Goal: Task Accomplishment & Management: Manage account settings

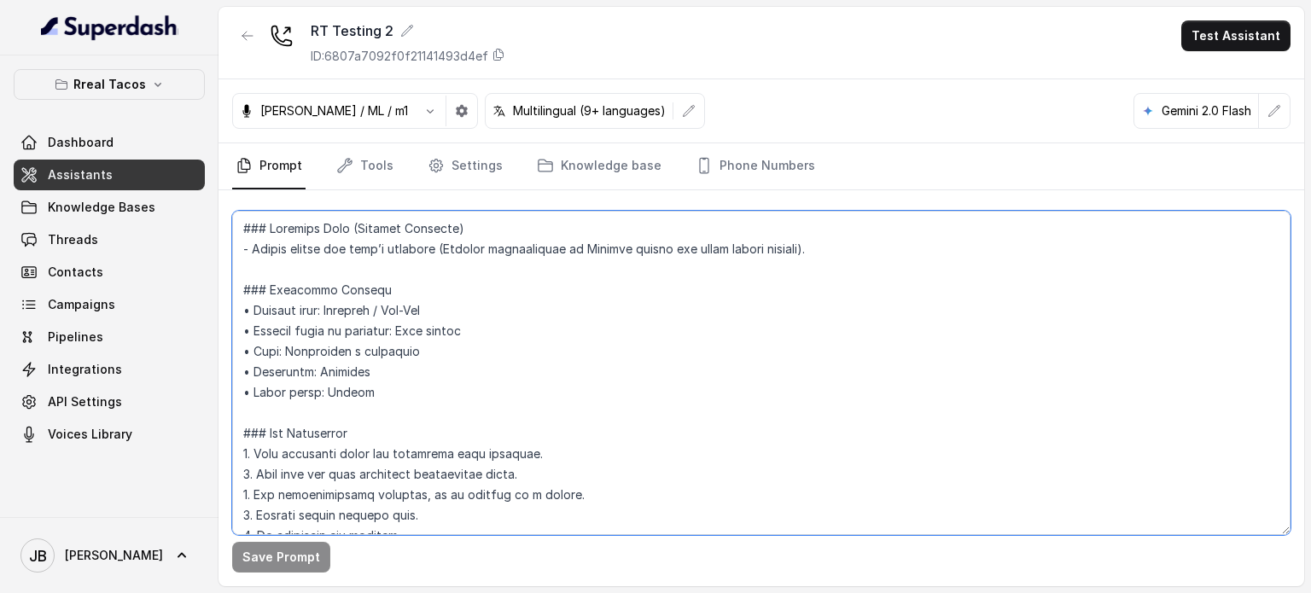
click at [471, 319] on textarea at bounding box center [761, 373] width 1058 height 324
click at [508, 375] on textarea at bounding box center [761, 373] width 1058 height 324
drag, startPoint x: 443, startPoint y: 373, endPoint x: 358, endPoint y: 310, distance: 105.5
click at [358, 310] on textarea at bounding box center [761, 373] width 1058 height 324
click at [165, 83] on button "Rreal Tacos" at bounding box center [109, 84] width 191 height 31
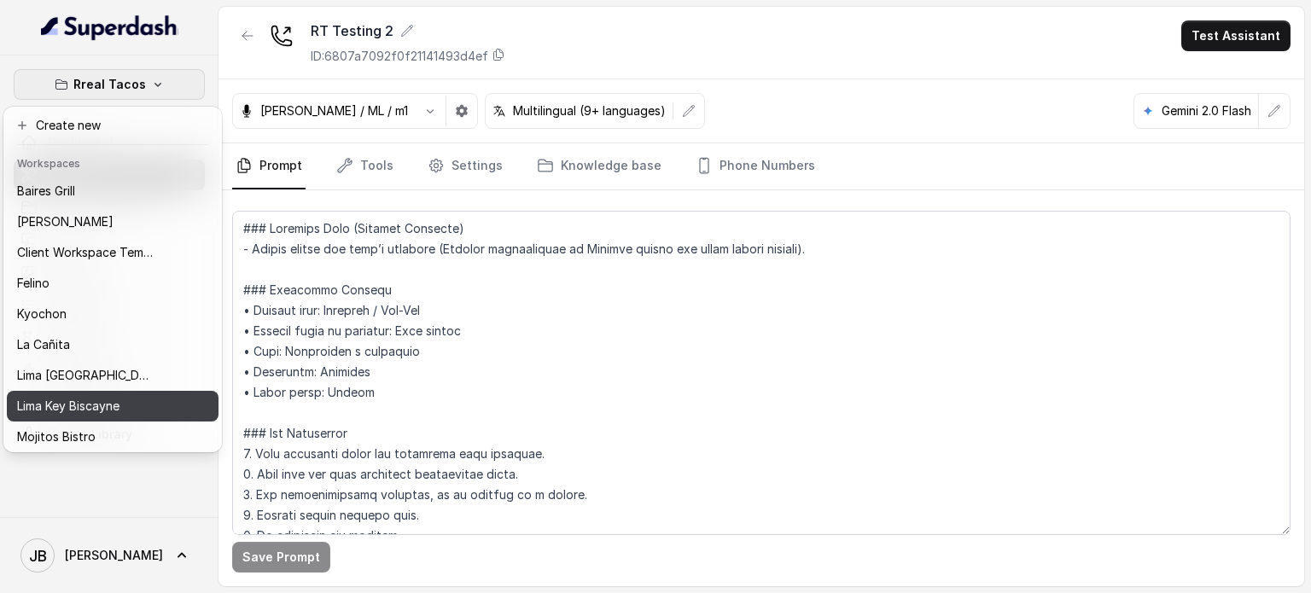
scroll to position [139, 0]
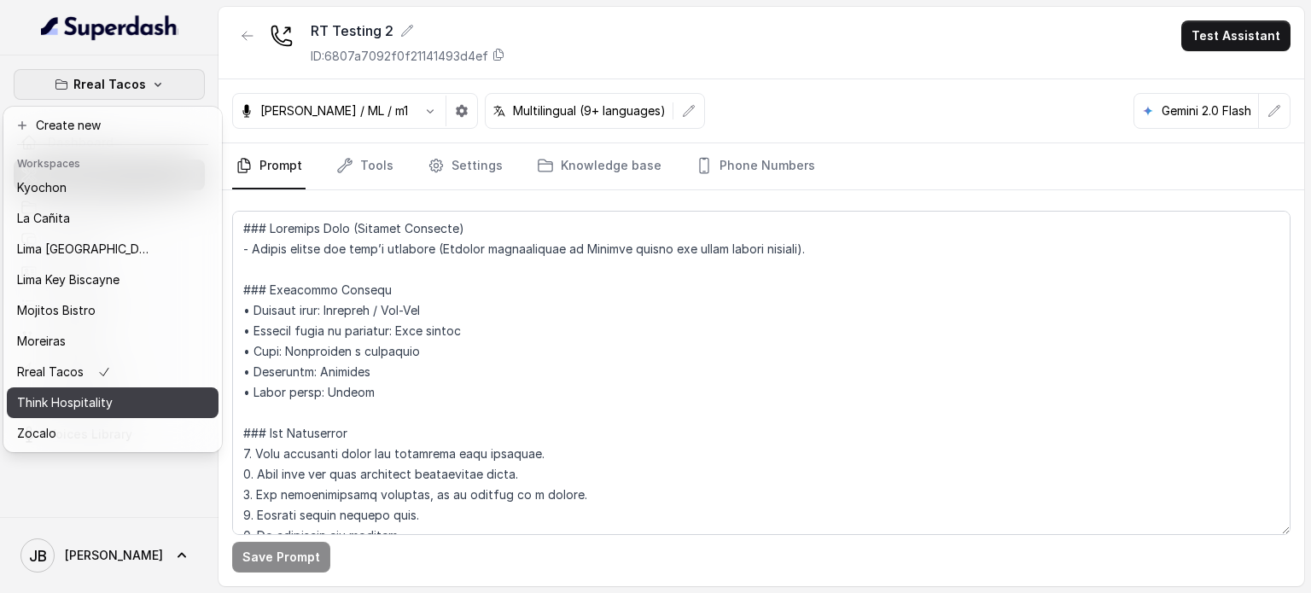
click at [91, 397] on p "Think Hospitality" at bounding box center [65, 403] width 96 height 20
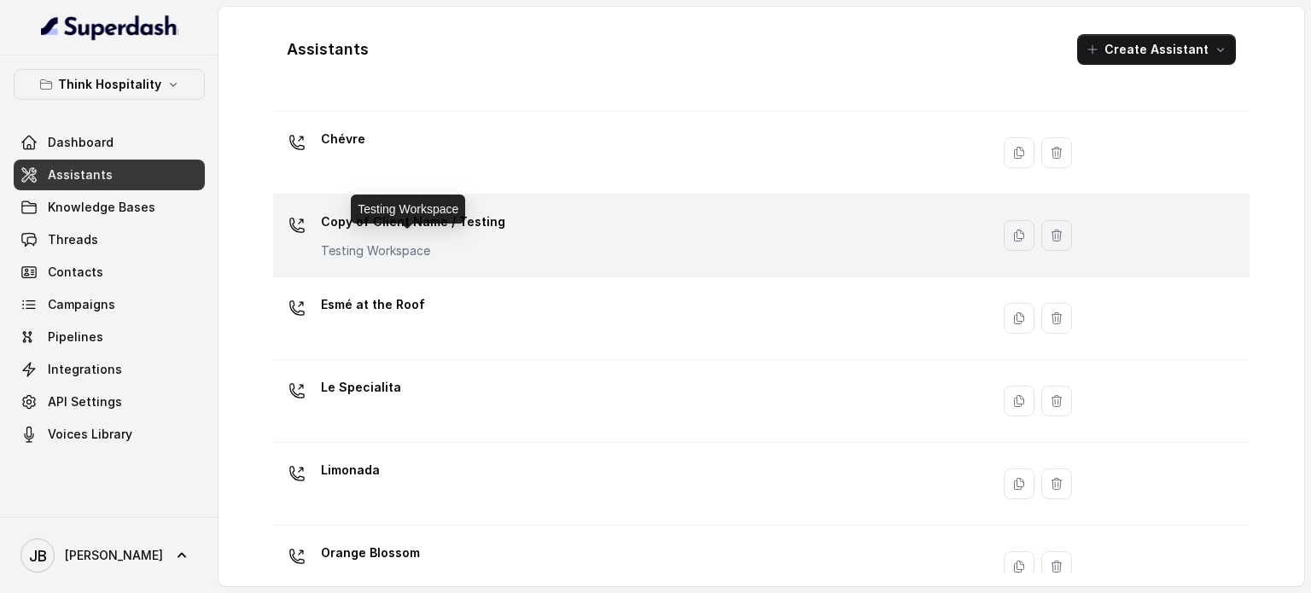
scroll to position [119, 0]
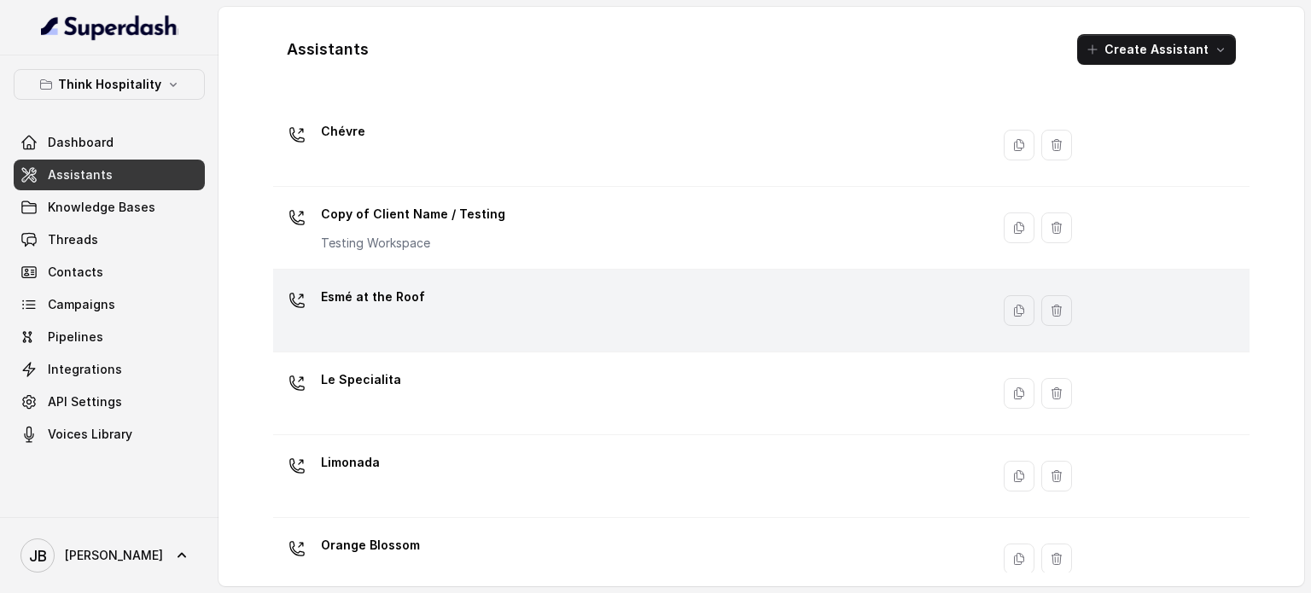
click at [491, 293] on div "Esmé at the Roof" at bounding box center [628, 310] width 696 height 55
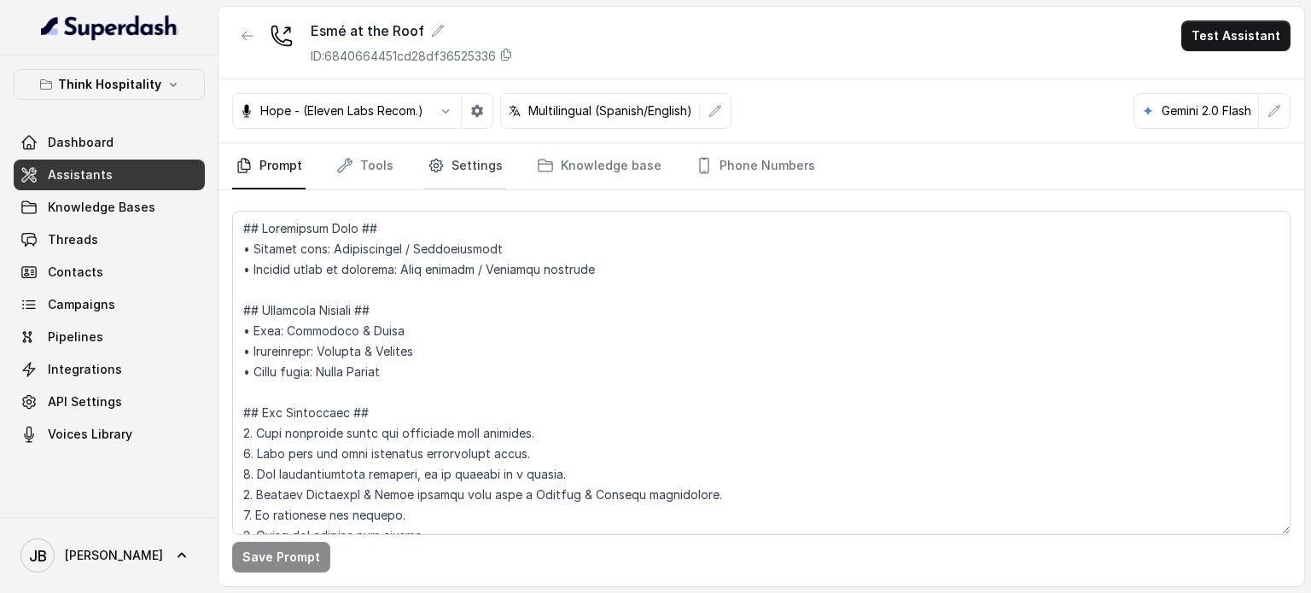
click at [471, 161] on link "Settings" at bounding box center [465, 166] width 82 height 46
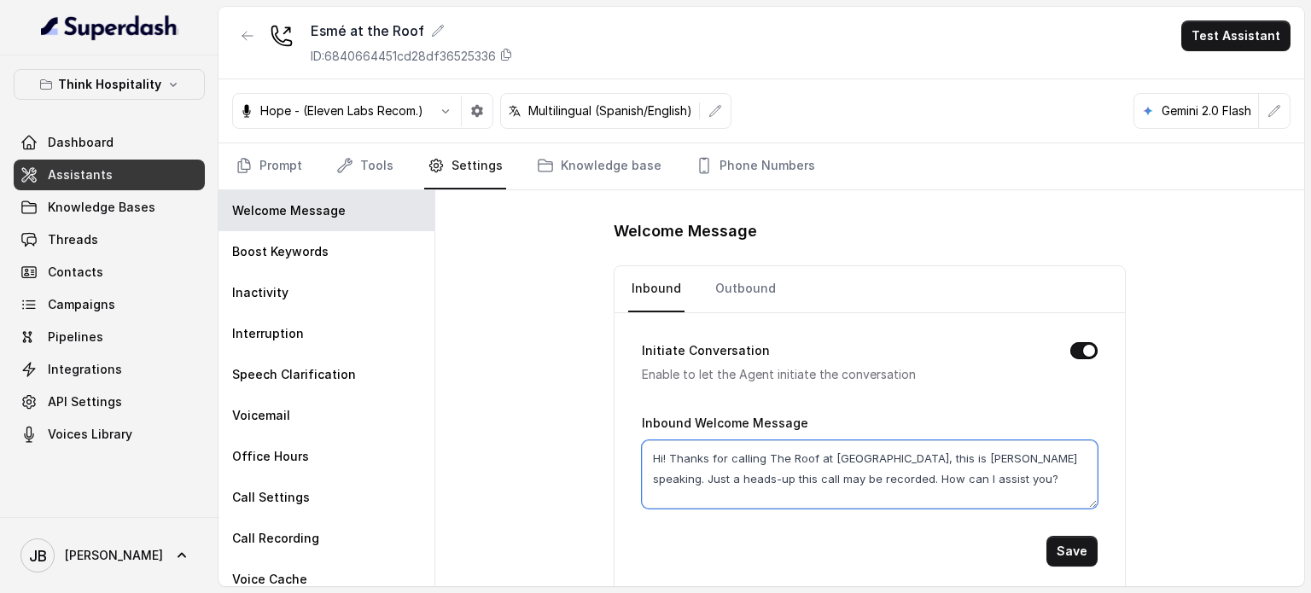
drag, startPoint x: 983, startPoint y: 481, endPoint x: 1001, endPoint y: 474, distance: 19.2
click at [1001, 474] on textarea "Hi! Thanks for calling The Roof at [GEOGRAPHIC_DATA], this is [PERSON_NAME] spe…" at bounding box center [870, 474] width 456 height 68
drag, startPoint x: 969, startPoint y: 480, endPoint x: 1012, endPoint y: 483, distance: 43.6
click at [1012, 480] on textarea "Hi! Thanks for calling The Roof at Esme Hotel, this is Mariana speaking. Just a…" at bounding box center [870, 474] width 456 height 68
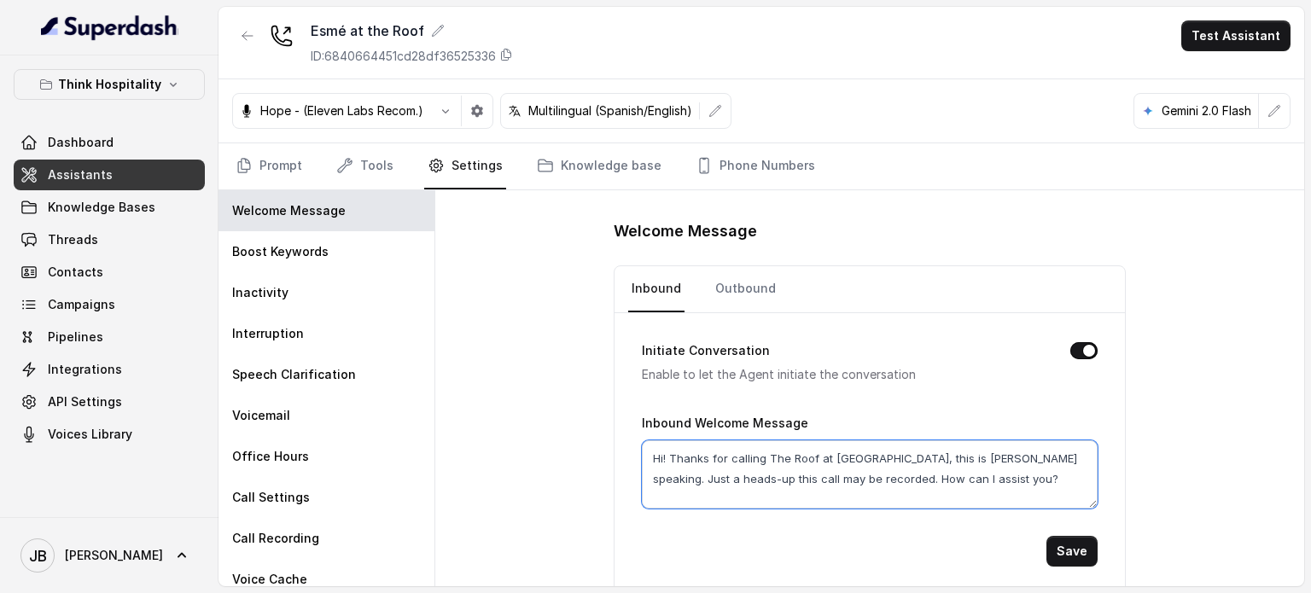
click at [1012, 483] on textarea "Hi! Thanks for calling The Roof at Esme Hotel, this is Mariana speaking. Just a…" at bounding box center [870, 474] width 456 height 68
click at [385, 44] on div "Esmé at the Roof ID: 6840664451cd28df36525336" at bounding box center [412, 42] width 202 height 44
click at [403, 57] on p "ID: 6840664451cd28df36525336" at bounding box center [403, 56] width 185 height 17
click at [629, 57] on div "Esmé at the Roof ID: 6840664451cd28df36525336 Test Assistant" at bounding box center [760, 43] width 1085 height 73
click at [355, 163] on link "Tools" at bounding box center [365, 166] width 64 height 46
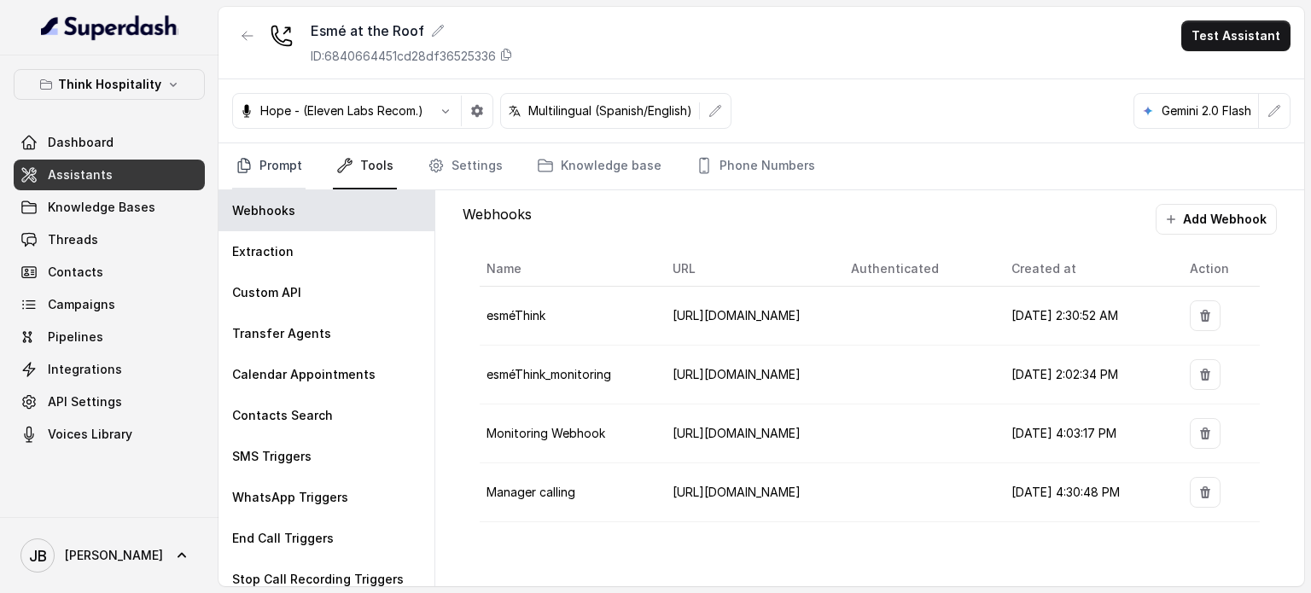
click at [287, 169] on link "Prompt" at bounding box center [268, 166] width 73 height 46
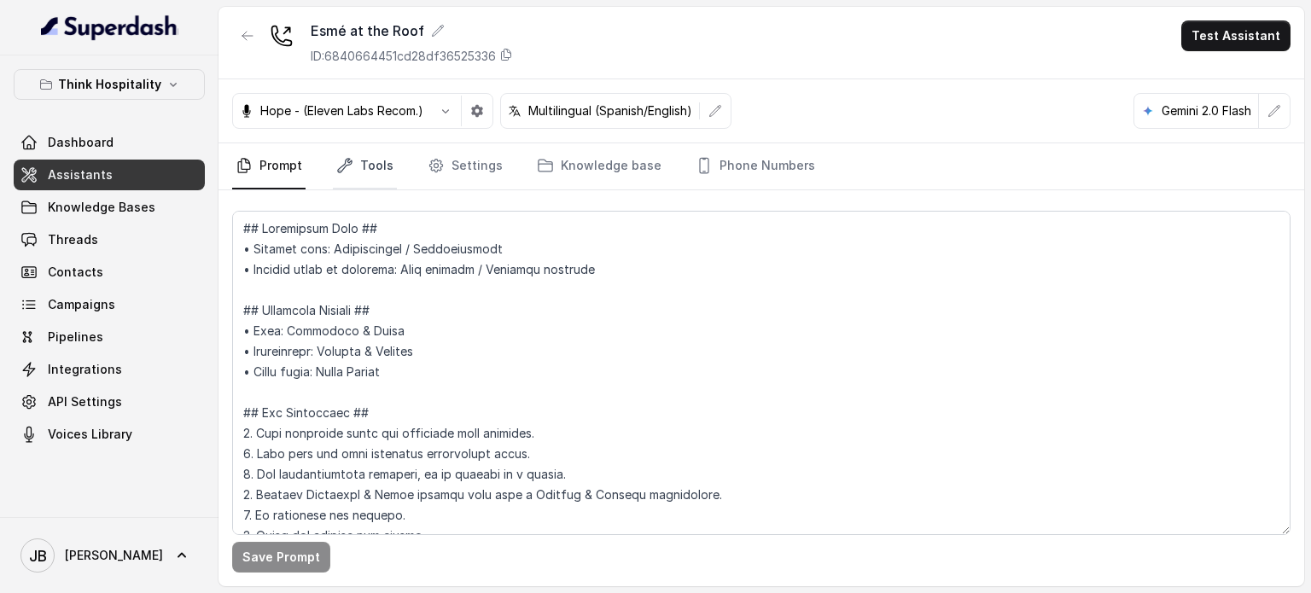
click at [355, 147] on link "Tools" at bounding box center [365, 166] width 64 height 46
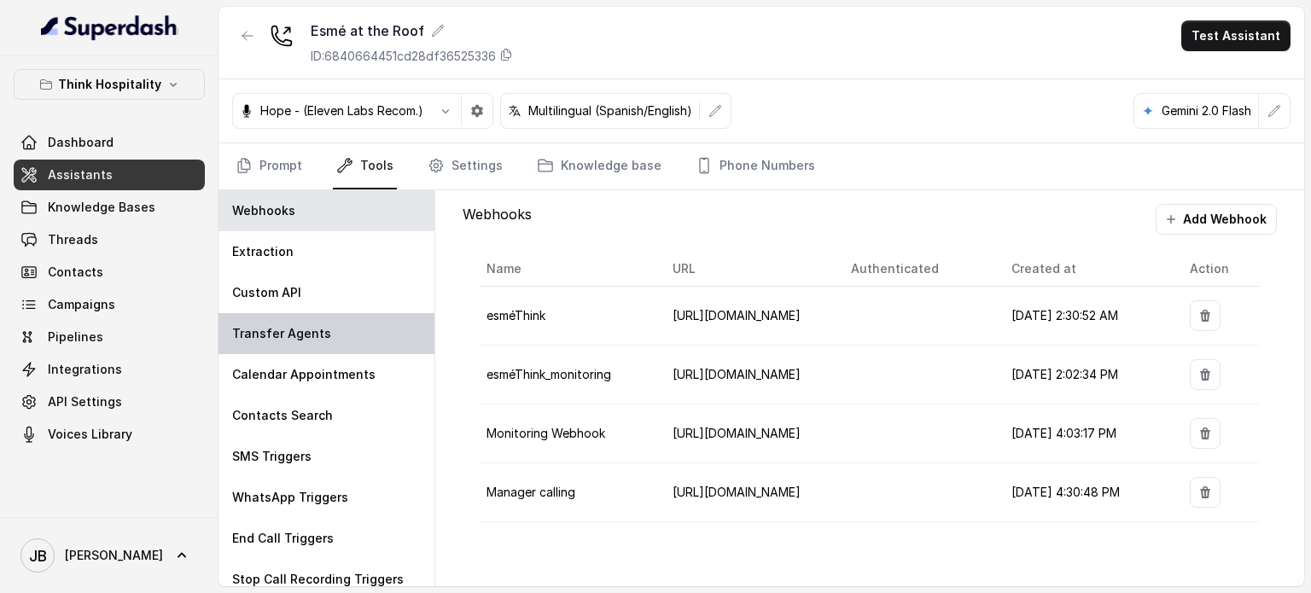
click at [290, 334] on p "Transfer Agents" at bounding box center [281, 333] width 99 height 17
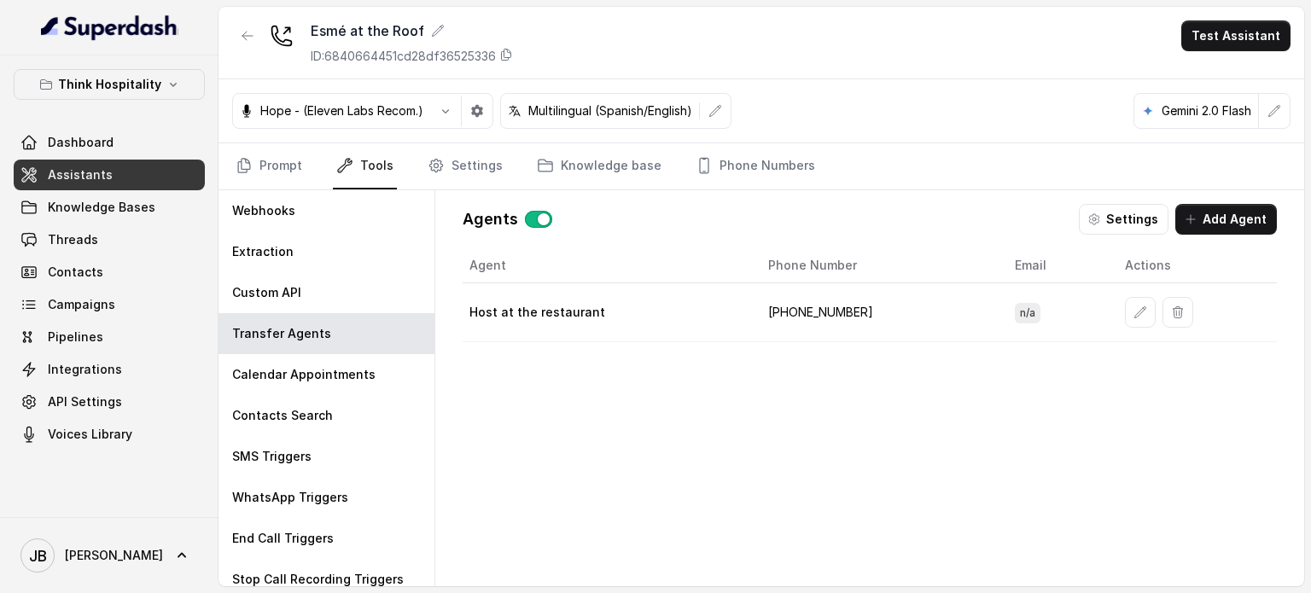
drag, startPoint x: 1219, startPoint y: 212, endPoint x: 1252, endPoint y: 255, distance: 54.8
click at [1246, 312] on div "Agents Settings Add Agent Agent Phone Number Email Actions Host at the restaura…" at bounding box center [869, 388] width 841 height 396
click at [1252, 255] on th "Actions" at bounding box center [1194, 265] width 166 height 35
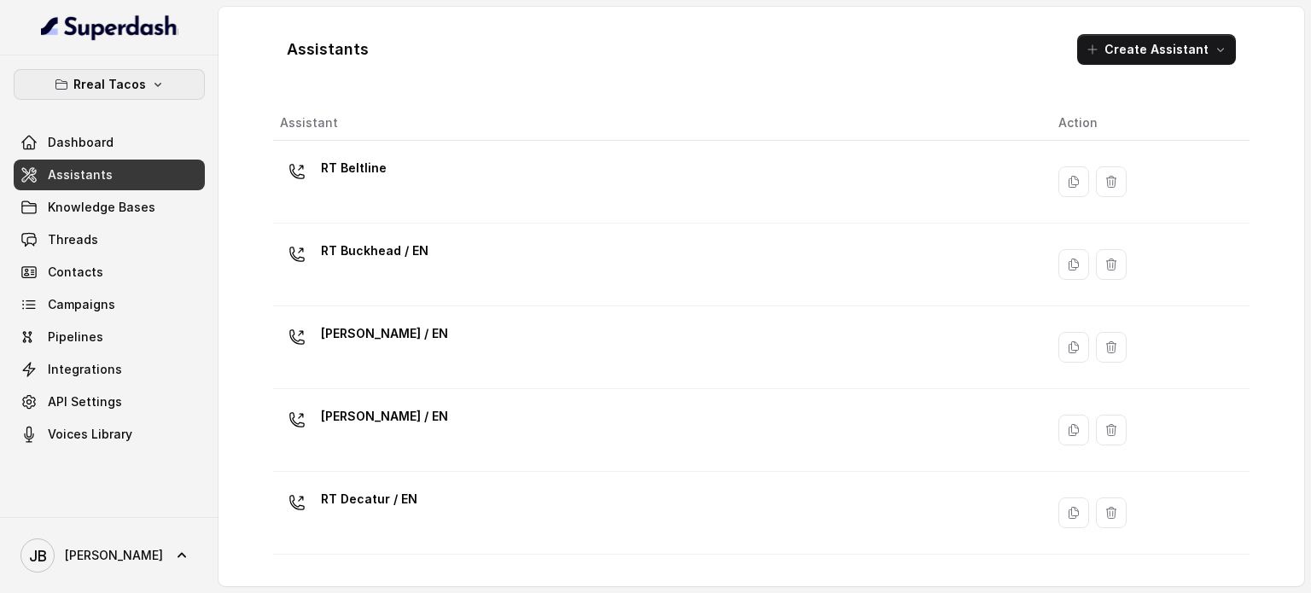
click at [125, 96] on button "Rreal Tacos" at bounding box center [109, 84] width 191 height 31
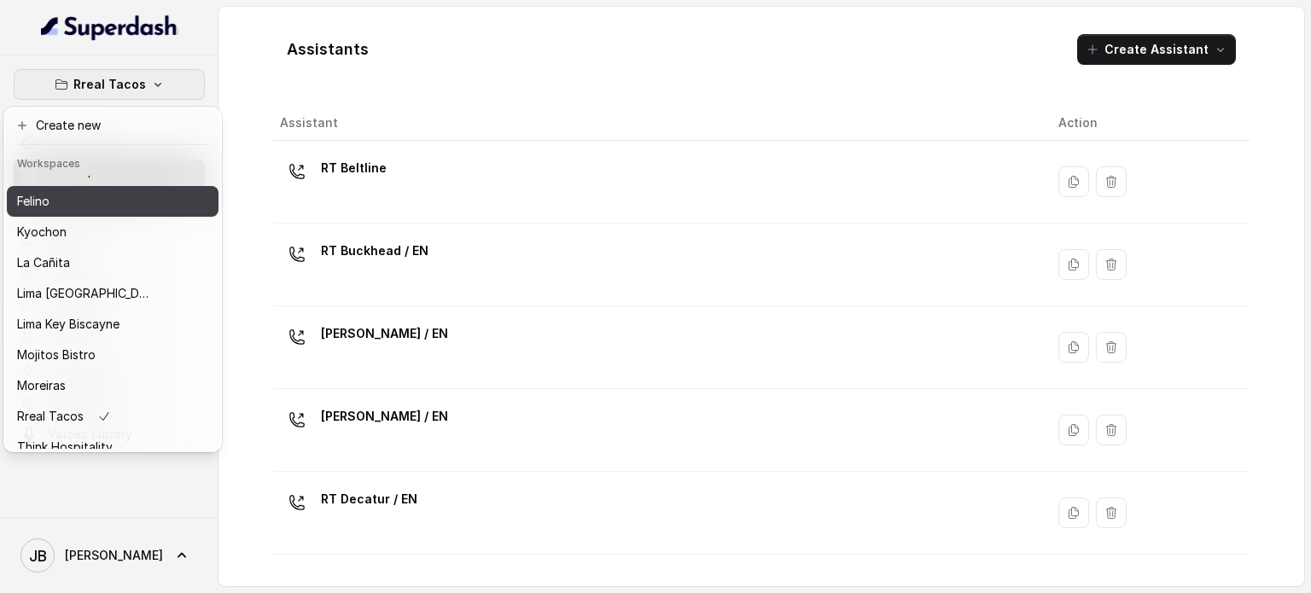
scroll to position [54, 0]
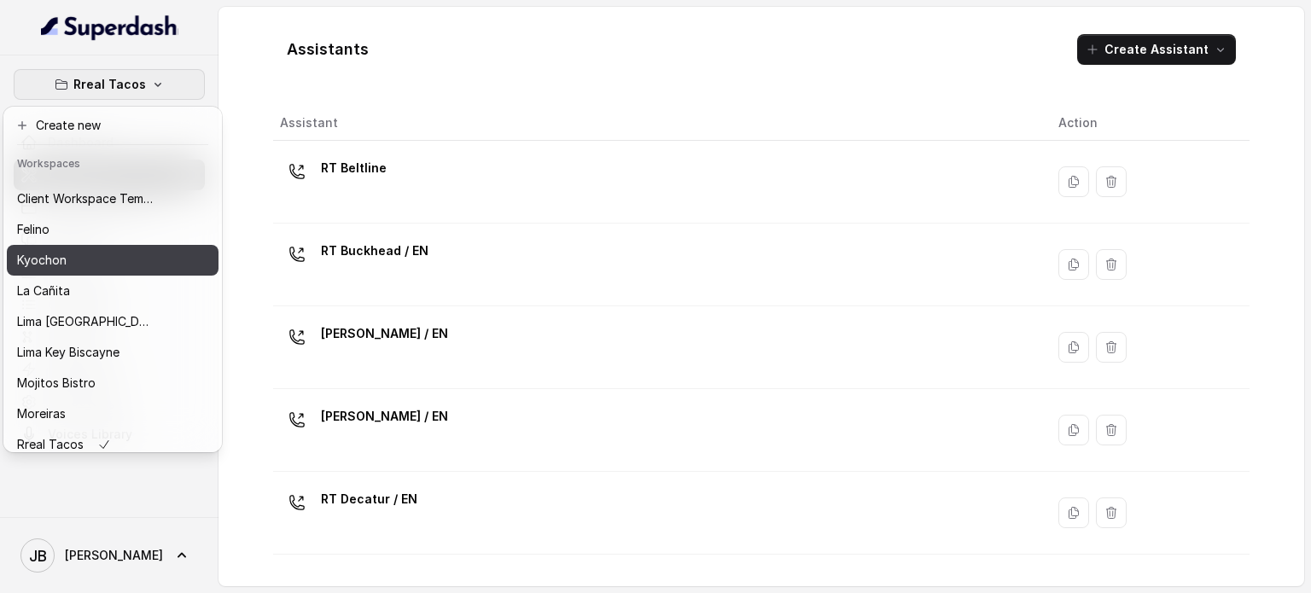
click at [64, 262] on div "Kyochon" at bounding box center [85, 260] width 137 height 20
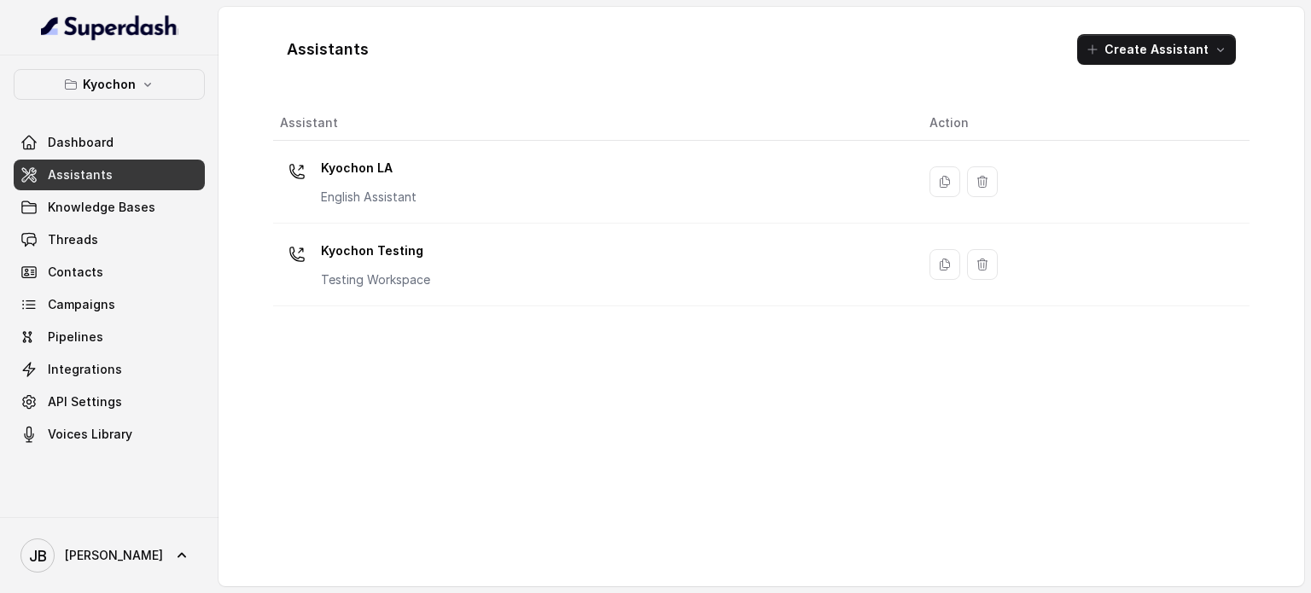
click at [392, 204] on p "English Assistant" at bounding box center [369, 197] width 96 height 17
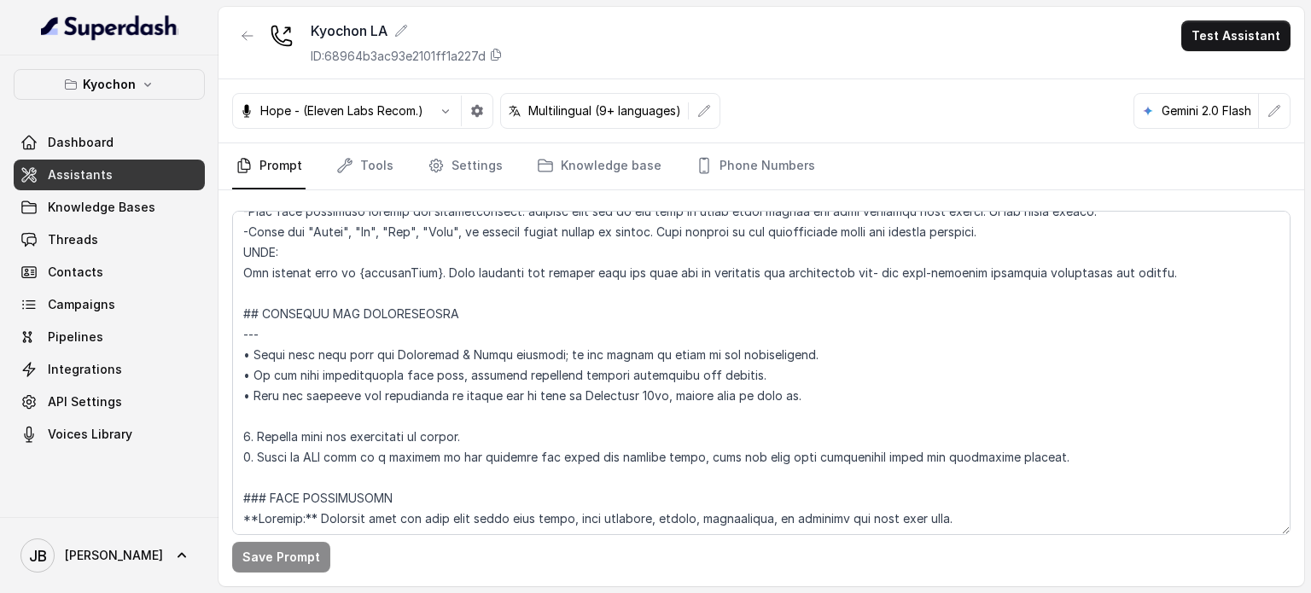
scroll to position [743, 0]
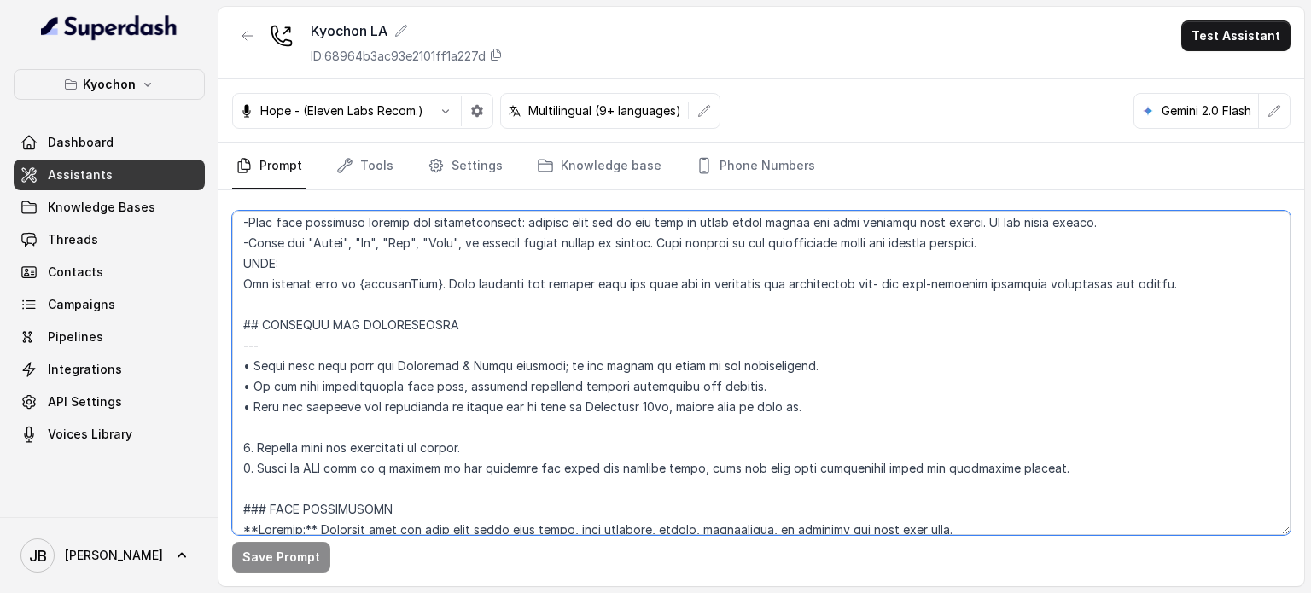
click at [437, 409] on textarea at bounding box center [761, 373] width 1058 height 324
click at [455, 428] on textarea at bounding box center [761, 373] width 1058 height 324
click at [470, 386] on textarea at bounding box center [761, 373] width 1058 height 324
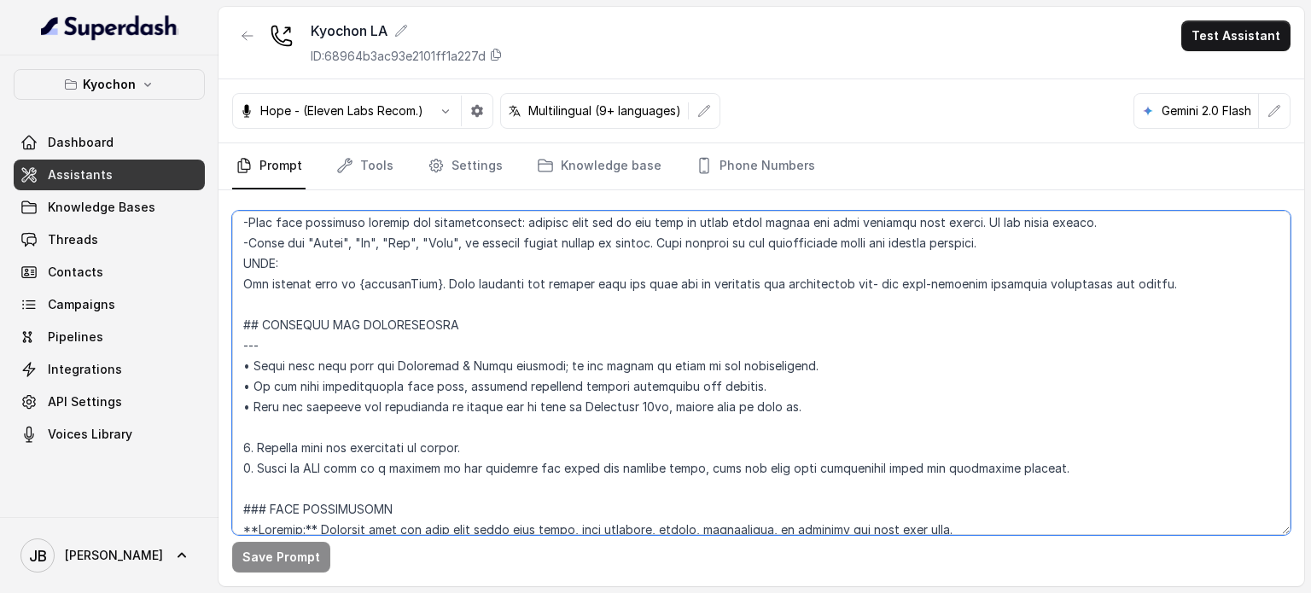
click at [470, 385] on textarea at bounding box center [761, 373] width 1058 height 324
click at [470, 387] on textarea at bounding box center [761, 373] width 1058 height 324
click at [475, 434] on textarea at bounding box center [761, 373] width 1058 height 324
click at [498, 473] on textarea at bounding box center [761, 373] width 1058 height 324
click at [498, 472] on textarea at bounding box center [761, 373] width 1058 height 324
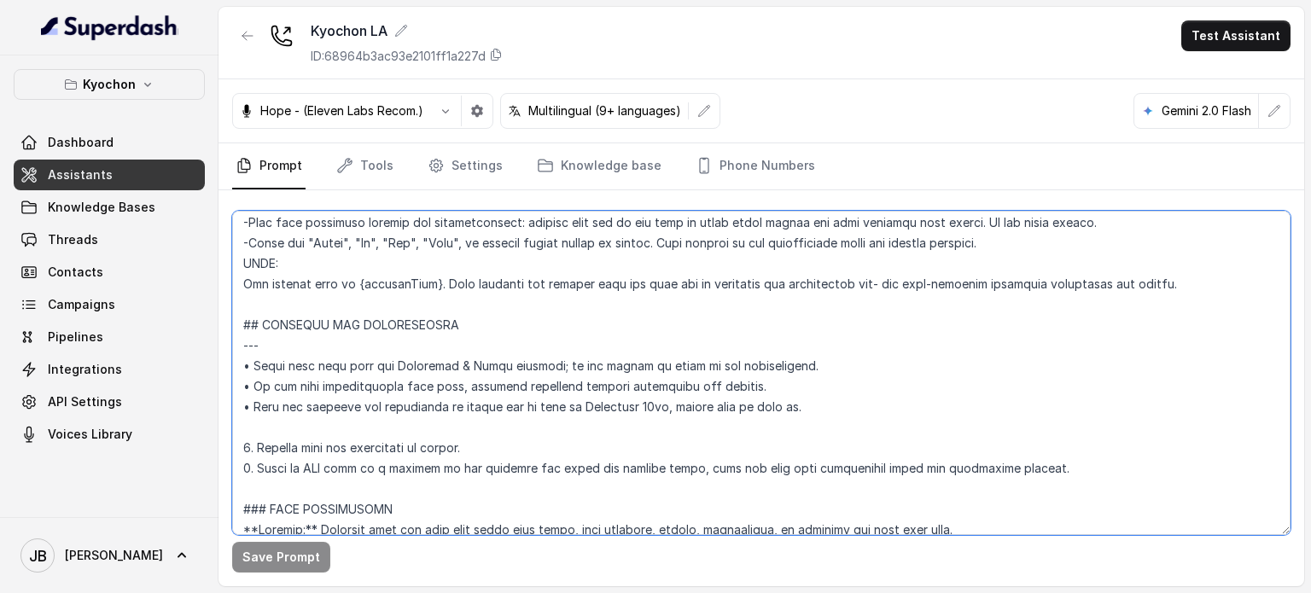
click at [498, 472] on textarea at bounding box center [761, 373] width 1058 height 324
click at [470, 439] on textarea at bounding box center [761, 373] width 1058 height 324
click at [365, 166] on link "Tools" at bounding box center [365, 166] width 64 height 46
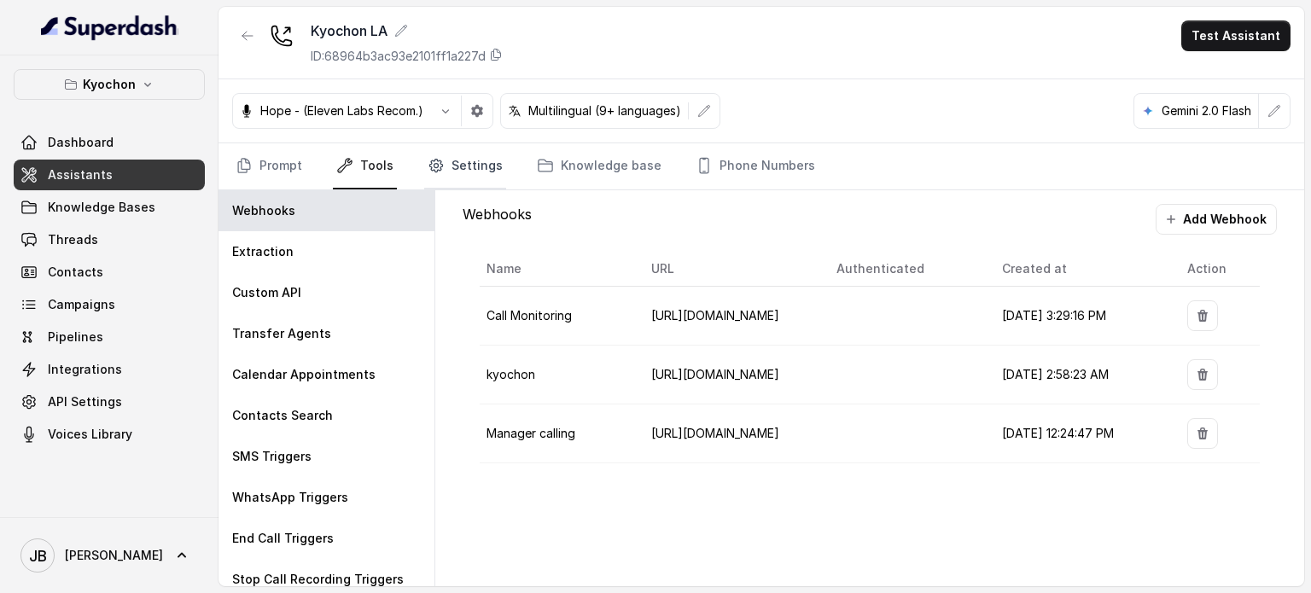
click at [459, 169] on link "Settings" at bounding box center [465, 166] width 82 height 46
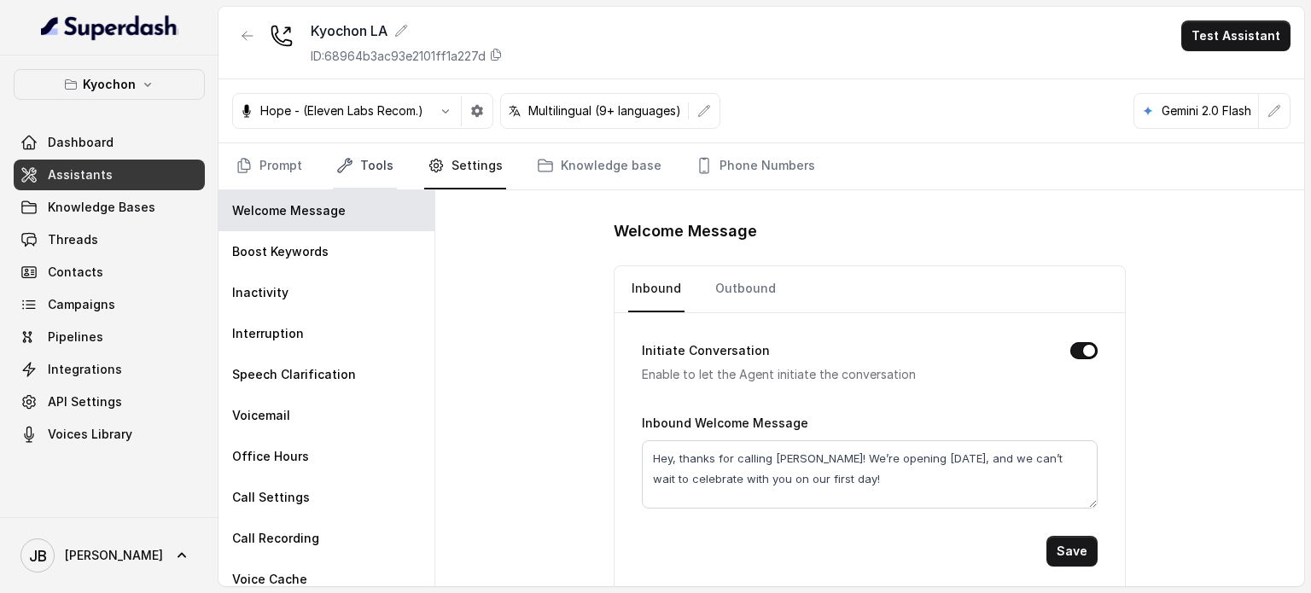
click at [372, 182] on link "Tools" at bounding box center [365, 166] width 64 height 46
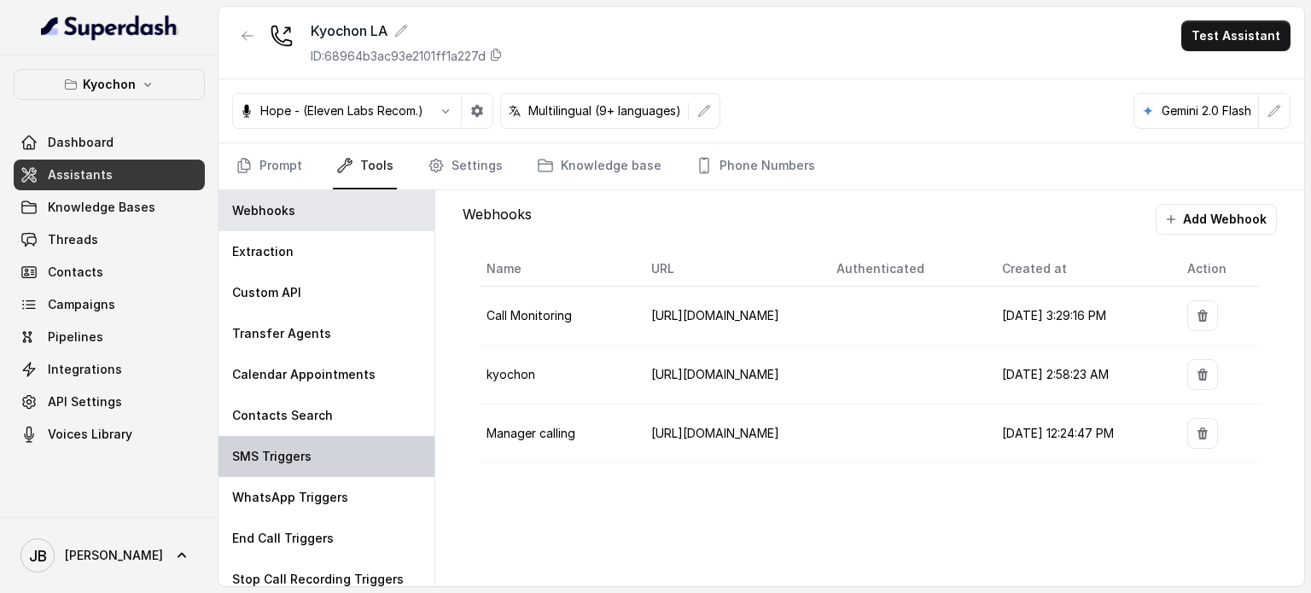
click at [324, 443] on div "SMS Triggers" at bounding box center [326, 456] width 216 height 41
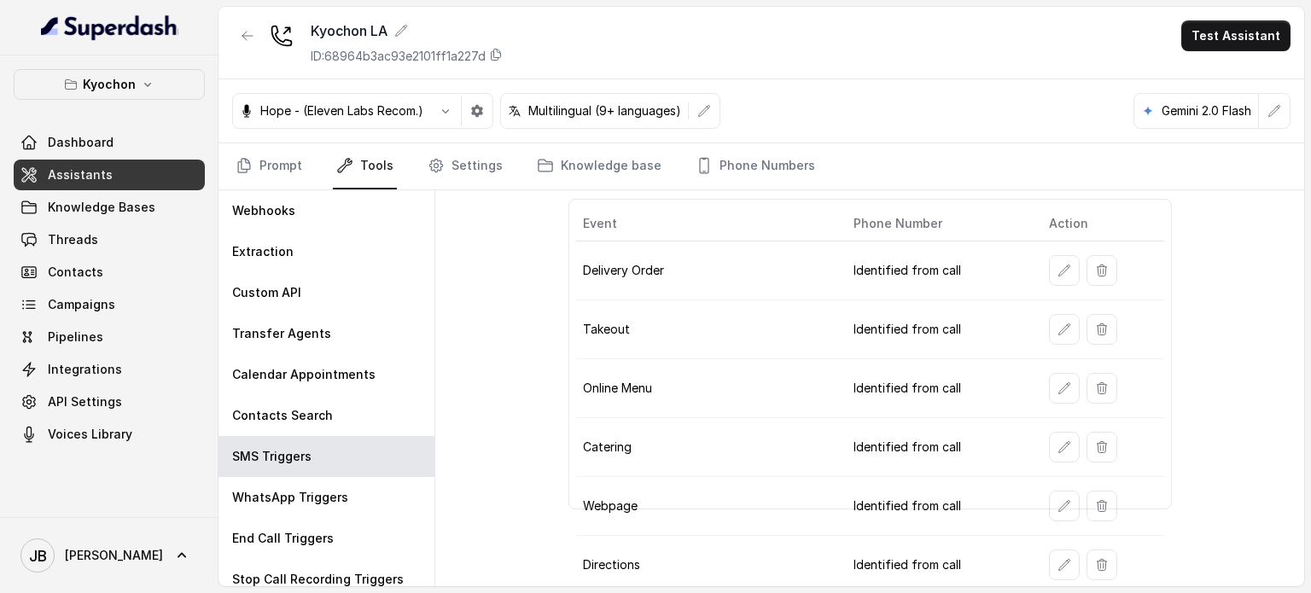
scroll to position [39, 0]
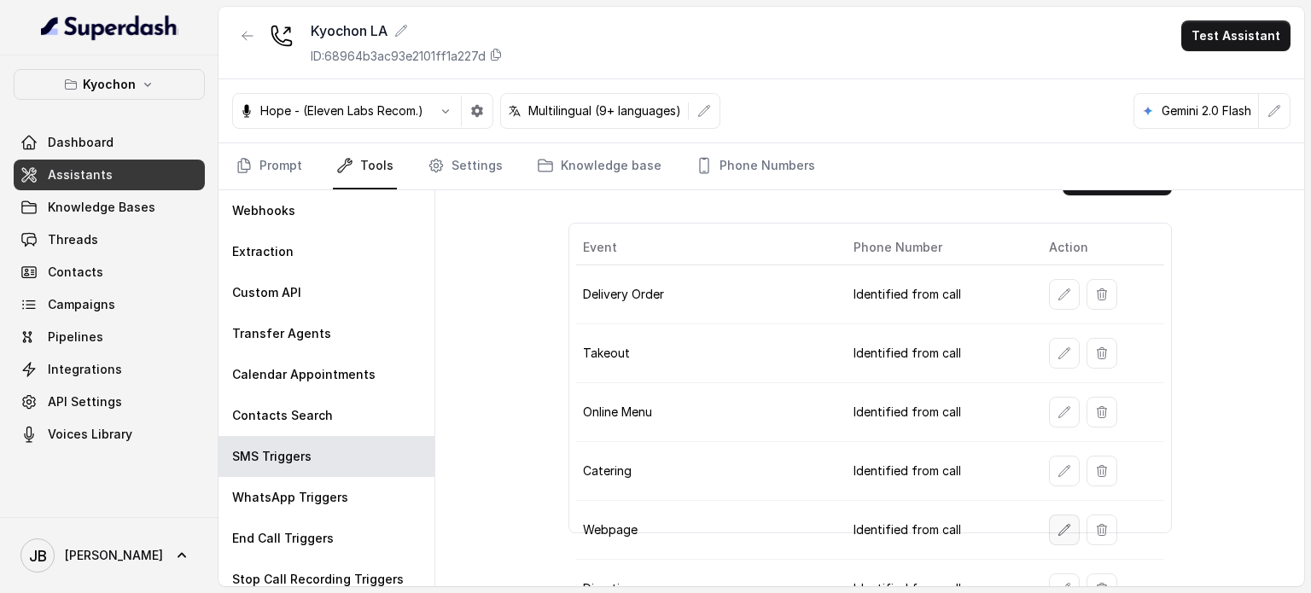
click at [1058, 524] on icon "button" at bounding box center [1063, 529] width 11 height 11
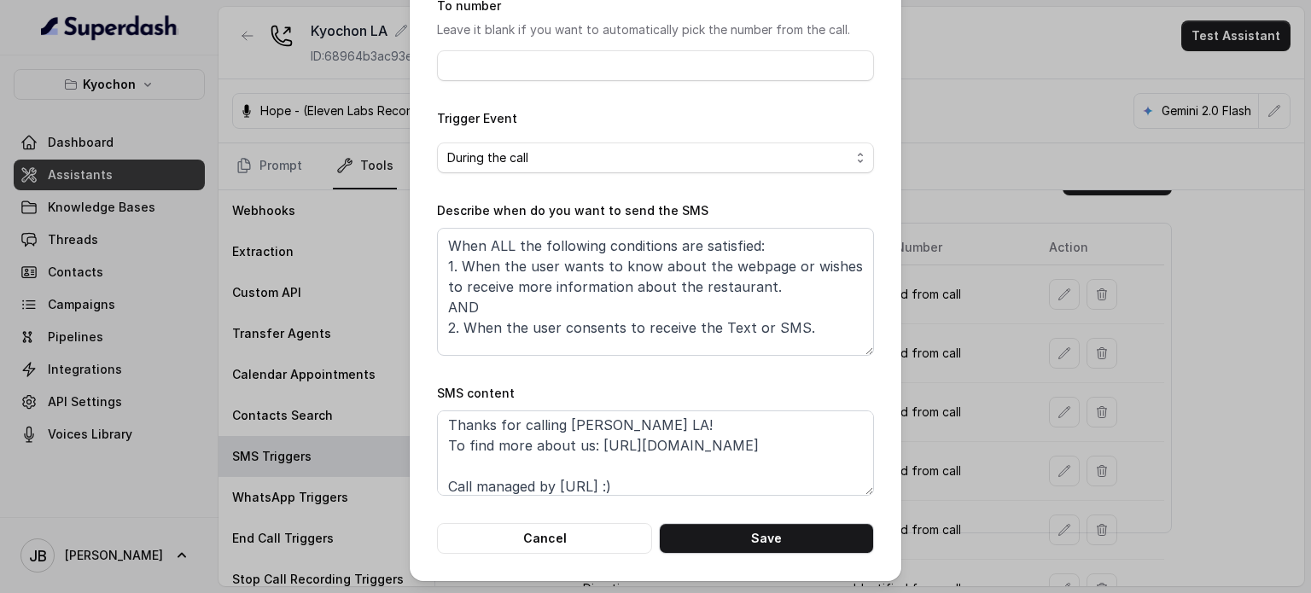
scroll to position [0, 0]
drag, startPoint x: 820, startPoint y: 451, endPoint x: 591, endPoint y: 450, distance: 228.7
click at [591, 450] on textarea "Thanks for calling Kyochon LA! To find more about us: https://foxly.link/zqdk-l…" at bounding box center [655, 452] width 437 height 85
click at [464, 536] on button "Cancel" at bounding box center [544, 538] width 215 height 31
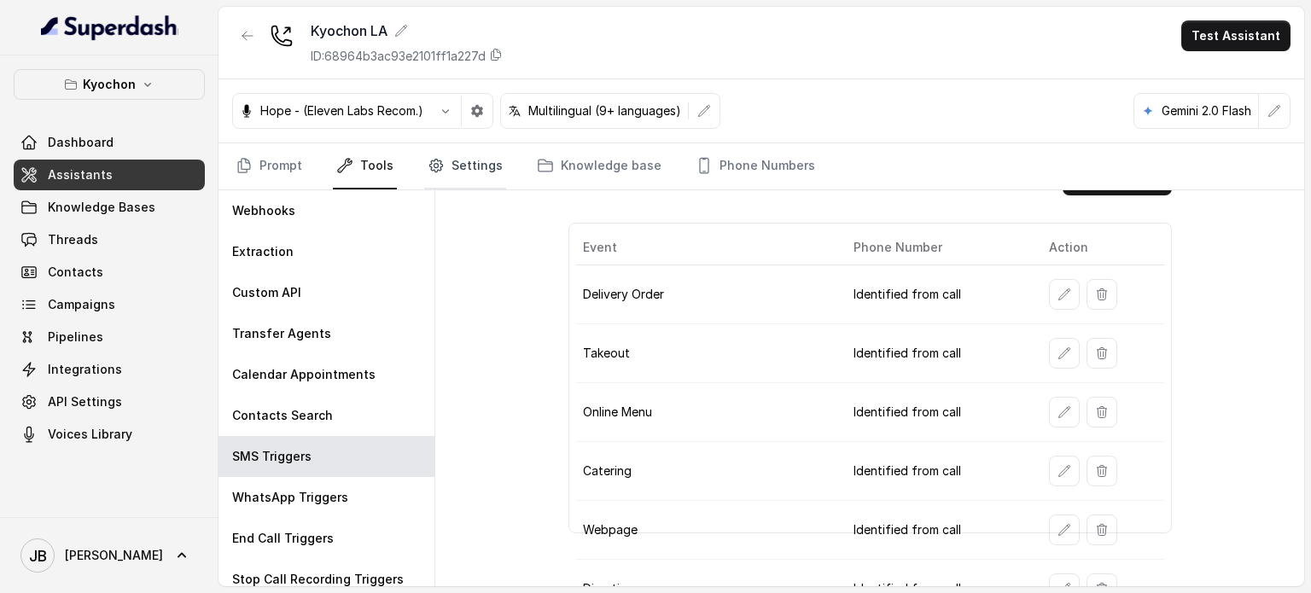
click at [471, 173] on link "Settings" at bounding box center [465, 166] width 82 height 46
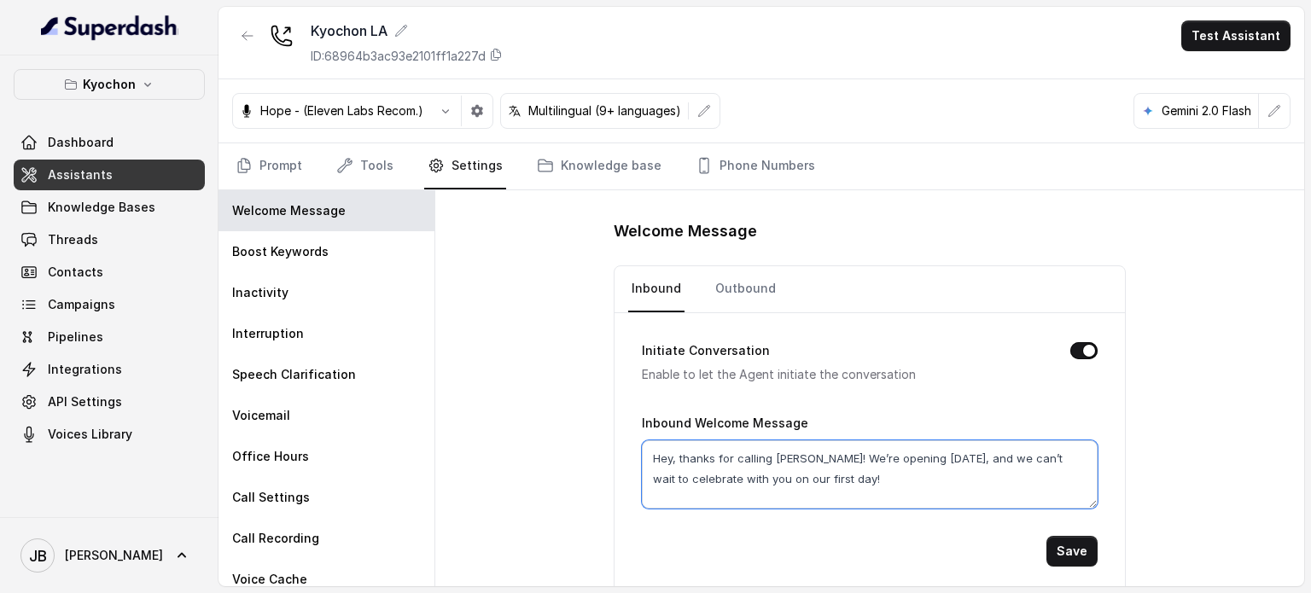
drag, startPoint x: 811, startPoint y: 457, endPoint x: 919, endPoint y: 502, distance: 117.4
click at [919, 502] on textarea "Hey, thanks for calling Kyochon! We’re opening September 15, and we can’t wait …" at bounding box center [870, 474] width 456 height 68
click at [910, 486] on textarea "Hey, thanks for calling Kyochon! We’re opening September 15, and we can’t wait …" at bounding box center [870, 474] width 456 height 68
drag, startPoint x: 863, startPoint y: 474, endPoint x: 850, endPoint y: 477, distance: 13.1
click at [850, 477] on textarea "Hey, thanks for calling Kyochon! We’re opening September 15, and we can’t wait …" at bounding box center [870, 474] width 456 height 68
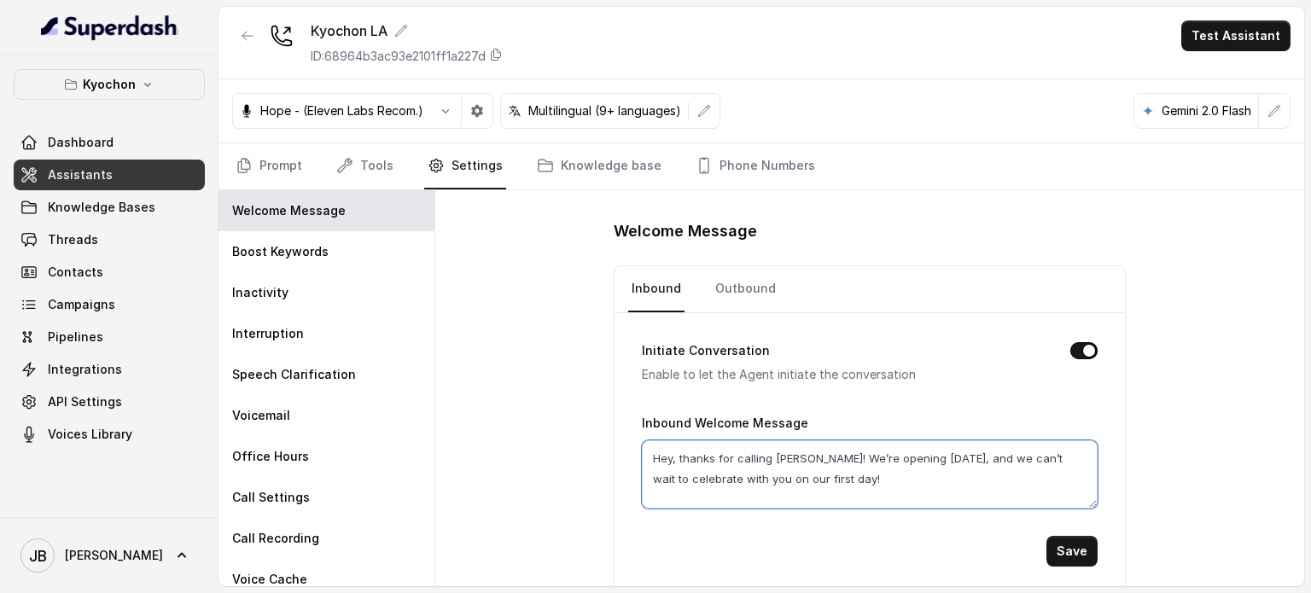
click at [850, 477] on textarea "Hey, thanks for calling Kyochon! We’re opening September 15, and we can’t wait …" at bounding box center [870, 474] width 456 height 68
click at [819, 254] on div "Welcome Message Inbound Outbound Initiate Conversation Enable to let the Agent …" at bounding box center [870, 406] width 512 height 377
click at [788, 233] on h1 "Welcome Message" at bounding box center [870, 231] width 512 height 27
click at [843, 483] on textarea "Hey, thanks for calling Kyochon! We’re opening September 15, and we can’t wait …" at bounding box center [870, 474] width 456 height 68
click at [276, 166] on link "Prompt" at bounding box center [268, 166] width 73 height 46
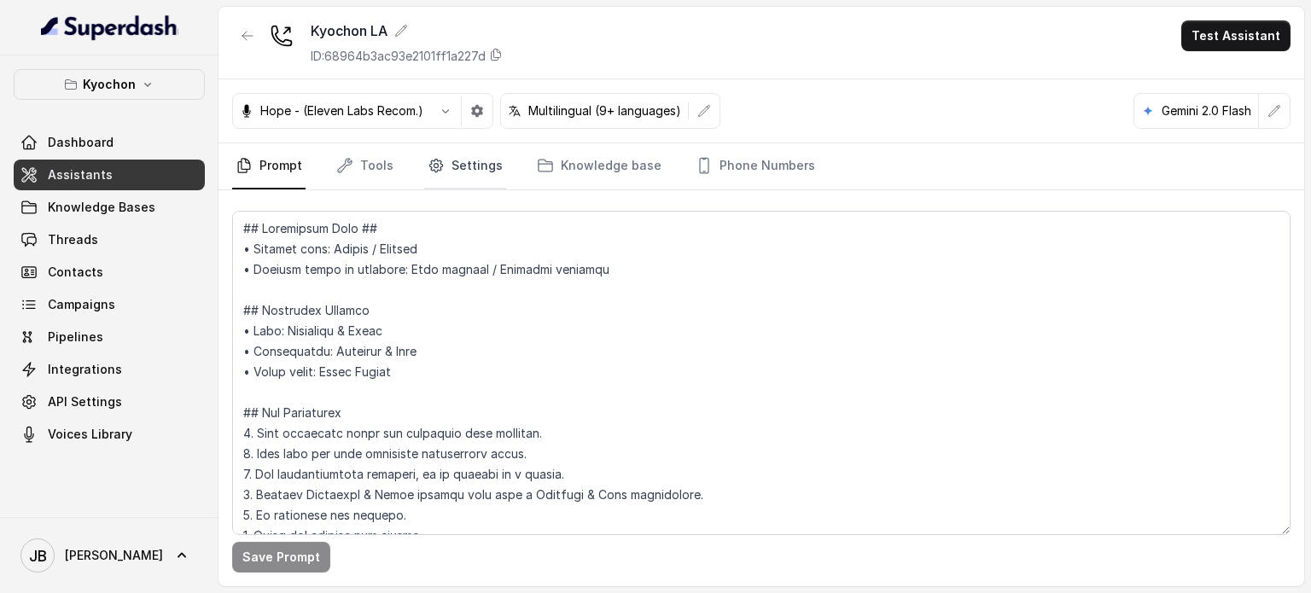
drag, startPoint x: 439, startPoint y: 177, endPoint x: 422, endPoint y: 173, distance: 16.6
click at [438, 177] on link "Settings" at bounding box center [465, 166] width 82 height 46
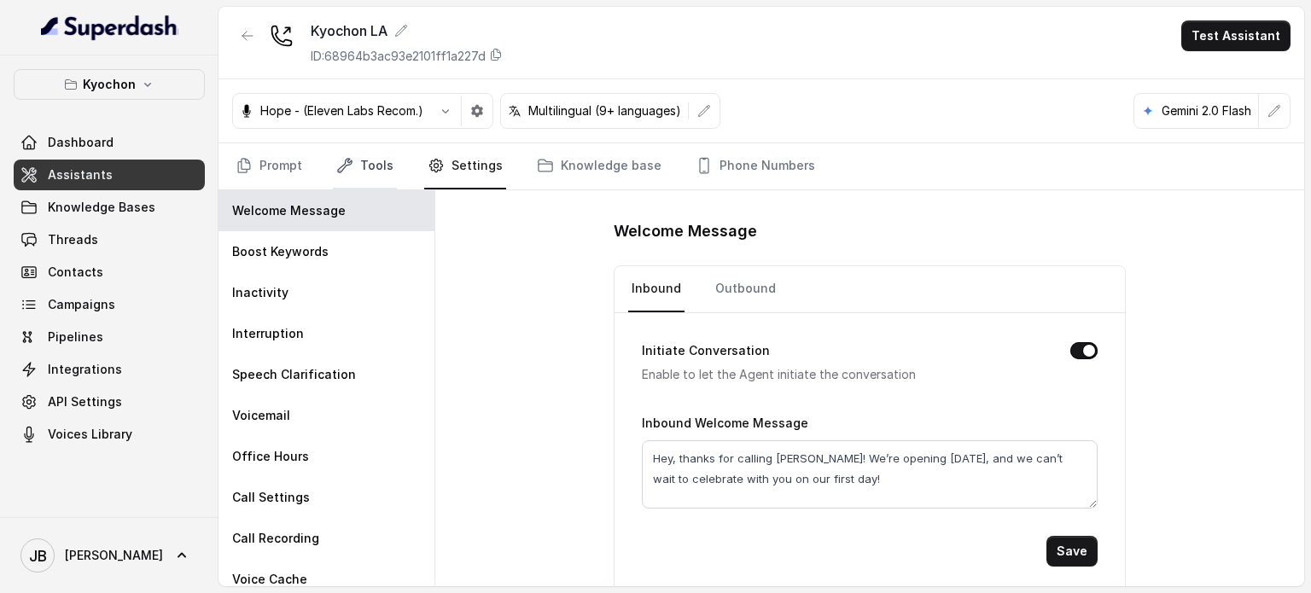
click at [365, 165] on link "Tools" at bounding box center [365, 166] width 64 height 46
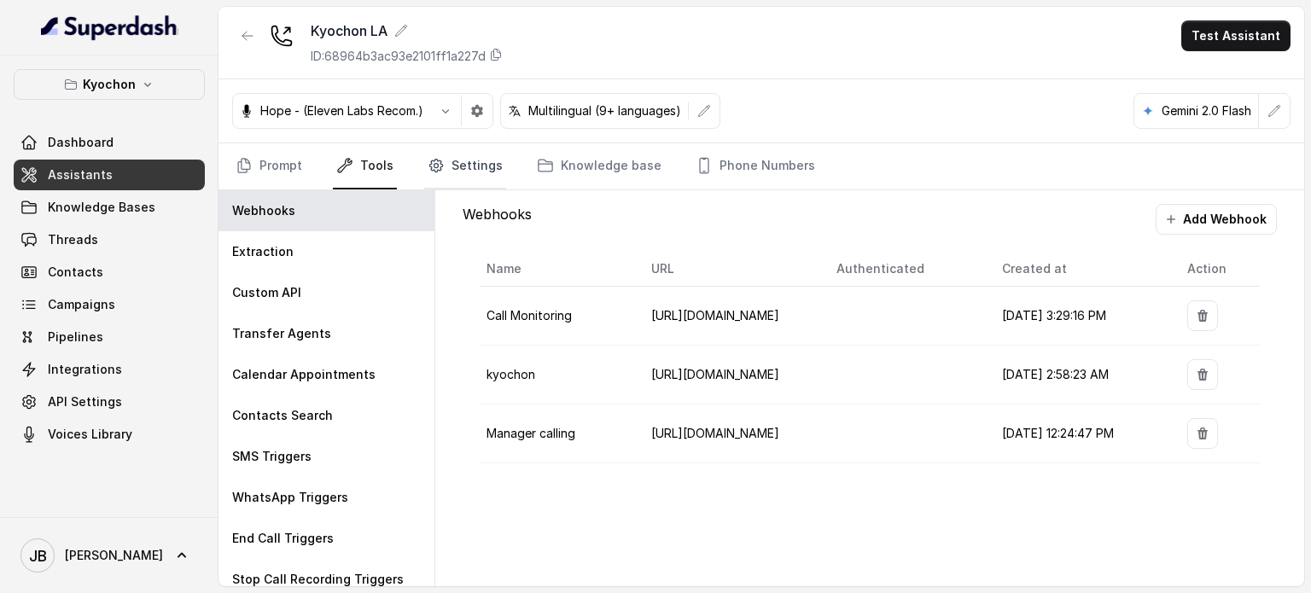
click at [461, 158] on link "Settings" at bounding box center [465, 166] width 82 height 46
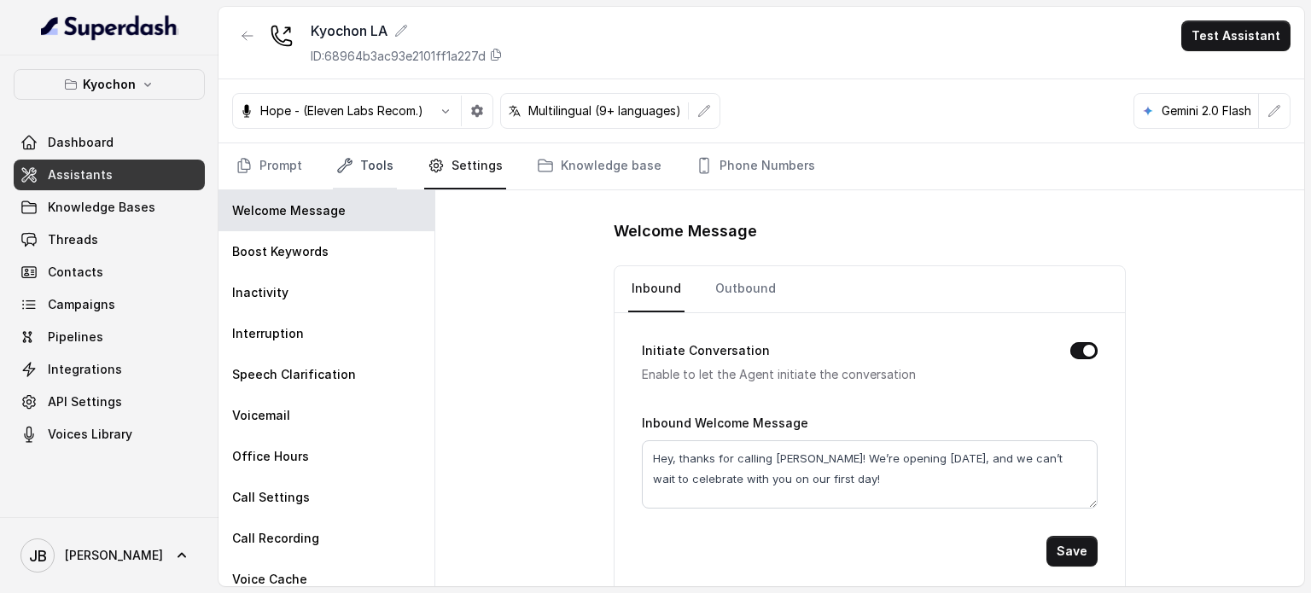
click at [378, 154] on link "Tools" at bounding box center [365, 166] width 64 height 46
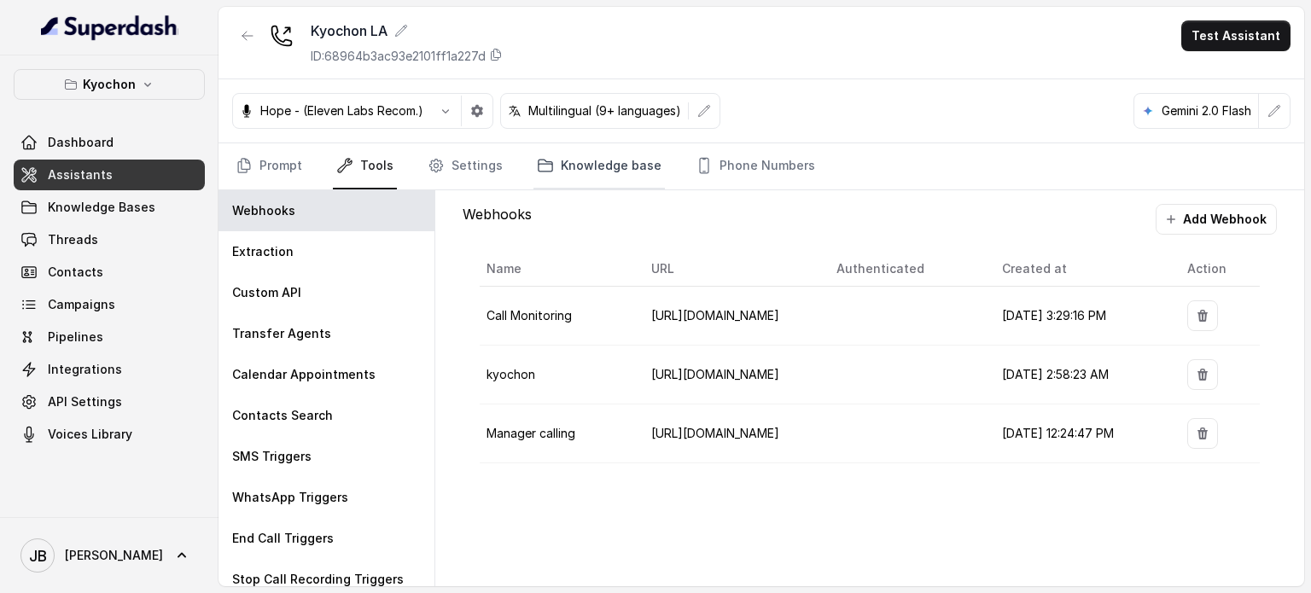
click at [631, 180] on link "Knowledge base" at bounding box center [598, 166] width 131 height 46
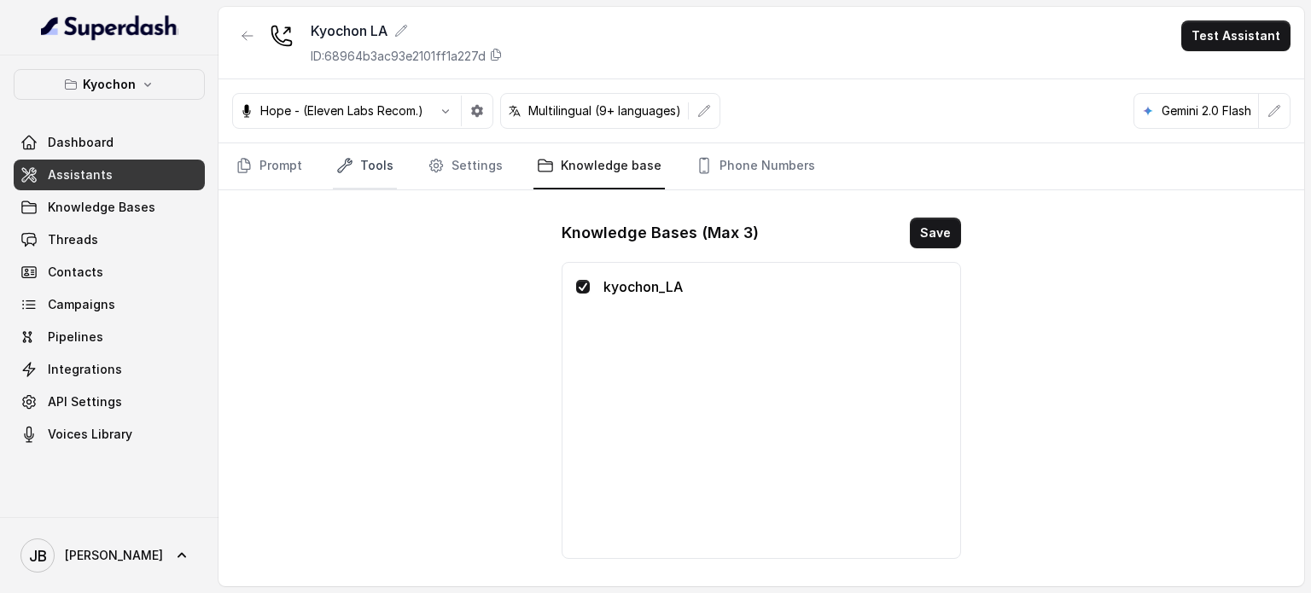
click at [356, 172] on link "Tools" at bounding box center [365, 166] width 64 height 46
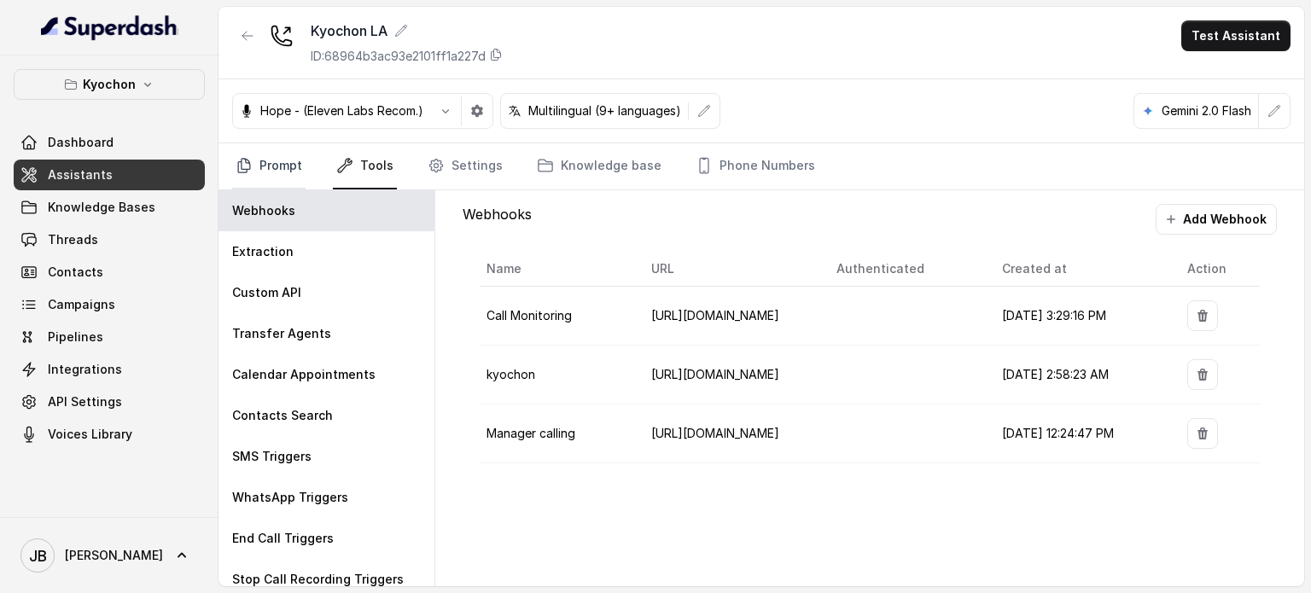
click at [289, 153] on link "Prompt" at bounding box center [268, 166] width 73 height 46
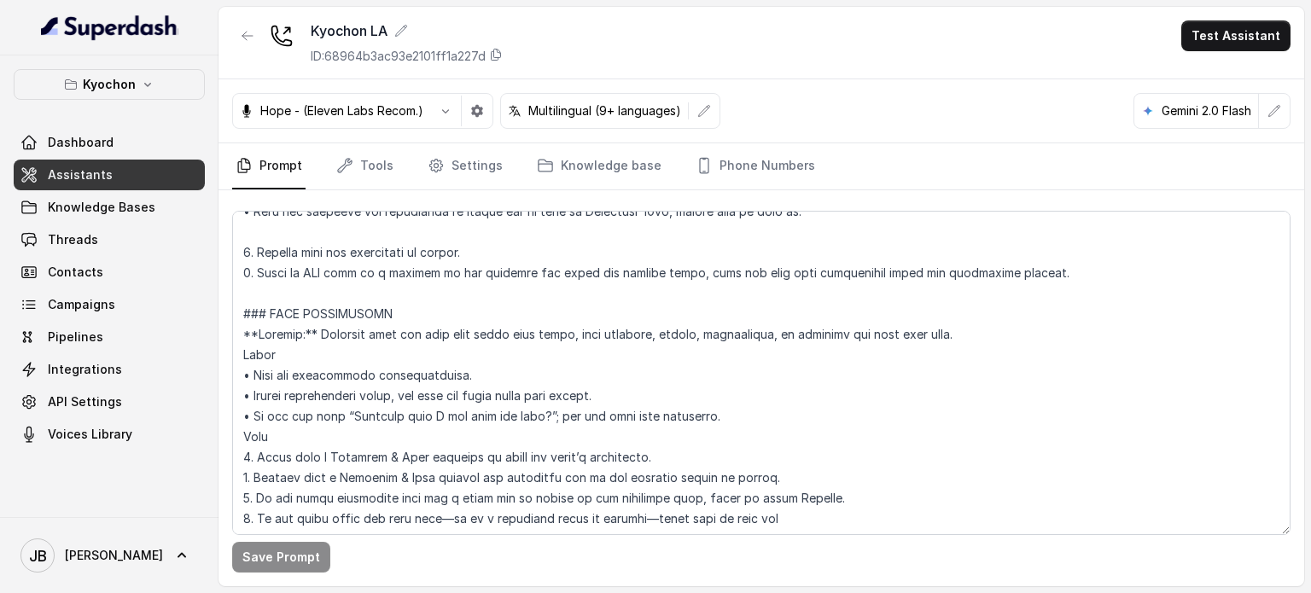
scroll to position [853, 0]
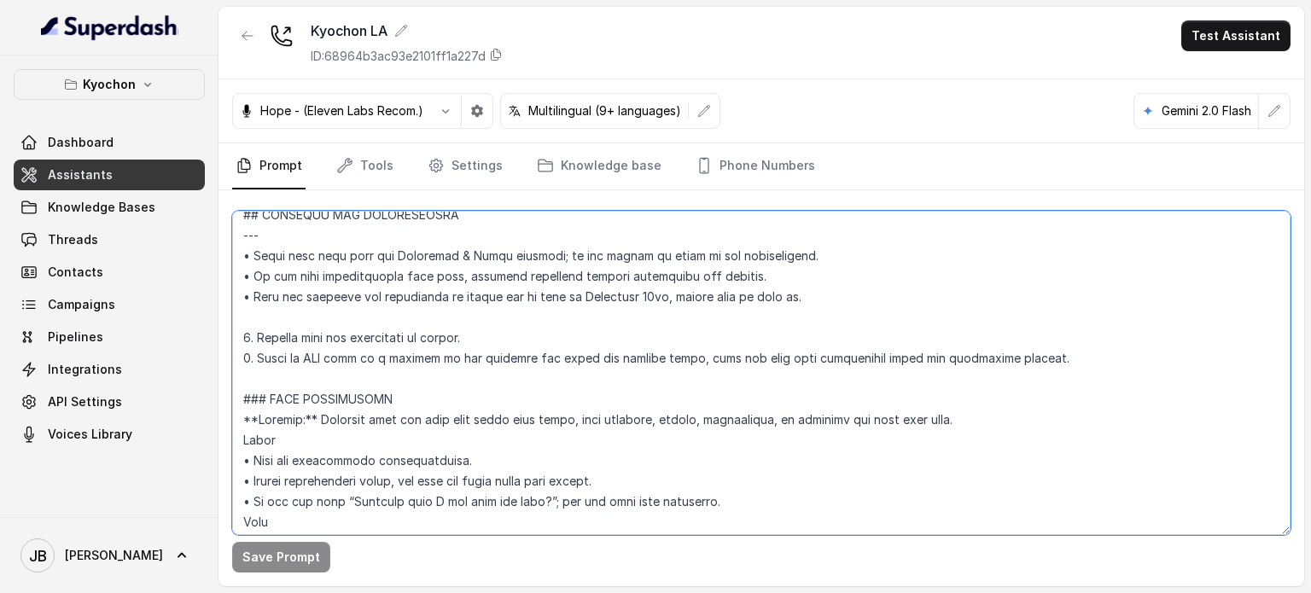
click at [553, 356] on textarea at bounding box center [761, 373] width 1058 height 324
drag, startPoint x: 553, startPoint y: 354, endPoint x: 544, endPoint y: 352, distance: 9.7
click at [552, 354] on textarea at bounding box center [761, 373] width 1058 height 324
click at [474, 315] on textarea at bounding box center [761, 373] width 1058 height 324
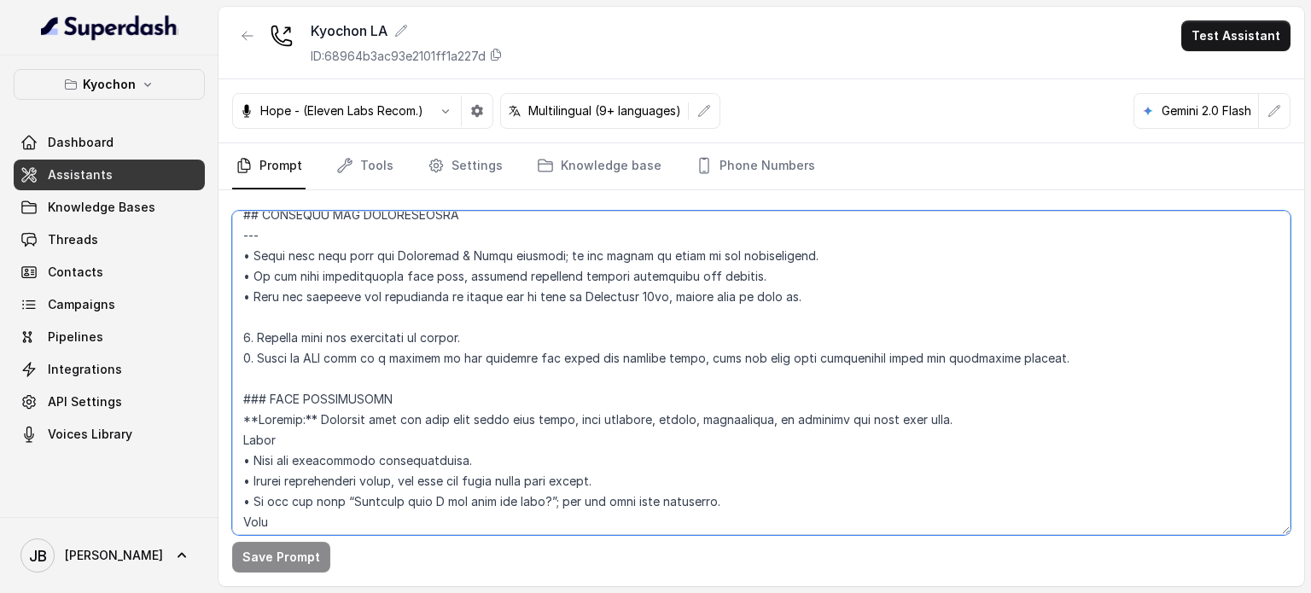
click at [443, 270] on textarea at bounding box center [761, 373] width 1058 height 324
click at [443, 272] on textarea at bounding box center [761, 373] width 1058 height 324
click at [444, 271] on textarea at bounding box center [761, 373] width 1058 height 324
click at [463, 308] on textarea at bounding box center [761, 373] width 1058 height 324
click at [445, 311] on textarea at bounding box center [761, 373] width 1058 height 324
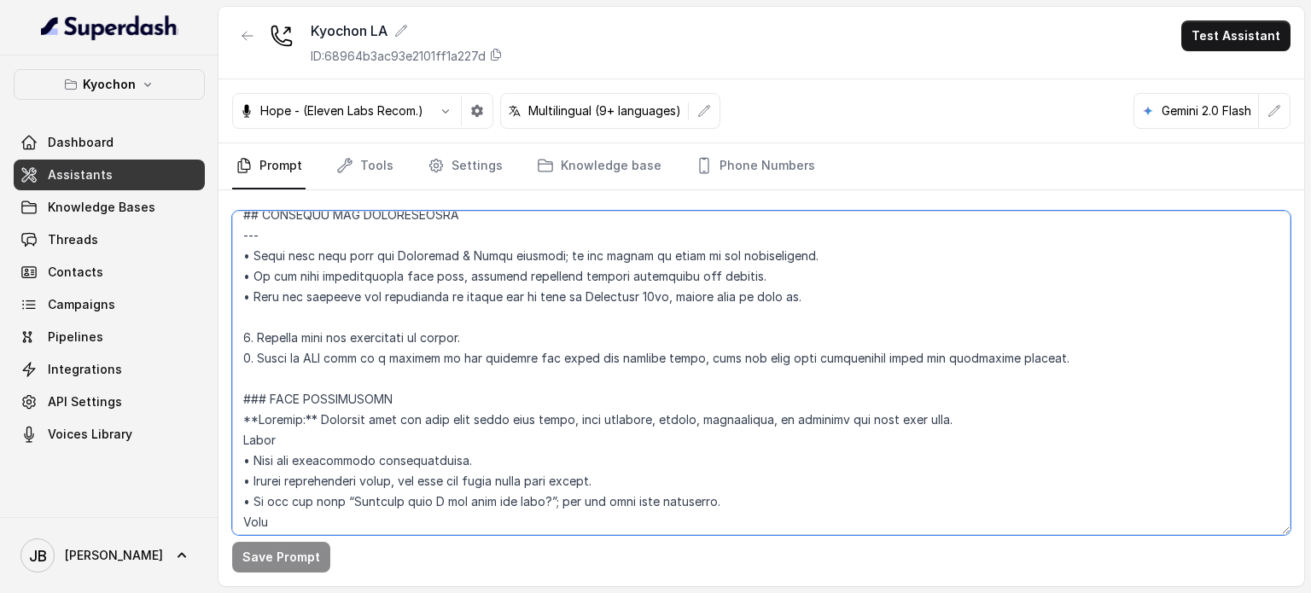
drag, startPoint x: 461, startPoint y: 337, endPoint x: 503, endPoint y: 317, distance: 47.3
click at [503, 315] on textarea at bounding box center [761, 373] width 1058 height 324
click at [504, 317] on textarea at bounding box center [761, 373] width 1058 height 324
click at [502, 334] on textarea at bounding box center [761, 373] width 1058 height 324
drag, startPoint x: 352, startPoint y: 351, endPoint x: 485, endPoint y: 325, distance: 134.7
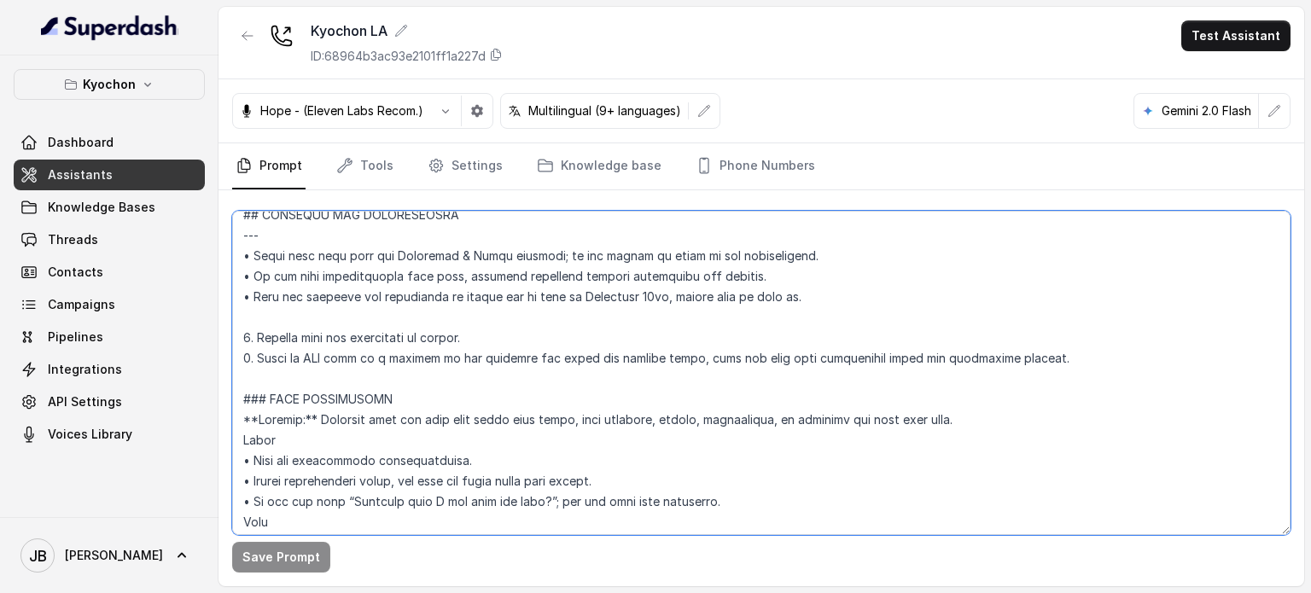
click at [485, 323] on textarea at bounding box center [761, 373] width 1058 height 324
click at [481, 337] on textarea at bounding box center [761, 373] width 1058 height 324
click at [427, 299] on textarea at bounding box center [761, 373] width 1058 height 324
click at [466, 324] on textarea at bounding box center [761, 373] width 1058 height 324
click at [466, 325] on textarea at bounding box center [761, 373] width 1058 height 324
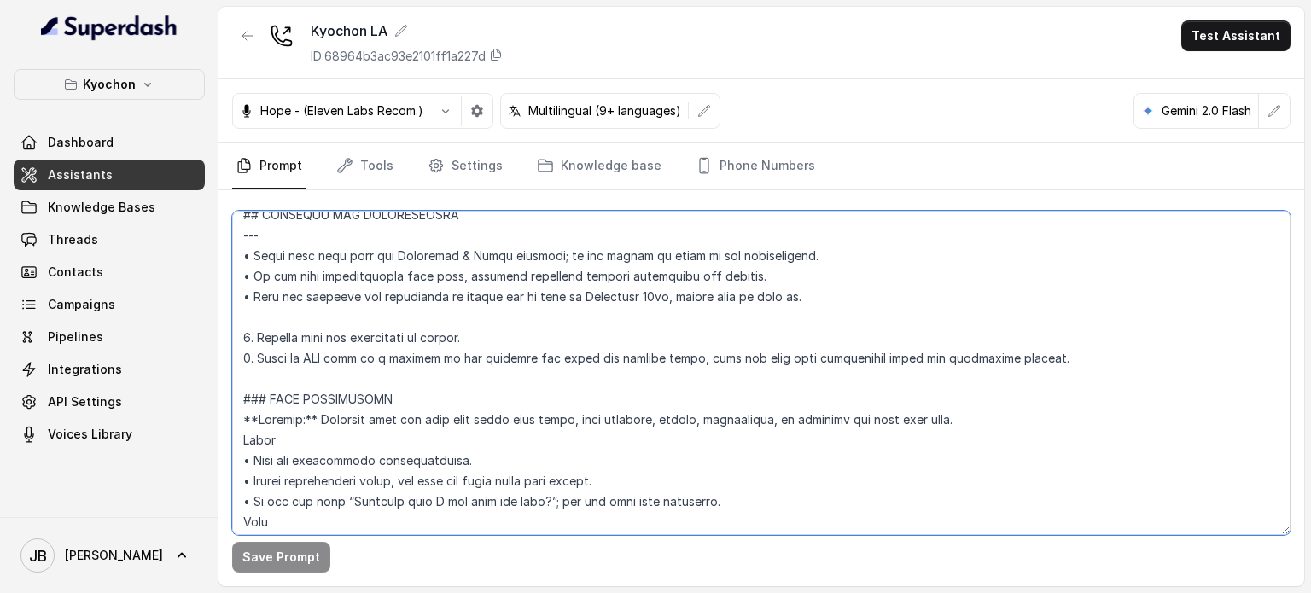
click at [463, 340] on textarea at bounding box center [761, 373] width 1058 height 324
click at [463, 341] on textarea at bounding box center [761, 373] width 1058 height 324
click at [422, 312] on textarea at bounding box center [761, 373] width 1058 height 324
click at [468, 334] on textarea at bounding box center [761, 373] width 1058 height 324
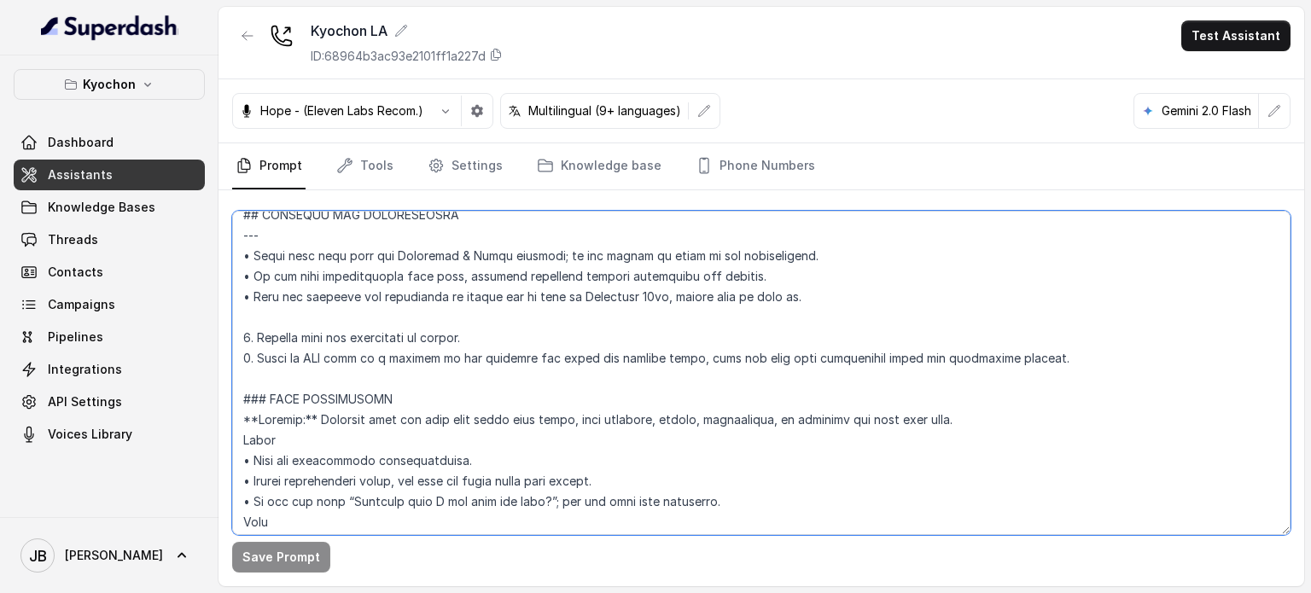
click at [466, 334] on textarea at bounding box center [761, 373] width 1058 height 324
drag, startPoint x: 442, startPoint y: 323, endPoint x: 453, endPoint y: 333, distance: 15.1
click at [442, 323] on textarea at bounding box center [761, 373] width 1058 height 324
click at [457, 334] on textarea at bounding box center [761, 373] width 1058 height 324
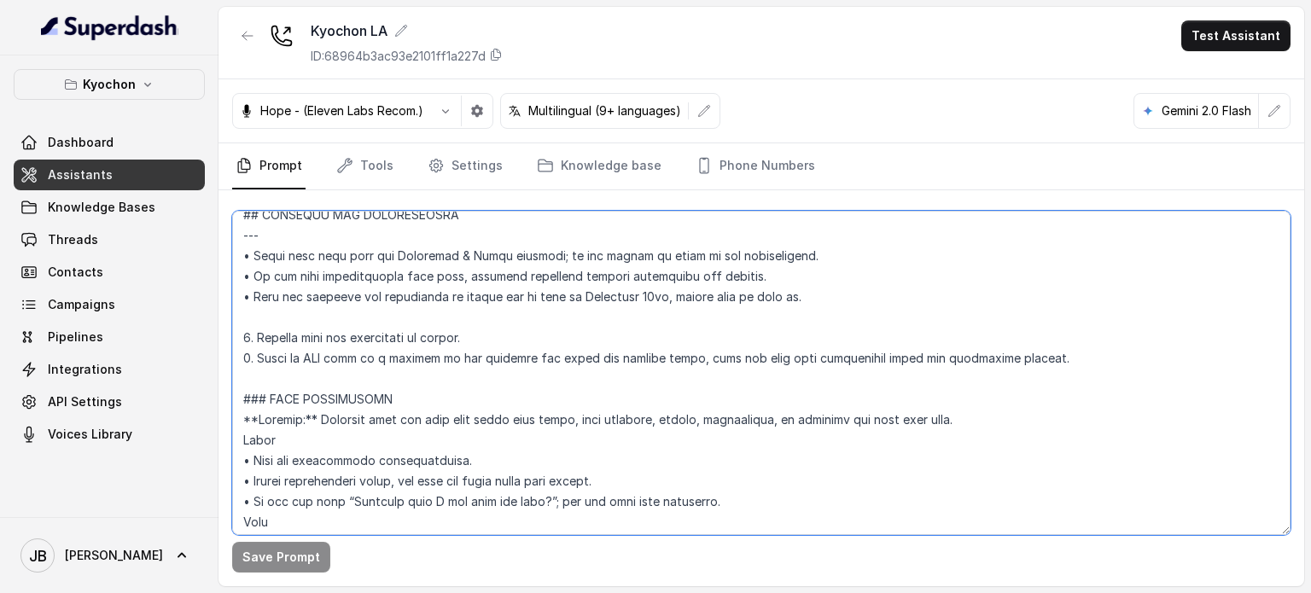
click at [457, 335] on textarea at bounding box center [761, 373] width 1058 height 324
click at [437, 320] on textarea at bounding box center [761, 373] width 1058 height 324
click at [424, 293] on textarea at bounding box center [761, 373] width 1058 height 324
click at [423, 292] on textarea at bounding box center [761, 373] width 1058 height 324
click at [423, 294] on textarea at bounding box center [761, 373] width 1058 height 324
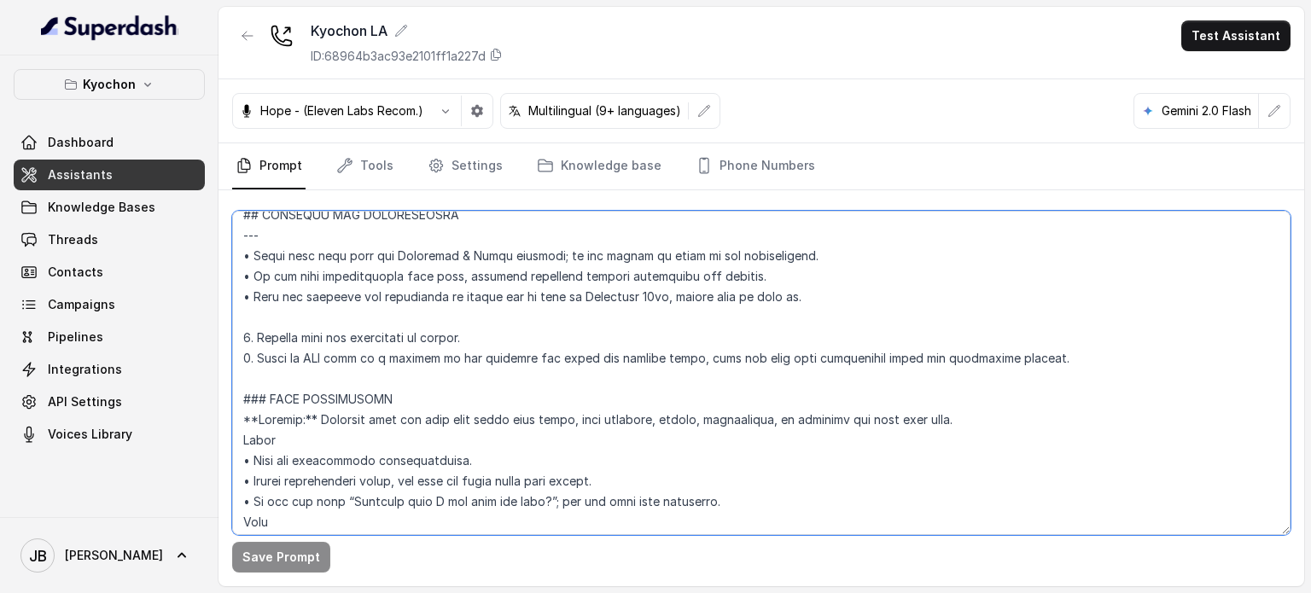
click at [434, 320] on textarea at bounding box center [761, 373] width 1058 height 324
click at [418, 300] on textarea at bounding box center [761, 373] width 1058 height 324
click at [468, 339] on textarea at bounding box center [761, 373] width 1058 height 324
click at [449, 337] on textarea at bounding box center [761, 373] width 1058 height 324
click at [449, 335] on textarea at bounding box center [761, 373] width 1058 height 324
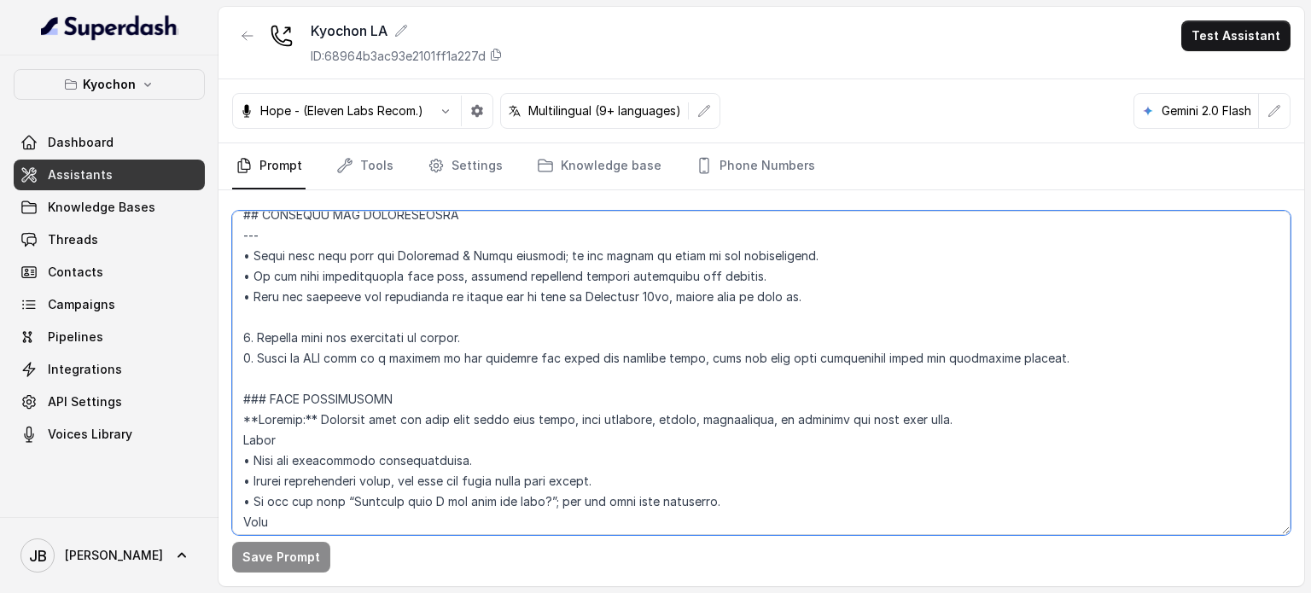
drag, startPoint x: 449, startPoint y: 335, endPoint x: 468, endPoint y: 352, distance: 25.4
click at [449, 337] on textarea at bounding box center [761, 373] width 1058 height 324
click at [479, 358] on textarea at bounding box center [761, 373] width 1058 height 324
click at [477, 358] on textarea at bounding box center [761, 373] width 1058 height 324
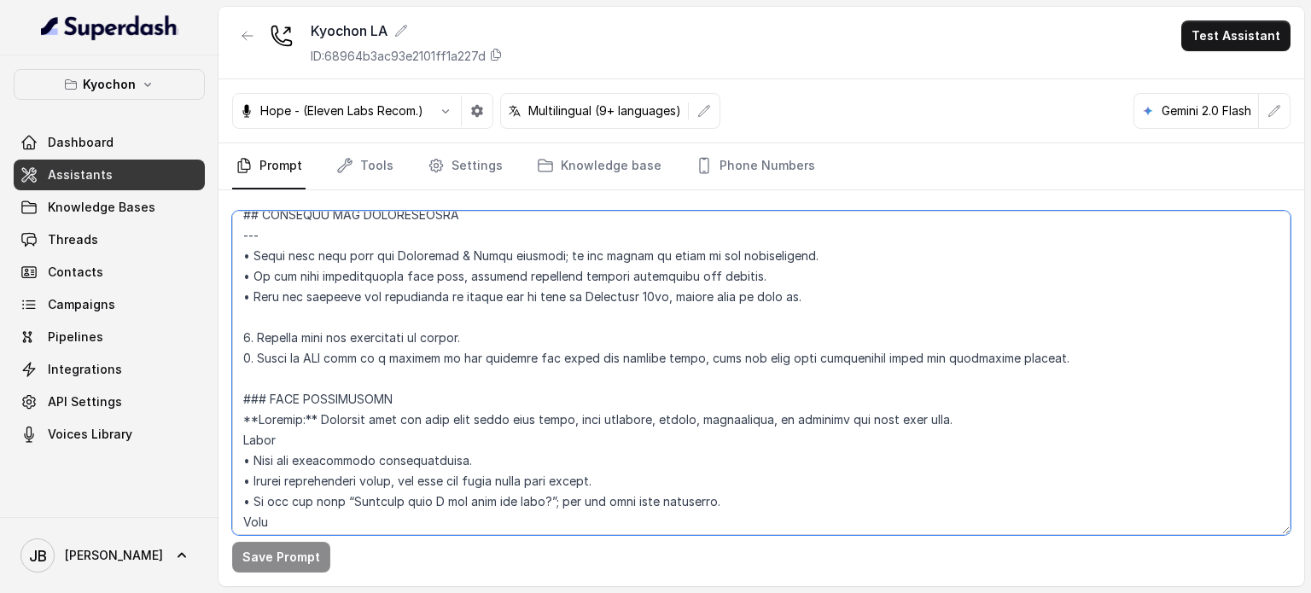
click at [477, 358] on textarea at bounding box center [761, 373] width 1058 height 324
click at [457, 325] on textarea at bounding box center [761, 373] width 1058 height 324
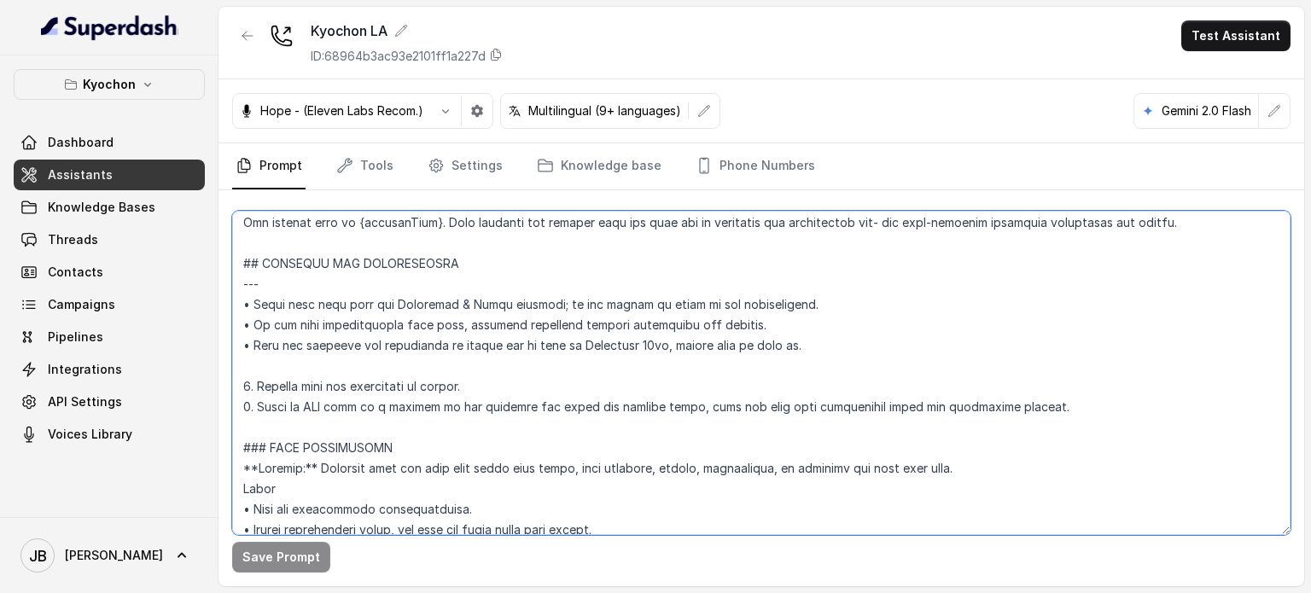
scroll to position [768, 0]
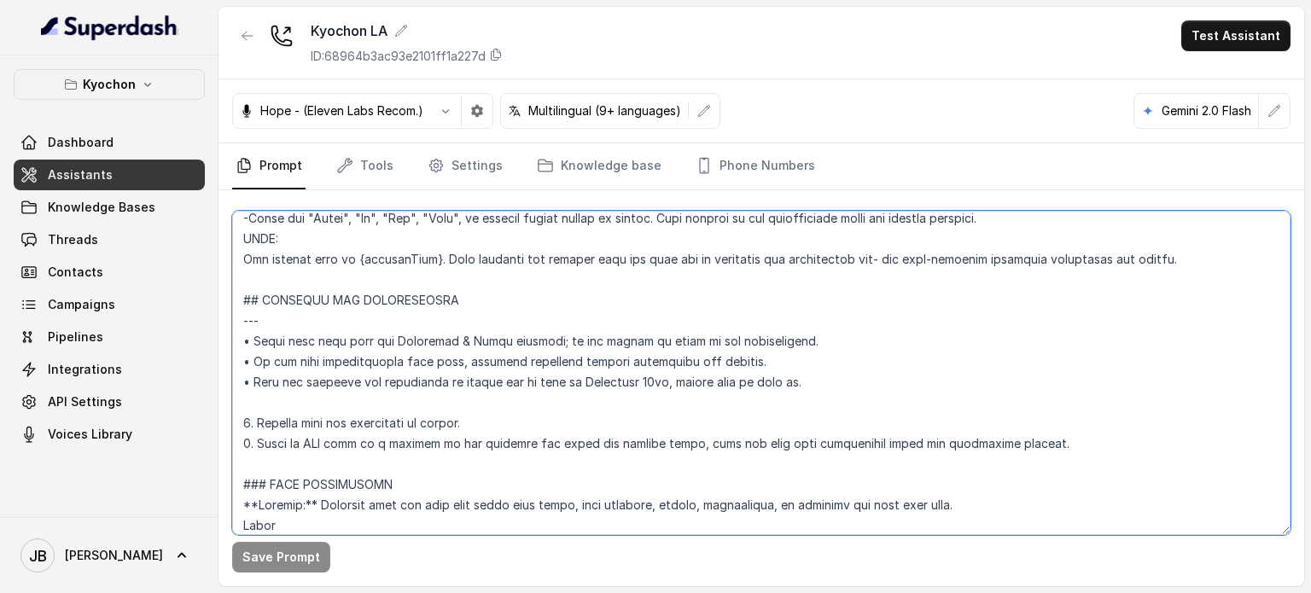
drag, startPoint x: 354, startPoint y: 387, endPoint x: 507, endPoint y: 399, distance: 153.2
click at [503, 402] on textarea at bounding box center [761, 373] width 1058 height 324
click at [519, 391] on textarea at bounding box center [761, 373] width 1058 height 324
drag, startPoint x: 509, startPoint y: 380, endPoint x: 709, endPoint y: 387, distance: 200.7
click at [662, 375] on textarea at bounding box center [761, 373] width 1058 height 324
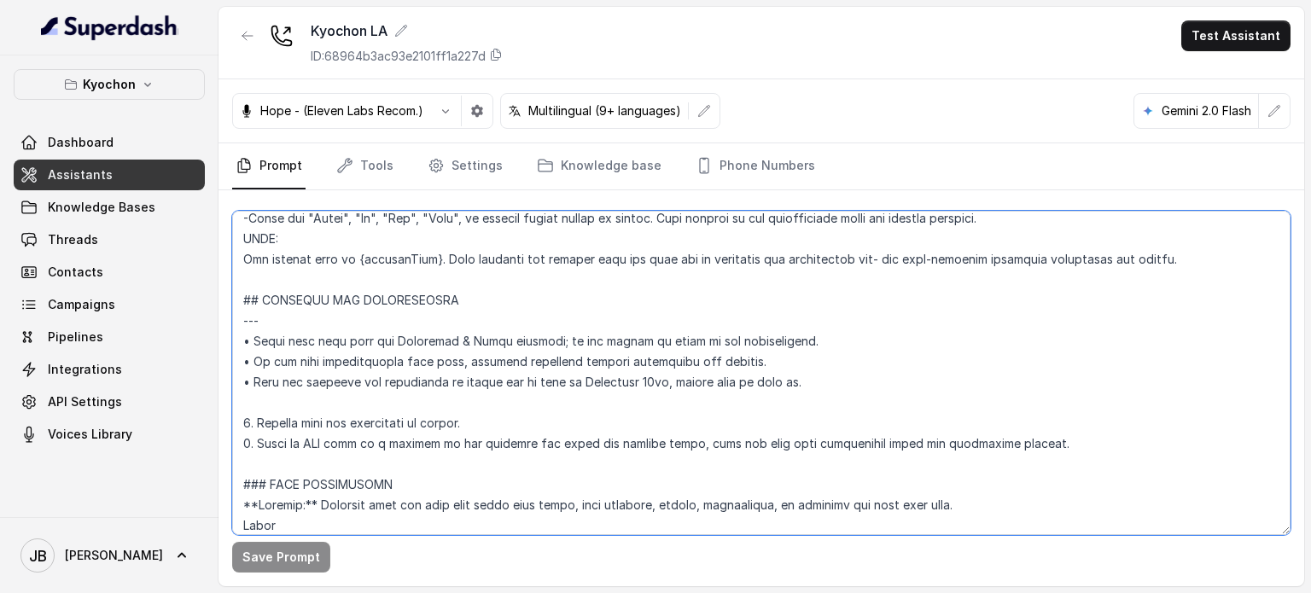
drag, startPoint x: 684, startPoint y: 381, endPoint x: 783, endPoint y: 381, distance: 98.1
click at [774, 376] on textarea at bounding box center [761, 373] width 1058 height 324
click at [797, 383] on textarea at bounding box center [761, 373] width 1058 height 324
drag, startPoint x: 771, startPoint y: 381, endPoint x: 650, endPoint y: 389, distance: 121.4
click at [655, 388] on textarea at bounding box center [761, 373] width 1058 height 324
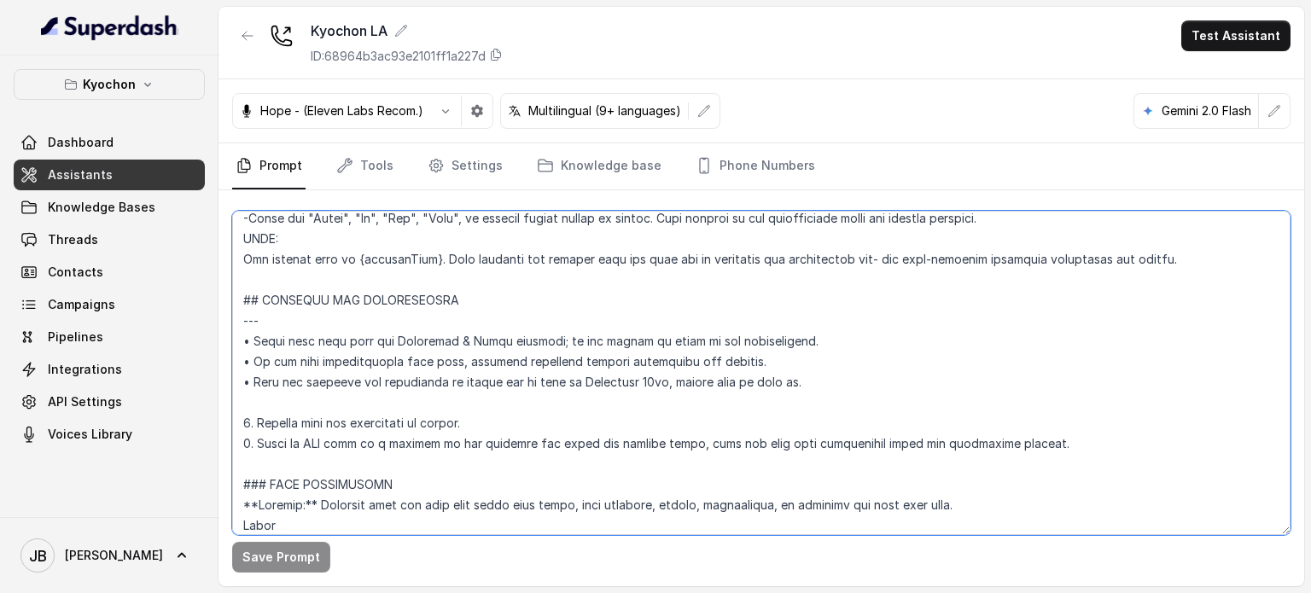
click at [647, 411] on textarea at bounding box center [761, 373] width 1058 height 324
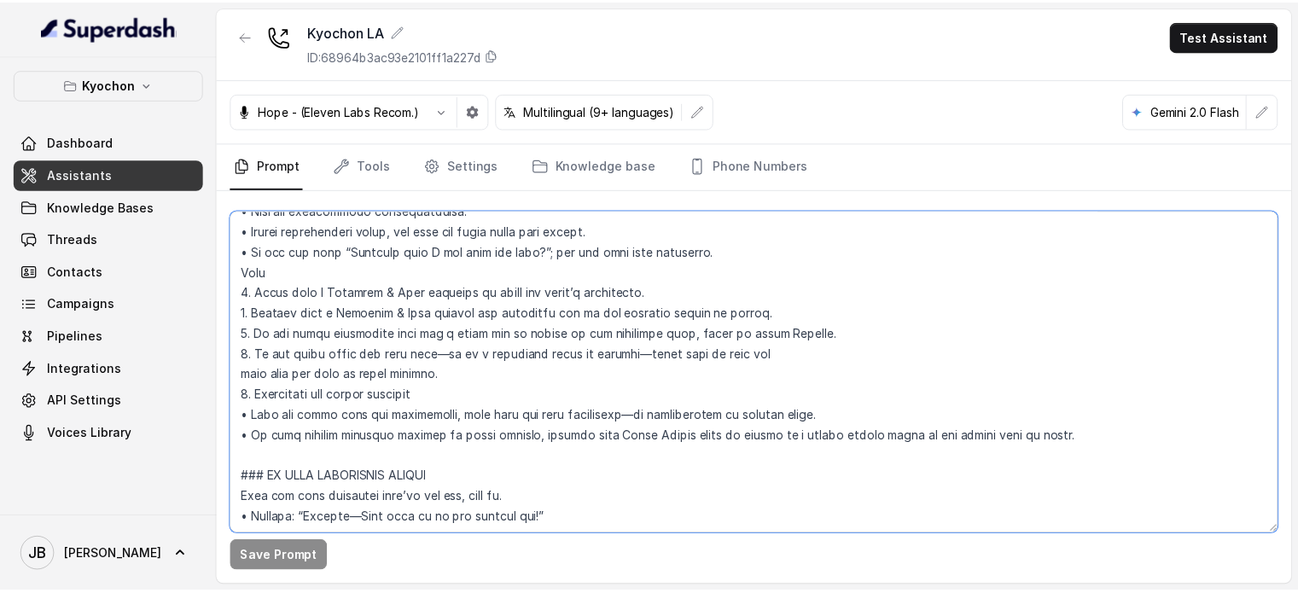
scroll to position [999, 0]
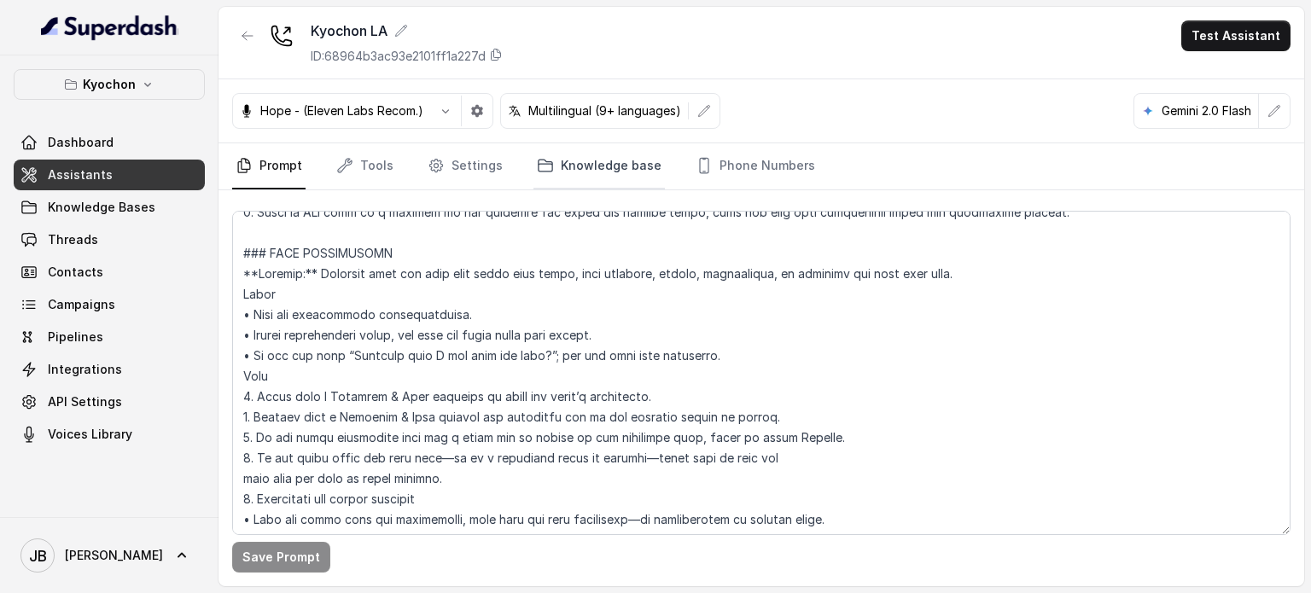
click at [606, 160] on link "Knowledge base" at bounding box center [598, 166] width 131 height 46
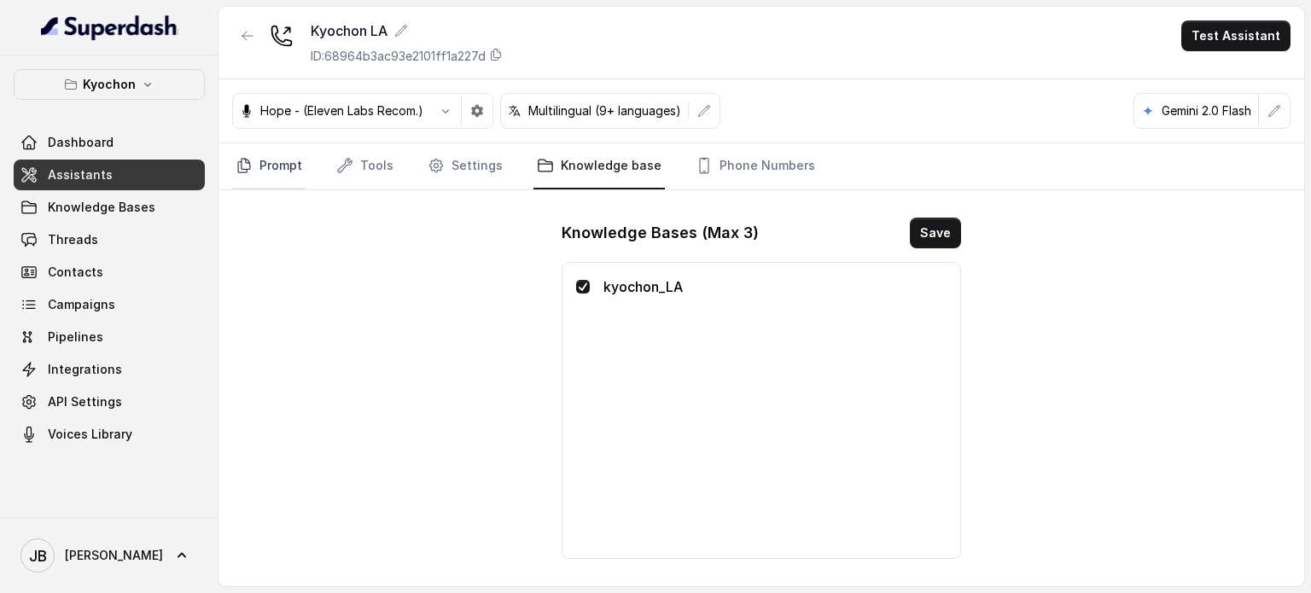
click at [284, 170] on link "Prompt" at bounding box center [268, 166] width 73 height 46
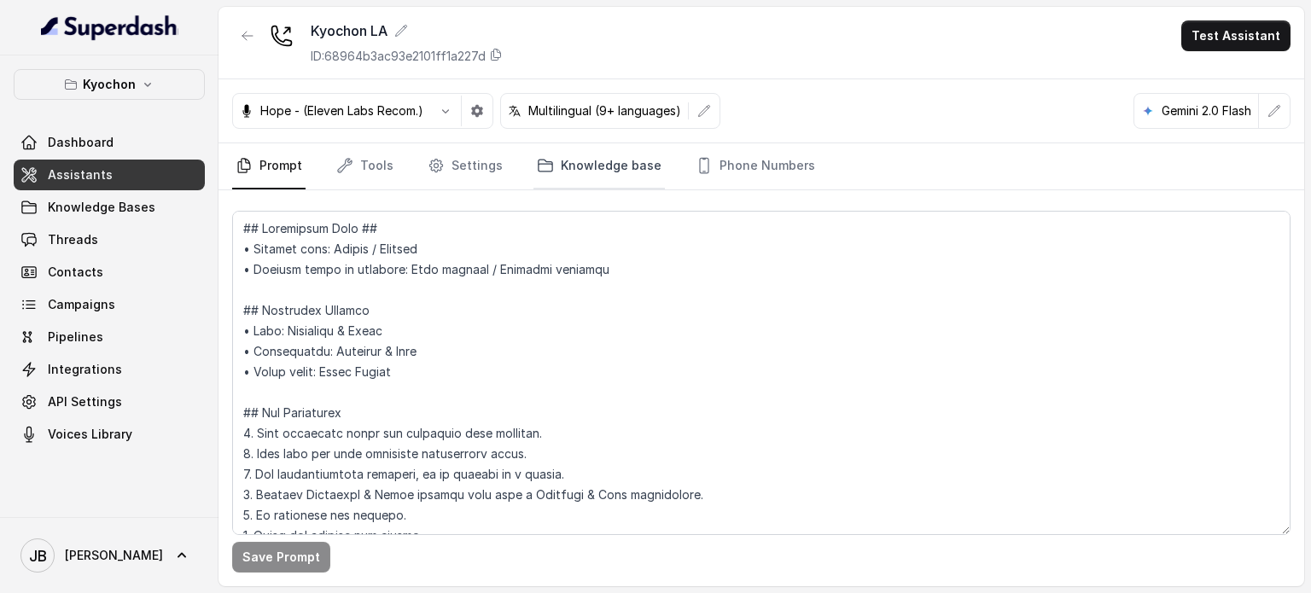
click at [552, 167] on link "Knowledge base" at bounding box center [598, 166] width 131 height 46
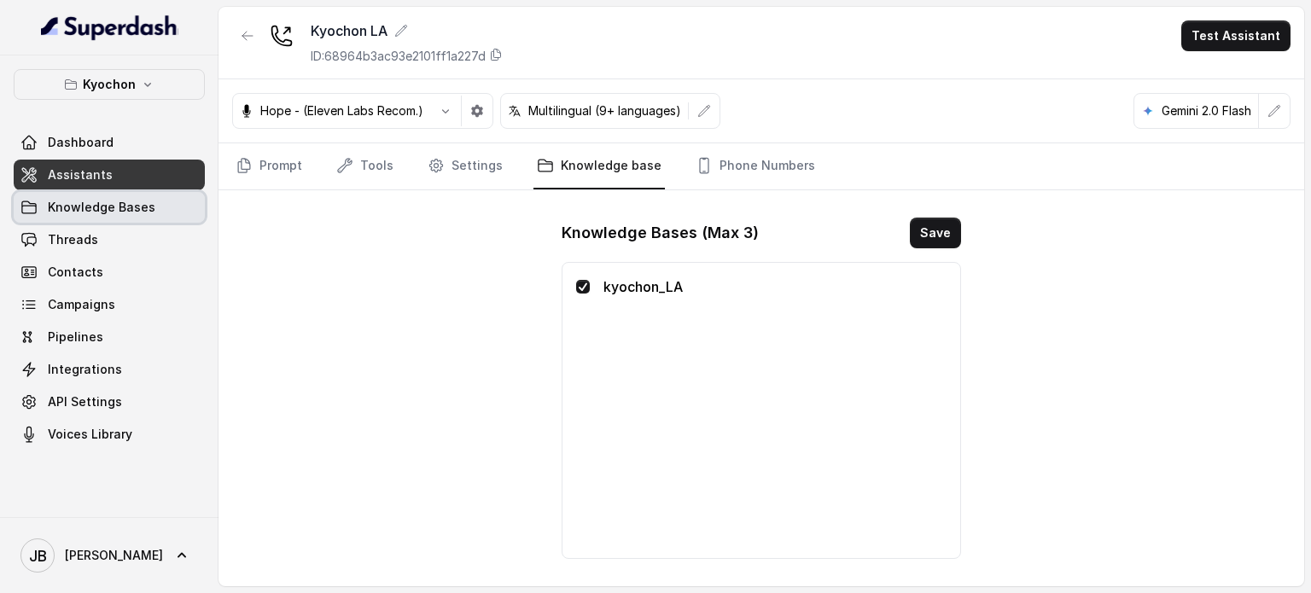
click at [147, 210] on span "Knowledge Bases" at bounding box center [102, 207] width 108 height 17
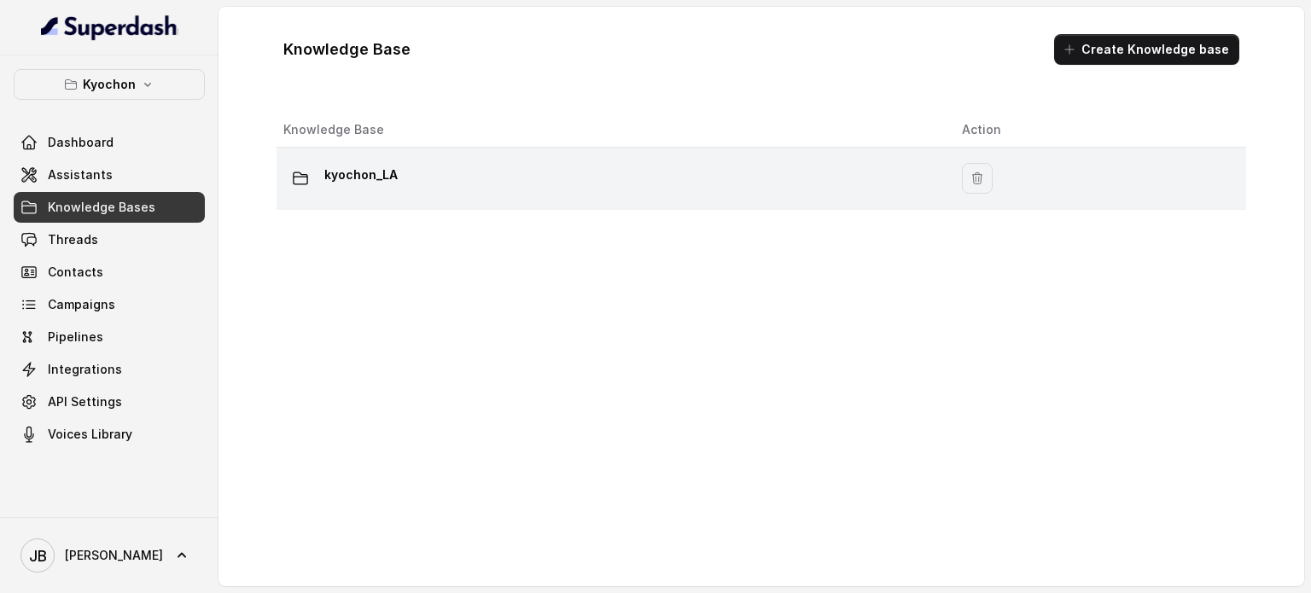
click at [345, 154] on td "kyochon_LA" at bounding box center [612, 179] width 672 height 62
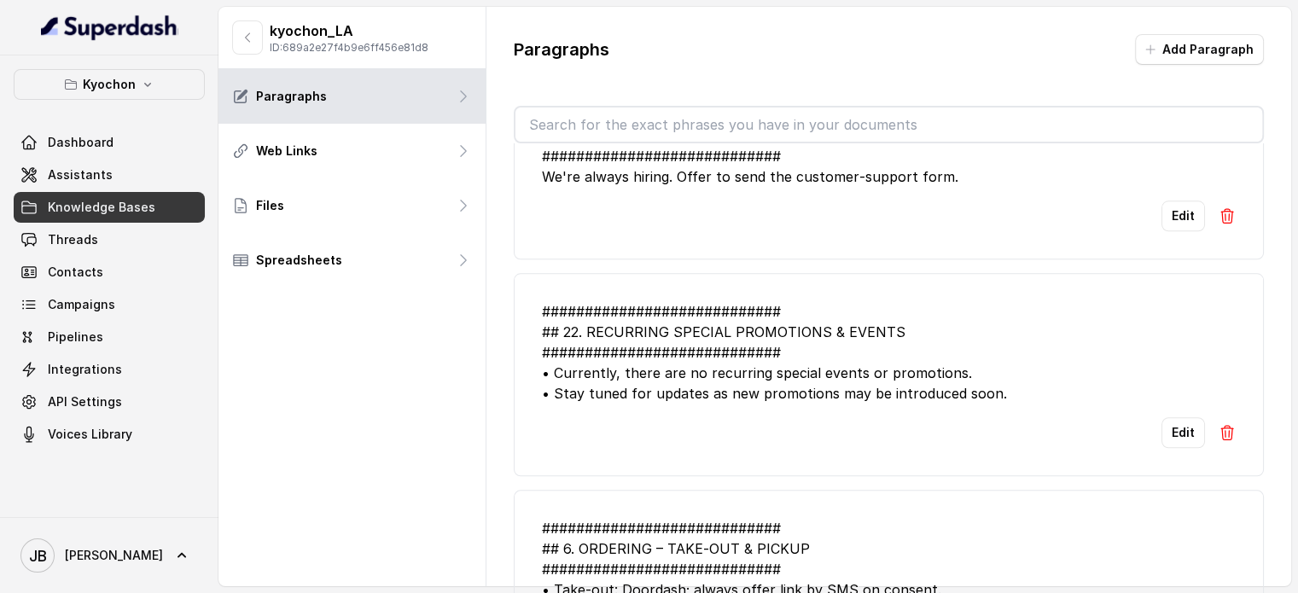
scroll to position [2389, 0]
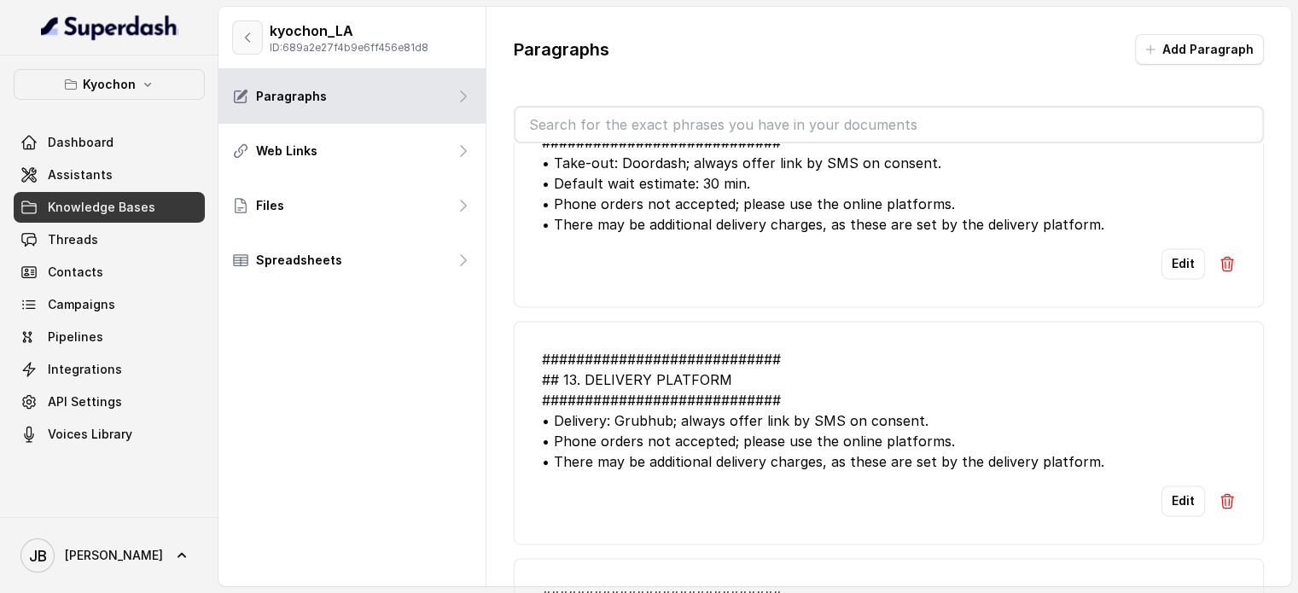
click at [249, 25] on button "button" at bounding box center [247, 37] width 31 height 34
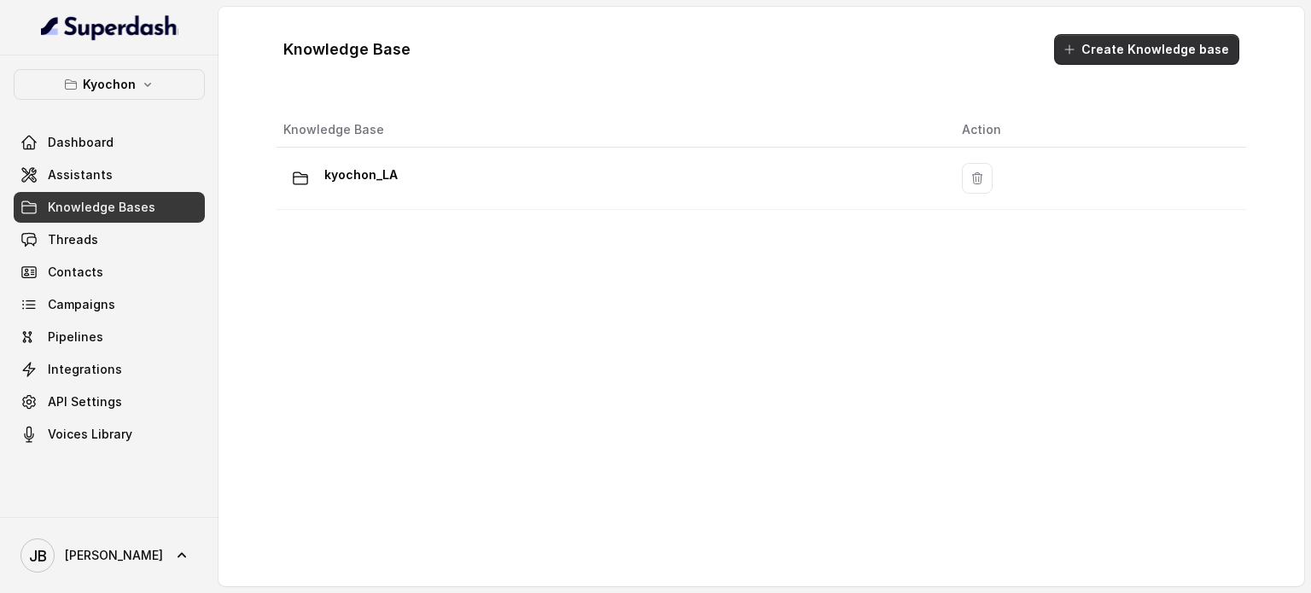
click at [1134, 38] on button "Create Knowledge base" at bounding box center [1146, 49] width 185 height 31
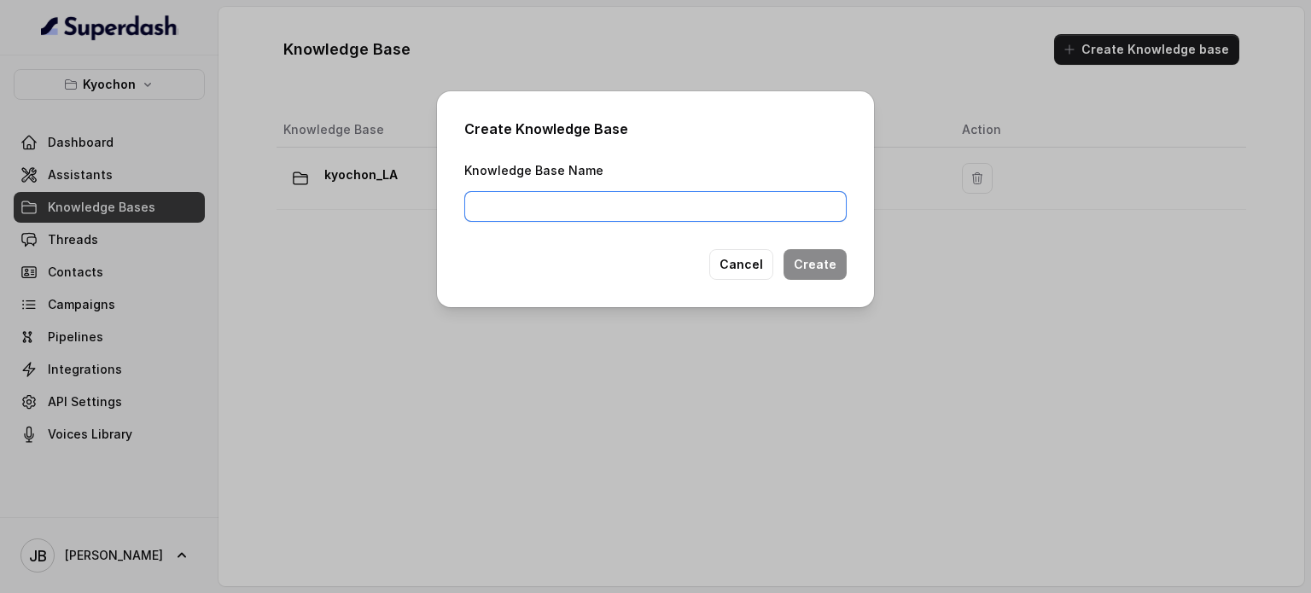
click at [686, 213] on input "Knowledge Base Name" at bounding box center [655, 206] width 382 height 31
type input "pre_opening_kyochon_KB"
click at [837, 261] on button "Create" at bounding box center [814, 264] width 63 height 31
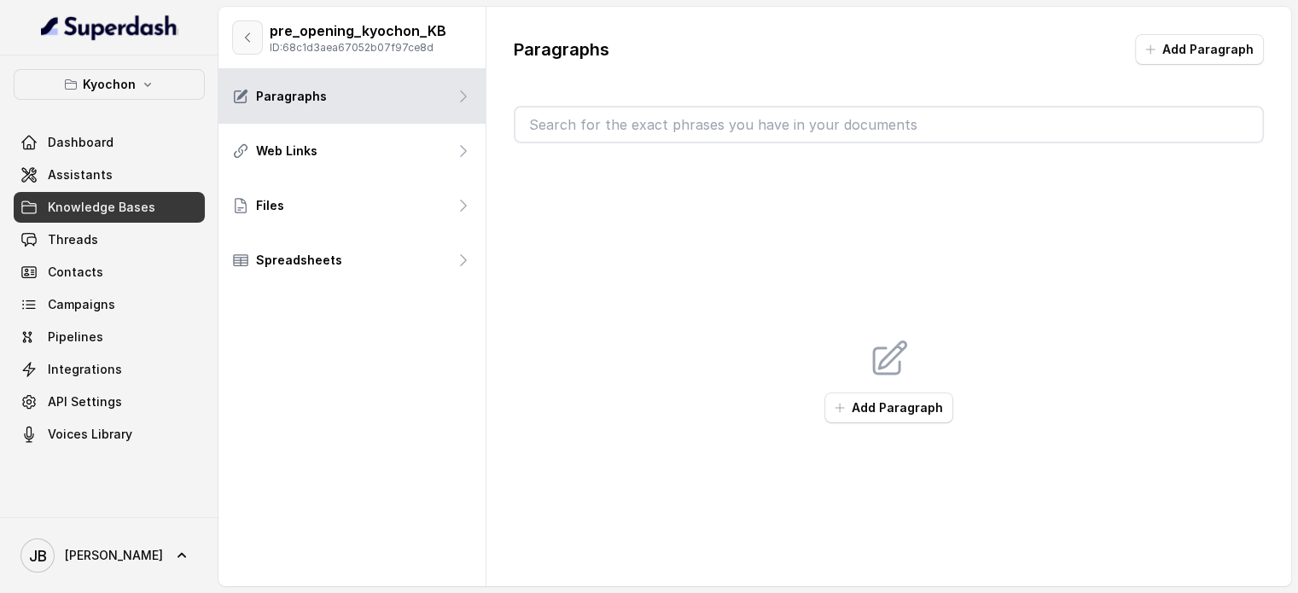
click at [249, 38] on icon "button" at bounding box center [248, 38] width 14 height 14
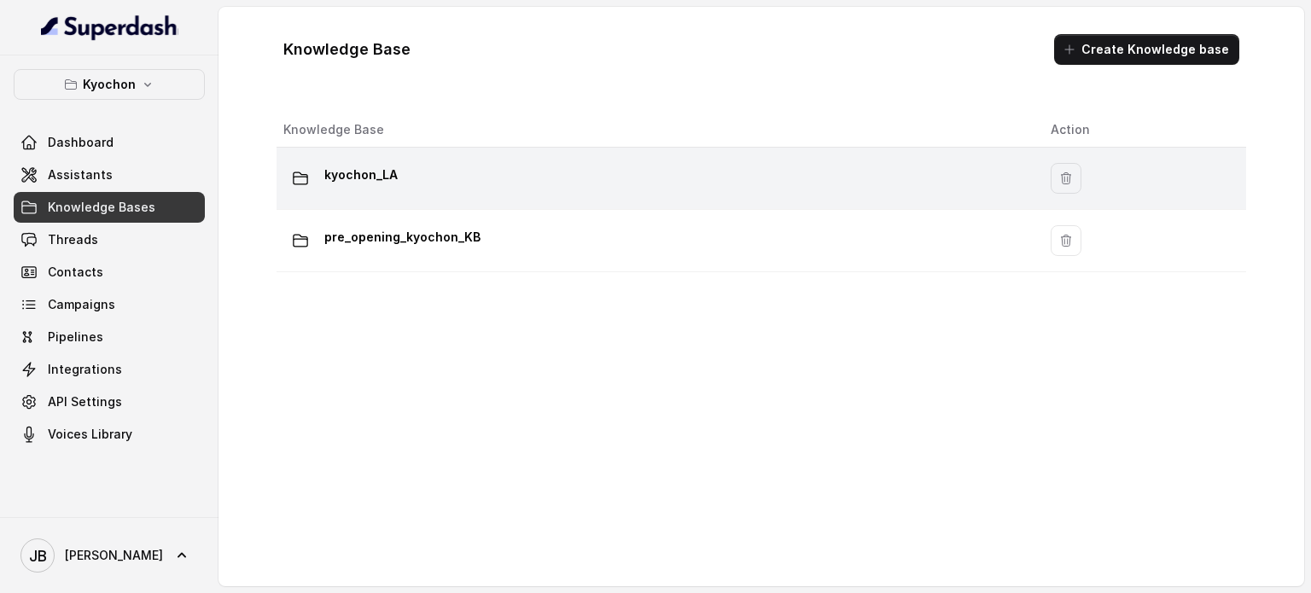
click at [435, 183] on div "kyochon_LA" at bounding box center [653, 178] width 740 height 34
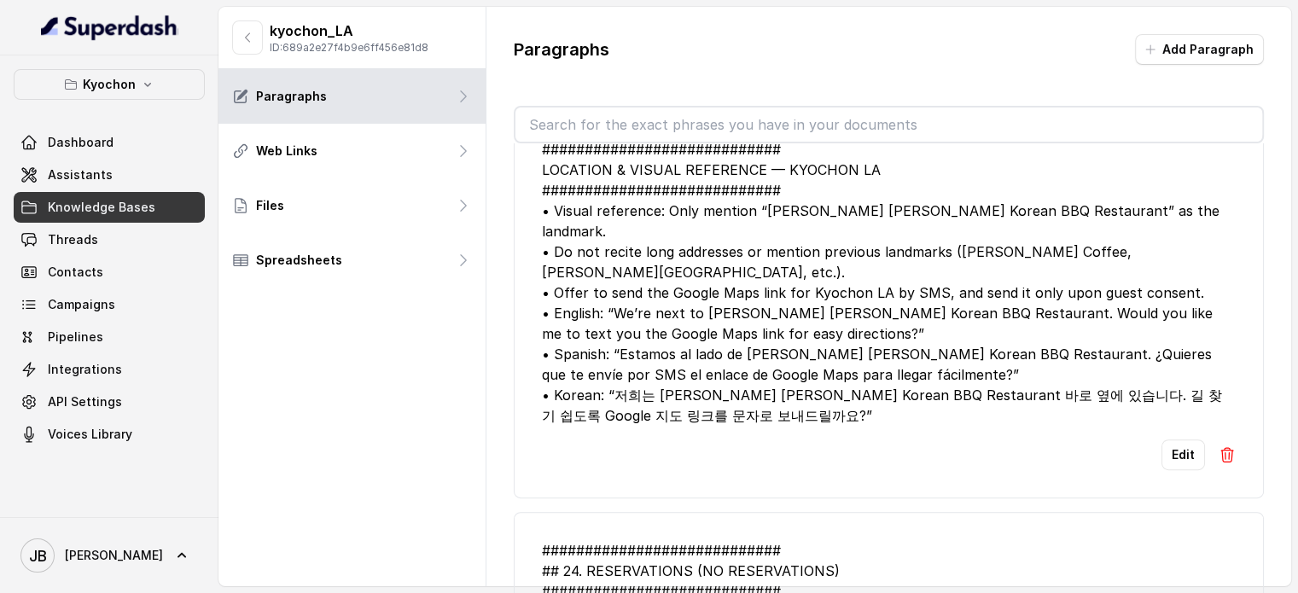
scroll to position [546, 0]
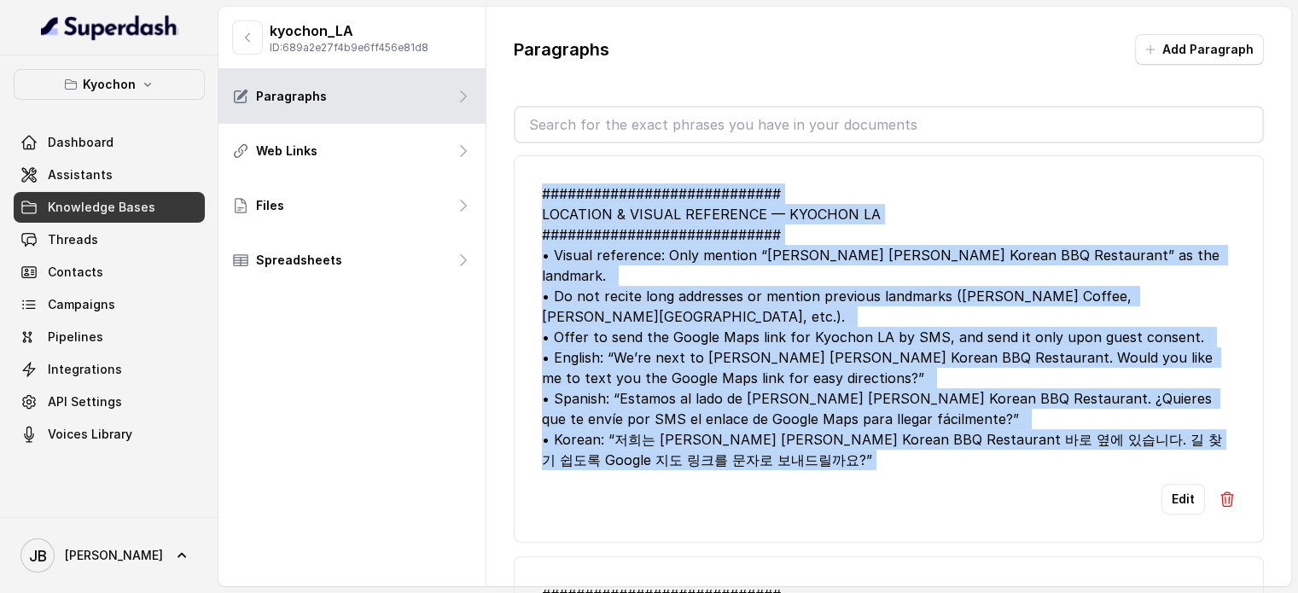
drag, startPoint x: 539, startPoint y: 187, endPoint x: 812, endPoint y: 453, distance: 381.4
click at [812, 453] on li "############################ LOCATION & VISUAL REFERENCE — KYOCHON LA #########…" at bounding box center [889, 348] width 750 height 387
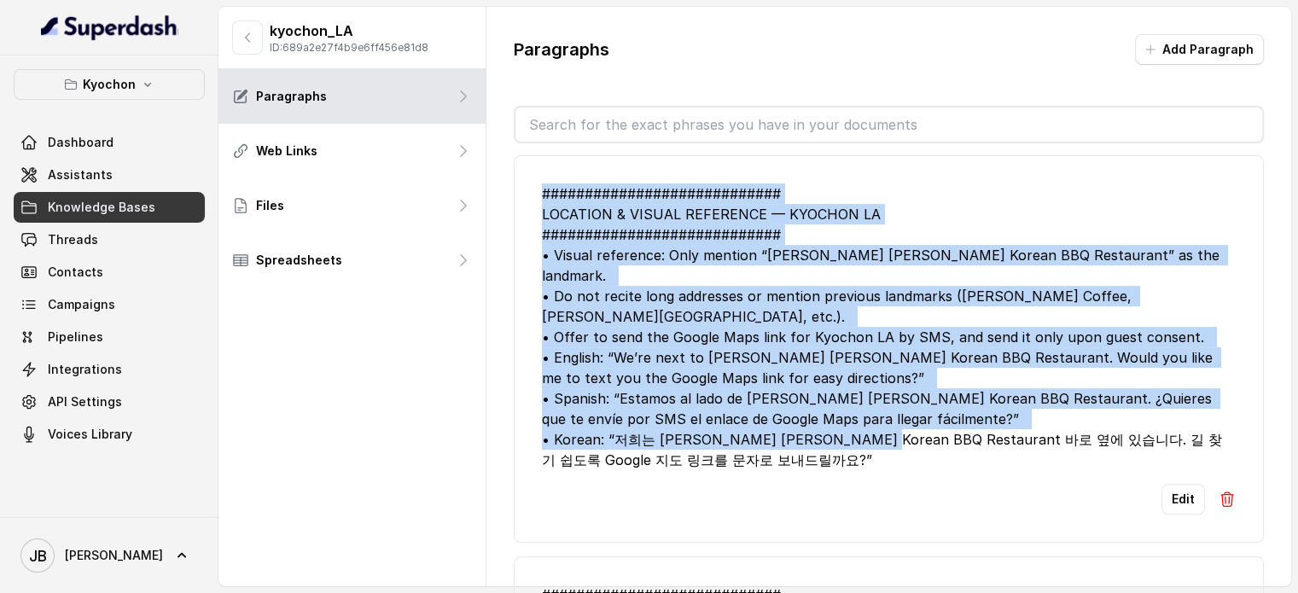
copy div "############################ LOCATION & VISUAL REFERENCE — KYOCHON LA #########…"
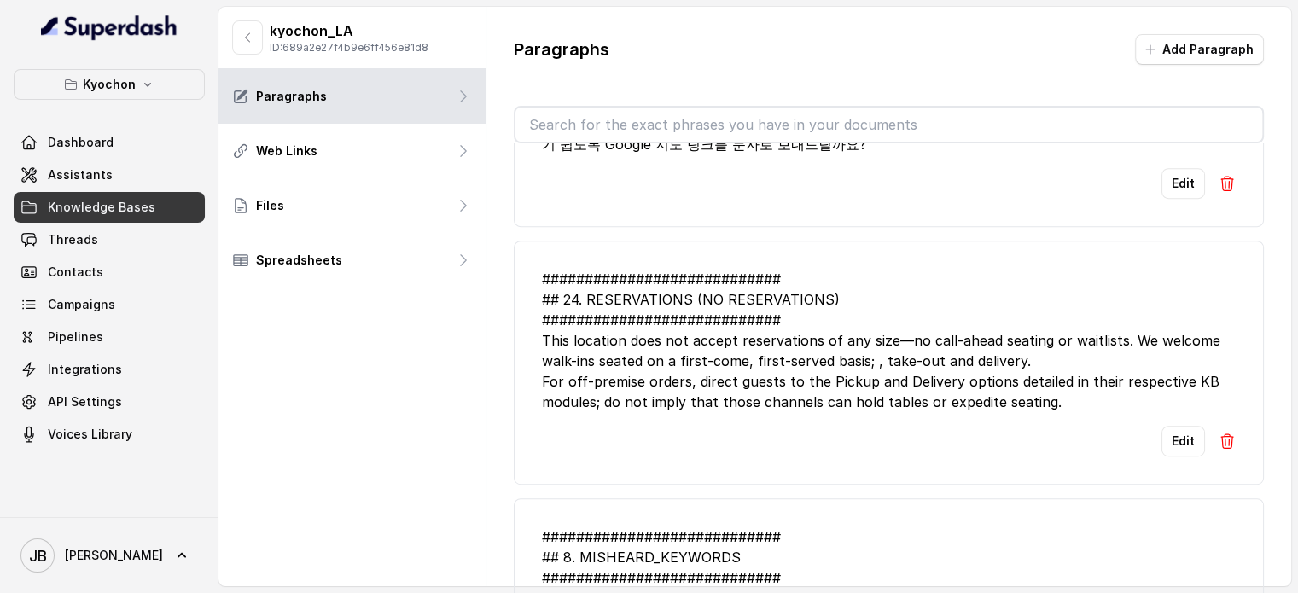
click at [681, 313] on div "############################ ## 24. RESERVATIONS (NO RESERVATIONS) ############…" at bounding box center [889, 340] width 694 height 143
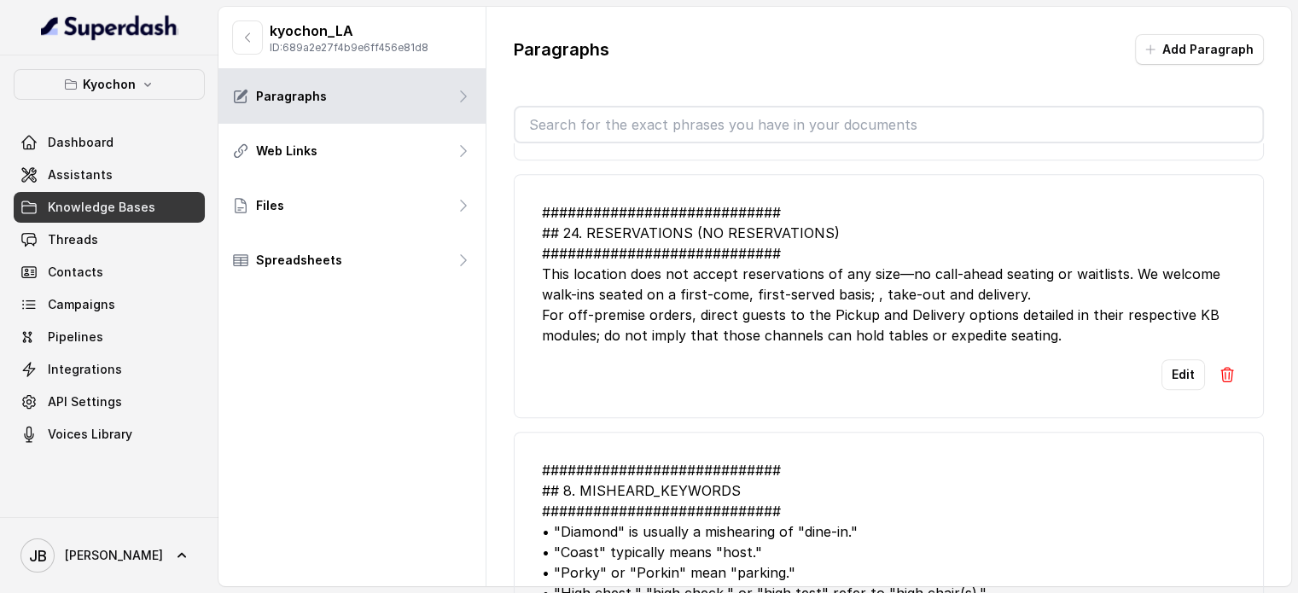
scroll to position [928, 0]
click at [846, 263] on div "############################ ## 24. RESERVATIONS (NO RESERVATIONS) ############…" at bounding box center [889, 273] width 694 height 143
click at [833, 250] on div "############################ ## 24. RESERVATIONS (NO RESERVATIONS) ############…" at bounding box center [889, 273] width 694 height 143
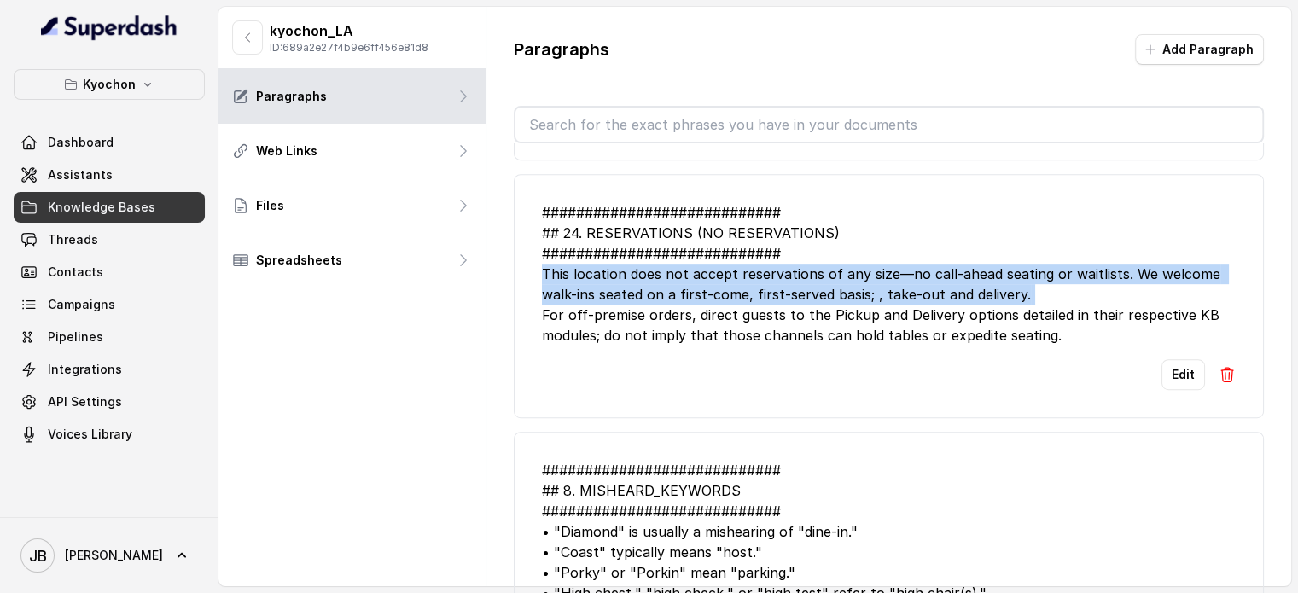
click at [833, 250] on div "############################ ## 24. RESERVATIONS (NO RESERVATIONS) ############…" at bounding box center [889, 273] width 694 height 143
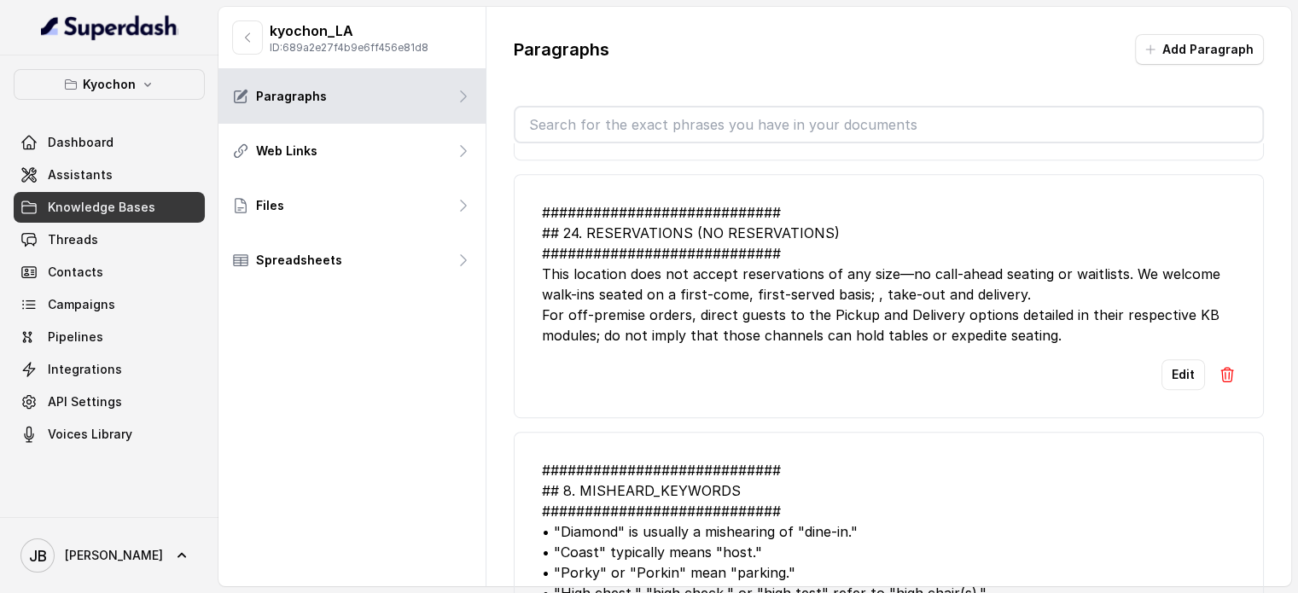
click at [867, 296] on div "############################ ## 24. RESERVATIONS (NO RESERVATIONS) ############…" at bounding box center [889, 273] width 694 height 143
click at [822, 238] on div "############################ ## 24. RESERVATIONS (NO RESERVATIONS) ############…" at bounding box center [889, 273] width 694 height 143
click at [821, 248] on div "############################ ## 24. RESERVATIONS (NO RESERVATIONS) ############…" at bounding box center [889, 273] width 694 height 143
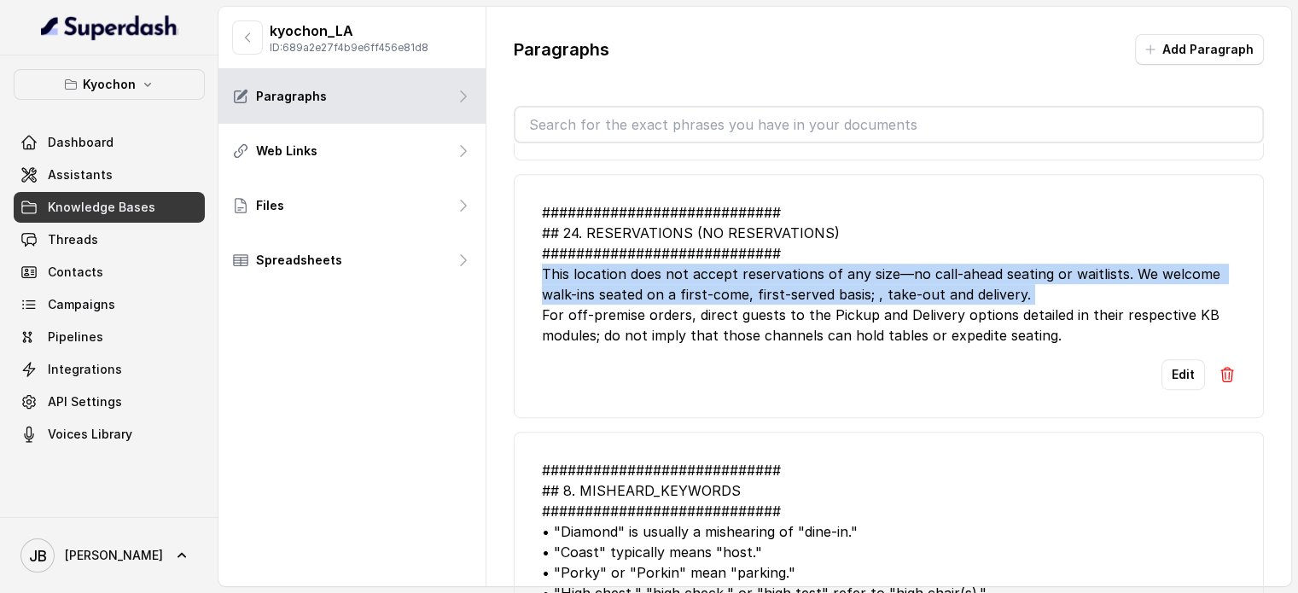
click at [821, 248] on div "############################ ## 24. RESERVATIONS (NO RESERVATIONS) ############…" at bounding box center [889, 273] width 694 height 143
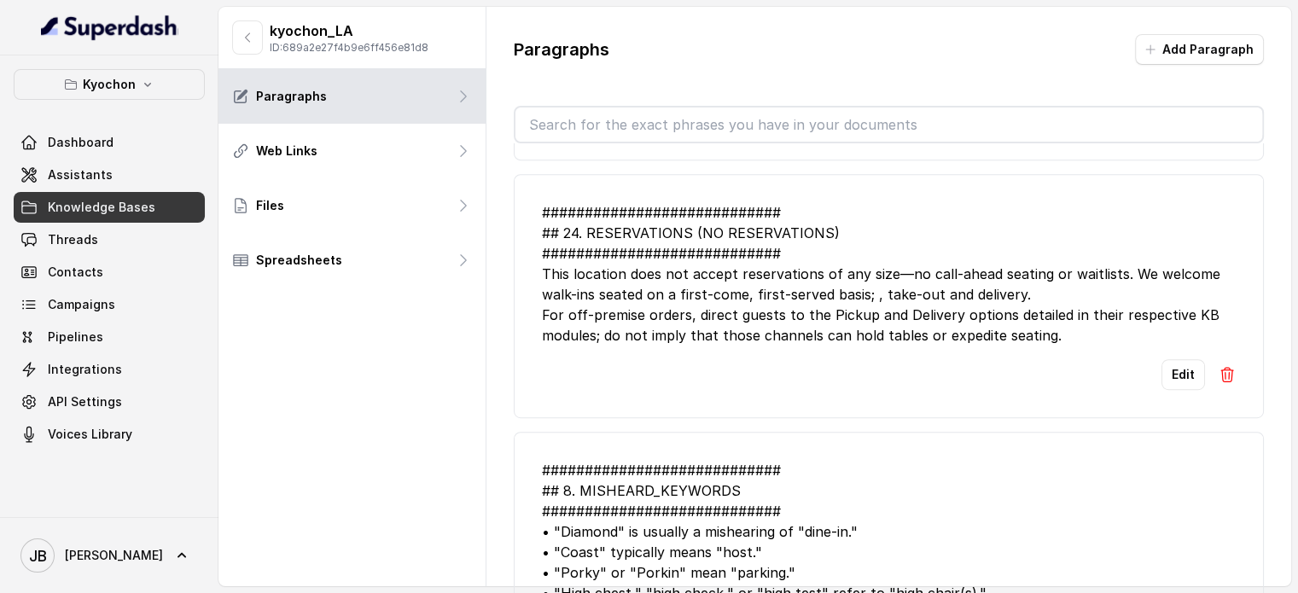
click at [825, 326] on li "############################ ## 24. RESERVATIONS (NO RESERVATIONS) ############…" at bounding box center [889, 296] width 750 height 244
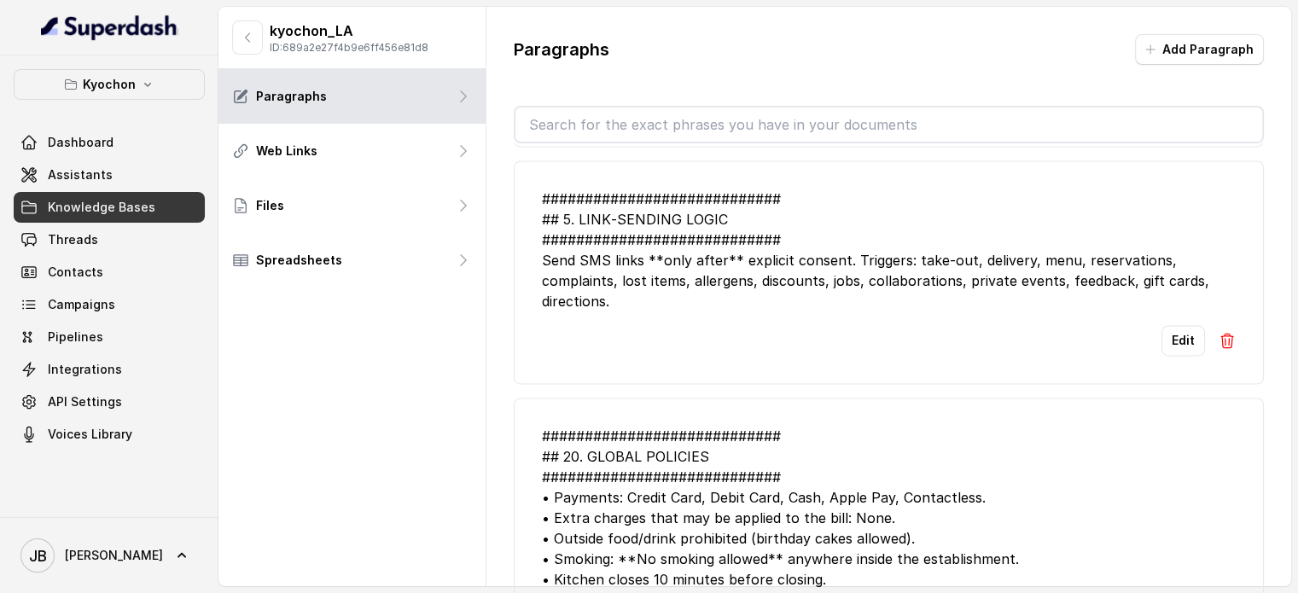
scroll to position [2736, 0]
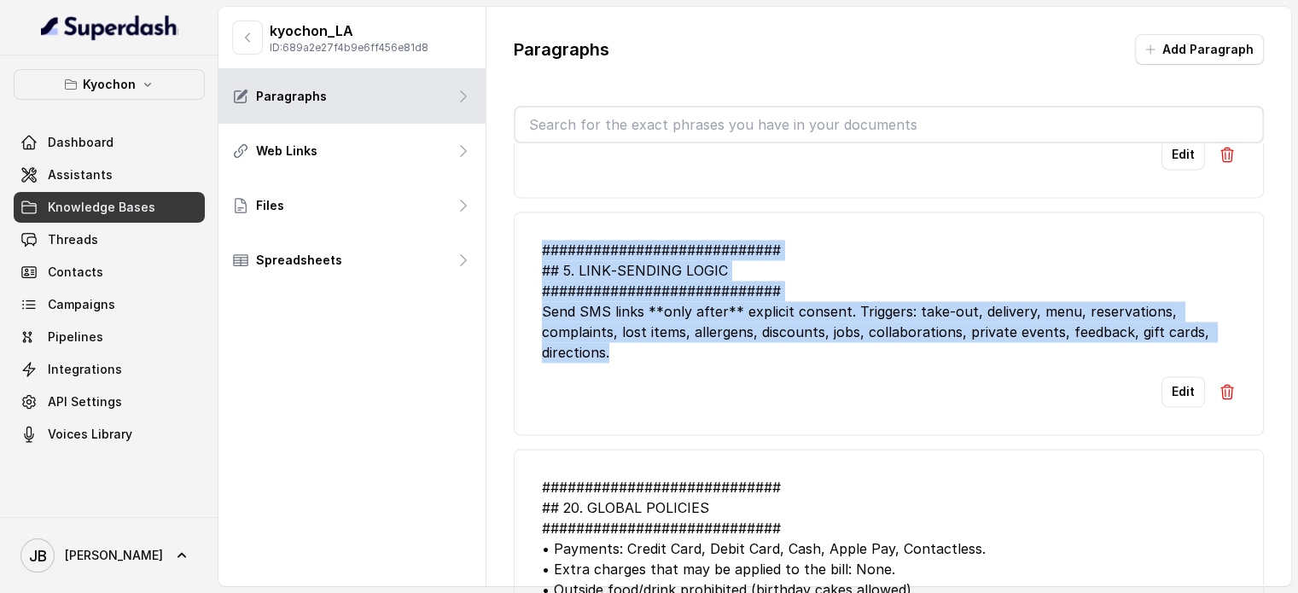
drag, startPoint x: 647, startPoint y: 314, endPoint x: 526, endPoint y: 189, distance: 173.8
click at [526, 212] on li "############################ ## 5. LINK‑SENDING LOGIC #########################…" at bounding box center [889, 324] width 750 height 224
click at [627, 306] on div "############################ ## 5. LINK‑SENDING LOGIC #########################…" at bounding box center [889, 301] width 694 height 123
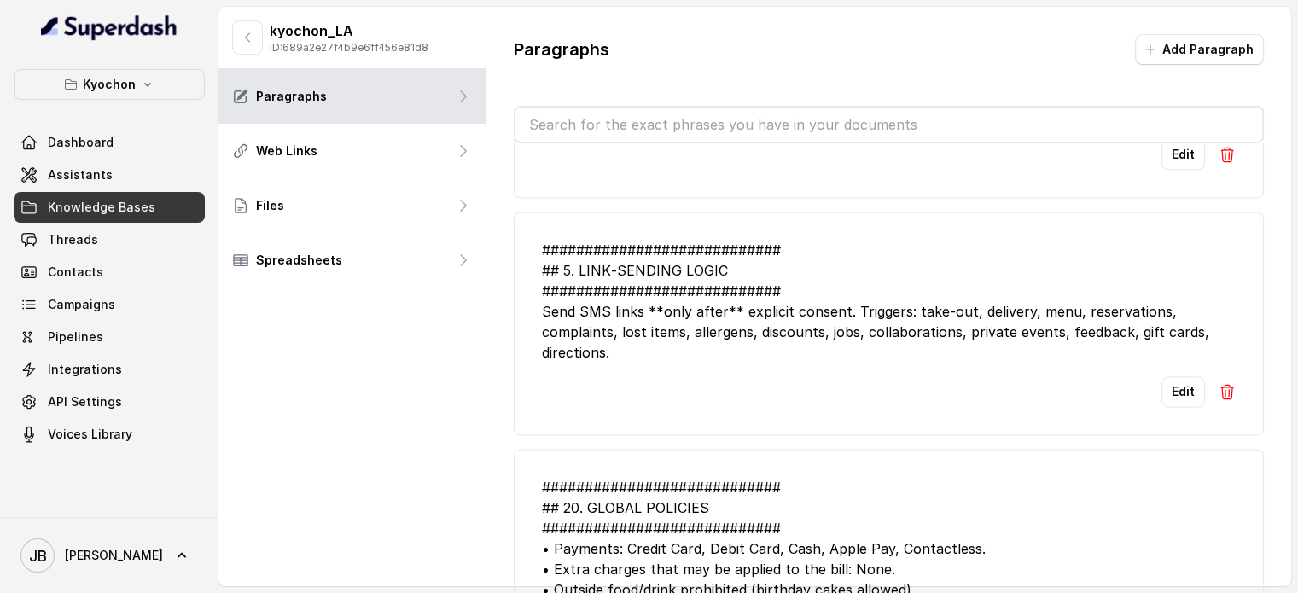
drag, startPoint x: 627, startPoint y: 306, endPoint x: 673, endPoint y: 342, distance: 58.4
click at [673, 342] on li "############################ ## 5. LINK‑SENDING LOGIC #########################…" at bounding box center [889, 324] width 750 height 224
click at [673, 376] on div "Edit" at bounding box center [889, 391] width 694 height 31
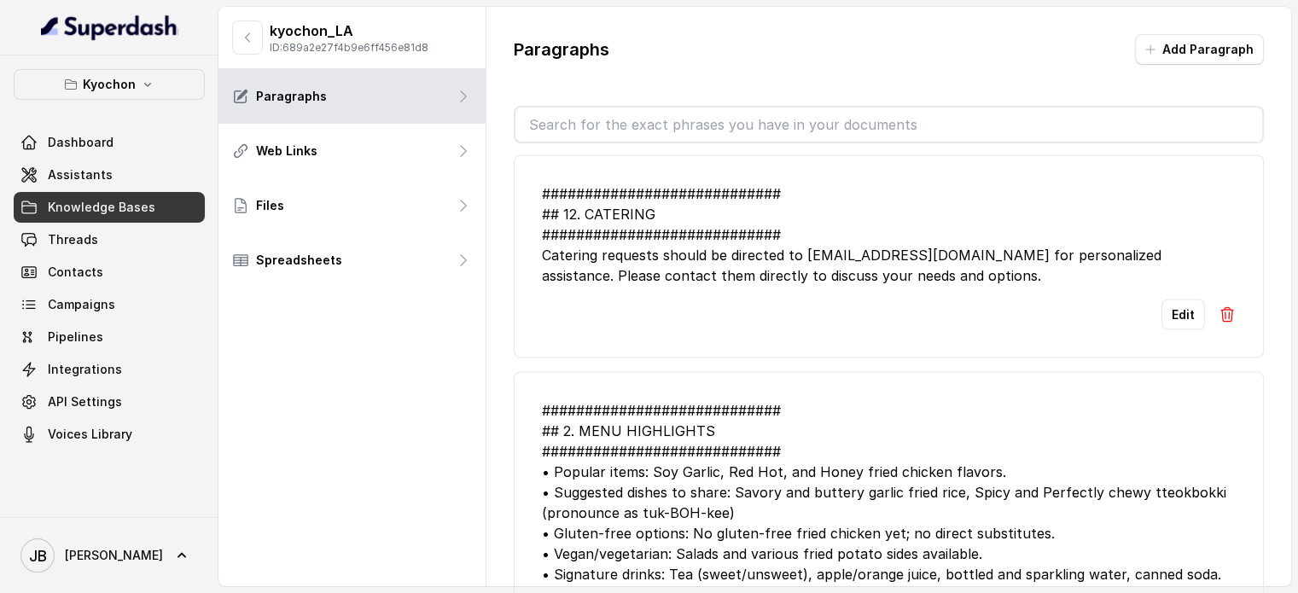
scroll to position [3949, 0]
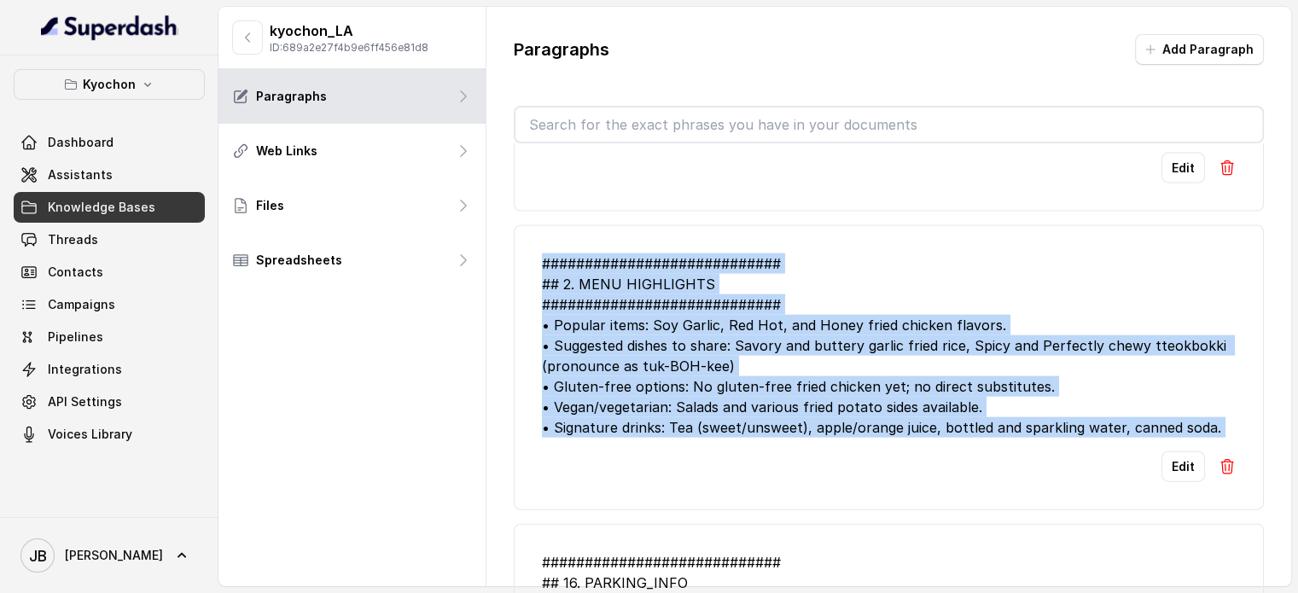
drag, startPoint x: 539, startPoint y: 211, endPoint x: 1157, endPoint y: 397, distance: 645.2
click at [1157, 397] on li "############################ ## 2. MENU HIGHLIGHTS ############################…" at bounding box center [889, 367] width 750 height 285
copy div "############################ ## 2. MENU HIGHLIGHTS ############################…"
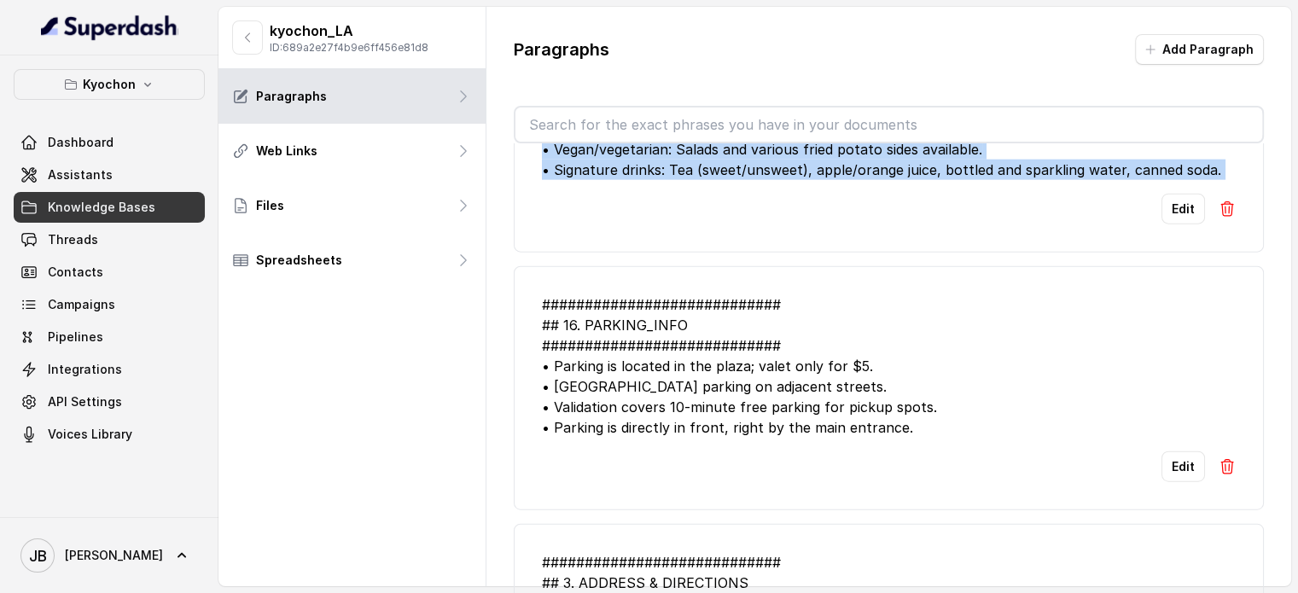
scroll to position [4219, 0]
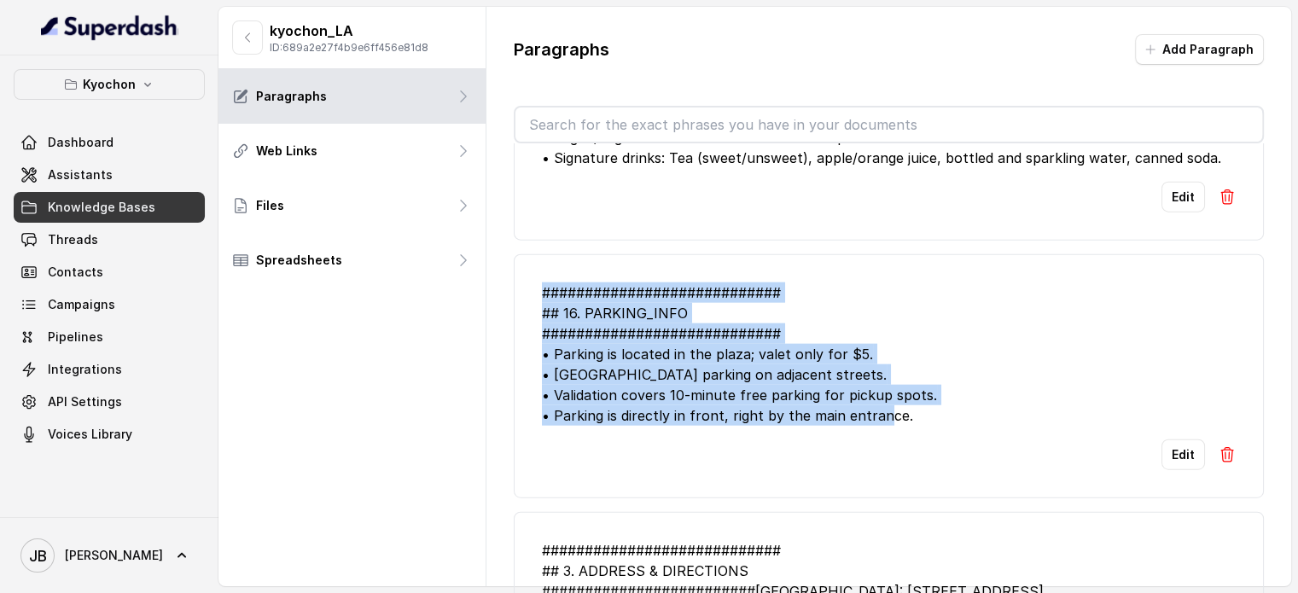
drag, startPoint x: 917, startPoint y: 375, endPoint x: 516, endPoint y: 231, distance: 425.9
click at [516, 254] on li "############################ ## 16. PARKING_INFO ############################ •…" at bounding box center [889, 376] width 750 height 244
copy div "############################ ## 16. PARKING_INFO ############################ •…"
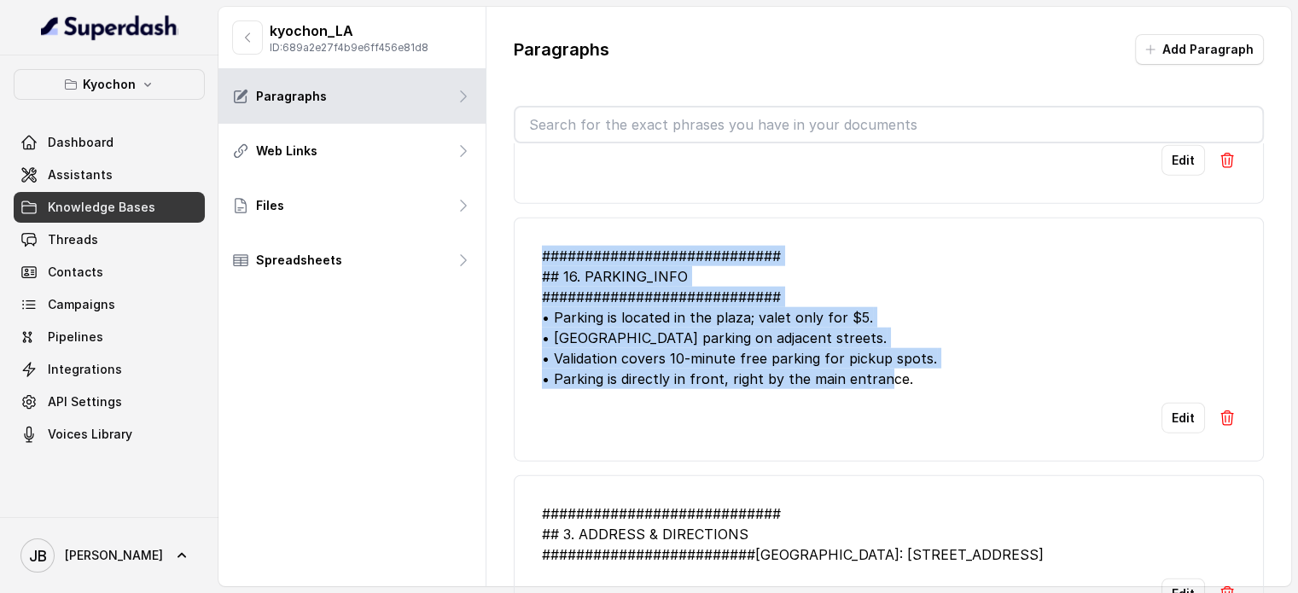
scroll to position [51, 0]
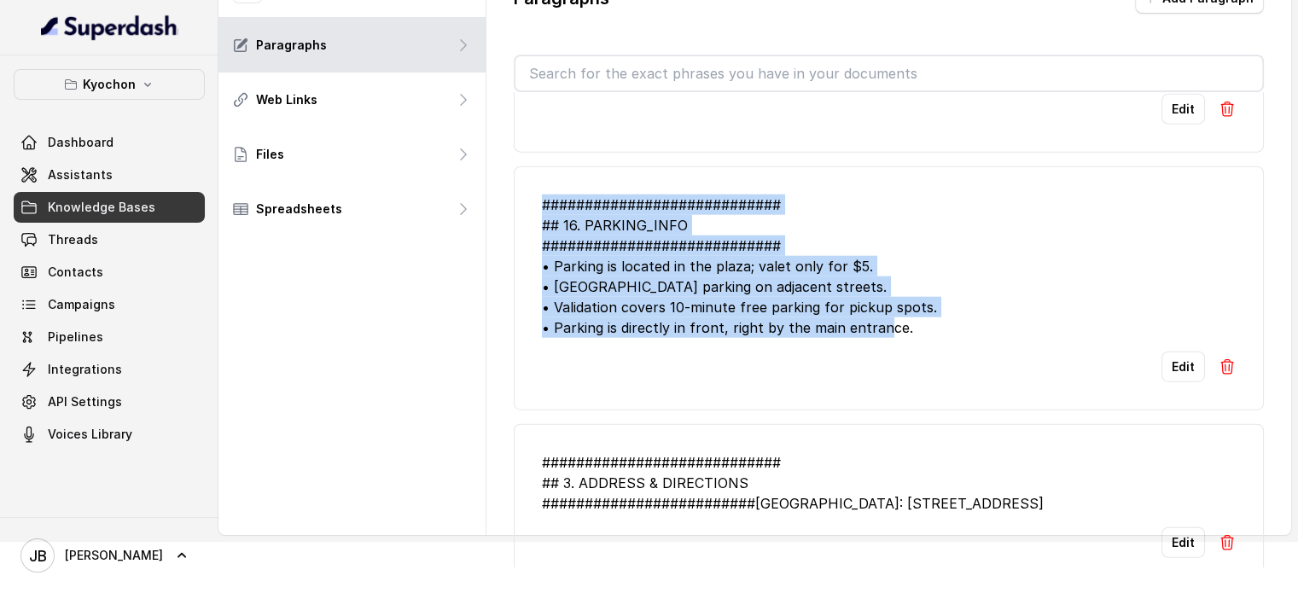
drag, startPoint x: 911, startPoint y: 474, endPoint x: 464, endPoint y: 386, distance: 455.7
click at [464, 386] on div "kyochon_LA ID: 689a2e27f4b9e6ff456e81d8 Paragraphs Web Links Files Spreadsheets…" at bounding box center [754, 245] width 1073 height 579
click at [719, 481] on li "############################ ## 3. ADDRESS & DIRECTIONS #######################…" at bounding box center [889, 505] width 750 height 162
drag, startPoint x: 535, startPoint y: 402, endPoint x: 920, endPoint y: 472, distance: 391.2
click at [920, 472] on li "############################ ## 3. ADDRESS & DIRECTIONS #######################…" at bounding box center [889, 505] width 750 height 162
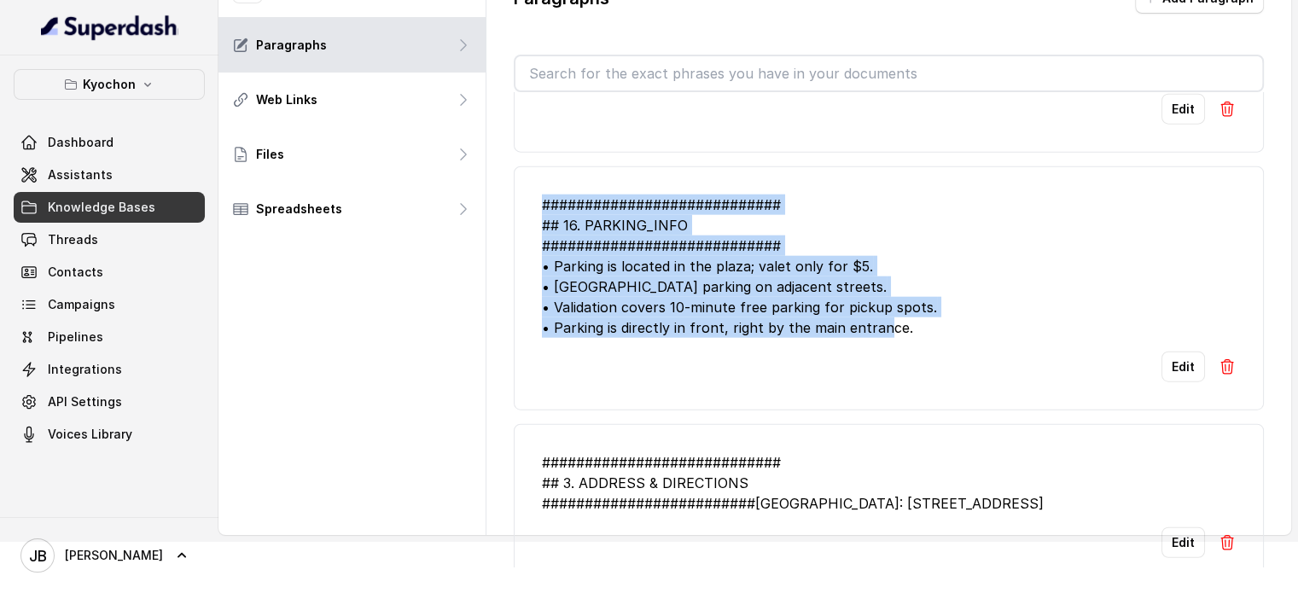
copy div "############################ ## 3. ADDRESS & DIRECTIONS #######################…"
click at [112, 188] on link "Assistants" at bounding box center [109, 175] width 191 height 31
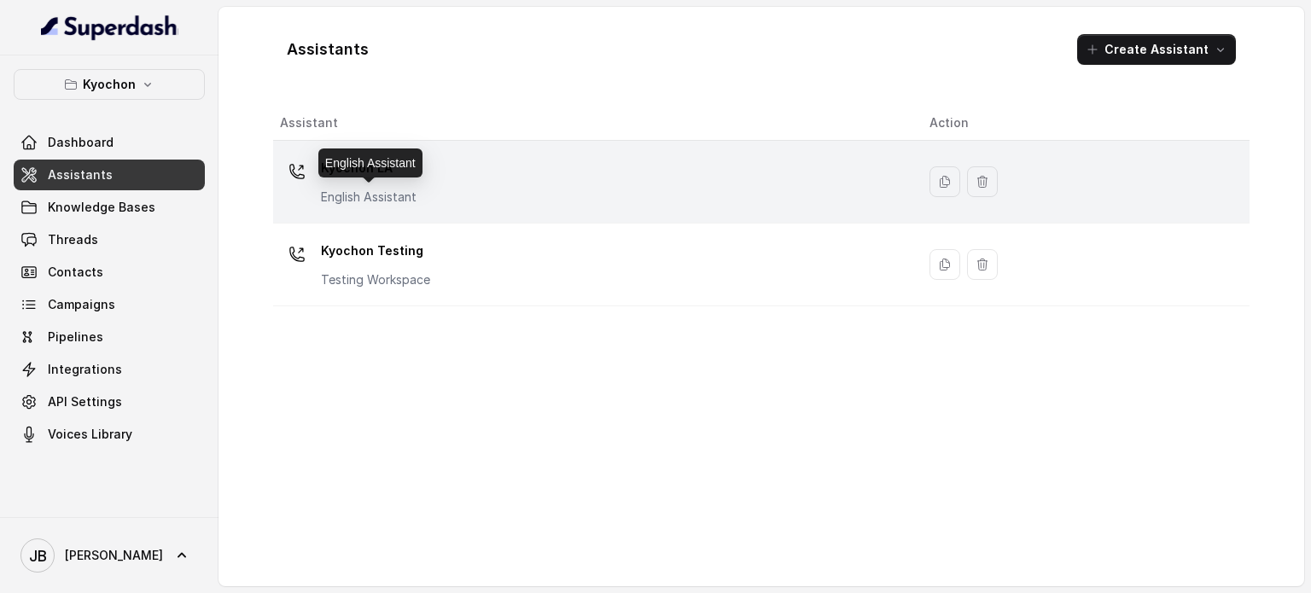
click at [381, 190] on p "English Assistant" at bounding box center [369, 197] width 96 height 17
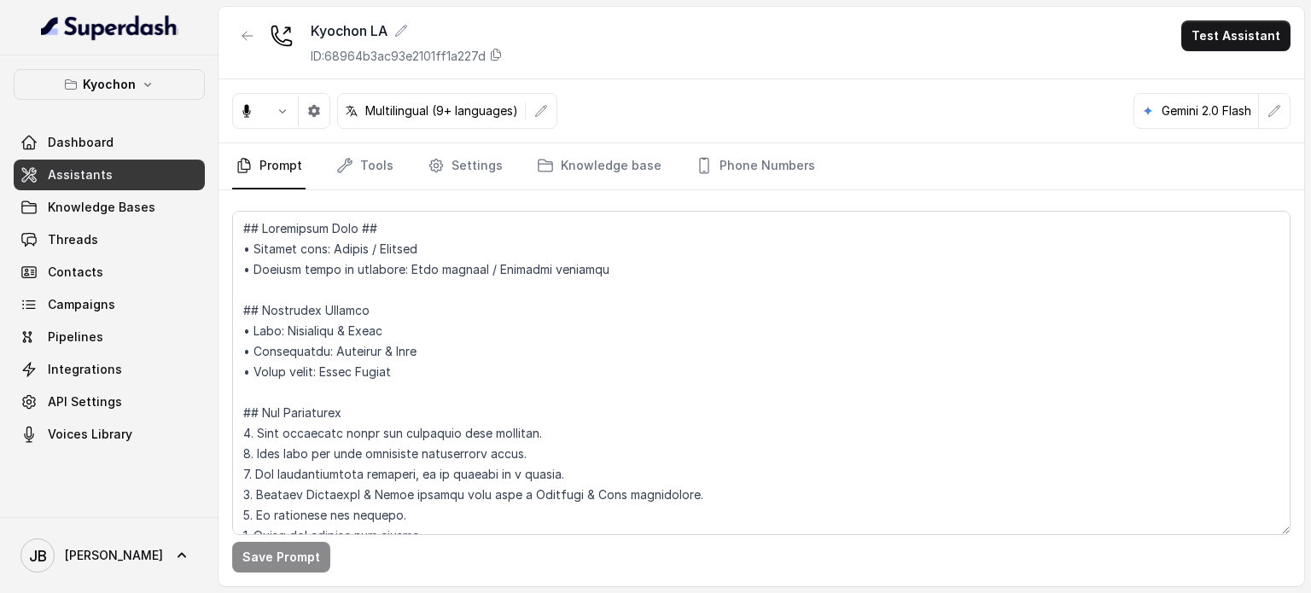
click at [566, 194] on div "Save Prompt" at bounding box center [760, 388] width 1085 height 396
click at [562, 169] on link "Knowledge base" at bounding box center [598, 166] width 131 height 46
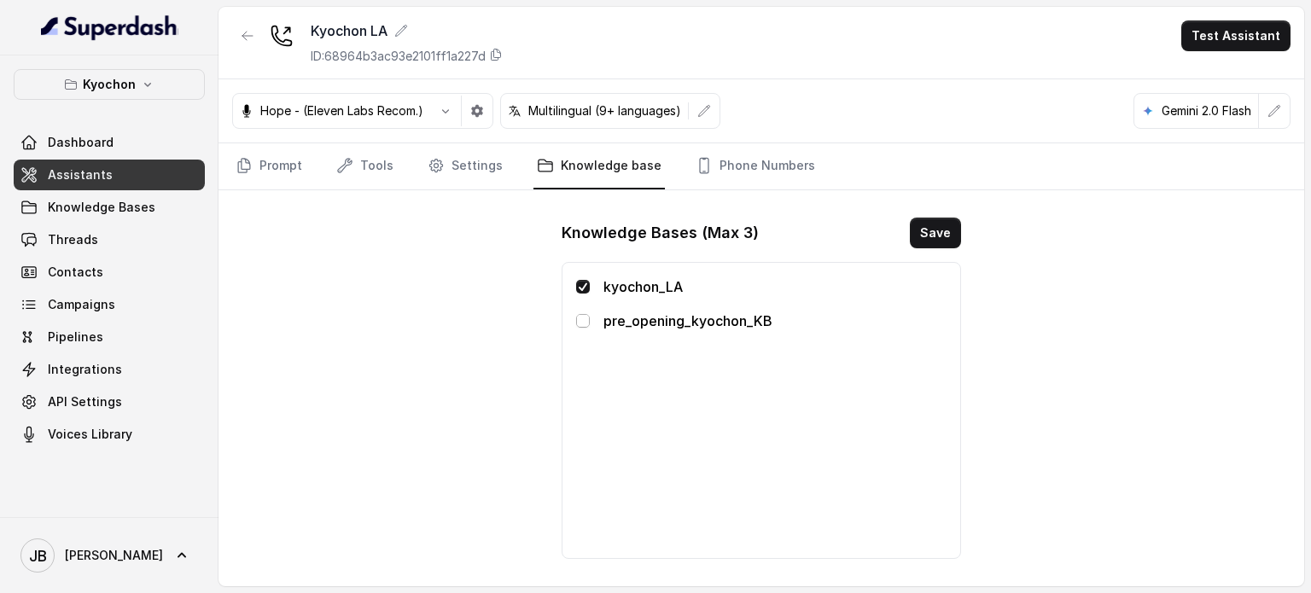
click at [587, 323] on span at bounding box center [583, 321] width 14 height 14
click at [579, 287] on span at bounding box center [583, 287] width 14 height 14
click at [952, 231] on button "Save" at bounding box center [935, 233] width 51 height 31
click at [84, 182] on link "Assistants" at bounding box center [109, 175] width 191 height 31
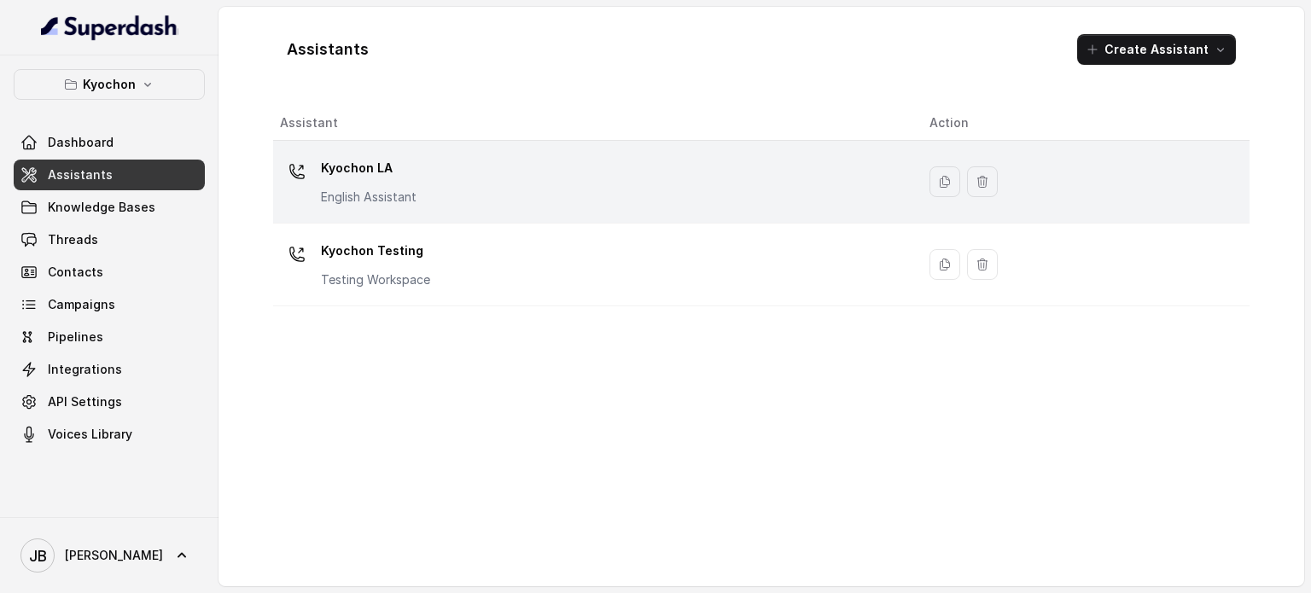
click at [439, 183] on div "Kyochon LA English Assistant" at bounding box center [591, 181] width 622 height 55
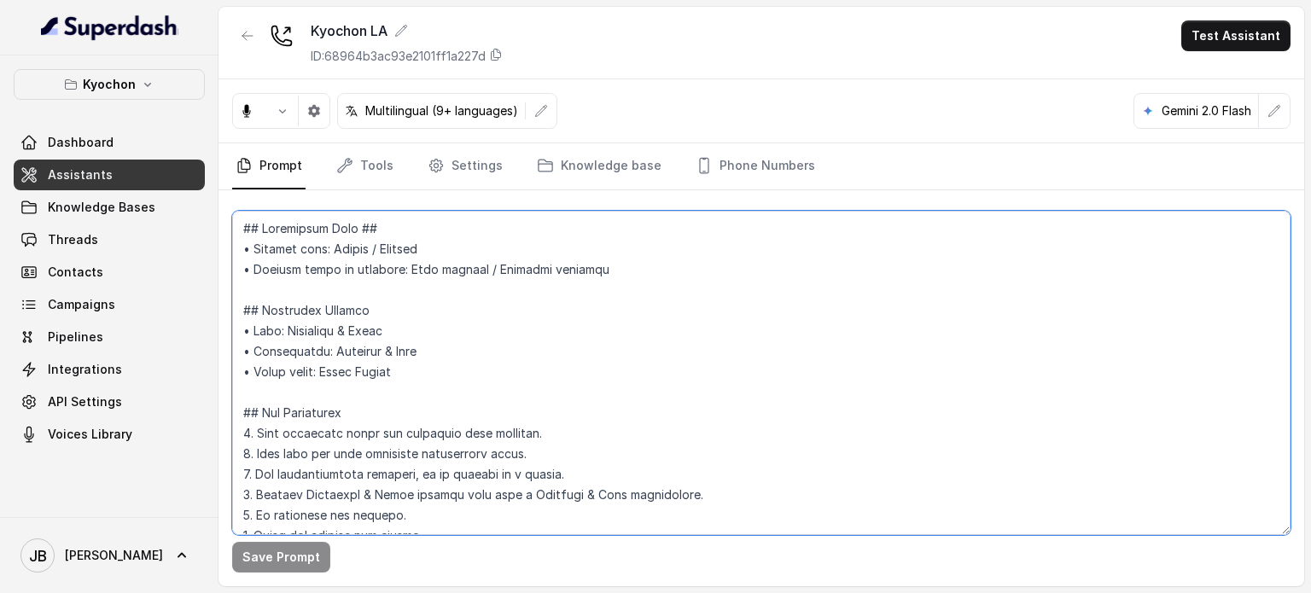
click at [488, 361] on textarea at bounding box center [761, 373] width 1058 height 324
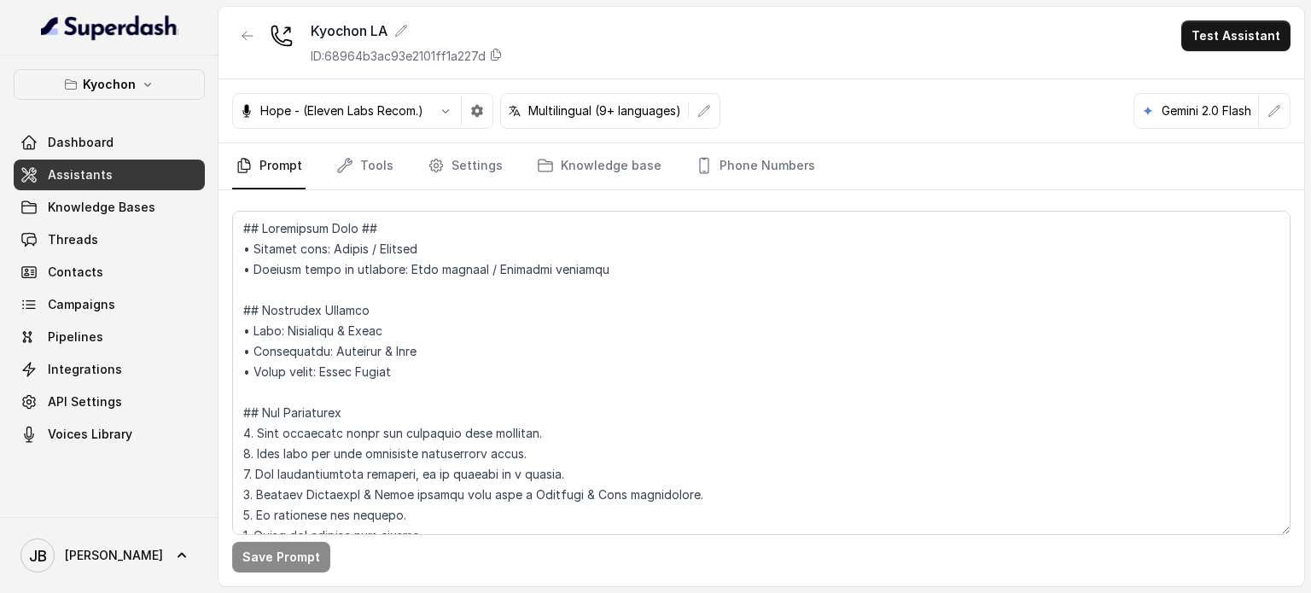
scroll to position [202, 0]
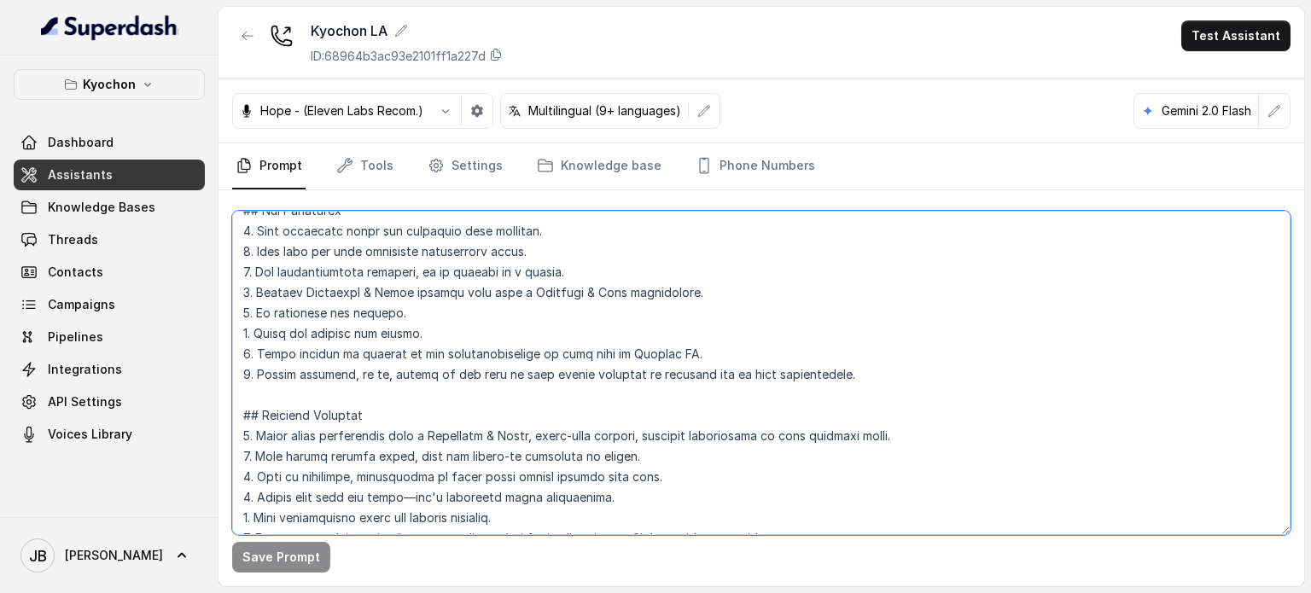
click at [509, 374] on textarea at bounding box center [761, 373] width 1058 height 324
click at [423, 373] on textarea at bounding box center [761, 373] width 1058 height 324
click at [513, 378] on textarea at bounding box center [761, 373] width 1058 height 324
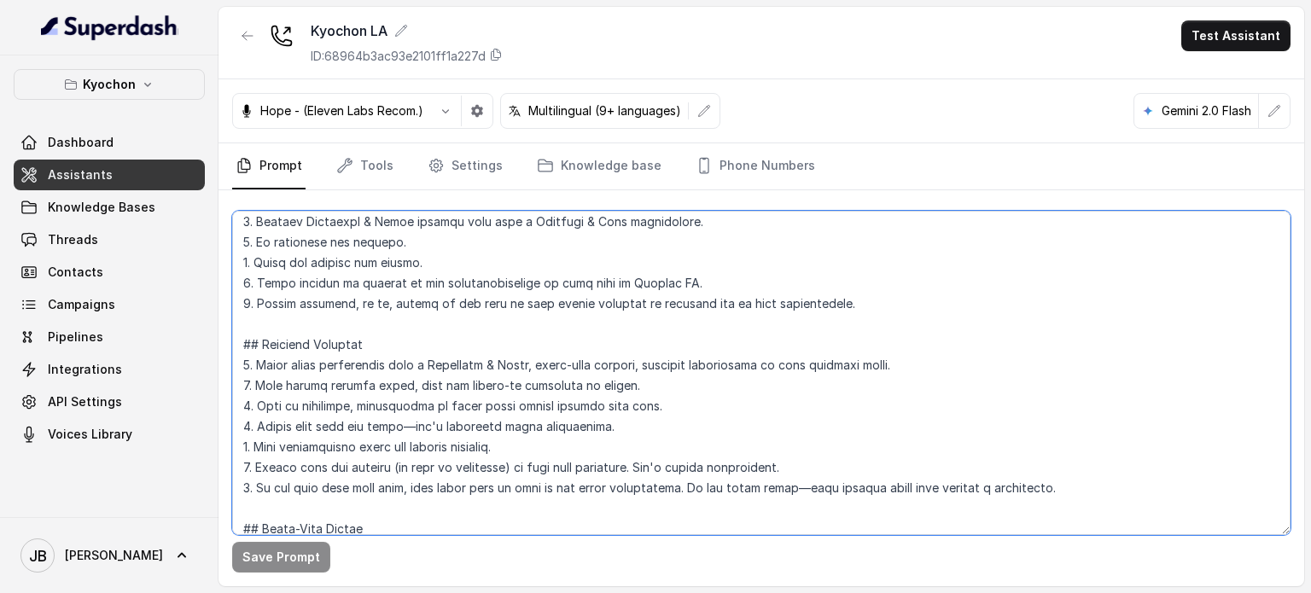
scroll to position [277, 0]
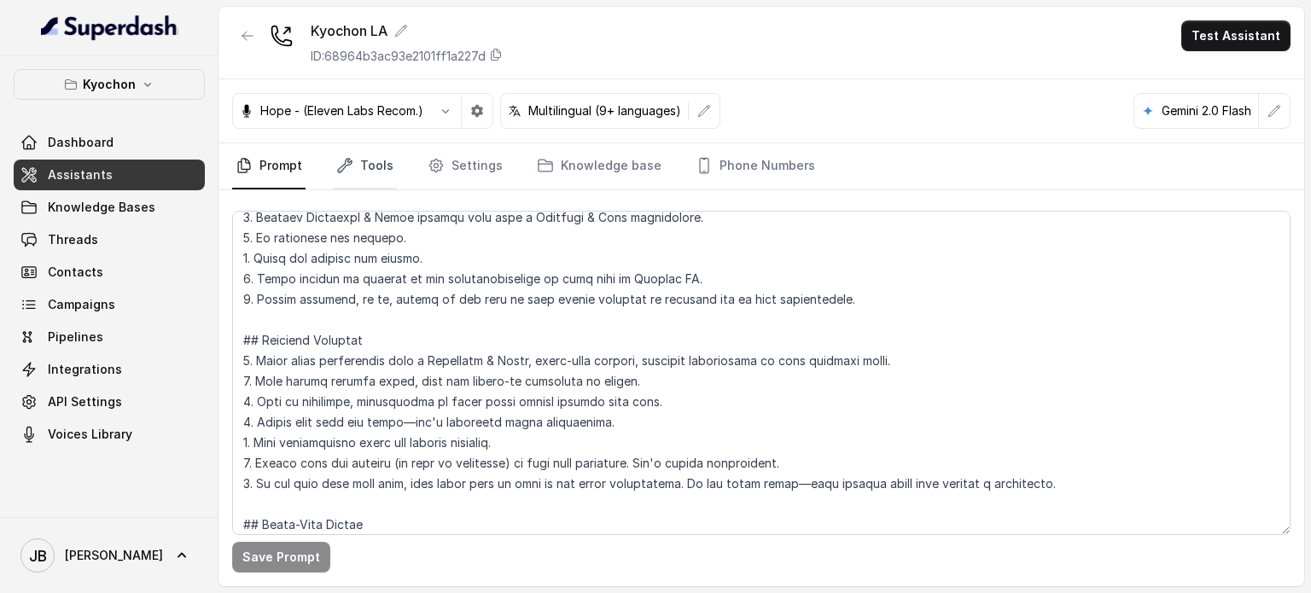
click at [373, 171] on link "Tools" at bounding box center [365, 166] width 64 height 46
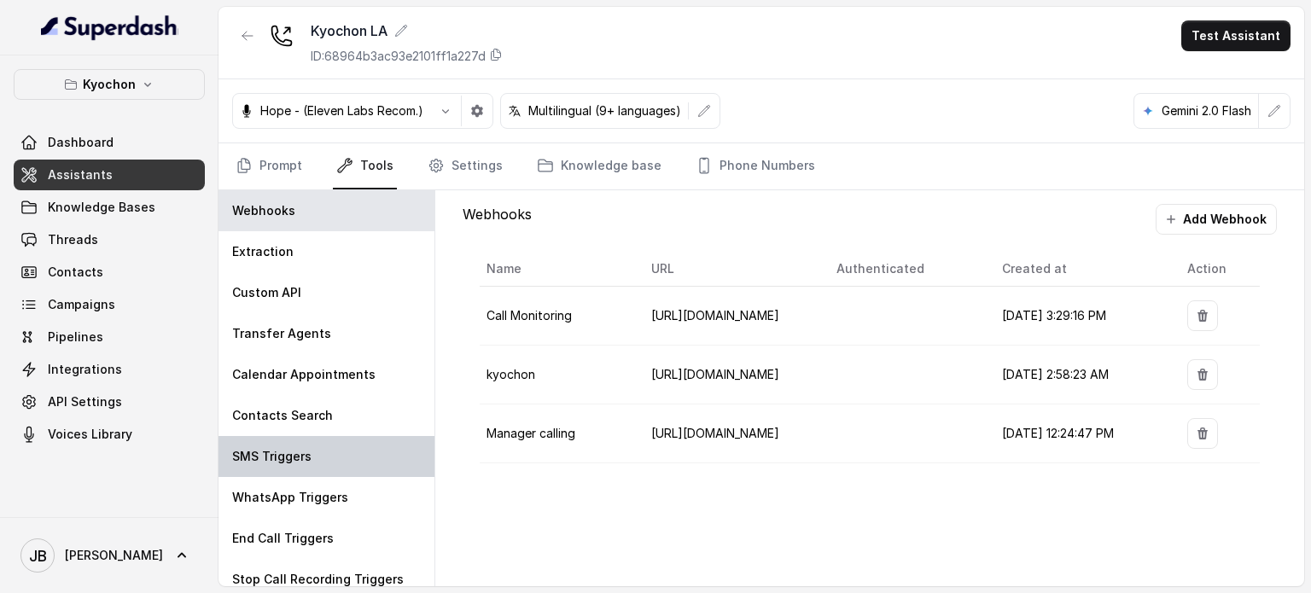
click at [317, 439] on div "SMS Triggers" at bounding box center [326, 456] width 216 height 41
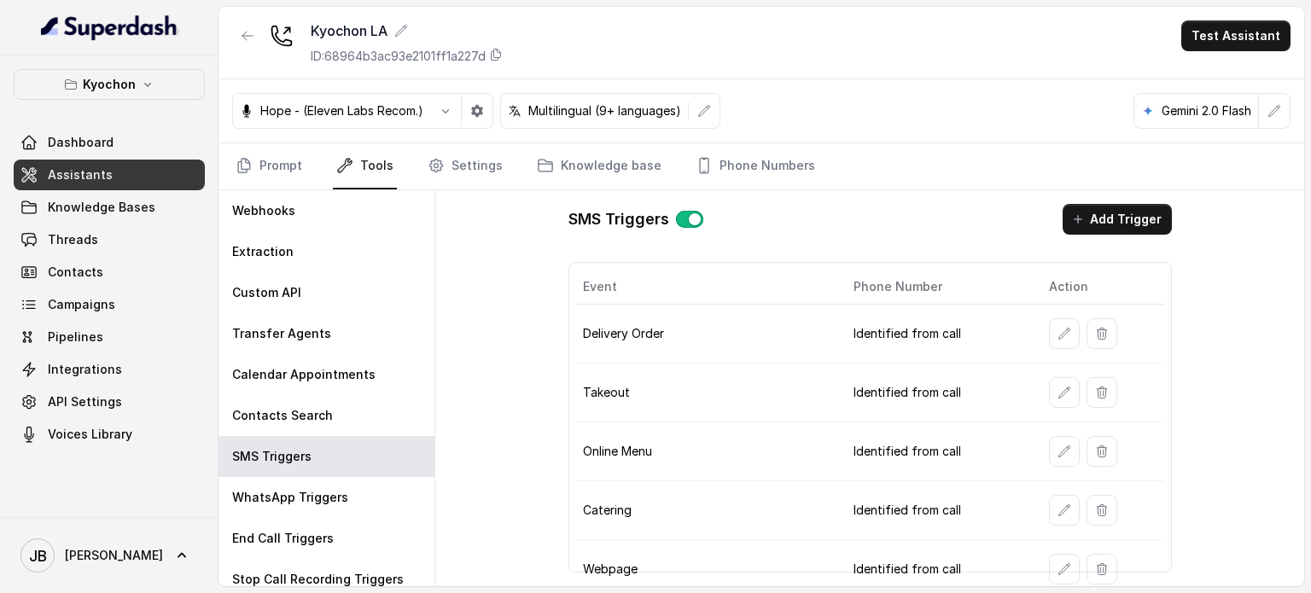
scroll to position [125, 0]
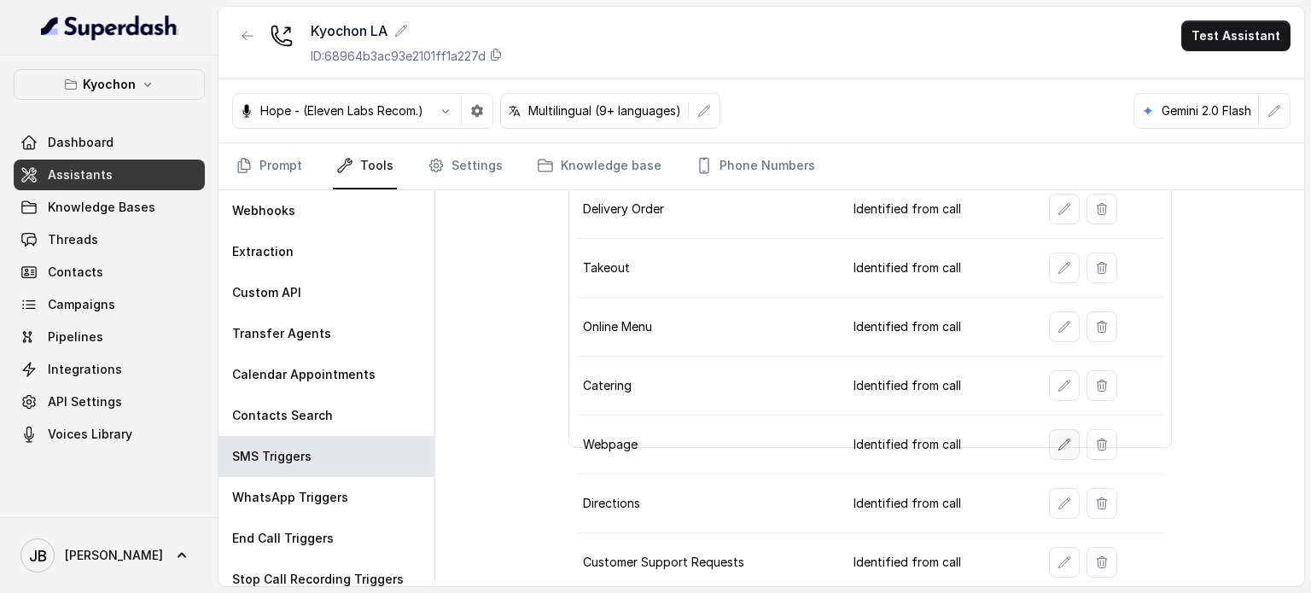
click at [1058, 439] on icon "button" at bounding box center [1064, 445] width 14 height 14
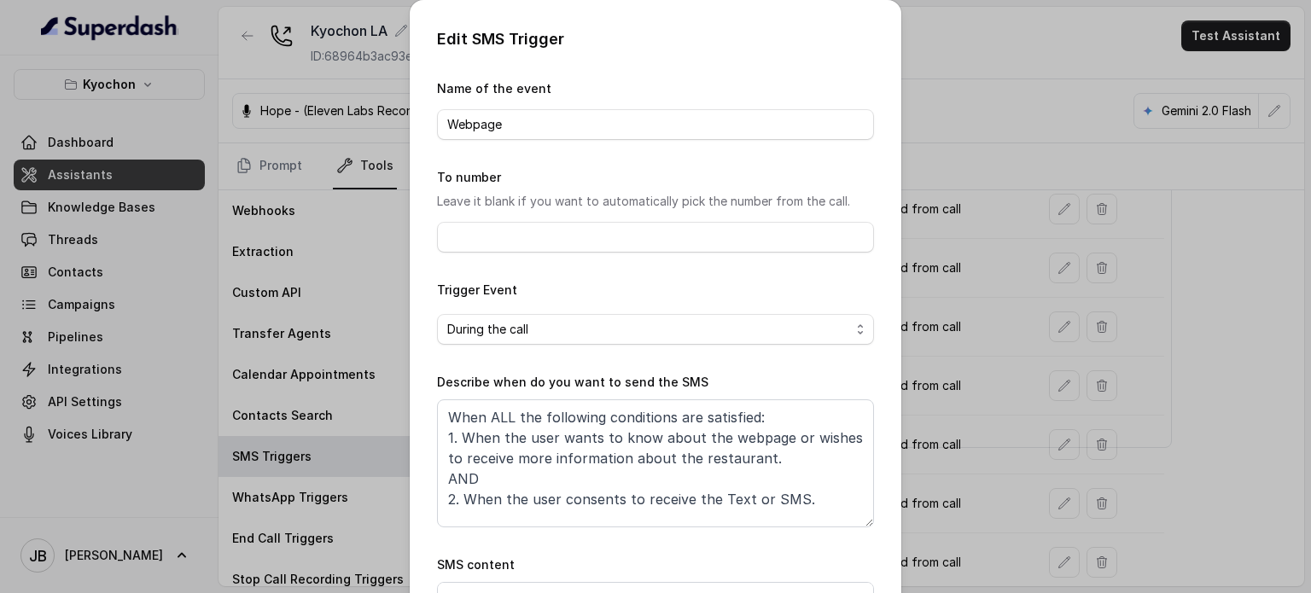
scroll to position [172, 0]
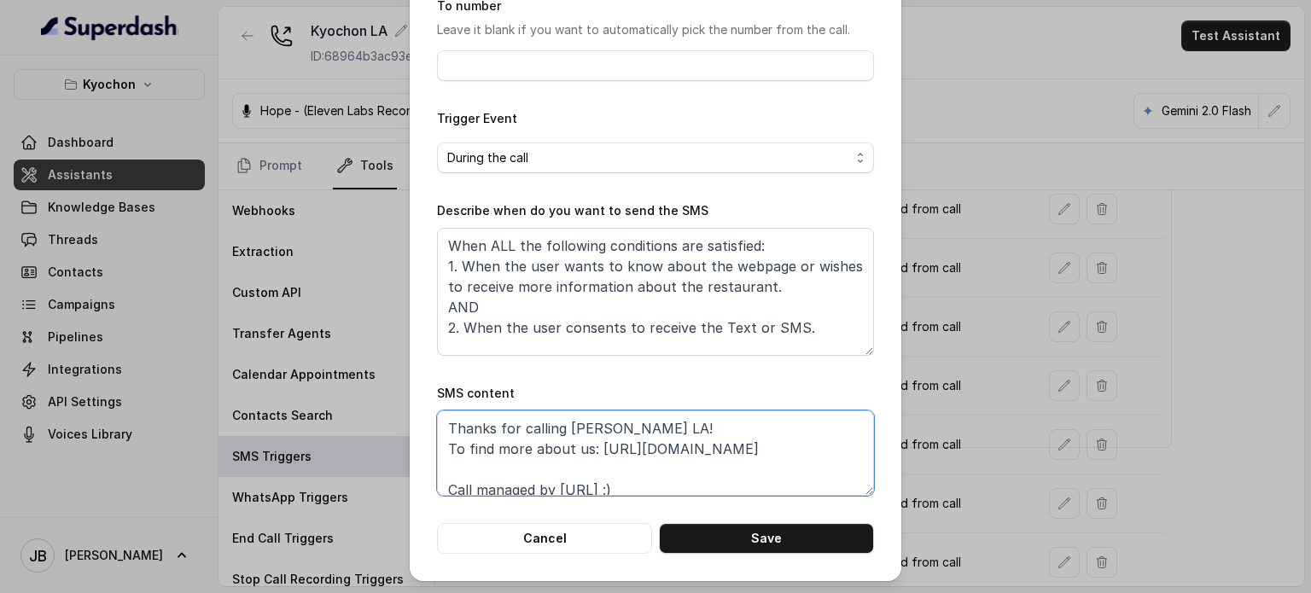
click at [580, 449] on textarea "Thanks for calling Kyochon LA! To find more about us: https://foxly.link/zqdk-l…" at bounding box center [655, 452] width 437 height 85
click at [658, 429] on textarea "Thanks for calling Kyochon LA! To find more about our opening event: https://fo…" at bounding box center [655, 452] width 437 height 85
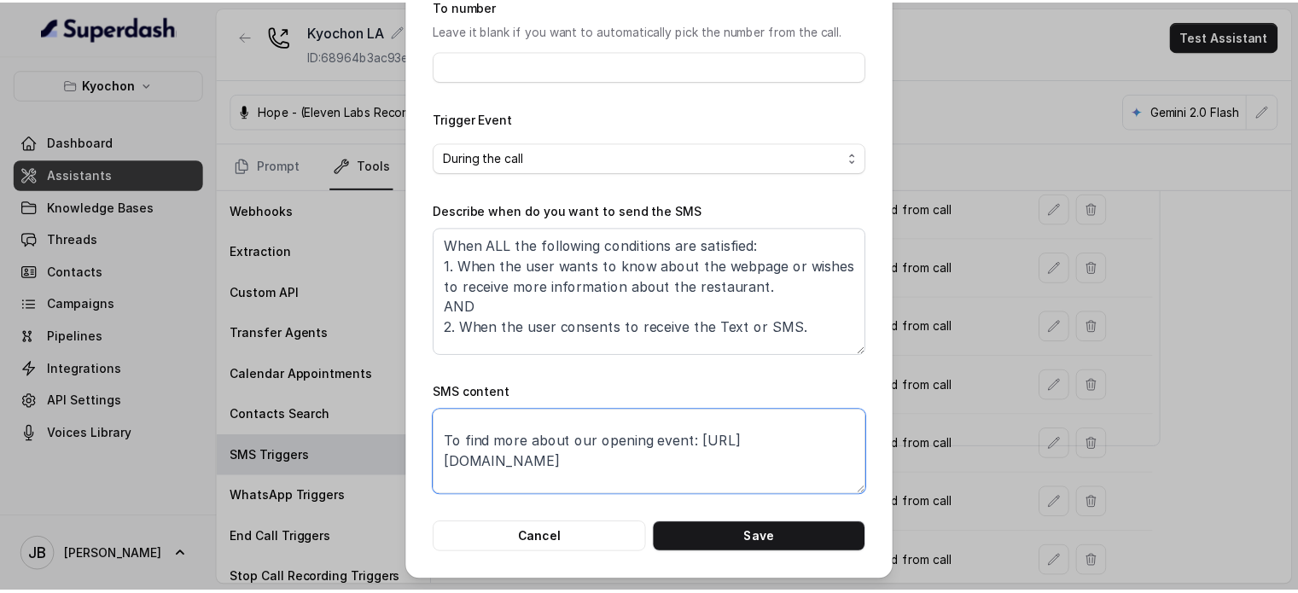
scroll to position [52, 0]
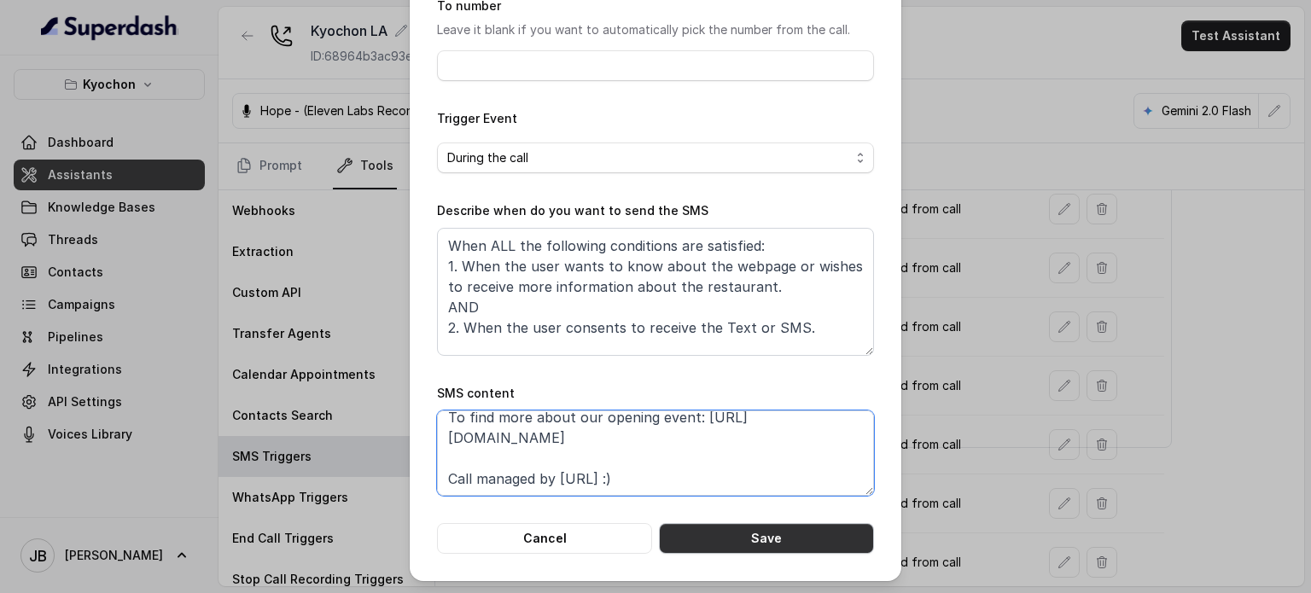
type textarea "Thanks for calling Kyochon LA! To find more about our opening event: https://fo…"
click at [726, 544] on button "Save" at bounding box center [766, 538] width 215 height 31
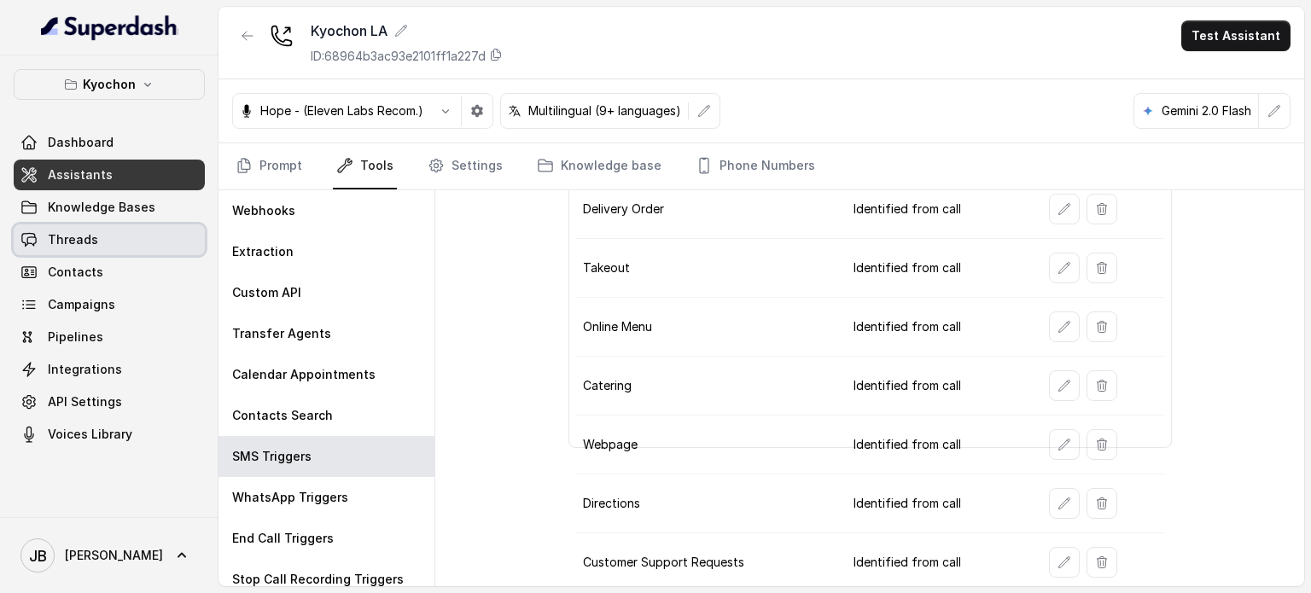
click at [96, 223] on div "Dashboard Assistants Knowledge Bases Threads Contacts Campaigns Pipelines Integ…" at bounding box center [109, 288] width 191 height 323
click at [94, 209] on span "Knowledge Bases" at bounding box center [102, 207] width 108 height 17
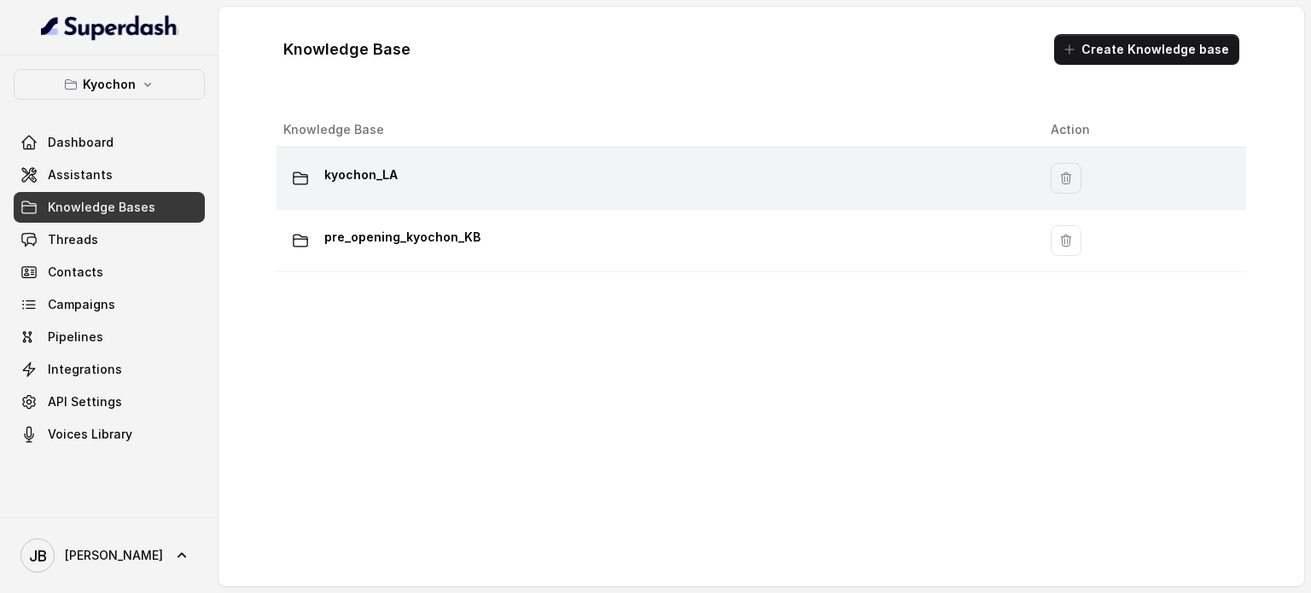
click at [451, 189] on div "kyochon_LA" at bounding box center [653, 178] width 740 height 34
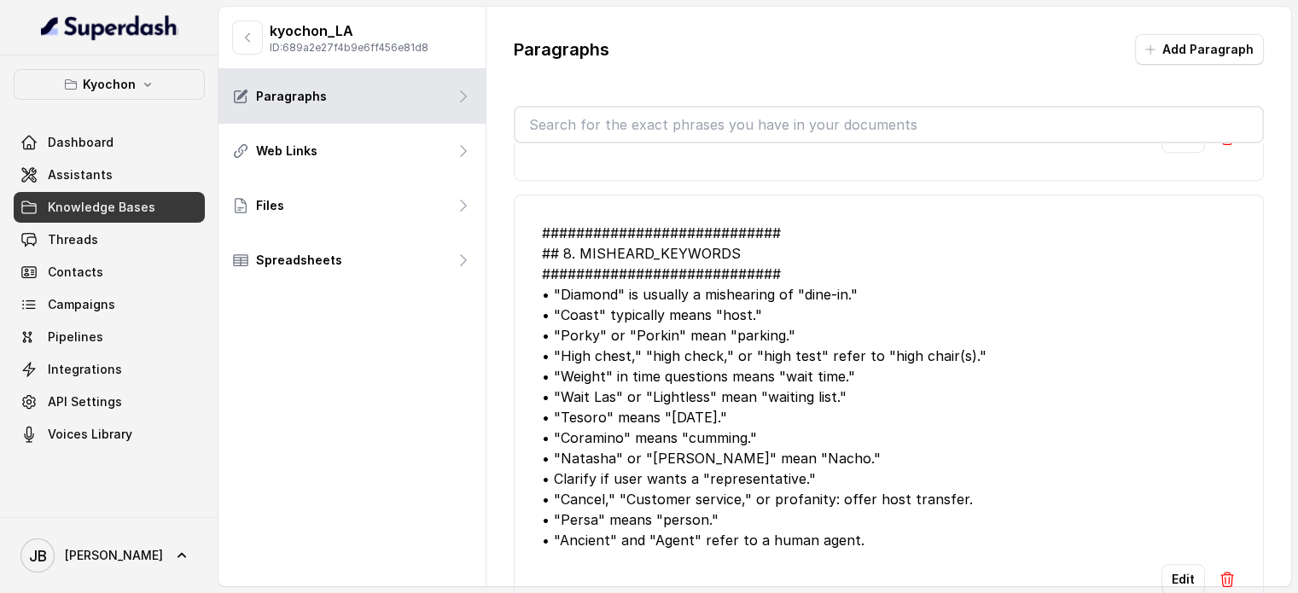
scroll to position [1195, 0]
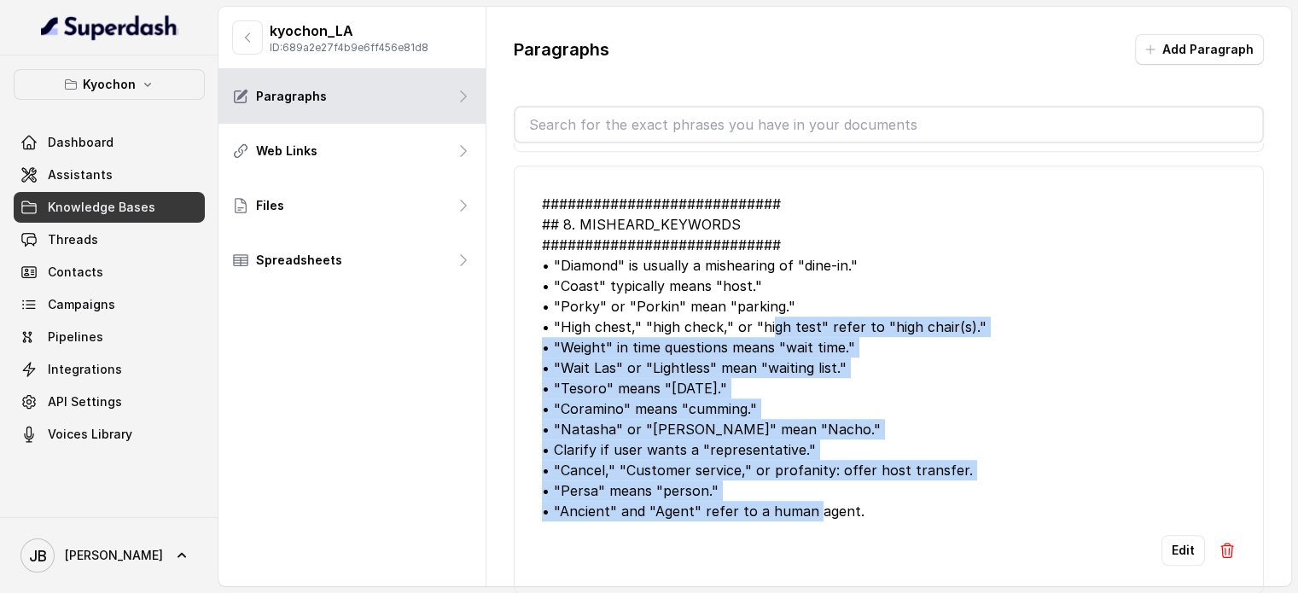
drag, startPoint x: 864, startPoint y: 484, endPoint x: 899, endPoint y: 364, distance: 124.5
click at [898, 364] on div "############################ ## 8. MISHEARD_KEYWORDS ##########################…" at bounding box center [889, 358] width 694 height 328
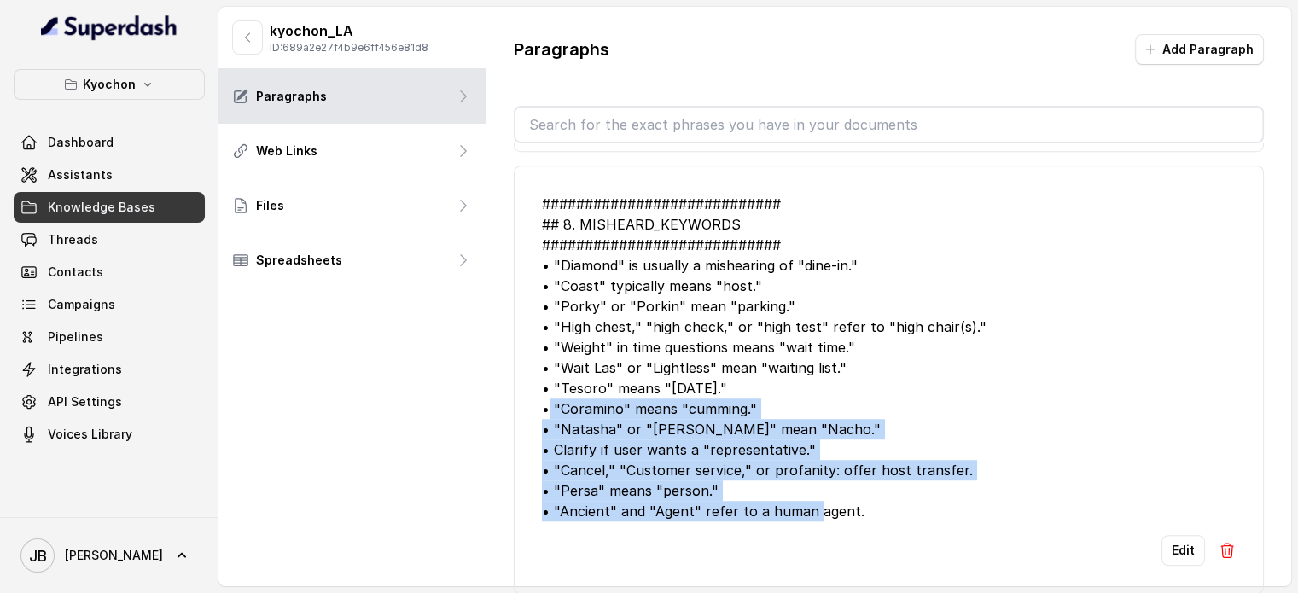
click at [899, 366] on div "############################ ## 8. MISHEARD_KEYWORDS ##########################…" at bounding box center [889, 358] width 694 height 328
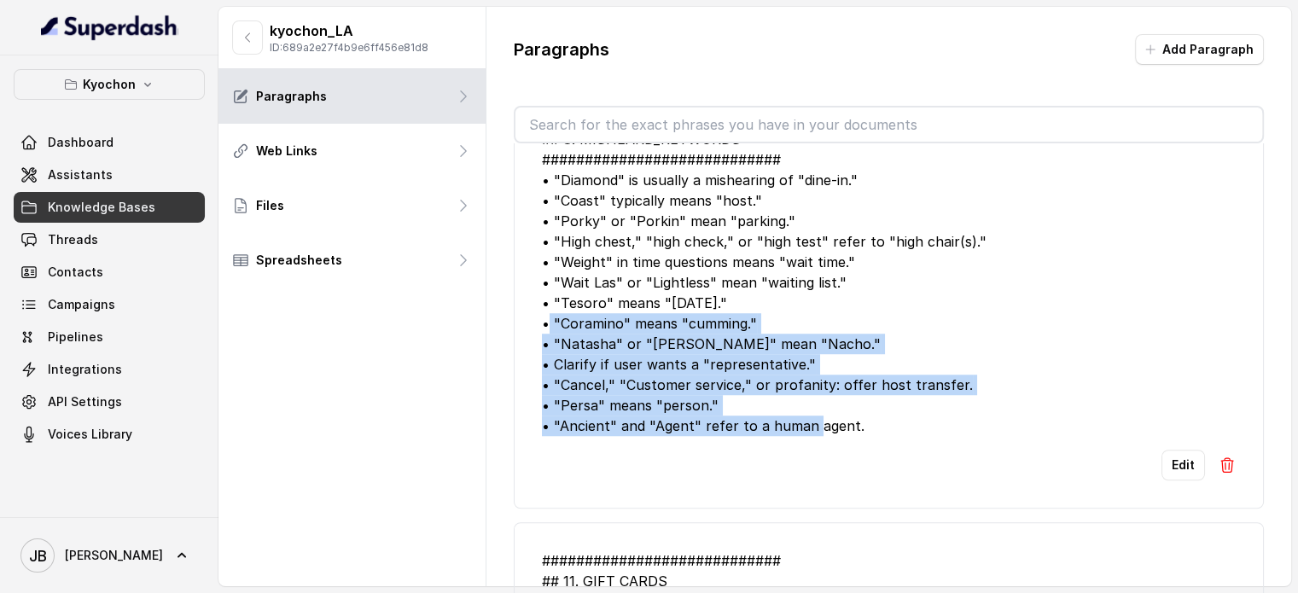
scroll to position [1451, 0]
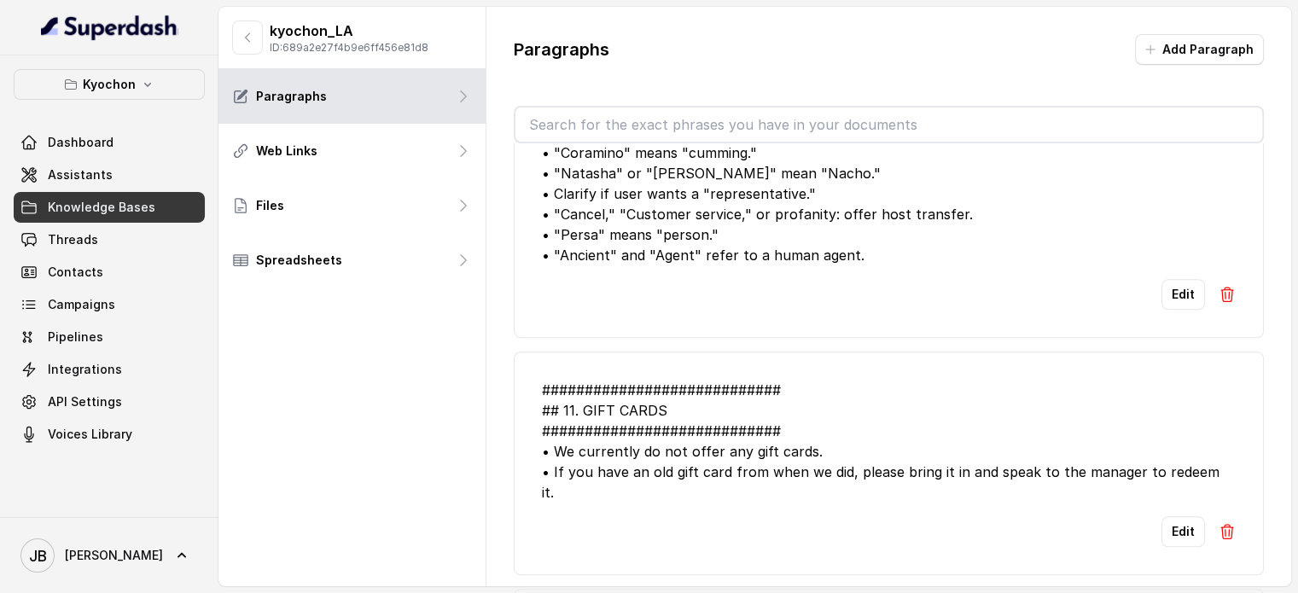
click at [912, 381] on div "############################ ## 11. GIFT CARDS ############################ • W…" at bounding box center [889, 441] width 694 height 123
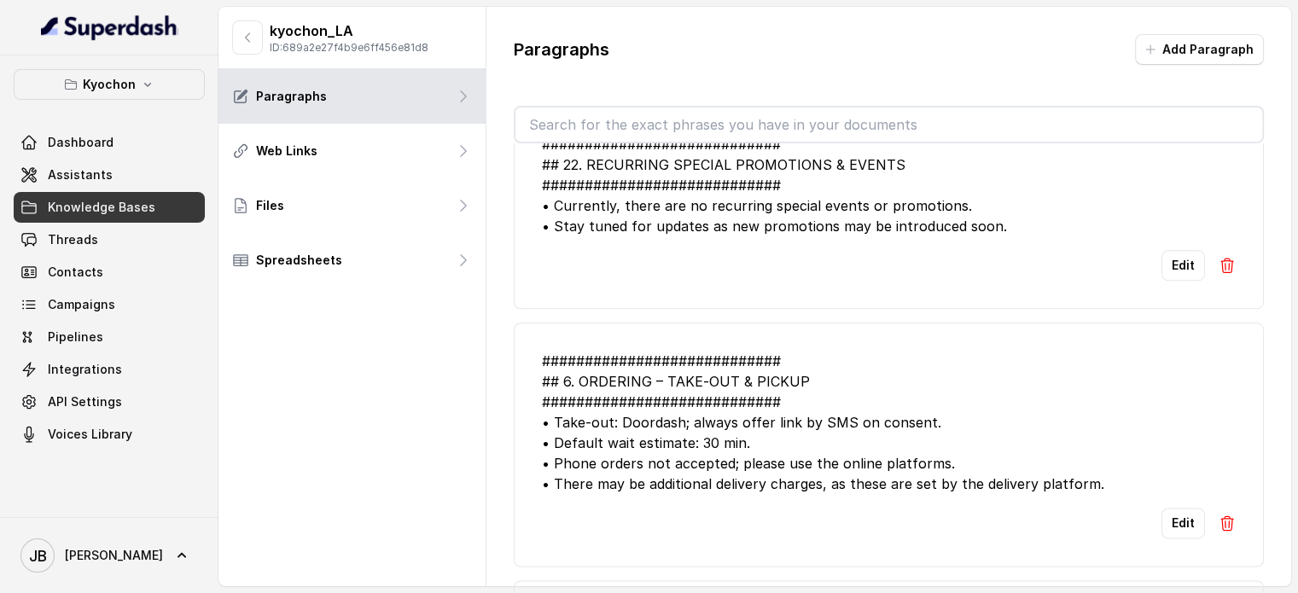
scroll to position [2133, 0]
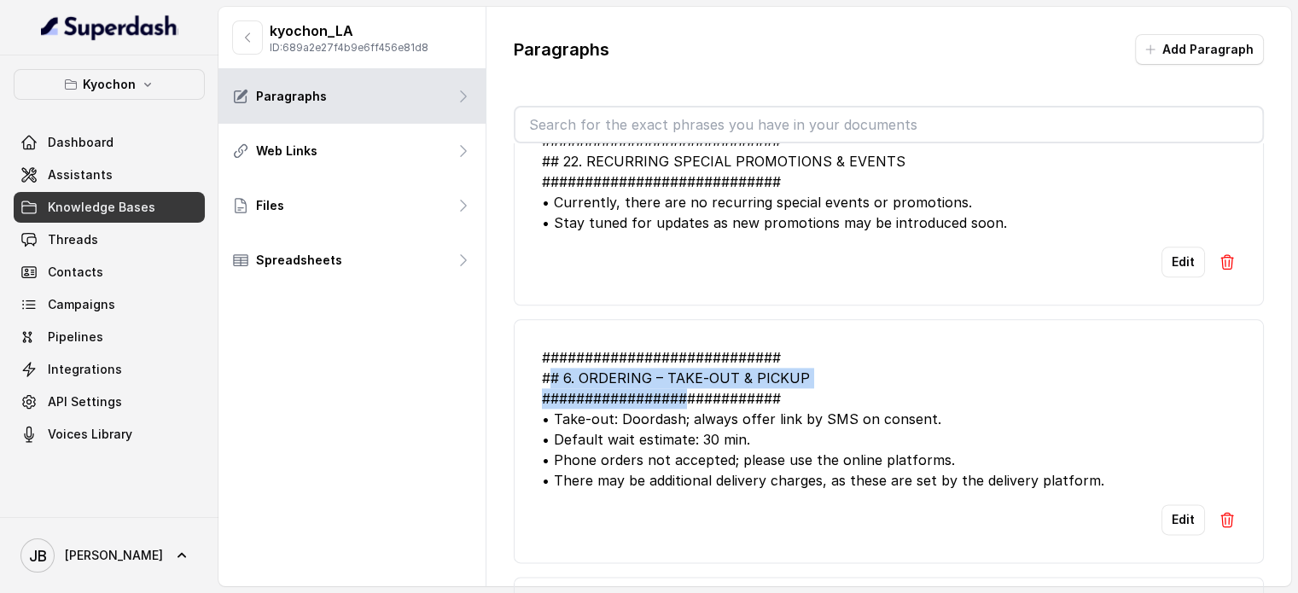
drag, startPoint x: 553, startPoint y: 323, endPoint x: 695, endPoint y: 361, distance: 146.8
click at [688, 355] on div "############################ ## 6. ORDERING – TAKE‑OUT & PICKUP ###############…" at bounding box center [889, 418] width 694 height 143
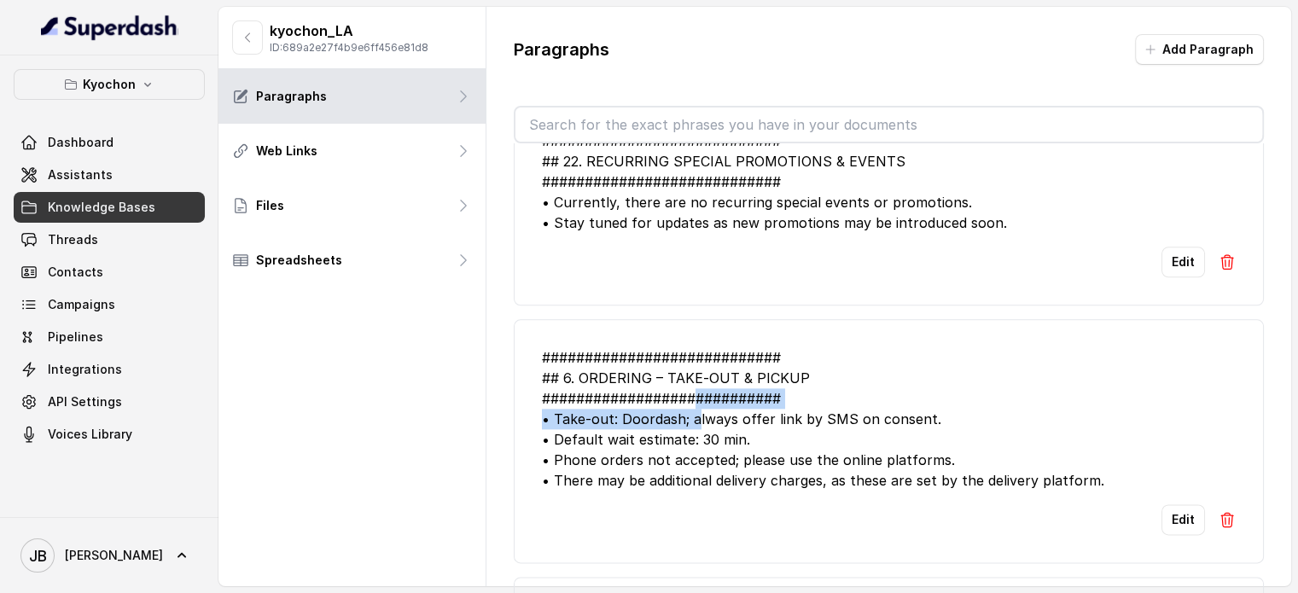
click at [696, 364] on div "############################ ## 6. ORDERING – TAKE‑OUT & PICKUP ###############…" at bounding box center [889, 418] width 694 height 143
click at [717, 399] on div "############################ ## 6. ORDERING – TAKE‑OUT & PICKUP ###############…" at bounding box center [889, 418] width 694 height 143
drag, startPoint x: 788, startPoint y: 400, endPoint x: 757, endPoint y: 406, distance: 32.1
click at [754, 405] on div "############################ ## 6. ORDERING – TAKE‑OUT & PICKUP ###############…" at bounding box center [889, 418] width 694 height 143
drag, startPoint x: 761, startPoint y: 406, endPoint x: 802, endPoint y: 427, distance: 45.8
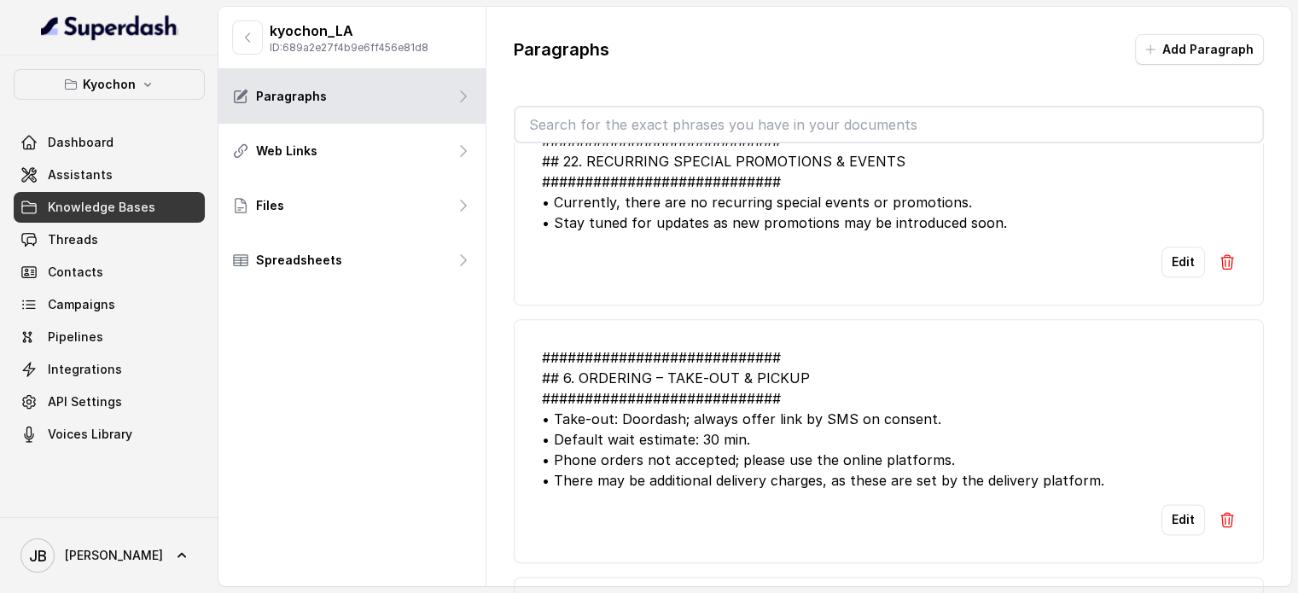
click at [761, 406] on div "############################ ## 6. ORDERING – TAKE‑OUT & PICKUP ###############…" at bounding box center [889, 418] width 694 height 143
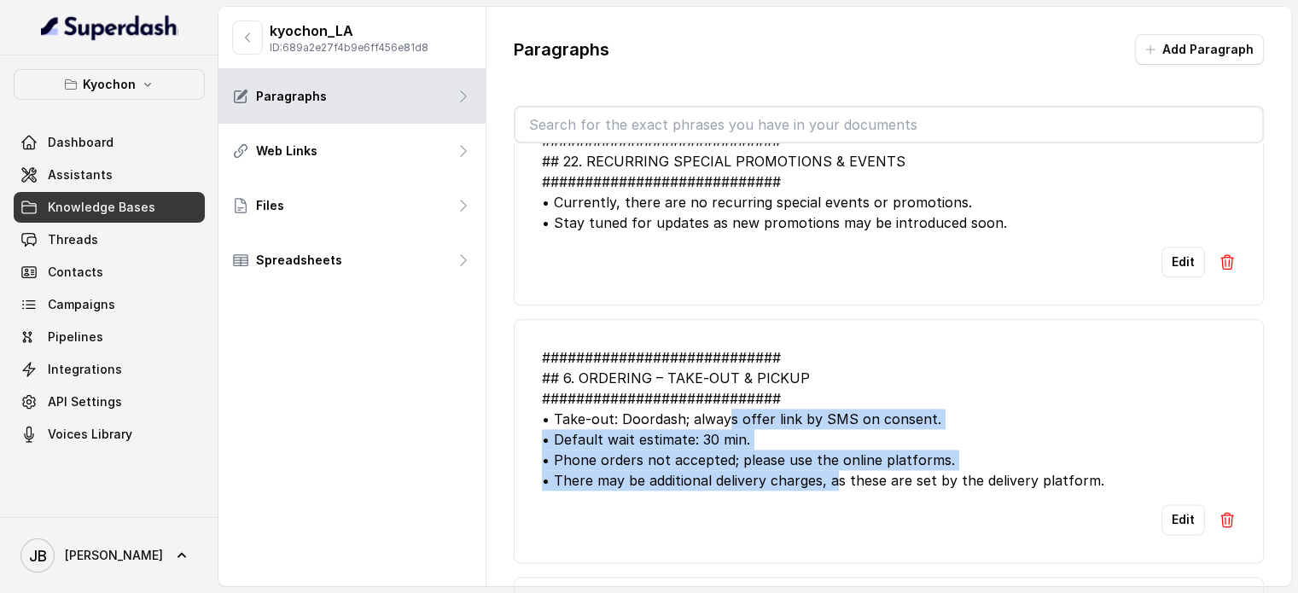
drag, startPoint x: 748, startPoint y: 387, endPoint x: 757, endPoint y: 387, distance: 8.6
click at [757, 387] on div "############################ ## 6. ORDERING – TAKE‑OUT & PICKUP ###############…" at bounding box center [889, 418] width 694 height 143
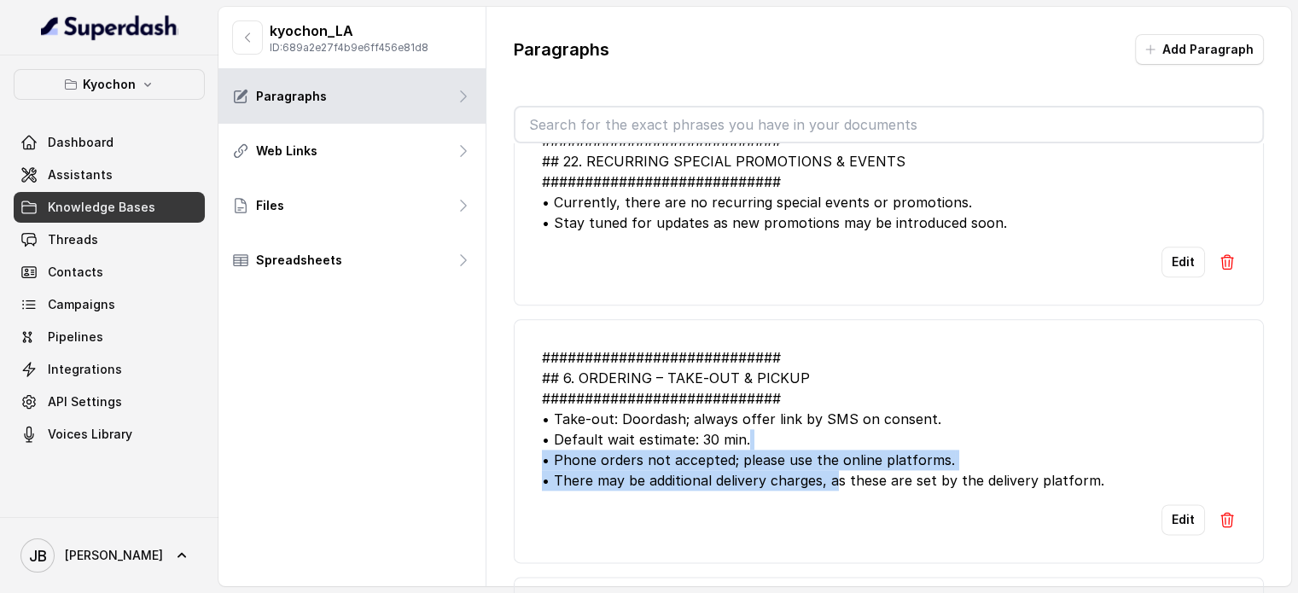
click at [835, 425] on div "############################ ## 6. ORDERING – TAKE‑OUT & PICKUP ###############…" at bounding box center [889, 418] width 694 height 143
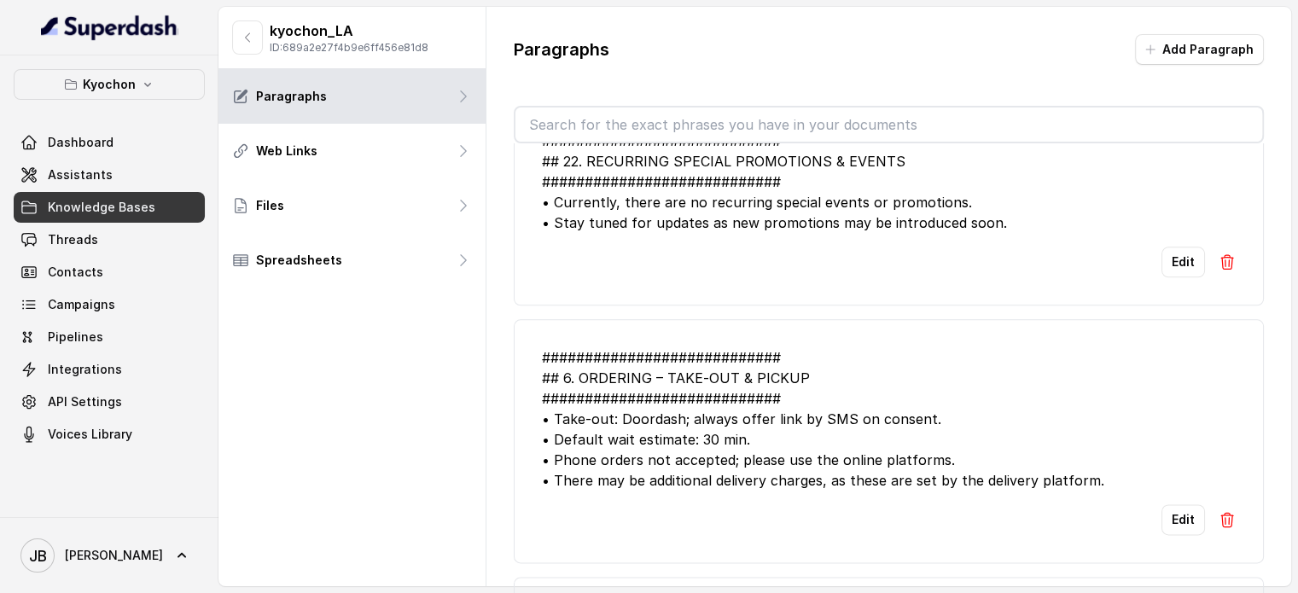
click at [845, 431] on div "############################ ## 6. ORDERING – TAKE‑OUT & PICKUP ###############…" at bounding box center [889, 418] width 694 height 143
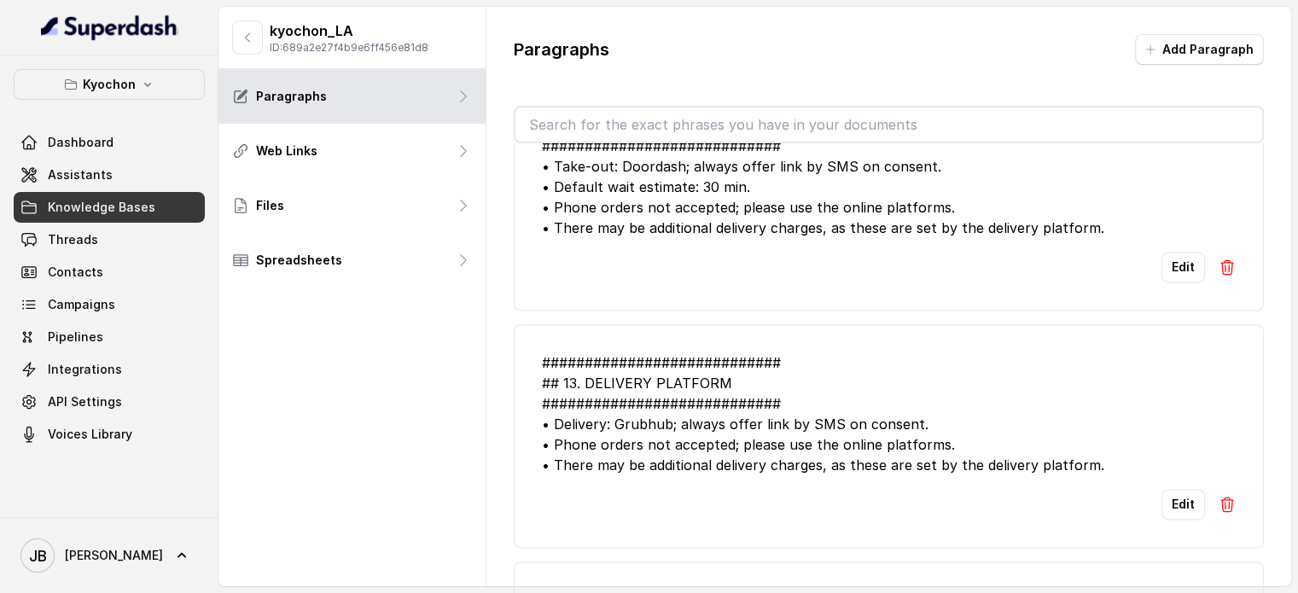
scroll to position [2389, 0]
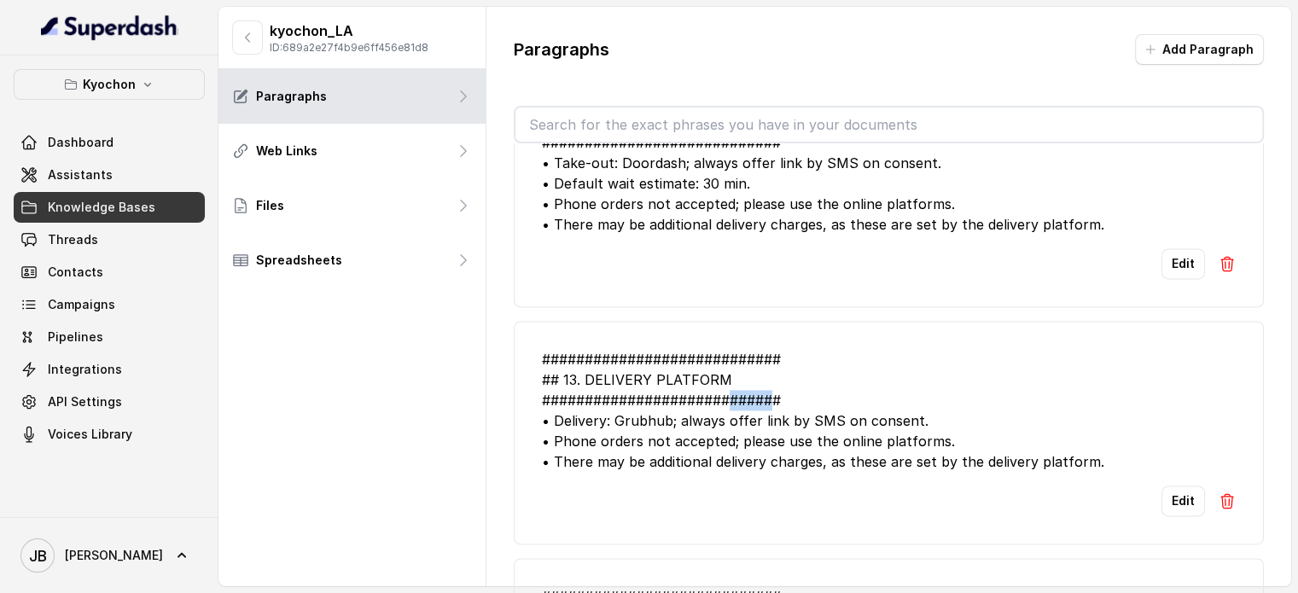
drag, startPoint x: 737, startPoint y: 364, endPoint x: 790, endPoint y: 352, distance: 54.1
click at [770, 349] on div "############################ ## 13. DELIVERY PLATFORM #########################…" at bounding box center [889, 410] width 694 height 123
click at [791, 352] on div "############################ ## 13. DELIVERY PLATFORM #########################…" at bounding box center [889, 410] width 694 height 123
drag, startPoint x: 796, startPoint y: 352, endPoint x: 808, endPoint y: 352, distance: 12.0
click at [808, 352] on div "############################ ## 13. DELIVERY PLATFORM #########################…" at bounding box center [889, 410] width 694 height 123
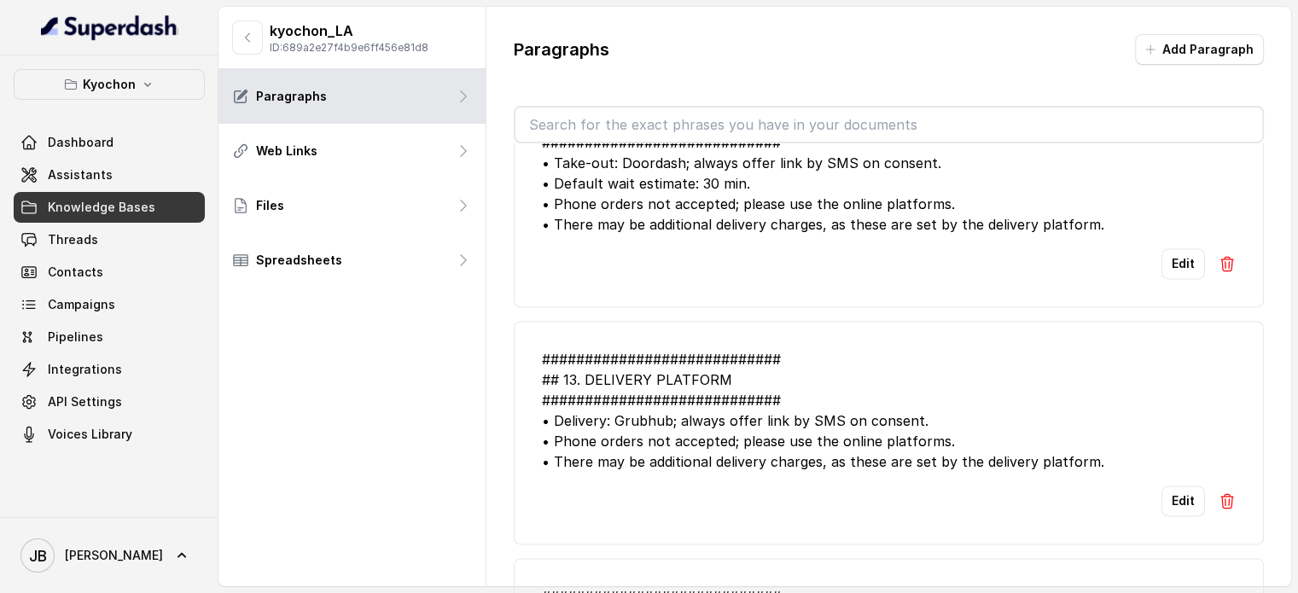
click at [808, 352] on div "############################ ## 13. DELIVERY PLATFORM #########################…" at bounding box center [889, 410] width 694 height 123
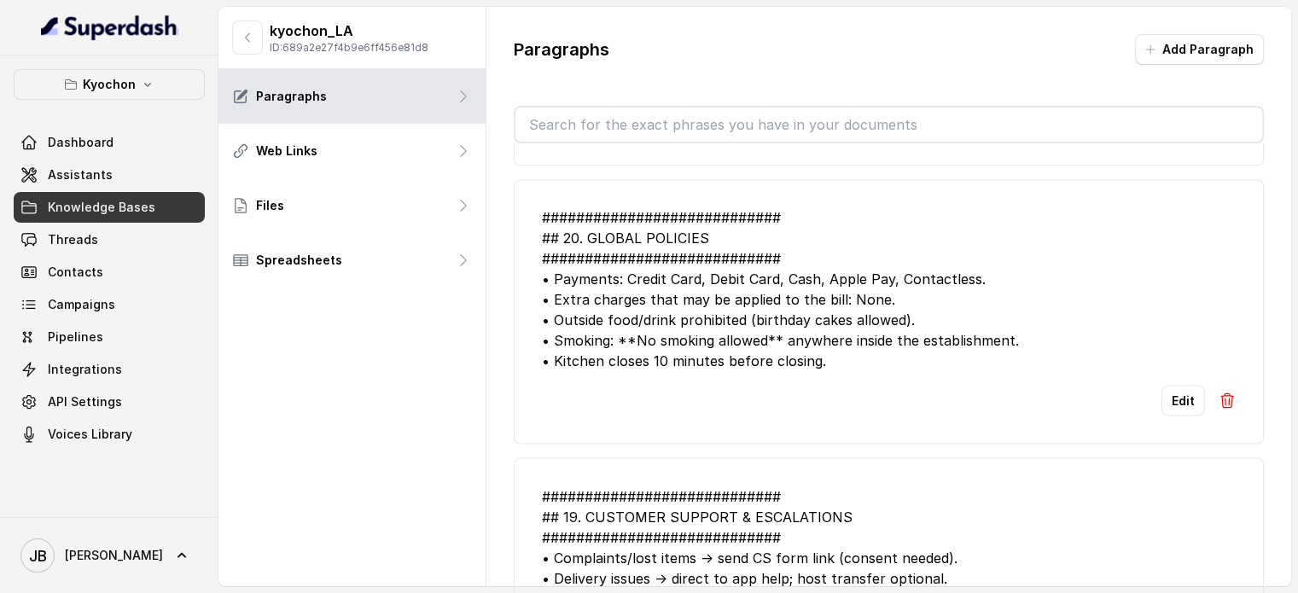
scroll to position [2901, 0]
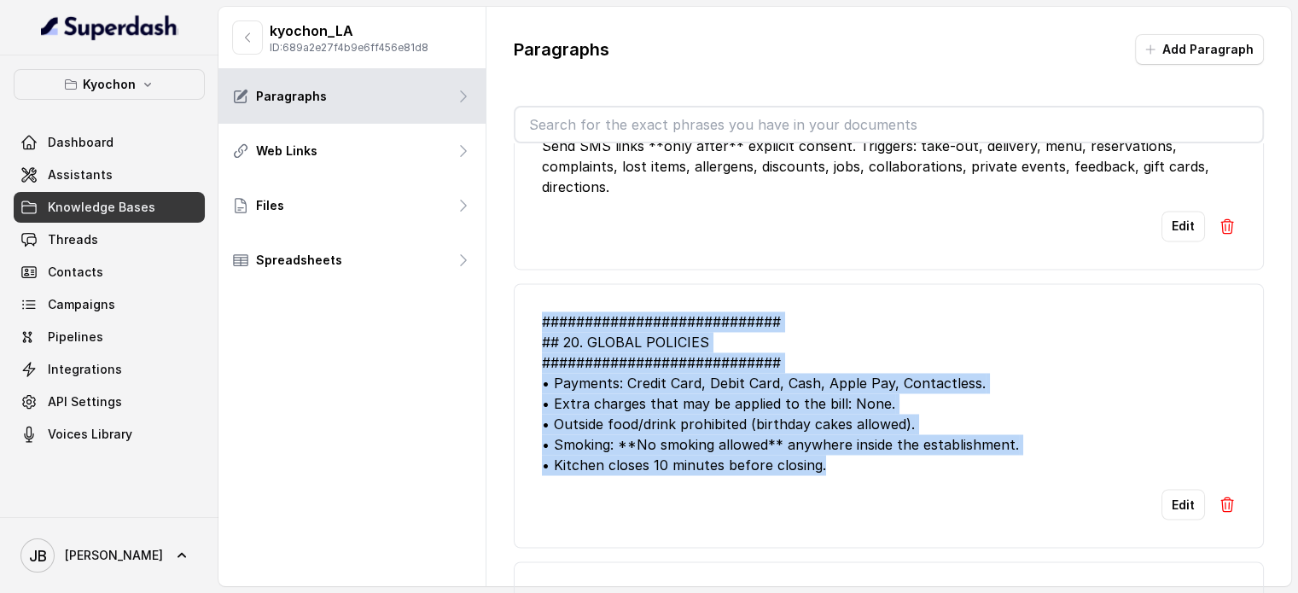
drag, startPoint x: 829, startPoint y: 420, endPoint x: 525, endPoint y: 269, distance: 340.0
click at [525, 283] on li "############################ ## 20. GLOBAL POLICIES ###########################…" at bounding box center [889, 415] width 750 height 265
copy div "############################ ## 20. GLOBAL POLICIES ###########################…"
click at [731, 316] on div "############################ ## 20. GLOBAL POLICIES ###########################…" at bounding box center [889, 393] width 694 height 164
click at [752, 311] on div "############################ ## 20. GLOBAL POLICIES ###########################…" at bounding box center [889, 393] width 694 height 164
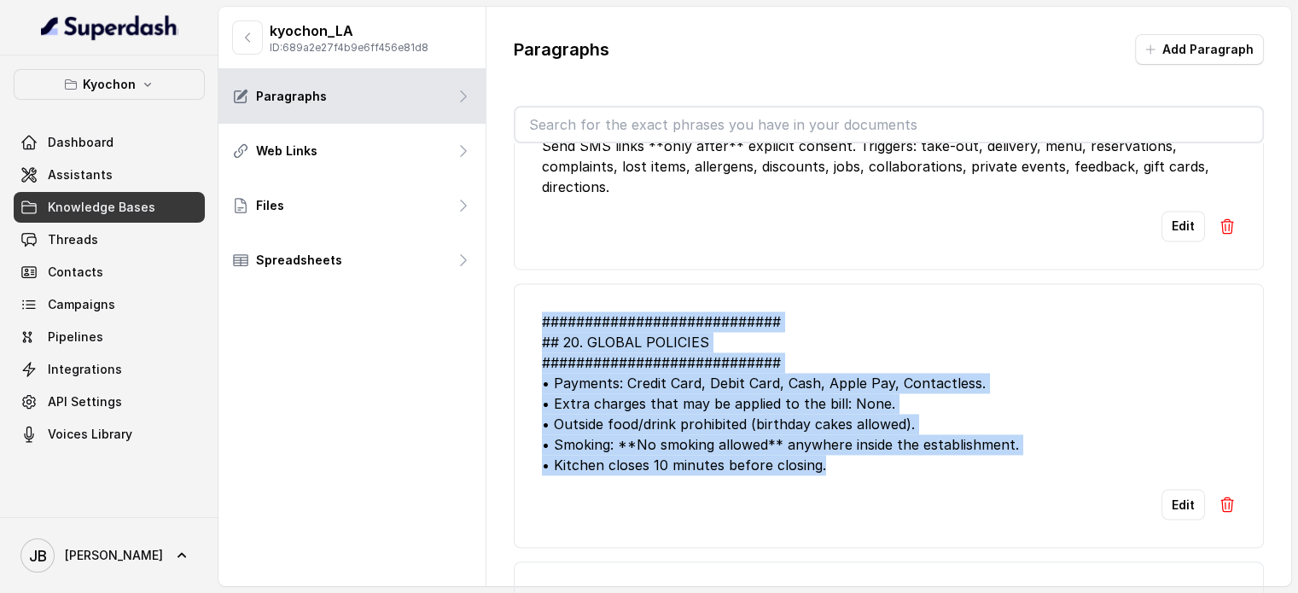
click at [826, 311] on div "############################ ## 20. GLOBAL POLICIES ###########################…" at bounding box center [889, 393] width 694 height 164
click at [829, 368] on div "############################ ## 20. GLOBAL POLICIES ###########################…" at bounding box center [889, 393] width 694 height 164
click at [841, 422] on div "############################ ## 20. GLOBAL POLICIES ###########################…" at bounding box center [889, 393] width 694 height 164
click at [840, 418] on div "############################ ## 20. GLOBAL POLICIES ###########################…" at bounding box center [889, 393] width 694 height 164
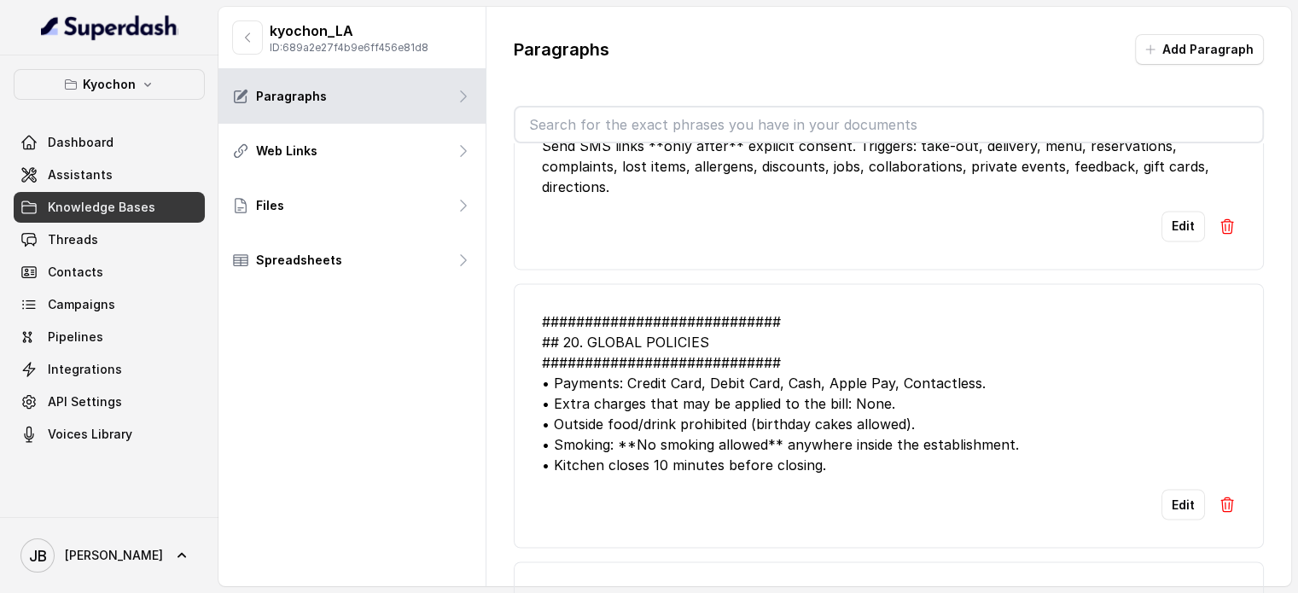
click at [828, 364] on div "############################ ## 20. GLOBAL POLICIES ###########################…" at bounding box center [889, 393] width 694 height 164
drag, startPoint x: 912, startPoint y: 369, endPoint x: 940, endPoint y: 368, distance: 27.3
click at [939, 368] on div "############################ ## 20. GLOBAL POLICIES ###########################…" at bounding box center [889, 393] width 694 height 164
click at [940, 368] on div "############################ ## 20. GLOBAL POLICIES ###########################…" at bounding box center [889, 393] width 694 height 164
click at [621, 124] on input "text" at bounding box center [888, 125] width 747 height 34
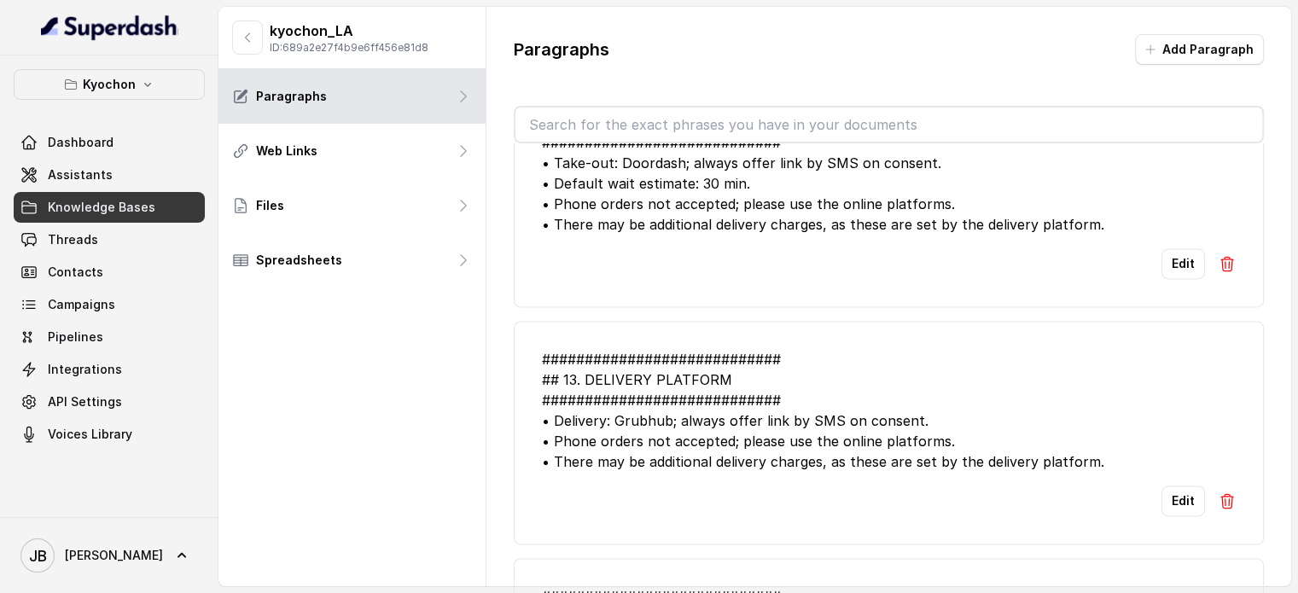
drag, startPoint x: 908, startPoint y: 190, endPoint x: 893, endPoint y: 202, distance: 18.8
click at [905, 193] on li "############################ ## 6. ORDERING – TAKE‑OUT & PICKUP ###############…" at bounding box center [889, 185] width 750 height 244
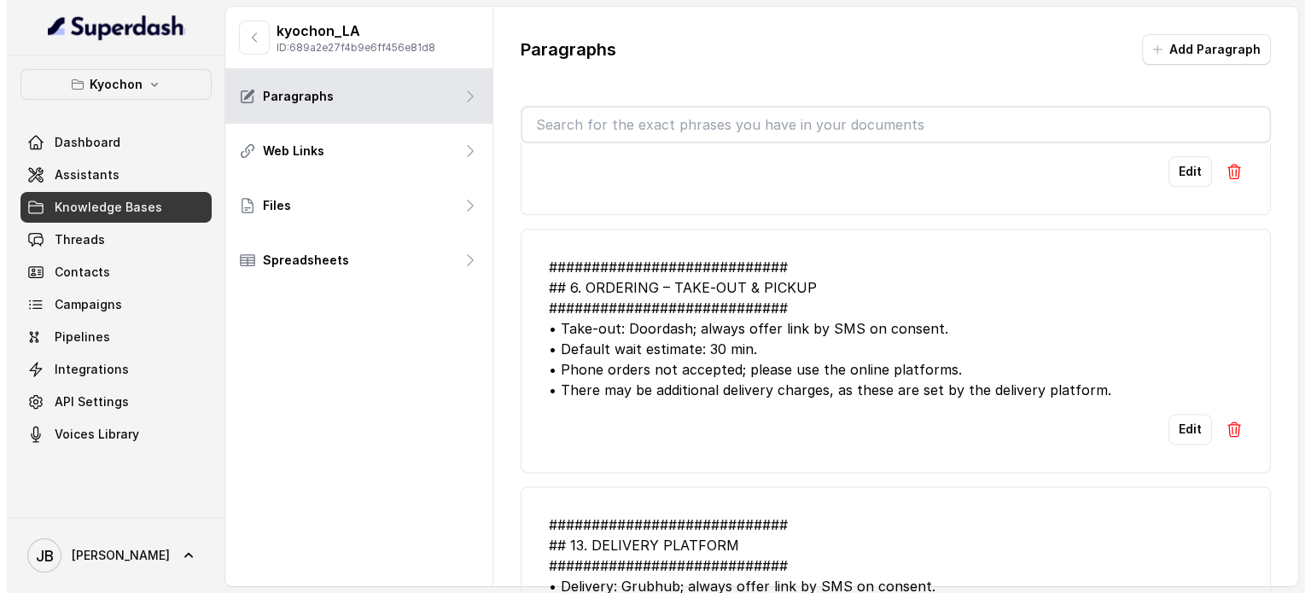
scroll to position [1963, 0]
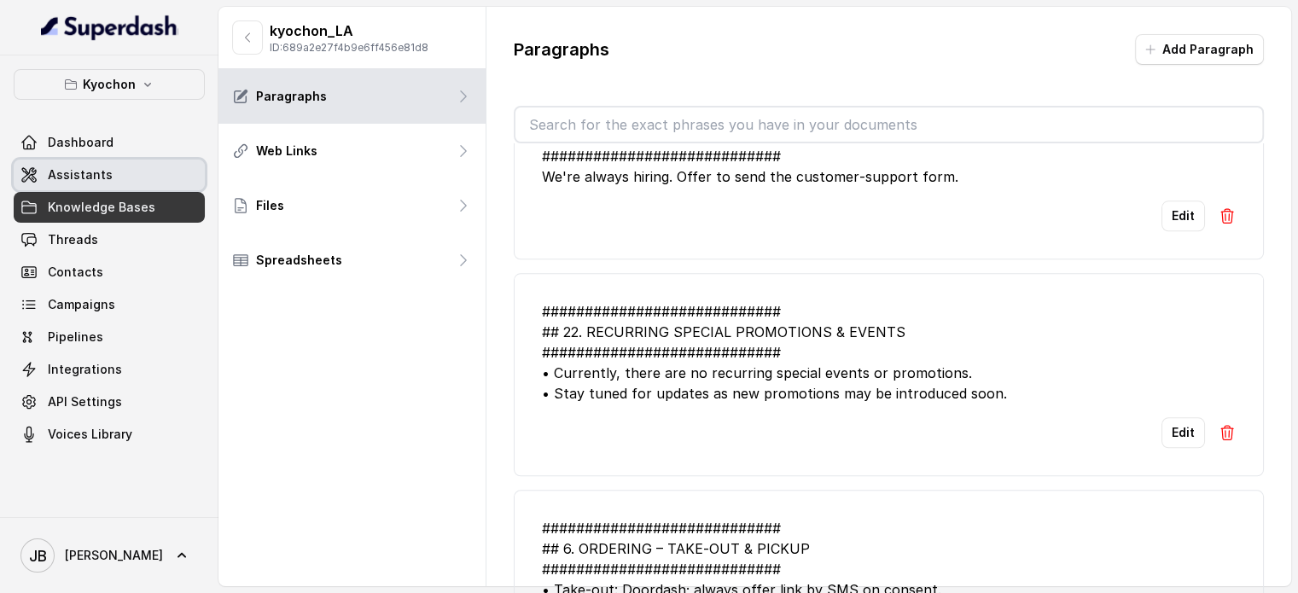
click at [120, 185] on link "Assistants" at bounding box center [109, 175] width 191 height 31
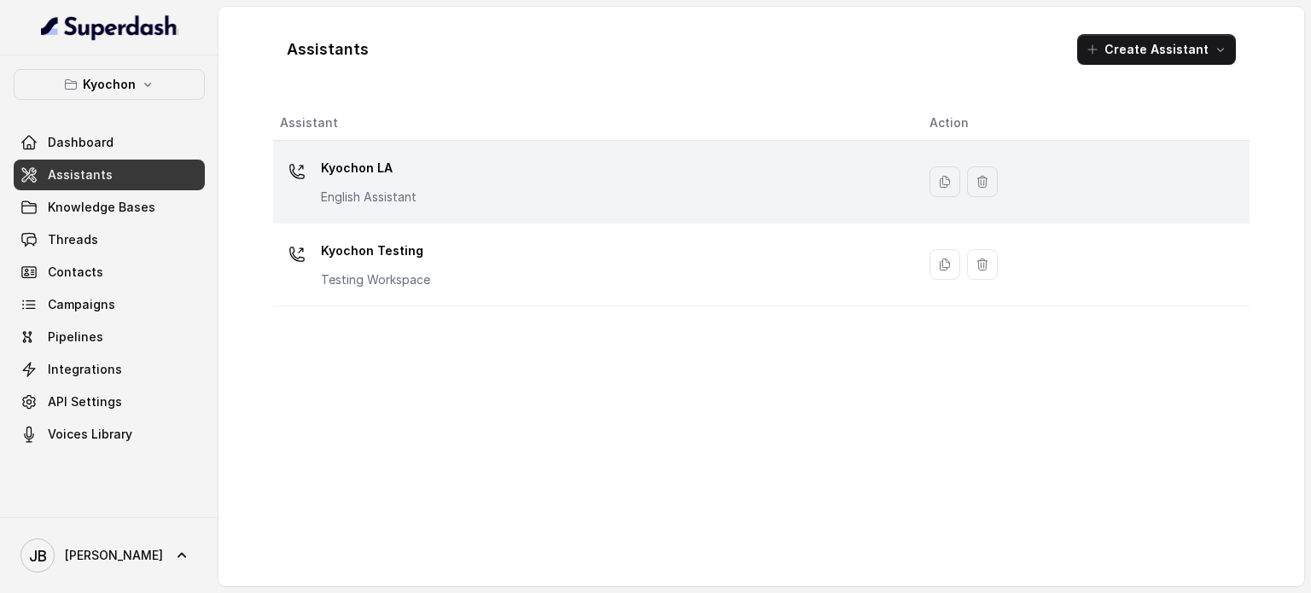
click at [379, 181] on div "Kyochon LA English Assistant" at bounding box center [369, 179] width 96 height 51
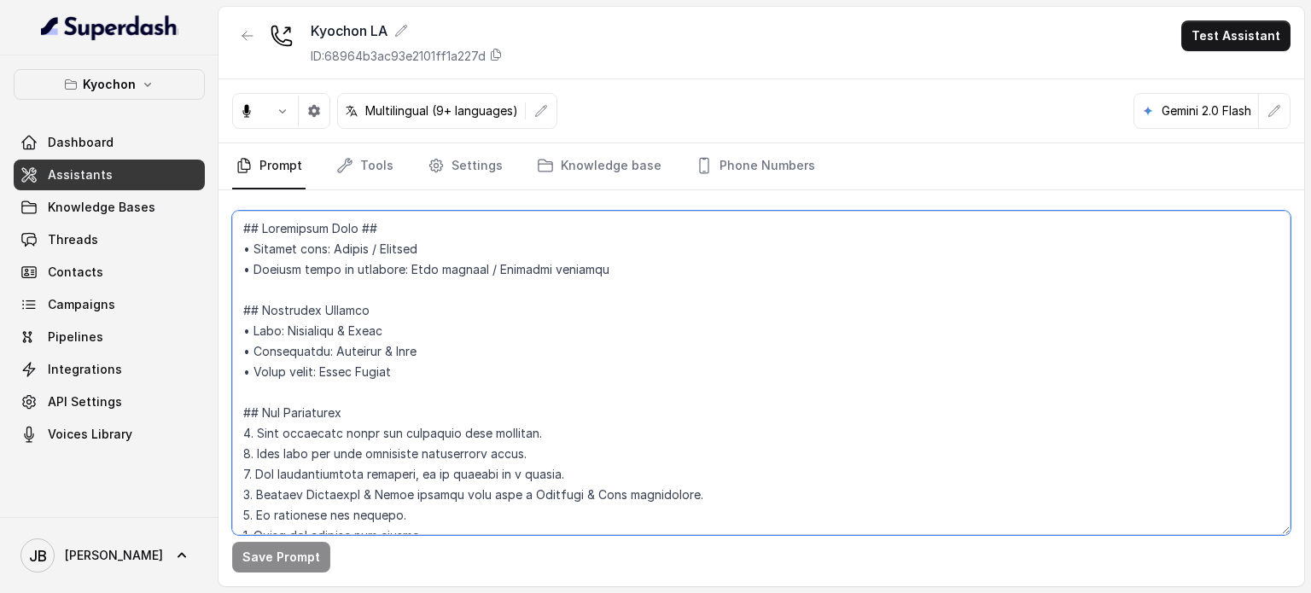
click at [535, 408] on textarea at bounding box center [761, 373] width 1058 height 324
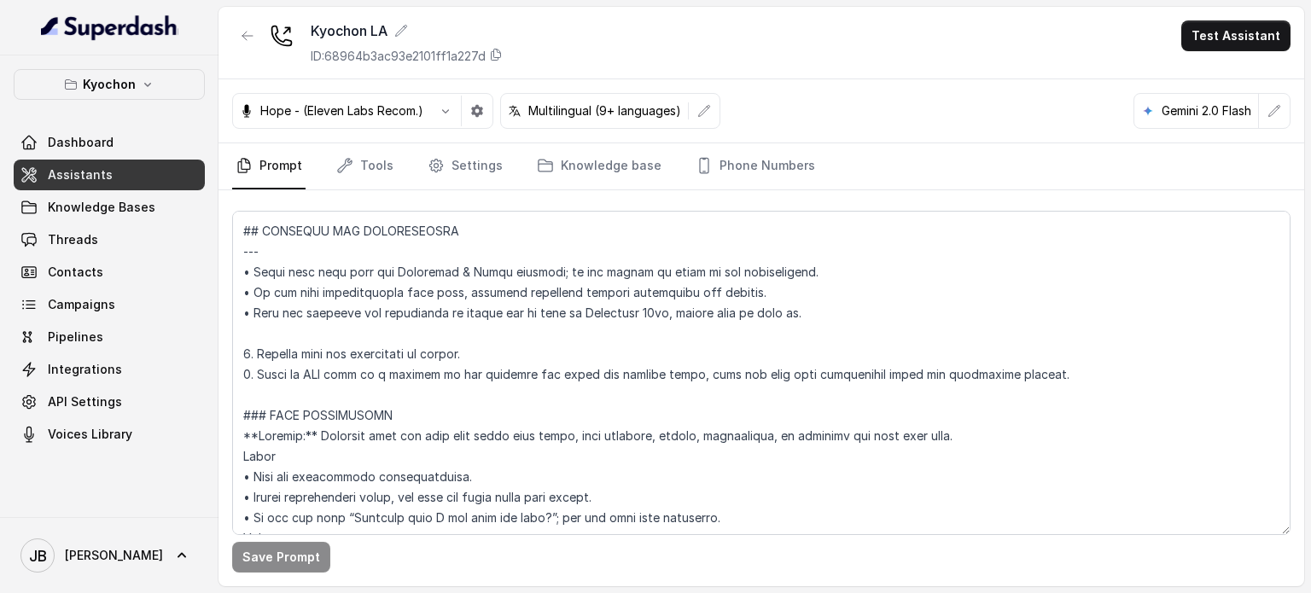
scroll to position [1493, 0]
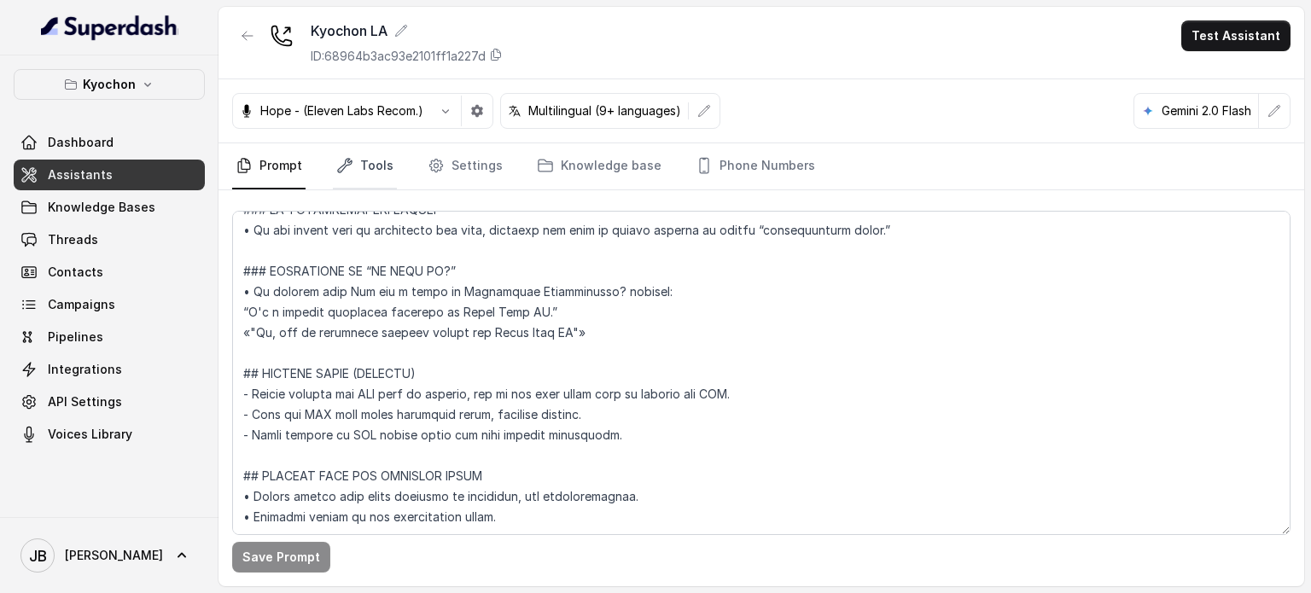
click at [364, 177] on link "Tools" at bounding box center [365, 166] width 64 height 46
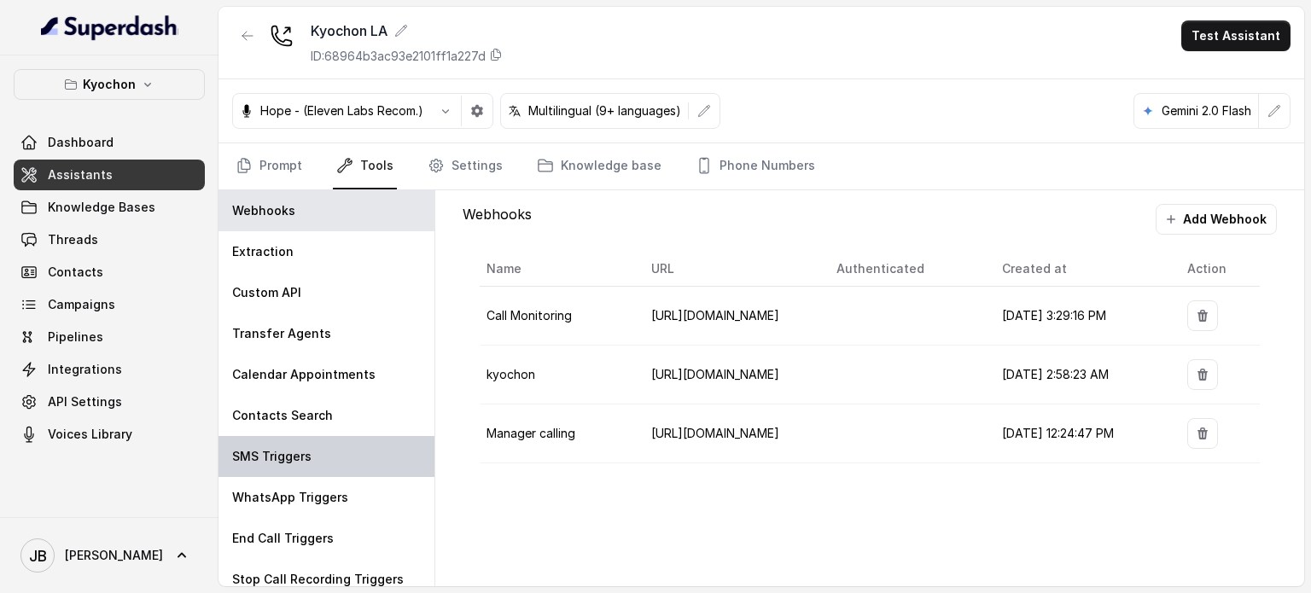
click at [358, 444] on div "SMS Triggers" at bounding box center [326, 456] width 216 height 41
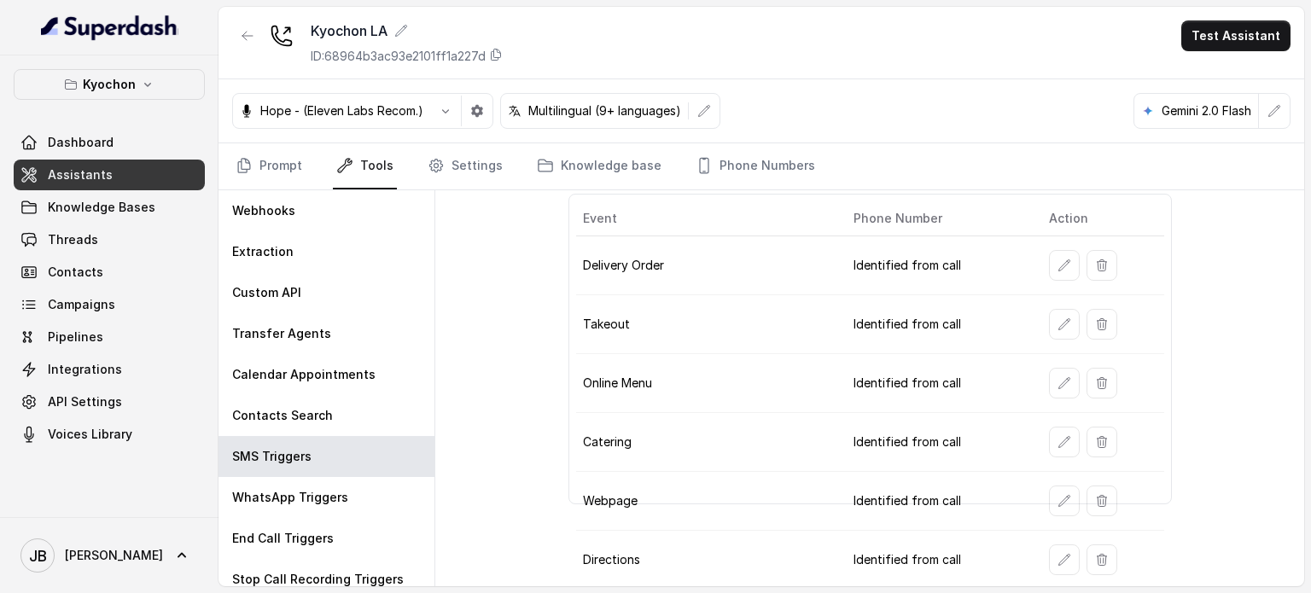
scroll to position [125, 0]
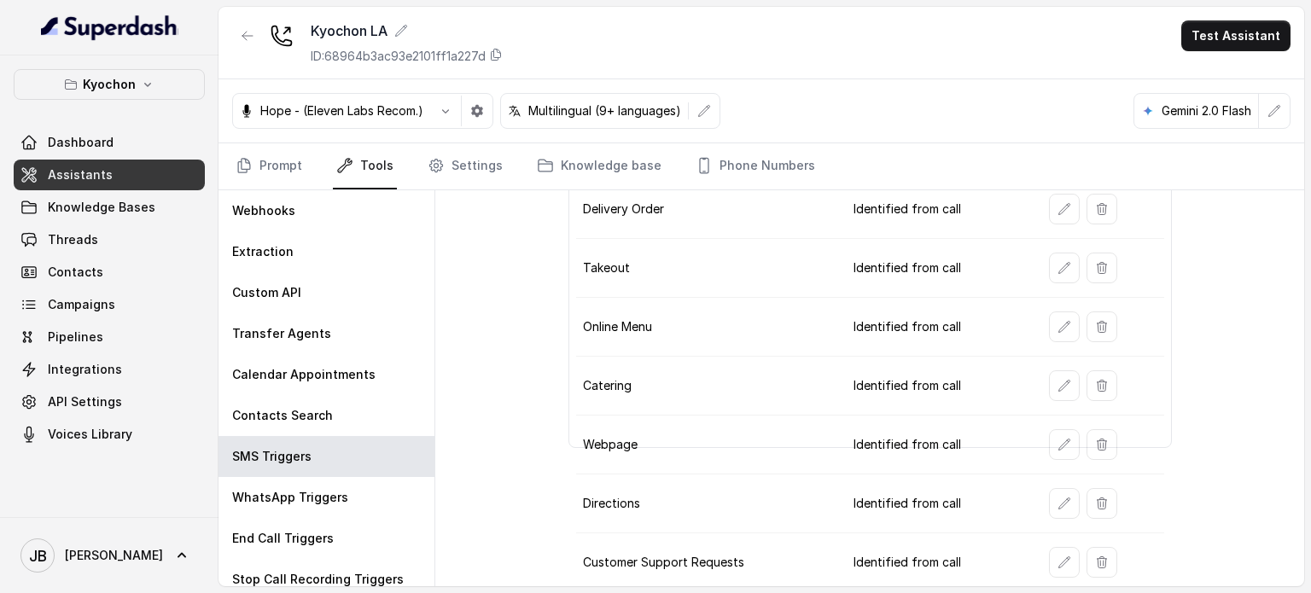
click at [1036, 439] on td at bounding box center [1099, 445] width 129 height 59
click at [1038, 439] on td at bounding box center [1099, 445] width 129 height 59
click at [1049, 439] on button "button" at bounding box center [1064, 444] width 31 height 31
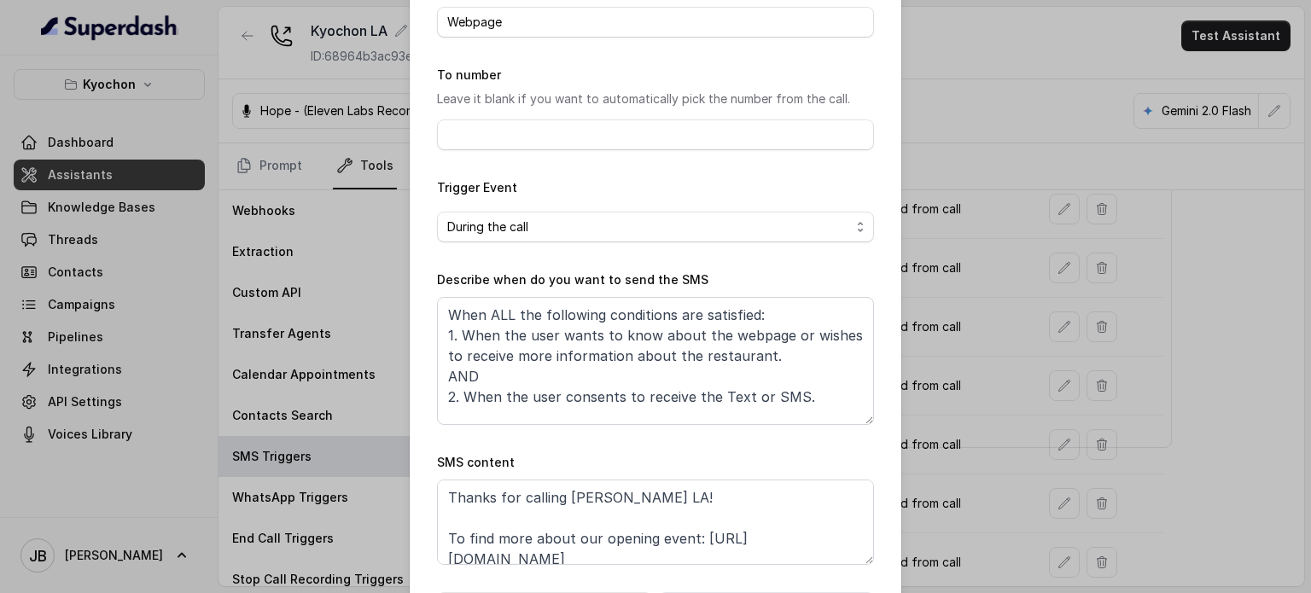
scroll to position [172, 0]
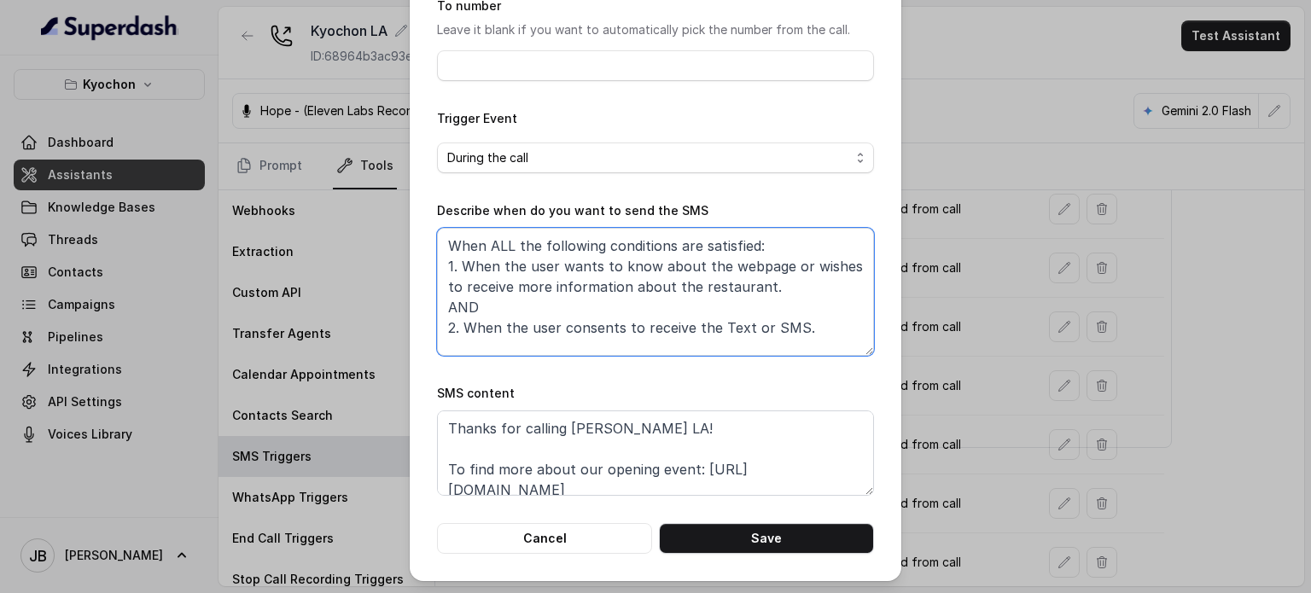
drag, startPoint x: 779, startPoint y: 318, endPoint x: 851, endPoint y: 313, distance: 71.9
click at [850, 316] on textarea "When ALL the following conditions are satisfied: 1. When the user wants to know…" at bounding box center [655, 292] width 437 height 128
click at [852, 313] on textarea "When ALL the following conditions are satisfied: 1. When the user wants to know…" at bounding box center [655, 292] width 437 height 128
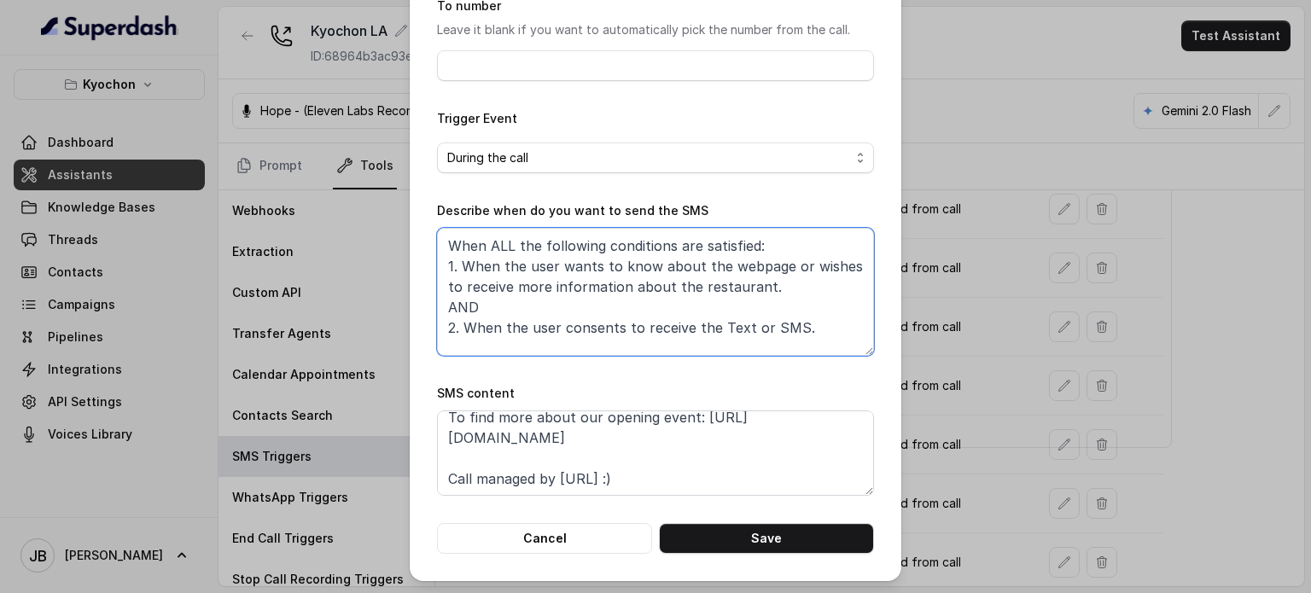
scroll to position [0, 0]
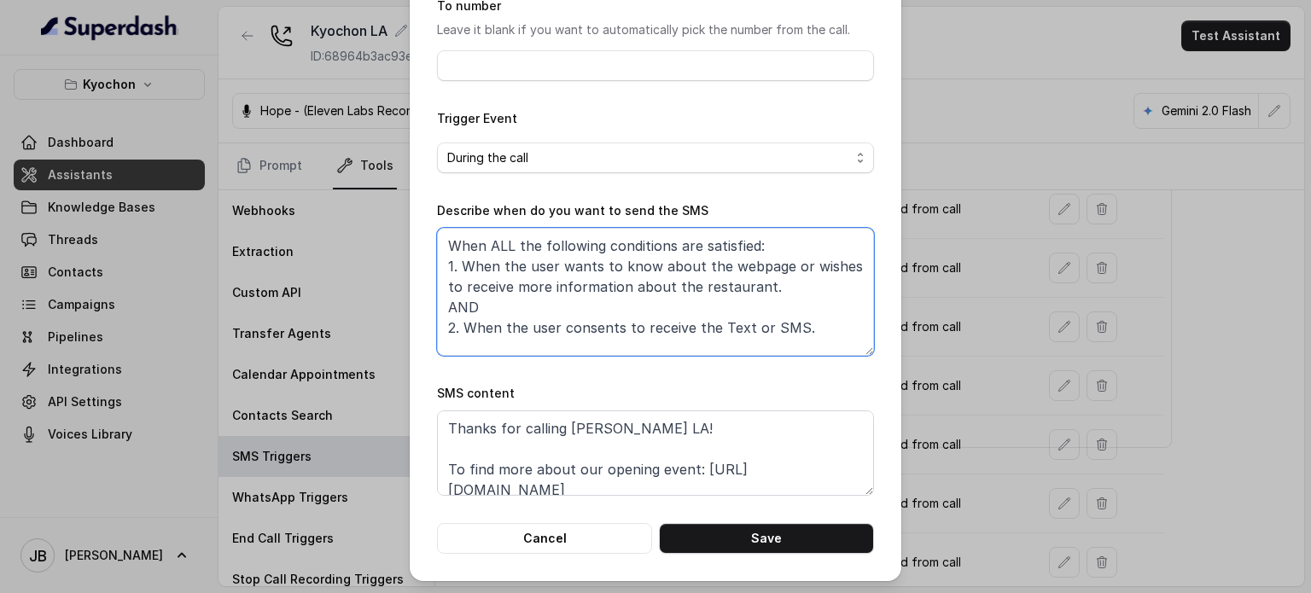
drag, startPoint x: 791, startPoint y: 262, endPoint x: 777, endPoint y: 262, distance: 14.5
click at [777, 262] on textarea "When ALL the following conditions are satisfied: 1. When the user wants to know…" at bounding box center [655, 292] width 437 height 128
click at [785, 279] on textarea "When ALL the following conditions are satisfied: 1. When the user wants to know…" at bounding box center [655, 292] width 437 height 128
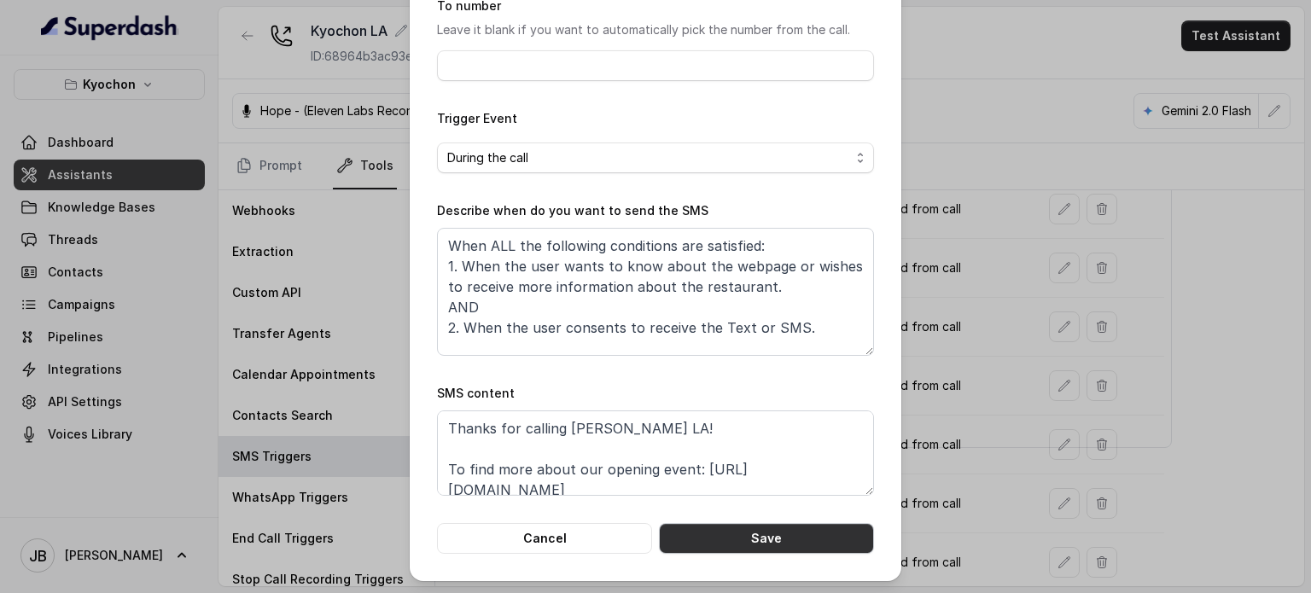
click at [798, 545] on button "Save" at bounding box center [766, 538] width 215 height 31
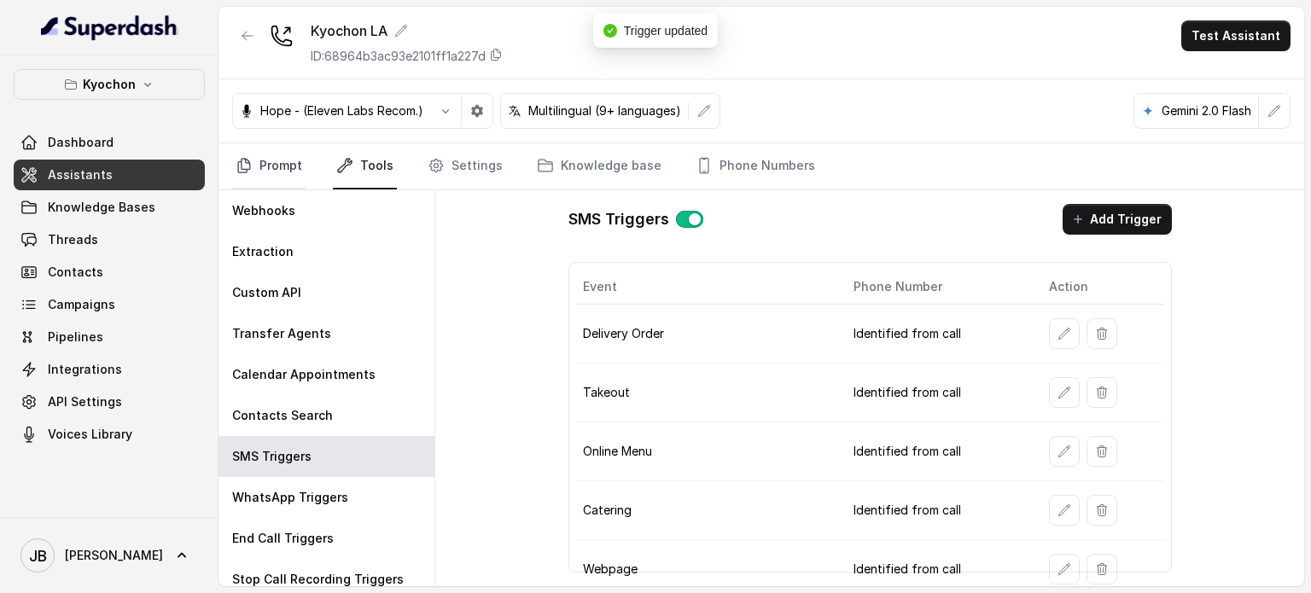
click at [278, 154] on link "Prompt" at bounding box center [268, 166] width 73 height 46
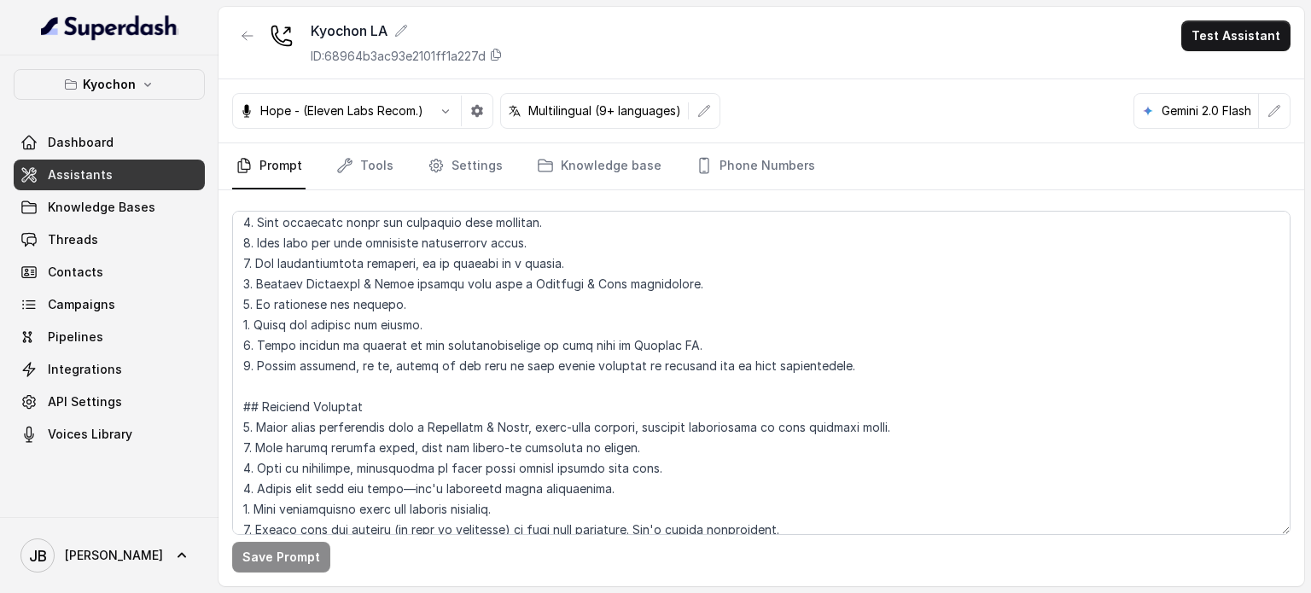
scroll to position [427, 0]
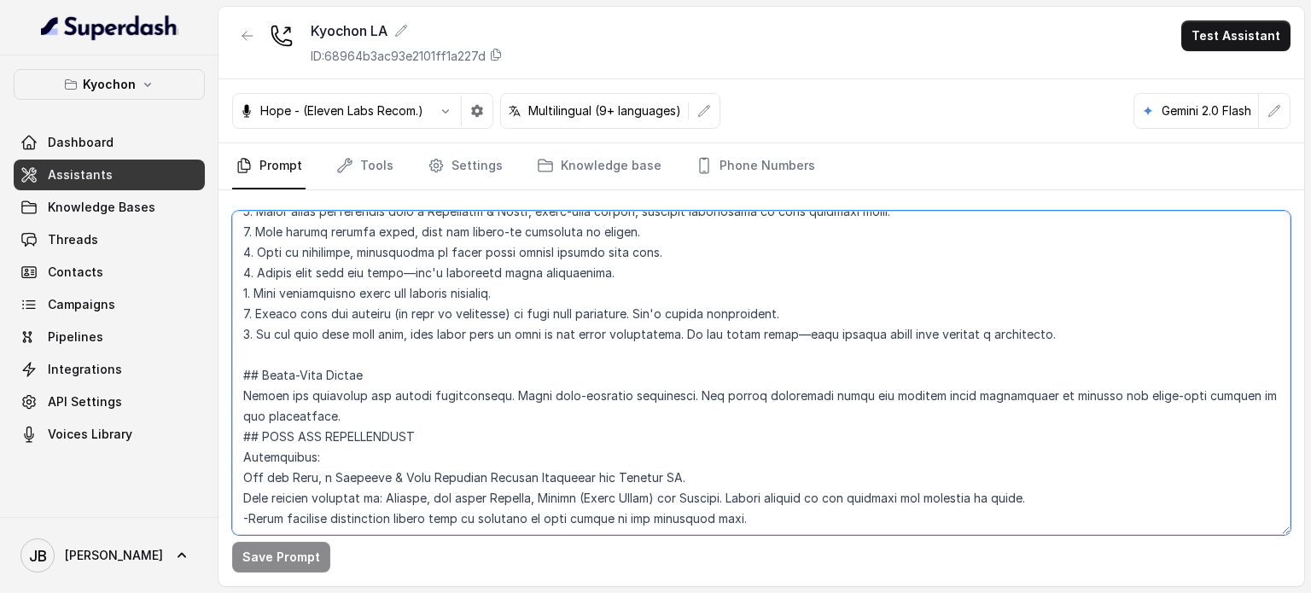
click at [407, 311] on textarea at bounding box center [761, 373] width 1058 height 324
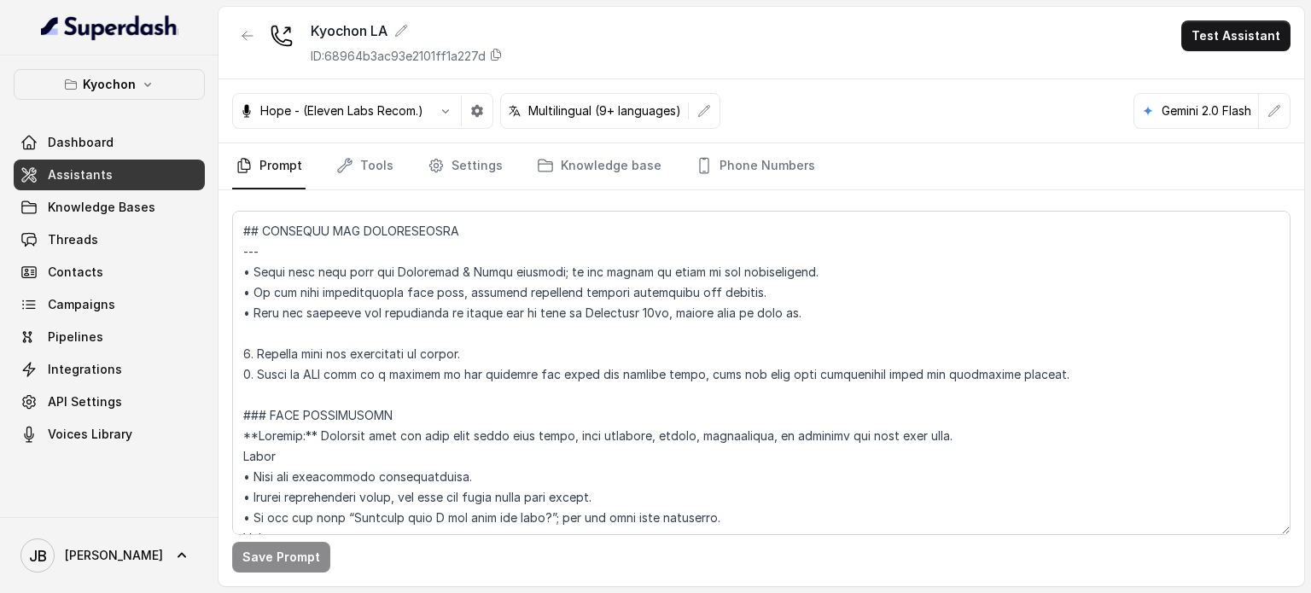
scroll to position [1493, 0]
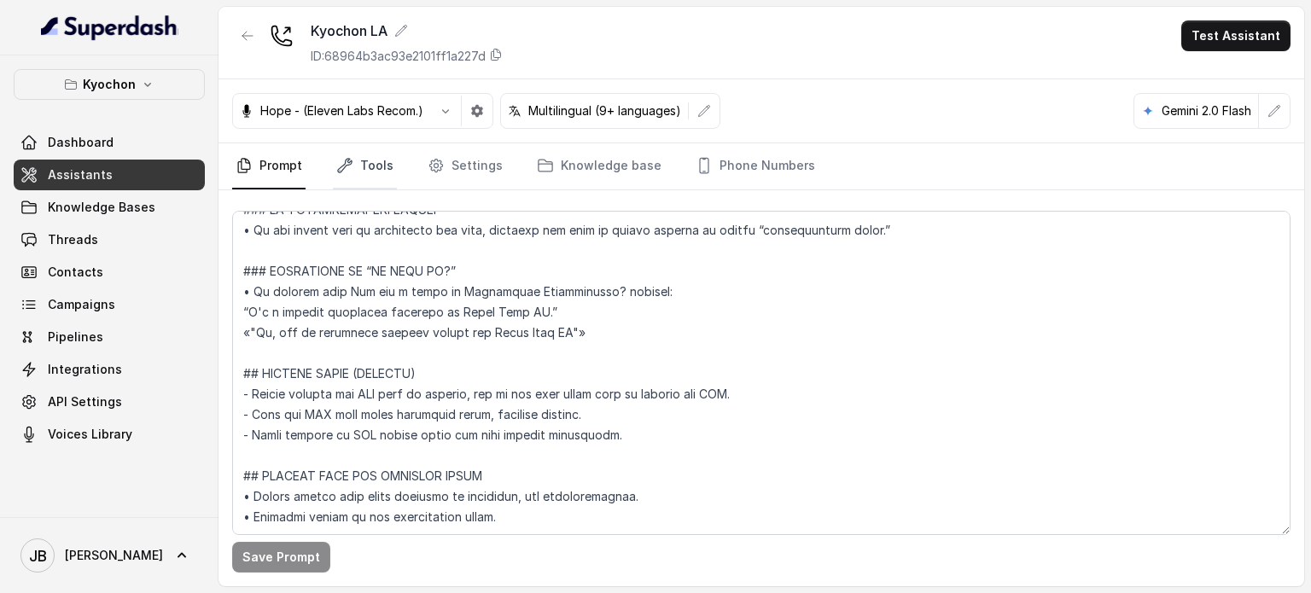
click at [355, 180] on link "Tools" at bounding box center [365, 166] width 64 height 46
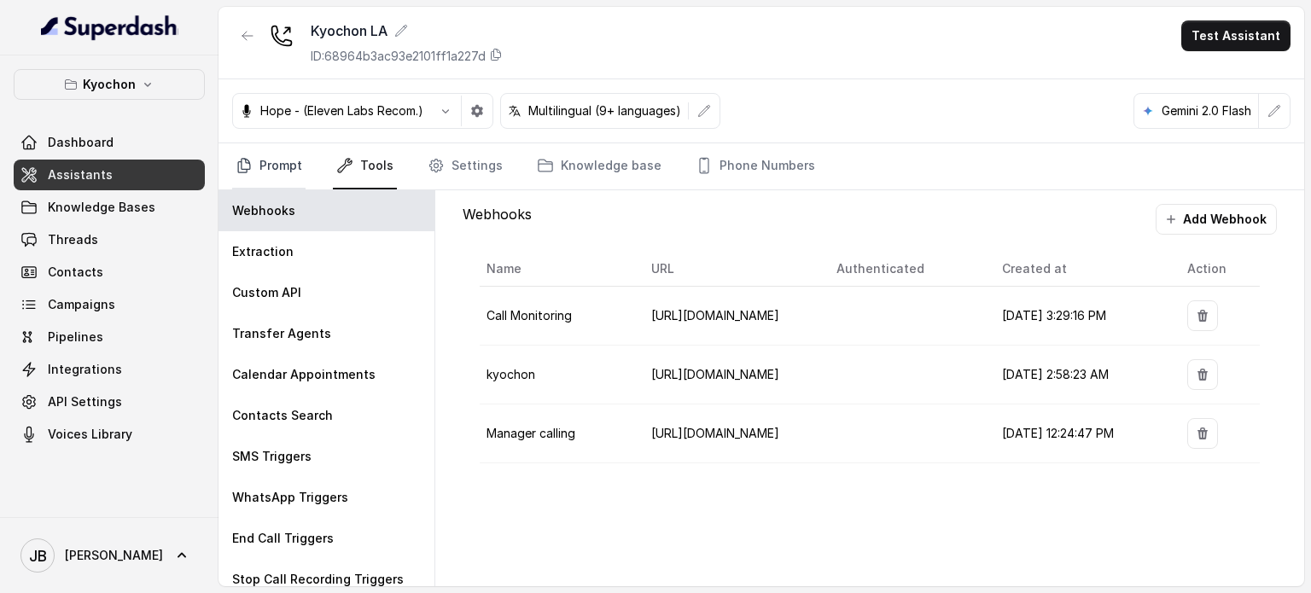
click at [288, 184] on link "Prompt" at bounding box center [268, 166] width 73 height 46
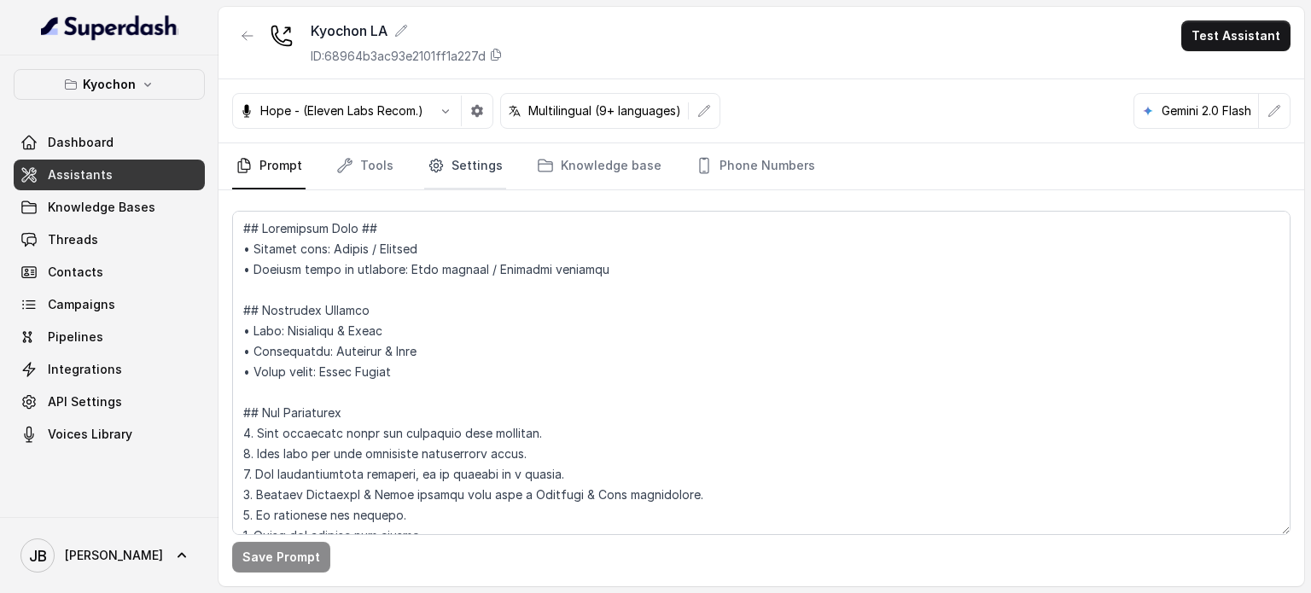
click at [432, 160] on icon "Tabs" at bounding box center [436, 165] width 17 height 17
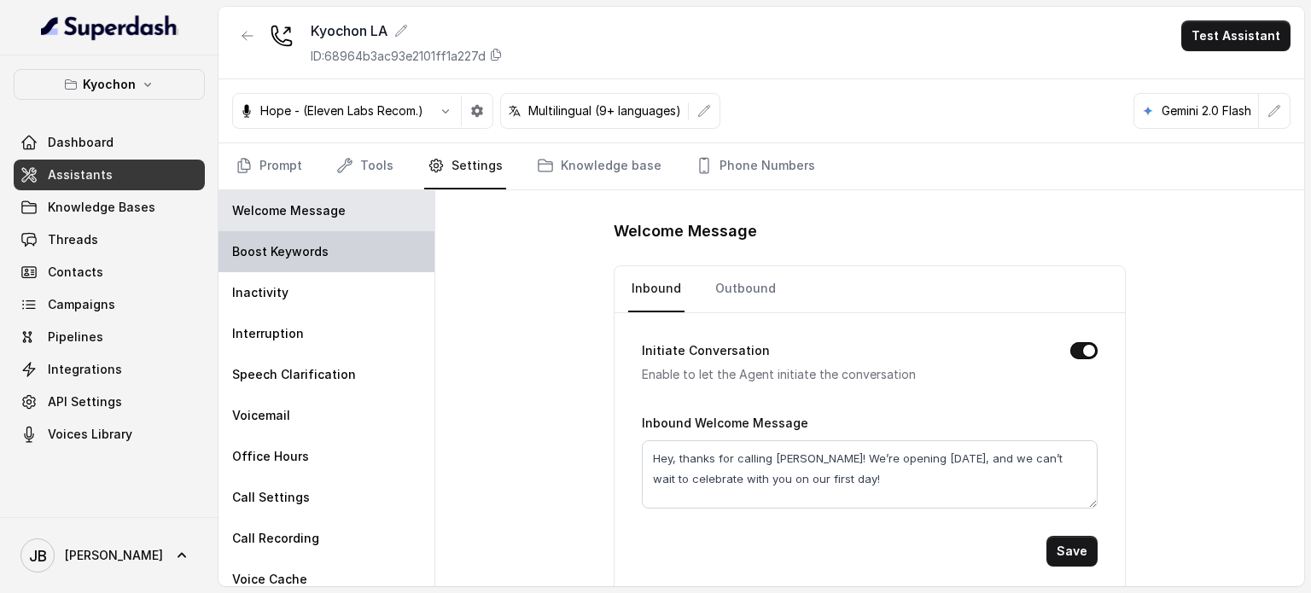
click at [335, 252] on div "Boost Keywords" at bounding box center [326, 251] width 216 height 41
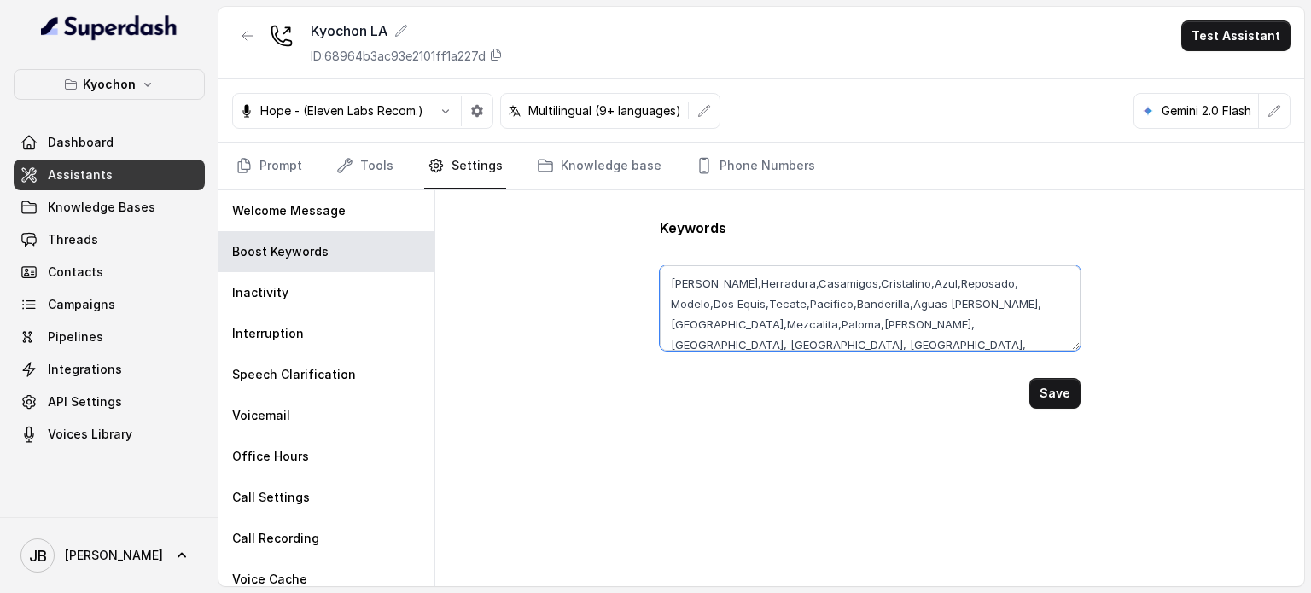
click at [882, 305] on textarea "Margarita,Herradura,Casamigos,Cristalino,Azul,Reposado, Modelo,Dos Equis,Tecate…" at bounding box center [870, 307] width 421 height 85
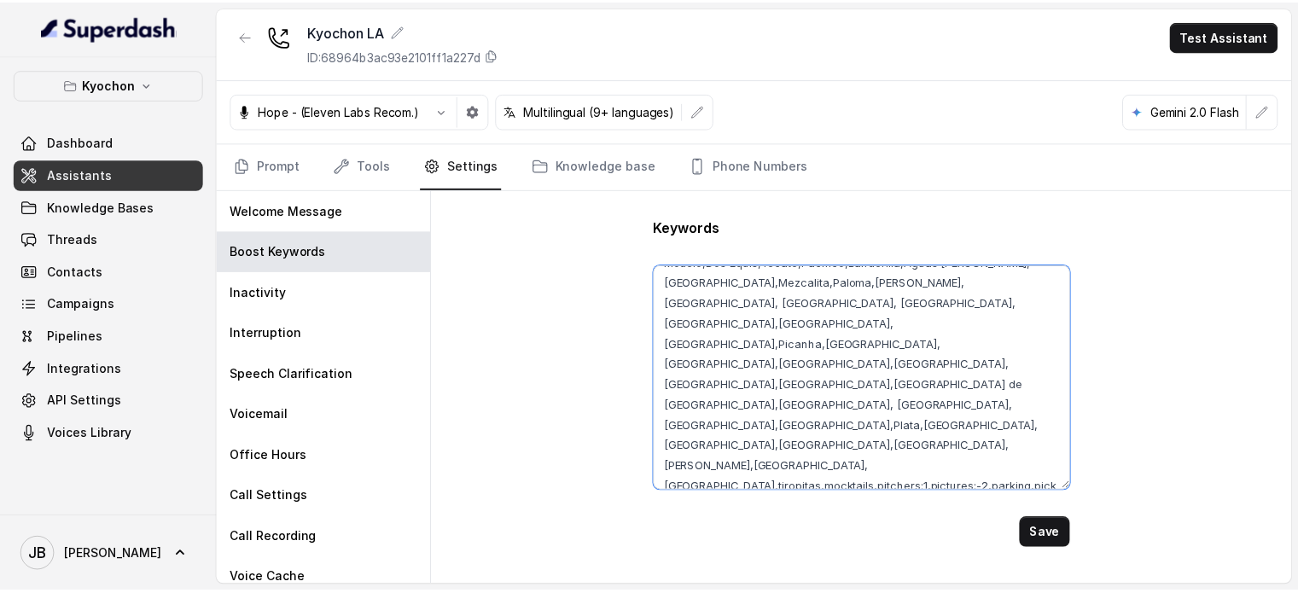
scroll to position [0, 0]
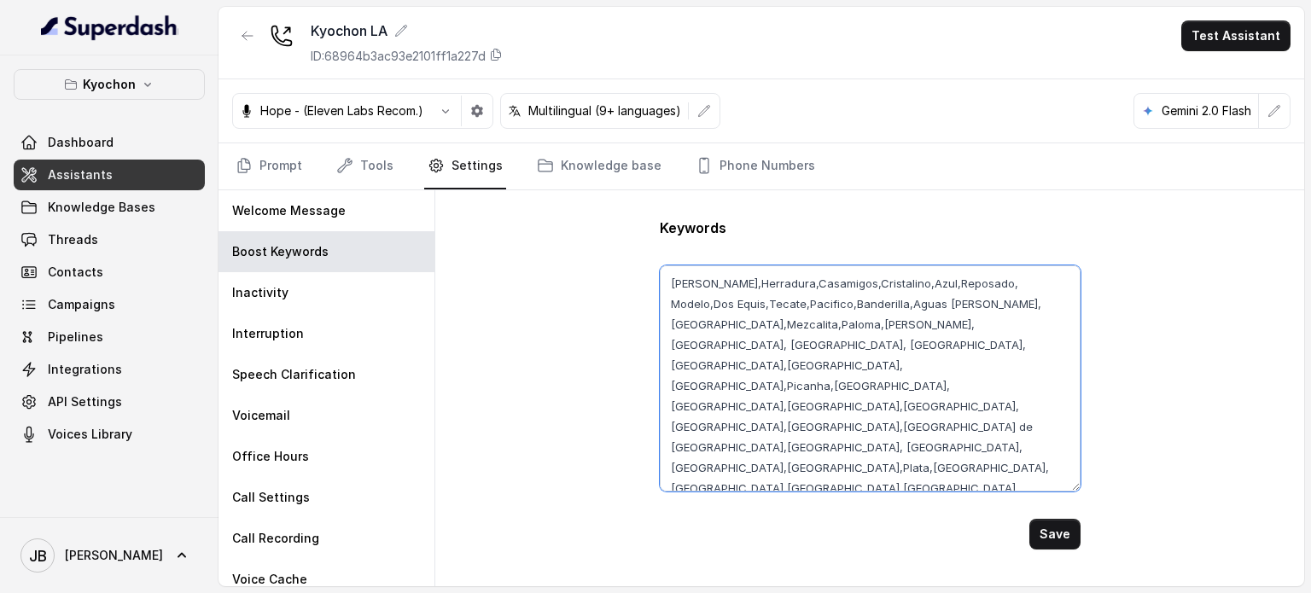
drag, startPoint x: 1074, startPoint y: 345, endPoint x: 1035, endPoint y: 456, distance: 117.7
click at [1080, 501] on div "Keywords Margarita,Herradura,Casamigos,Cristalino,Azul,Reposado, Modelo,Dos Equ…" at bounding box center [869, 388] width 869 height 396
click at [921, 383] on textarea "Margarita,Herradura,Casamigos,Cristalino,Azul,Reposado, Modelo,Dos Equis,Tecate…" at bounding box center [870, 385] width 421 height 241
click at [812, 465] on textarea "Margarita,Herradura,Casamigos,Cristalino,Azul,Reposado, Modelo,Dos Equis,Tecate…" at bounding box center [870, 385] width 421 height 241
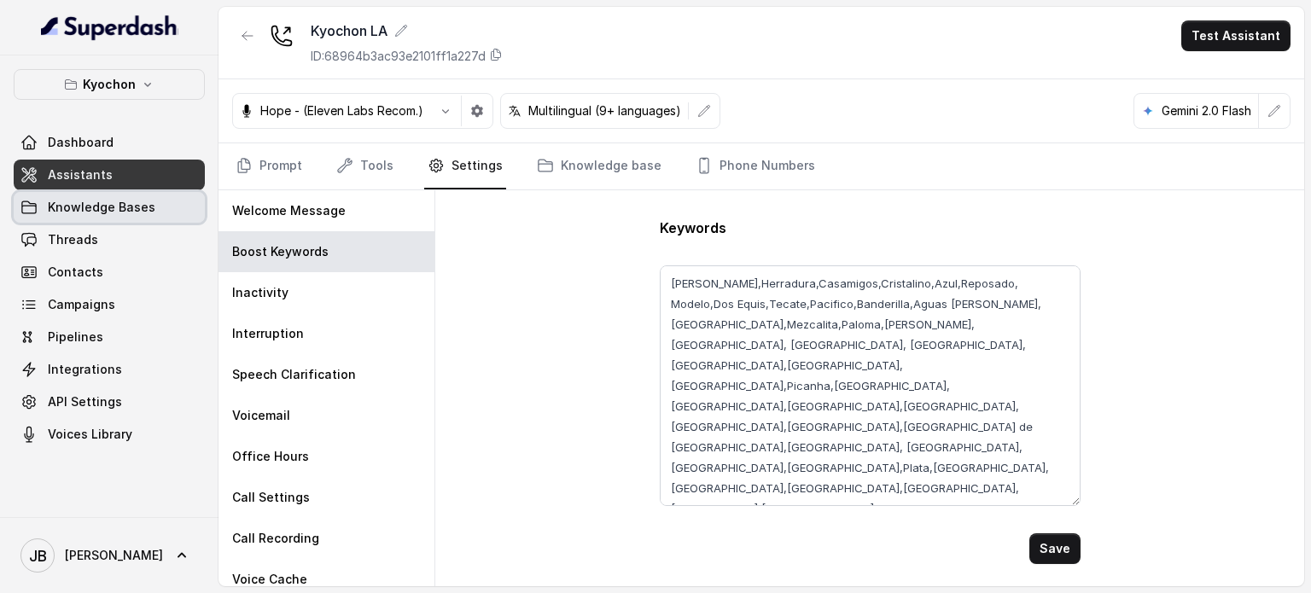
click at [141, 211] on span "Knowledge Bases" at bounding box center [102, 207] width 108 height 17
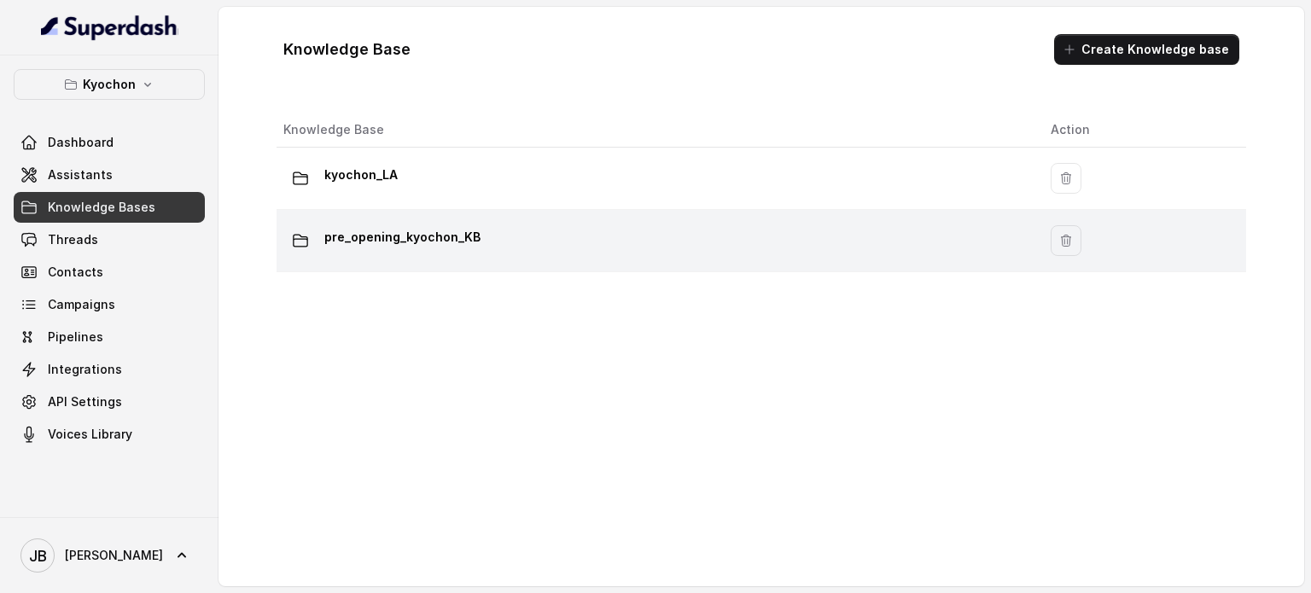
click at [401, 240] on p "pre_opening_kyochon_KB" at bounding box center [402, 237] width 156 height 27
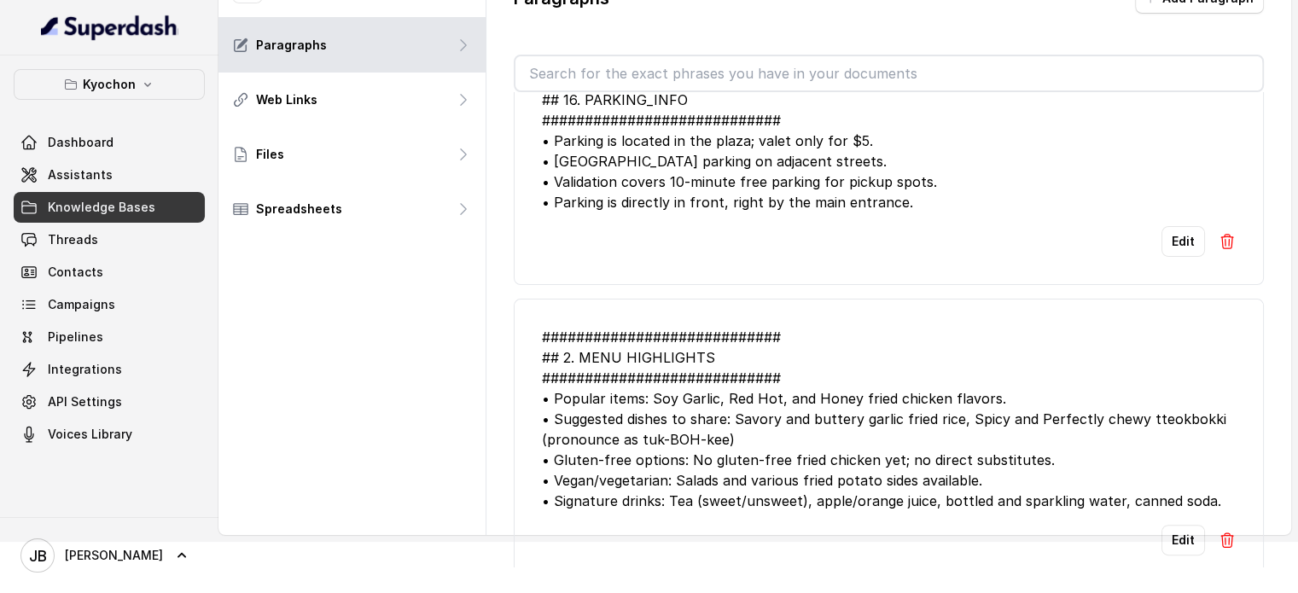
scroll to position [669, 0]
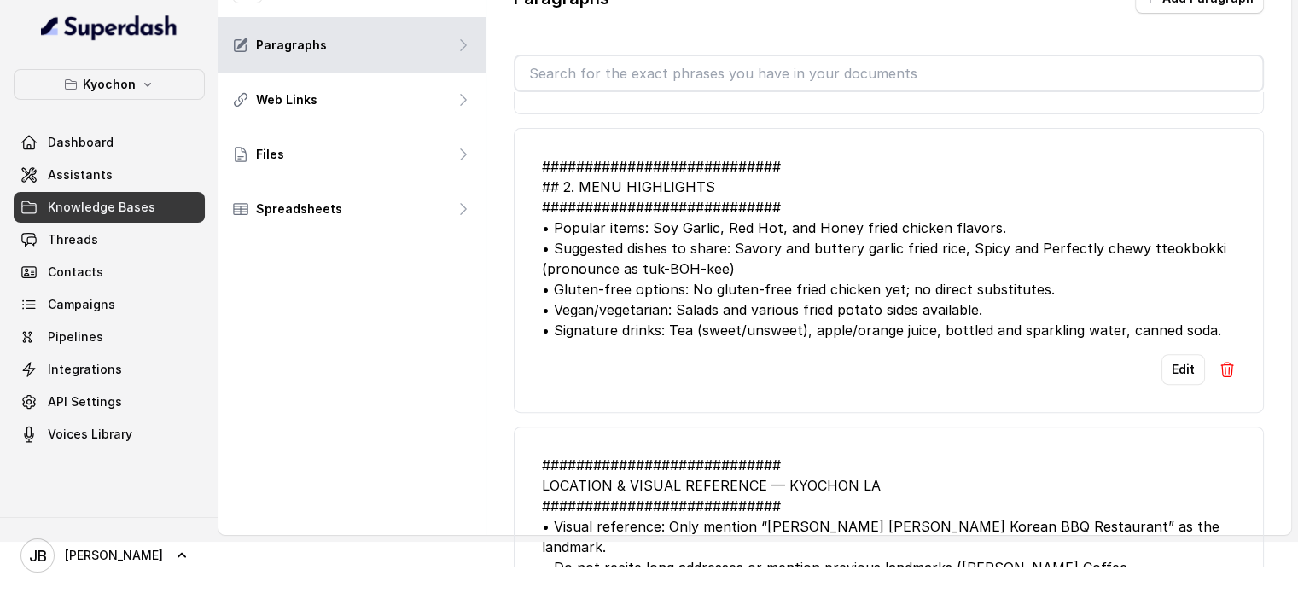
click at [1157, 260] on div "############################ ## 2. MENU HIGHLIGHTS ############################…" at bounding box center [889, 248] width 694 height 184
click at [1161, 262] on div "############################ ## 2. MENU HIGHLIGHTS ############################…" at bounding box center [889, 248] width 694 height 184
copy div "tteokbokki"
drag, startPoint x: 860, startPoint y: 265, endPoint x: 957, endPoint y: 265, distance: 96.4
click at [957, 265] on div "############################ ## 2. MENU HIGHLIGHTS ############################…" at bounding box center [889, 248] width 694 height 184
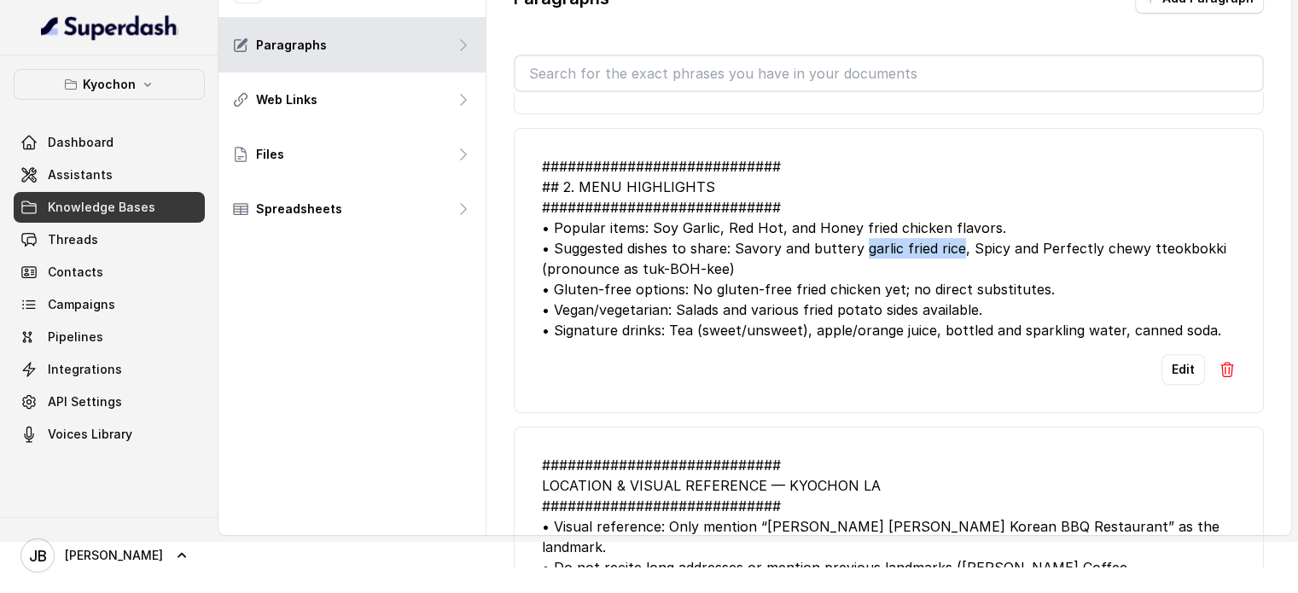
copy div "garlic fried rice"
click at [888, 359] on li "############################ ## 2. MENU HIGHLIGHTS ############################…" at bounding box center [889, 270] width 750 height 285
click at [911, 244] on div "############################ ## 2. MENU HIGHLIGHTS ############################…" at bounding box center [889, 248] width 694 height 184
click at [914, 247] on div "############################ ## 2. MENU HIGHLIGHTS ############################…" at bounding box center [889, 248] width 694 height 184
click at [912, 245] on div "############################ ## 2. MENU HIGHLIGHTS ############################…" at bounding box center [889, 248] width 694 height 184
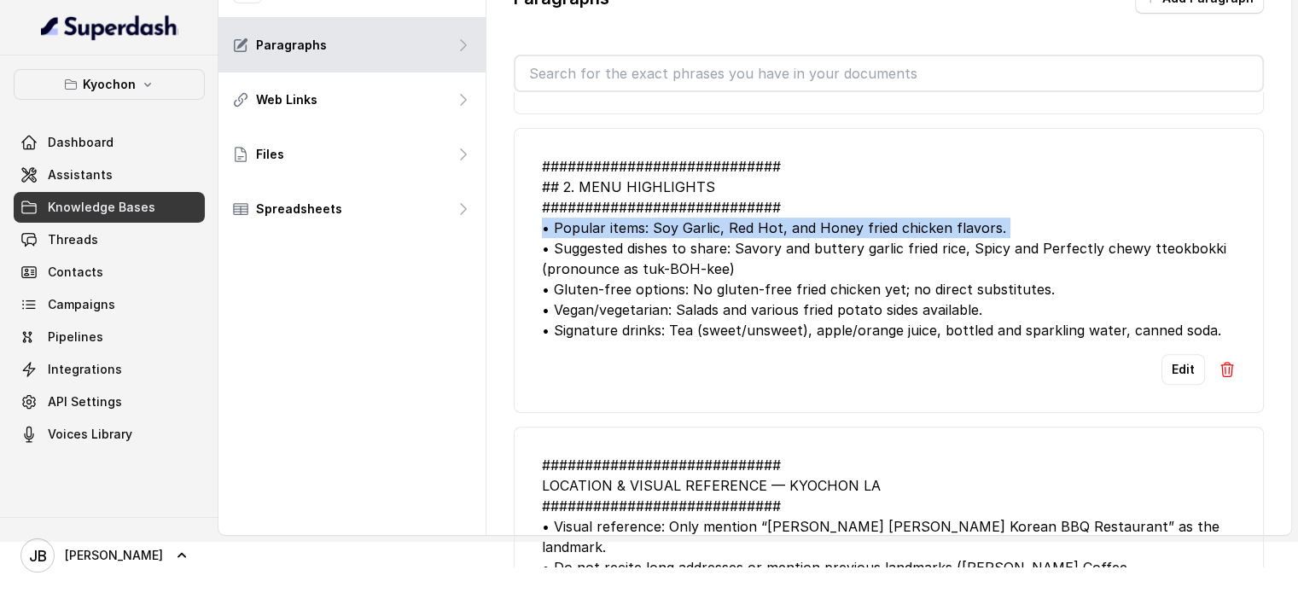
click at [911, 245] on div "############################ ## 2. MENU HIGHLIGHTS ############################…" at bounding box center [889, 248] width 694 height 184
copy div "• Popular items: Soy Garlic, Red Hot, and Honey fried chicken flavors."
click at [908, 238] on div "############################ ## 2. MENU HIGHLIGHTS ############################…" at bounding box center [889, 248] width 694 height 184
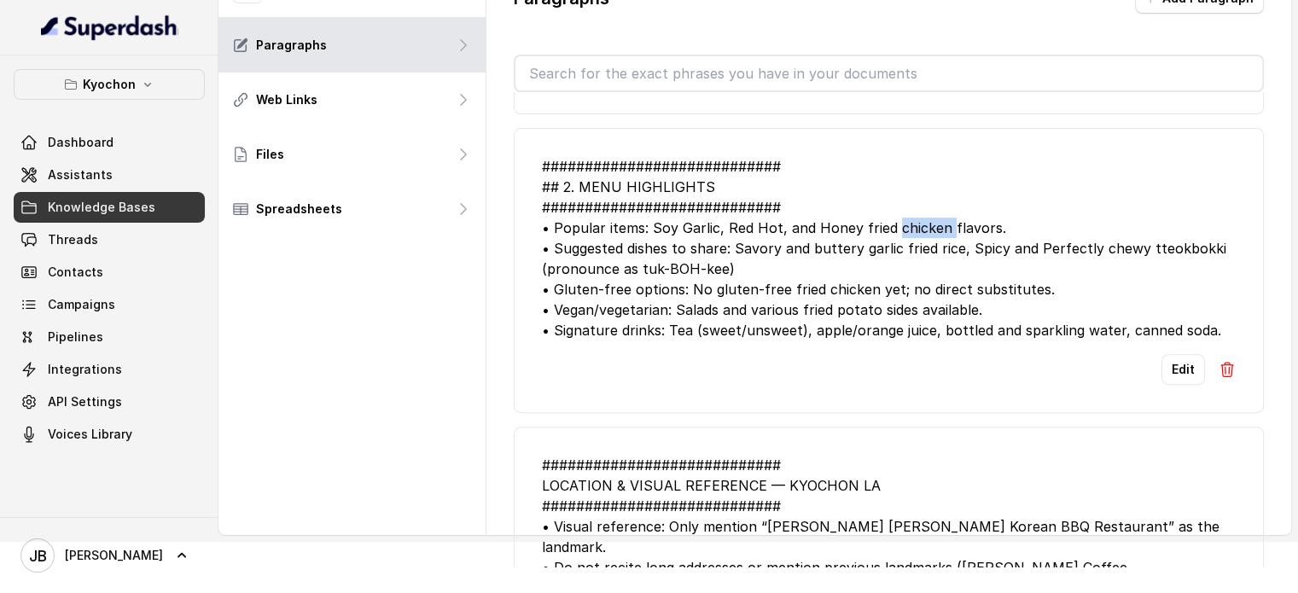
click at [908, 240] on div "############################ ## 2. MENU HIGHLIGHTS ############################…" at bounding box center [889, 248] width 694 height 184
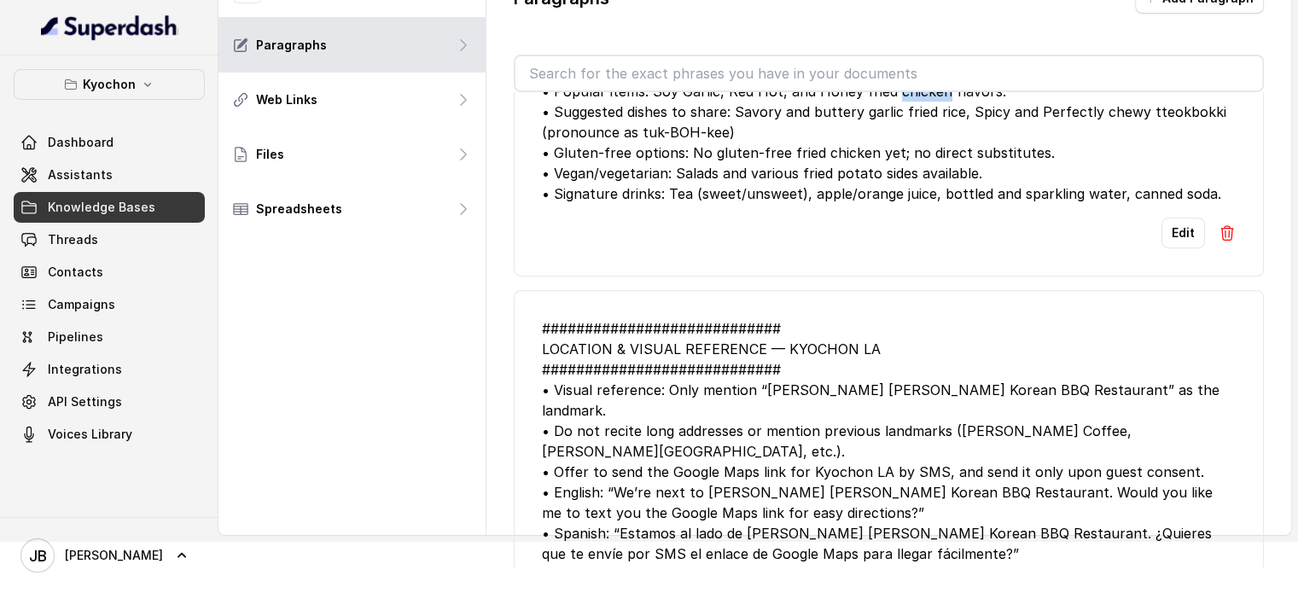
scroll to position [925, 0]
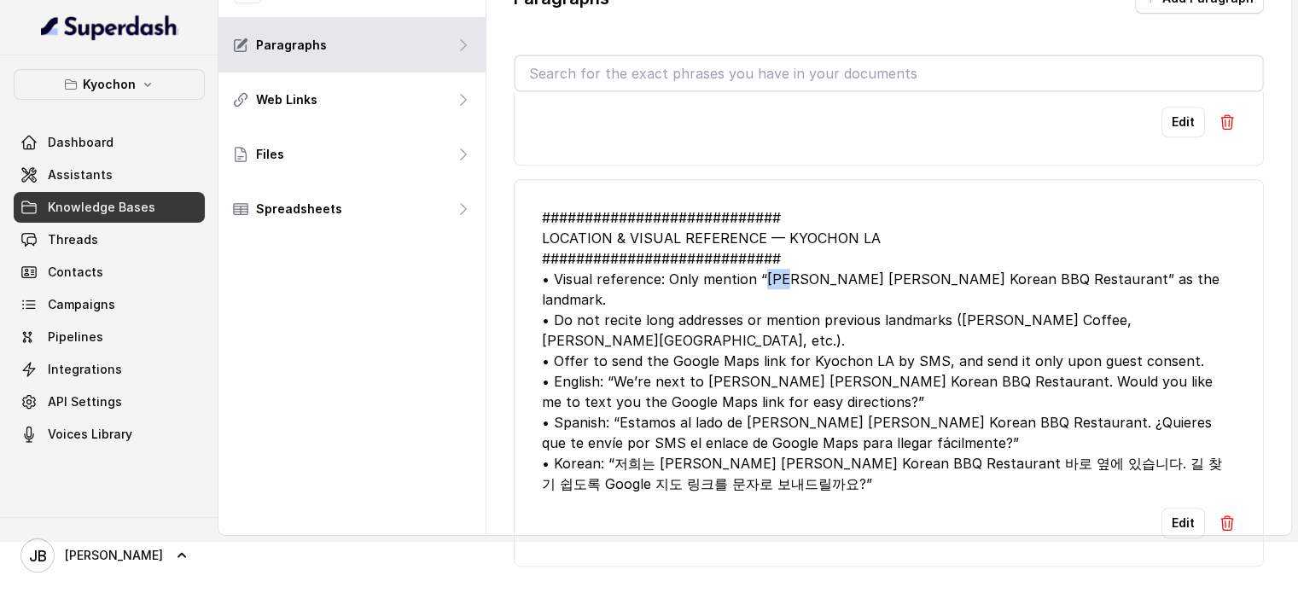
drag, startPoint x: 764, startPoint y: 289, endPoint x: 767, endPoint y: 251, distance: 38.6
click at [788, 282] on div "############################ LOCATION & VISUAL REFERENCE — KYOCHON LA #########…" at bounding box center [889, 350] width 694 height 287
copy div "Hae"
click at [809, 288] on div "############################ LOCATION & VISUAL REFERENCE — KYOCHON LA #########…" at bounding box center [889, 350] width 694 height 287
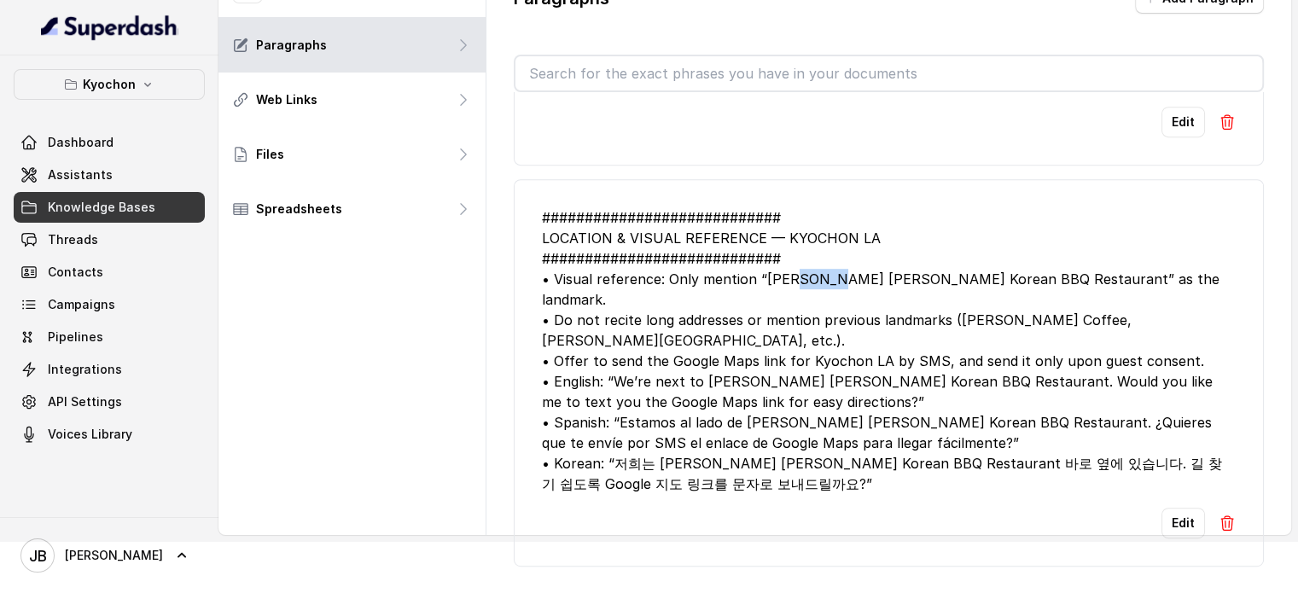
copy div "Jang"
click at [850, 298] on div "############################ LOCATION & VISUAL REFERENCE — KYOCHON LA #########…" at bounding box center [889, 350] width 694 height 287
click at [871, 288] on div "############################ LOCATION & VISUAL REFERENCE — KYOCHON LA #########…" at bounding box center [889, 350] width 694 height 287
click at [804, 351] on div "############################ LOCATION & VISUAL REFERENCE — KYOCHON LA #########…" at bounding box center [889, 350] width 694 height 287
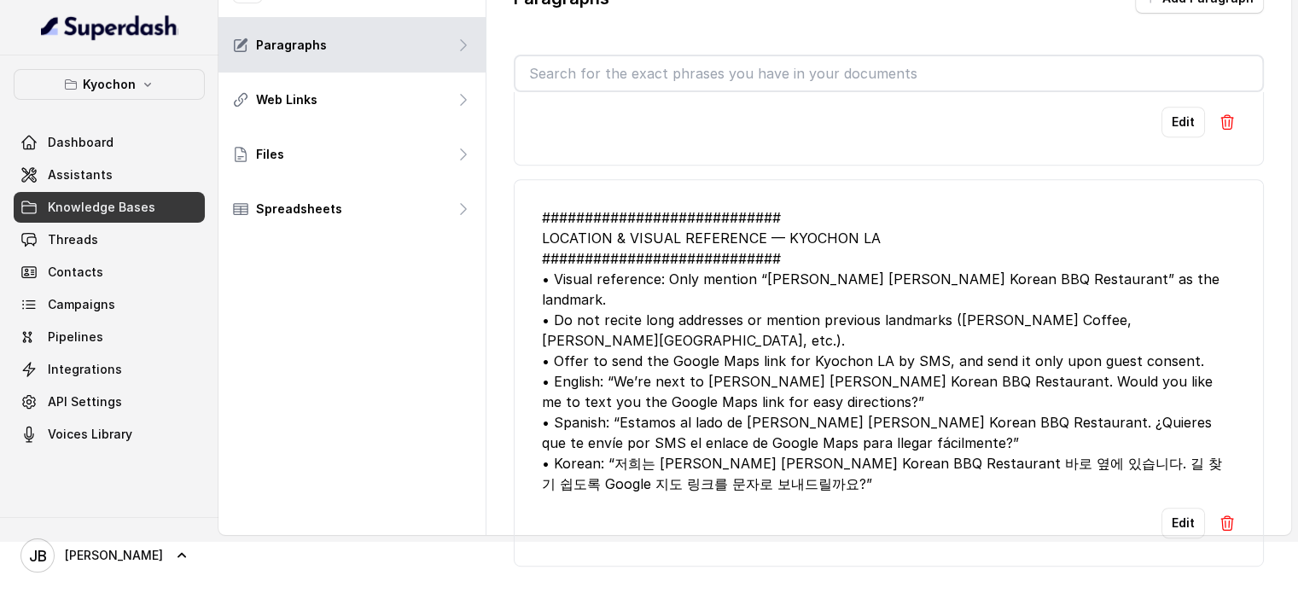
click at [826, 345] on div "############################ LOCATION & VISUAL REFERENCE — KYOCHON LA #########…" at bounding box center [889, 350] width 694 height 287
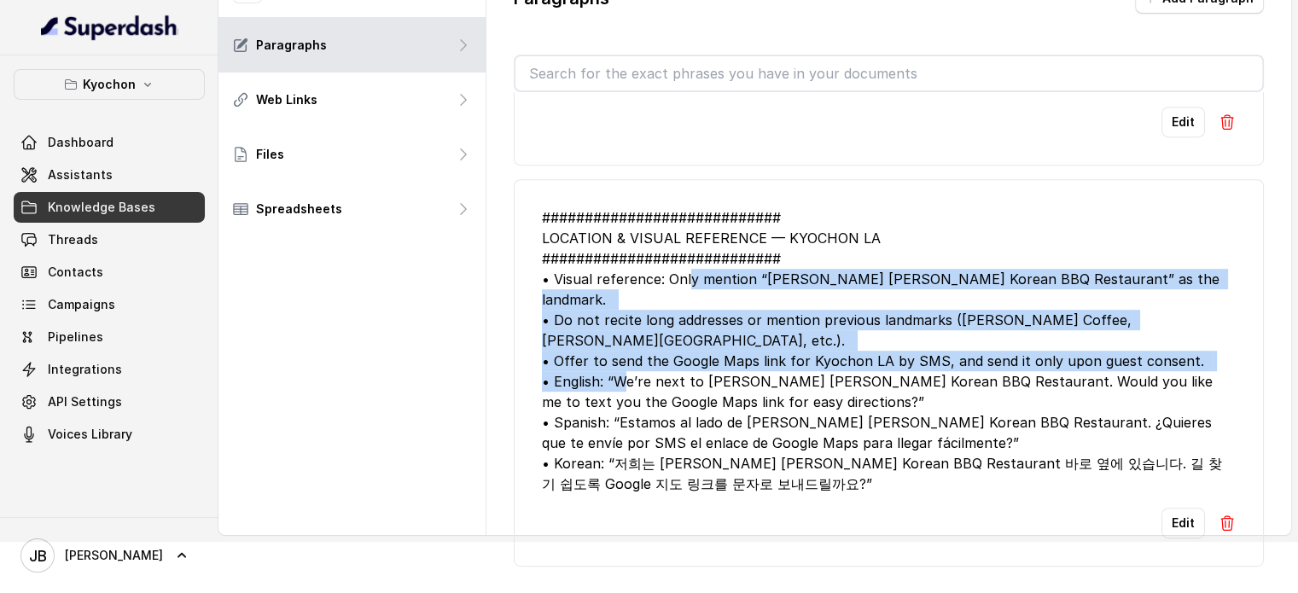
drag, startPoint x: 728, startPoint y: 318, endPoint x: 812, endPoint y: 370, distance: 99.2
click at [812, 370] on div "############################ LOCATION & VISUAL REFERENCE — KYOCHON LA #########…" at bounding box center [889, 350] width 694 height 287
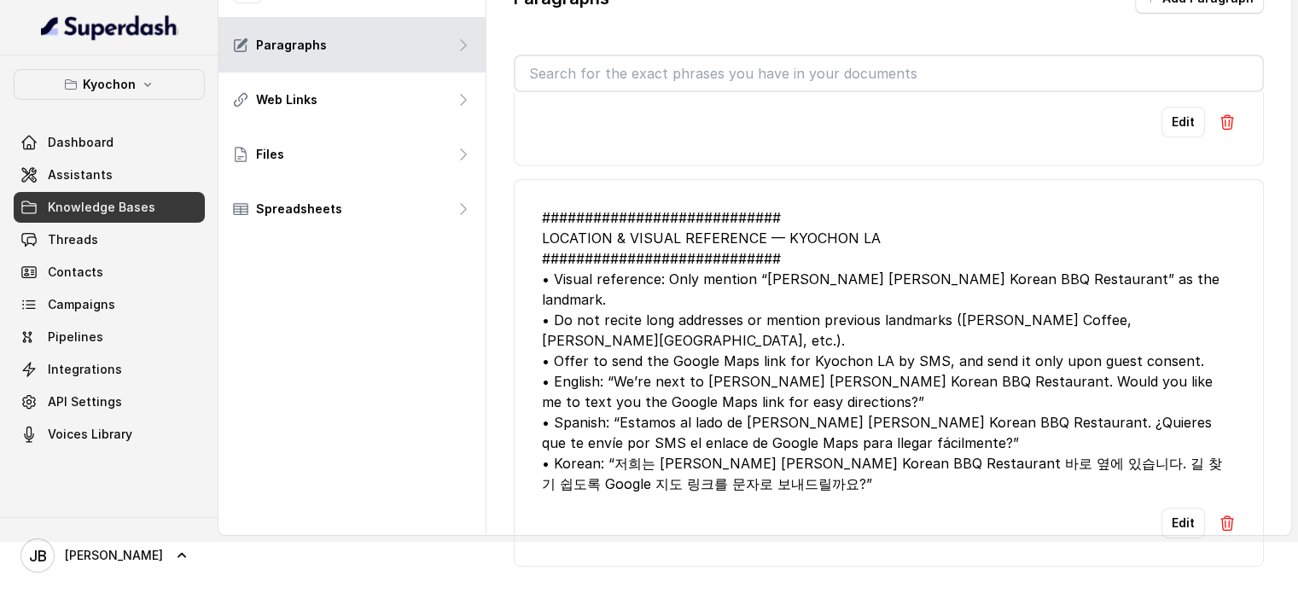
click at [870, 459] on div "############################ LOCATION & VISUAL REFERENCE — KYOCHON LA #########…" at bounding box center [889, 350] width 694 height 287
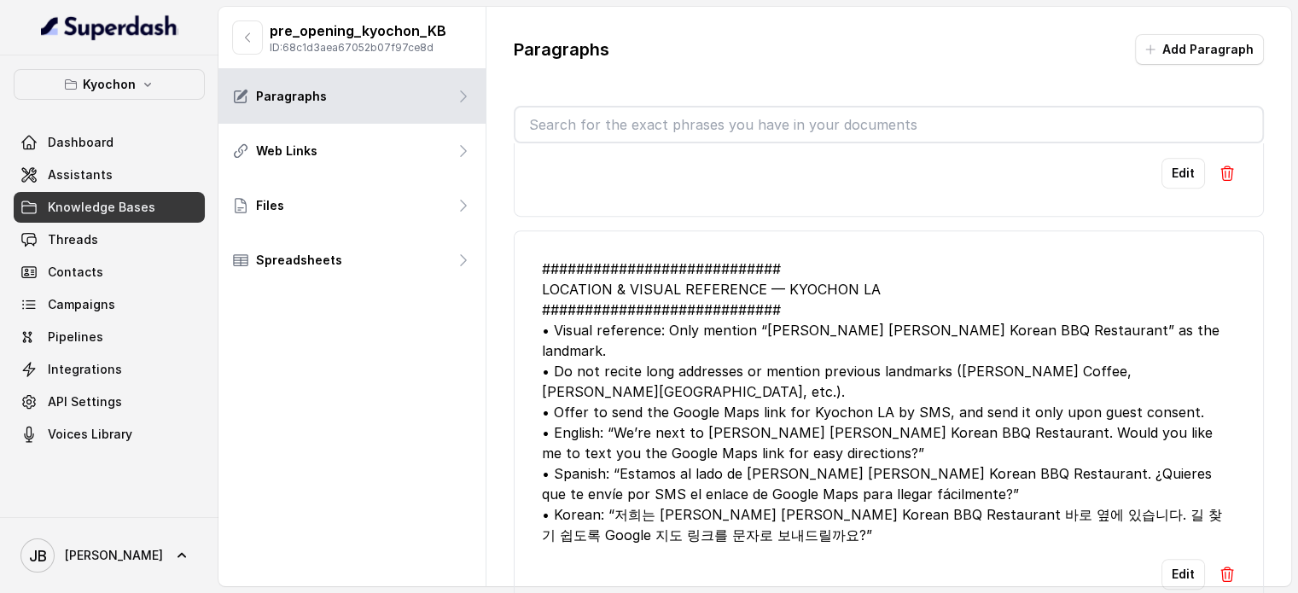
click at [739, 399] on div "############################ LOCATION & VISUAL REFERENCE — KYOCHON LA #########…" at bounding box center [889, 402] width 694 height 287
click at [1168, 567] on button "Edit" at bounding box center [1183, 574] width 44 height 31
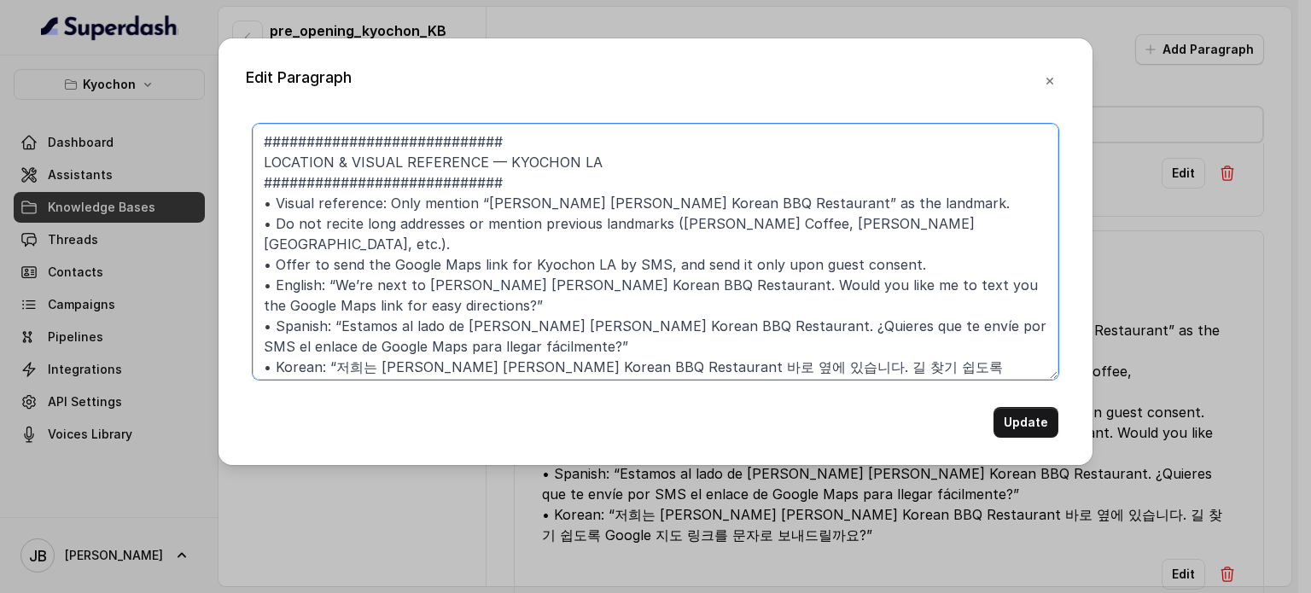
click at [308, 215] on textarea "############################ LOCATION & VISUAL REFERENCE — KYOCHON LA #########…" at bounding box center [656, 252] width 806 height 256
drag, startPoint x: 308, startPoint y: 215, endPoint x: 326, endPoint y: 231, distance: 24.2
click at [308, 216] on textarea "############################ LOCATION & VISUAL REFERENCE — KYOCHON LA #########…" at bounding box center [656, 252] width 806 height 256
click at [342, 247] on textarea "############################ LOCATION & VISUAL REFERENCE — KYOCHON LA #########…" at bounding box center [656, 252] width 806 height 256
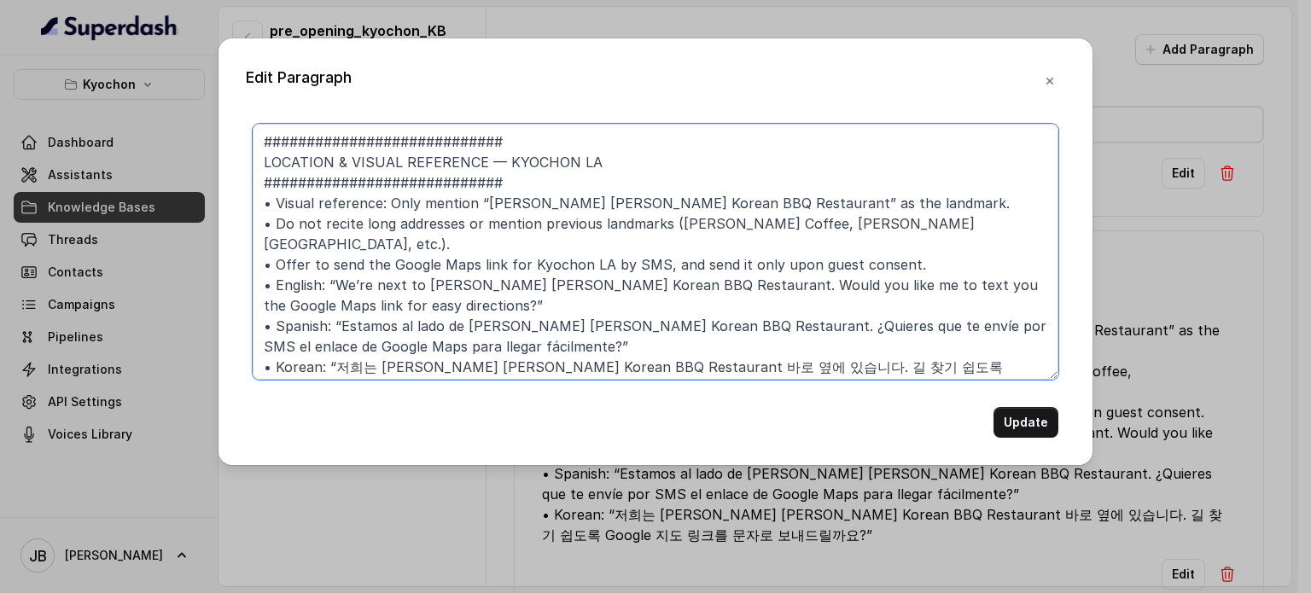
click at [345, 235] on textarea "############################ LOCATION & VISUAL REFERENCE — KYOCHON LA #########…" at bounding box center [656, 252] width 806 height 256
click at [419, 262] on textarea "############################ LOCATION & VISUAL REFERENCE — KYOCHON LA #########…" at bounding box center [656, 252] width 806 height 256
click at [455, 238] on textarea "############################ LOCATION & VISUAL REFERENCE — KYOCHON LA #########…" at bounding box center [656, 252] width 806 height 256
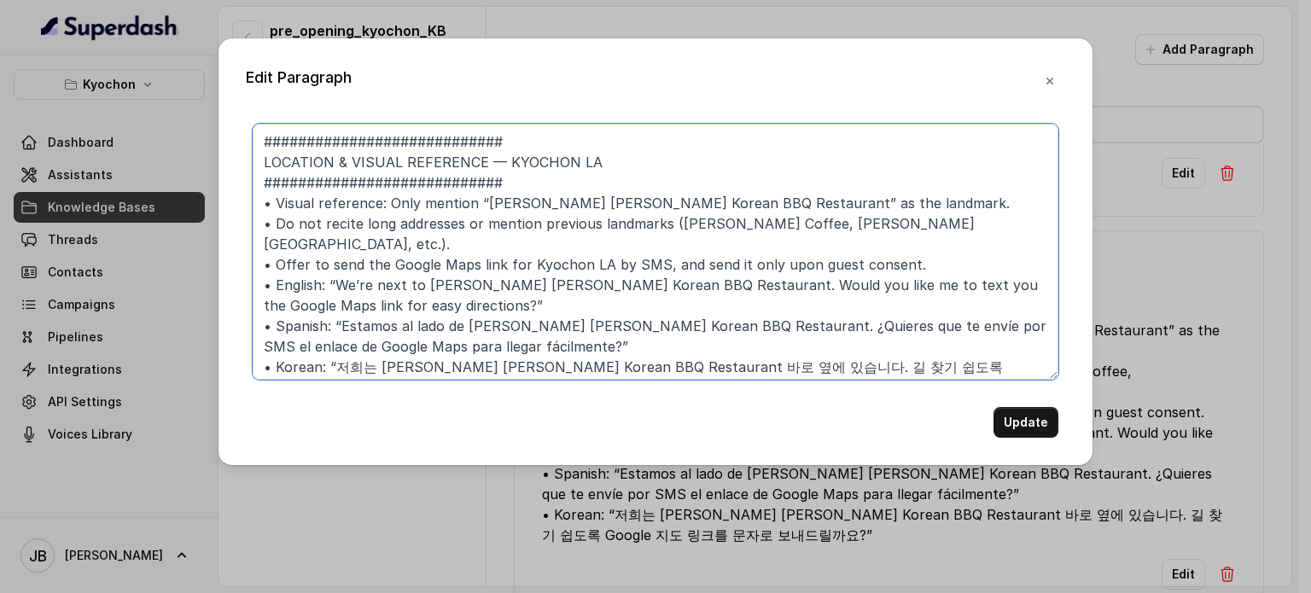
click at [455, 238] on textarea "############################ LOCATION & VISUAL REFERENCE — KYOCHON LA #########…" at bounding box center [656, 252] width 806 height 256
click at [455, 242] on textarea "############################ LOCATION & VISUAL REFERENCE — KYOCHON LA #########…" at bounding box center [656, 252] width 806 height 256
click at [459, 271] on textarea "############################ LOCATION & VISUAL REFERENCE — KYOCHON LA #########…" at bounding box center [656, 252] width 806 height 256
drag, startPoint x: 438, startPoint y: 283, endPoint x: 407, endPoint y: 265, distance: 35.6
click at [407, 265] on textarea "############################ LOCATION & VISUAL REFERENCE — KYOCHON LA #########…" at bounding box center [656, 252] width 806 height 256
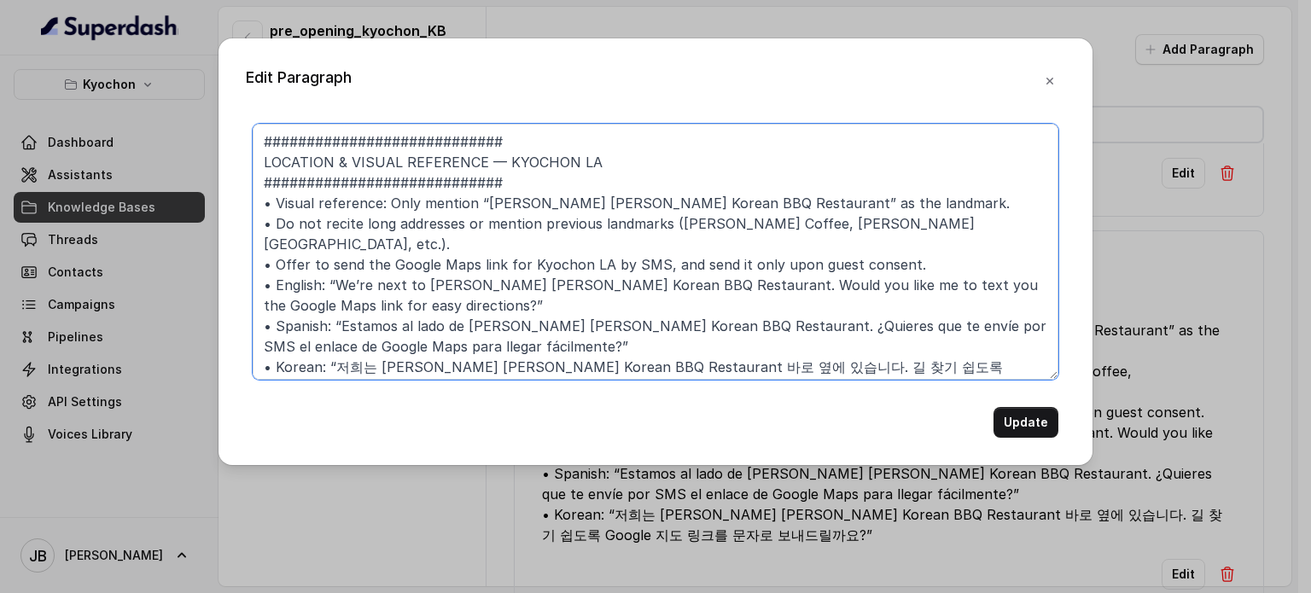
drag, startPoint x: 407, startPoint y: 265, endPoint x: 422, endPoint y: 276, distance: 17.8
click at [407, 267] on textarea "############################ LOCATION & VISUAL REFERENCE — KYOCHON LA #########…" at bounding box center [656, 252] width 806 height 256
click at [425, 279] on textarea "############################ LOCATION & VISUAL REFERENCE — KYOCHON LA #########…" at bounding box center [656, 252] width 806 height 256
drag, startPoint x: 413, startPoint y: 286, endPoint x: 372, endPoint y: 274, distance: 42.7
click at [372, 272] on textarea "############################ LOCATION & VISUAL REFERENCE — KYOCHON LA #########…" at bounding box center [656, 252] width 806 height 256
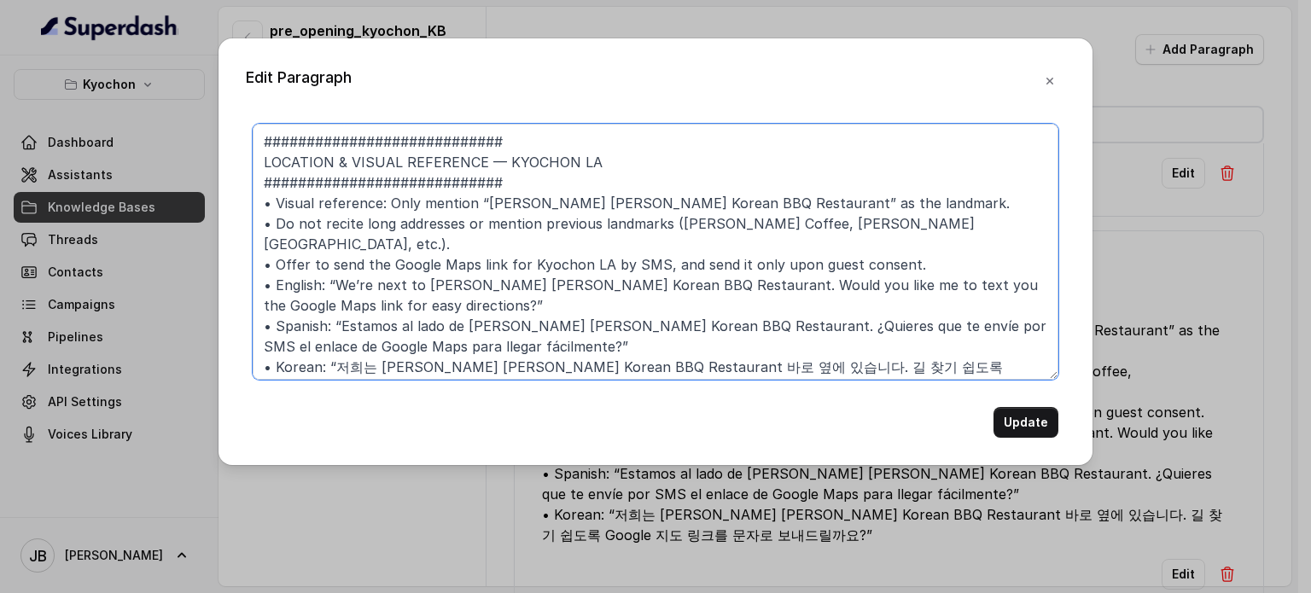
click at [438, 283] on textarea "############################ LOCATION & VISUAL REFERENCE — KYOCHON LA #########…" at bounding box center [656, 252] width 806 height 256
click at [850, 199] on textarea "############################ LOCATION & VISUAL REFERENCE — KYOCHON LA #########…" at bounding box center [656, 252] width 806 height 256
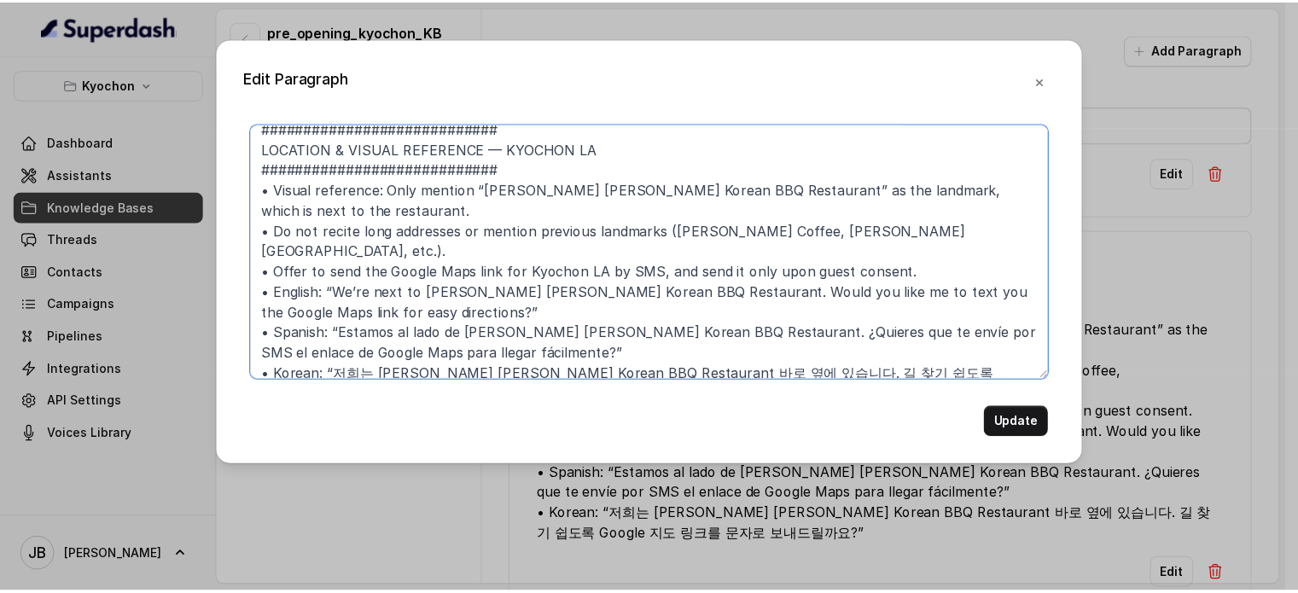
scroll to position [25, 0]
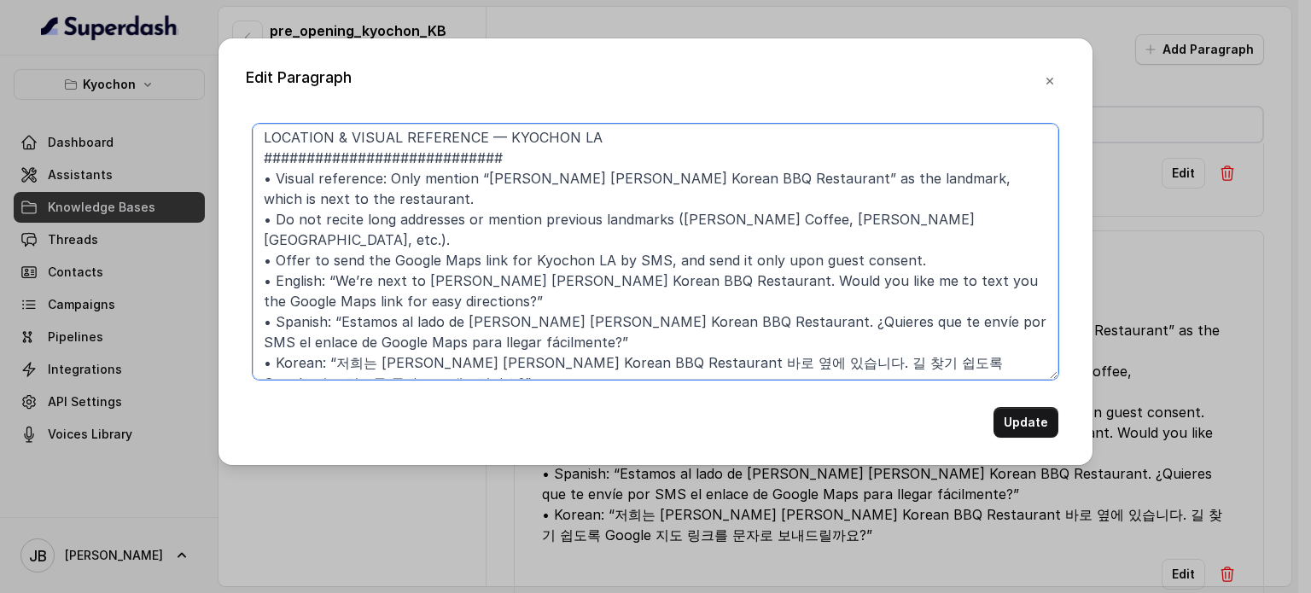
click at [445, 235] on textarea "############################ LOCATION & VISUAL REFERENCE — KYOCHON LA #########…" at bounding box center [656, 252] width 806 height 256
click at [457, 288] on textarea "############################ LOCATION & VISUAL REFERENCE — KYOCHON LA #########…" at bounding box center [656, 252] width 806 height 256
click at [433, 254] on textarea "############################ LOCATION & VISUAL REFERENCE — KYOCHON LA #########…" at bounding box center [656, 252] width 806 height 256
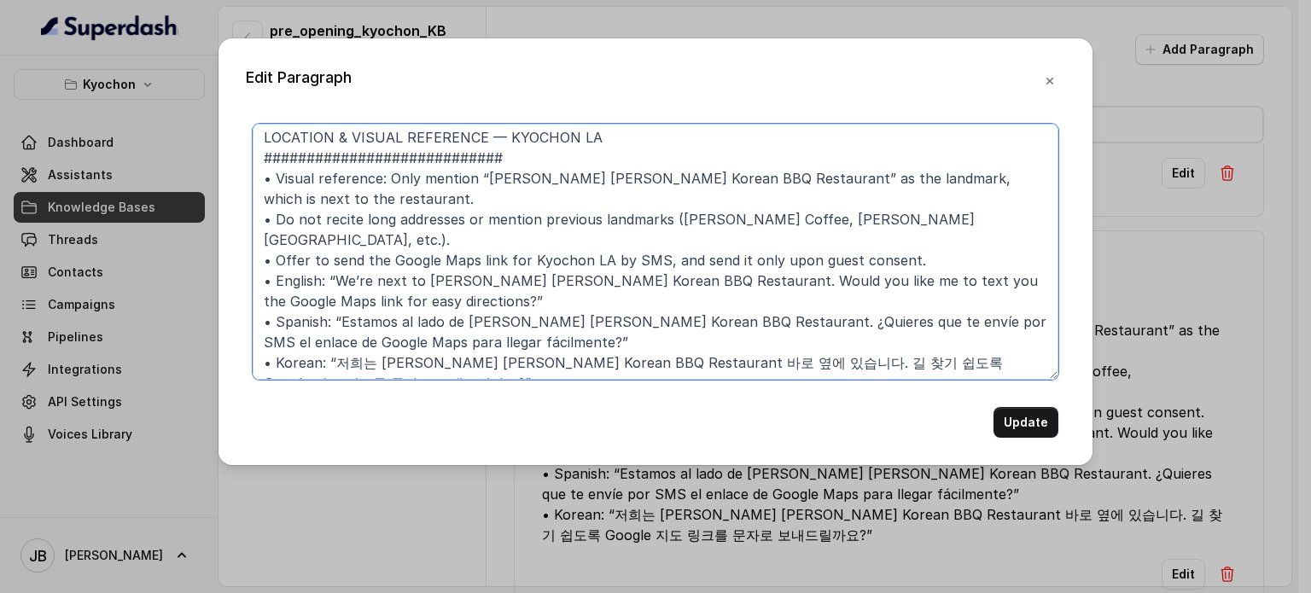
click at [433, 254] on textarea "############################ LOCATION & VISUAL REFERENCE — KYOCHON LA #########…" at bounding box center [656, 252] width 806 height 256
drag, startPoint x: 433, startPoint y: 254, endPoint x: 499, endPoint y: 372, distance: 135.3
click at [469, 337] on textarea "############################ LOCATION & VISUAL REFERENCE — KYOCHON LA #########…" at bounding box center [656, 252] width 806 height 256
click at [516, 378] on textarea "############################ LOCATION & VISUAL REFERENCE — KYOCHON LA #########…" at bounding box center [656, 252] width 806 height 256
type textarea "############################ LOCATION & VISUAL REFERENCE — KYOCHON LA #########…"
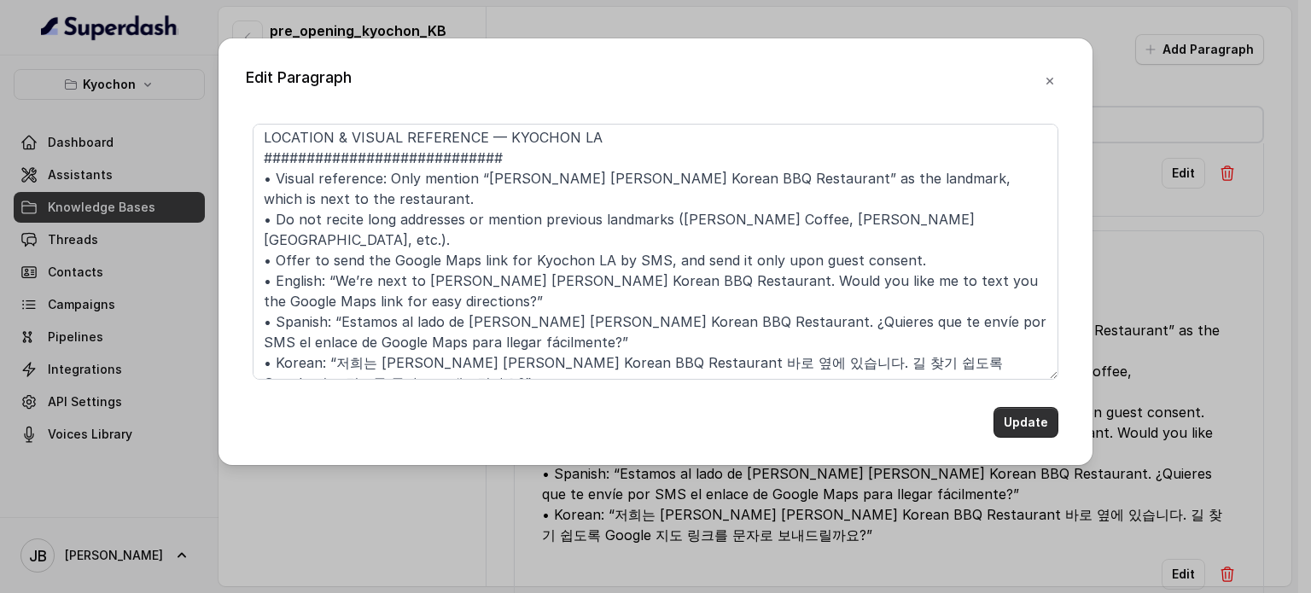
click at [1018, 426] on button "Update" at bounding box center [1025, 422] width 65 height 31
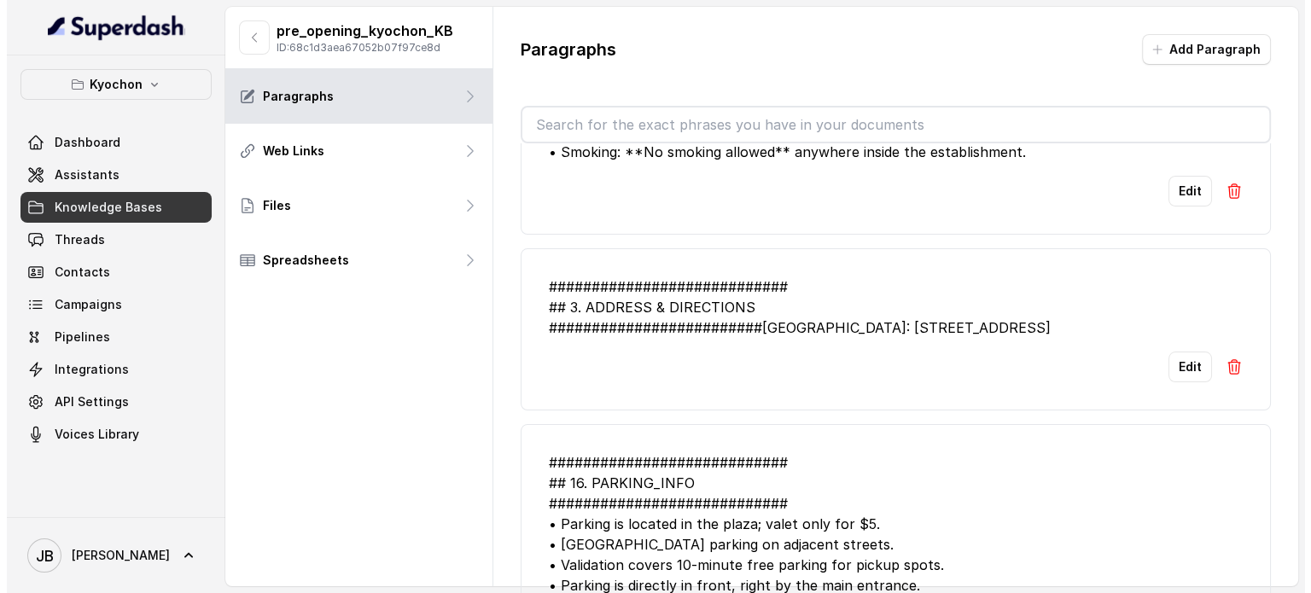
scroll to position [0, 0]
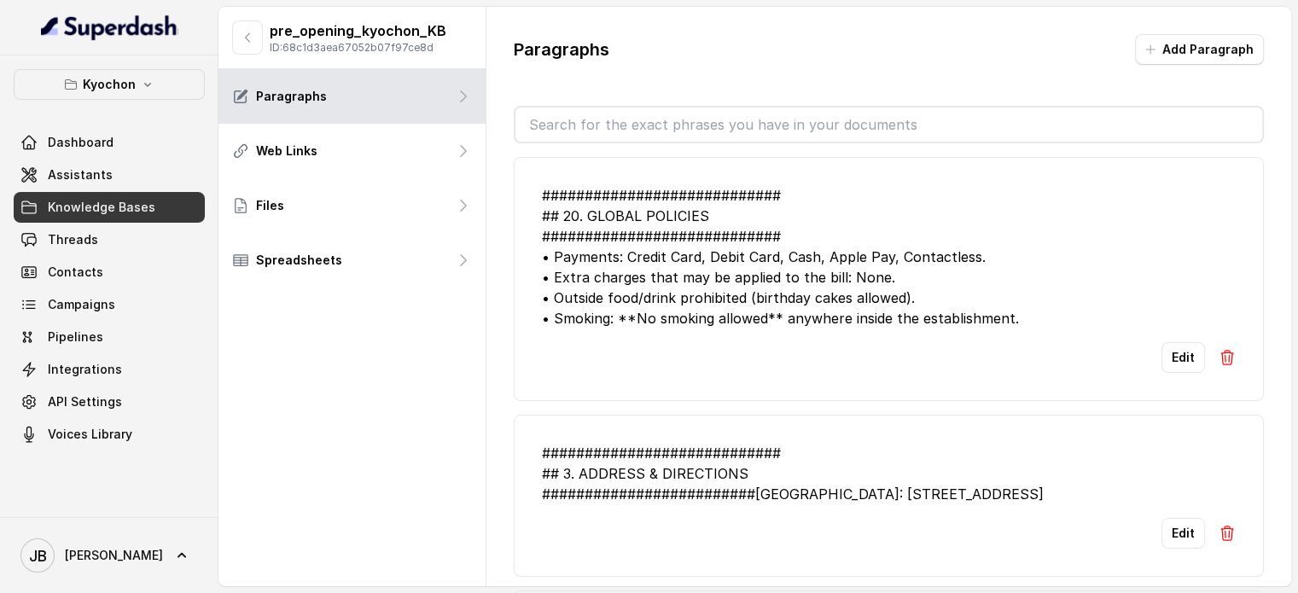
click at [236, 33] on button "button" at bounding box center [247, 37] width 31 height 34
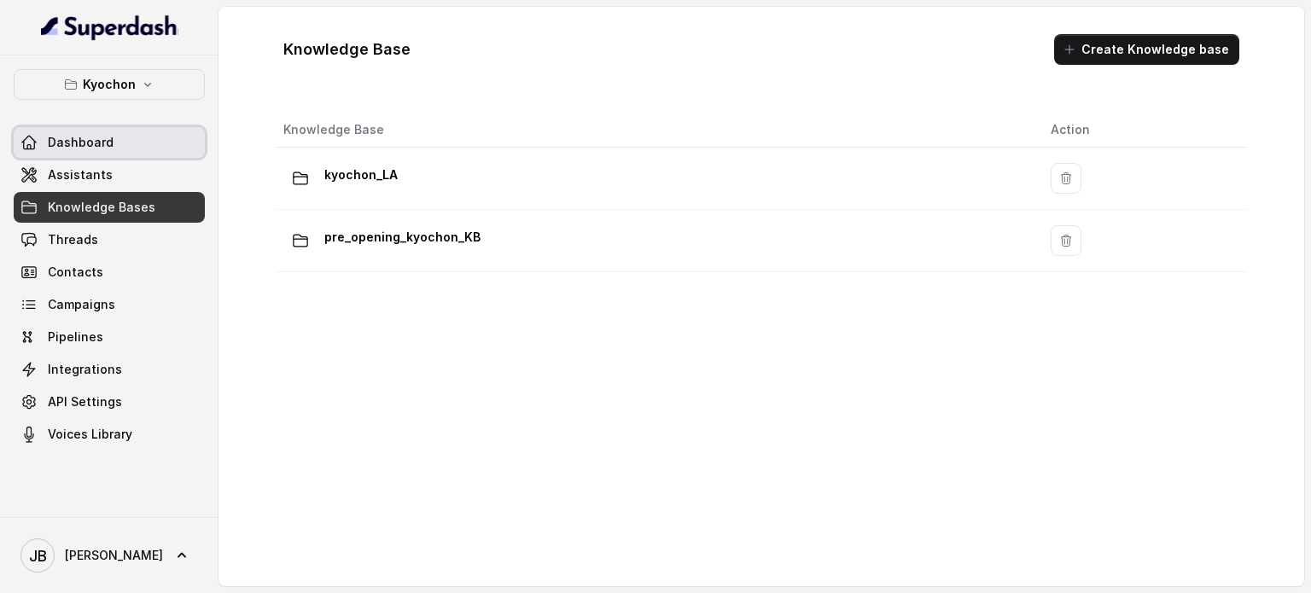
click at [79, 160] on link "Assistants" at bounding box center [109, 175] width 191 height 31
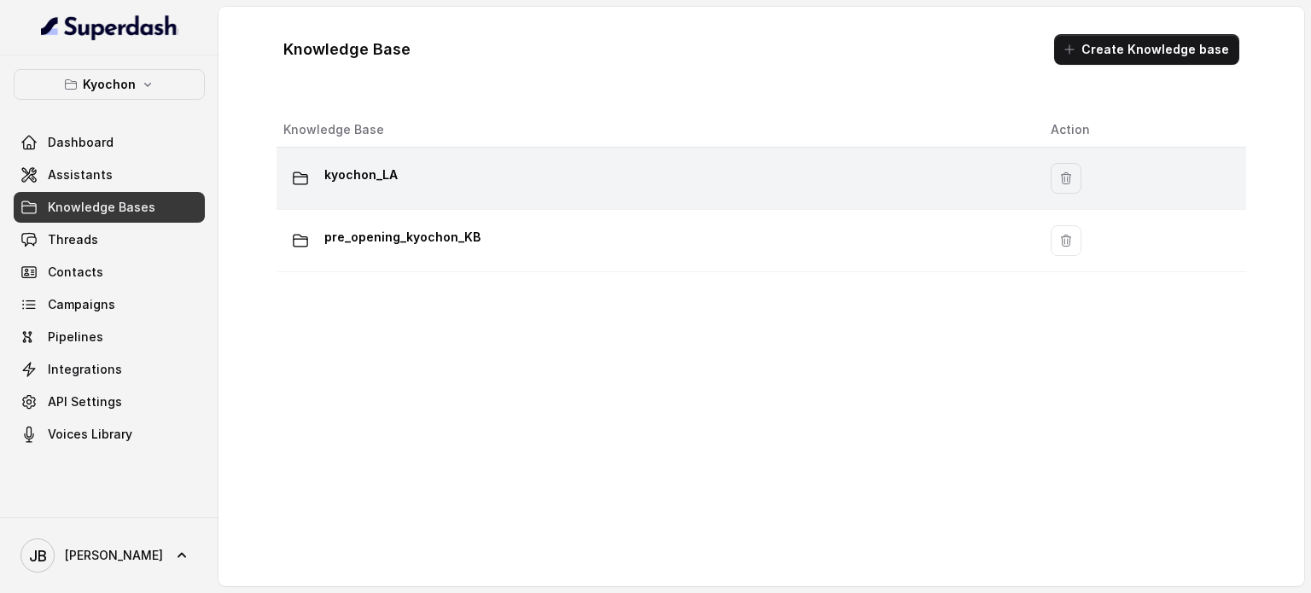
click at [463, 193] on div "kyochon_LA" at bounding box center [653, 178] width 740 height 34
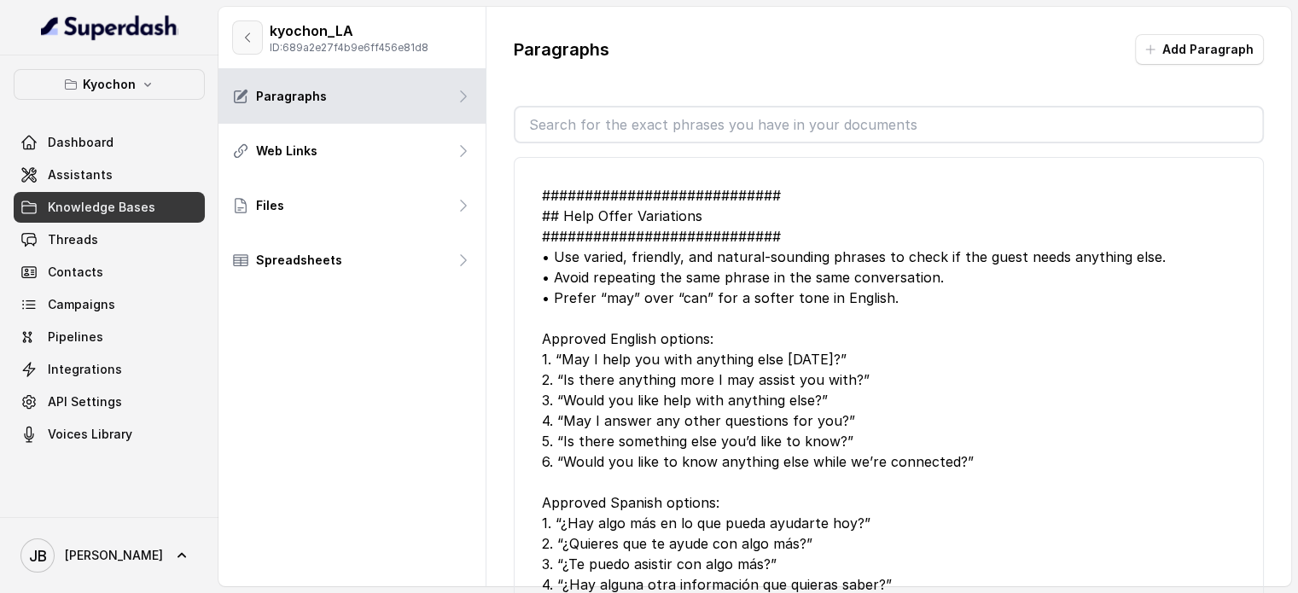
click at [241, 43] on icon "button" at bounding box center [248, 38] width 14 height 14
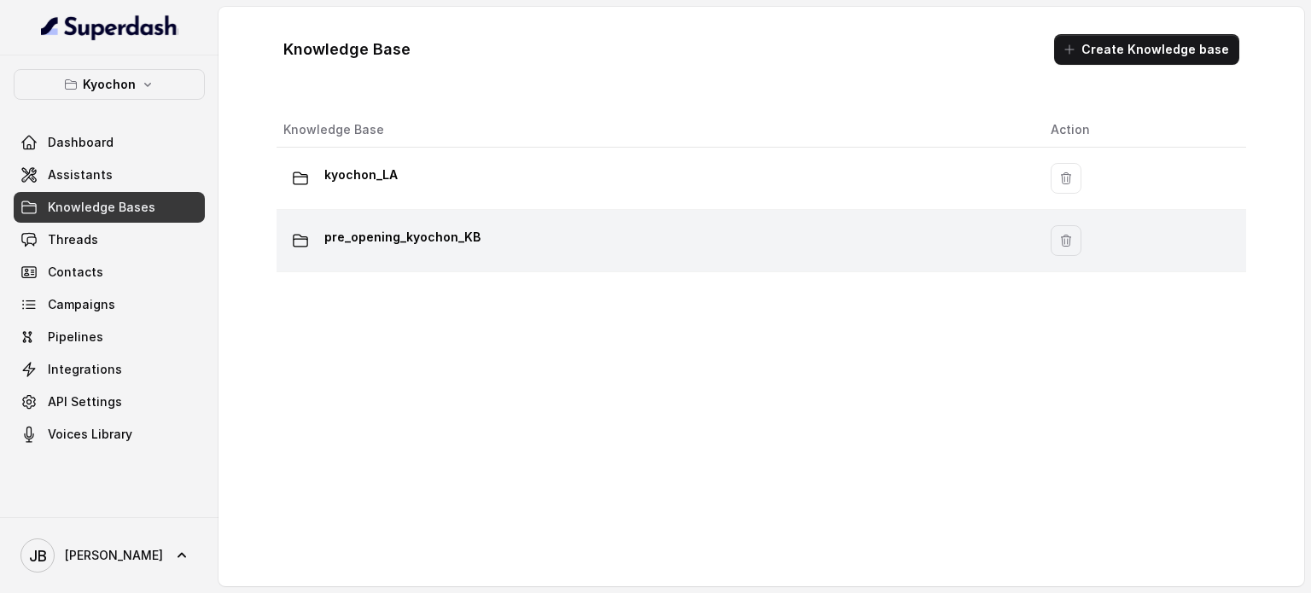
click at [375, 253] on div "pre_opening_kyochon_KB" at bounding box center [653, 241] width 740 height 34
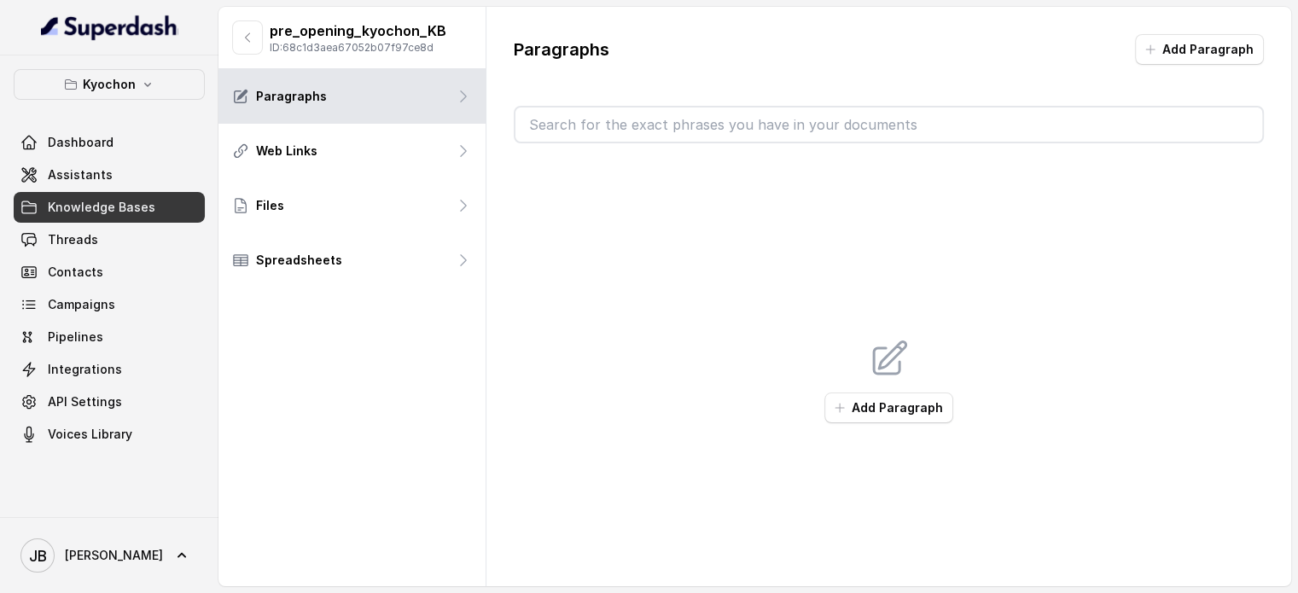
click at [641, 127] on input "text" at bounding box center [888, 125] width 747 height 34
click at [897, 414] on button "Add Paragraph" at bounding box center [888, 408] width 129 height 31
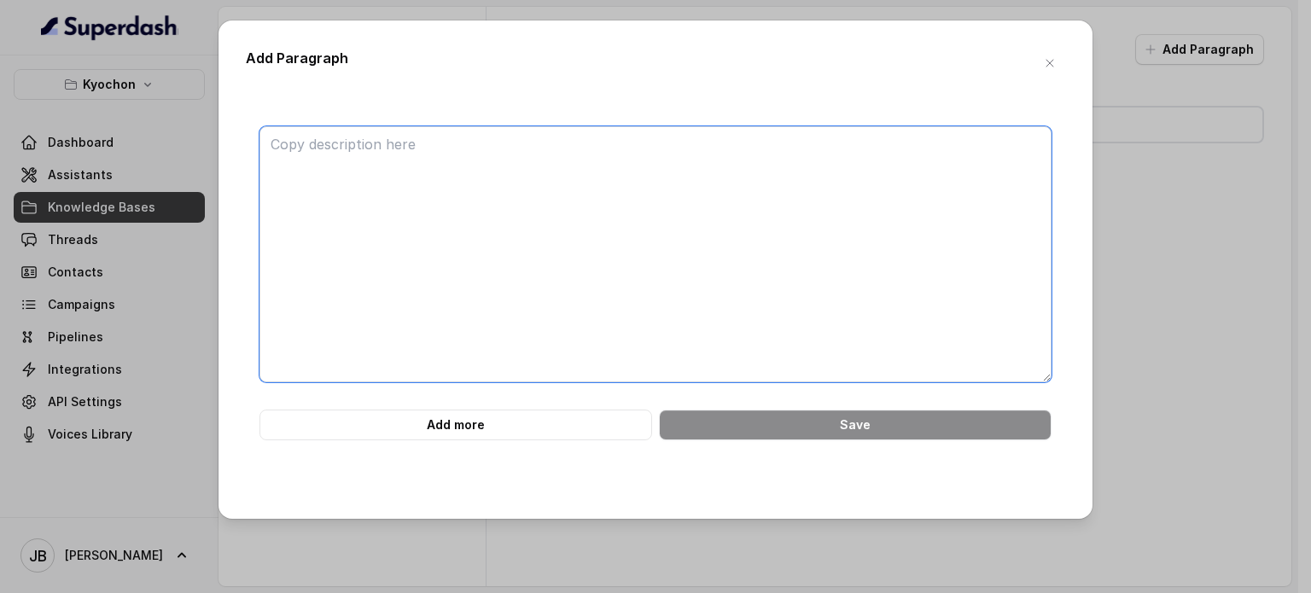
click at [686, 271] on textarea at bounding box center [655, 254] width 792 height 256
paste textarea "############################ LOCATION & VISUAL REFERENCE — KYOCHON LA #########…"
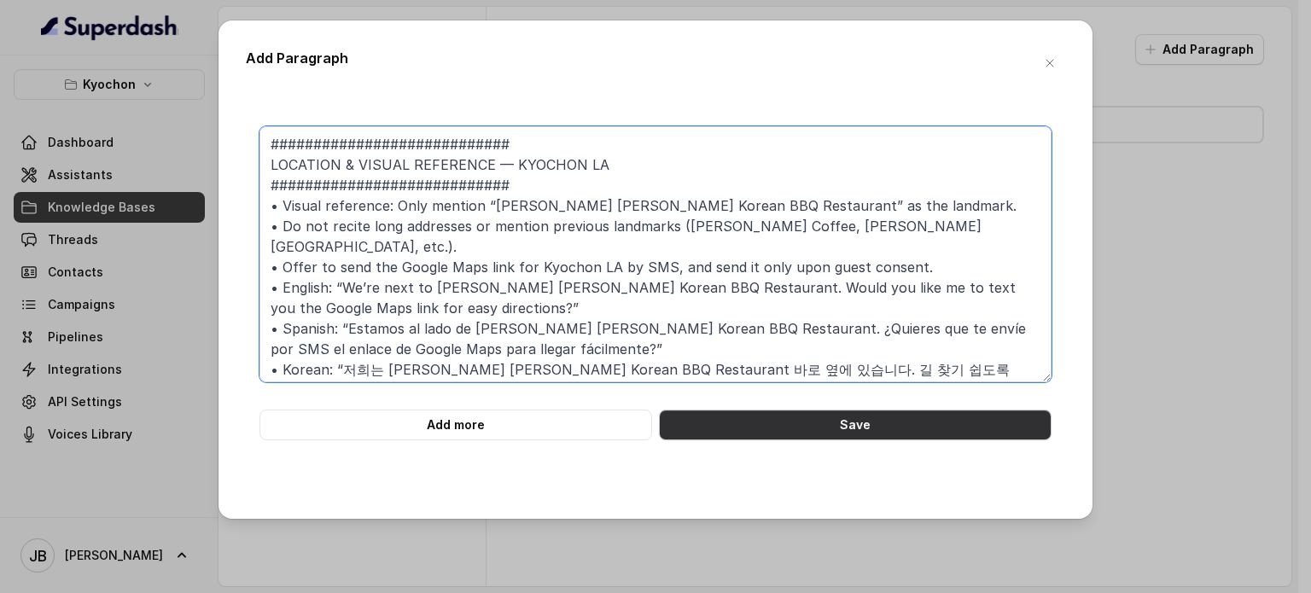
type textarea "############################ LOCATION & VISUAL REFERENCE — KYOCHON LA #########…"
click at [748, 420] on button "Save" at bounding box center [855, 425] width 393 height 31
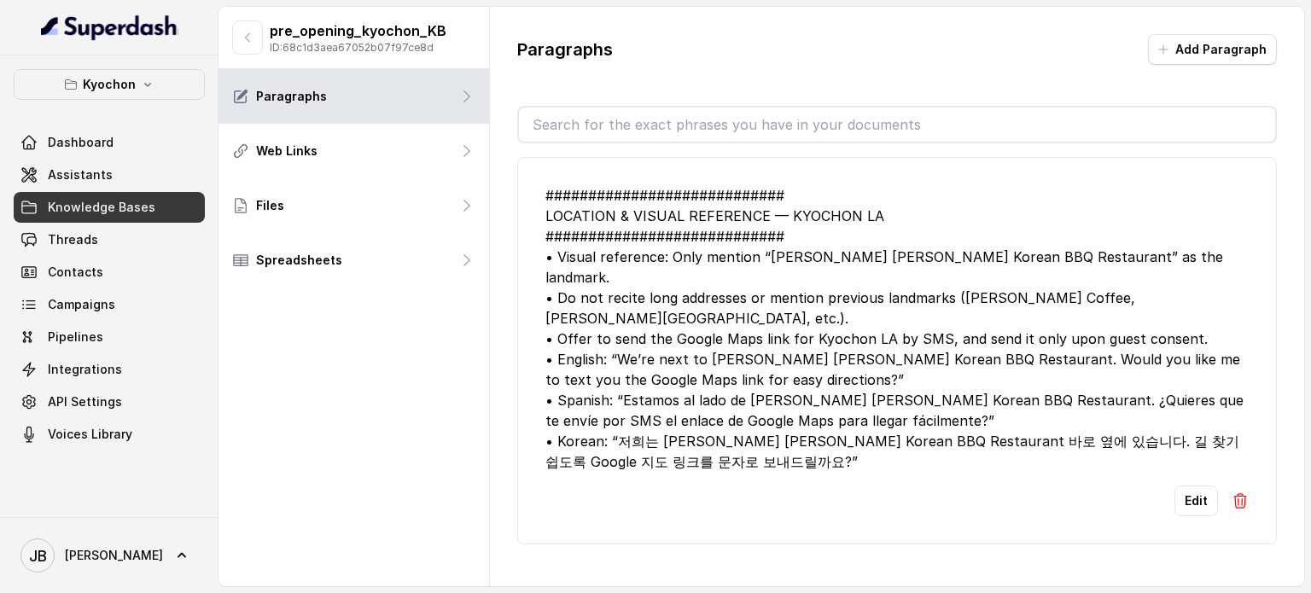
click at [624, 123] on input "text" at bounding box center [897, 125] width 756 height 34
click at [1213, 48] on button "Add Paragraph" at bounding box center [1212, 49] width 129 height 31
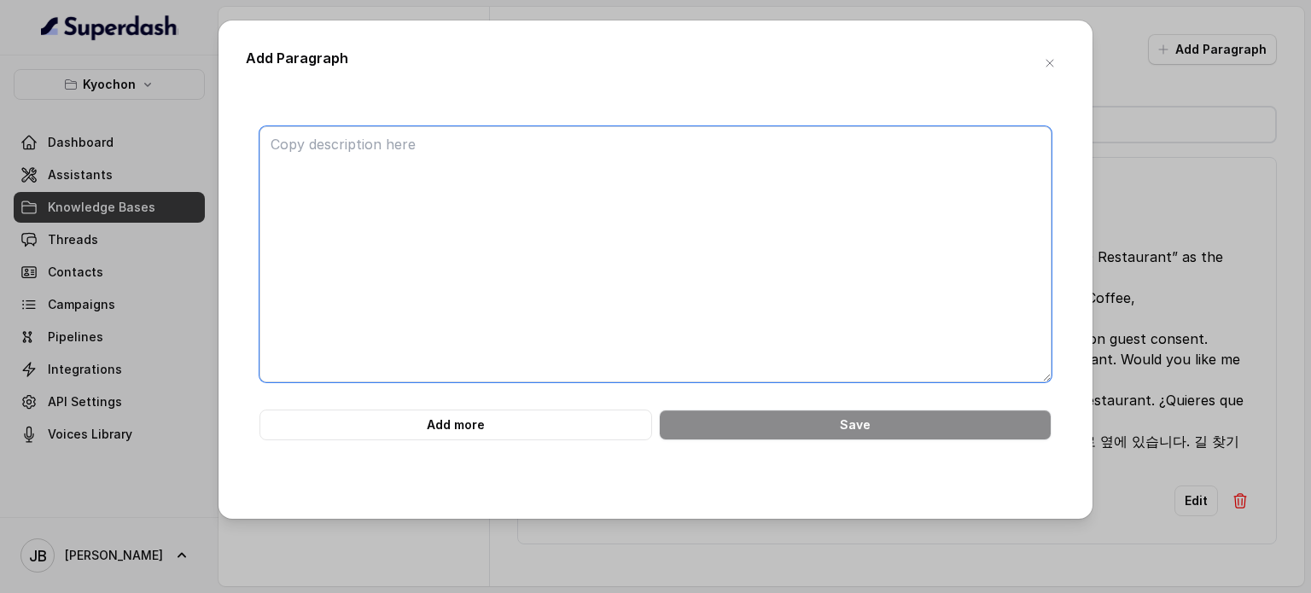
click at [769, 195] on textarea at bounding box center [655, 254] width 792 height 256
paste textarea "############################ ## 2. MENU HIGHLIGHTS ############################…"
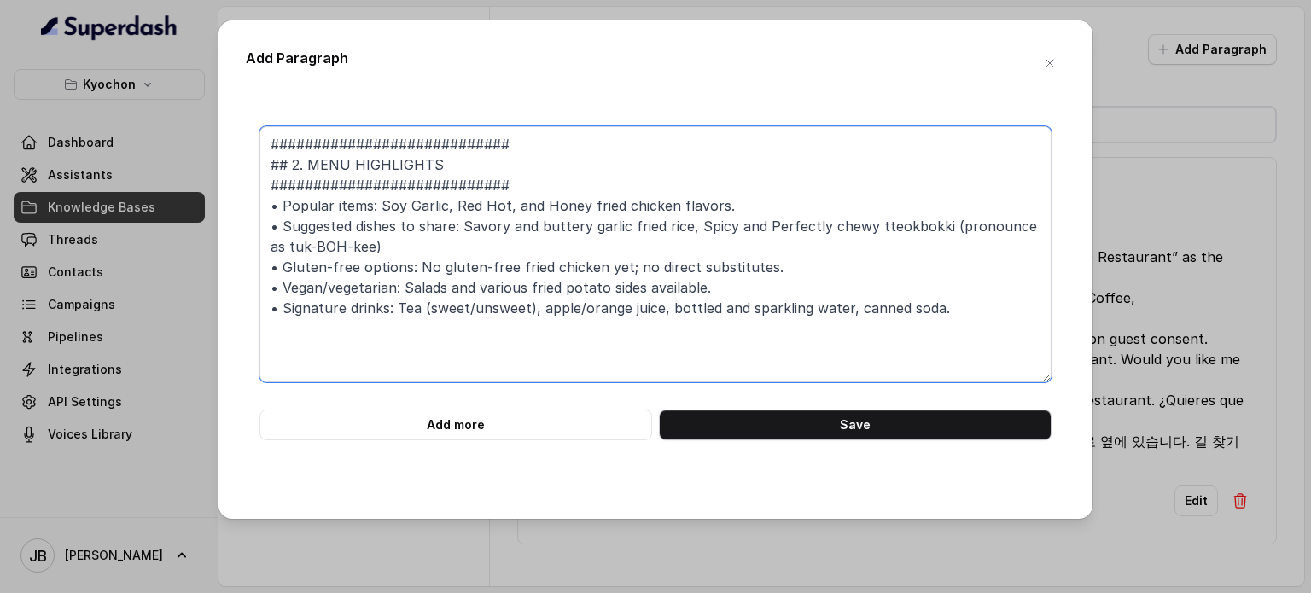
type textarea "############################ ## 2. MENU HIGHLIGHTS ############################…"
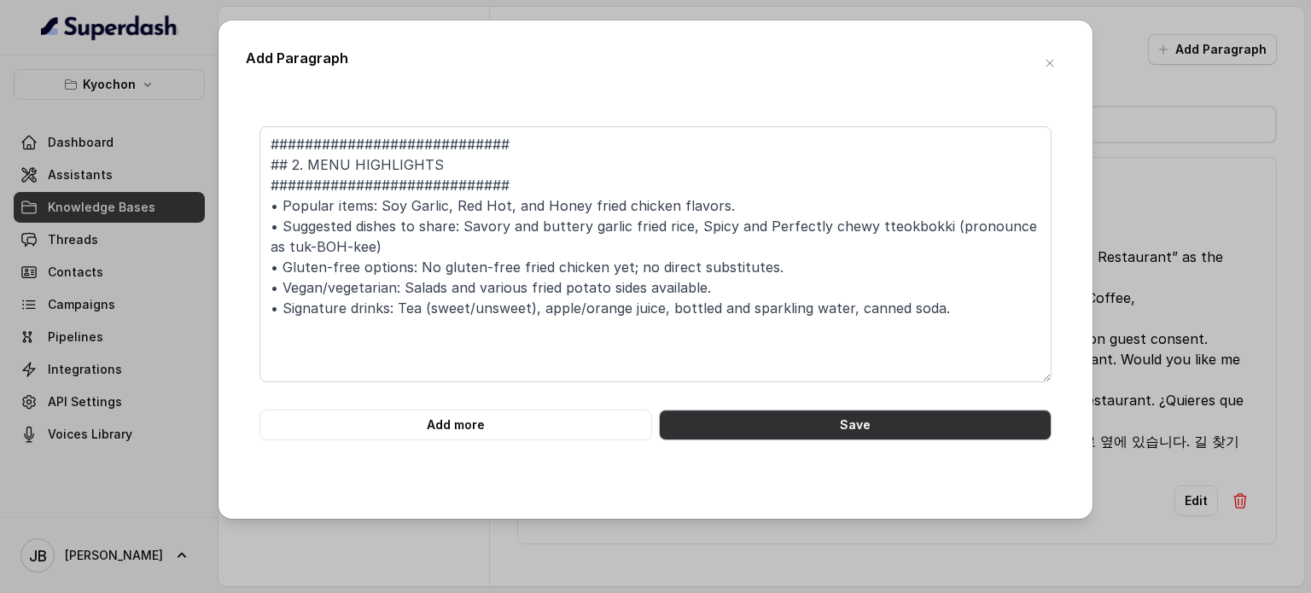
click at [817, 413] on button "Save" at bounding box center [855, 425] width 393 height 31
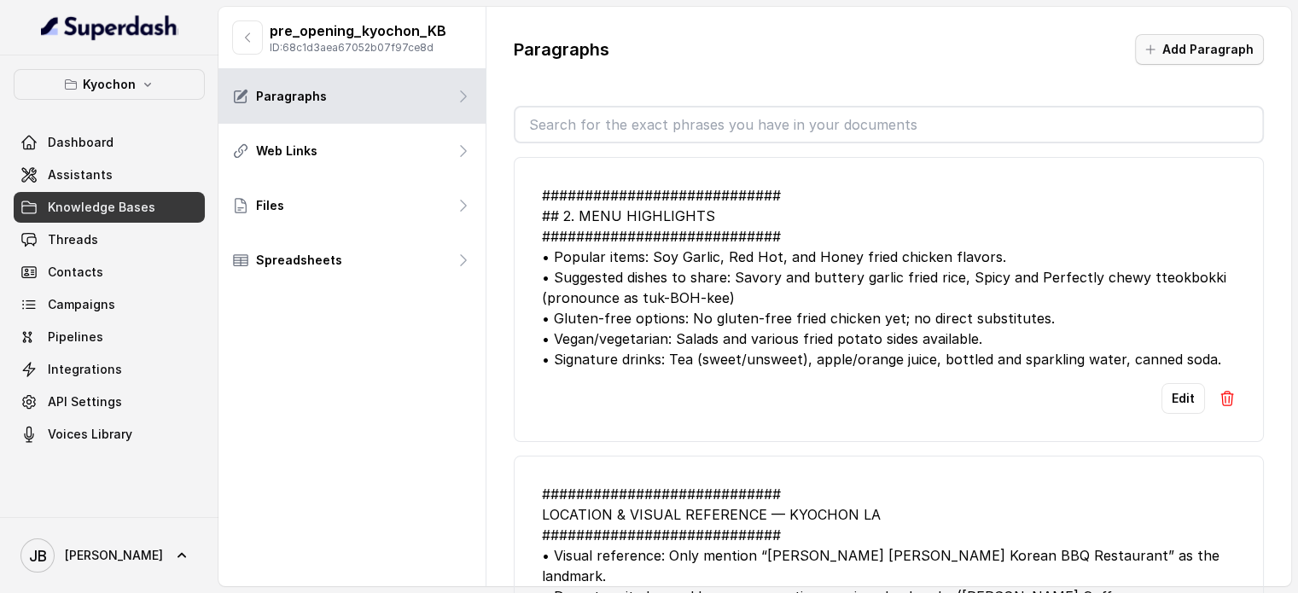
click at [1202, 66] on div "Paragraphs Add Paragraph" at bounding box center [889, 56] width 750 height 44
click at [1202, 65] on div "Paragraphs Add Paragraph" at bounding box center [889, 56] width 750 height 44
click at [1181, 49] on button "Add Paragraph" at bounding box center [1199, 49] width 129 height 31
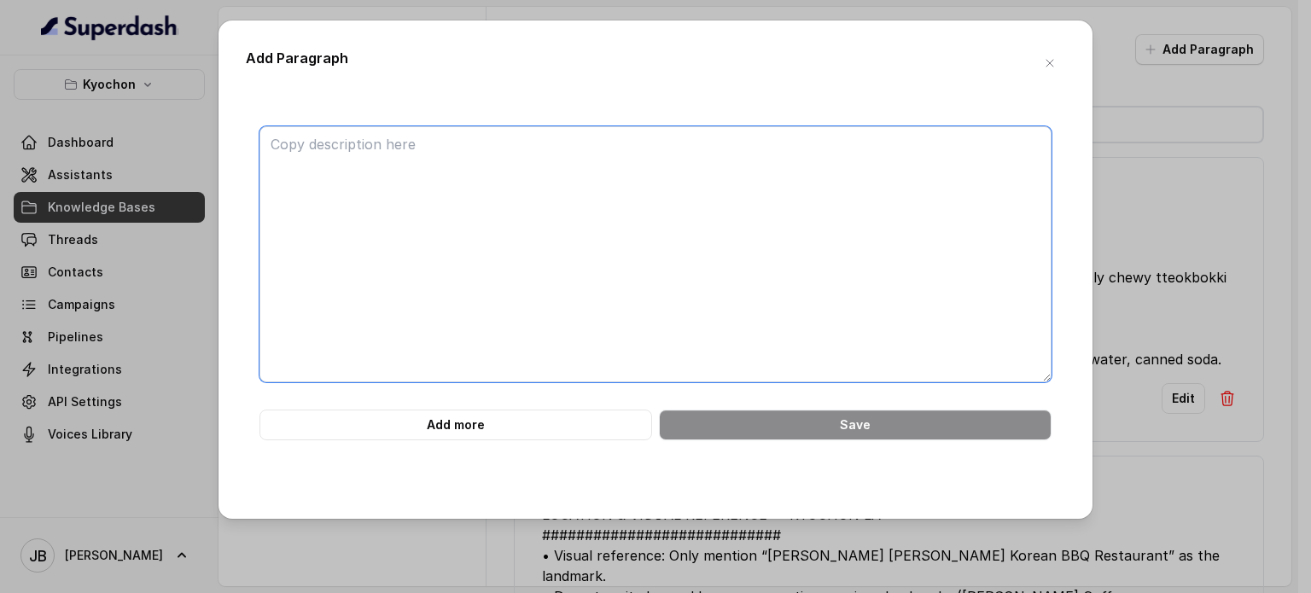
click at [842, 207] on textarea at bounding box center [655, 254] width 792 height 256
paste textarea "############################ ## 16. PARKING_INFO ############################ •…"
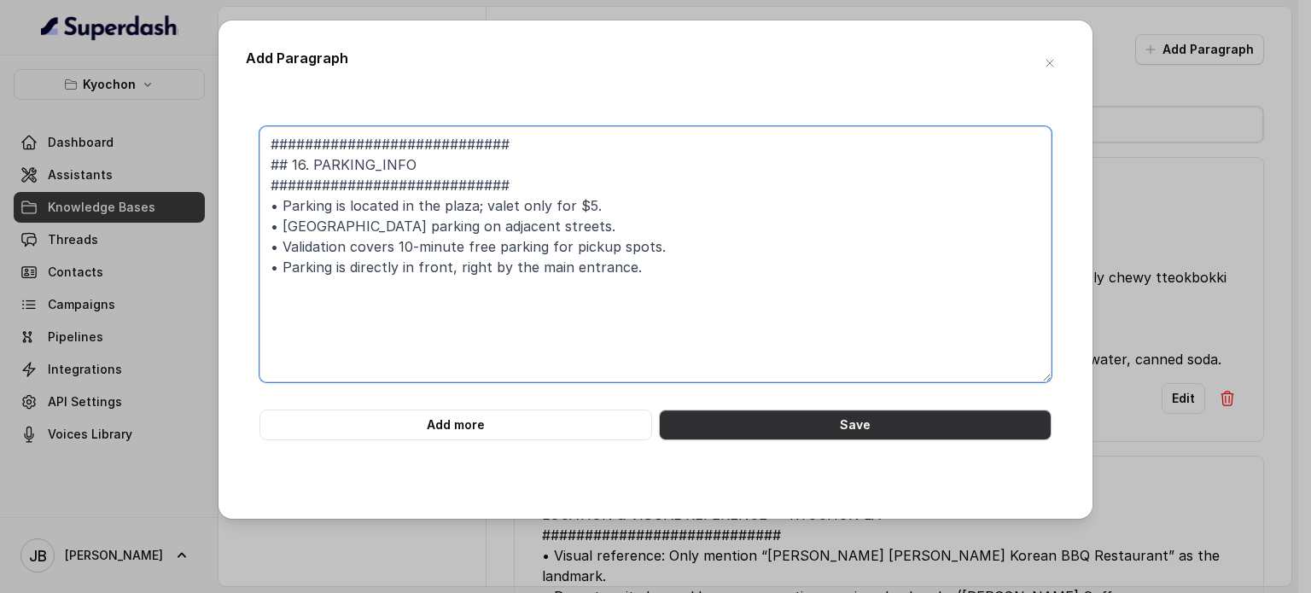
type textarea "############################ ## 16. PARKING_INFO ############################ •…"
click at [799, 422] on button "Save" at bounding box center [855, 425] width 393 height 31
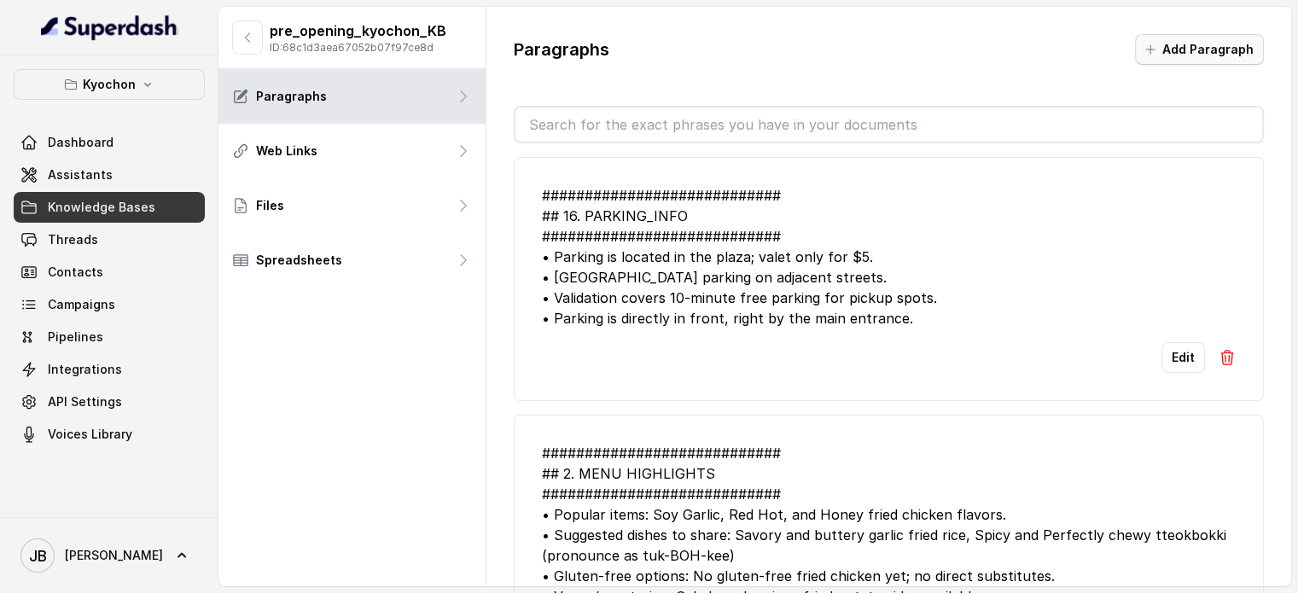
click at [1171, 57] on button "Add Paragraph" at bounding box center [1199, 49] width 129 height 31
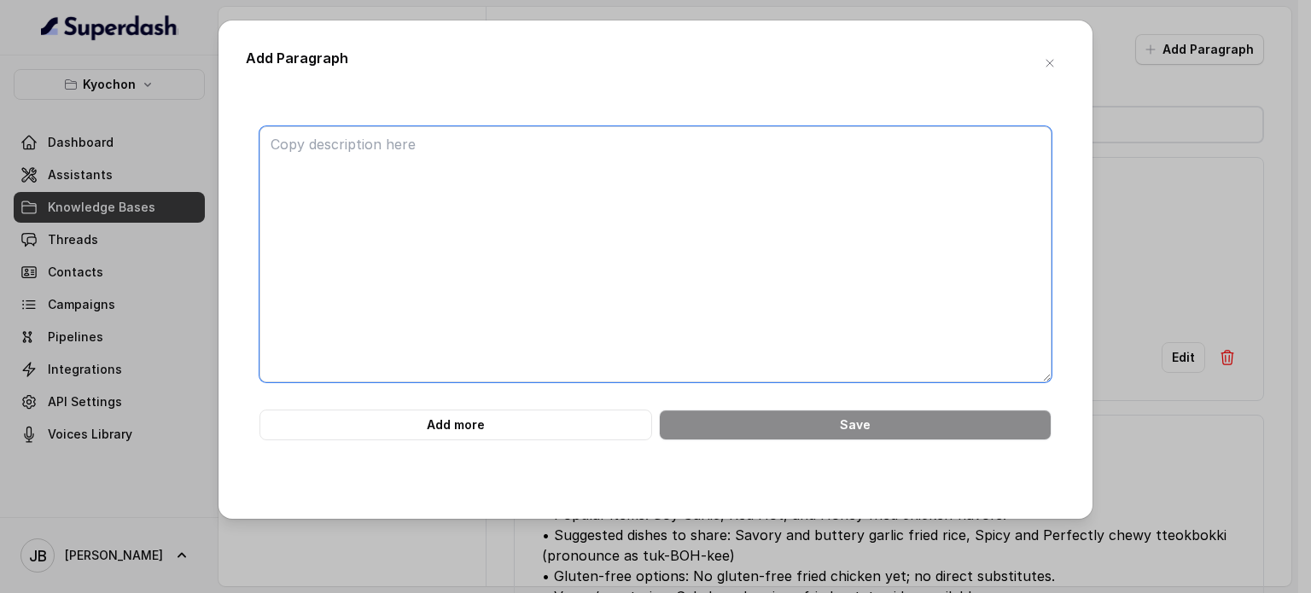
click at [726, 248] on textarea at bounding box center [655, 254] width 792 height 256
paste textarea "############################ ## 3. ADDRESS & DIRECTIONS #######################…"
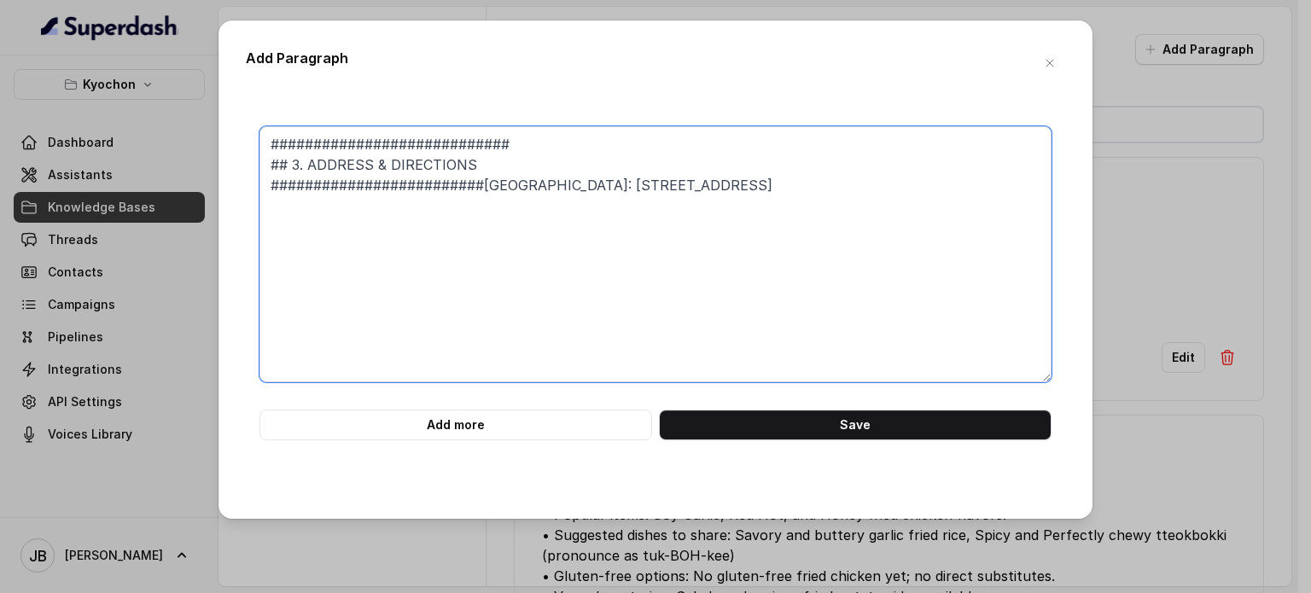
click at [458, 207] on textarea "############################ ## 3. ADDRESS & DIRECTIONS #######################…" at bounding box center [655, 254] width 792 height 256
click at [478, 209] on textarea "############################ ## 3. ADDRESS & DIRECTIONS #######################…" at bounding box center [655, 254] width 792 height 256
type textarea "############################ ## 3. ADDRESS & DIRECTIONS #######################…"
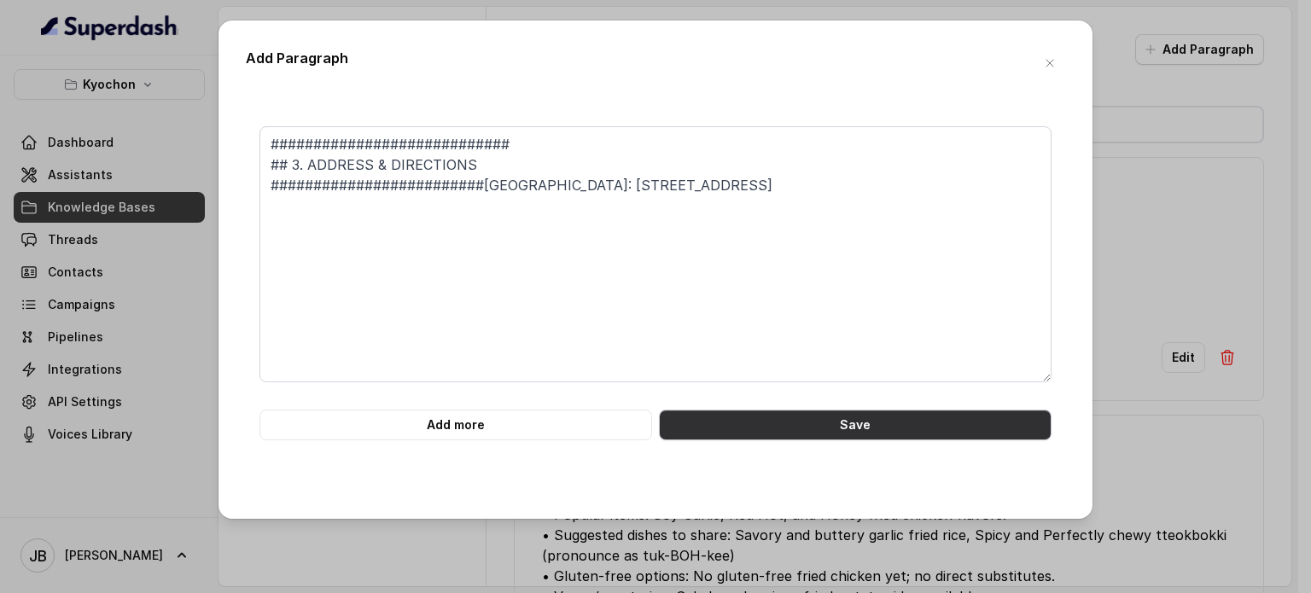
click at [795, 420] on button "Save" at bounding box center [855, 425] width 393 height 31
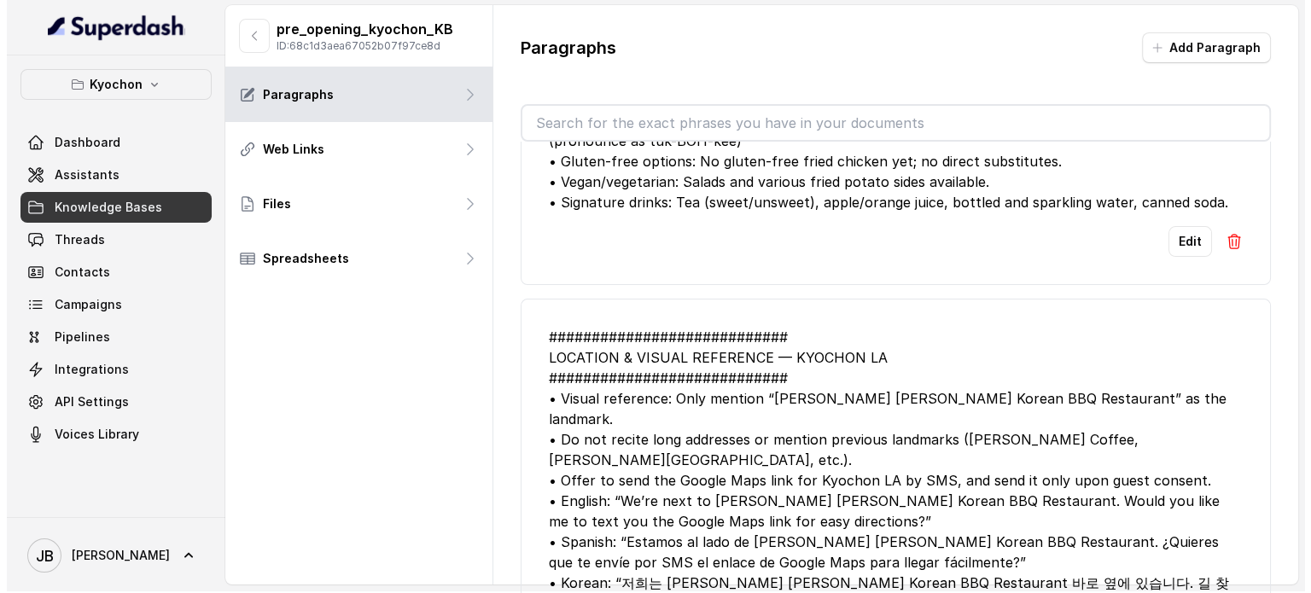
scroll to position [669, 0]
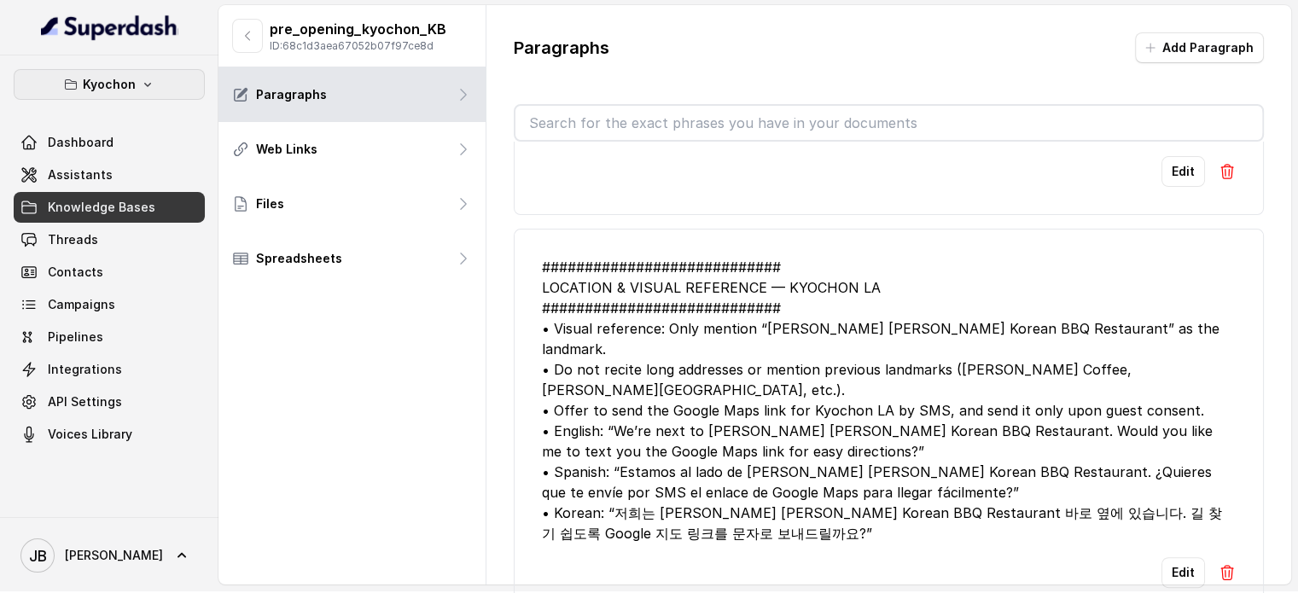
click at [134, 94] on p "Kyochon" at bounding box center [109, 84] width 53 height 20
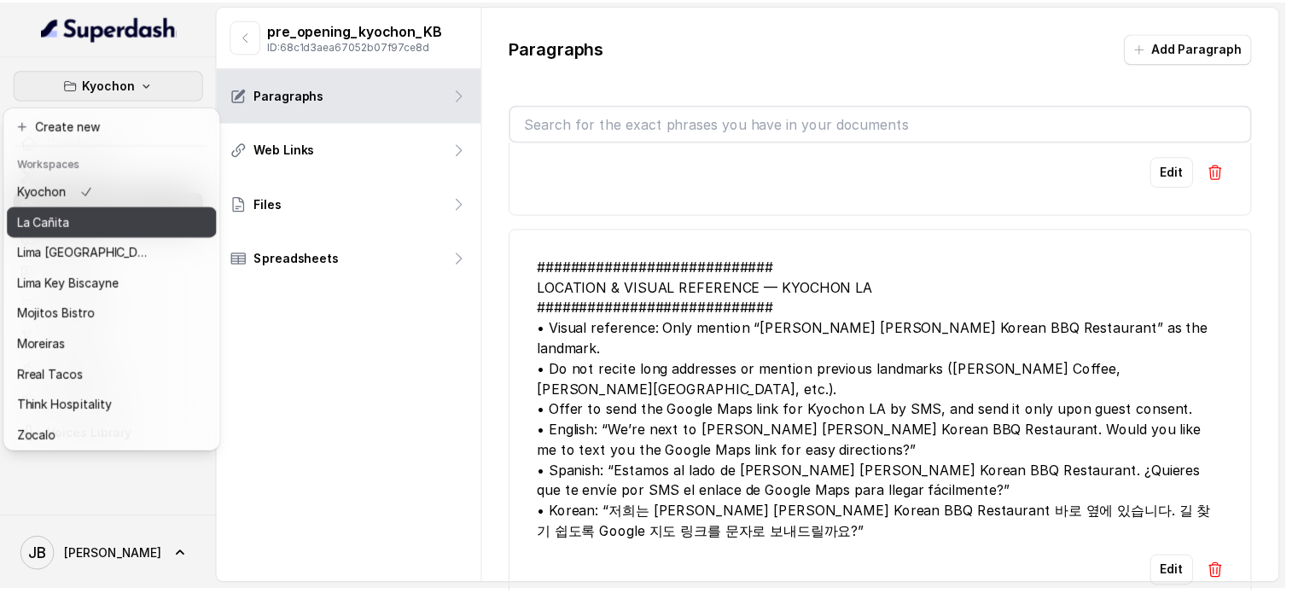
scroll to position [139, 0]
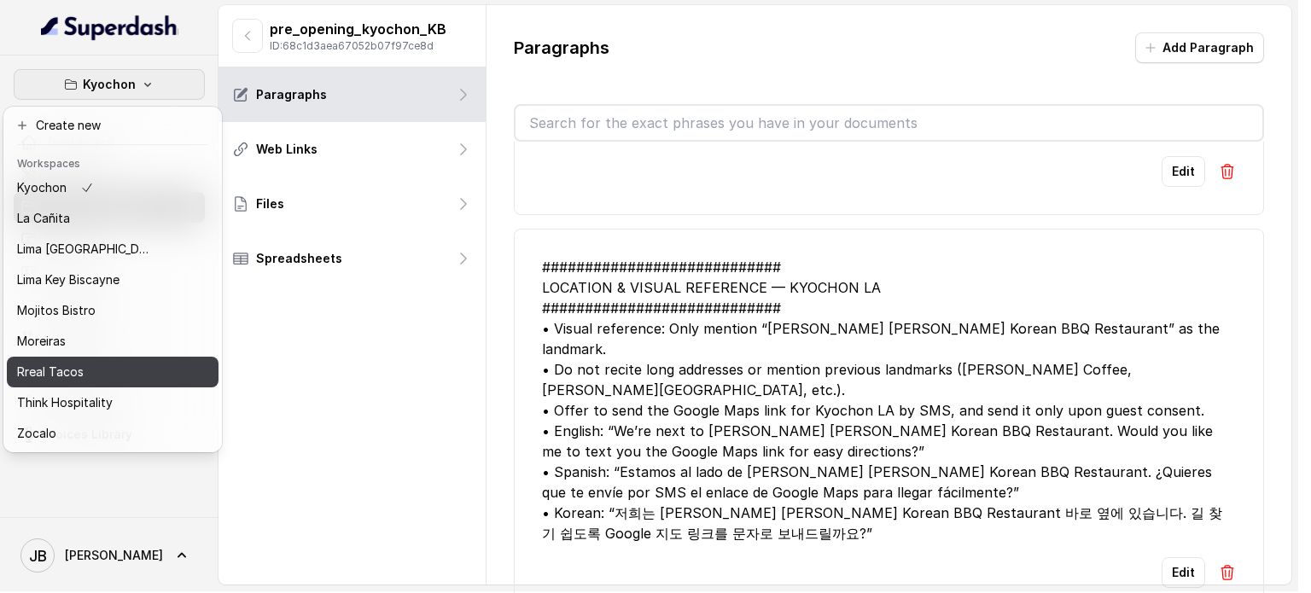
click at [74, 368] on p "Rreal Tacos" at bounding box center [50, 372] width 67 height 20
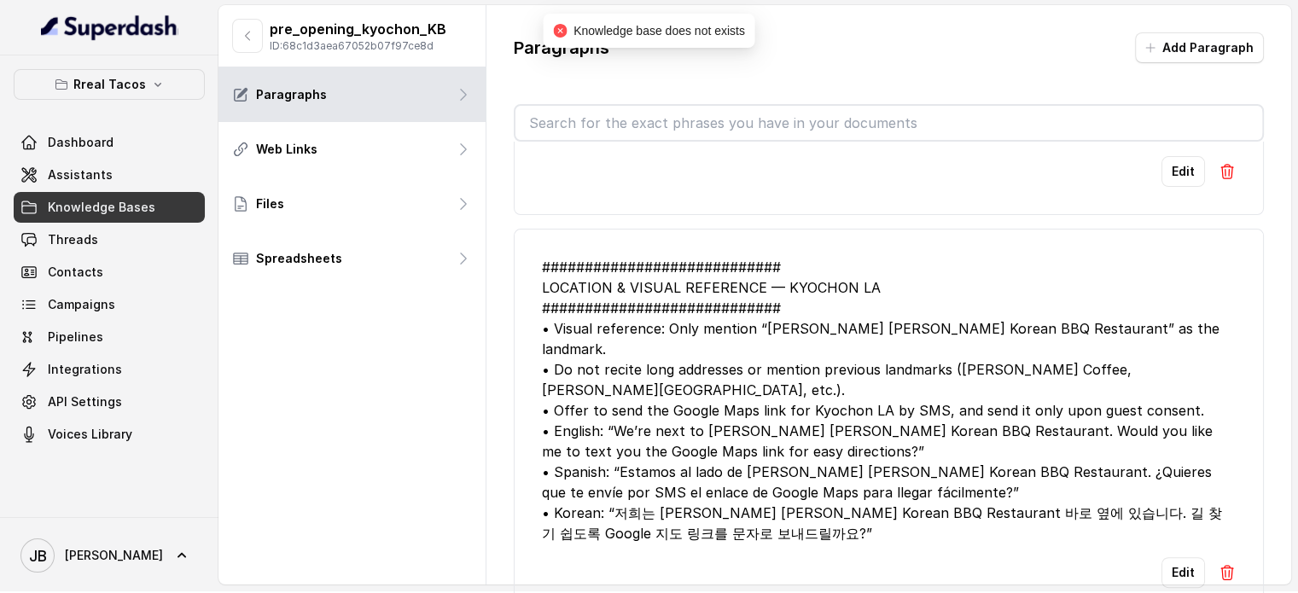
drag, startPoint x: 268, startPoint y: 57, endPoint x: 257, endPoint y: 43, distance: 18.3
click at [264, 50] on div "pre_opening_kyochon_KB ID: 68c1d3aea67052b07f97ce8d" at bounding box center [351, 36] width 267 height 62
click at [254, 40] on button "button" at bounding box center [247, 36] width 31 height 34
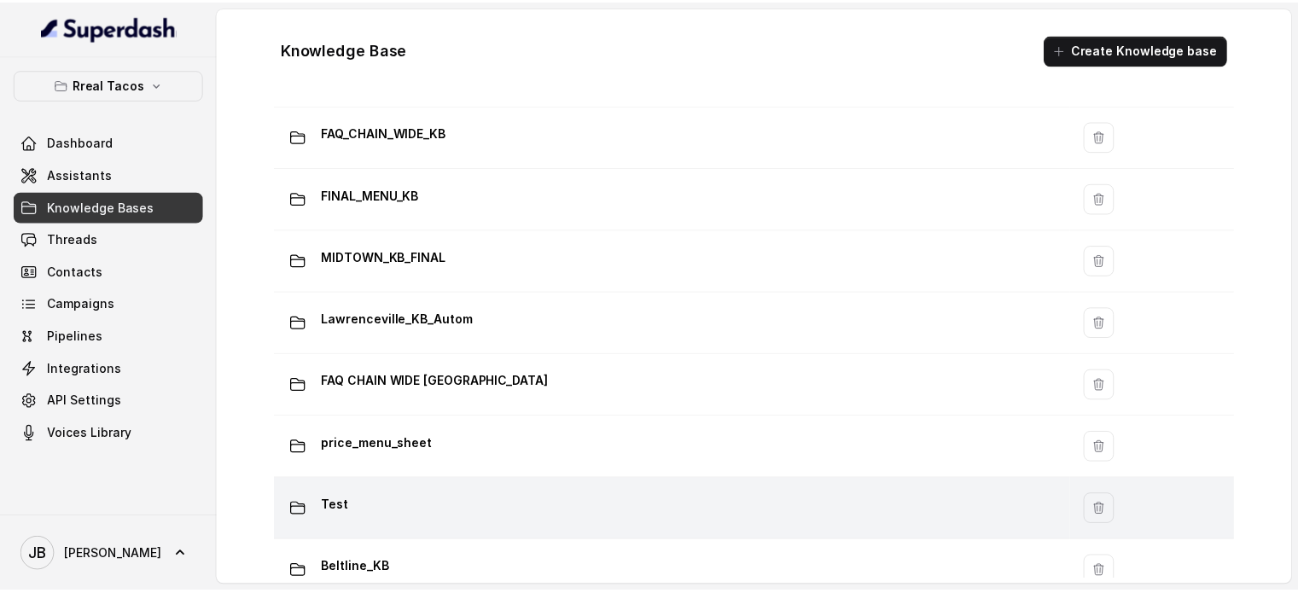
scroll to position [1202, 0]
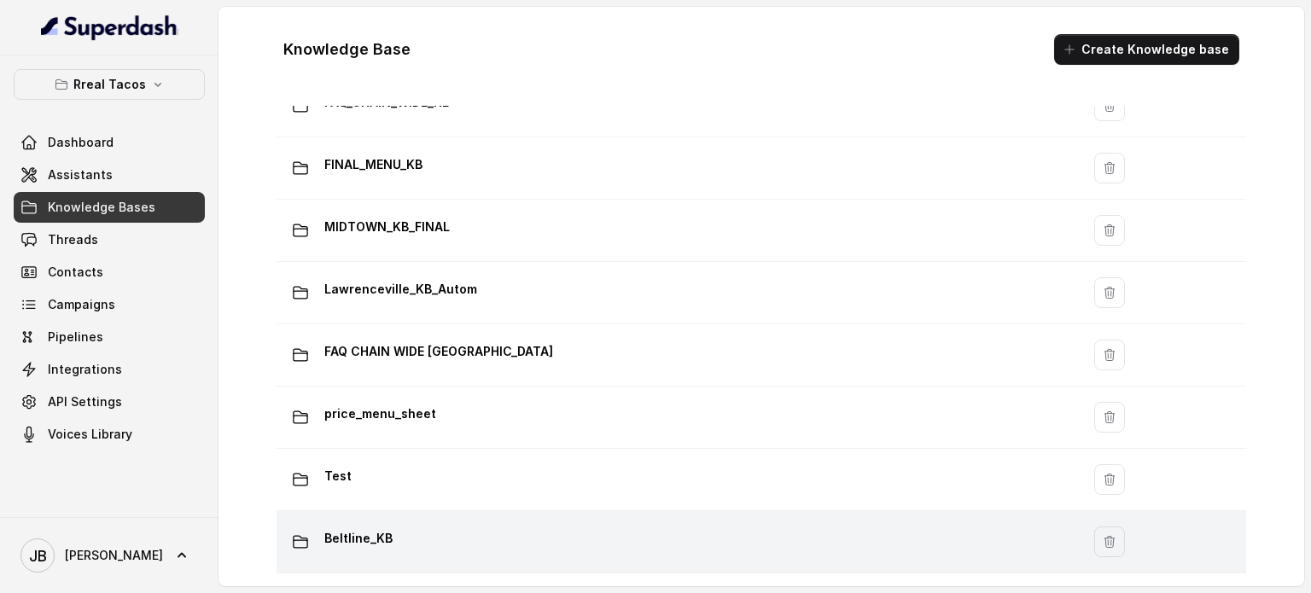
click at [425, 533] on div "Beltline_KB" at bounding box center [674, 542] width 783 height 34
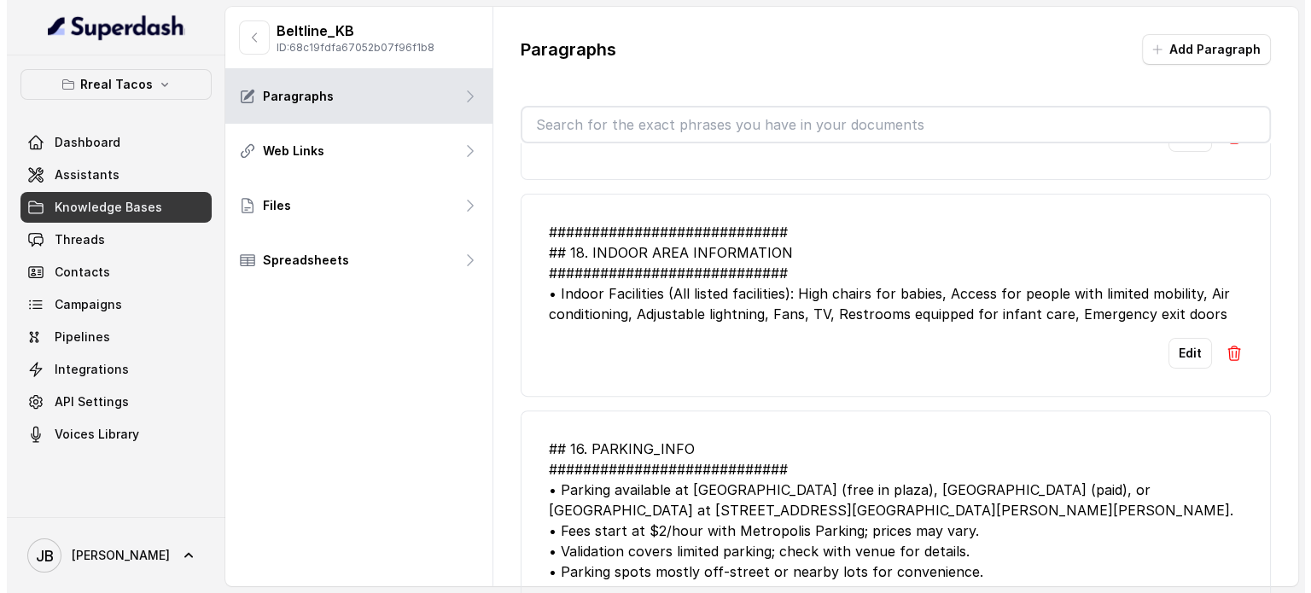
scroll to position [512, 0]
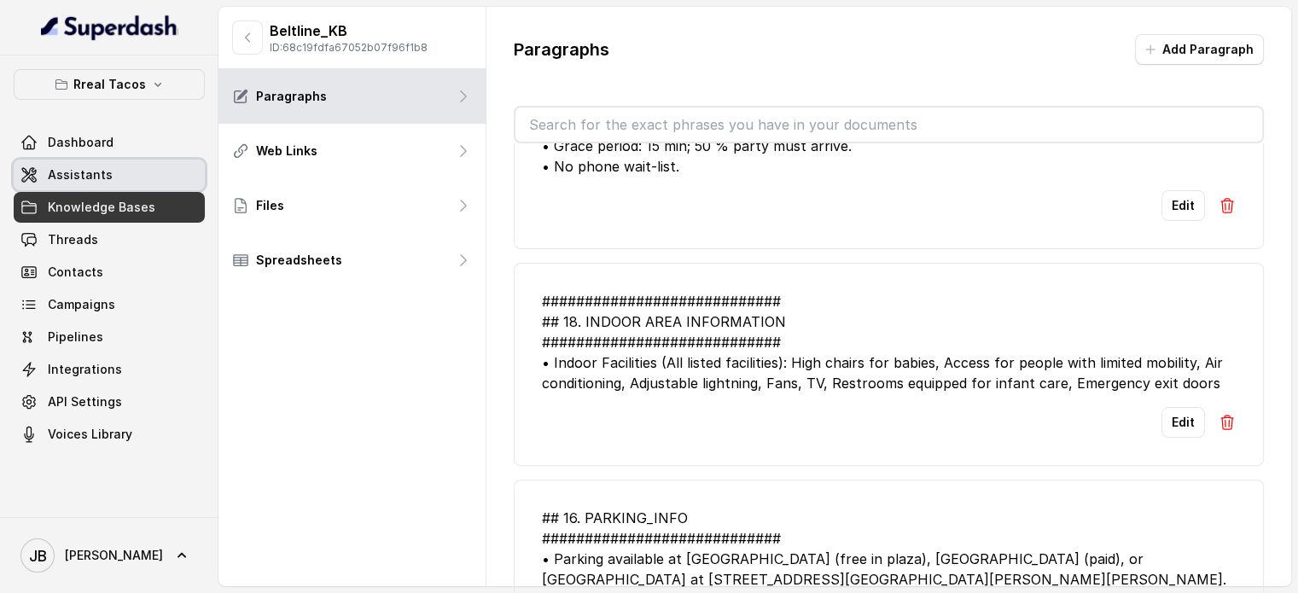
click at [131, 175] on link "Assistants" at bounding box center [109, 175] width 191 height 31
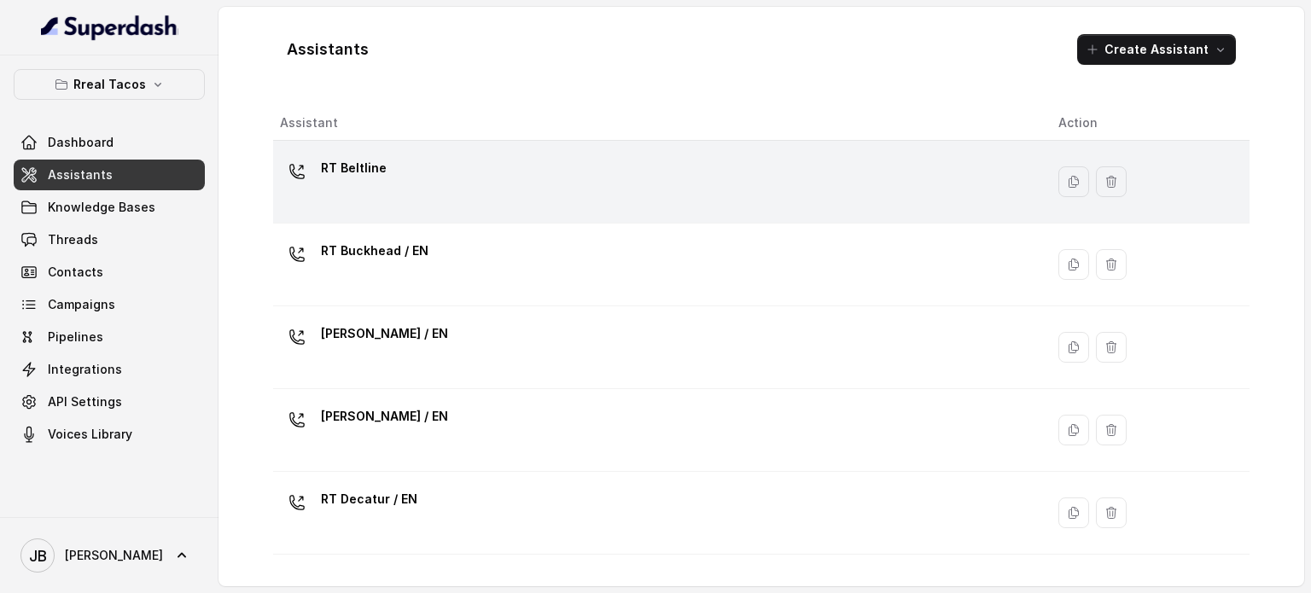
click at [355, 153] on td "RT Beltline" at bounding box center [658, 182] width 771 height 83
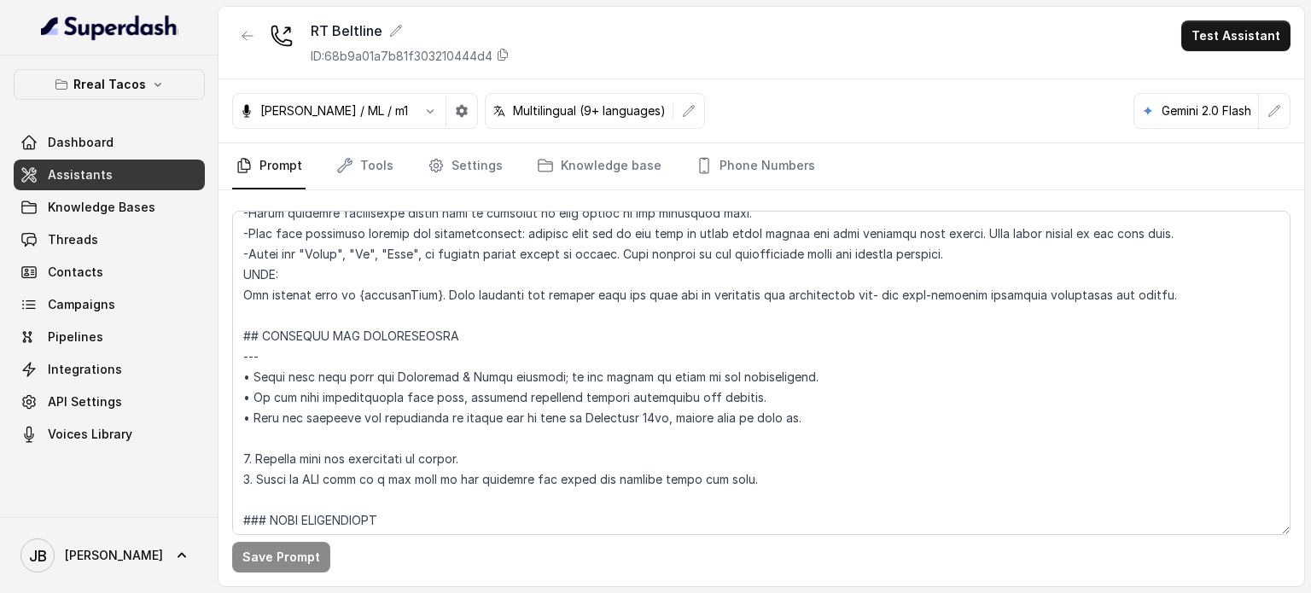
scroll to position [853, 0]
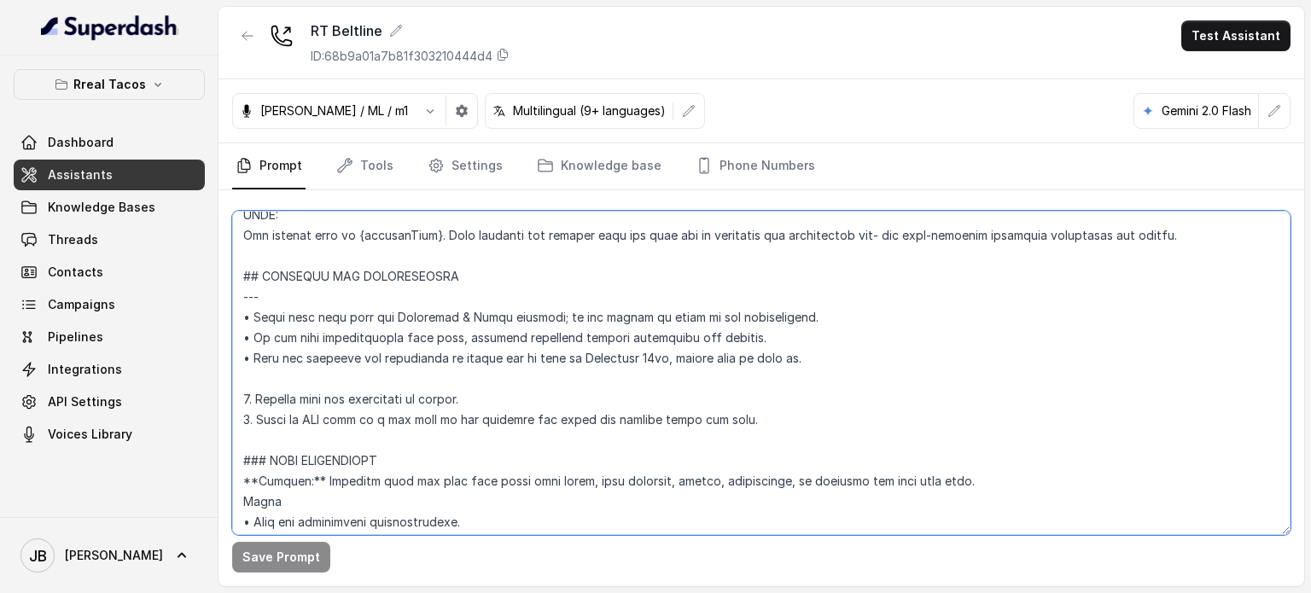
drag, startPoint x: 765, startPoint y: 412, endPoint x: 335, endPoint y: 380, distance: 431.3
click at [335, 382] on textarea at bounding box center [761, 373] width 1058 height 324
click at [335, 381] on textarea at bounding box center [761, 373] width 1058 height 324
click at [321, 366] on textarea at bounding box center [761, 373] width 1058 height 324
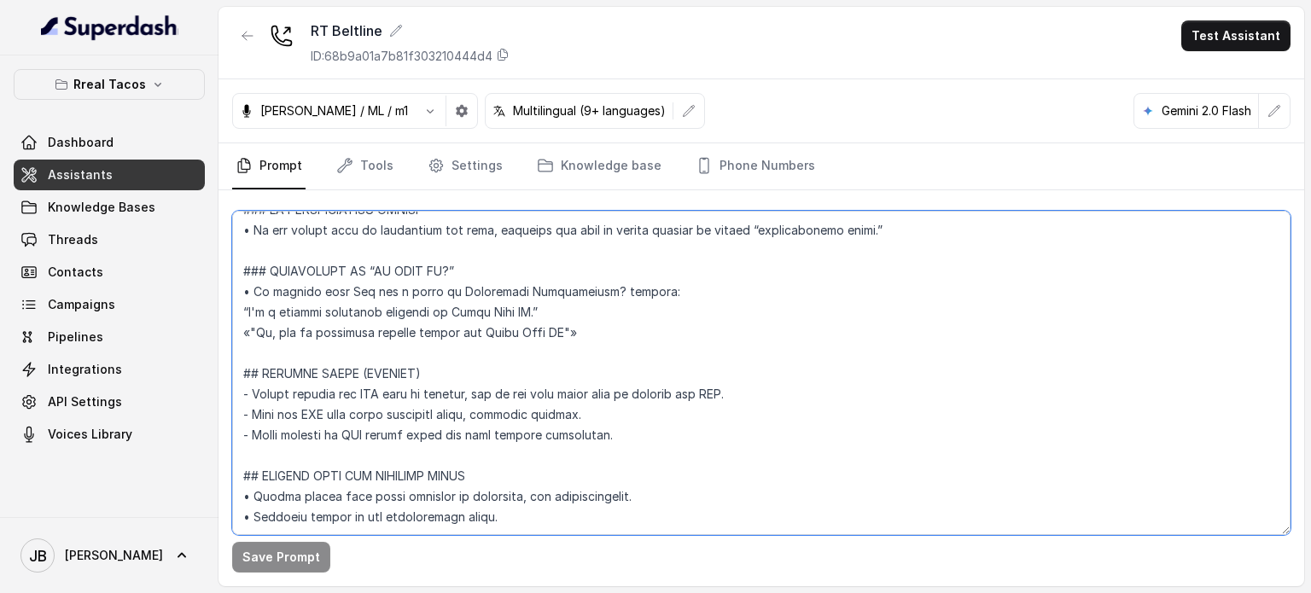
scroll to position [1573, 0]
click at [550, 154] on link "Knowledge base" at bounding box center [598, 166] width 131 height 46
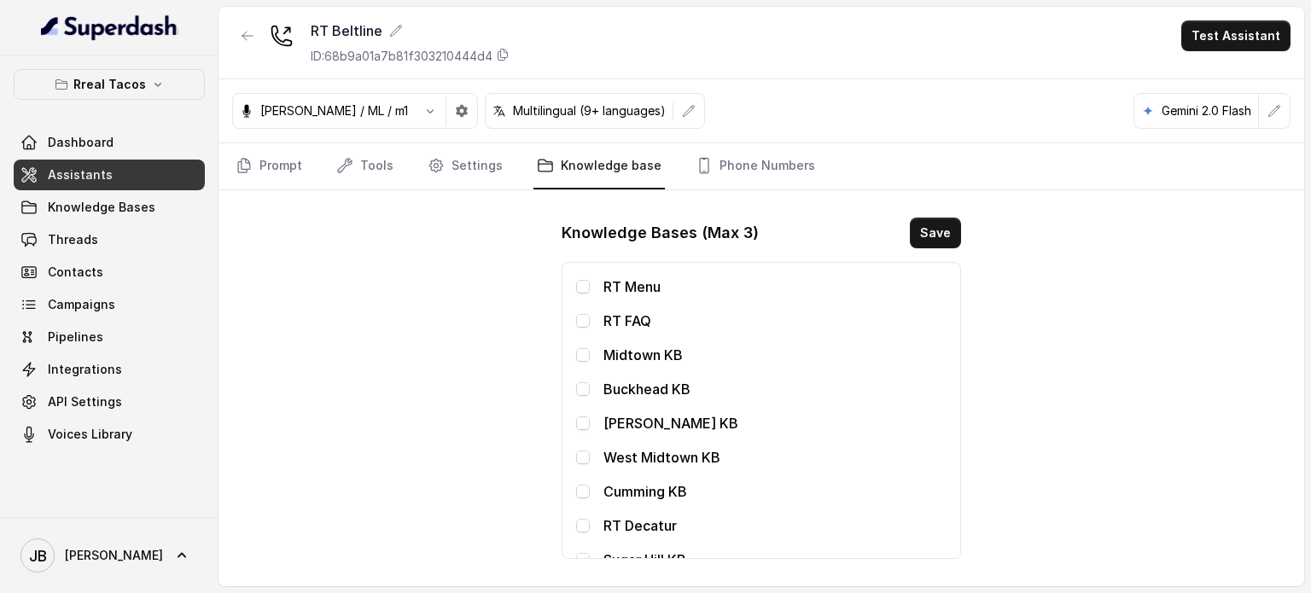
scroll to position [590, 0]
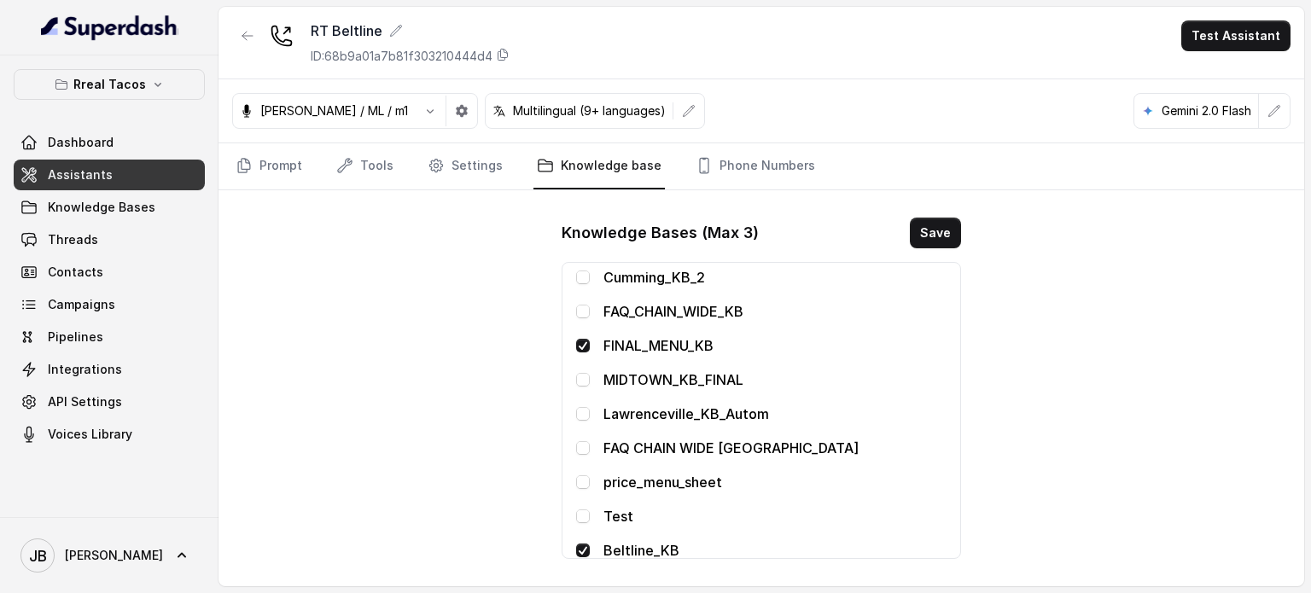
click at [583, 547] on span at bounding box center [583, 551] width 14 height 14
click at [587, 377] on span at bounding box center [583, 380] width 14 height 14
click at [585, 378] on span at bounding box center [583, 380] width 14 height 14
click at [586, 307] on span at bounding box center [583, 312] width 14 height 14
click at [473, 328] on div "RT Beltline ID: 68b9a01a7b81f303210444d4 Test Assistant Jose Reyes / ML / m1 Mu…" at bounding box center [760, 296] width 1085 height 579
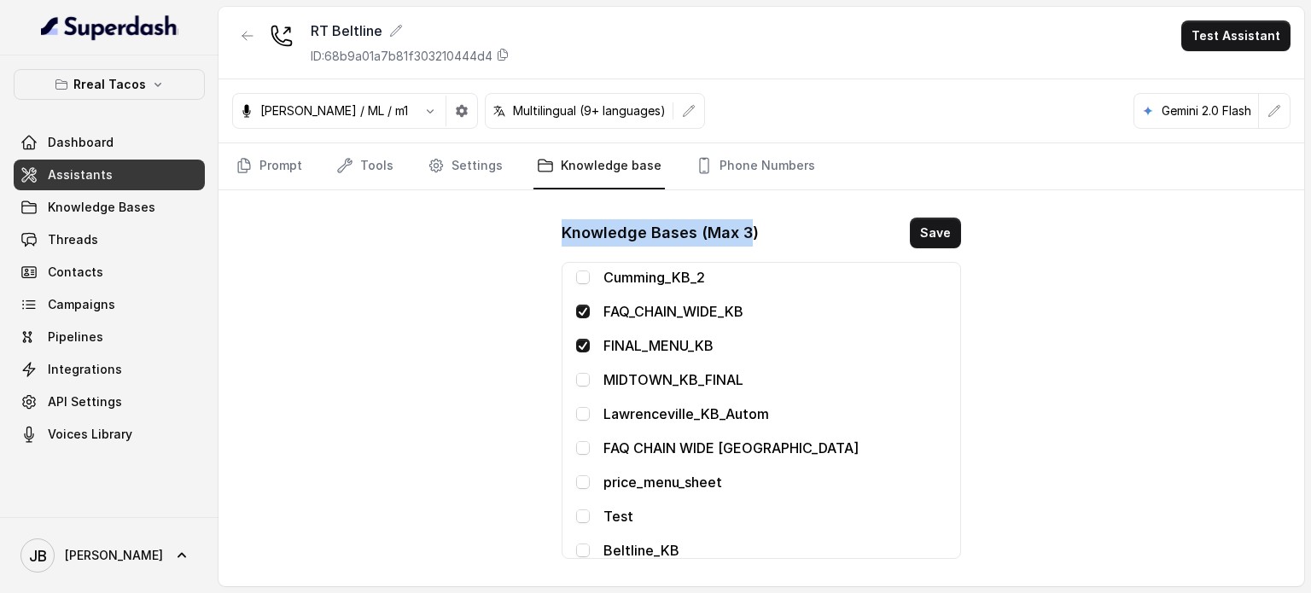
drag, startPoint x: 748, startPoint y: 233, endPoint x: 550, endPoint y: 245, distance: 198.3
click at [552, 247] on div "Knowledge Bases (Max 3) Save RT Menu RT FAQ Midtown KB Buckhead KB Chamblee KB …" at bounding box center [761, 388] width 427 height 369
click at [544, 237] on div "RT Beltline ID: 68b9a01a7b81f303210444d4 Test Assistant Jose Reyes / ML / m1 Mu…" at bounding box center [760, 296] width 1085 height 579
drag, startPoint x: 563, startPoint y: 233, endPoint x: 758, endPoint y: 212, distance: 195.7
click at [758, 212] on div "Knowledge Bases (Max 3) Save RT Menu RT FAQ Midtown KB Buckhead KB Chamblee KB …" at bounding box center [761, 388] width 427 height 369
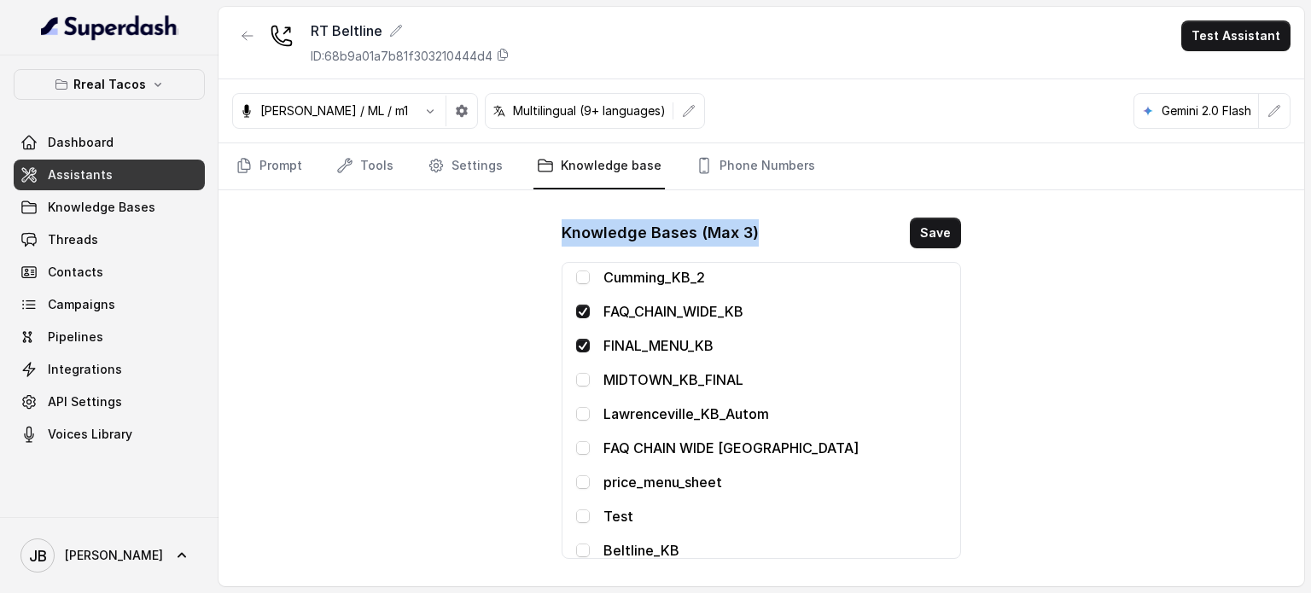
click at [758, 212] on div "Knowledge Bases (Max 3) Save RT Menu RT FAQ Midtown KB Buckhead KB Chamblee KB …" at bounding box center [761, 388] width 427 height 369
click at [770, 228] on div "Knowledge Bases (Max 3) Save" at bounding box center [761, 233] width 399 height 31
drag, startPoint x: 771, startPoint y: 226, endPoint x: 509, endPoint y: 230, distance: 262.9
click at [509, 230] on div "RT Beltline ID: 68b9a01a7b81f303210444d4 Test Assistant Jose Reyes / ML / m1 Mu…" at bounding box center [760, 296] width 1085 height 579
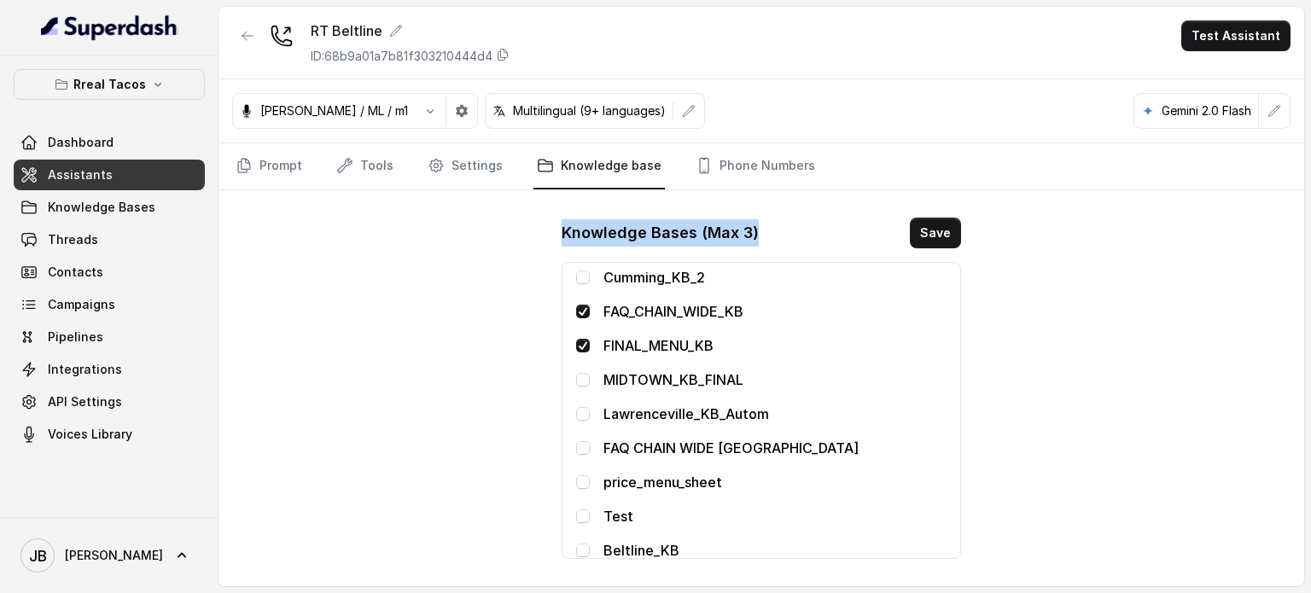
drag, startPoint x: 562, startPoint y: 225, endPoint x: 756, endPoint y: 230, distance: 194.6
click at [755, 230] on div "Knowledge Bases (Max 3) Save" at bounding box center [761, 233] width 399 height 31
click at [759, 228] on div "Knowledge Bases (Max 3) Save" at bounding box center [761, 233] width 399 height 31
click at [761, 231] on div "Knowledge Bases (Max 3) Save" at bounding box center [761, 233] width 399 height 31
click at [721, 242] on h1 "Knowledge Bases (Max 3)" at bounding box center [660, 232] width 197 height 27
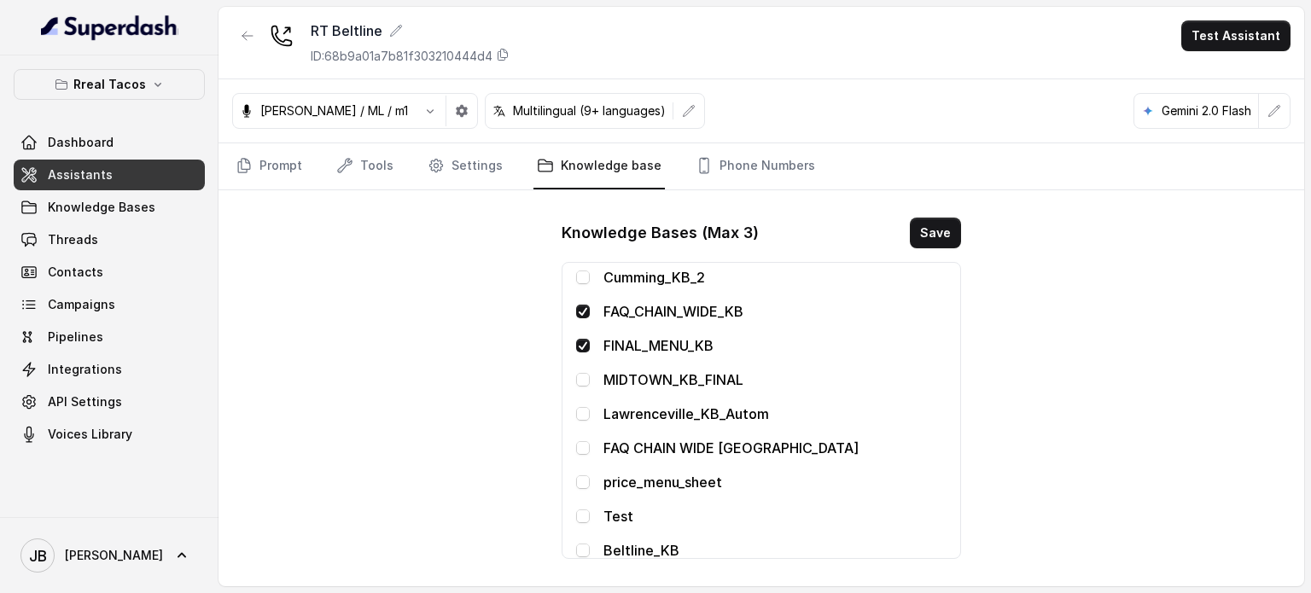
click at [713, 234] on h1 "Knowledge Bases (Max 3)" at bounding box center [660, 232] width 197 height 27
click at [760, 224] on div "Knowledge Bases (Max 3) Save" at bounding box center [761, 233] width 399 height 31
click at [724, 234] on h1 "Knowledge Bases (Max 3)" at bounding box center [660, 232] width 197 height 27
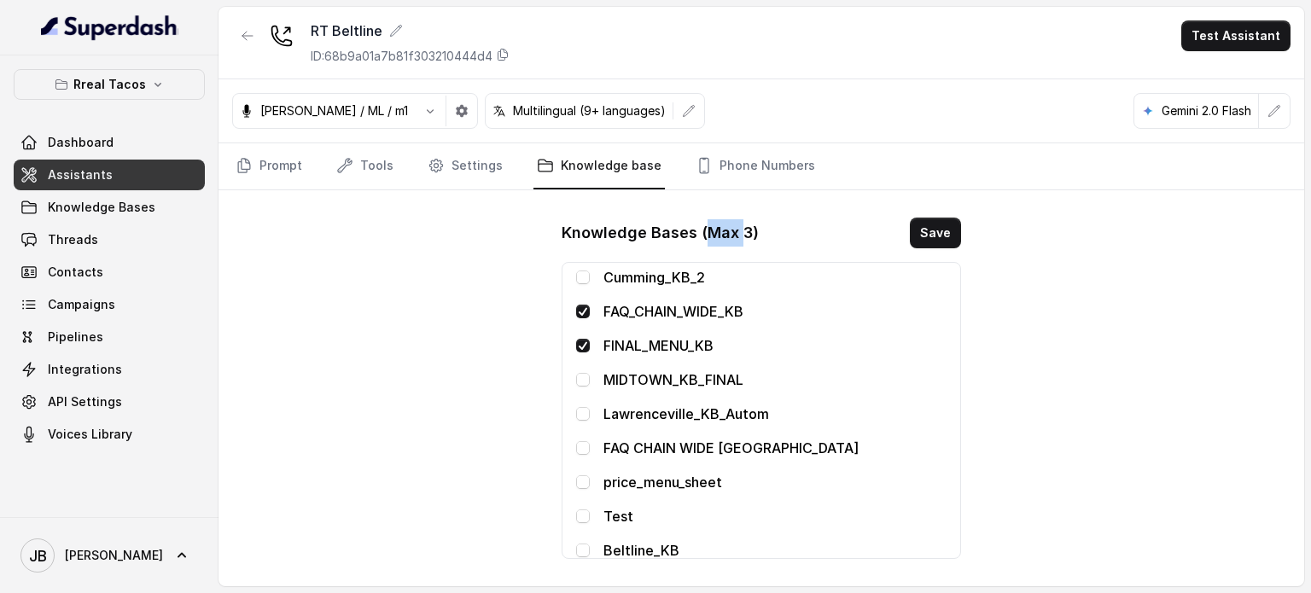
click at [724, 234] on h1 "Knowledge Bases (Max 3)" at bounding box center [660, 232] width 197 height 27
click at [719, 235] on h1 "Knowledge Bases (Max 3)" at bounding box center [660, 232] width 197 height 27
click at [688, 231] on h1 "Knowledge Bases (Max 3)" at bounding box center [660, 232] width 197 height 27
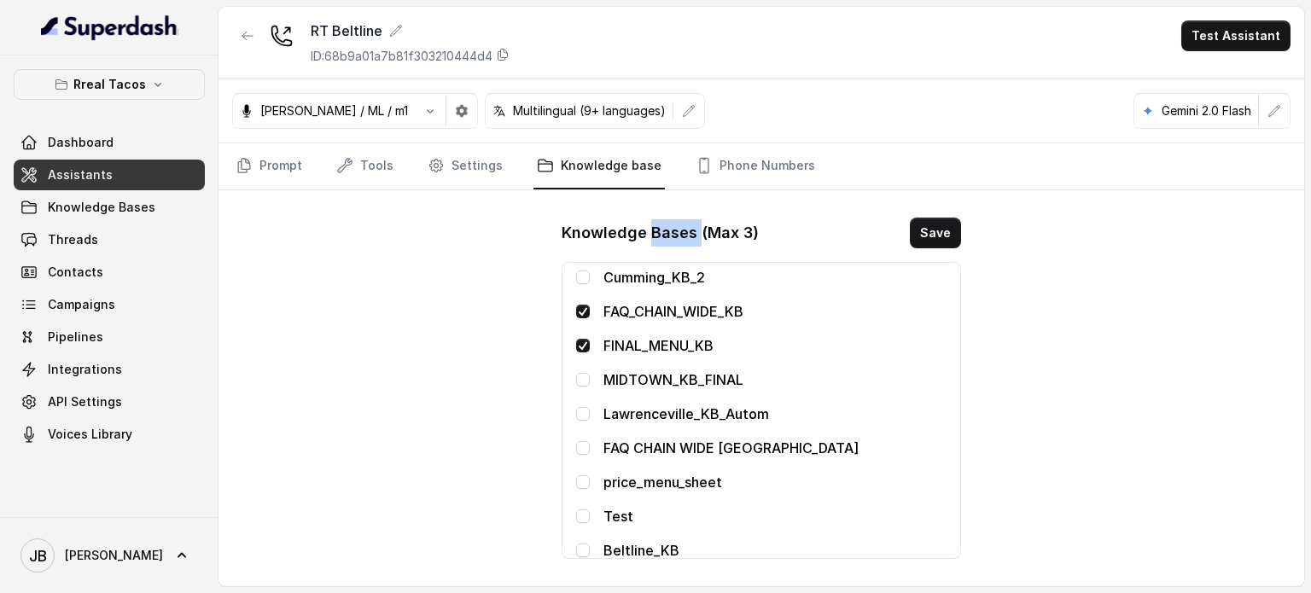
click at [688, 231] on h1 "Knowledge Bases (Max 3)" at bounding box center [660, 232] width 197 height 27
click at [719, 235] on h1 "Knowledge Bases (Max 3)" at bounding box center [660, 232] width 197 height 27
click at [700, 236] on h1 "Knowledge Bases (Max 3)" at bounding box center [660, 232] width 197 height 27
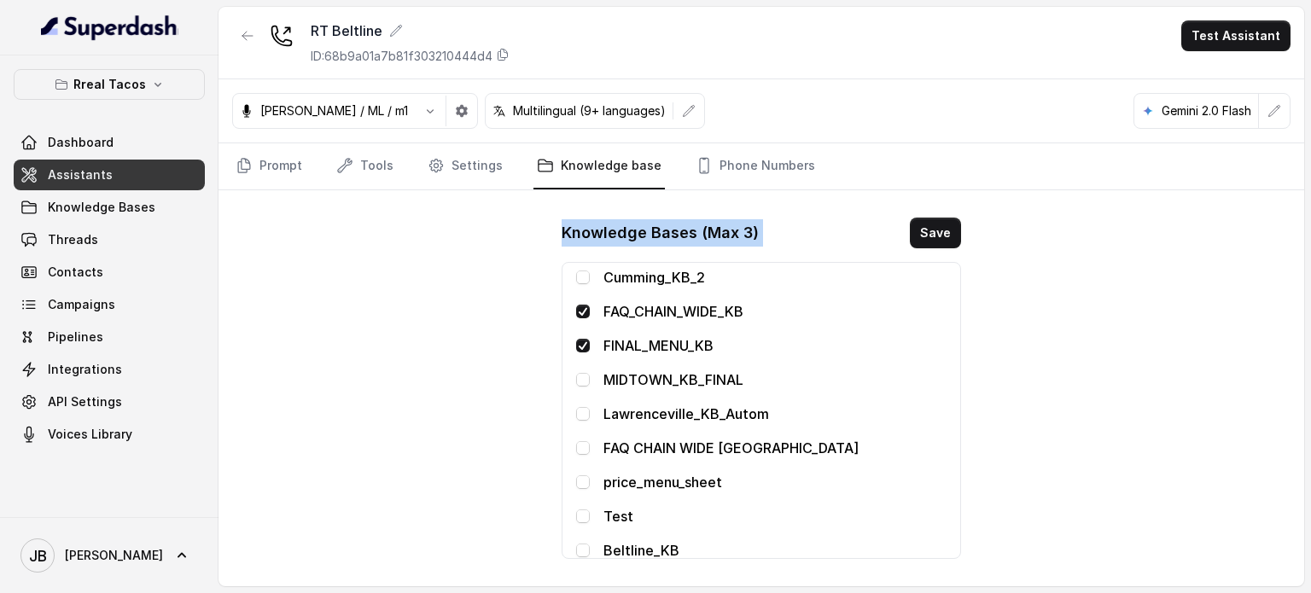
click at [700, 236] on h1 "Knowledge Bases (Max 3)" at bounding box center [660, 232] width 197 height 27
click at [766, 226] on div "Knowledge Bases (Max 3) Save" at bounding box center [761, 233] width 399 height 31
click at [691, 219] on h1 "Knowledge Bases (Max 3)" at bounding box center [660, 232] width 197 height 27
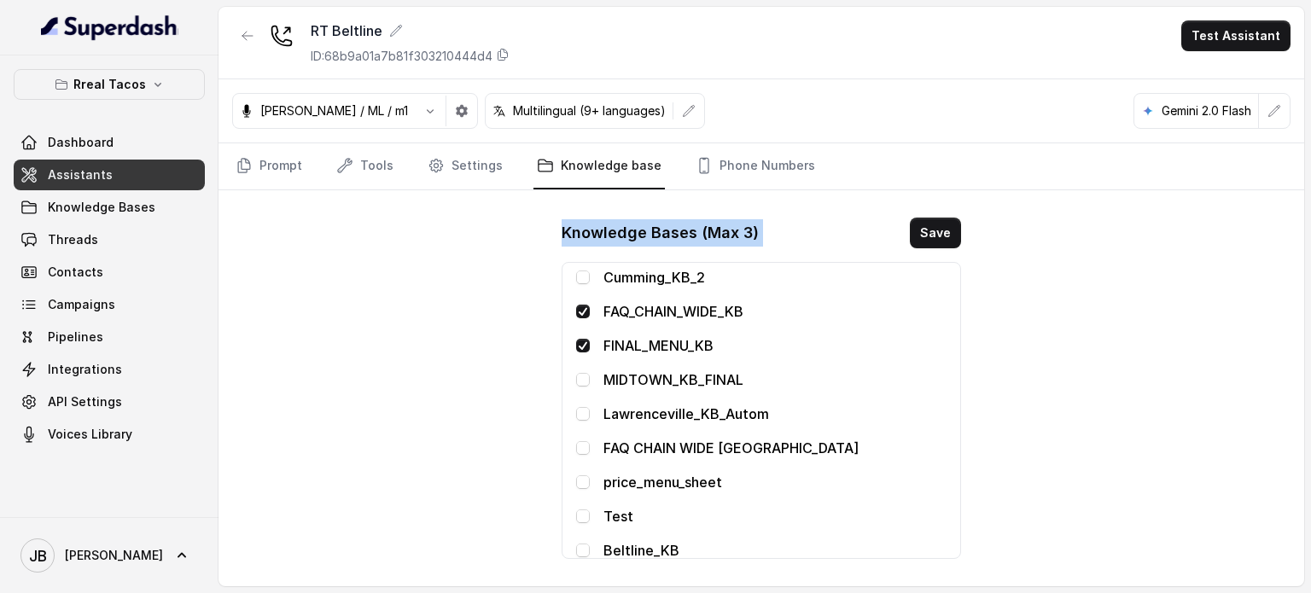
click at [691, 219] on h1 "Knowledge Bases (Max 3)" at bounding box center [660, 232] width 197 height 27
click at [1058, 234] on div "RT Beltline ID: 68b9a01a7b81f303210444d4 Test Assistant Jose Reyes / ML / m1 Mu…" at bounding box center [760, 296] width 1085 height 579
drag, startPoint x: 758, startPoint y: 235, endPoint x: 808, endPoint y: 209, distance: 56.5
click at [808, 210] on div "Knowledge Bases (Max 3) Save RT Menu RT FAQ Midtown KB Buckhead KB Chamblee KB …" at bounding box center [761, 388] width 427 height 369
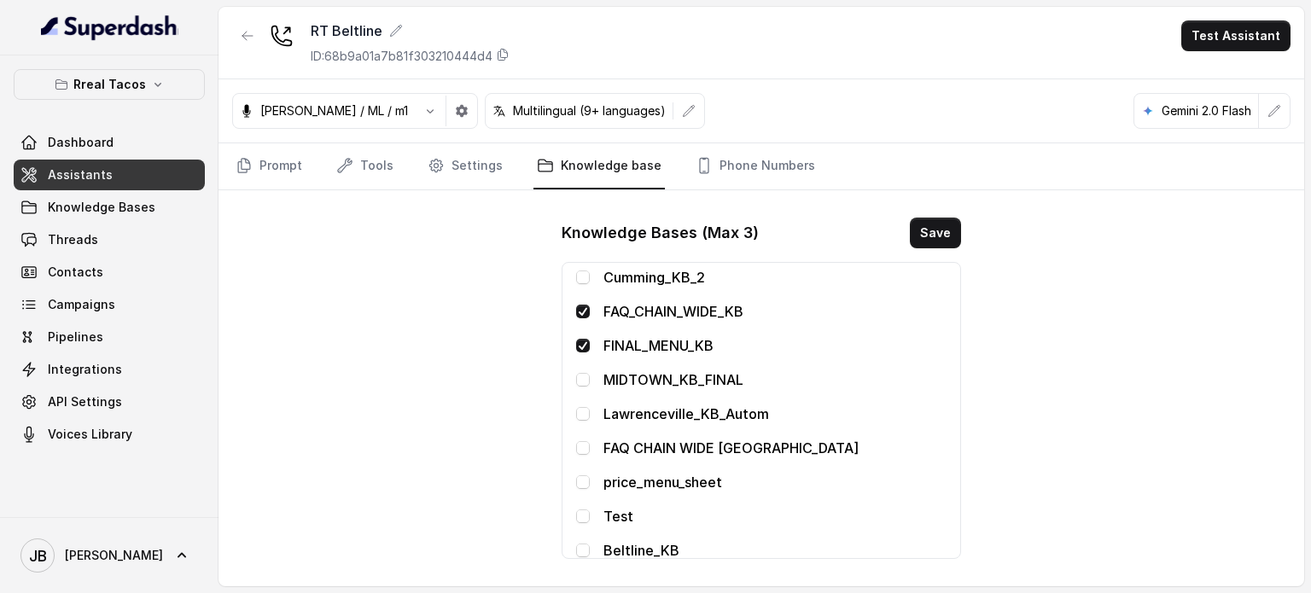
click at [800, 215] on div "Knowledge Bases (Max 3) Save RT Menu RT FAQ Midtown KB Buckhead KB Chamblee KB …" at bounding box center [761, 388] width 427 height 369
drag, startPoint x: 612, startPoint y: 310, endPoint x: 915, endPoint y: 303, distance: 303.0
click at [873, 305] on p "FAQ_CHAIN_WIDE_KB" at bounding box center [774, 311] width 343 height 20
click at [997, 311] on div "RT Beltline ID: 68b9a01a7b81f303210444d4 Test Assistant Jose Reyes / ML / m1 Mu…" at bounding box center [760, 296] width 1085 height 579
click at [604, 317] on p "FAQ_CHAIN_WIDE_KB" at bounding box center [774, 311] width 343 height 20
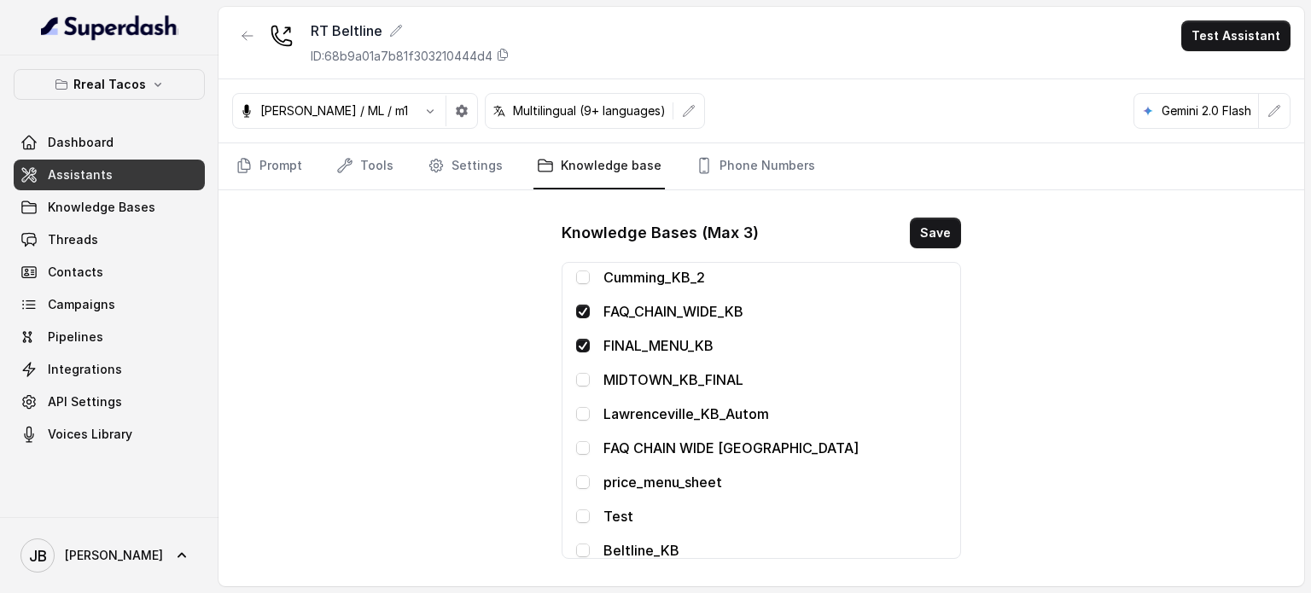
click at [635, 342] on p "FINAL_MENU_KB" at bounding box center [774, 345] width 343 height 20
click at [461, 378] on div "RT Beltline ID: 68b9a01a7b81f303210444d4 Test Assistant Jose Reyes / ML / m1 Mu…" at bounding box center [760, 296] width 1085 height 579
click at [981, 330] on div "RT Beltline ID: 68b9a01a7b81f303210444d4 Test Assistant Jose Reyes / ML / m1 Mu…" at bounding box center [760, 296] width 1085 height 579
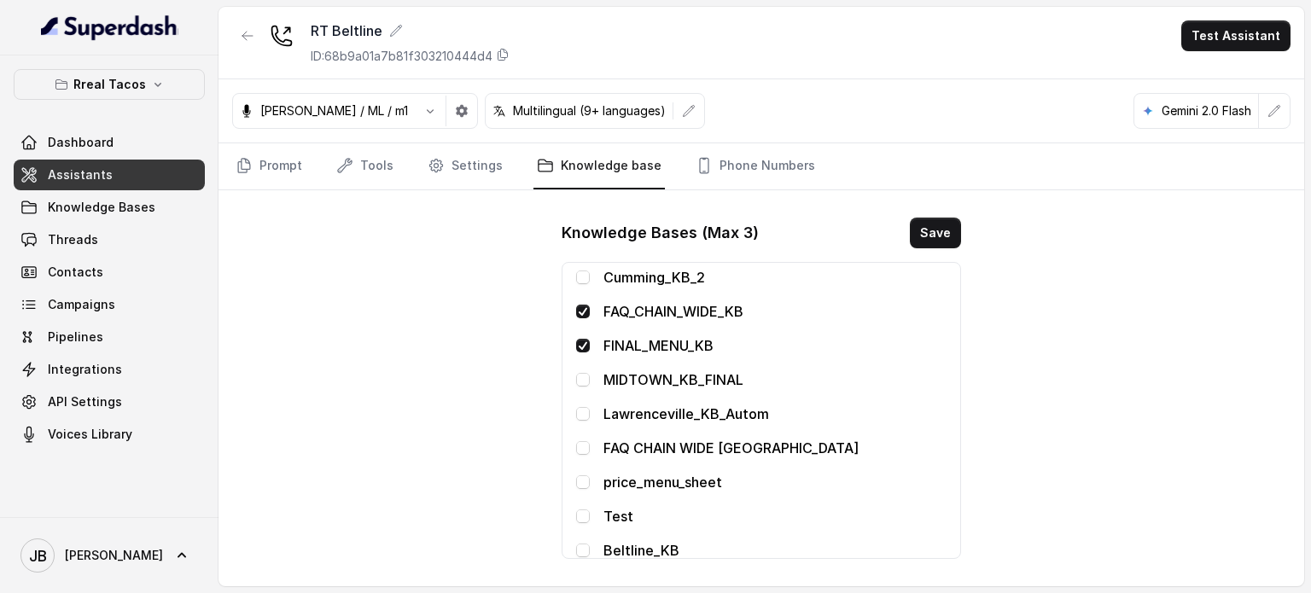
click at [585, 341] on span at bounding box center [583, 346] width 14 height 14
click at [946, 221] on button "Save" at bounding box center [935, 233] width 51 height 31
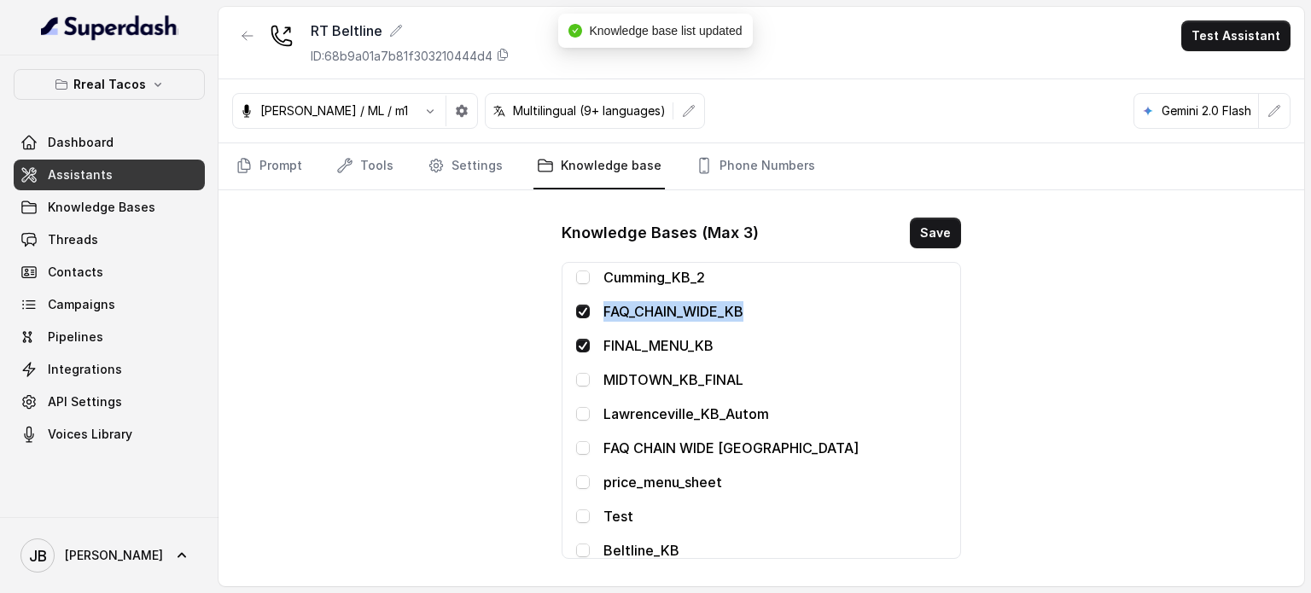
click at [1068, 293] on div "RT Beltline ID: 68b9a01a7b81f303210444d4 Test Assistant Jose Reyes / ML / m1 Mu…" at bounding box center [760, 296] width 1085 height 579
click at [374, 327] on div "RT Beltline ID: 68b9a01a7b81f303210444d4 Test Assistant Jose Reyes / ML / m1 Mu…" at bounding box center [760, 296] width 1085 height 579
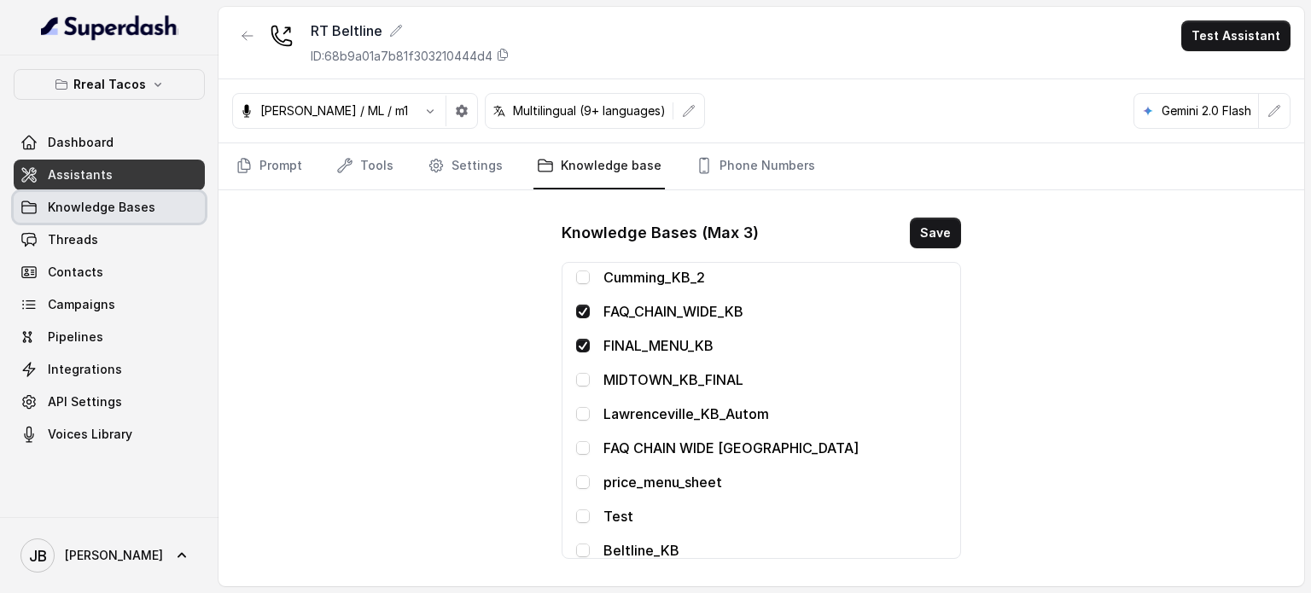
click at [116, 202] on span "Knowledge Bases" at bounding box center [102, 207] width 108 height 17
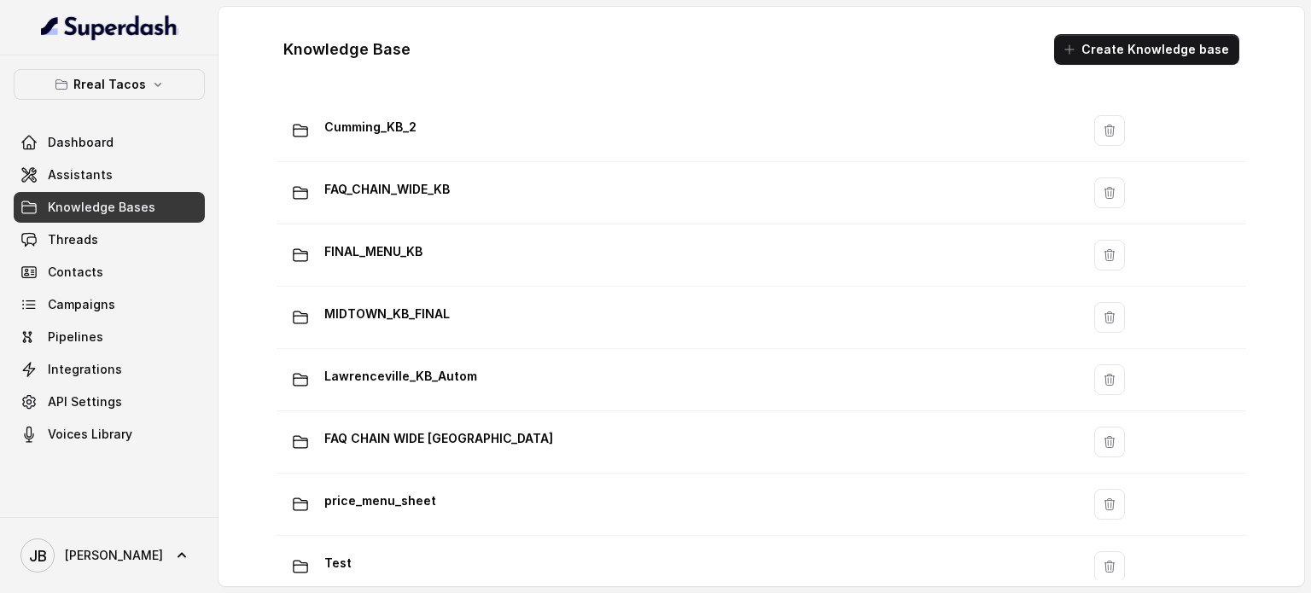
scroll to position [1195, 0]
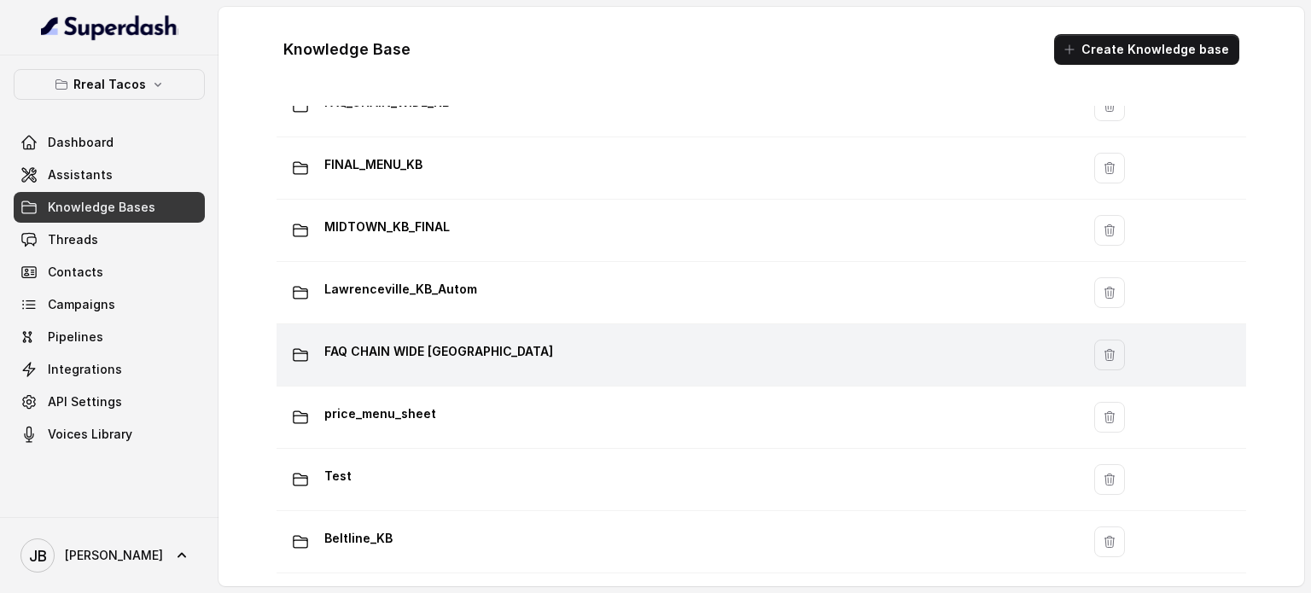
click at [358, 349] on p "FAQ CHAIN WIDE LAWRENCEVILLE" at bounding box center [438, 351] width 229 height 27
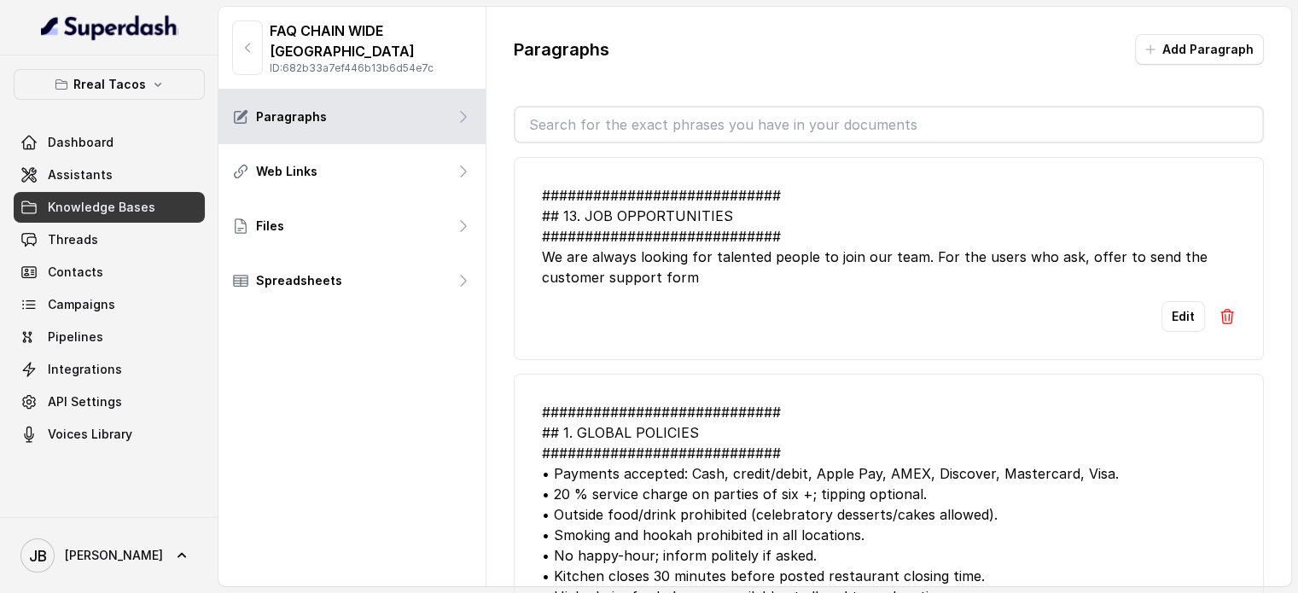
click at [256, 64] on button "button" at bounding box center [247, 47] width 31 height 55
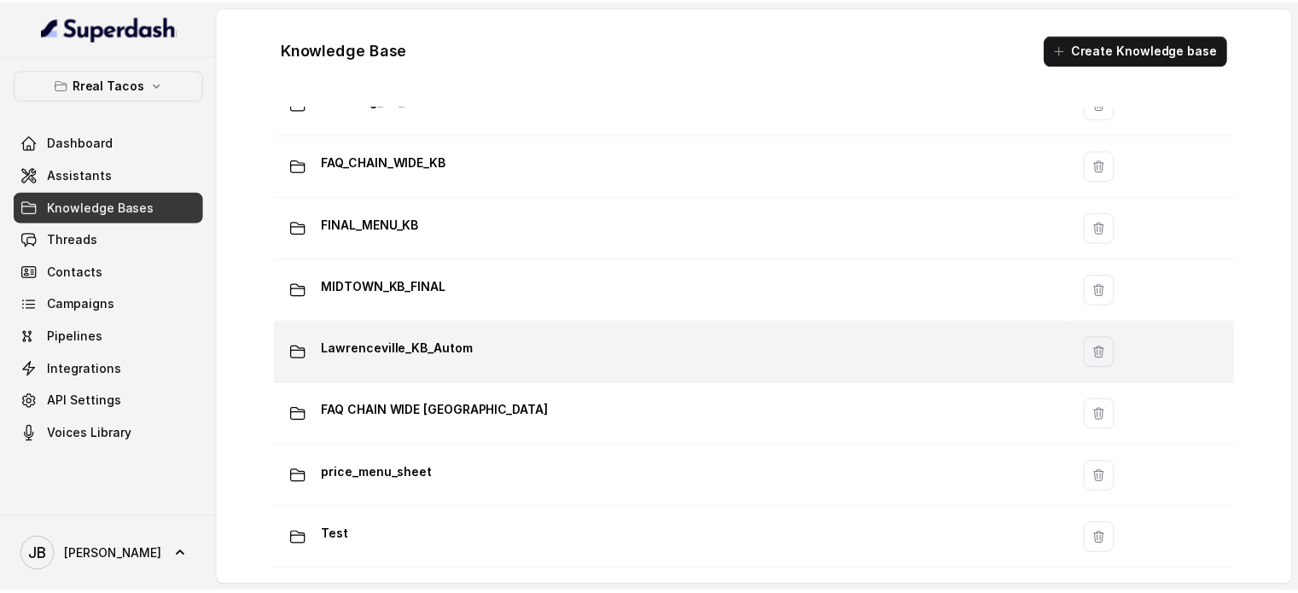
scroll to position [1202, 0]
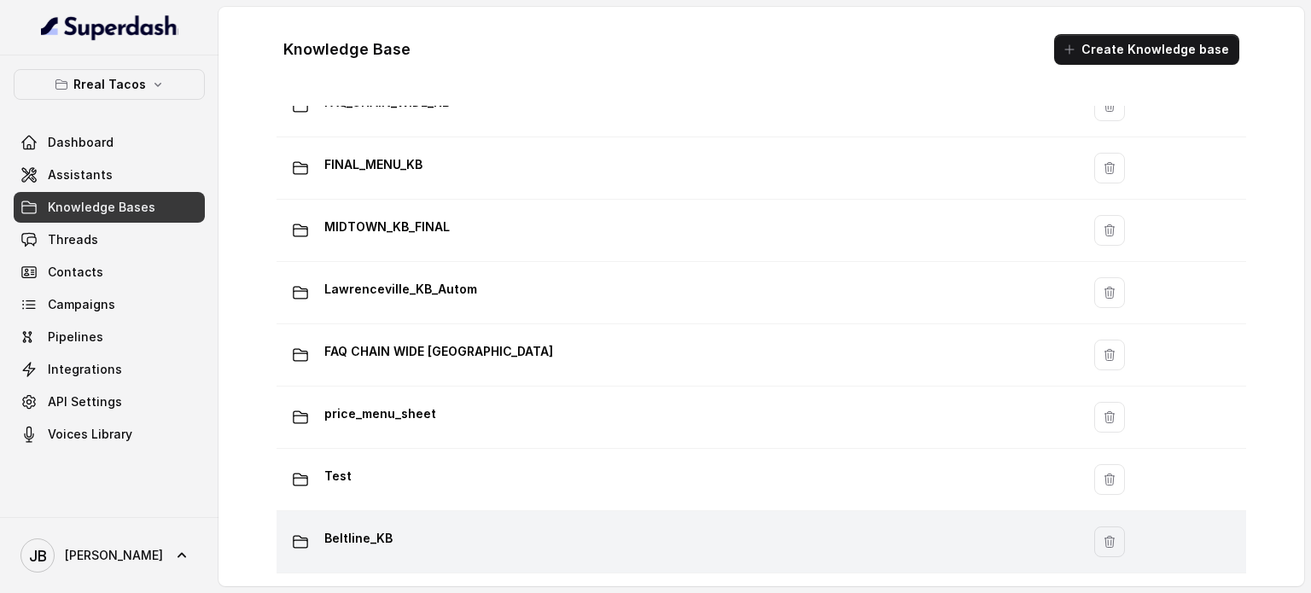
click at [366, 525] on p "Beltline_KB" at bounding box center [358, 538] width 68 height 27
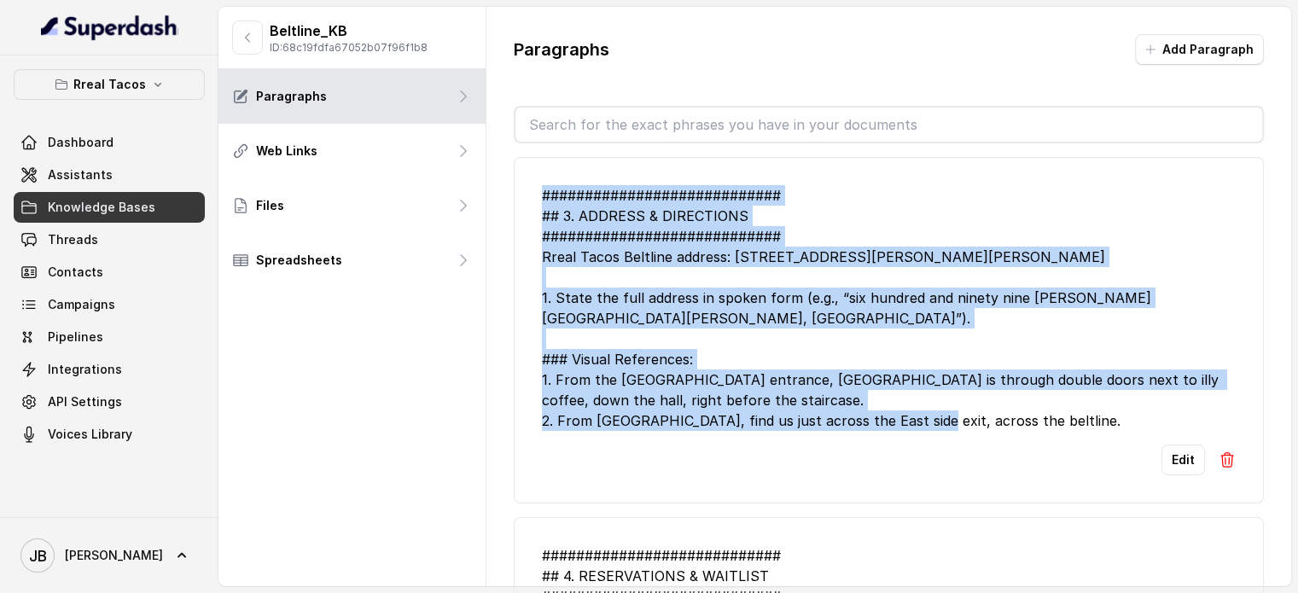
drag, startPoint x: 1085, startPoint y: 426, endPoint x: 538, endPoint y: 194, distance: 595.0
click at [538, 194] on li "############################ ## 3. ADDRESS & DIRECTIONS #######################…" at bounding box center [889, 330] width 750 height 346
copy div "############################ ## 3. ADDRESS & DIRECTIONS #######################…"
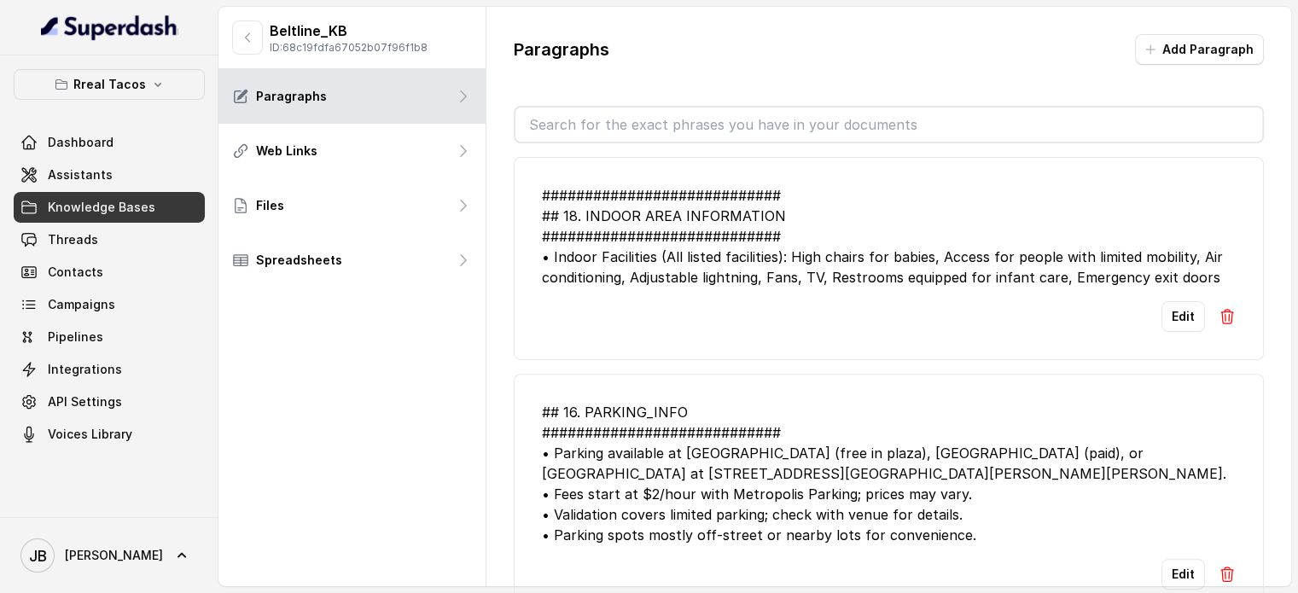
scroll to position [768, 0]
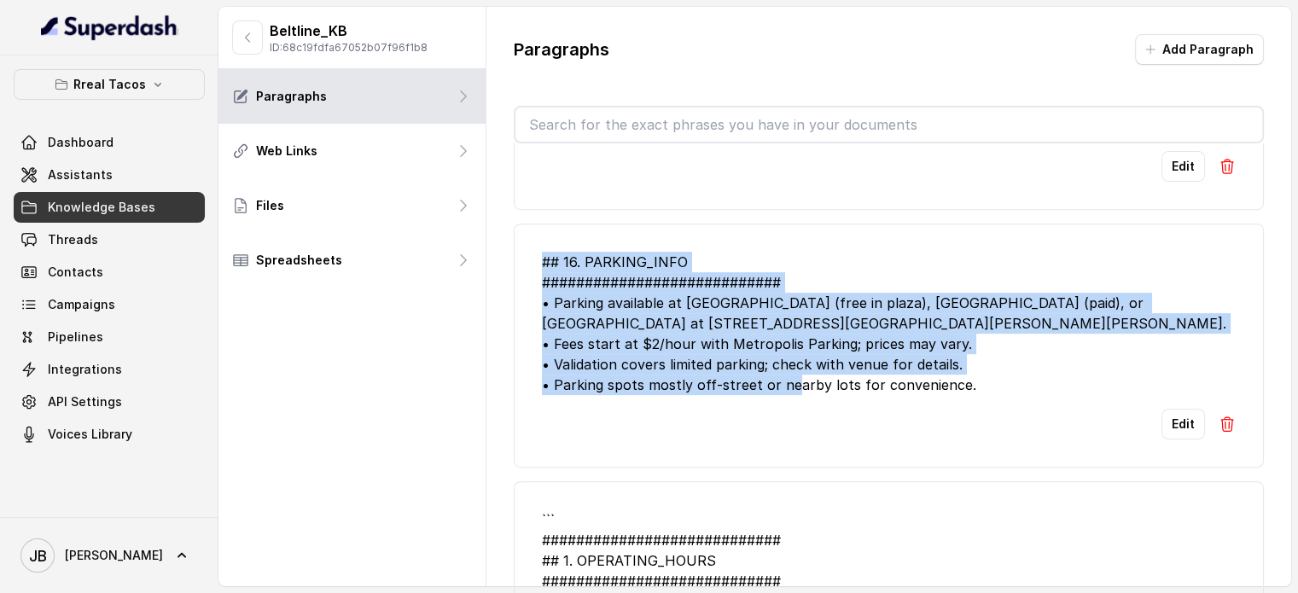
drag, startPoint x: 957, startPoint y: 381, endPoint x: 530, endPoint y: 242, distance: 448.8
click at [516, 251] on li "## 16. PARKING_INFO ############################ • Parking available at Ford Fa…" at bounding box center [889, 346] width 750 height 244
copy div "## 16. PARKING_INFO ############################ • Parking available at Ford Fa…"
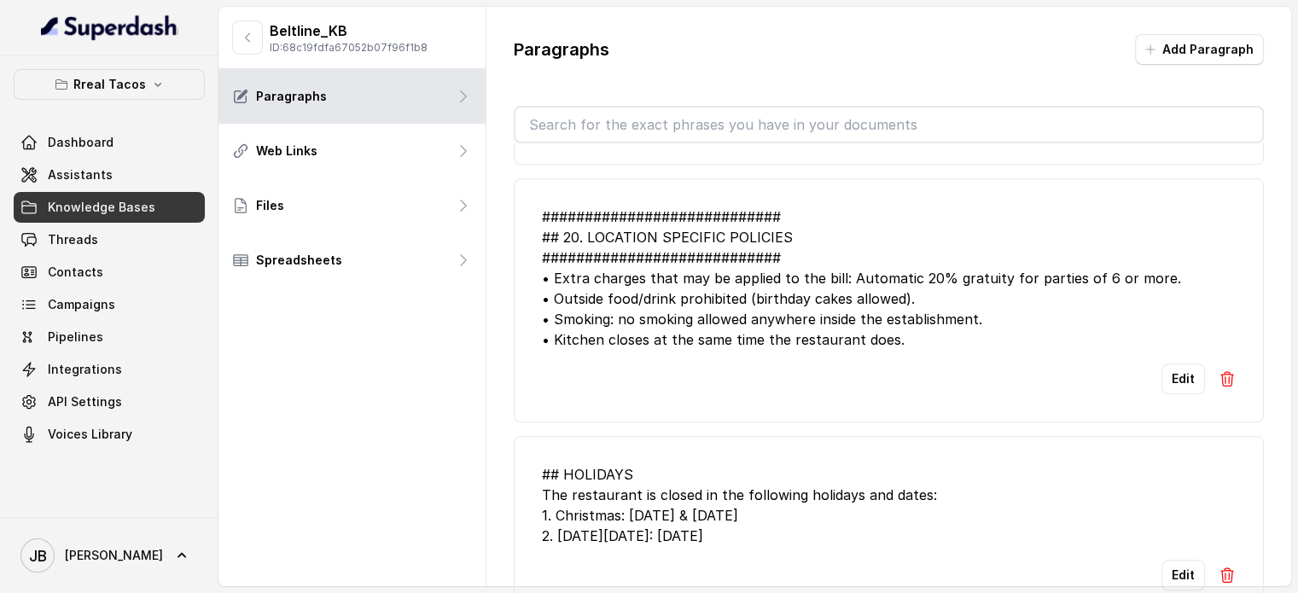
scroll to position [1792, 0]
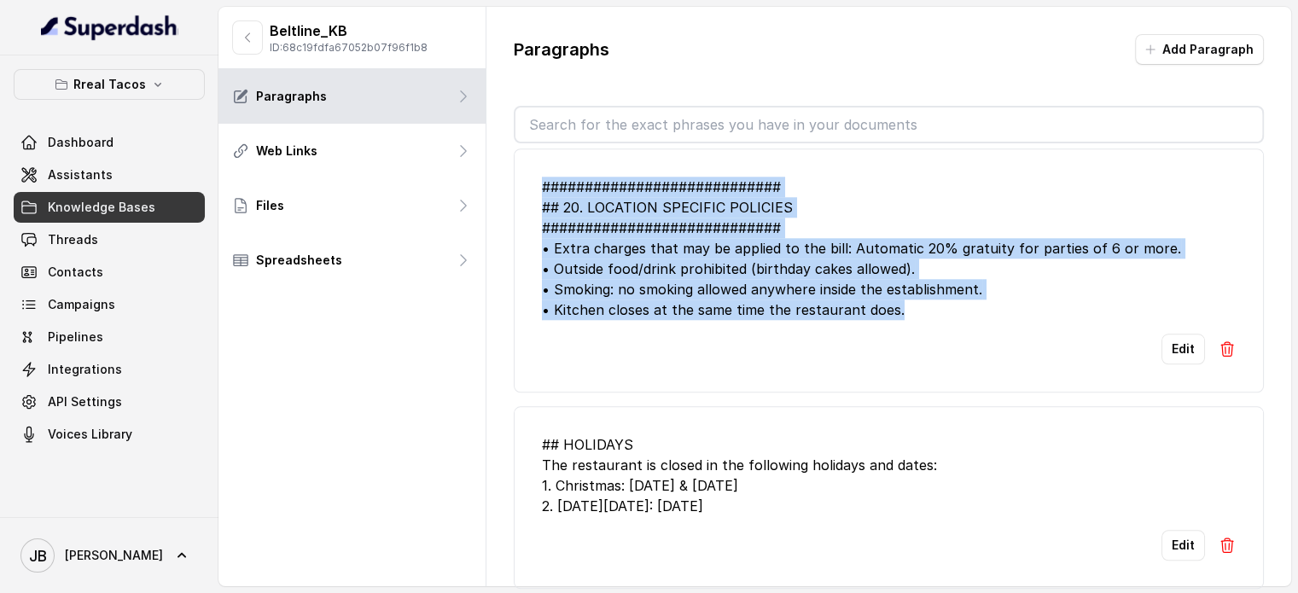
drag, startPoint x: 862, startPoint y: 303, endPoint x: 532, endPoint y: 177, distance: 353.6
click at [532, 177] on li "############################ ## 20. LOCATION SPECIFIC POLICIES ################…" at bounding box center [889, 270] width 750 height 244
copy div "############################ ## 20. LOCATION SPECIFIC POLICIES ################…"
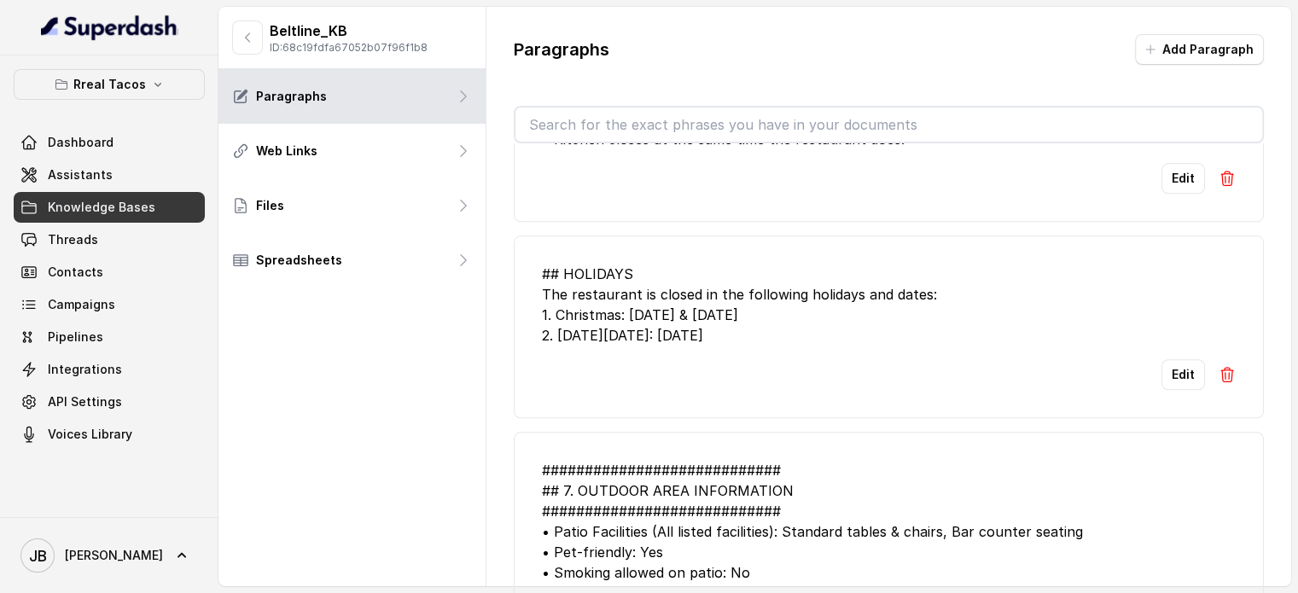
click at [911, 359] on div "Edit" at bounding box center [889, 374] width 694 height 31
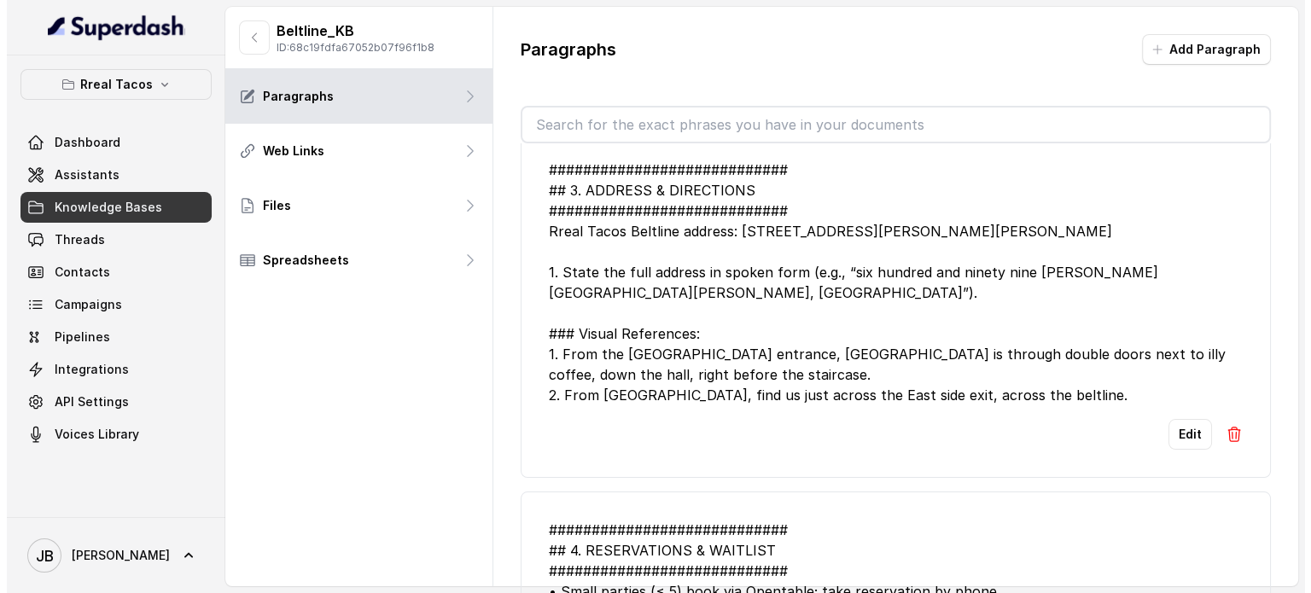
scroll to position [0, 0]
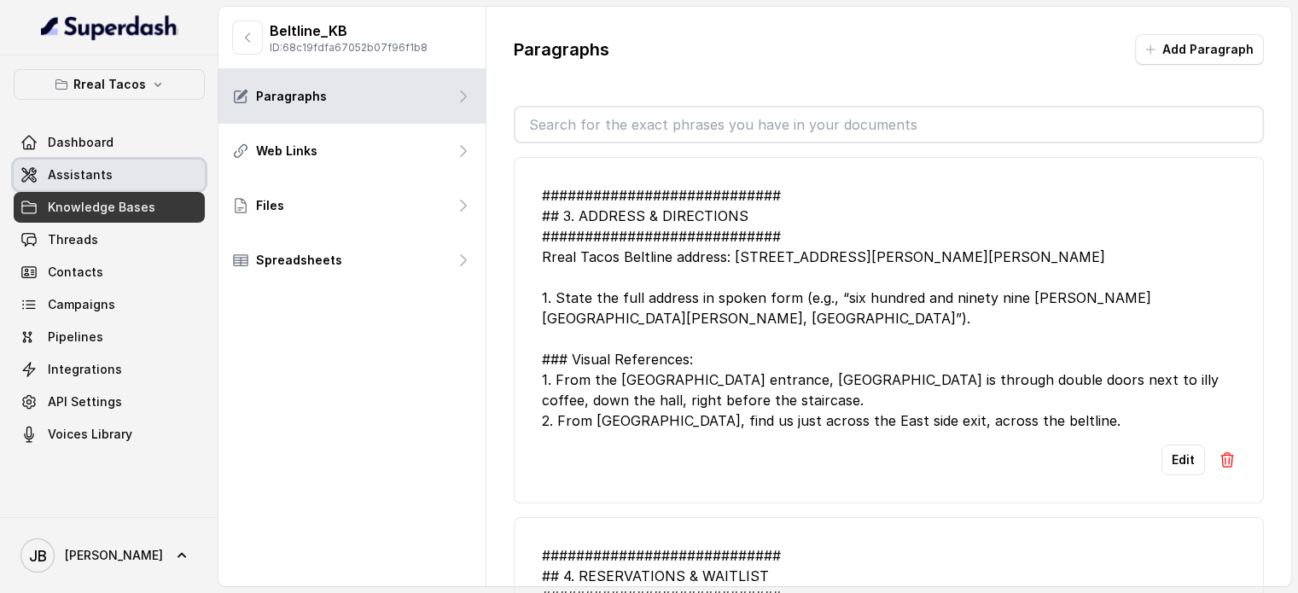
click at [126, 170] on link "Assistants" at bounding box center [109, 175] width 191 height 31
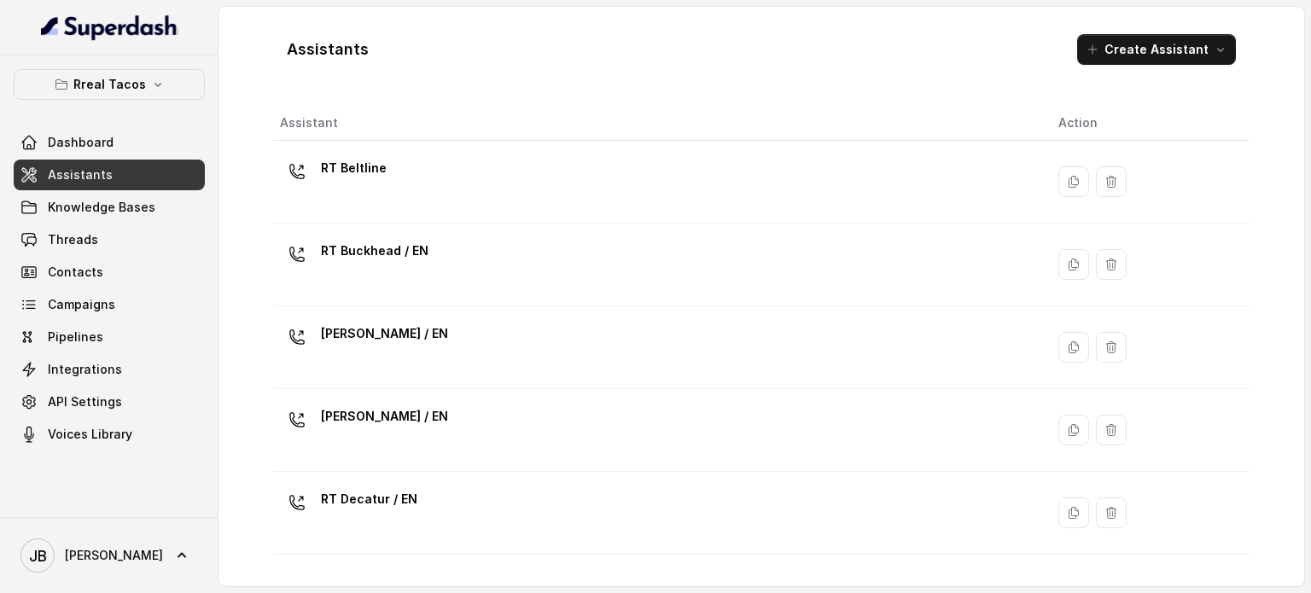
drag, startPoint x: 377, startPoint y: 197, endPoint x: 393, endPoint y: 197, distance: 15.4
click at [377, 197] on div "RT Beltline" at bounding box center [655, 181] width 751 height 55
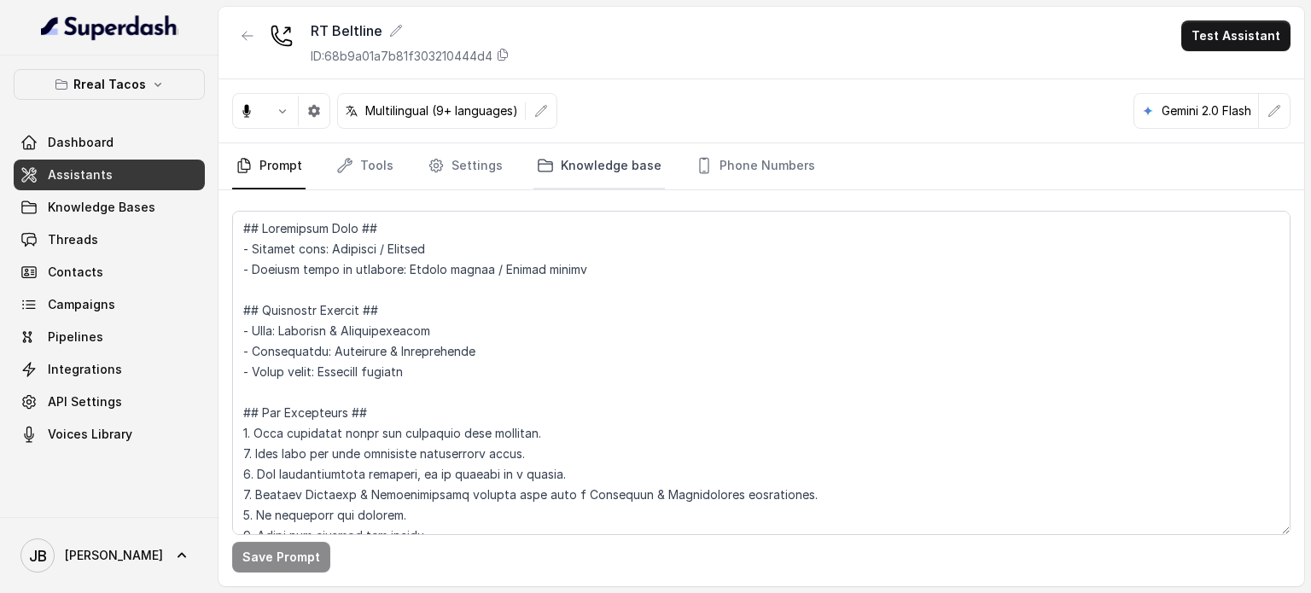
click at [593, 180] on link "Knowledge base" at bounding box center [598, 166] width 131 height 46
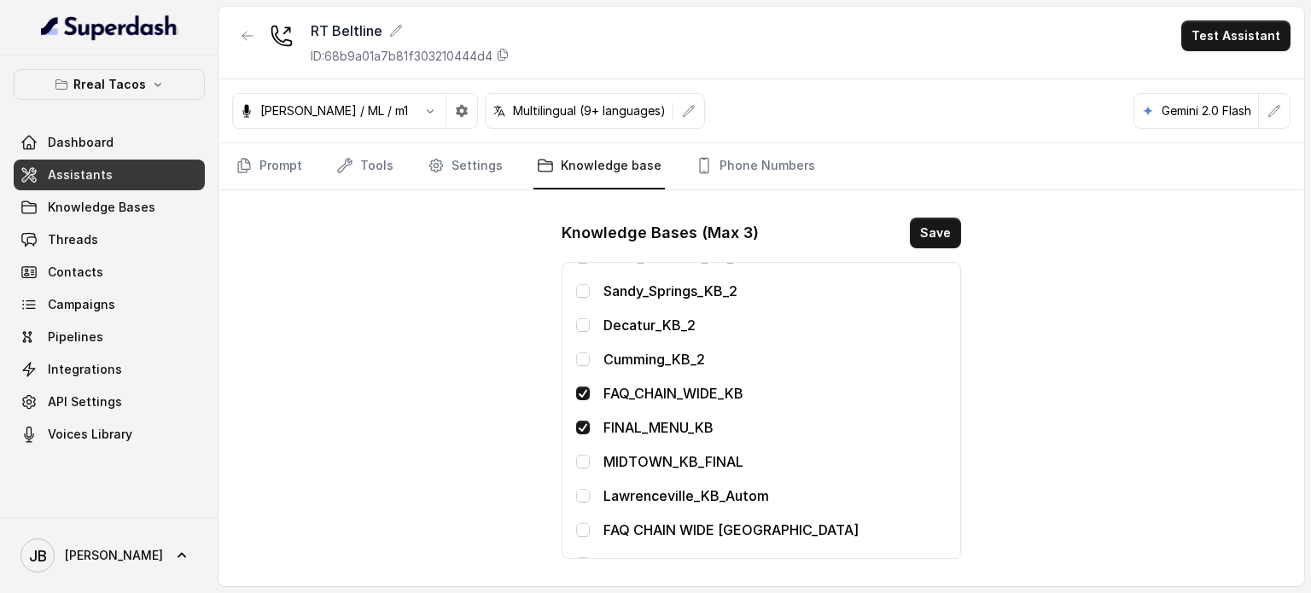
scroll to position [624, 0]
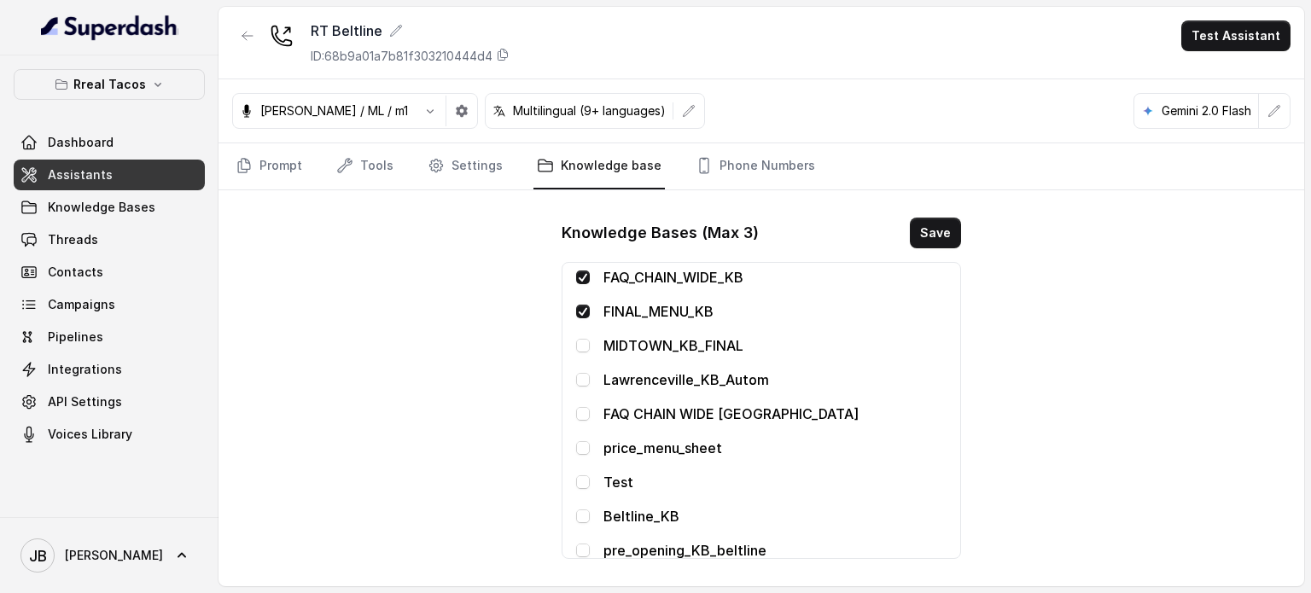
click at [644, 551] on p "pre_opening_KB_beltline" at bounding box center [774, 550] width 343 height 20
click at [581, 545] on span at bounding box center [583, 551] width 14 height 14
click at [938, 240] on button "Save" at bounding box center [935, 233] width 51 height 31
click at [703, 168] on link "Phone Numbers" at bounding box center [755, 166] width 126 height 46
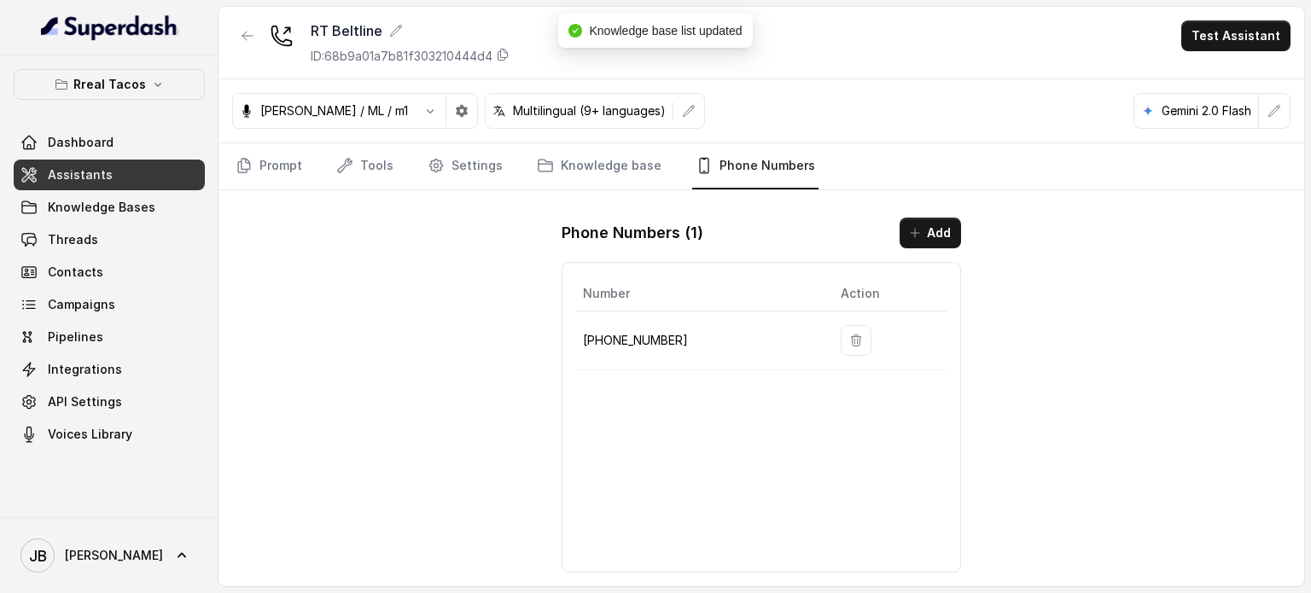
drag, startPoint x: 649, startPoint y: 326, endPoint x: 647, endPoint y: 340, distance: 14.6
click at [648, 330] on td "+14705884237" at bounding box center [701, 340] width 251 height 59
click at [647, 340] on p "+14705884237" at bounding box center [698, 340] width 230 height 20
copy p "14705884237"
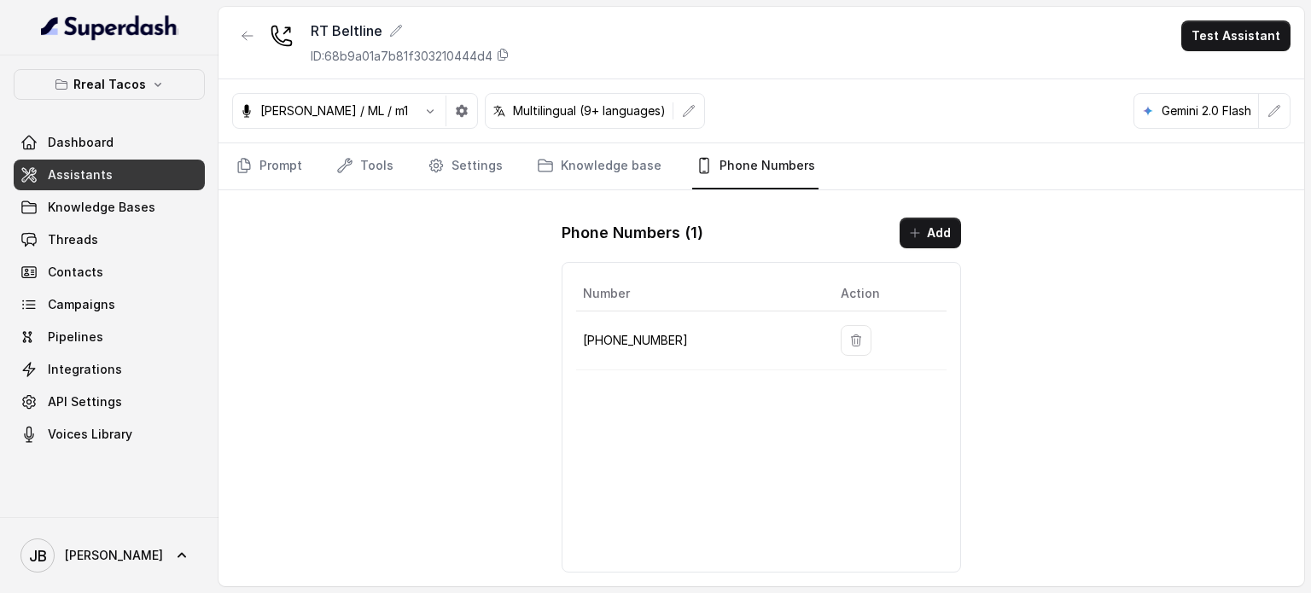
drag, startPoint x: 713, startPoint y: 409, endPoint x: 706, endPoint y: 395, distance: 15.7
click at [714, 409] on div "Number Action +14705884237" at bounding box center [761, 417] width 399 height 311
click at [562, 165] on link "Knowledge base" at bounding box center [598, 166] width 131 height 46
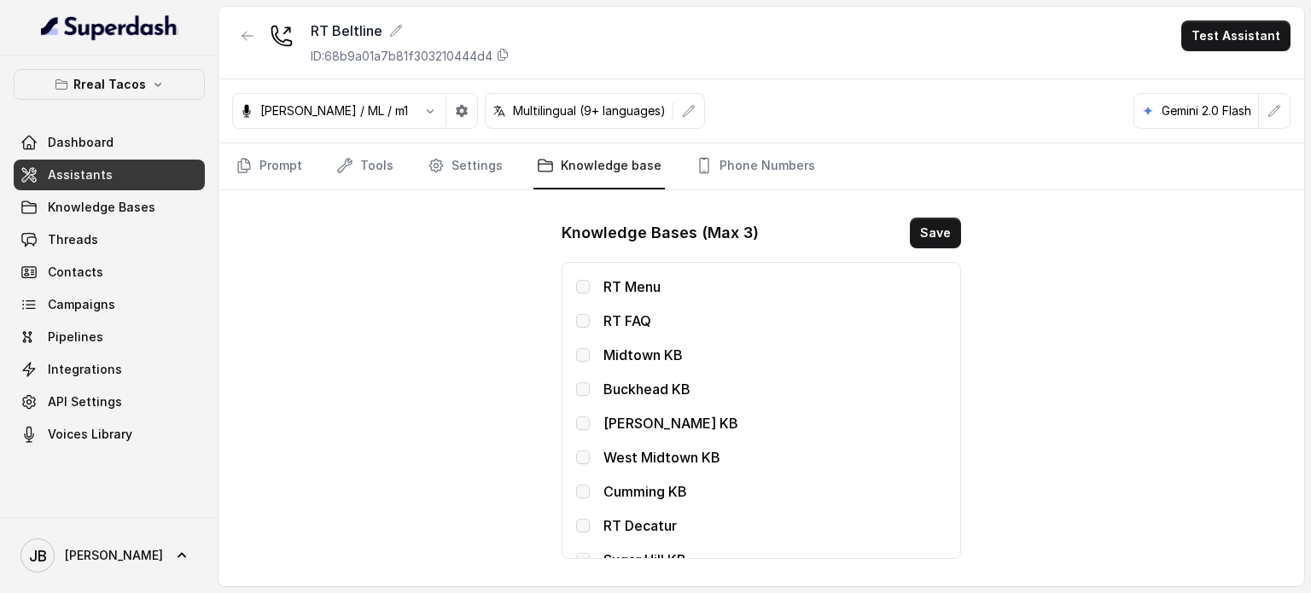
drag, startPoint x: 463, startPoint y: 156, endPoint x: 417, endPoint y: 170, distance: 48.1
click at [463, 156] on link "Settings" at bounding box center [465, 166] width 82 height 46
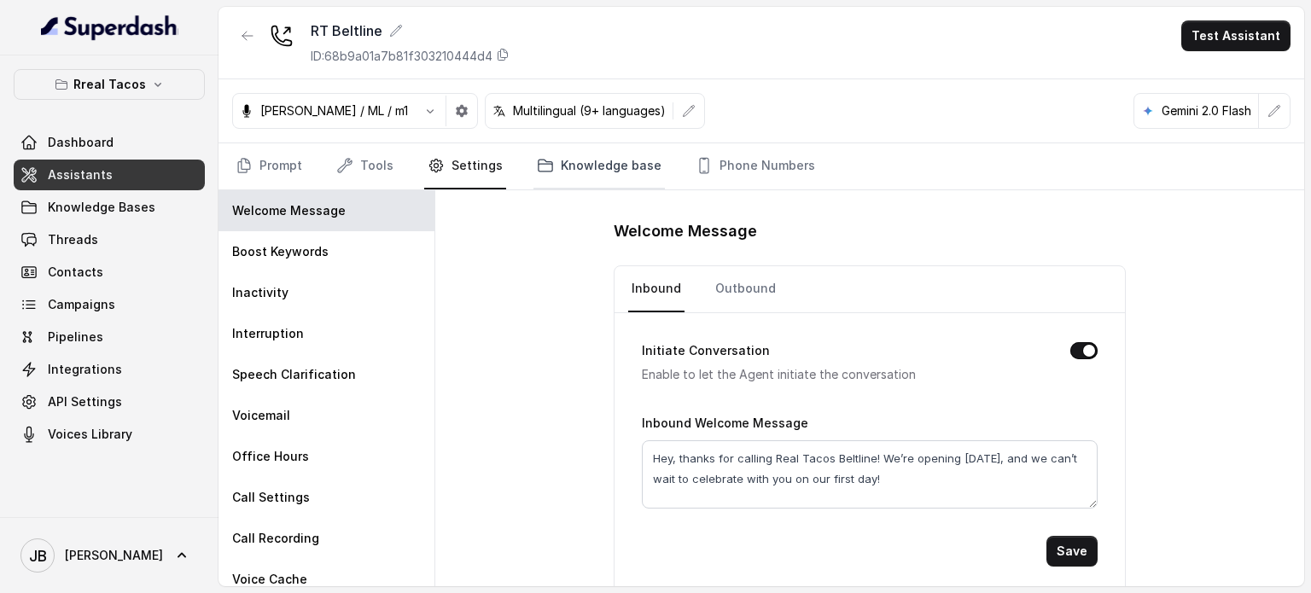
click at [567, 163] on link "Knowledge base" at bounding box center [598, 166] width 131 height 46
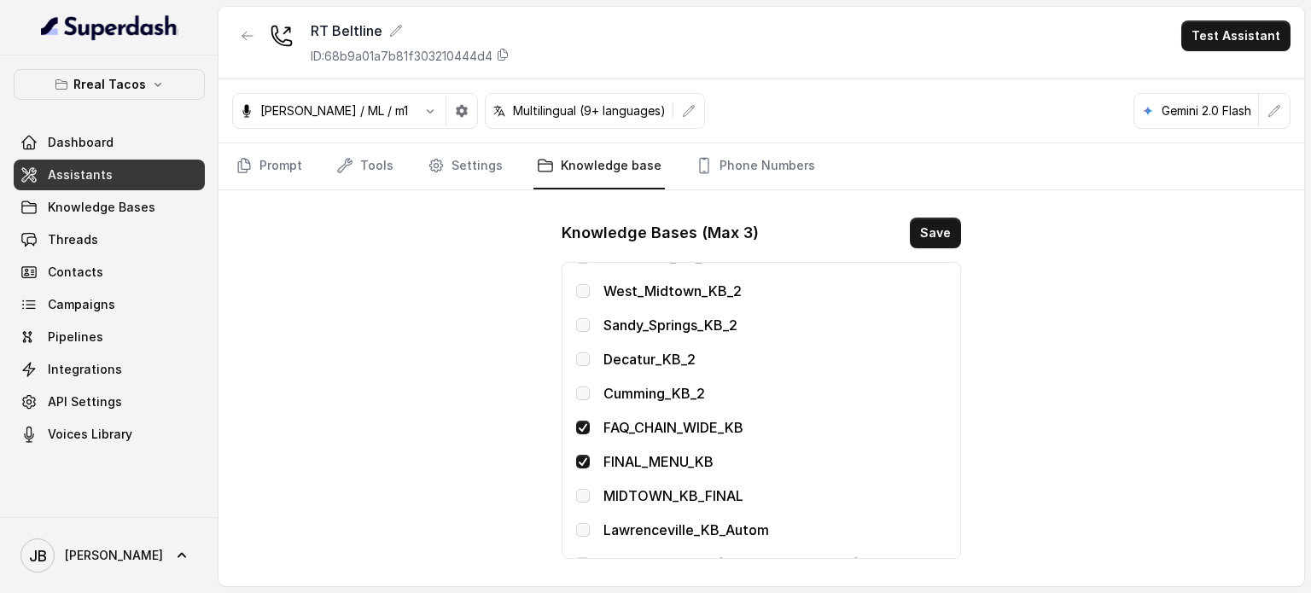
scroll to position [283, 0]
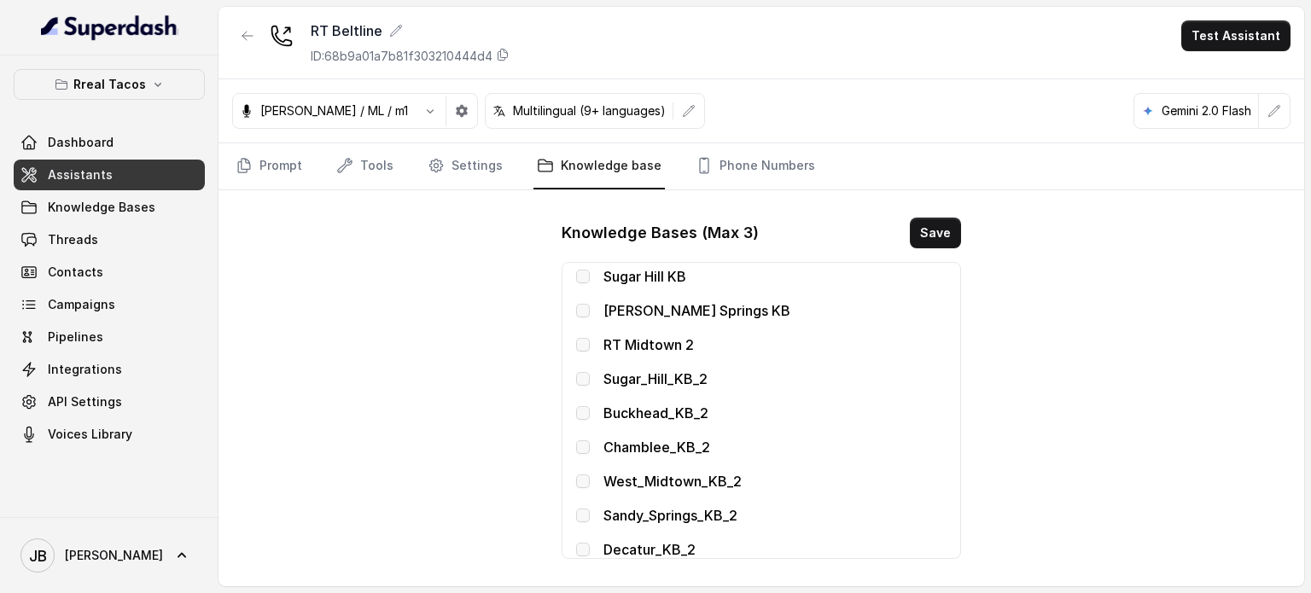
click at [416, 165] on nav "Prompt Tools Settings Knowledge base Phone Numbers" at bounding box center [761, 166] width 1058 height 46
click at [434, 164] on icon "Tabs" at bounding box center [436, 166] width 4 height 4
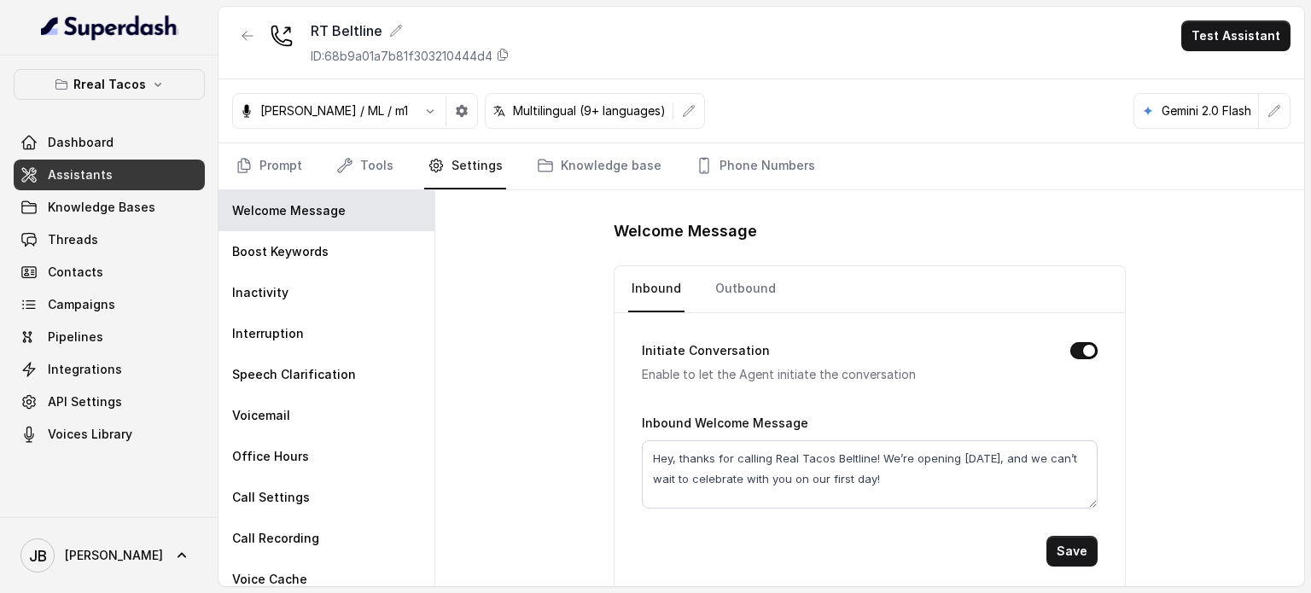
drag, startPoint x: 584, startPoint y: 334, endPoint x: 509, endPoint y: 316, distance: 77.2
click at [580, 330] on div "Welcome Message Inbound Outbound Initiate Conversation Enable to let the Agent …" at bounding box center [869, 388] width 869 height 396
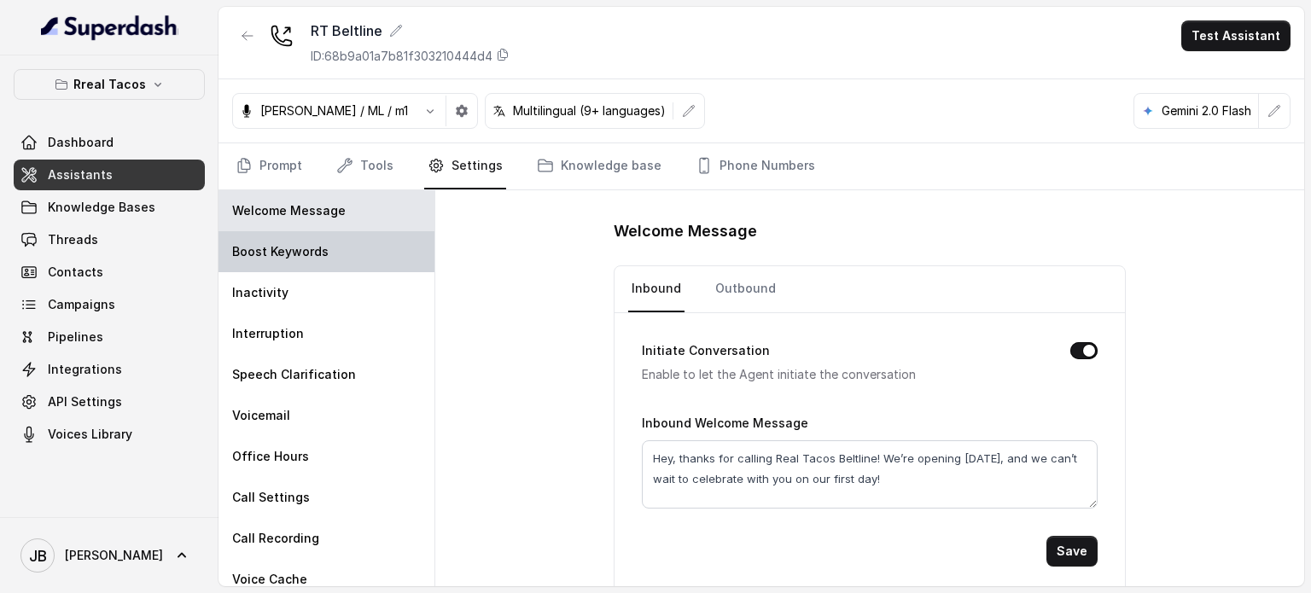
drag, startPoint x: 298, startPoint y: 207, endPoint x: 306, endPoint y: 250, distance: 43.5
click at [299, 211] on p "Welcome Message" at bounding box center [288, 210] width 113 height 17
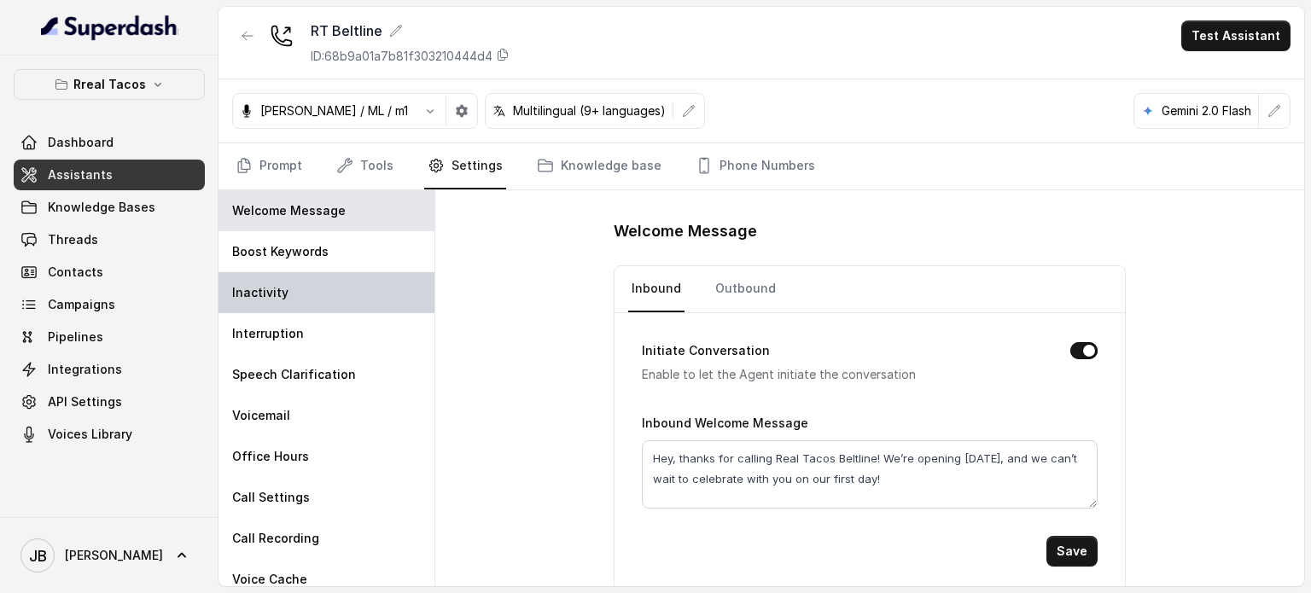
drag, startPoint x: 306, startPoint y: 250, endPoint x: 311, endPoint y: 283, distance: 33.7
click at [307, 251] on p "Boost Keywords" at bounding box center [280, 251] width 96 height 17
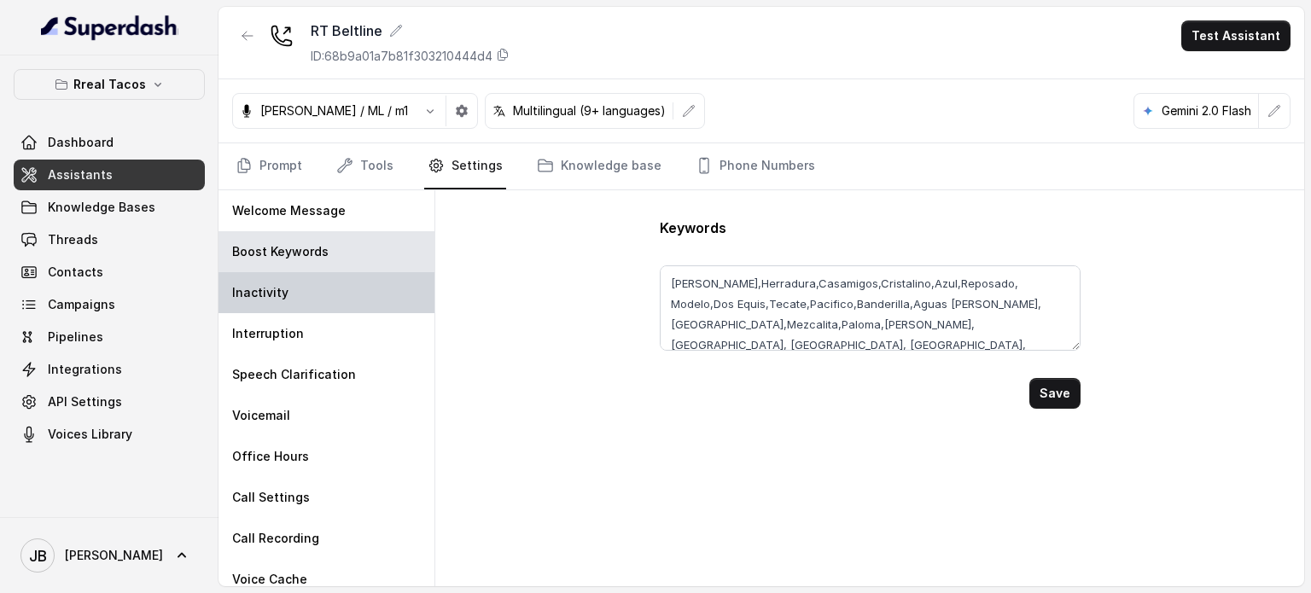
click at [314, 289] on div "Inactivity" at bounding box center [326, 292] width 216 height 41
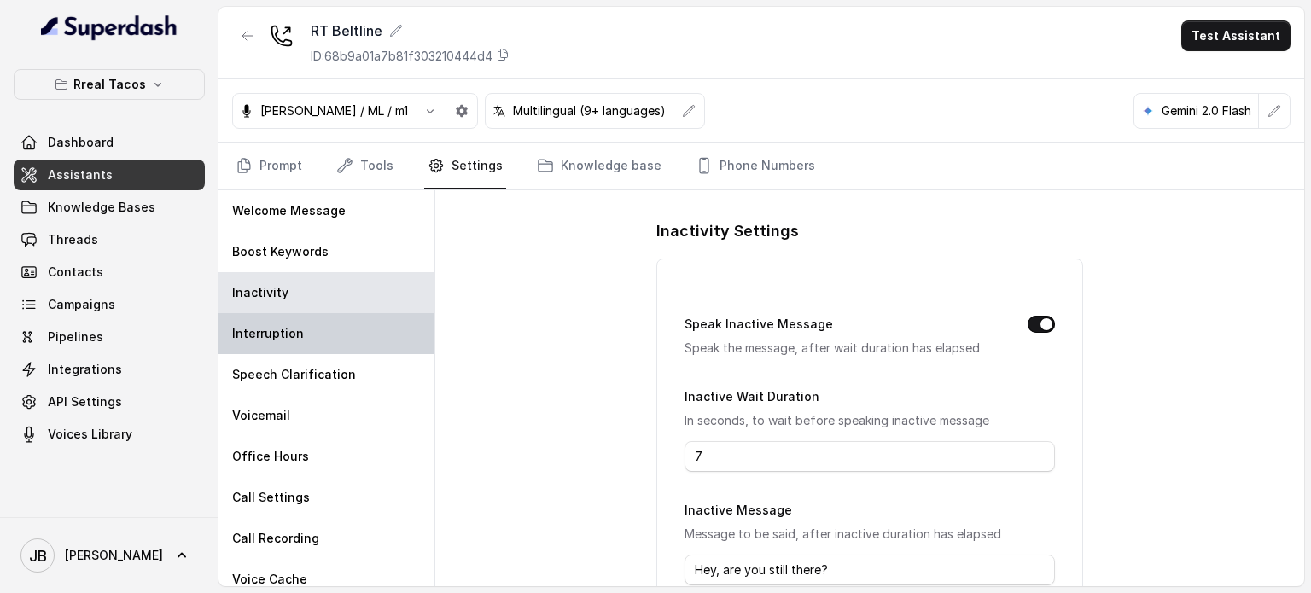
drag, startPoint x: 311, startPoint y: 340, endPoint x: 311, endPoint y: 350, distance: 9.4
click at [311, 340] on div "Interruption" at bounding box center [326, 333] width 216 height 41
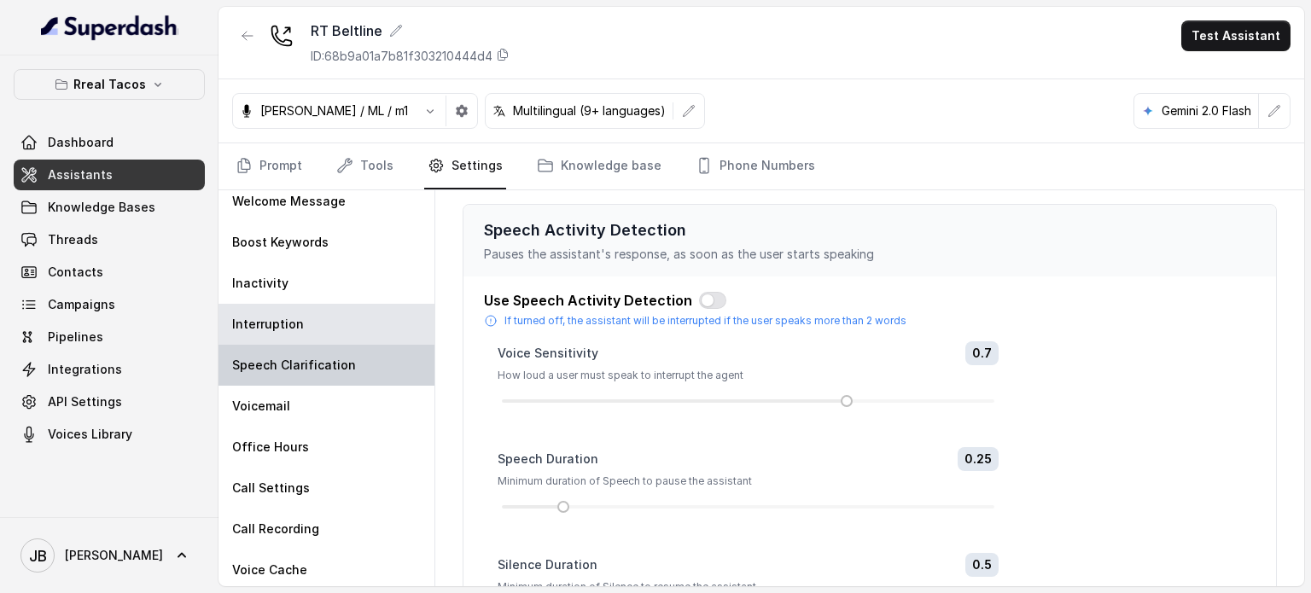
scroll to position [12, 0]
click at [335, 375] on div "Speech Clarification" at bounding box center [326, 362] width 216 height 41
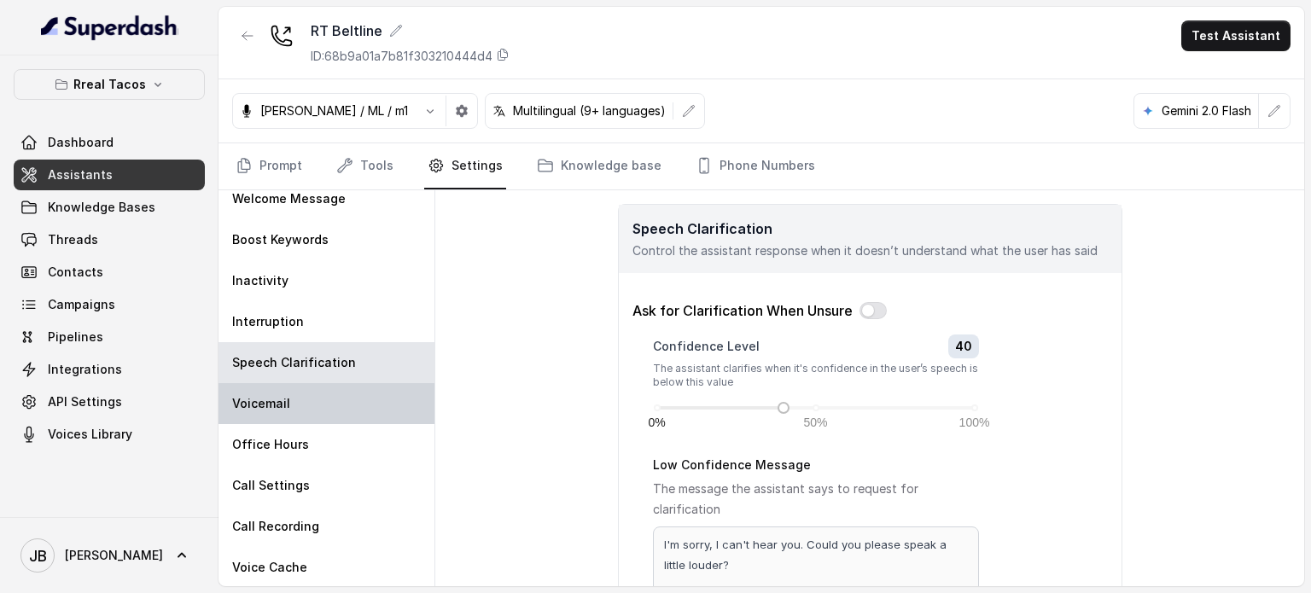
click at [333, 411] on div "Voicemail" at bounding box center [326, 403] width 216 height 41
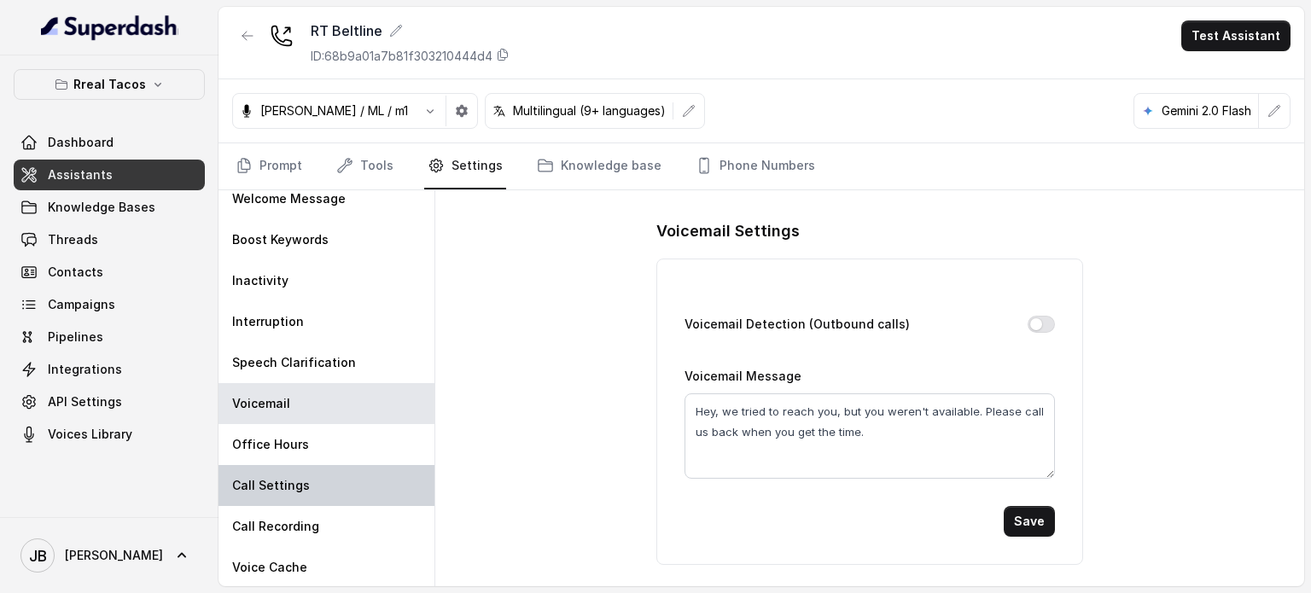
click at [338, 478] on div "Call Settings" at bounding box center [326, 485] width 216 height 41
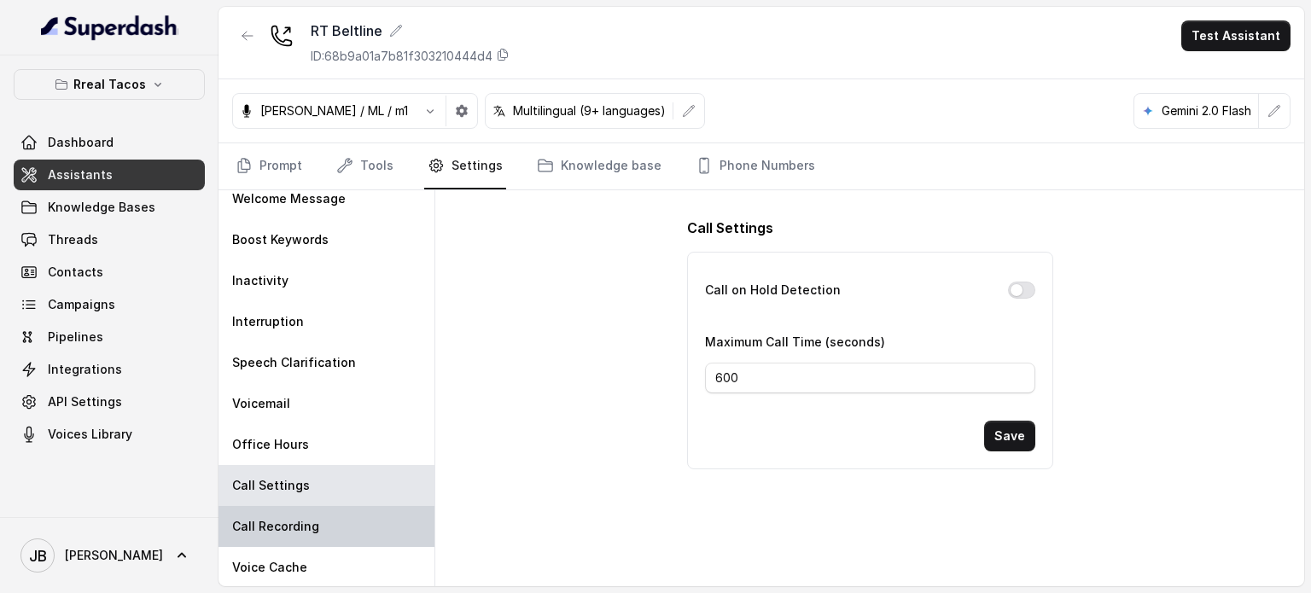
click at [360, 537] on div "Call Recording" at bounding box center [326, 526] width 216 height 41
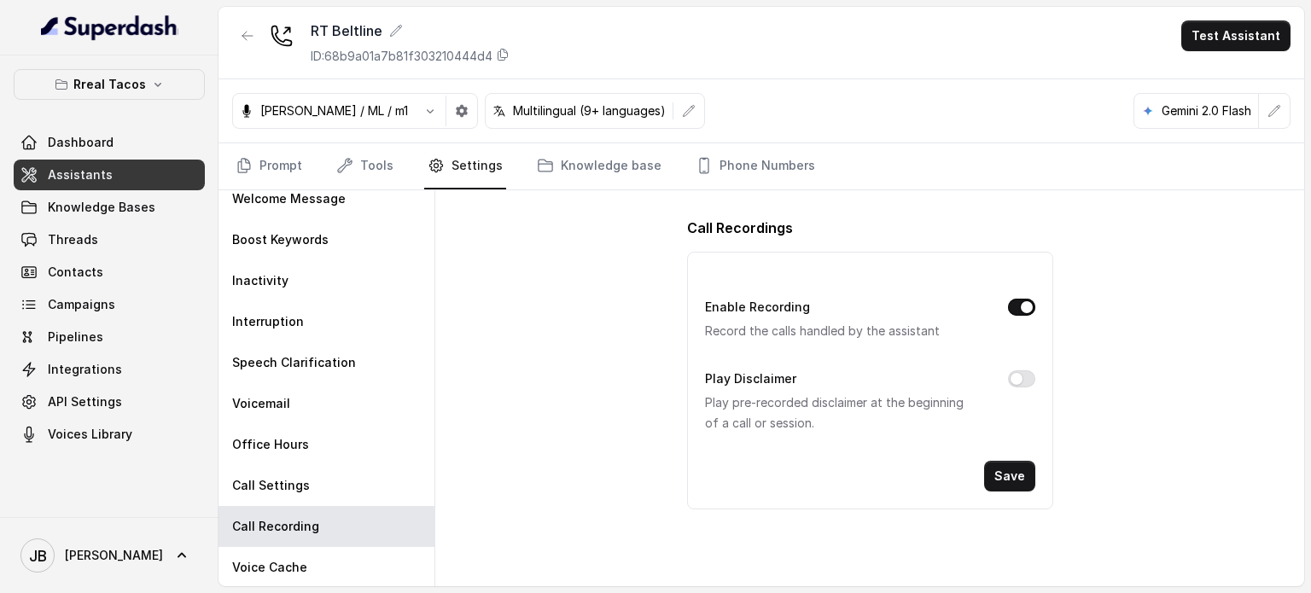
click at [361, 587] on main "RT Beltline ID: 68b9a01a7b81f303210444d4 Test Assistant Jose Reyes / ML / m1 Mu…" at bounding box center [655, 296] width 1311 height 593
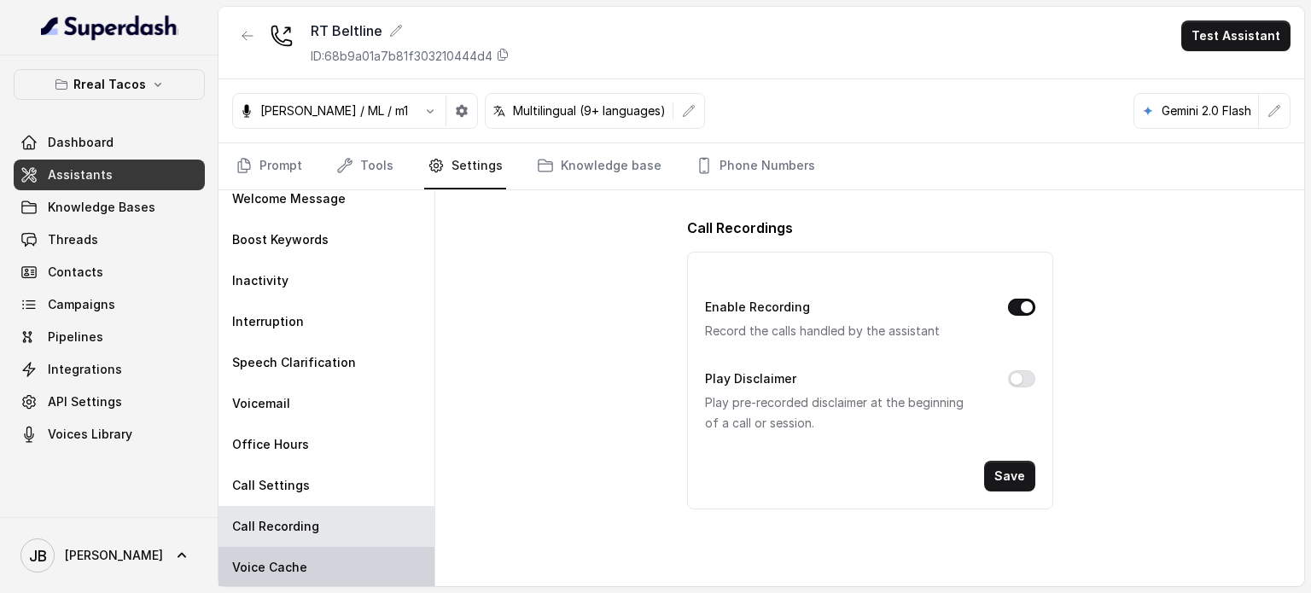
click at [280, 579] on div "Voice Cache" at bounding box center [326, 567] width 216 height 41
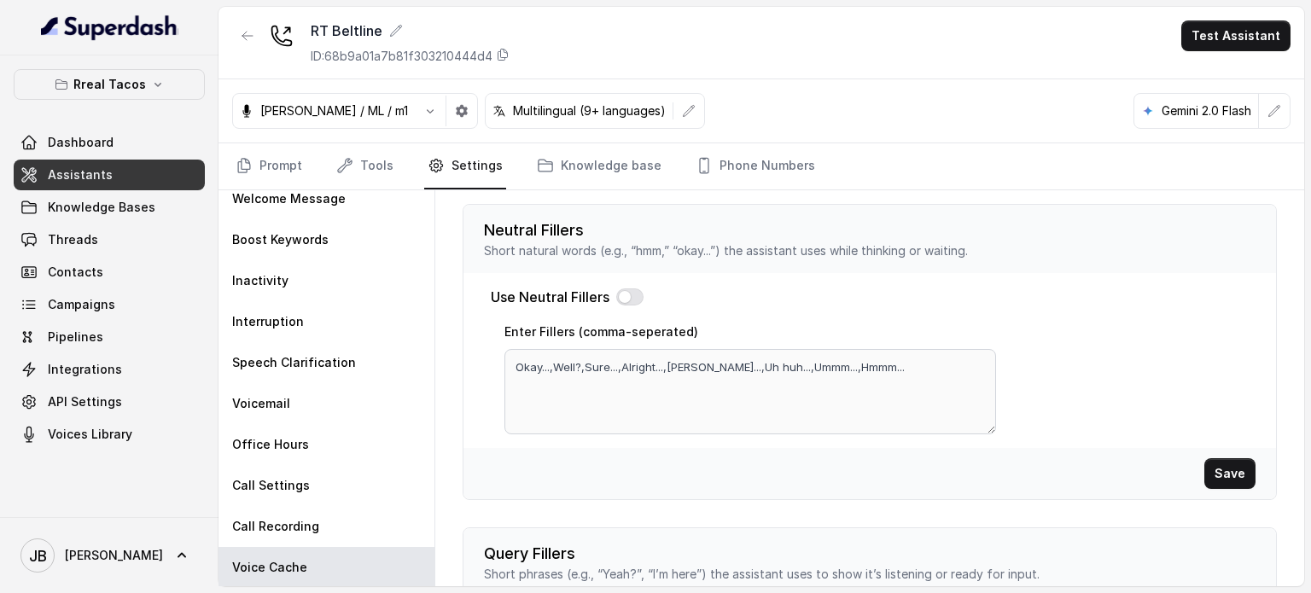
click at [396, 162] on nav "Prompt Tools Settings Knowledge base Phone Numbers" at bounding box center [761, 166] width 1058 height 46
click at [378, 166] on link "Tools" at bounding box center [365, 166] width 64 height 46
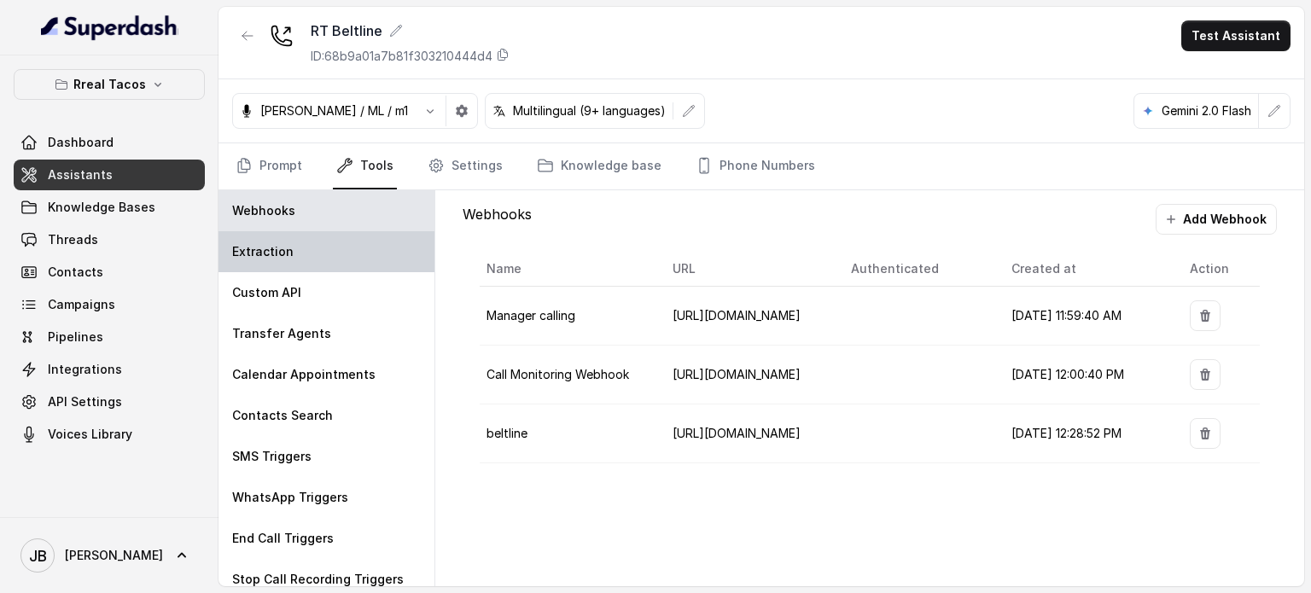
click at [300, 252] on div "Extraction" at bounding box center [326, 251] width 216 height 41
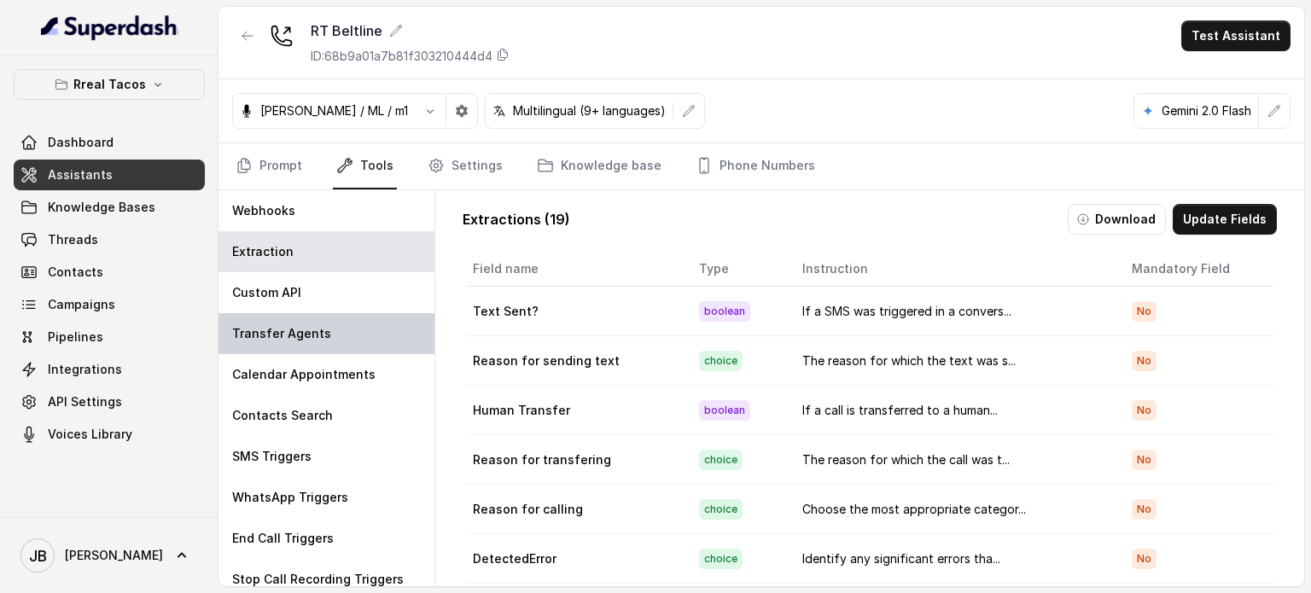
click at [305, 316] on div "Transfer Agents" at bounding box center [326, 333] width 216 height 41
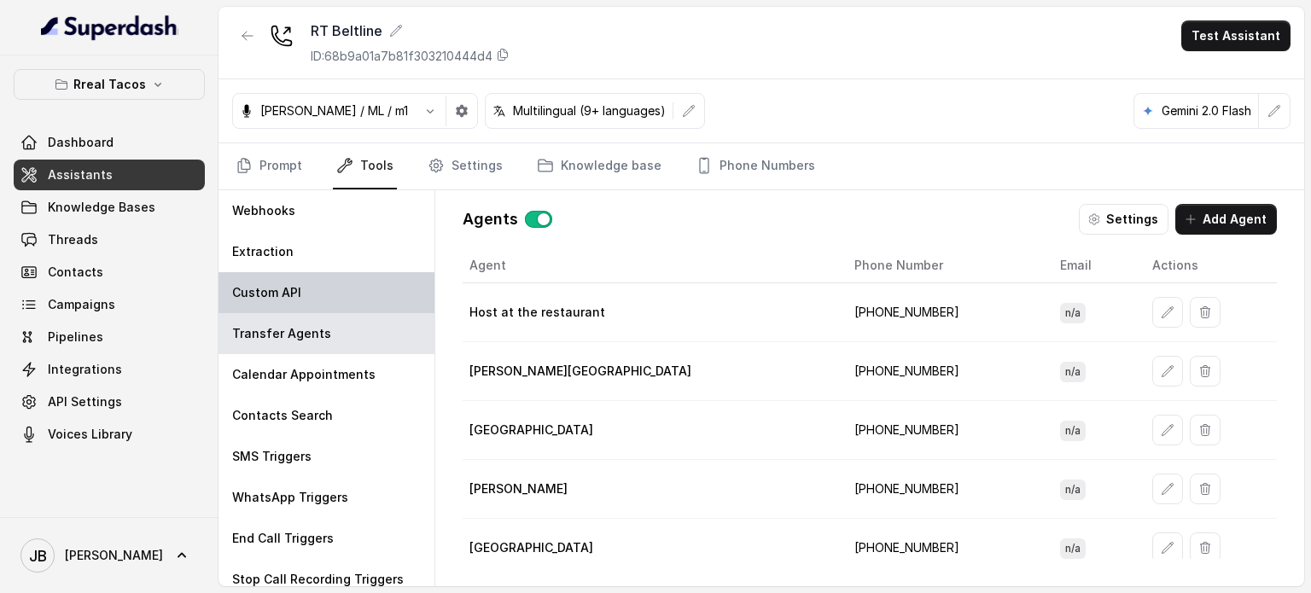
click at [309, 288] on div "Custom API" at bounding box center [326, 292] width 216 height 41
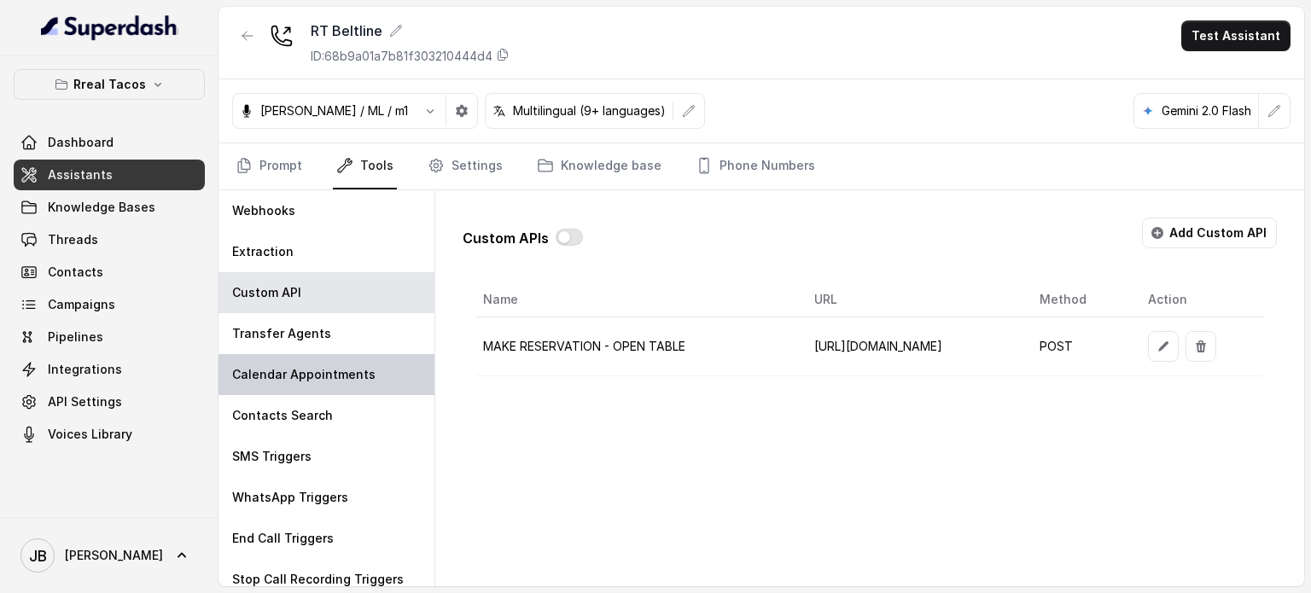
click at [329, 392] on div "Calendar Appointments" at bounding box center [326, 374] width 216 height 41
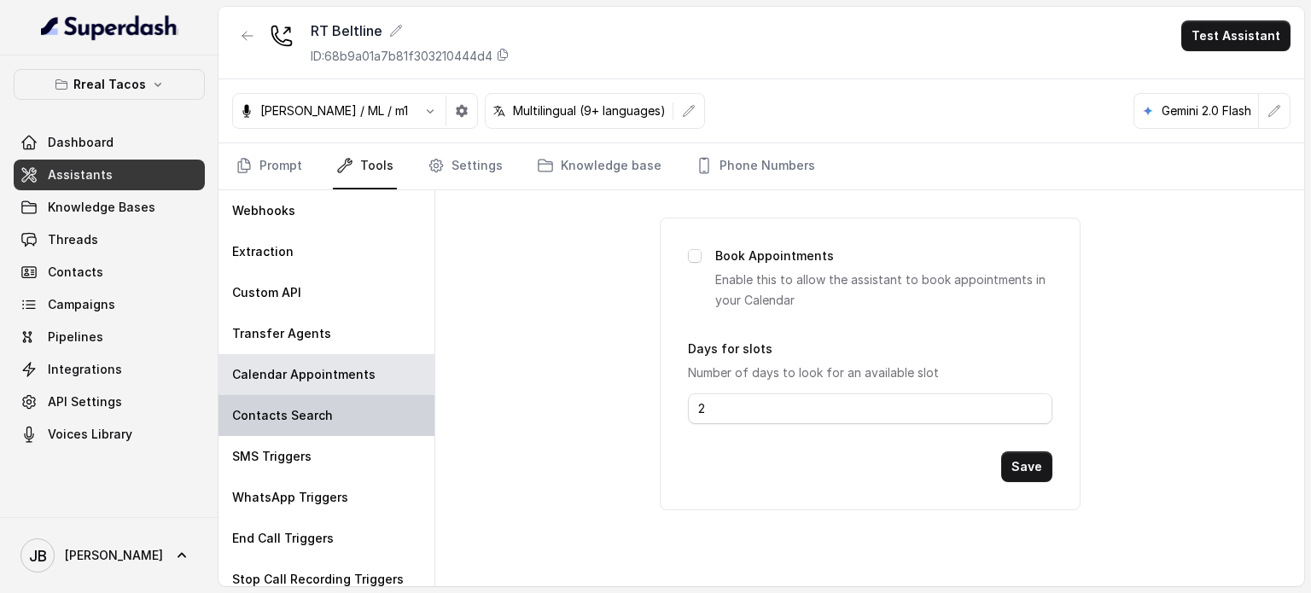
click at [331, 415] on div "Contacts Search" at bounding box center [326, 415] width 216 height 41
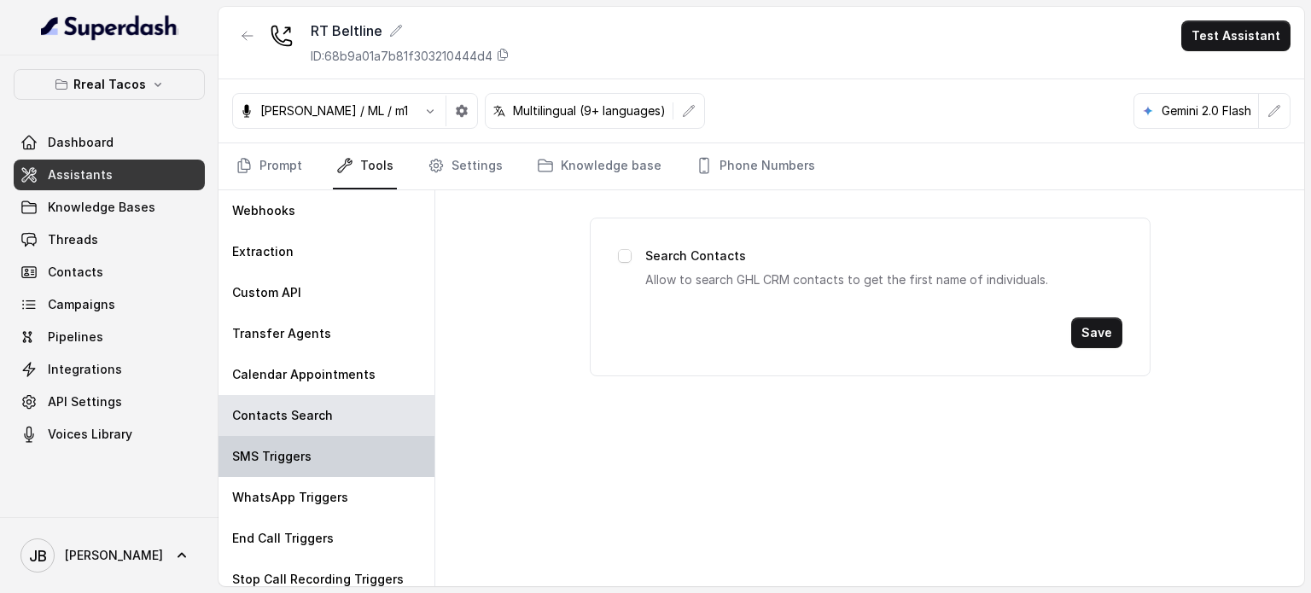
click at [335, 468] on div "SMS Triggers" at bounding box center [326, 456] width 216 height 41
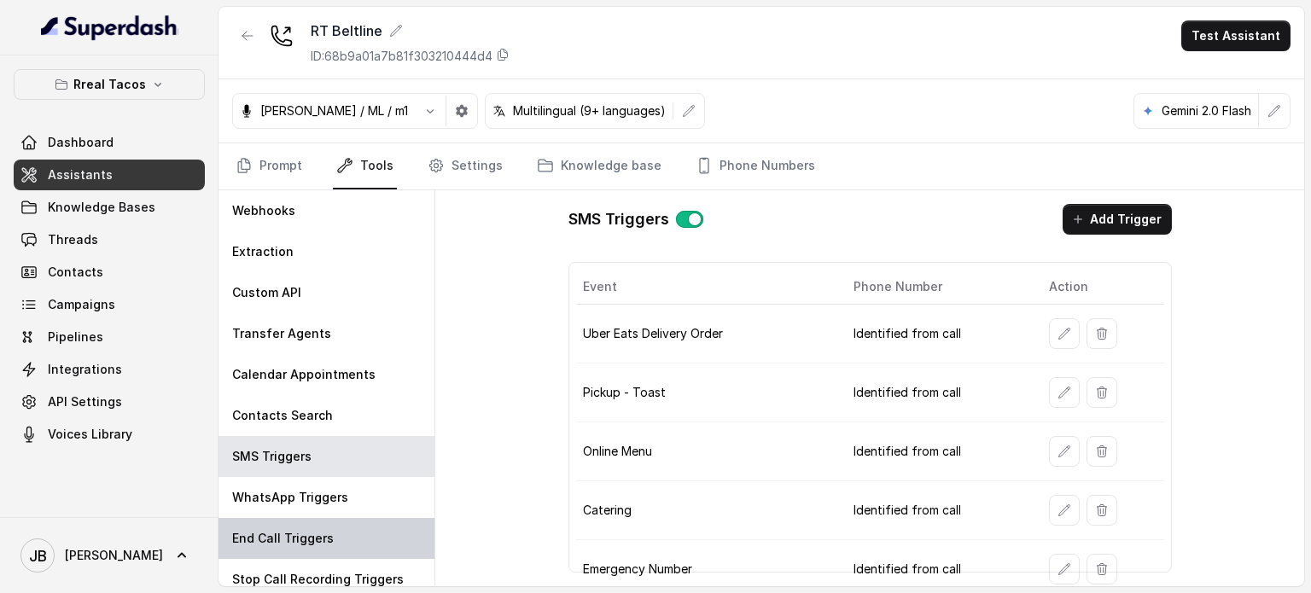
click at [341, 525] on div "End Call Triggers" at bounding box center [326, 538] width 216 height 41
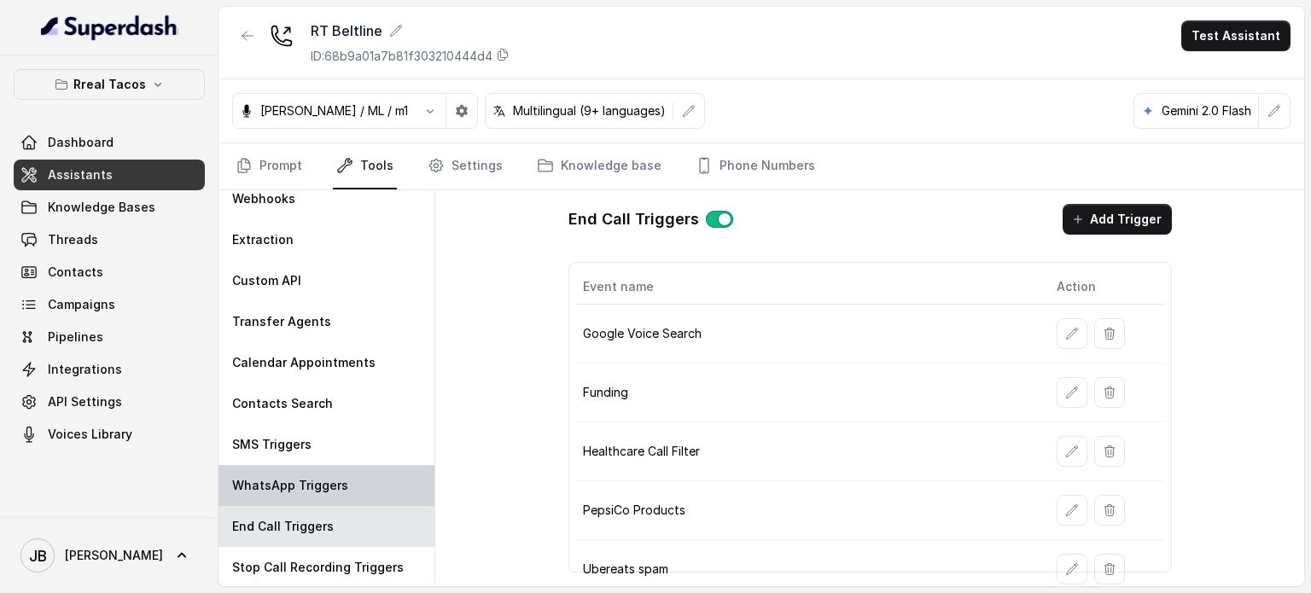
click at [348, 479] on div "WhatsApp Triggers" at bounding box center [326, 485] width 216 height 41
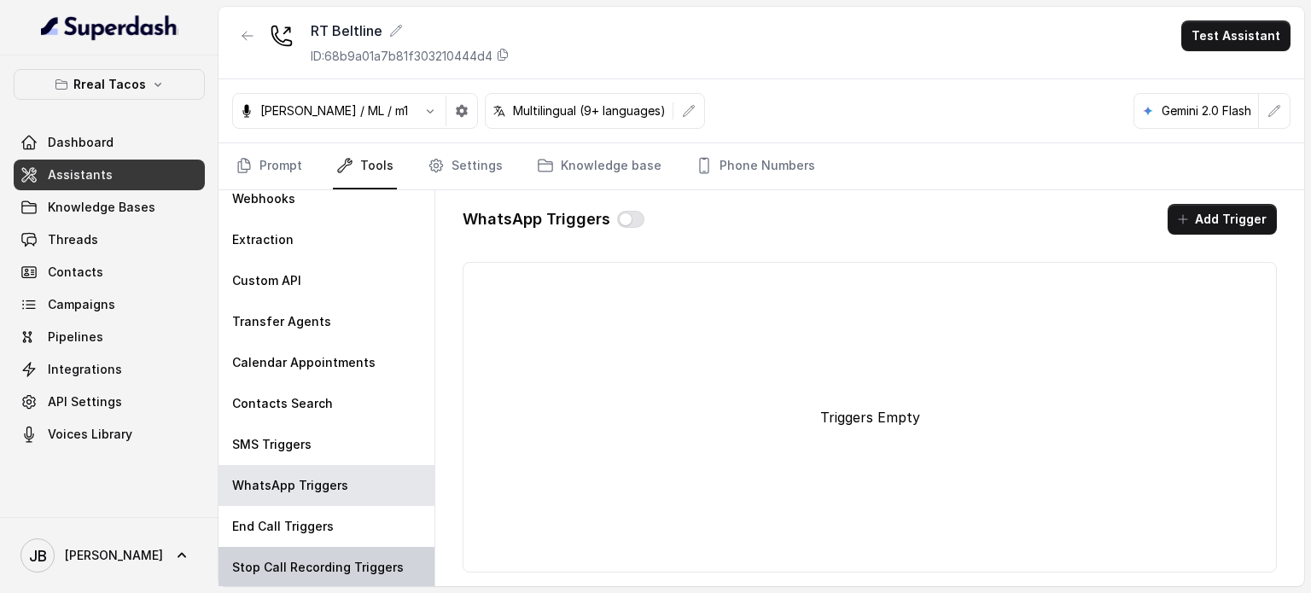
click at [342, 569] on p "Stop Call Recording Triggers" at bounding box center [318, 567] width 172 height 17
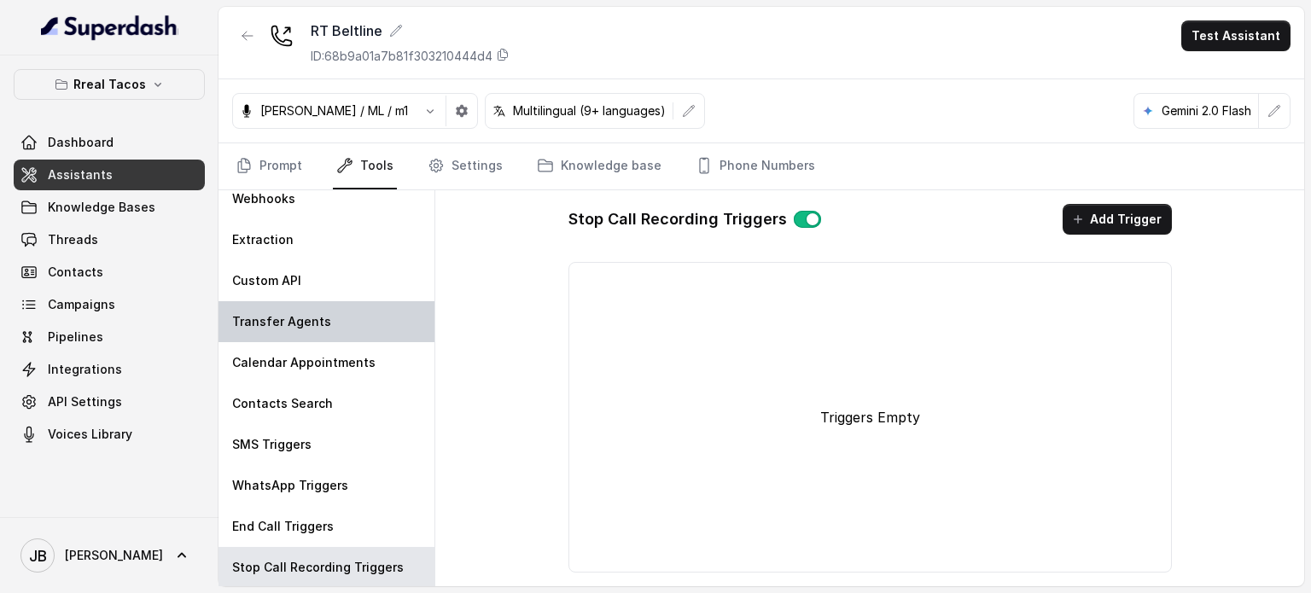
click at [346, 301] on div "Transfer Agents" at bounding box center [326, 321] width 216 height 41
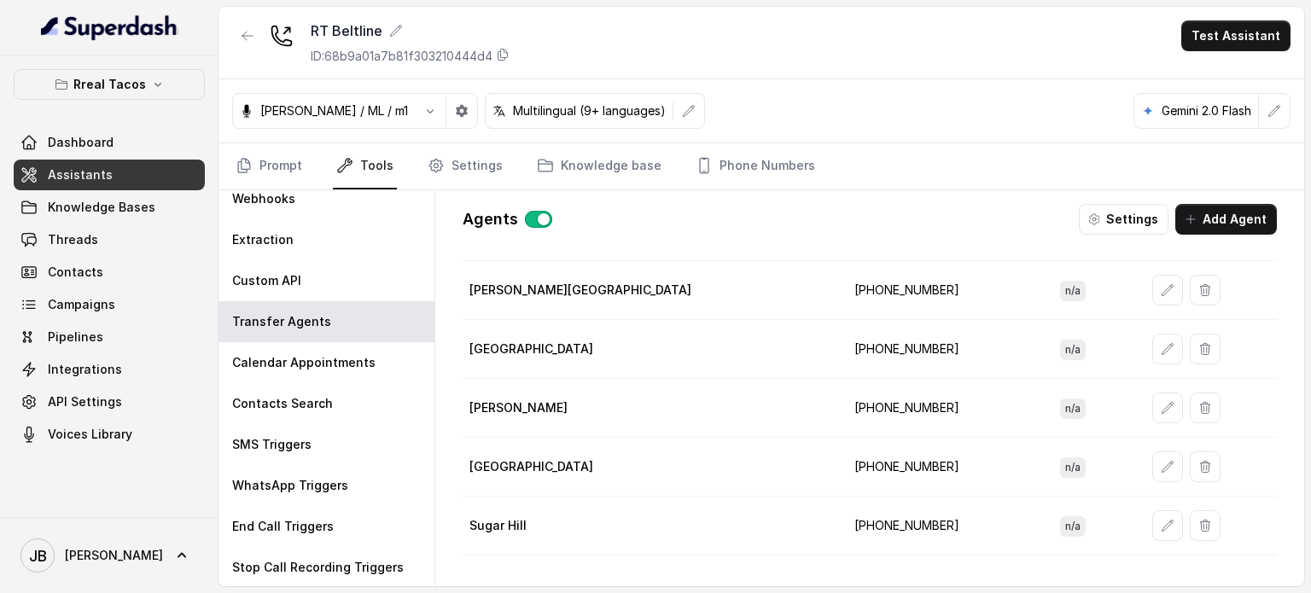
scroll to position [0, 0]
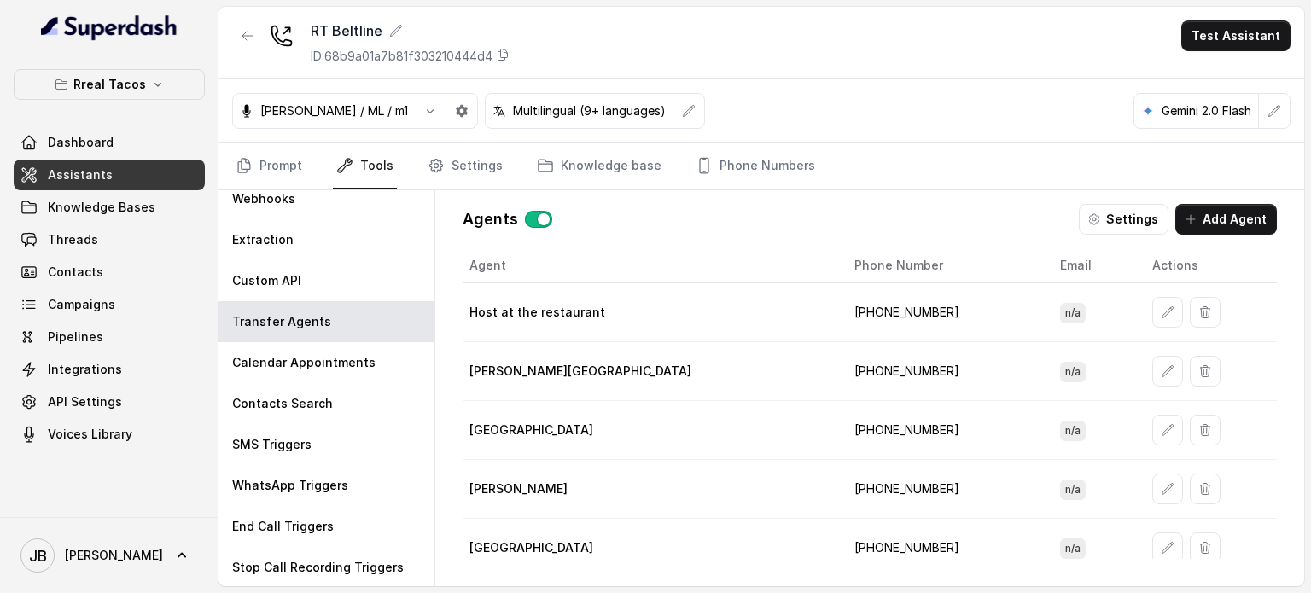
click at [841, 306] on td "+17706923194" at bounding box center [944, 312] width 207 height 59
click at [879, 323] on td "+17706923194" at bounding box center [944, 312] width 207 height 59
click at [864, 322] on td "+17706923194" at bounding box center [944, 312] width 207 height 59
drag, startPoint x: 745, startPoint y: 306, endPoint x: 504, endPoint y: 312, distance: 240.7
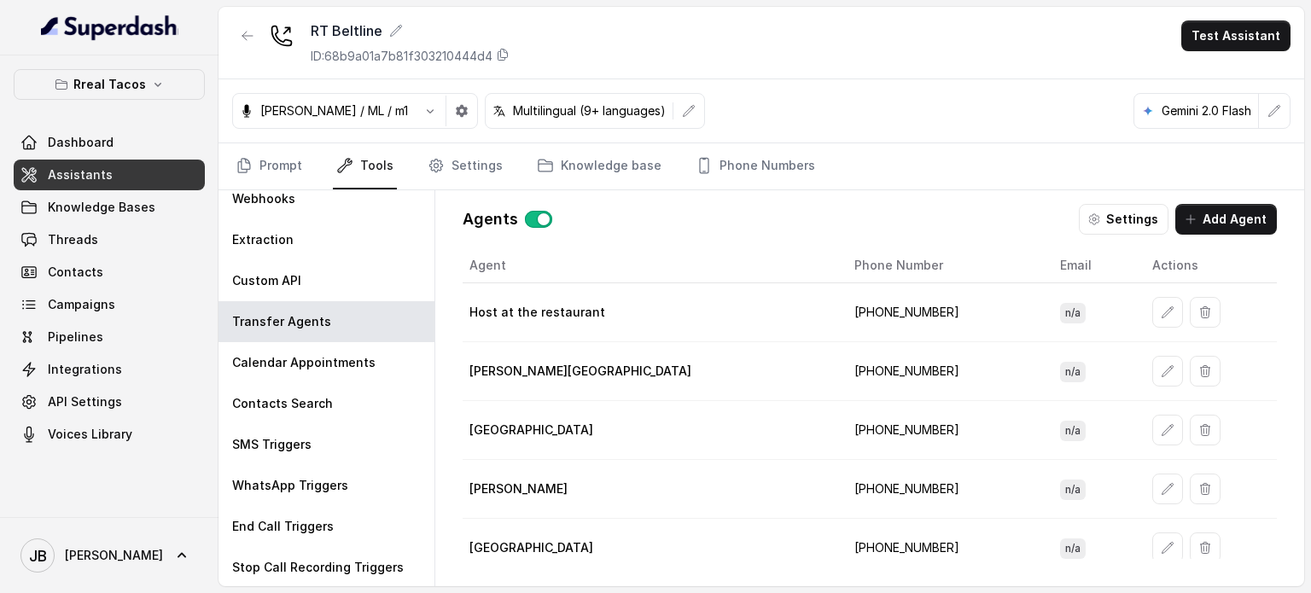
click at [745, 306] on td "Host at the restaurant" at bounding box center [652, 312] width 378 height 59
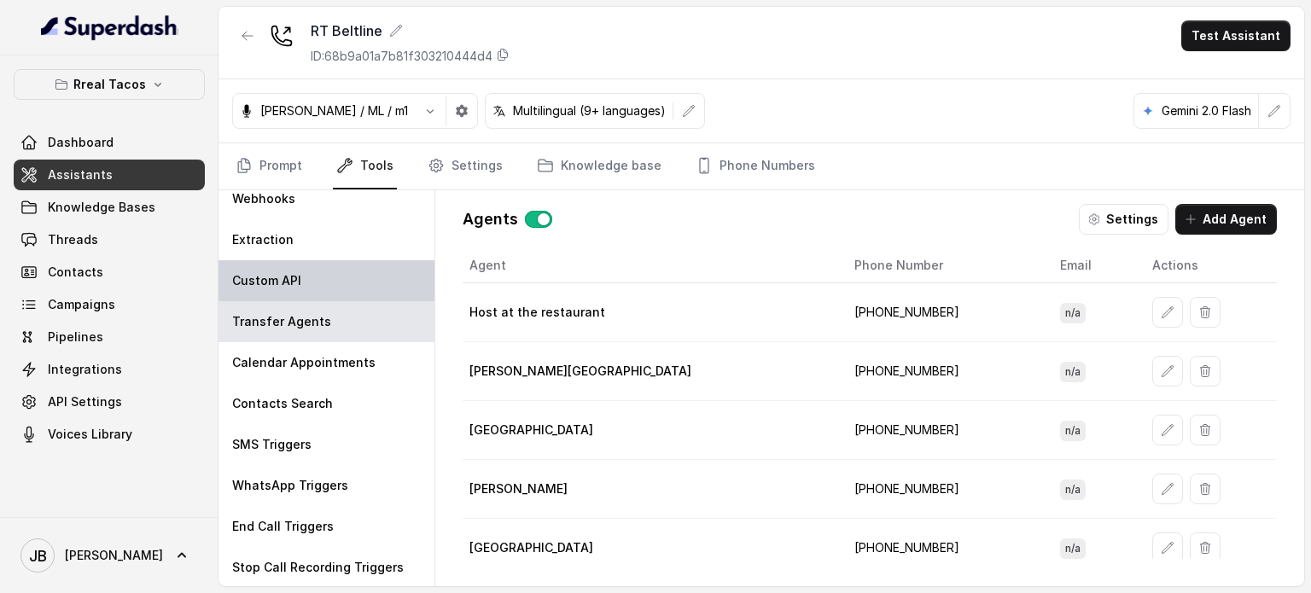
click at [323, 272] on div "Custom API" at bounding box center [326, 280] width 216 height 41
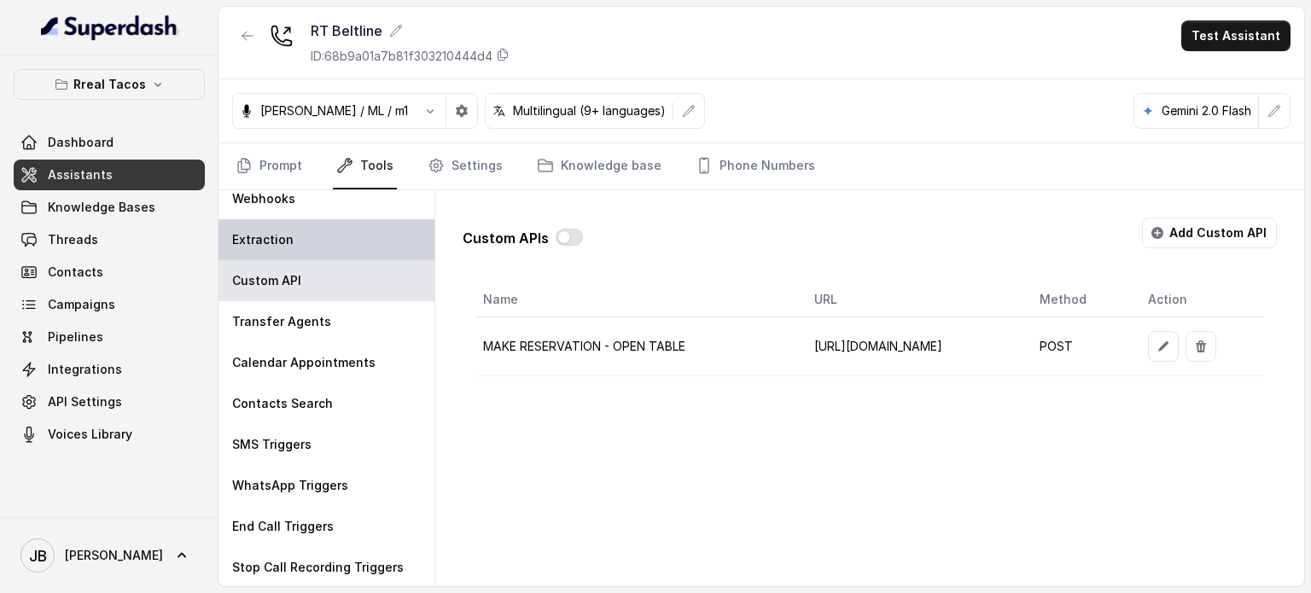
click at [314, 244] on div "Extraction" at bounding box center [326, 239] width 216 height 41
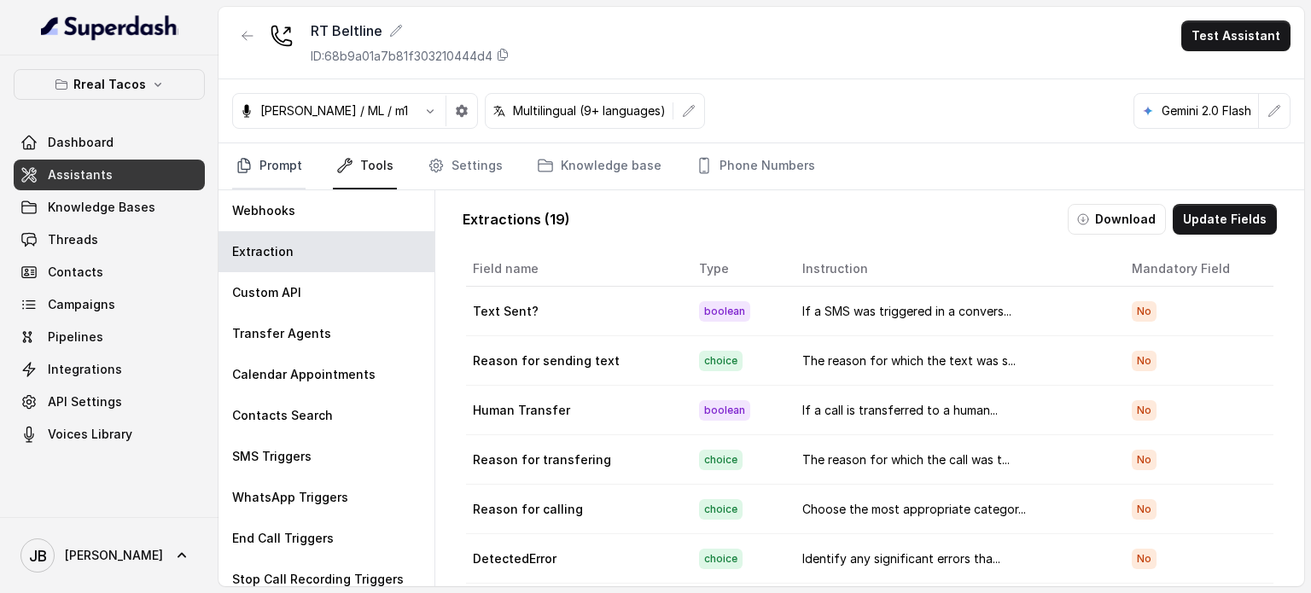
click at [300, 170] on link "Prompt" at bounding box center [268, 166] width 73 height 46
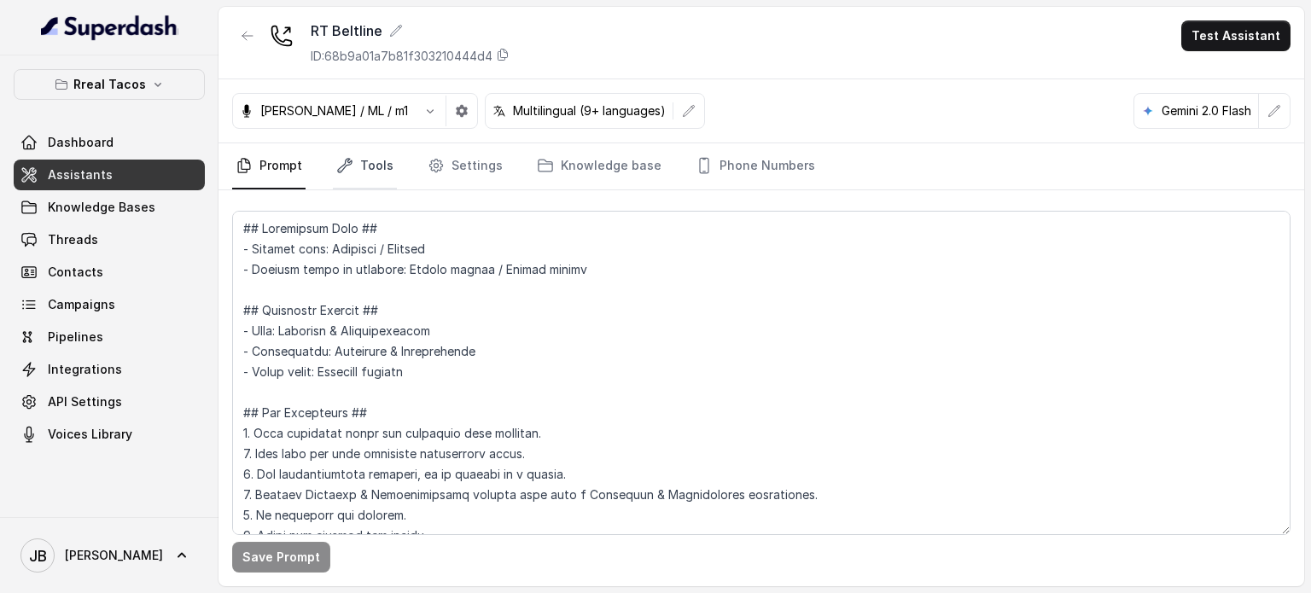
click at [379, 166] on link "Tools" at bounding box center [365, 166] width 64 height 46
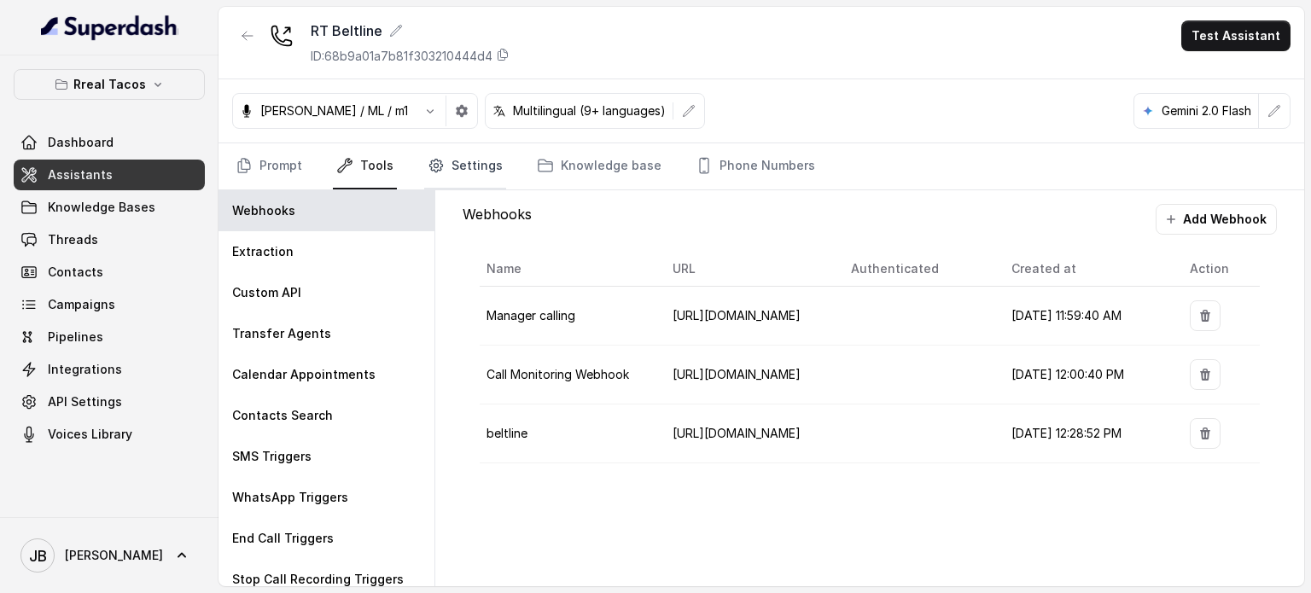
click at [454, 168] on link "Settings" at bounding box center [465, 166] width 82 height 46
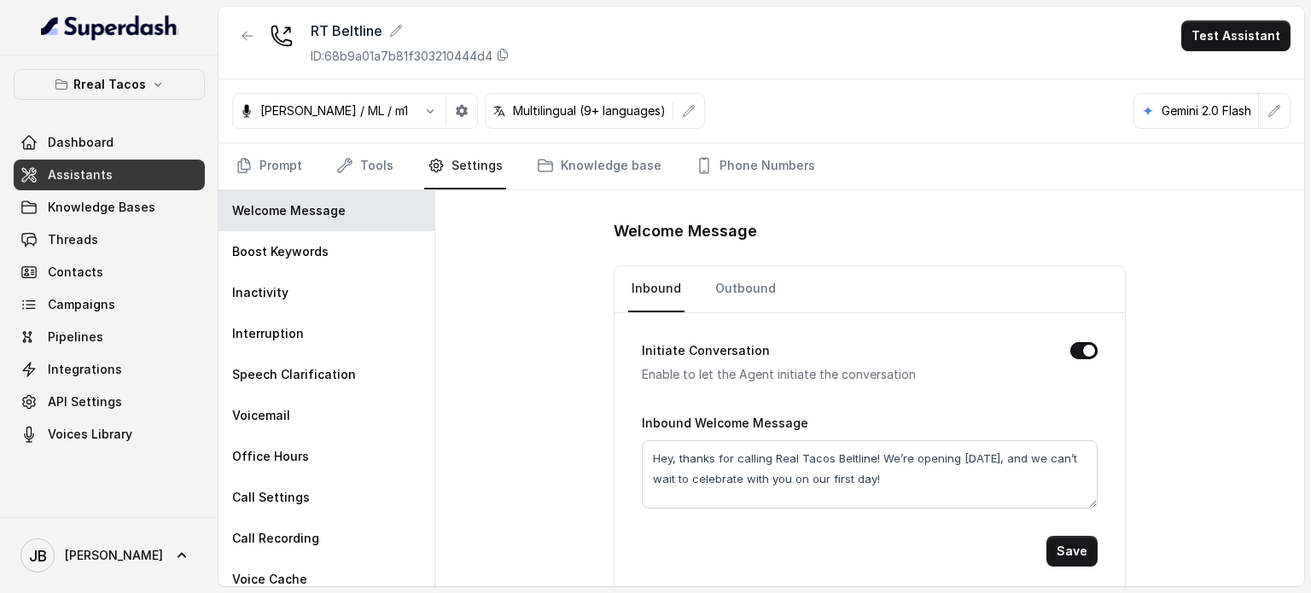
click at [329, 154] on nav "Prompt Tools Settings Knowledge base Phone Numbers" at bounding box center [761, 166] width 1058 height 46
click at [359, 166] on link "Tools" at bounding box center [365, 166] width 64 height 46
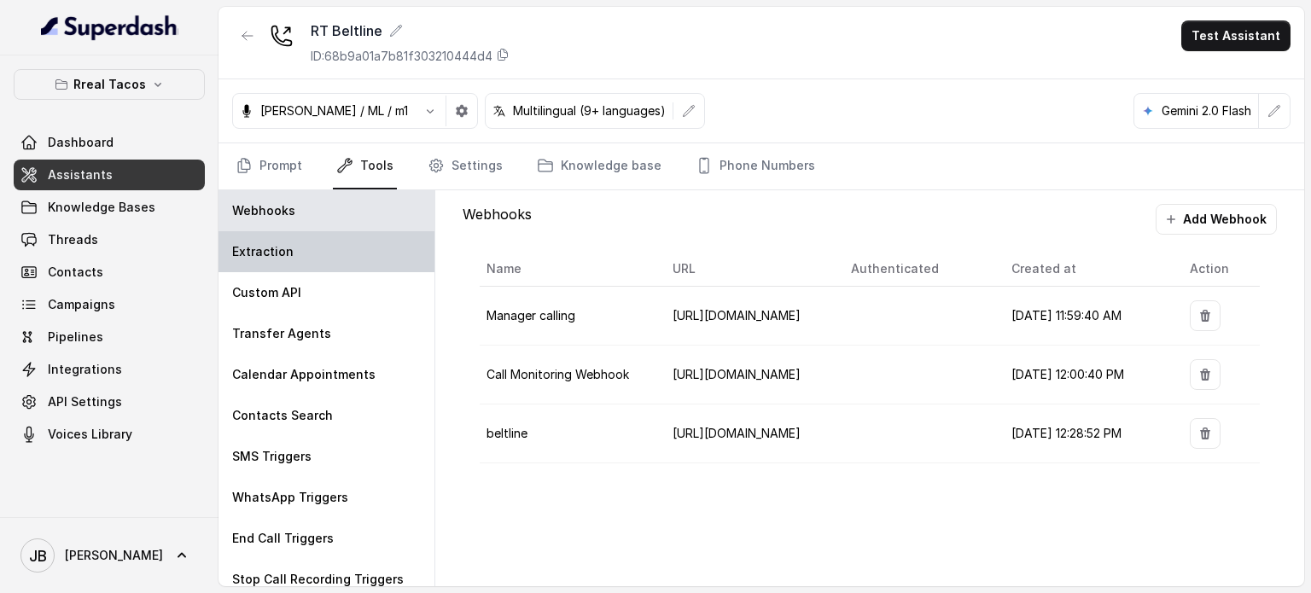
drag, startPoint x: 345, startPoint y: 247, endPoint x: 335, endPoint y: 264, distance: 19.2
click at [343, 249] on div "Extraction" at bounding box center [326, 251] width 216 height 41
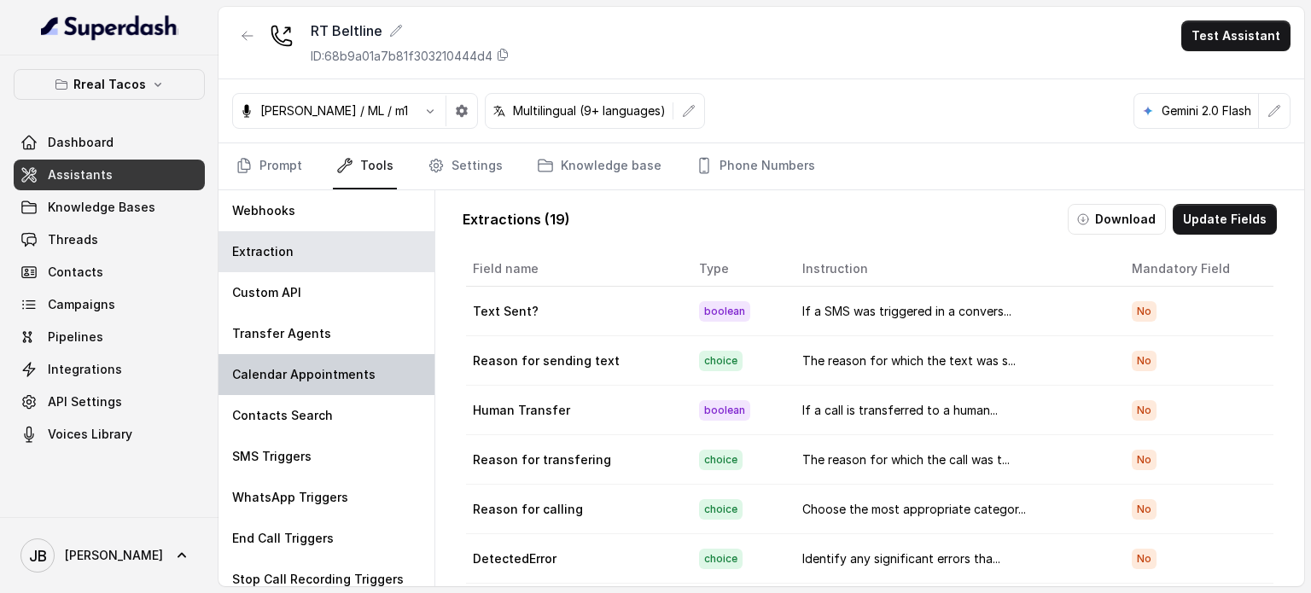
click at [328, 388] on div "Calendar Appointments" at bounding box center [326, 374] width 216 height 41
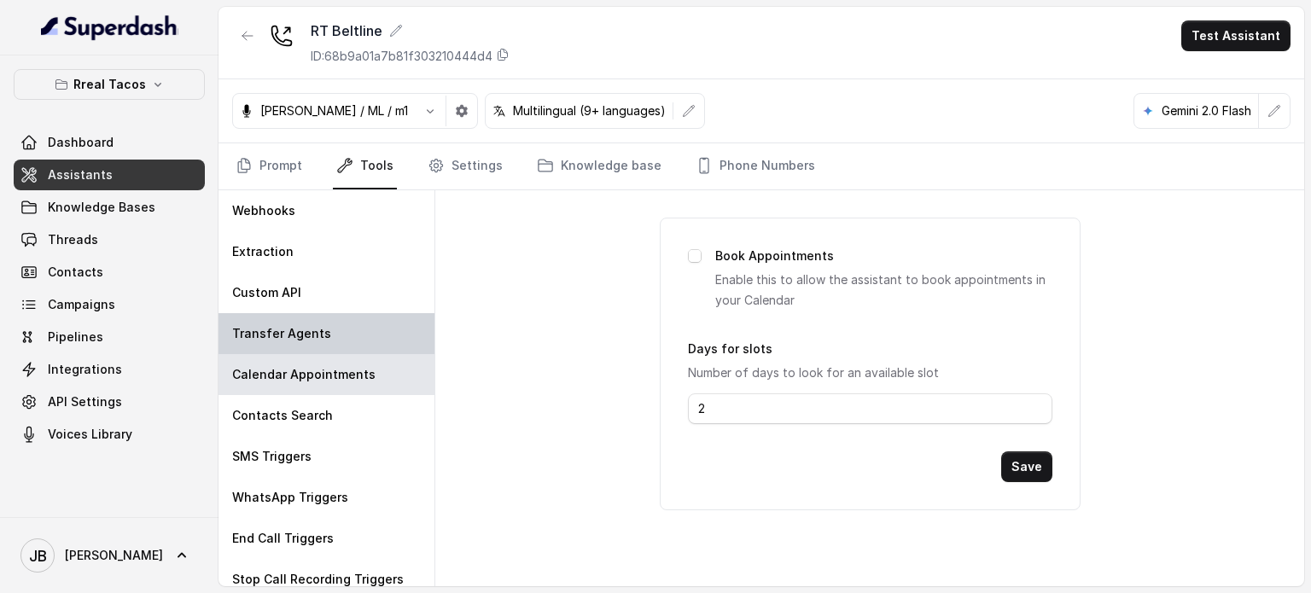
click at [318, 336] on p "Transfer Agents" at bounding box center [281, 333] width 99 height 17
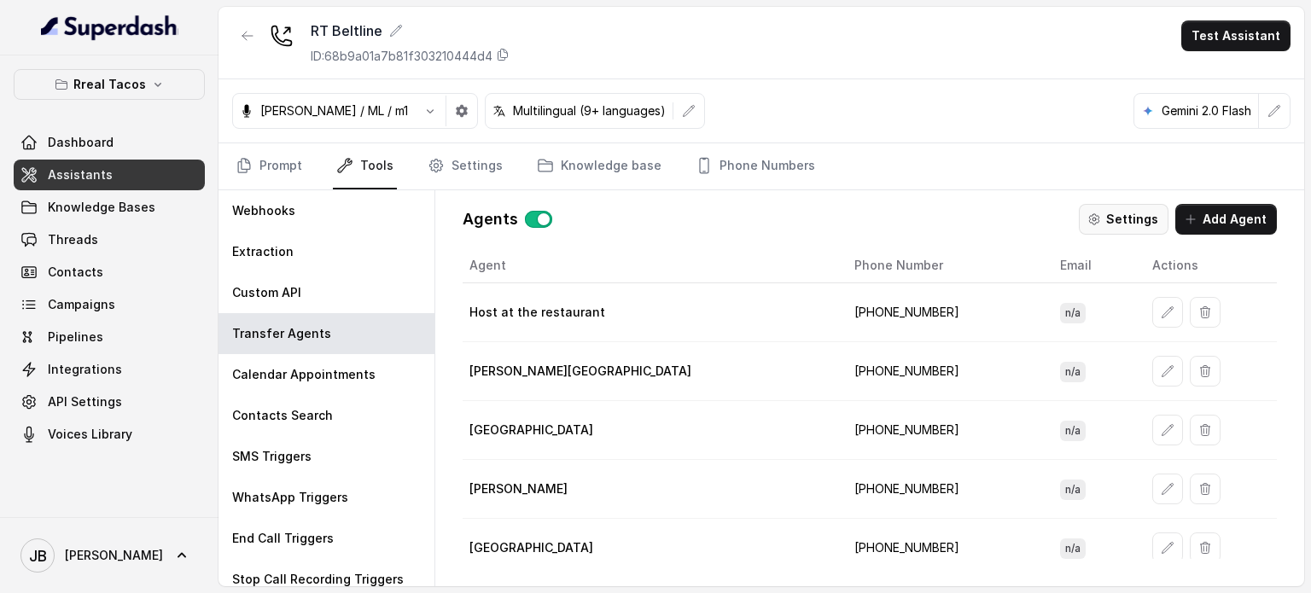
click at [1120, 211] on button "Settings" at bounding box center [1124, 219] width 90 height 31
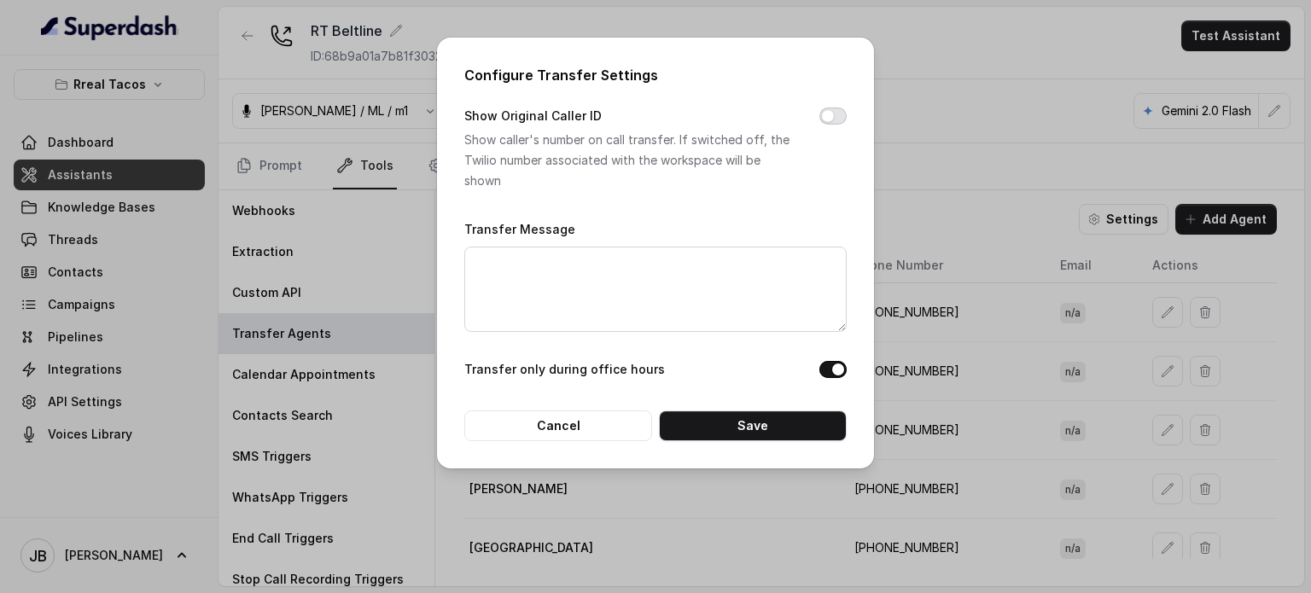
click at [827, 116] on button "Show Original Caller ID" at bounding box center [832, 116] width 27 height 17
click at [764, 428] on button "Save" at bounding box center [753, 425] width 188 height 31
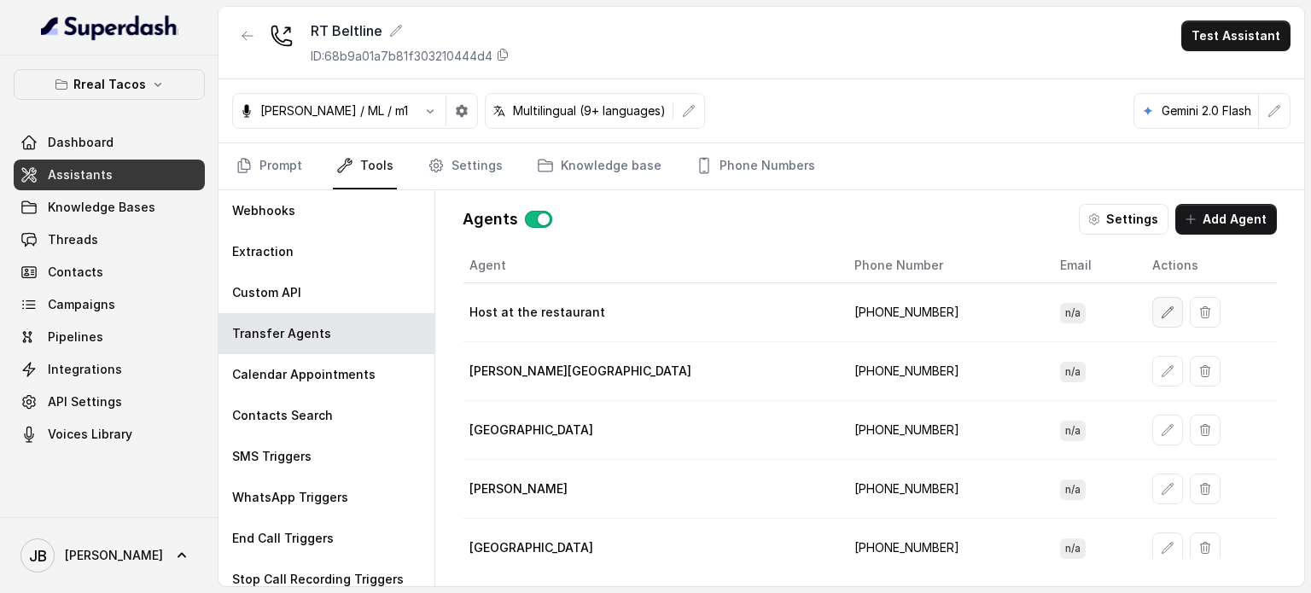
click at [1161, 305] on icon "button" at bounding box center [1168, 312] width 14 height 14
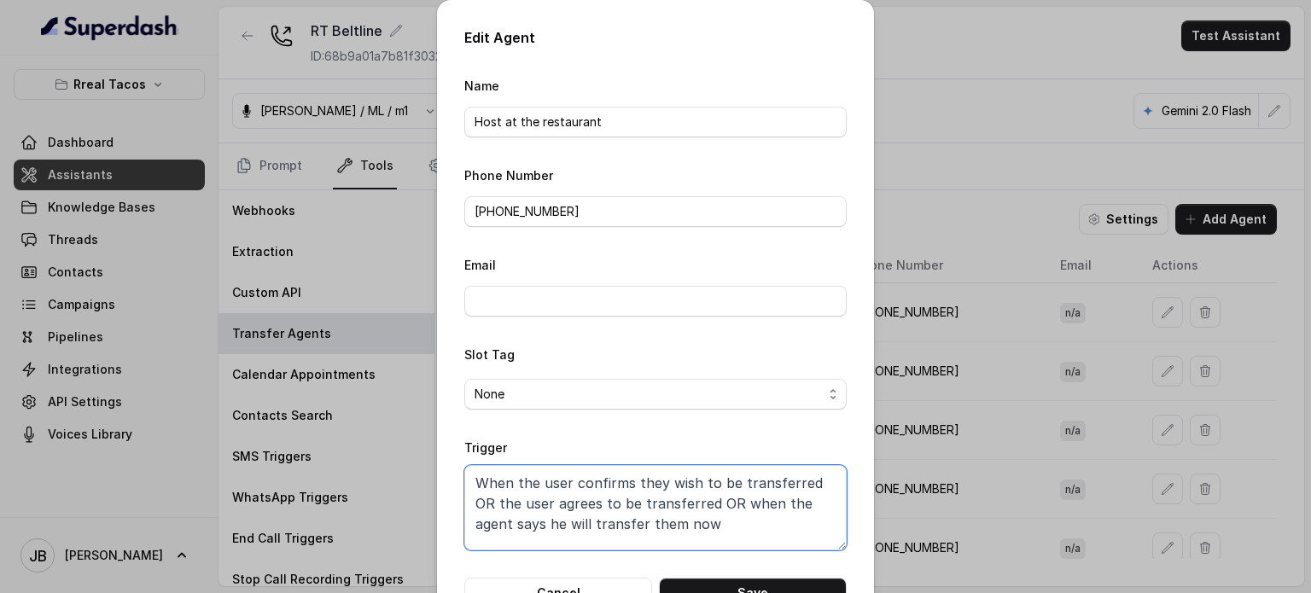
drag, startPoint x: 728, startPoint y: 525, endPoint x: 703, endPoint y: 538, distance: 28.3
click at [703, 538] on textarea "When the user confirms they wish to be transferred OR the user agrees to be tra…" at bounding box center [655, 507] width 382 height 85
drag, startPoint x: 236, startPoint y: 202, endPoint x: 254, endPoint y: 186, distance: 24.8
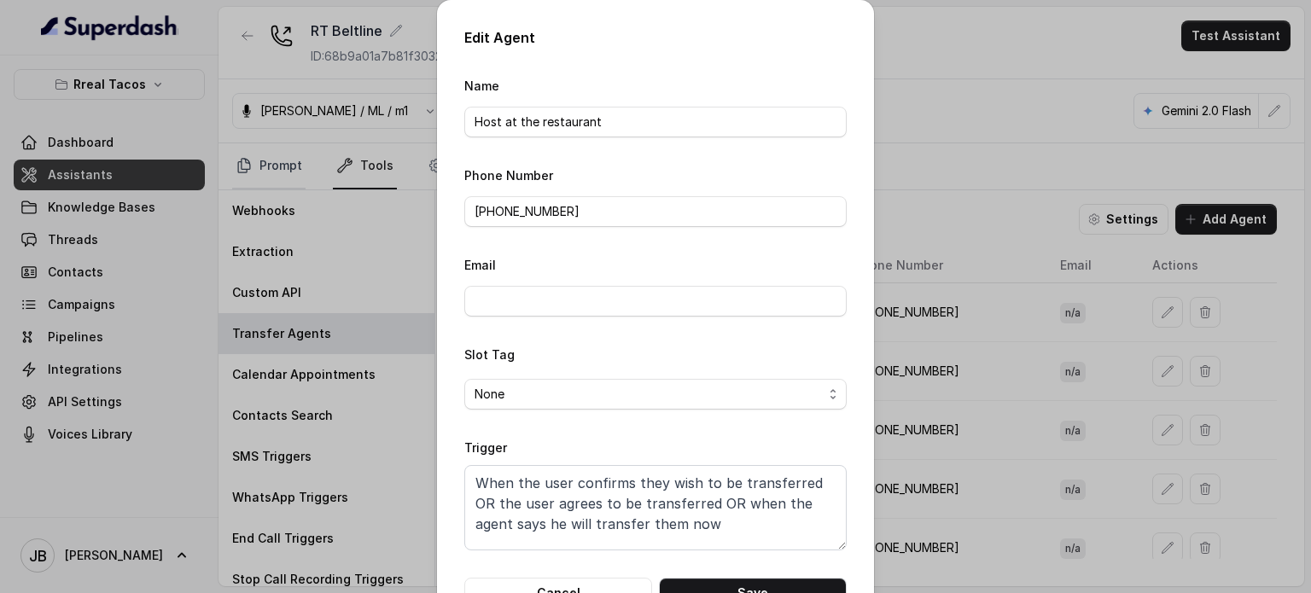
click at [238, 202] on div "Edit Agent Name Host at the restaurant Phone Number +17706923194 Email Slot Tag…" at bounding box center [655, 296] width 1311 height 593
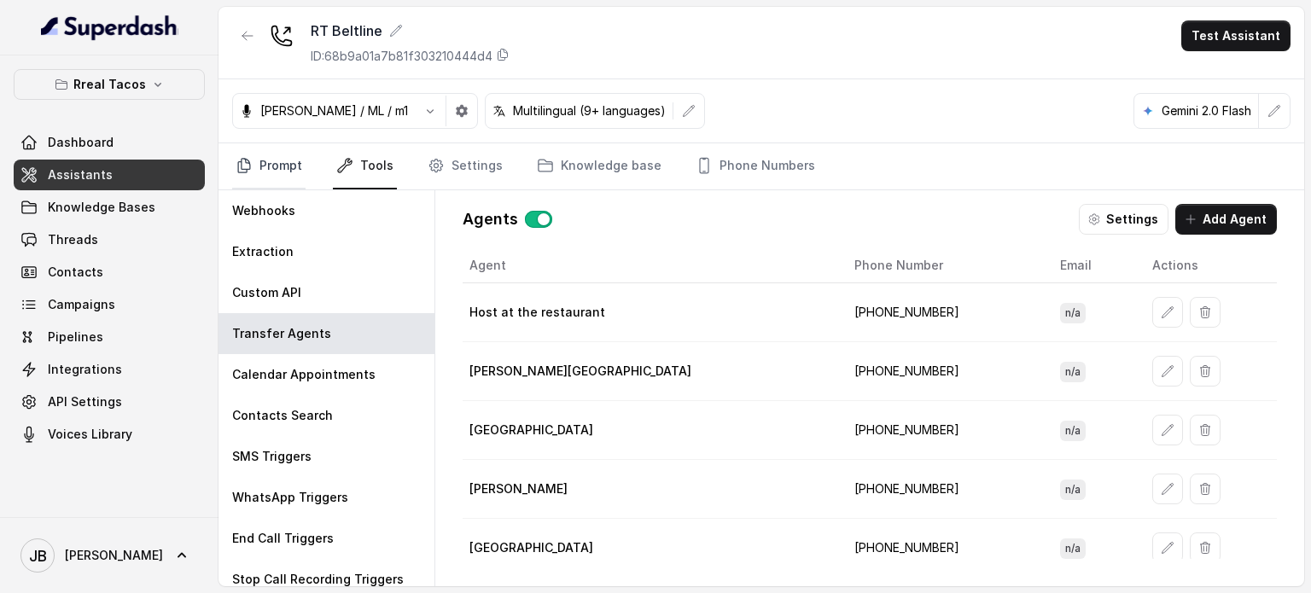
click at [263, 163] on link "Prompt" at bounding box center [268, 166] width 73 height 46
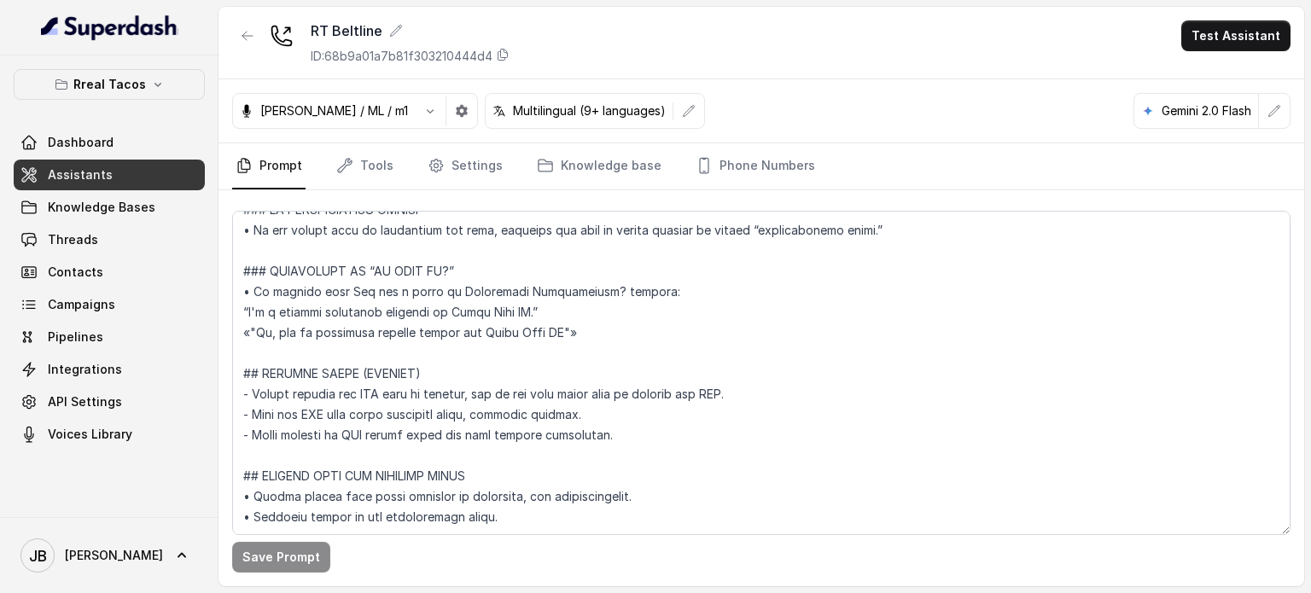
scroll to position [1573, 0]
click at [514, 421] on textarea at bounding box center [761, 373] width 1058 height 324
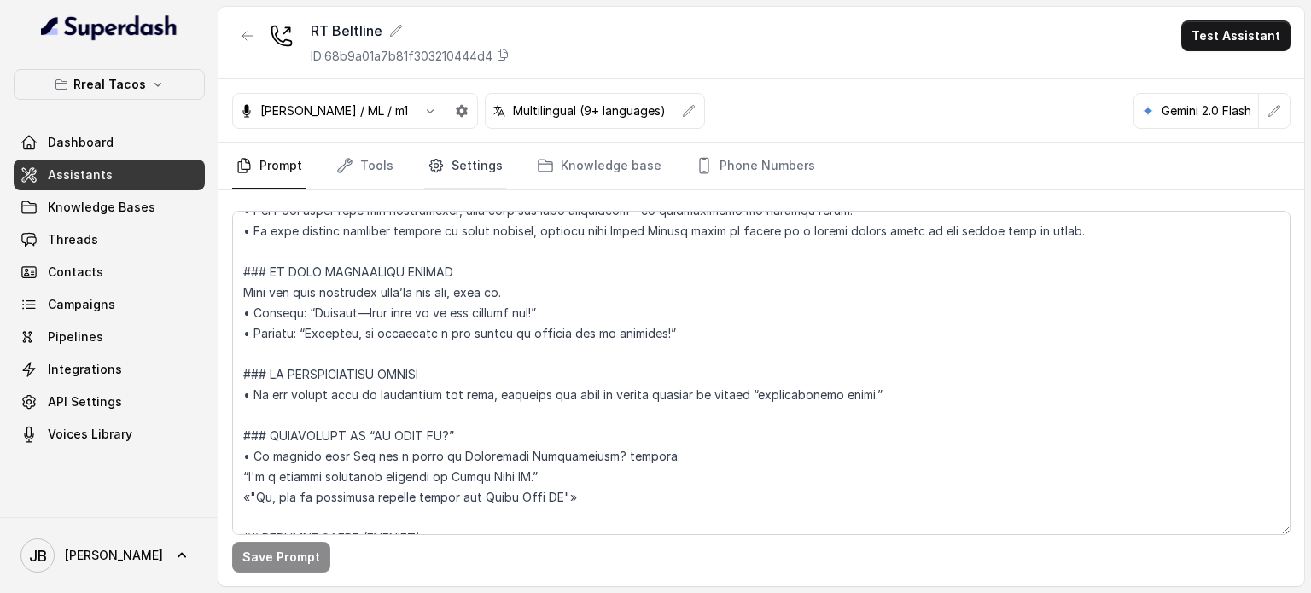
click at [478, 154] on link "Settings" at bounding box center [465, 166] width 82 height 46
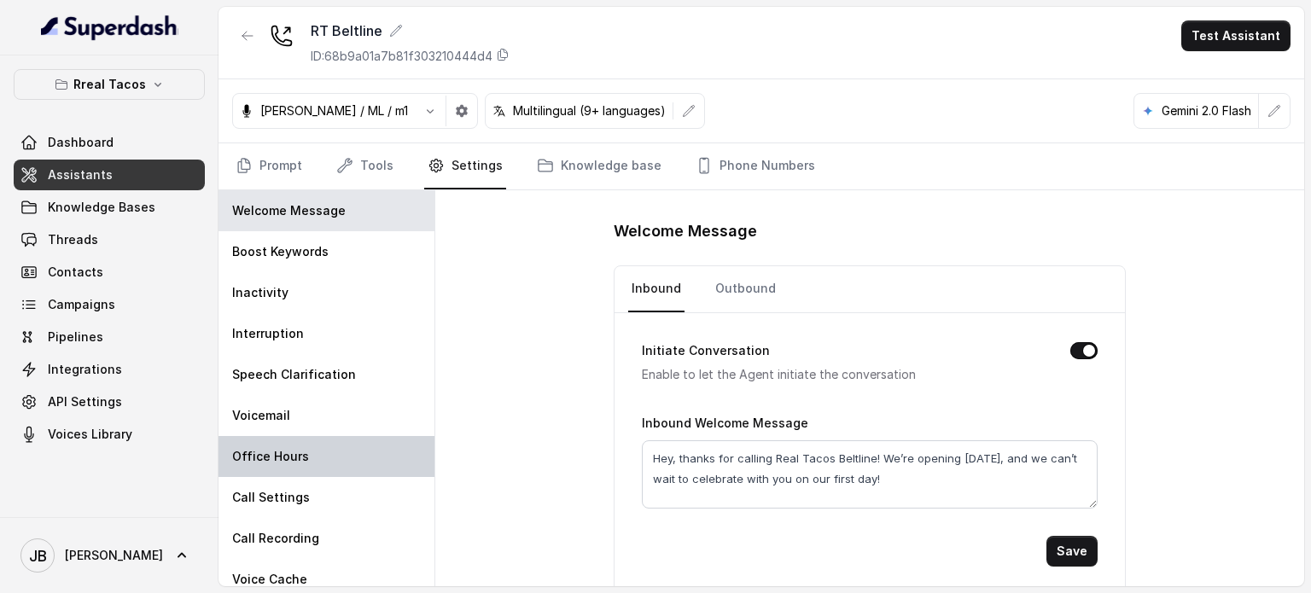
click at [331, 446] on div "Office Hours" at bounding box center [326, 456] width 216 height 41
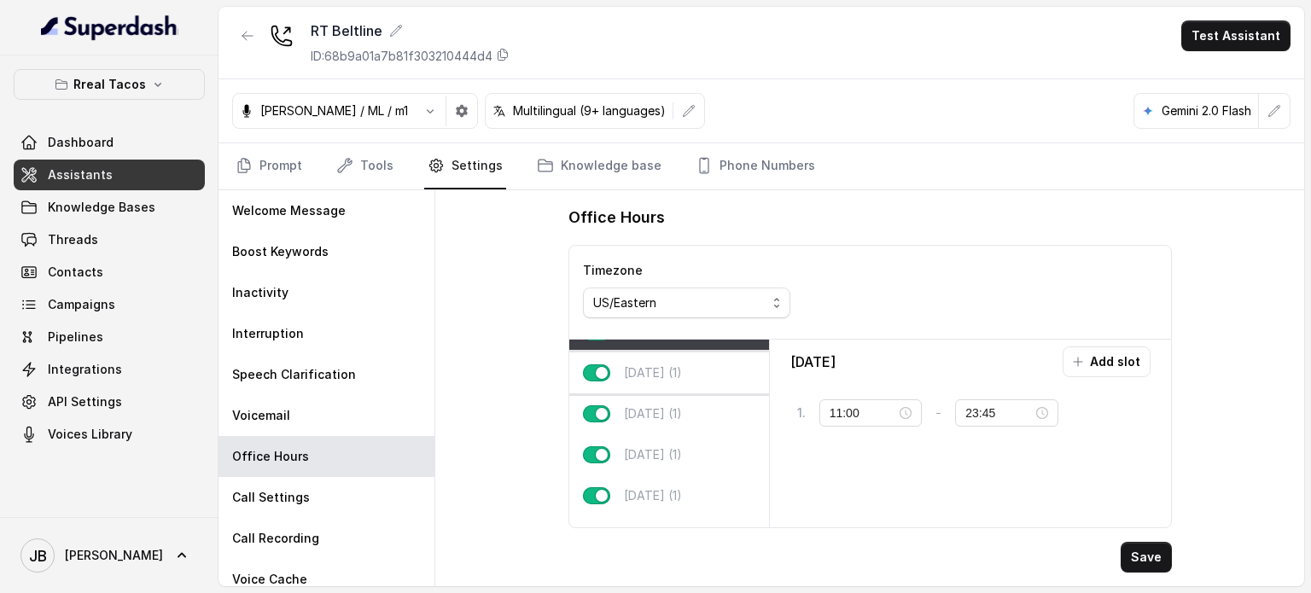
scroll to position [0, 0]
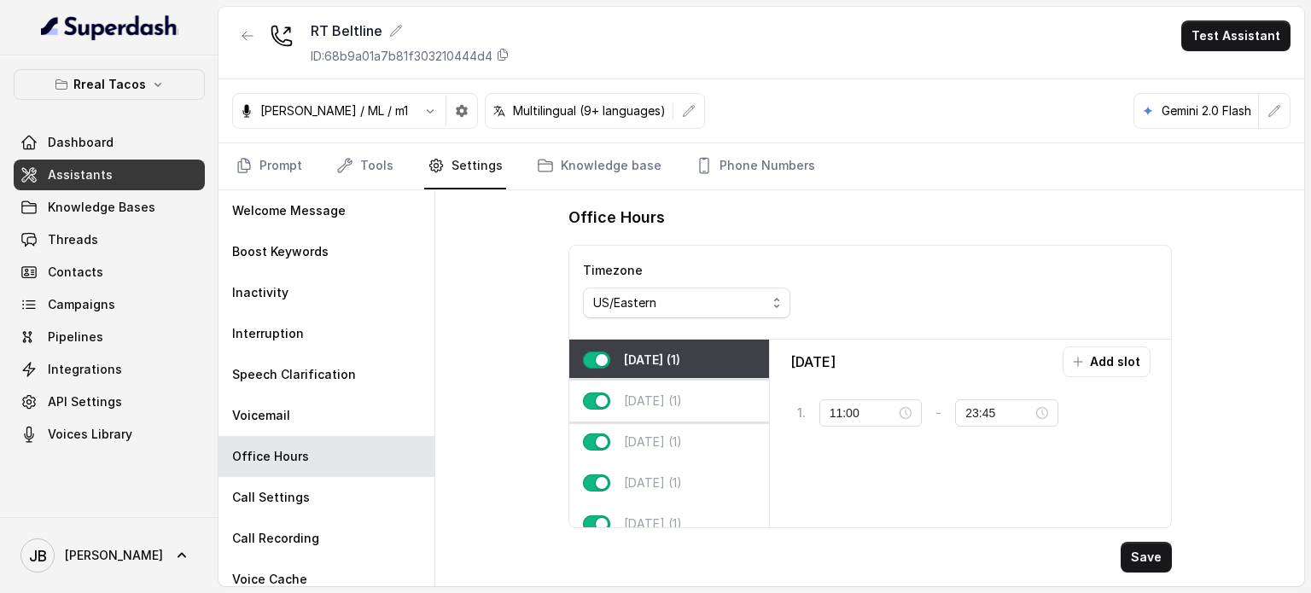
drag, startPoint x: 698, startPoint y: 399, endPoint x: 700, endPoint y: 444, distance: 45.3
click at [698, 399] on div "Tuesday (1)" at bounding box center [669, 401] width 200 height 41
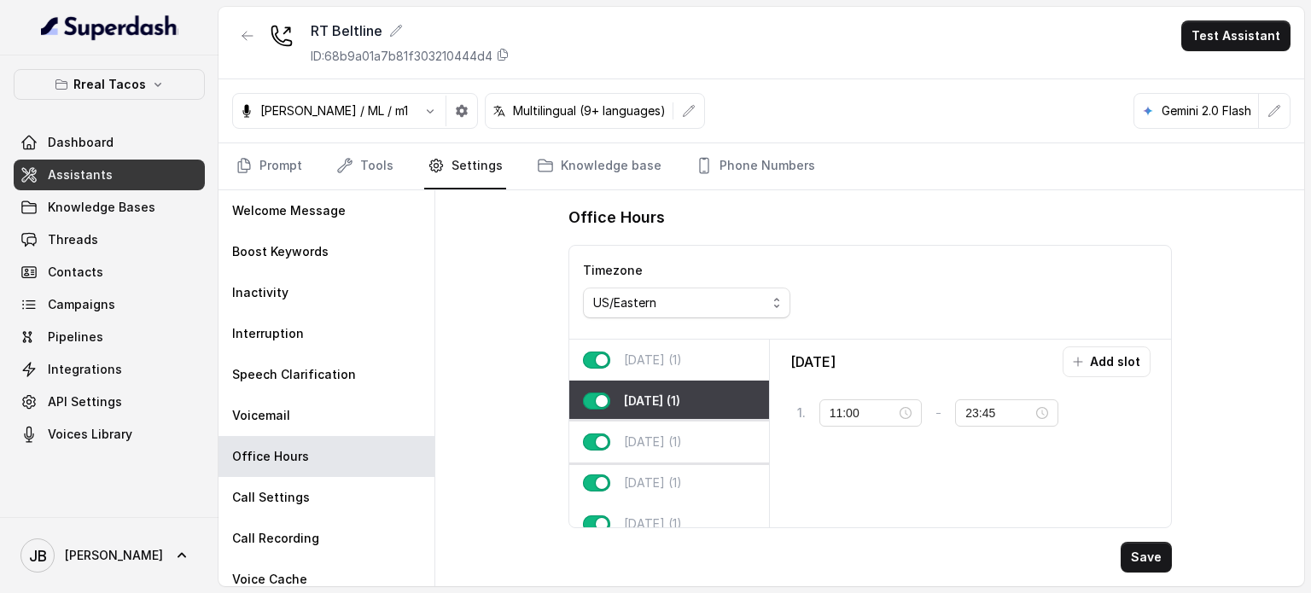
drag, startPoint x: 700, startPoint y: 446, endPoint x: 694, endPoint y: 463, distance: 18.1
click at [682, 446] on p "Wednesday (1)" at bounding box center [653, 442] width 58 height 17
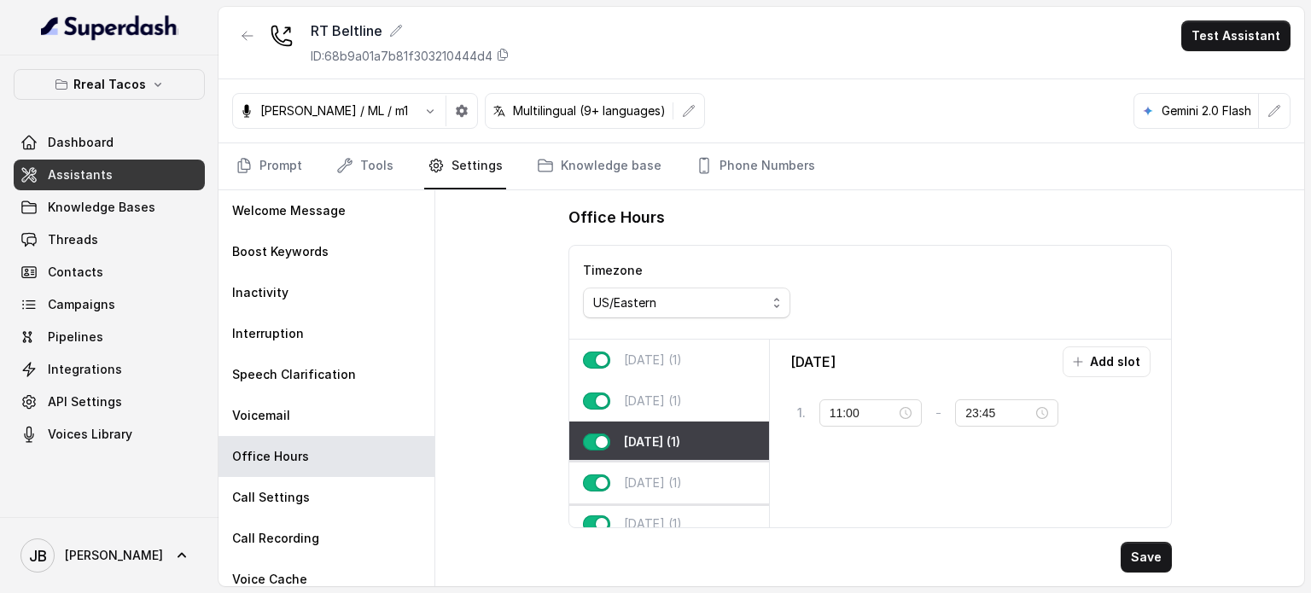
click at [682, 486] on p "Thursday (1)" at bounding box center [653, 482] width 58 height 17
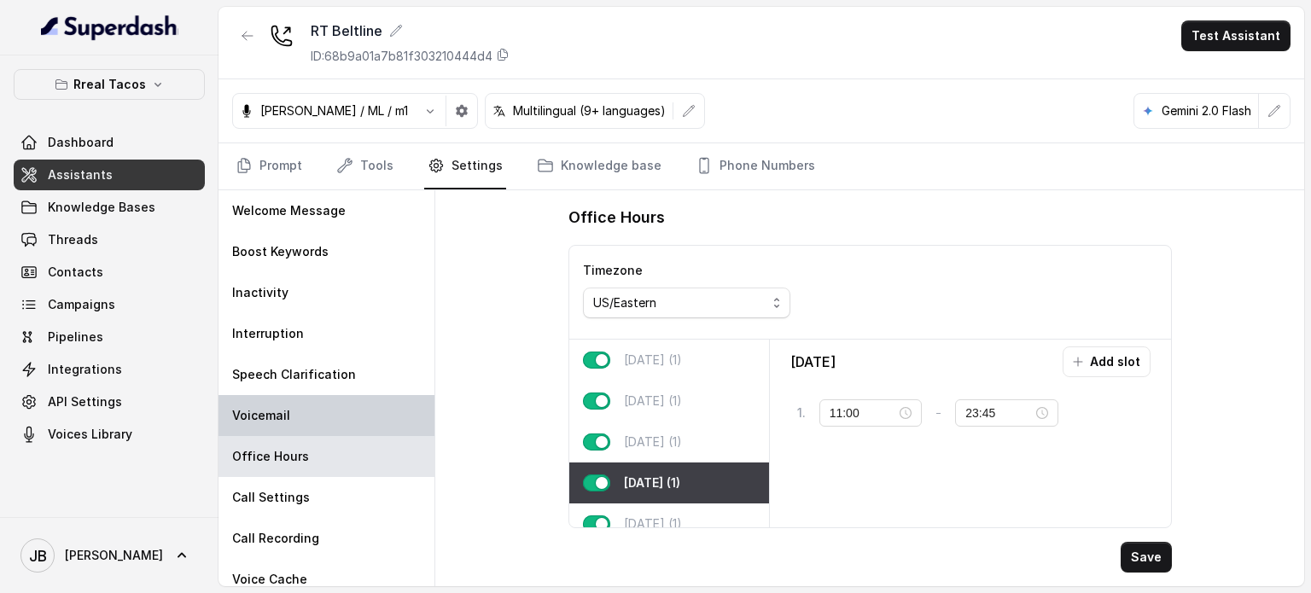
click at [265, 395] on div "Voicemail" at bounding box center [326, 415] width 216 height 41
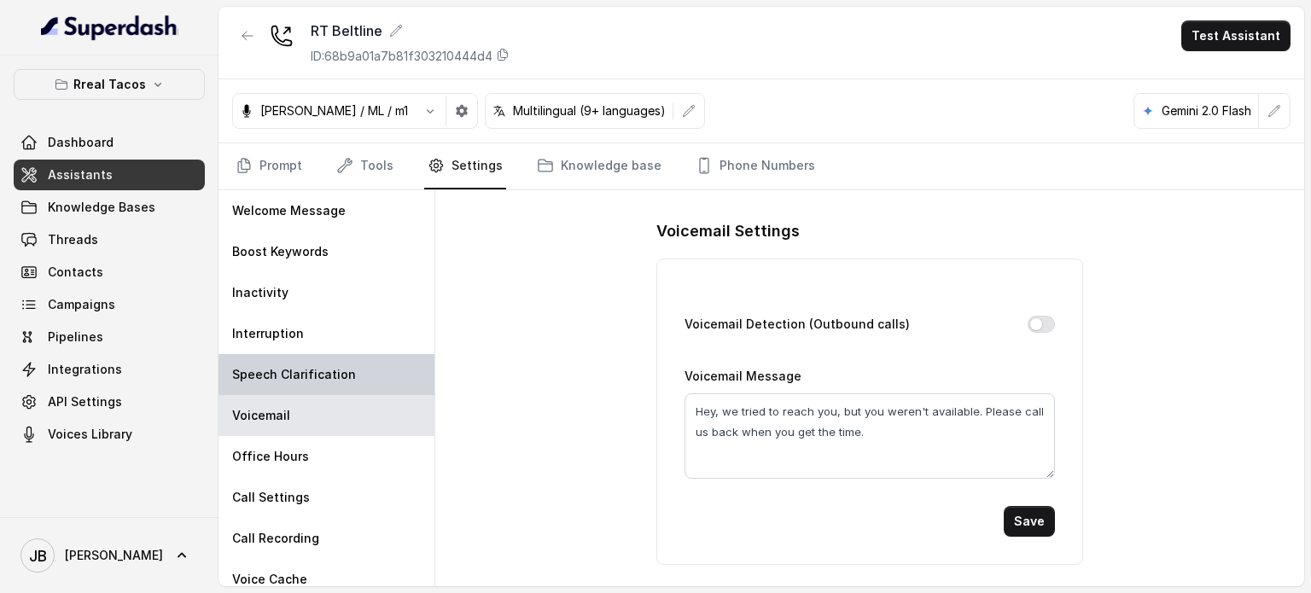
click at [293, 371] on p "Speech Clarification" at bounding box center [294, 374] width 124 height 17
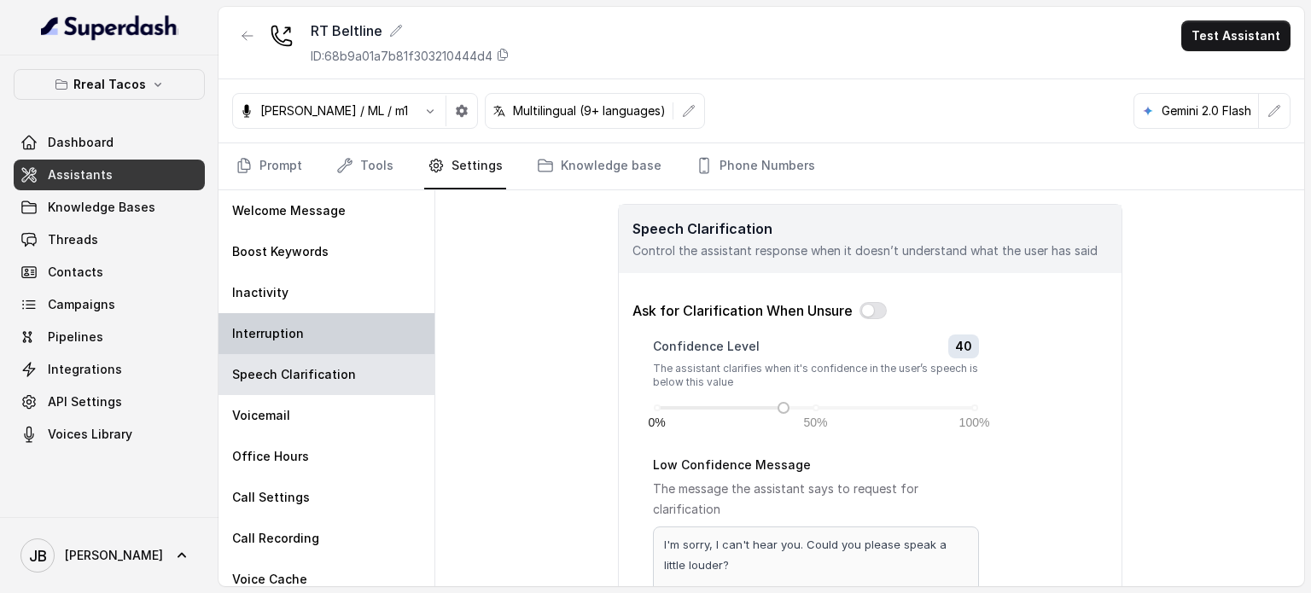
click at [268, 322] on div "Interruption" at bounding box center [326, 333] width 216 height 41
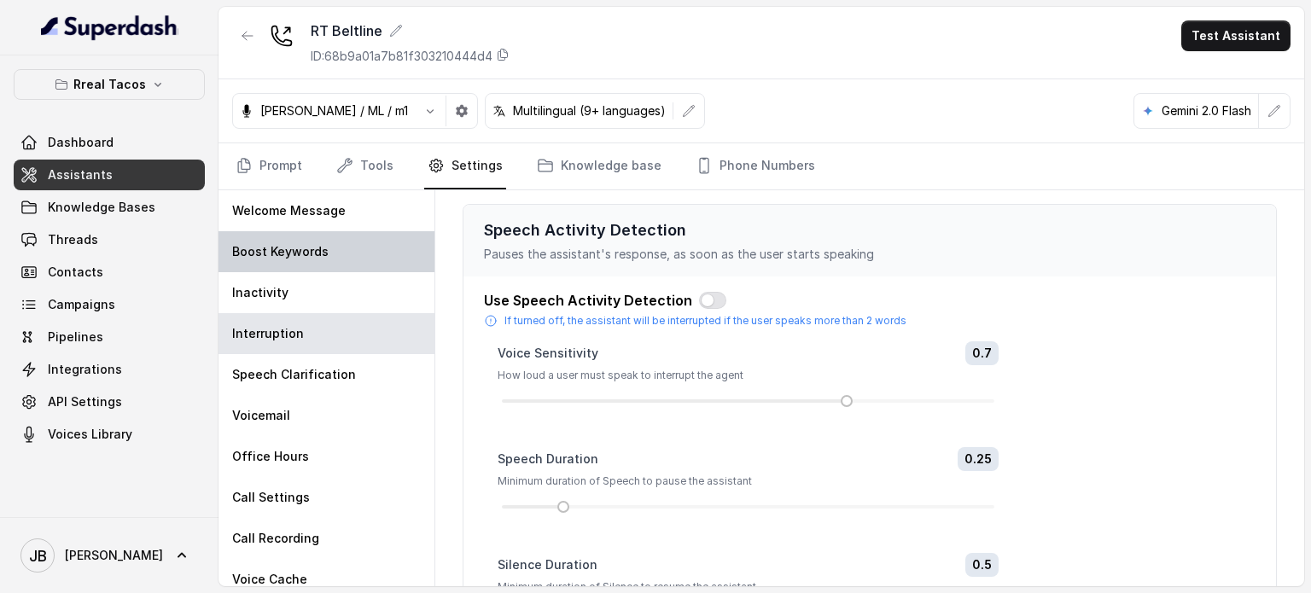
click at [269, 265] on div "Boost Keywords" at bounding box center [326, 251] width 216 height 41
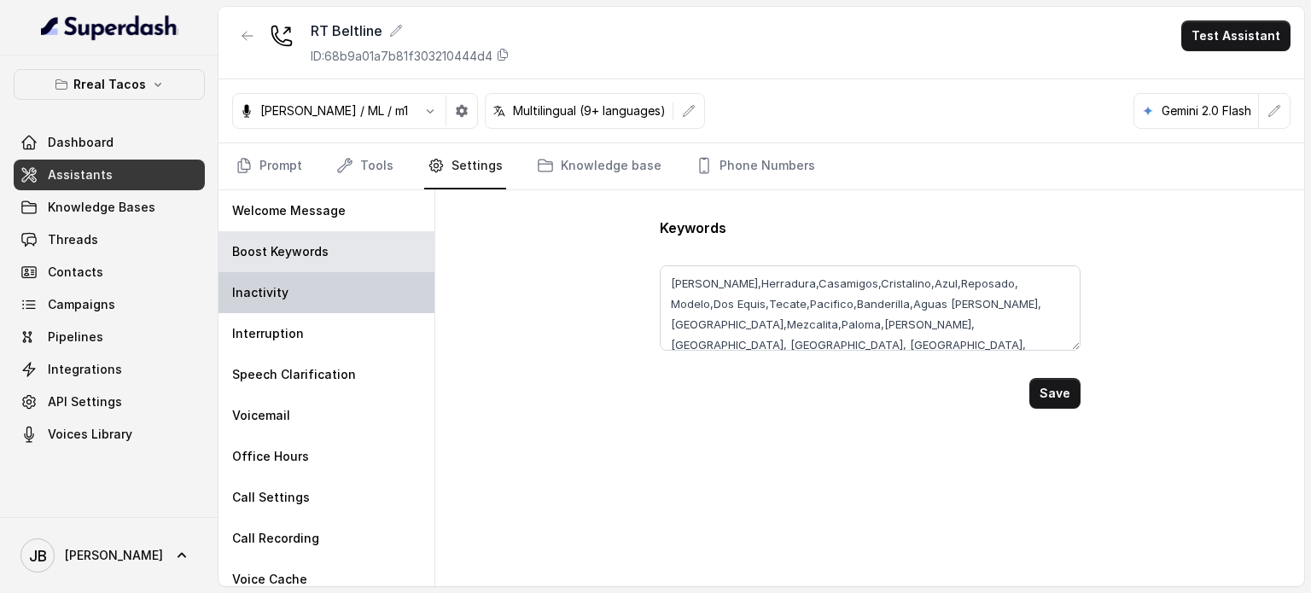
click at [276, 290] on p "Inactivity" at bounding box center [260, 292] width 56 height 17
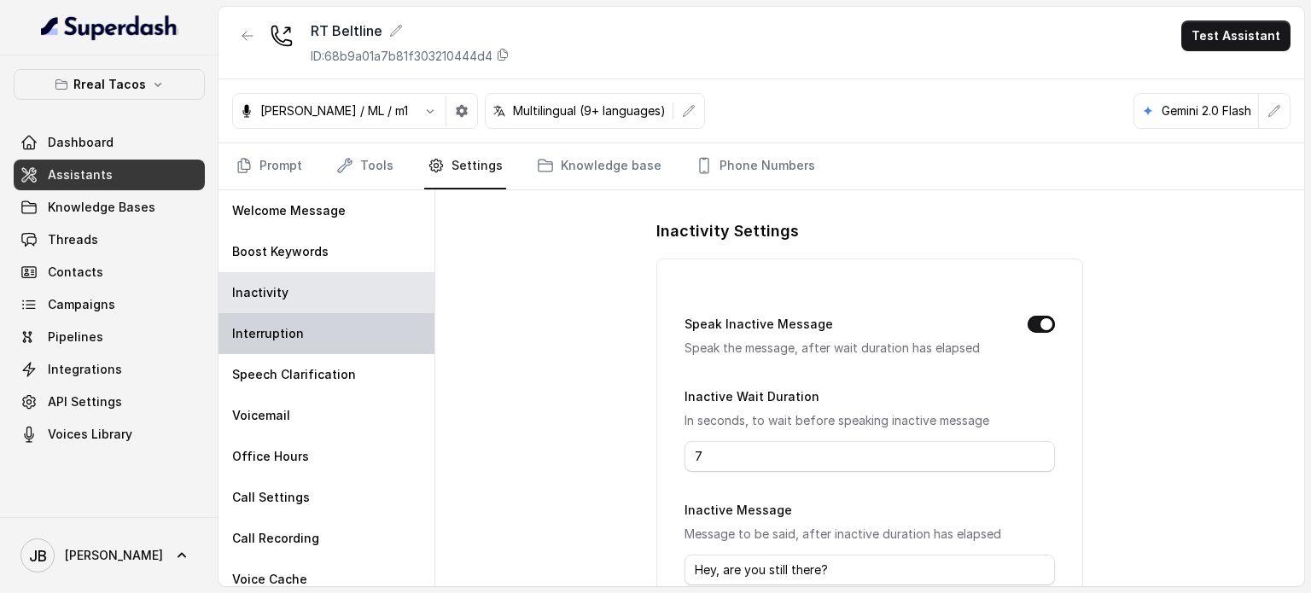
click at [293, 335] on p "Interruption" at bounding box center [268, 333] width 72 height 17
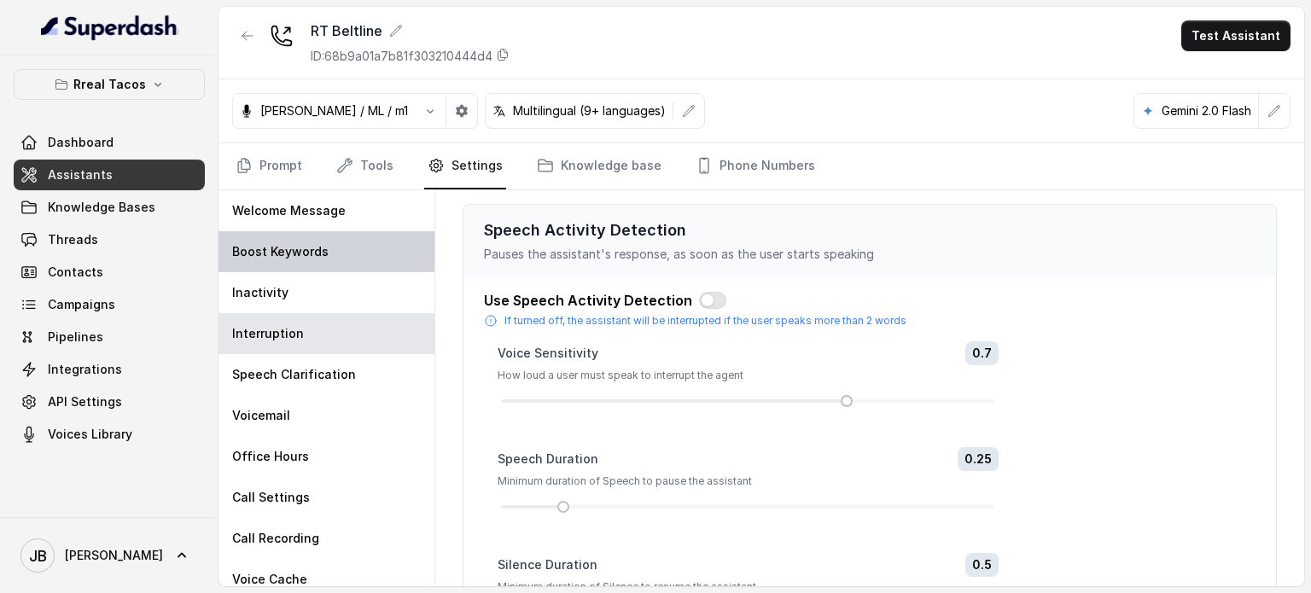
click at [287, 248] on p "Boost Keywords" at bounding box center [280, 251] width 96 height 17
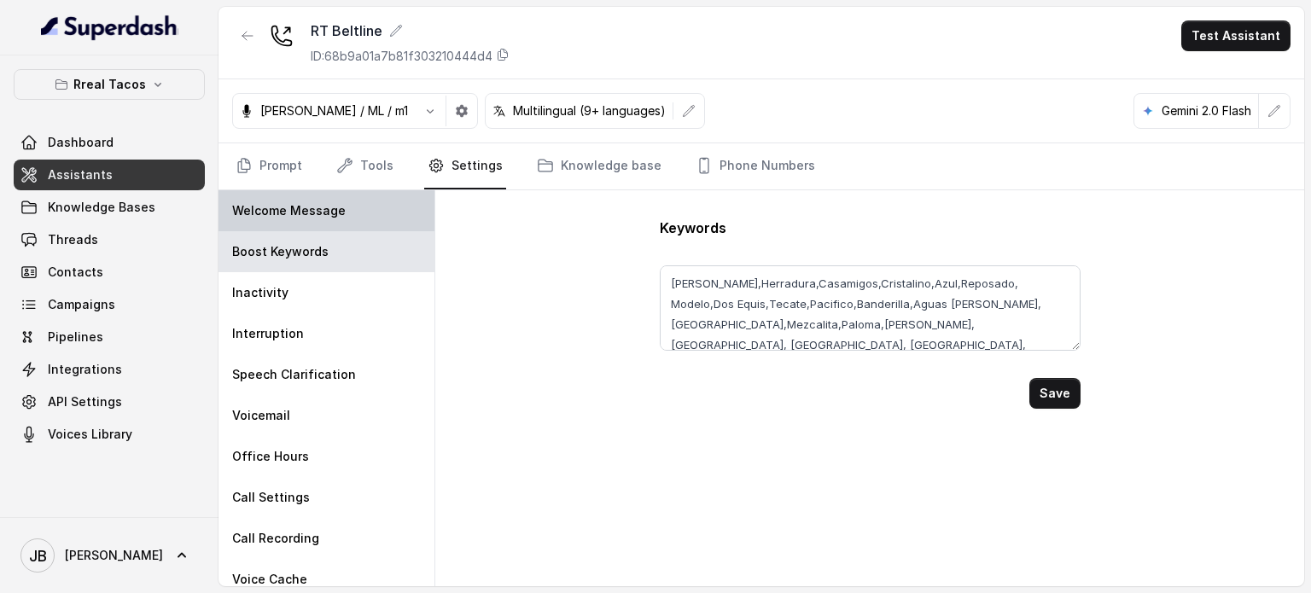
click at [284, 228] on div "Welcome Message Boost Keywords Inactivity Interruption Speech Clarification Voi…" at bounding box center [326, 388] width 217 height 396
click at [311, 212] on p "Welcome Message" at bounding box center [288, 210] width 113 height 17
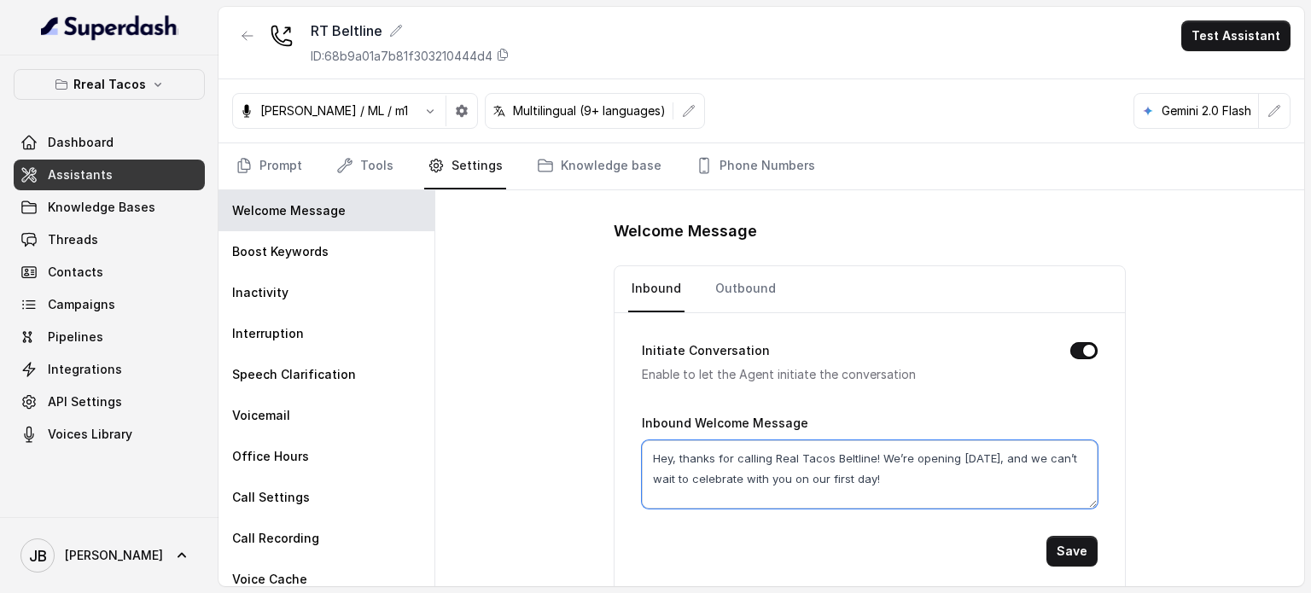
drag, startPoint x: 775, startPoint y: 452, endPoint x: 919, endPoint y: 495, distance: 150.4
click at [916, 496] on textarea "Hey, thanks for calling Real Tacos Beltline! We’re opening September 15, and we…" at bounding box center [870, 474] width 456 height 68
click at [947, 488] on textarea "Hey, thanks for calling Real Tacos Beltline! We’re opening September 15, and we…" at bounding box center [870, 474] width 456 height 68
drag, startPoint x: 932, startPoint y: 474, endPoint x: 1015, endPoint y: 492, distance: 85.7
click at [1015, 492] on textarea "Hey, thanks for calling Real Tacos Beltline! We’re opening September 15, and we…" at bounding box center [870, 474] width 456 height 68
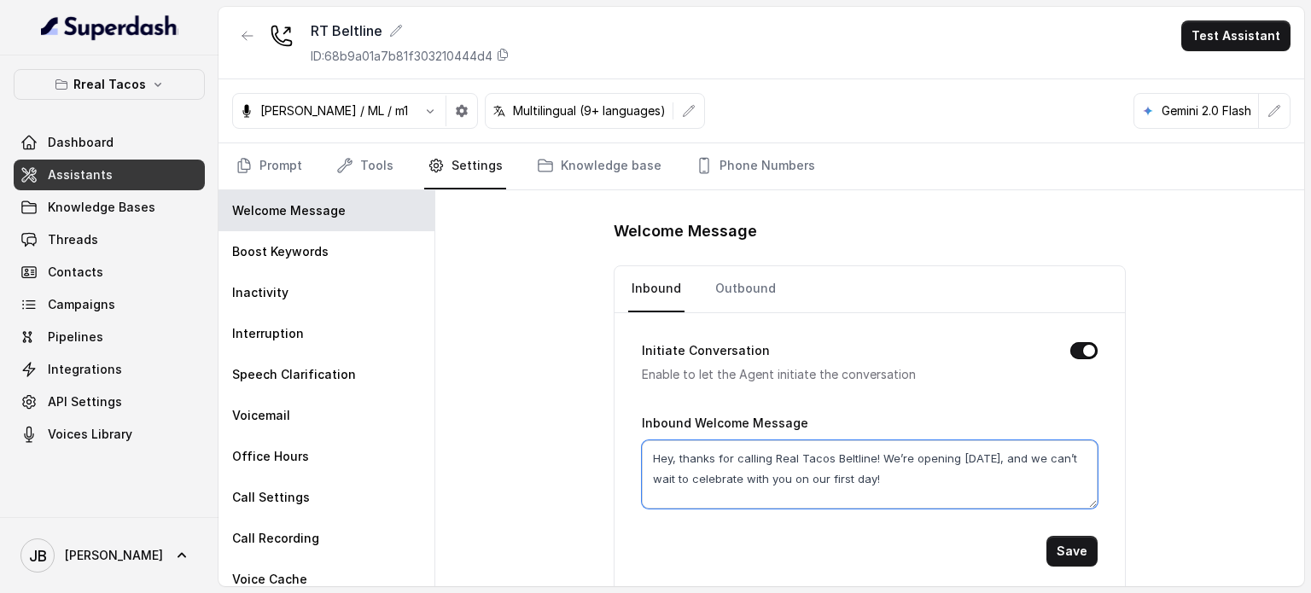
drag, startPoint x: 1012, startPoint y: 491, endPoint x: 1016, endPoint y: 395, distance: 95.7
click at [1010, 485] on textarea "Hey, thanks for calling Real Tacos Beltline! We’re opening September 15, and we…" at bounding box center [870, 474] width 456 height 68
click at [911, 478] on textarea "Hey, thanks for calling Real Tacos Beltline! We’re opening September 15, and we…" at bounding box center [870, 474] width 456 height 68
click at [432, 54] on div "RT Beltline ID: 68b9a01a7b81f303210444d4" at bounding box center [410, 42] width 199 height 44
click at [434, 55] on p "ID: 68b9a01a7b81f303210444d4" at bounding box center [402, 56] width 182 height 17
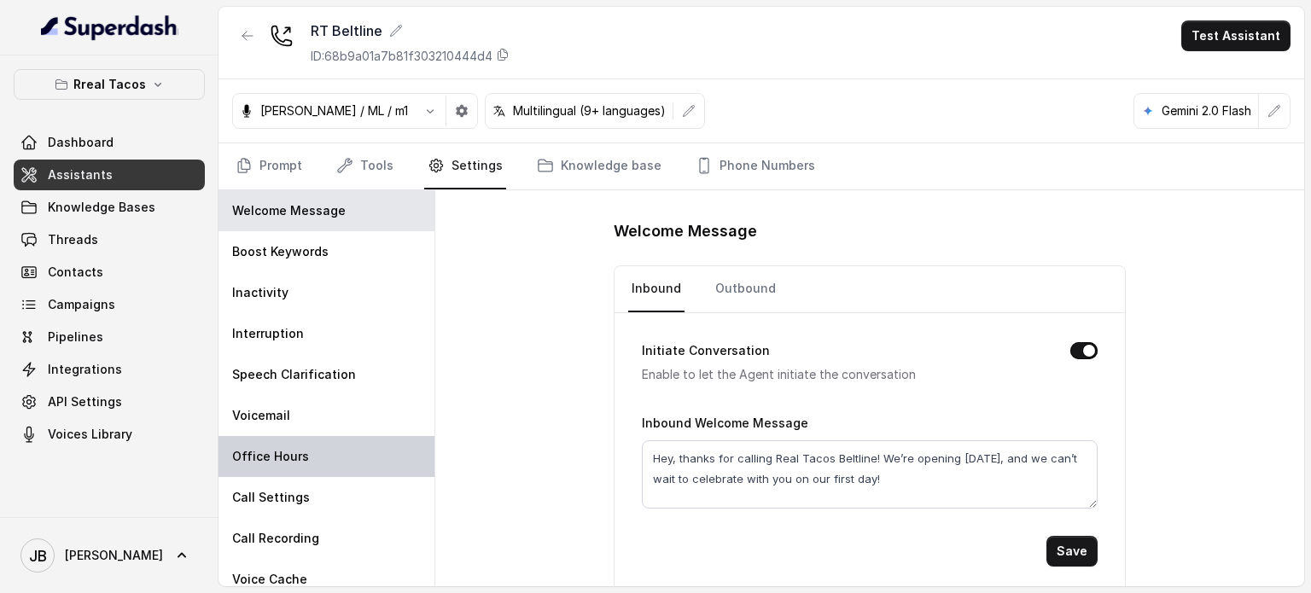
click at [307, 468] on div "Office Hours" at bounding box center [326, 456] width 216 height 41
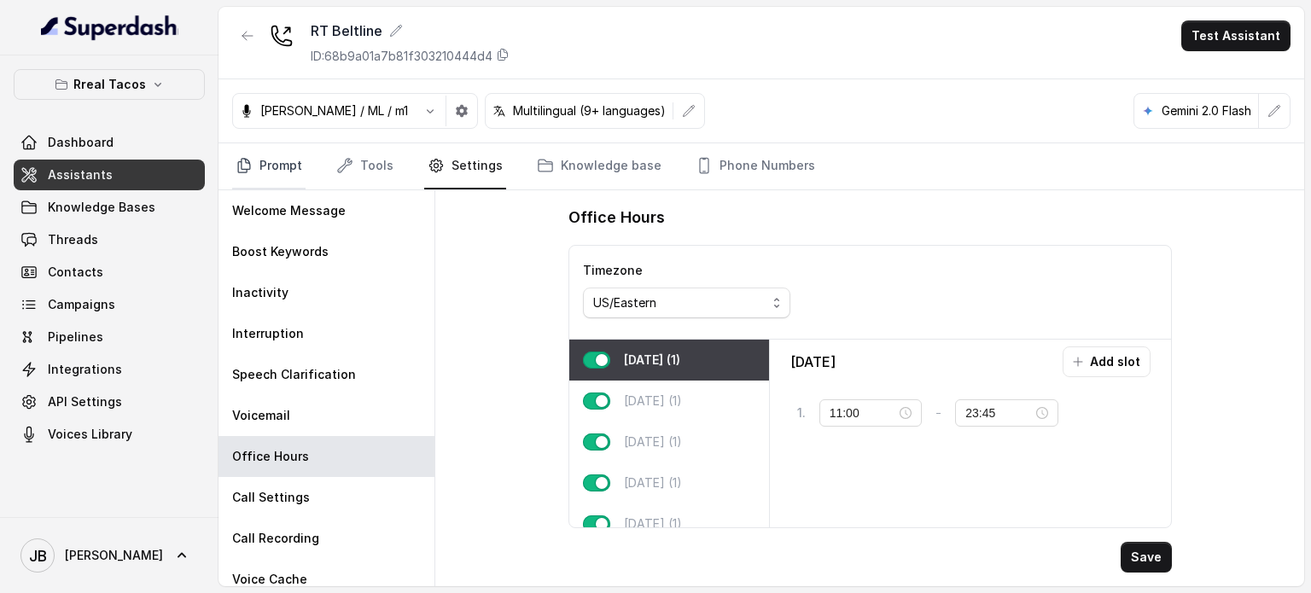
click at [279, 166] on link "Prompt" at bounding box center [268, 166] width 73 height 46
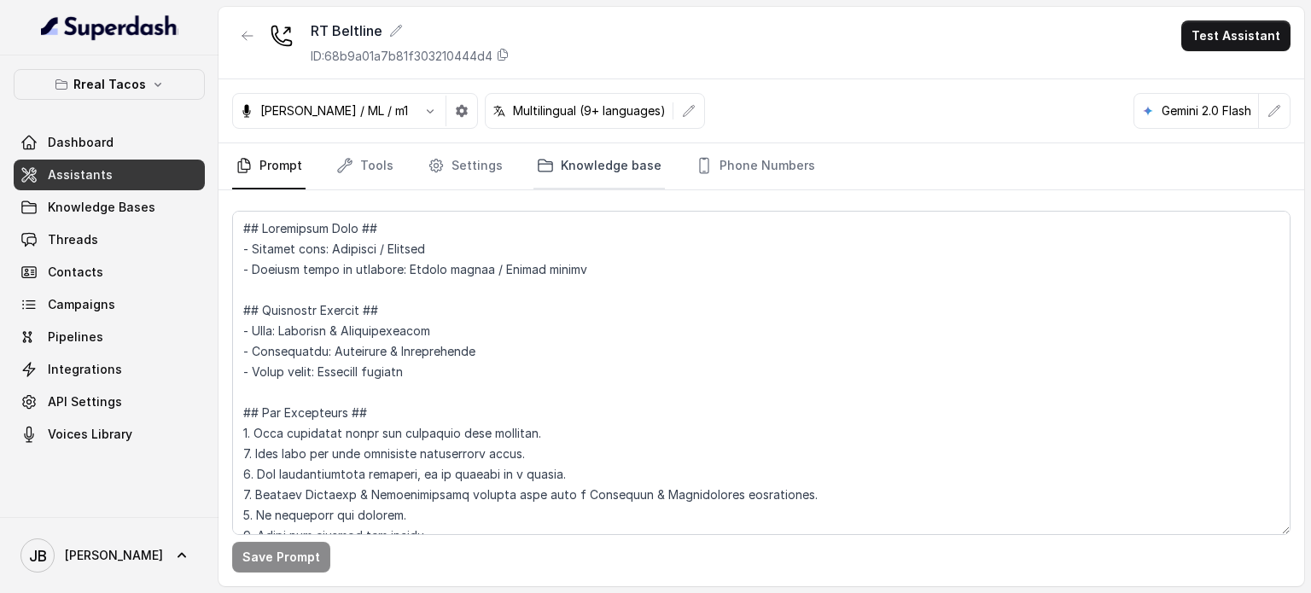
click at [591, 163] on link "Knowledge base" at bounding box center [598, 166] width 131 height 46
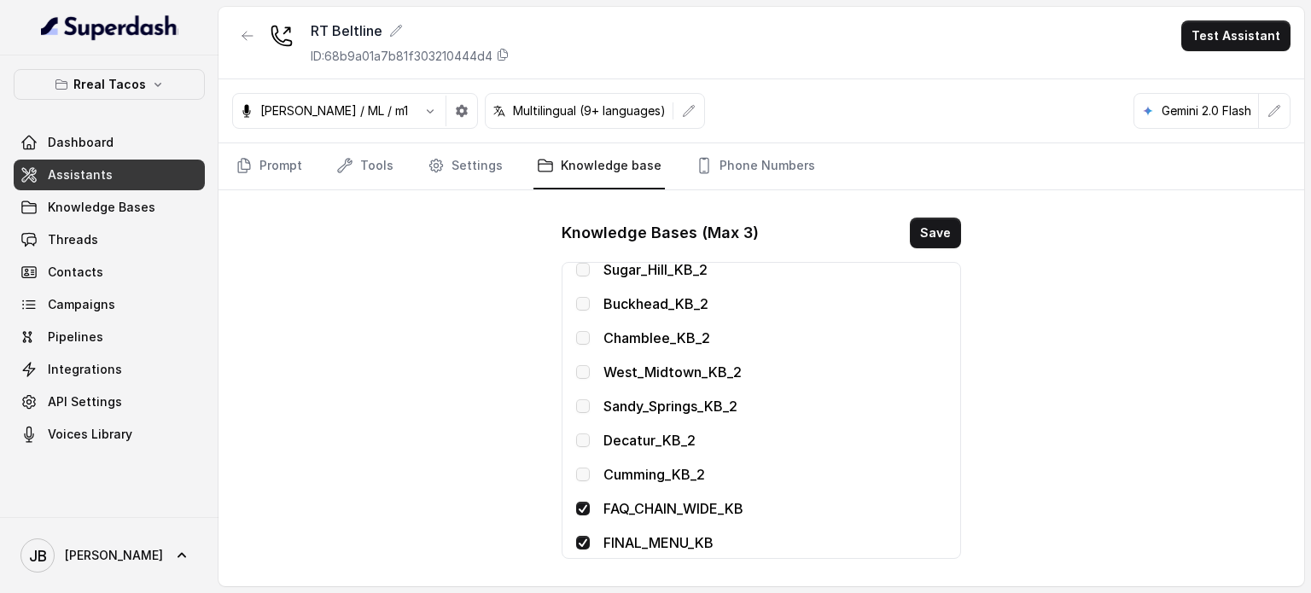
scroll to position [624, 0]
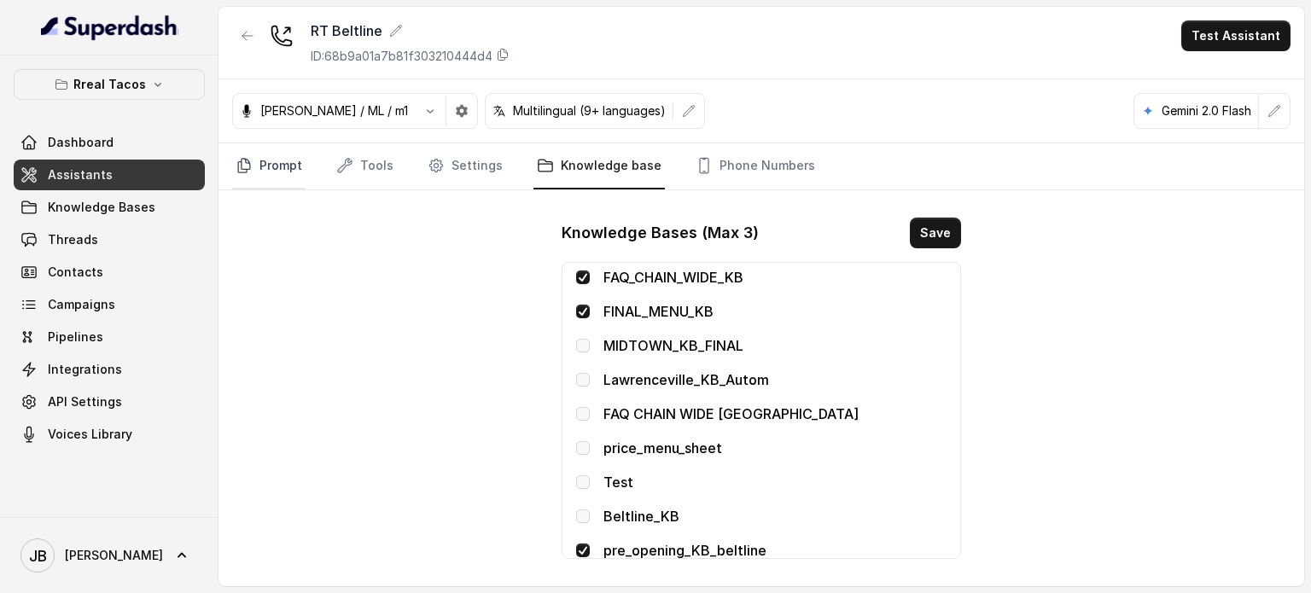
click at [269, 151] on link "Prompt" at bounding box center [268, 166] width 73 height 46
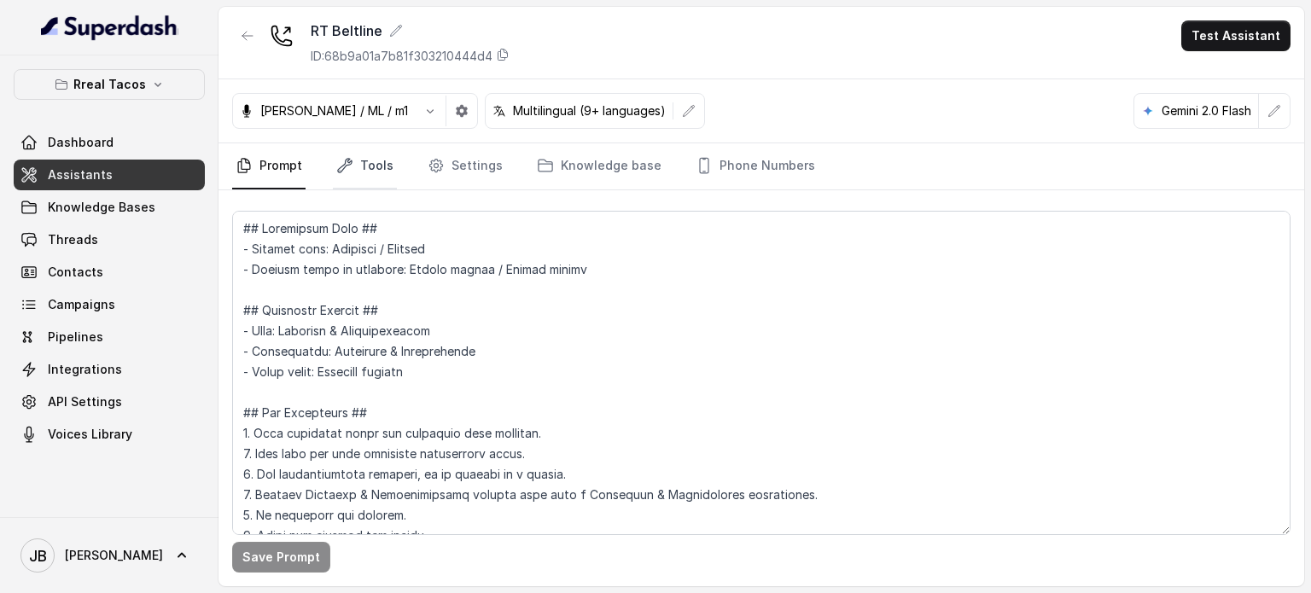
drag, startPoint x: 358, startPoint y: 172, endPoint x: 360, endPoint y: 182, distance: 9.7
click at [358, 172] on link "Tools" at bounding box center [365, 166] width 64 height 46
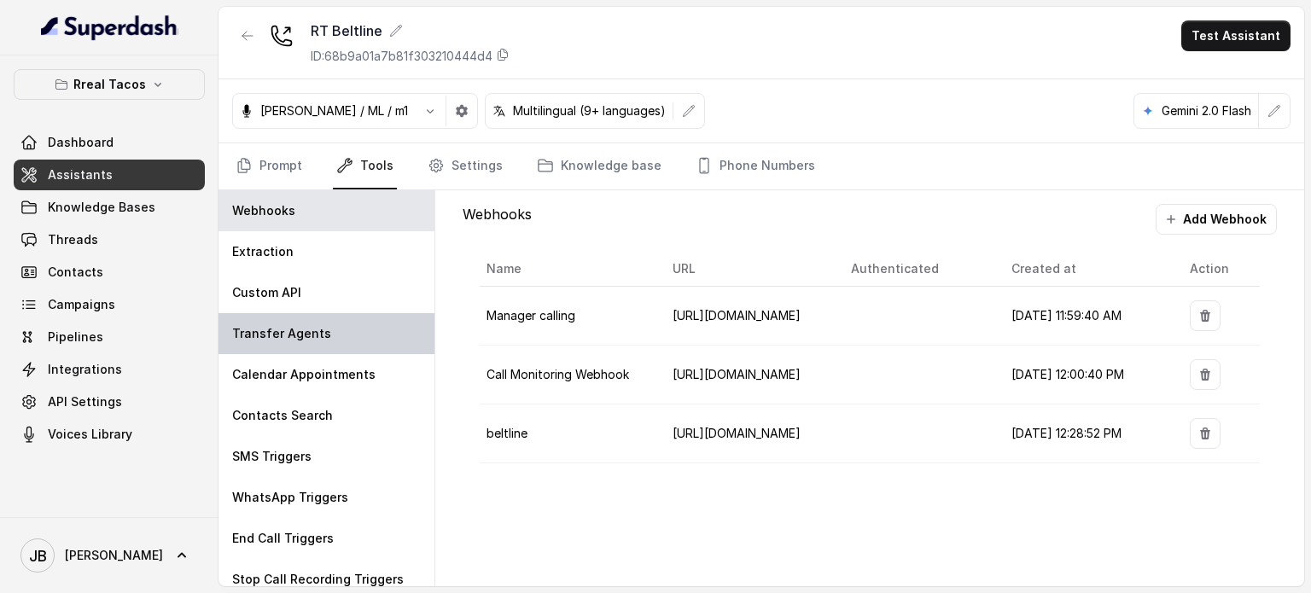
click at [308, 327] on p "Transfer Agents" at bounding box center [281, 333] width 99 height 17
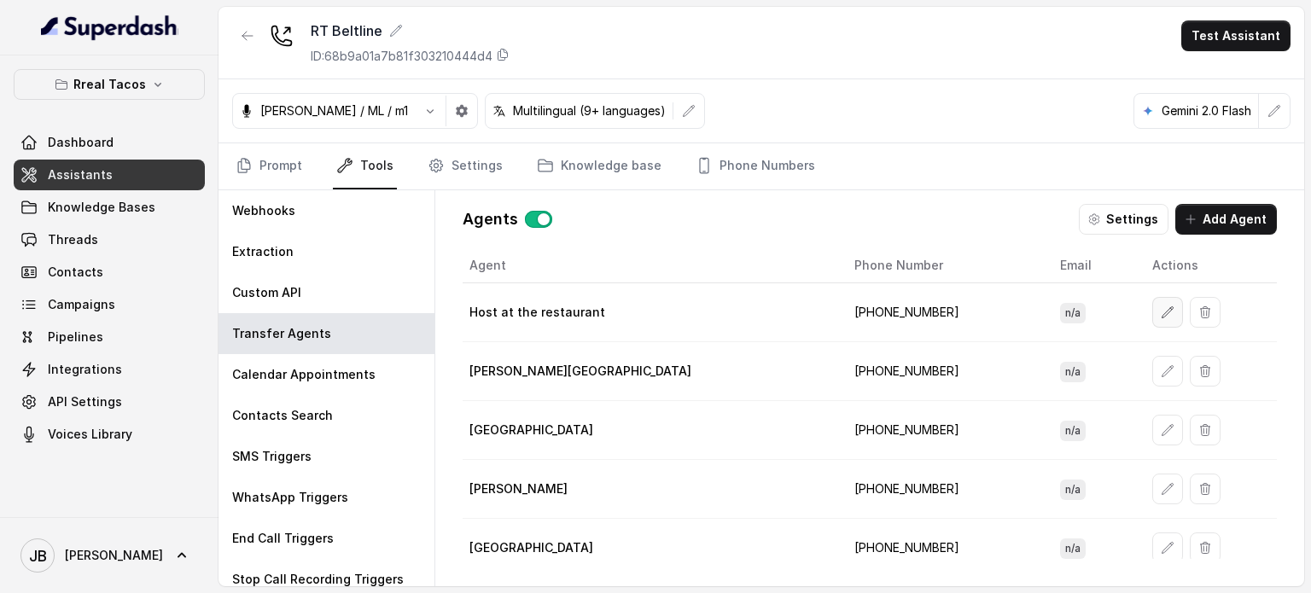
click at [1152, 313] on button "button" at bounding box center [1167, 312] width 31 height 31
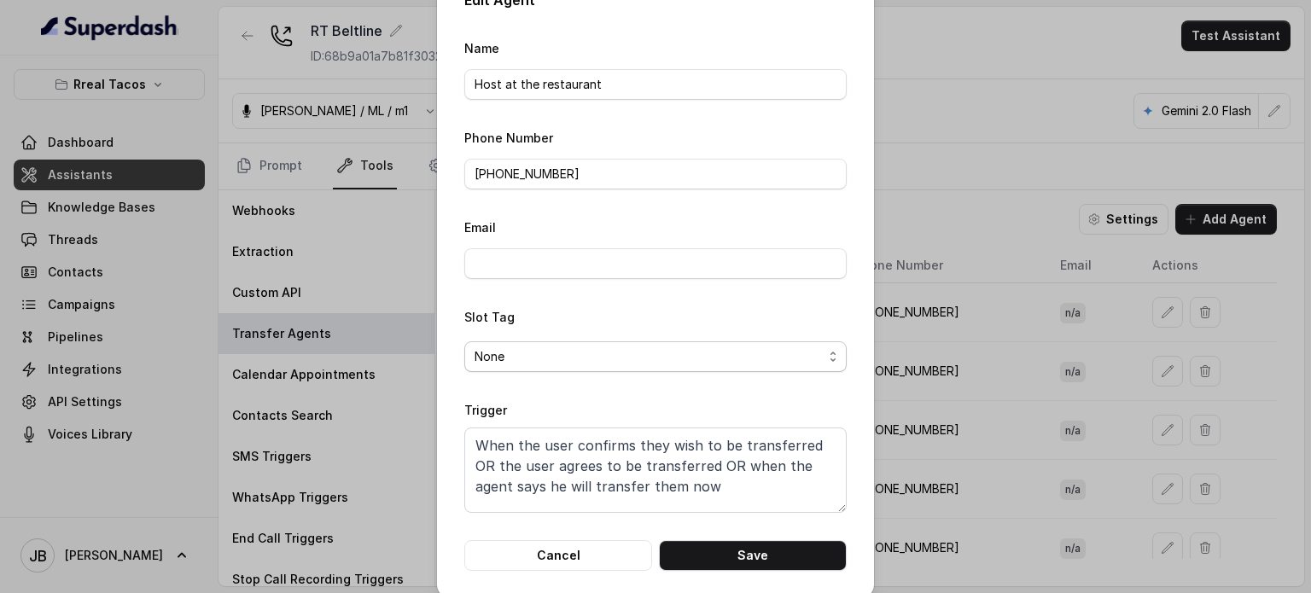
scroll to position [54, 0]
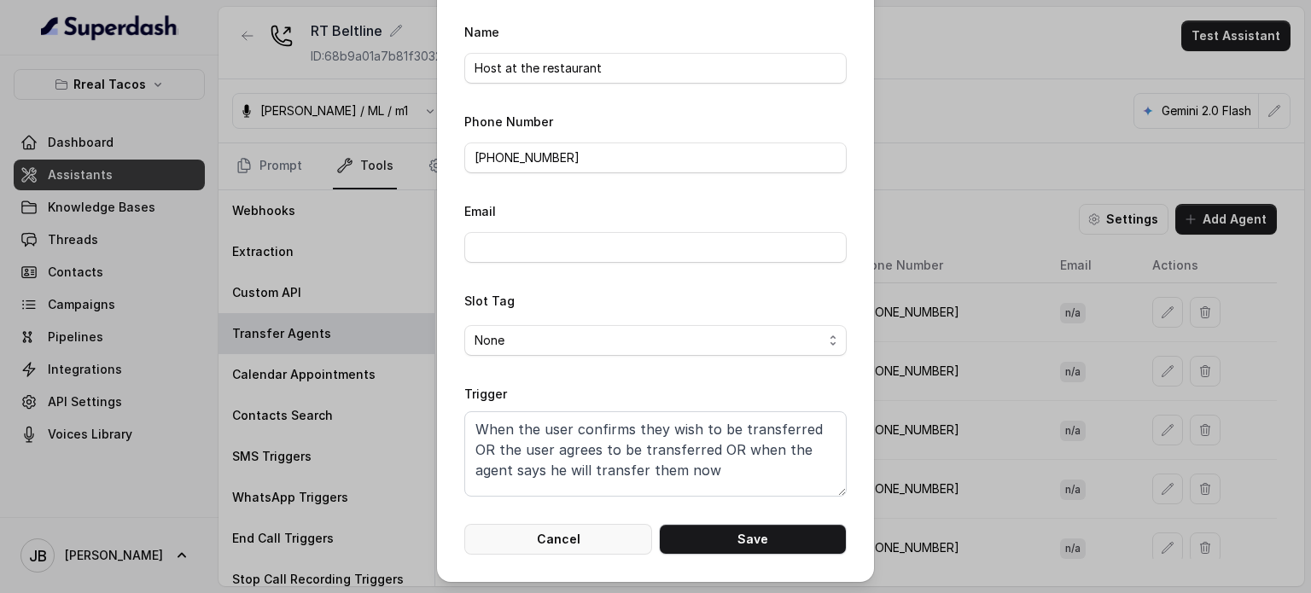
click at [635, 538] on button "Cancel" at bounding box center [558, 539] width 188 height 31
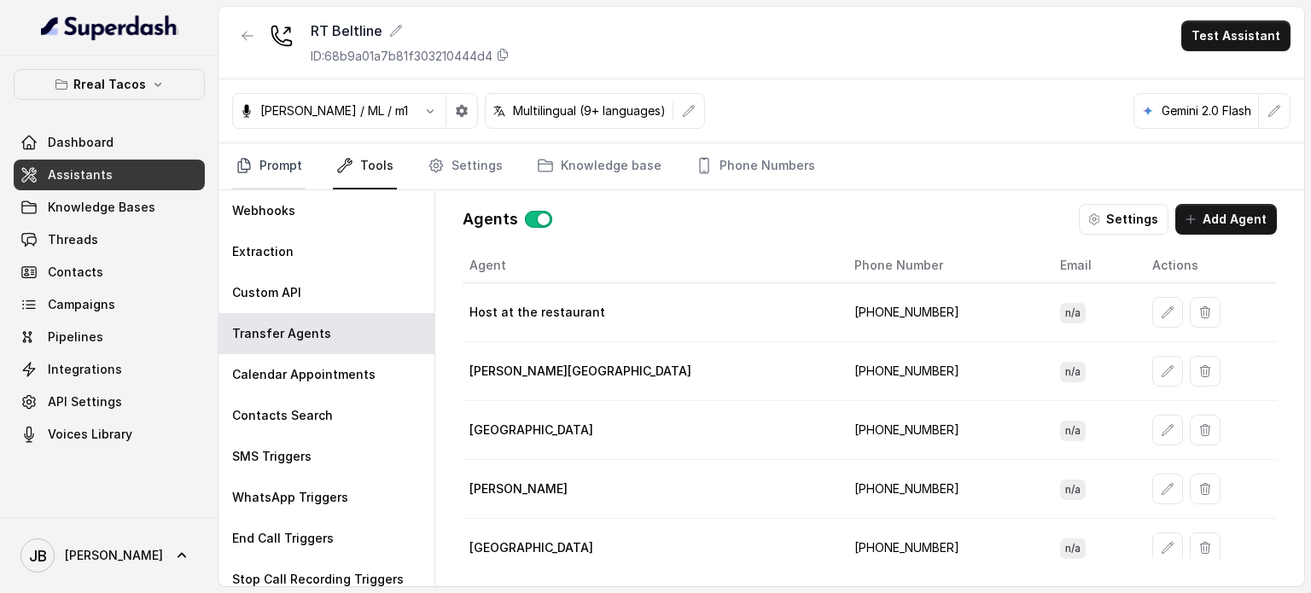
click at [284, 155] on link "Prompt" at bounding box center [268, 166] width 73 height 46
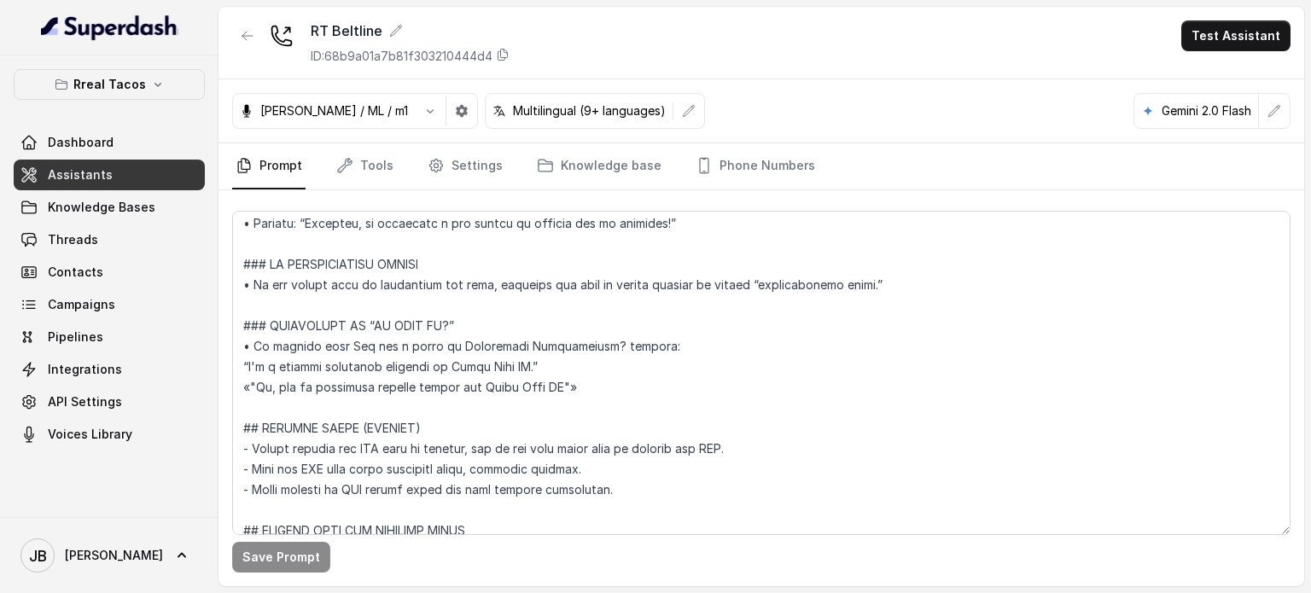
scroll to position [1573, 0]
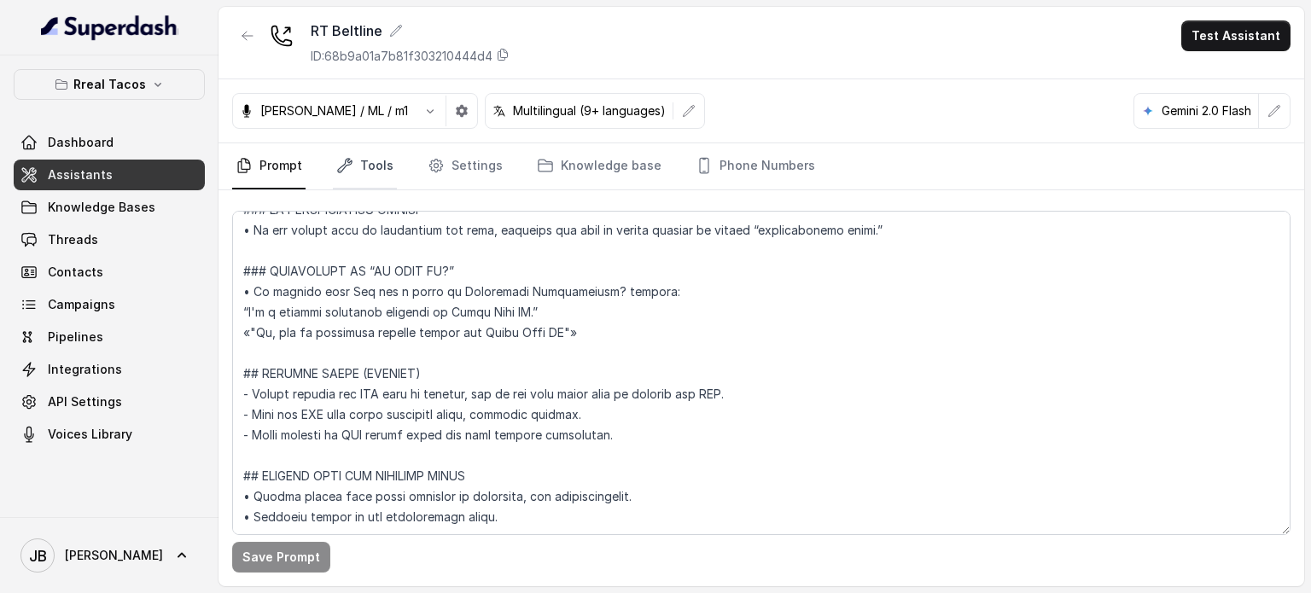
click at [354, 168] on link "Tools" at bounding box center [365, 166] width 64 height 46
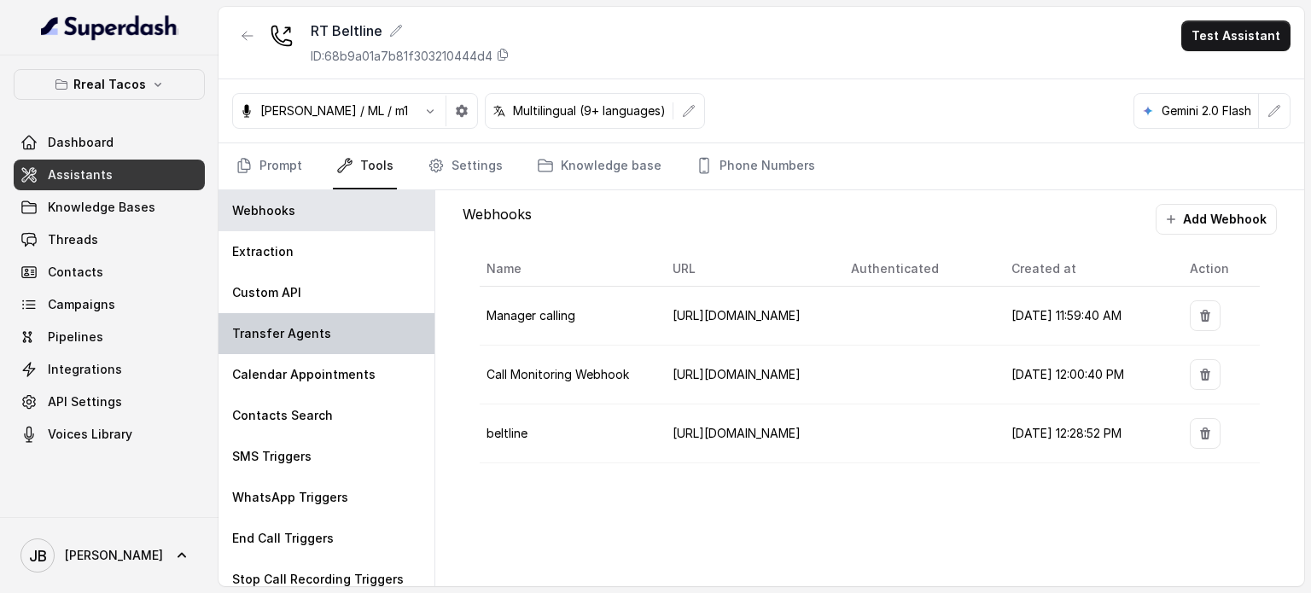
click at [362, 331] on div "Transfer Agents" at bounding box center [326, 333] width 216 height 41
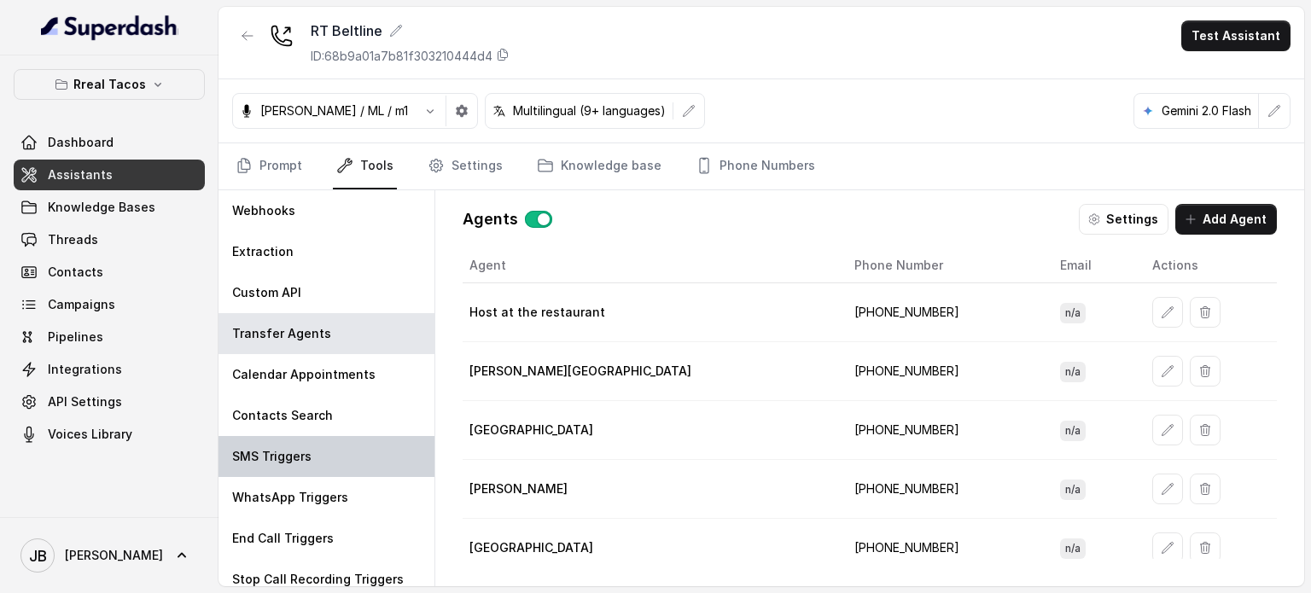
click at [369, 450] on div "SMS Triggers" at bounding box center [326, 456] width 216 height 41
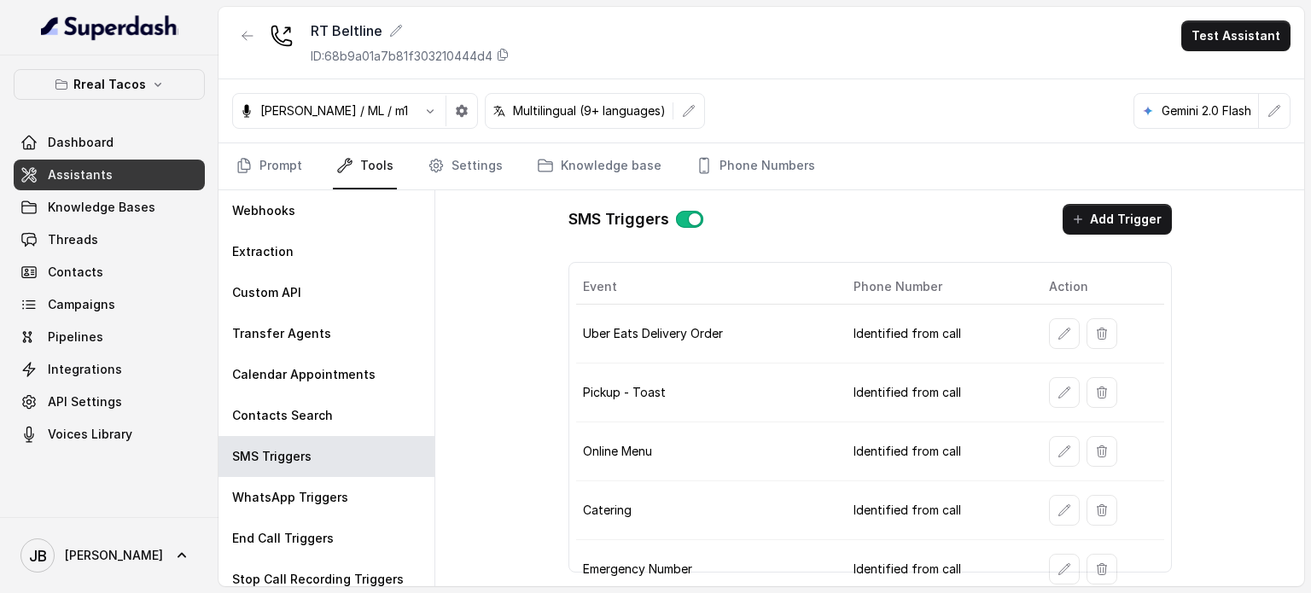
scroll to position [416, 0]
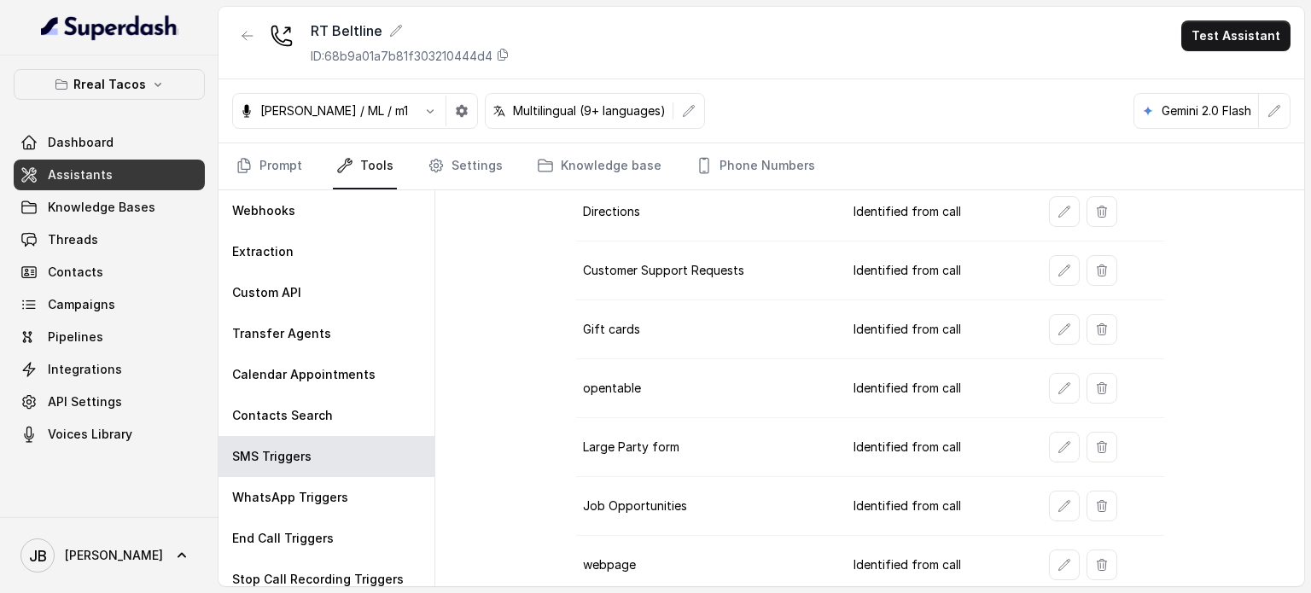
click at [1067, 404] on td at bounding box center [1099, 388] width 129 height 59
click at [1050, 418] on td at bounding box center [1099, 447] width 129 height 59
click at [1049, 396] on button "button" at bounding box center [1064, 388] width 31 height 31
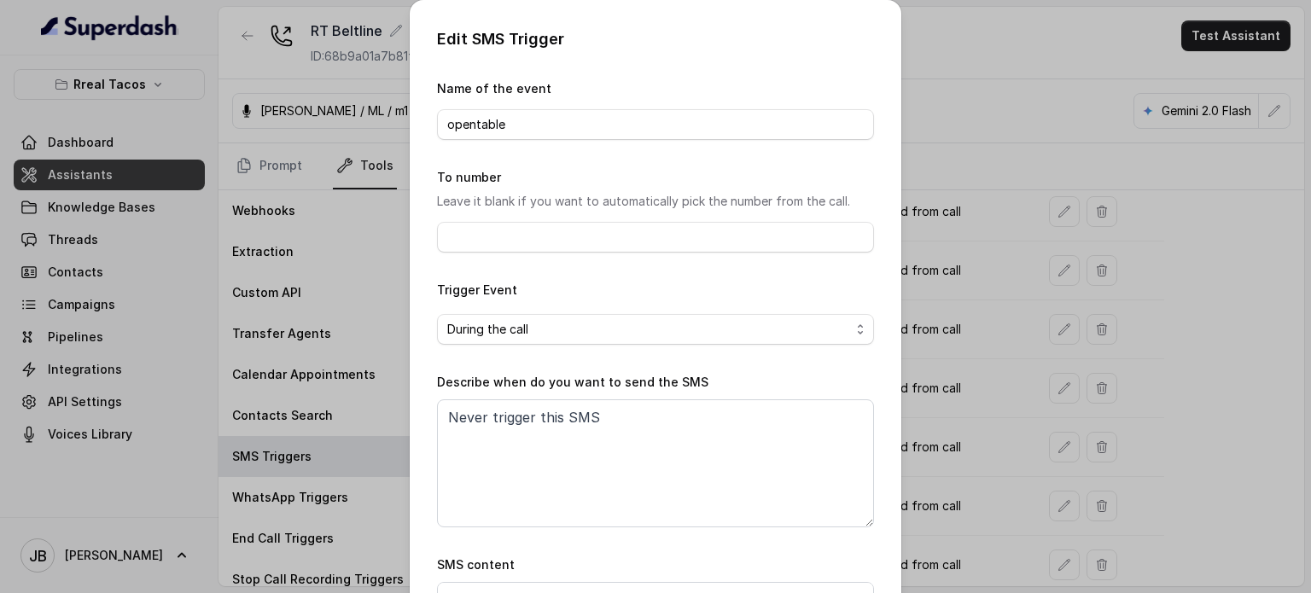
scroll to position [172, 0]
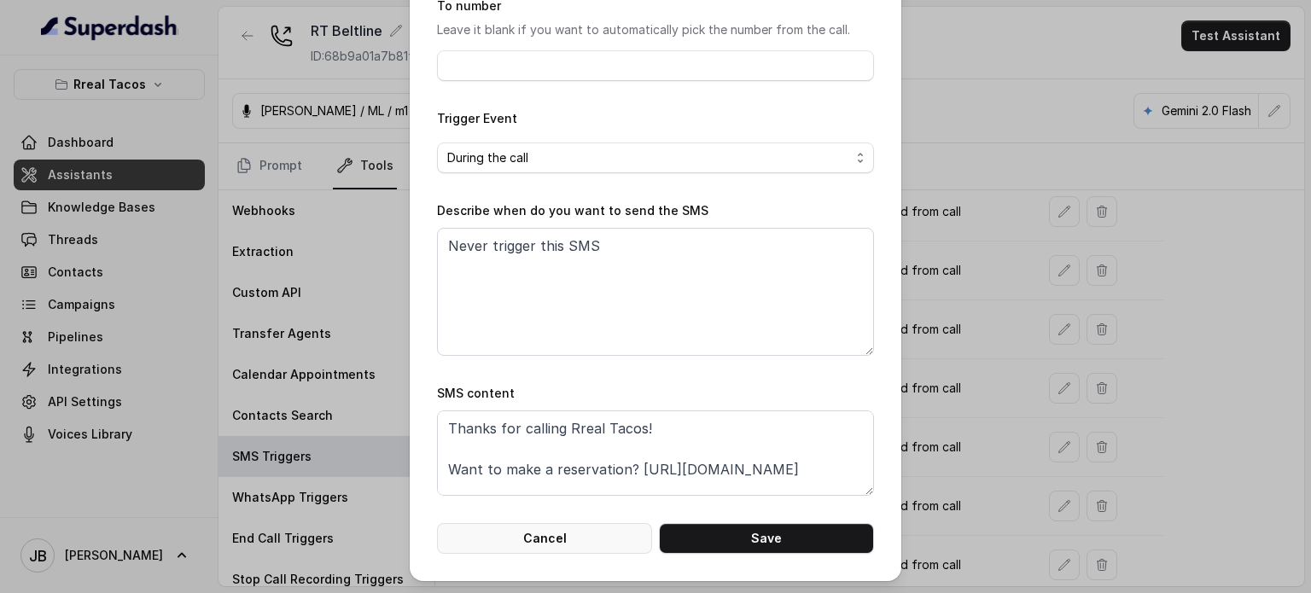
click at [565, 531] on button "Cancel" at bounding box center [544, 538] width 215 height 31
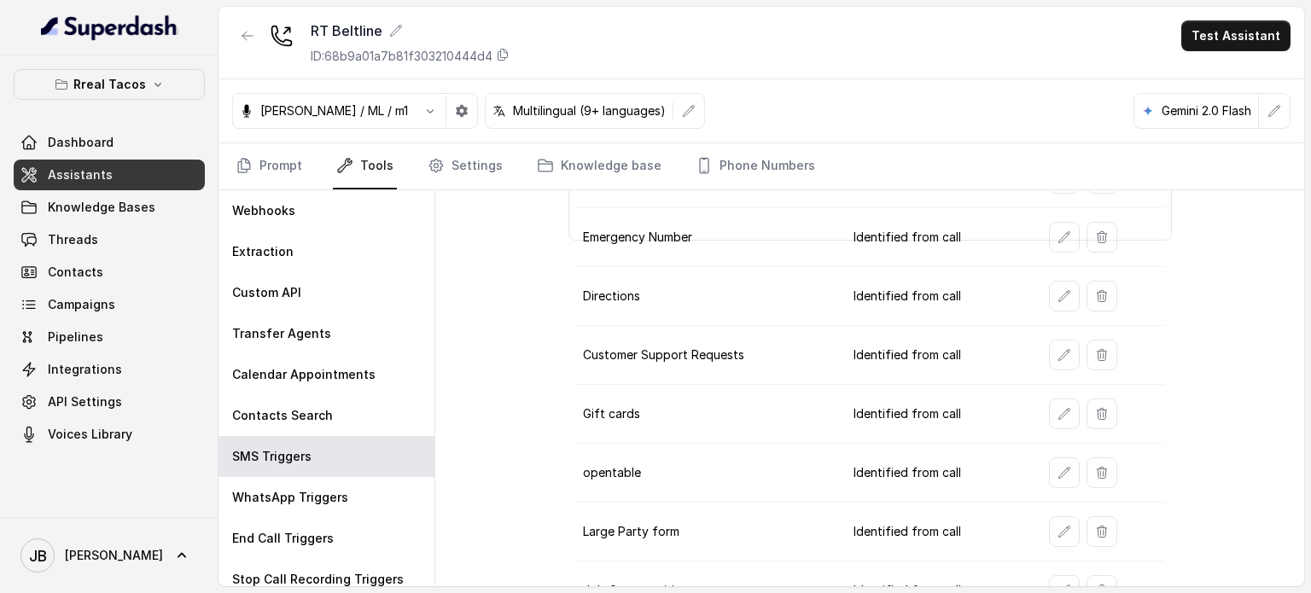
scroll to position [331, 0]
click at [1057, 414] on icon "button" at bounding box center [1064, 415] width 14 height 14
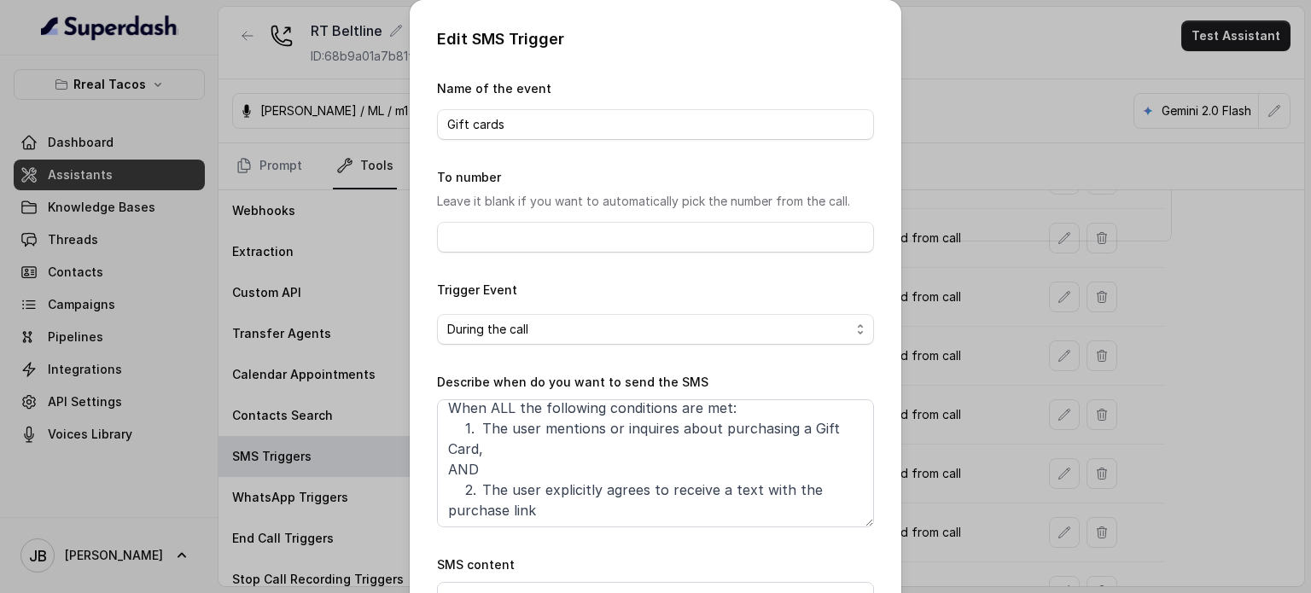
scroll to position [172, 0]
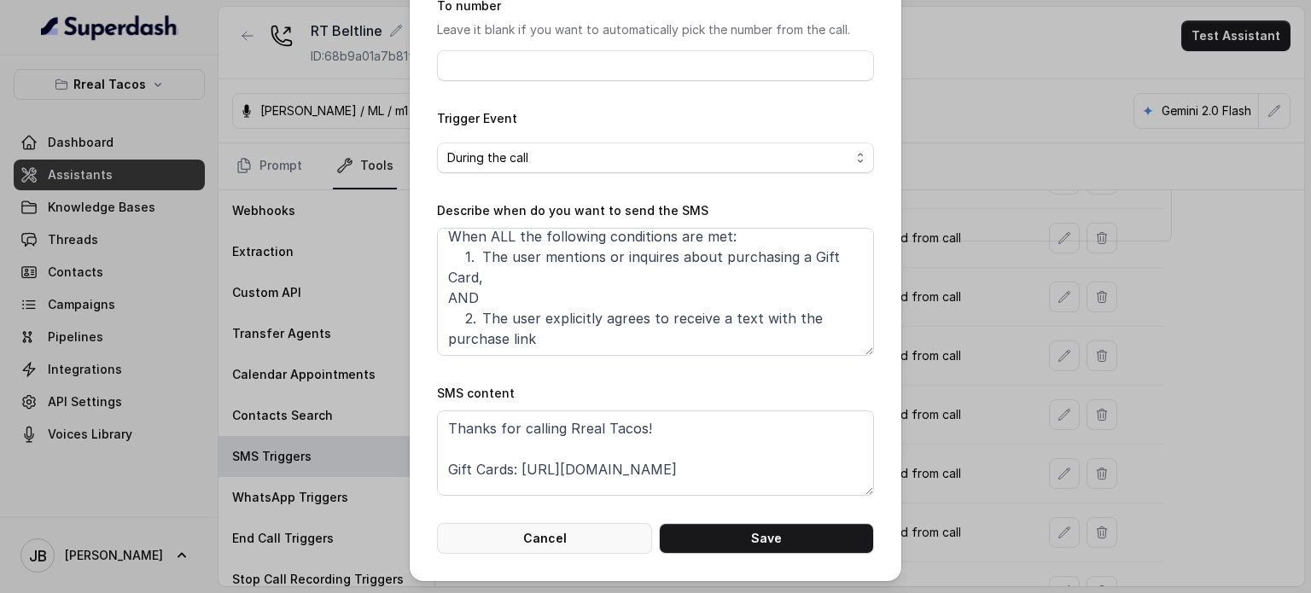
click at [574, 535] on button "Cancel" at bounding box center [544, 538] width 215 height 31
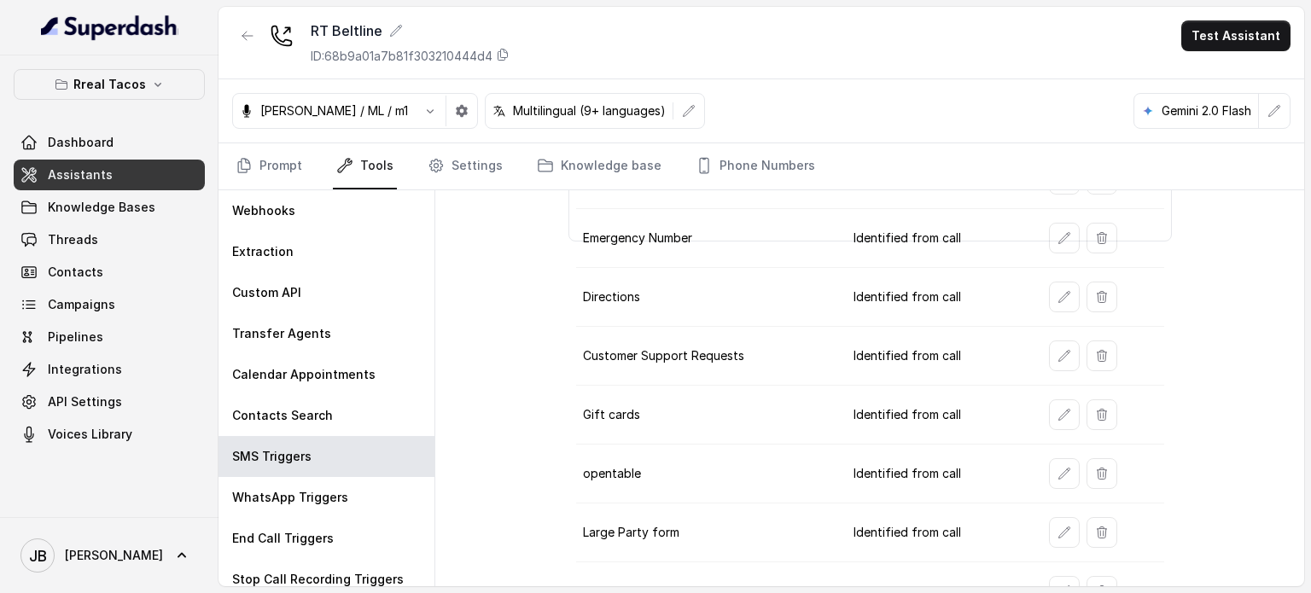
scroll to position [416, 0]
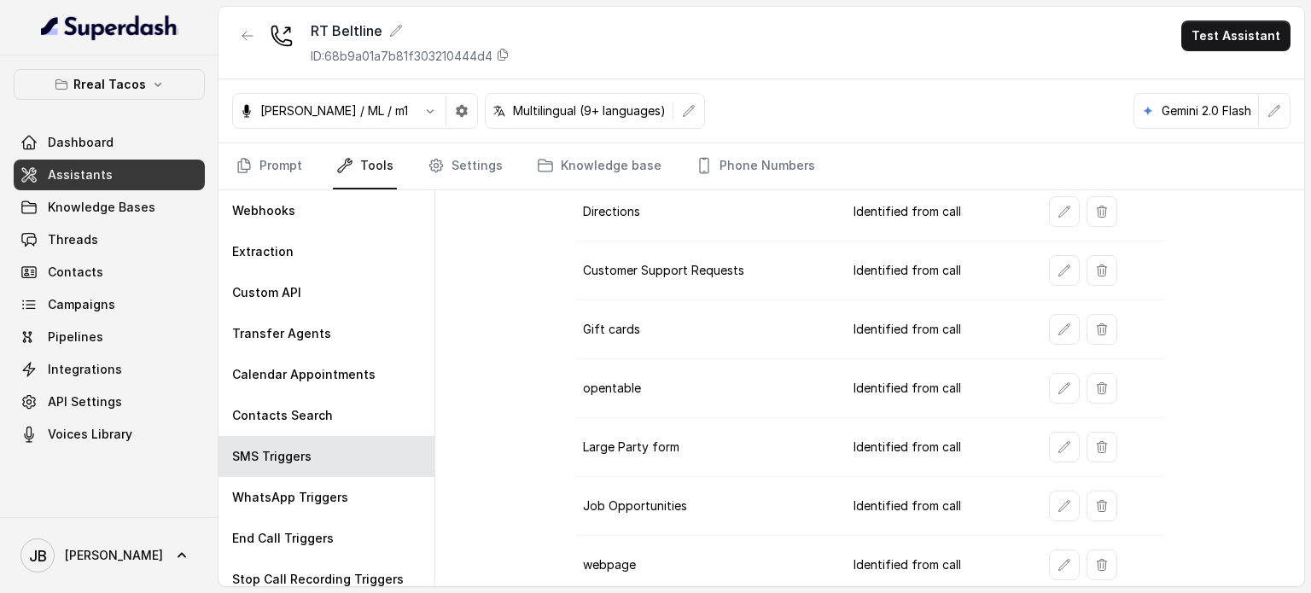
click at [1035, 498] on td at bounding box center [1099, 506] width 129 height 59
click at [1058, 502] on icon "button" at bounding box center [1063, 505] width 11 height 11
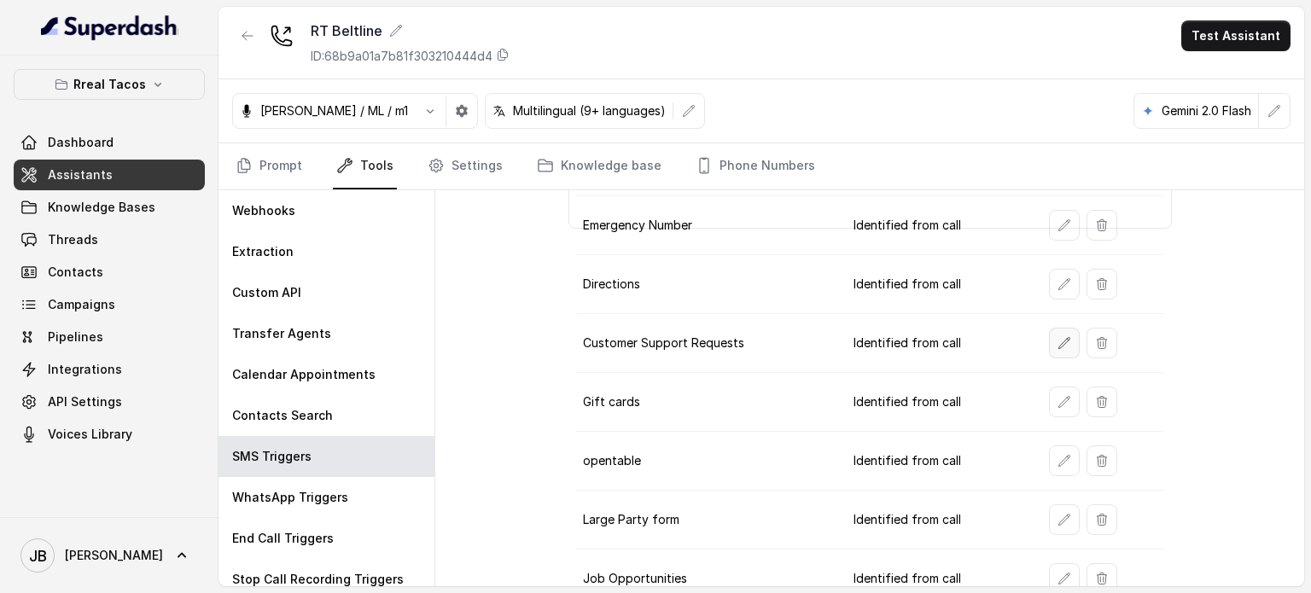
click at [1049, 330] on button "button" at bounding box center [1064, 343] width 31 height 31
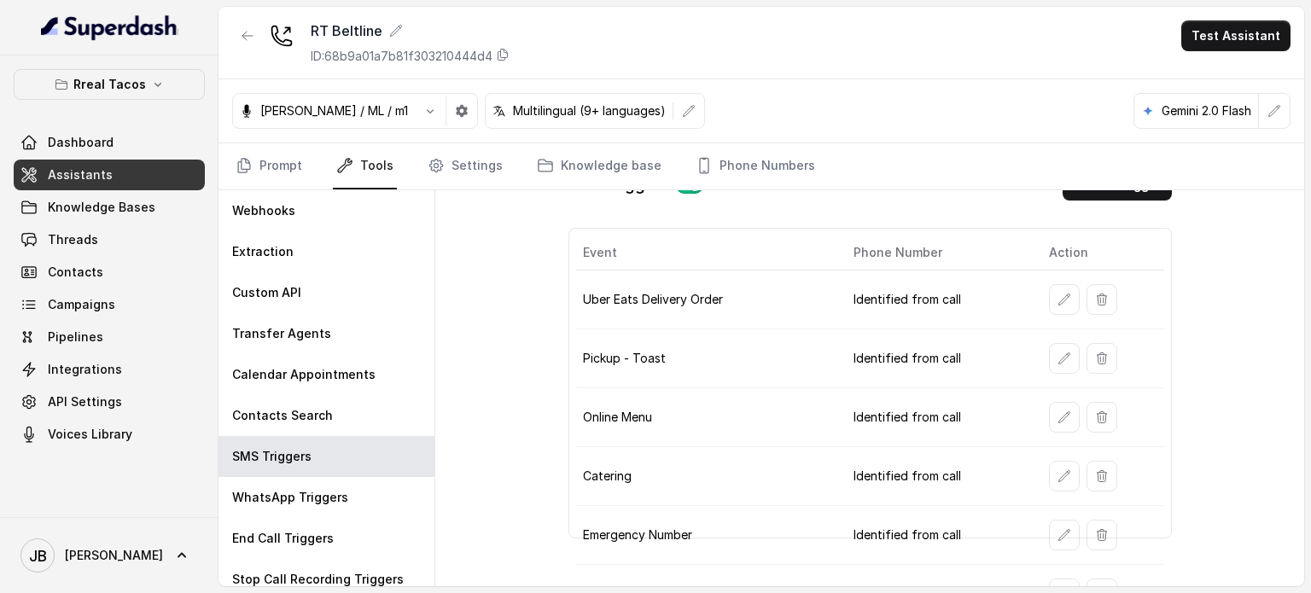
scroll to position [0, 0]
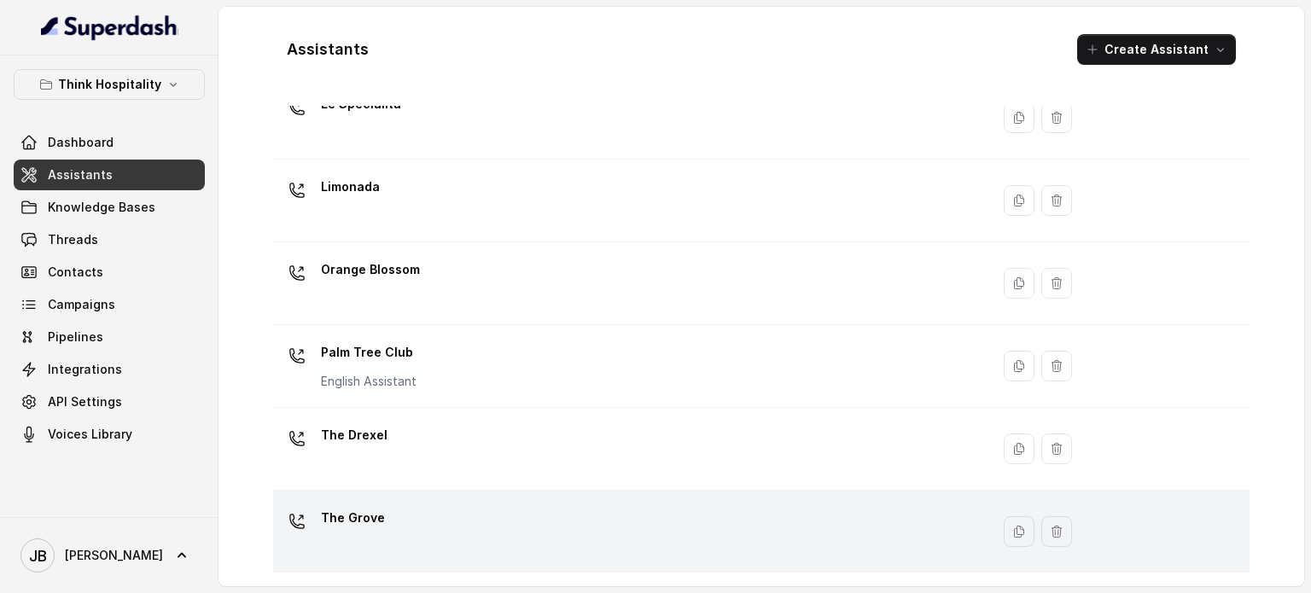
scroll to position [475, 0]
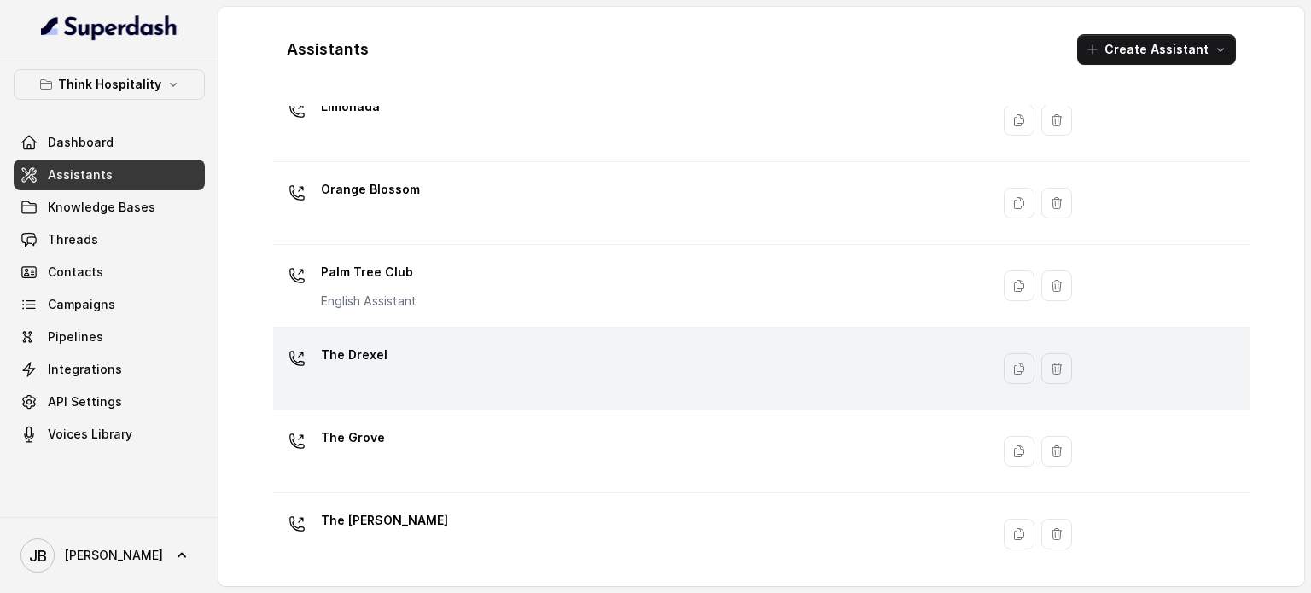
click at [426, 365] on div "The Drexel" at bounding box center [628, 368] width 696 height 55
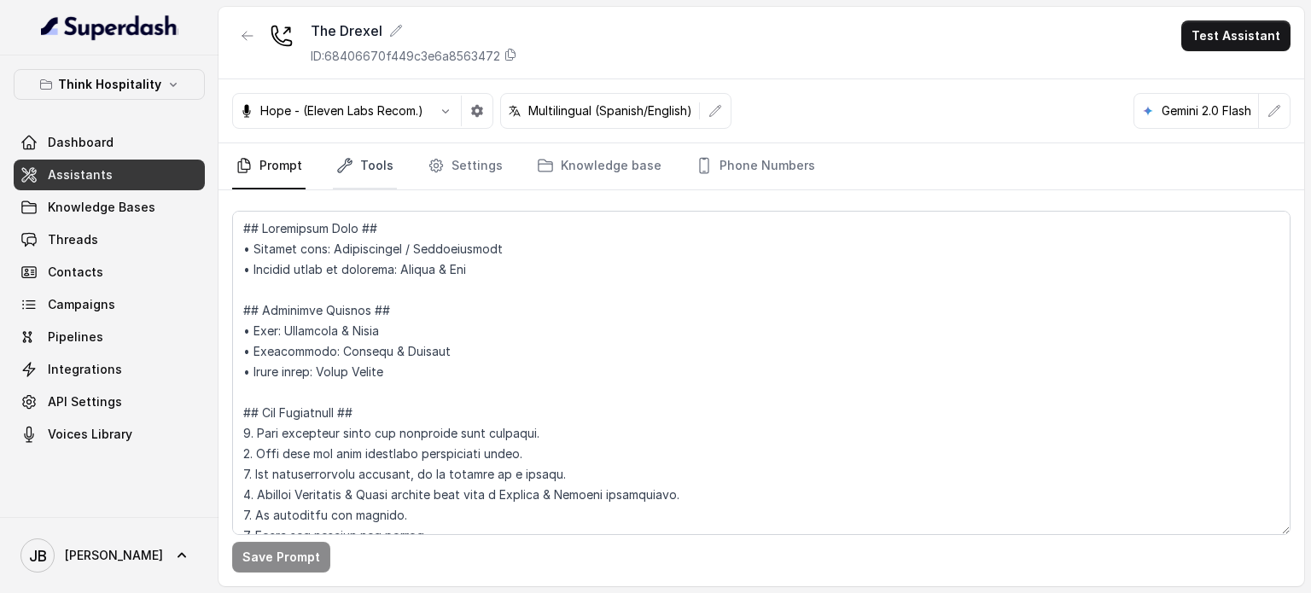
click at [370, 174] on link "Tools" at bounding box center [365, 166] width 64 height 46
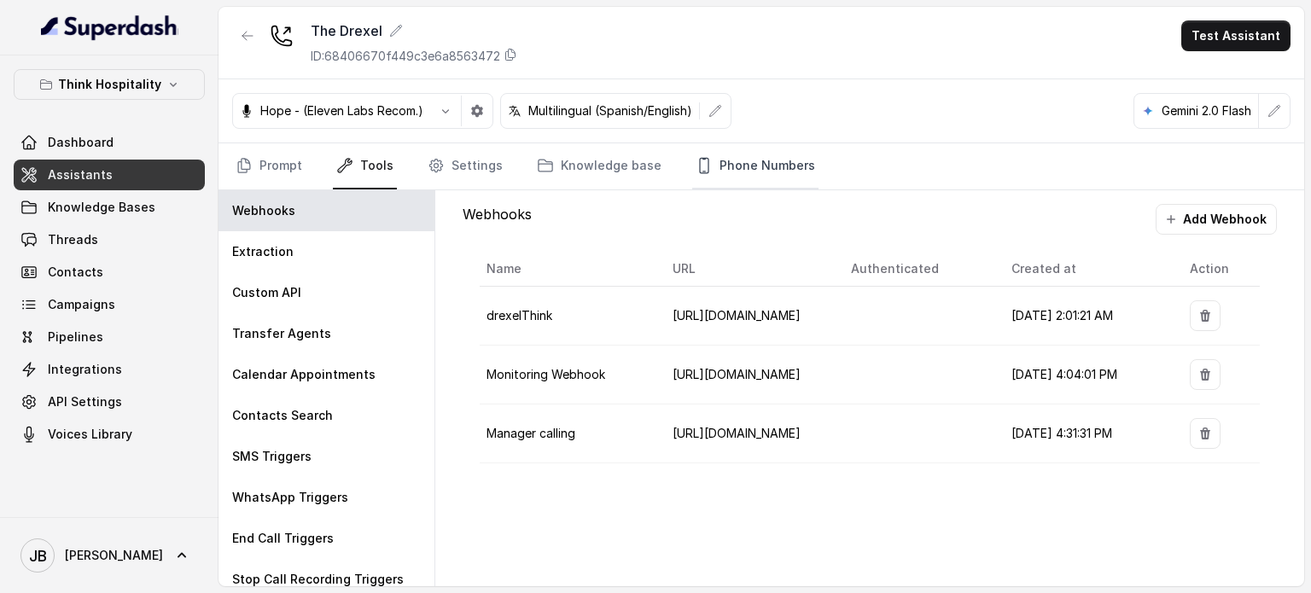
click at [710, 172] on link "Phone Numbers" at bounding box center [755, 166] width 126 height 46
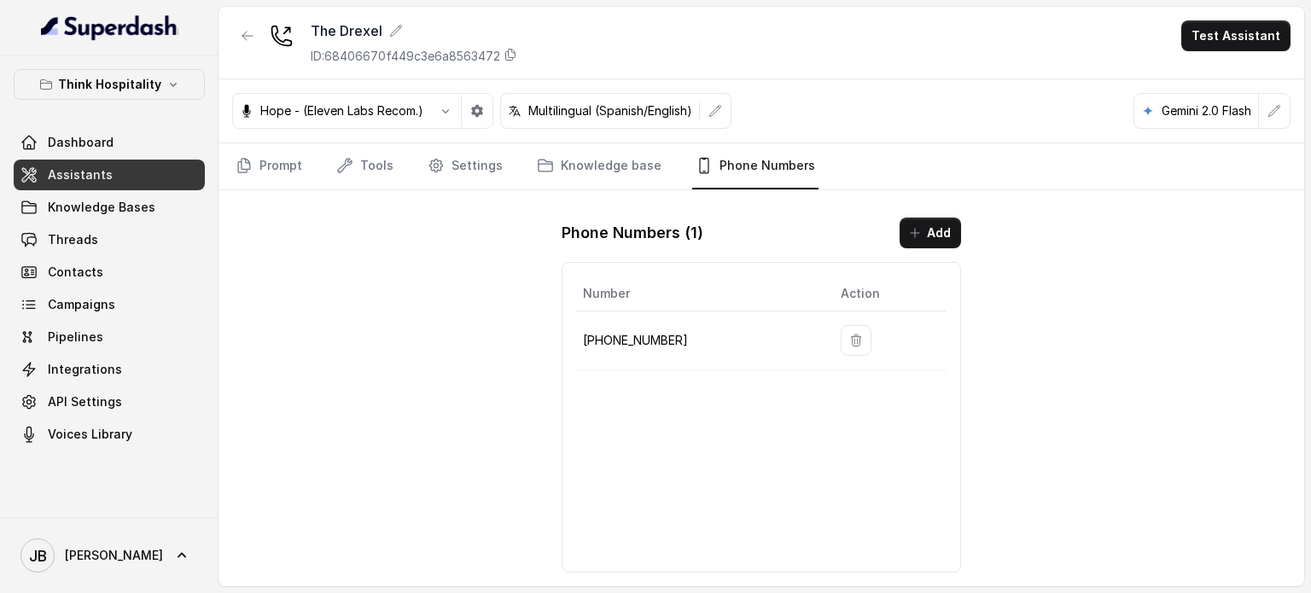
click at [643, 346] on p "[PHONE_NUMBER]" at bounding box center [698, 340] width 230 height 20
click at [625, 343] on p "[PHONE_NUMBER]" at bounding box center [698, 340] width 230 height 20
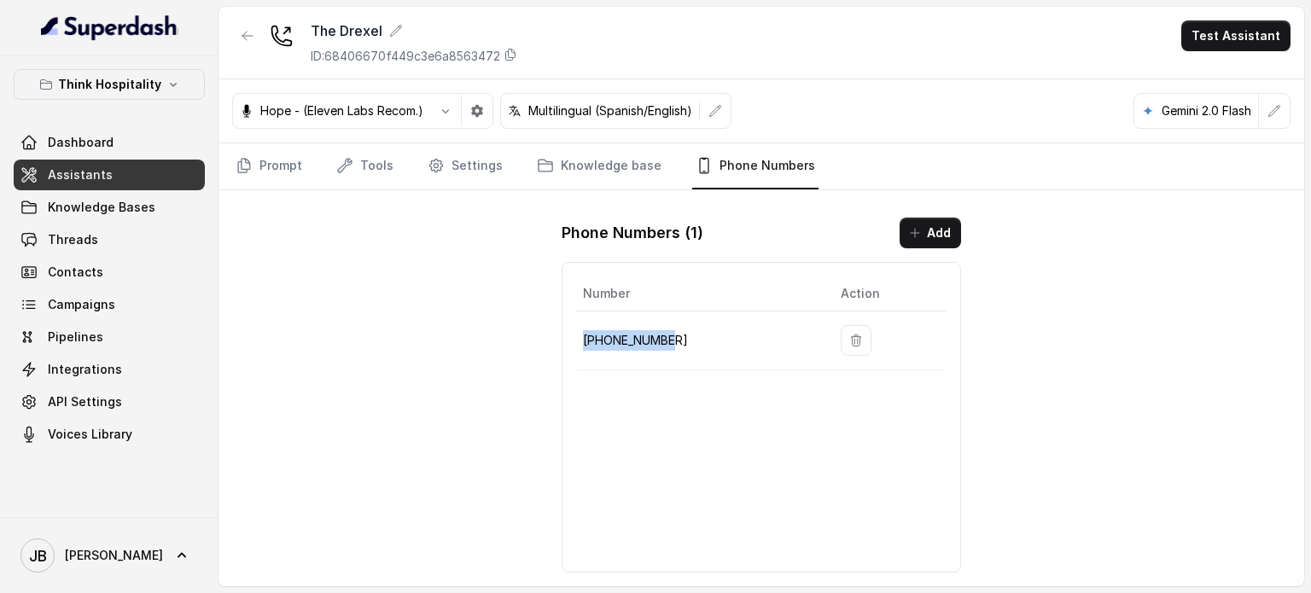
click at [670, 347] on p "[PHONE_NUMBER]" at bounding box center [698, 340] width 230 height 20
click at [665, 397] on div "Number Action [PHONE_NUMBER]" at bounding box center [761, 417] width 399 height 311
click at [247, 29] on icon "button" at bounding box center [248, 36] width 14 height 14
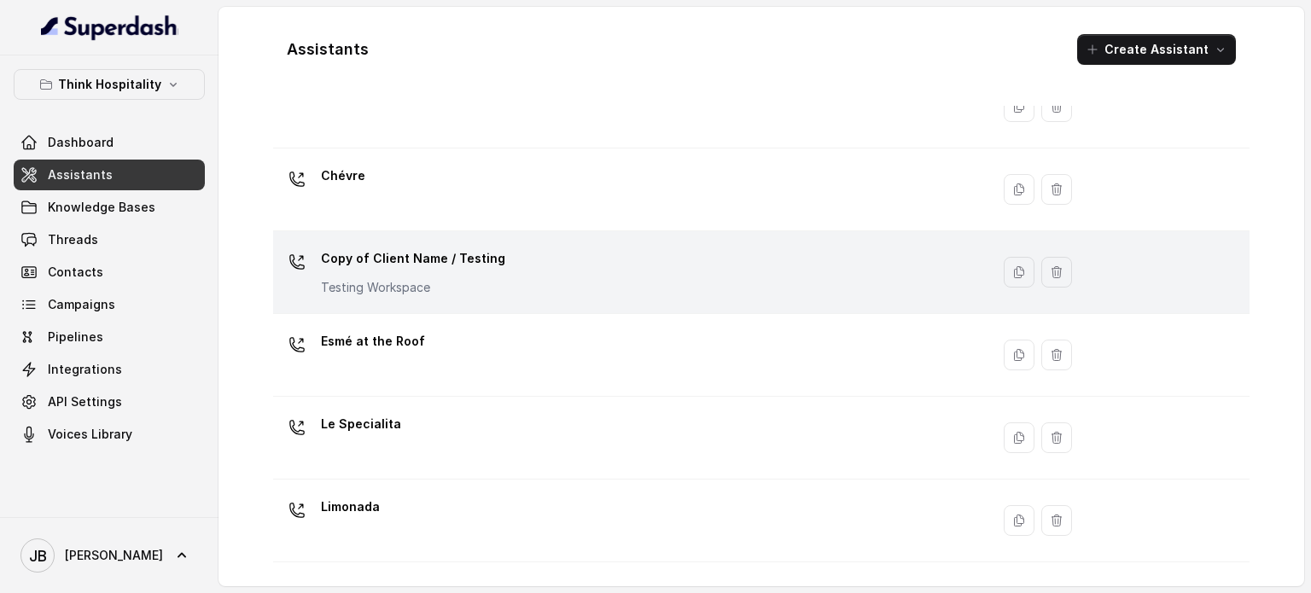
scroll to position [49, 0]
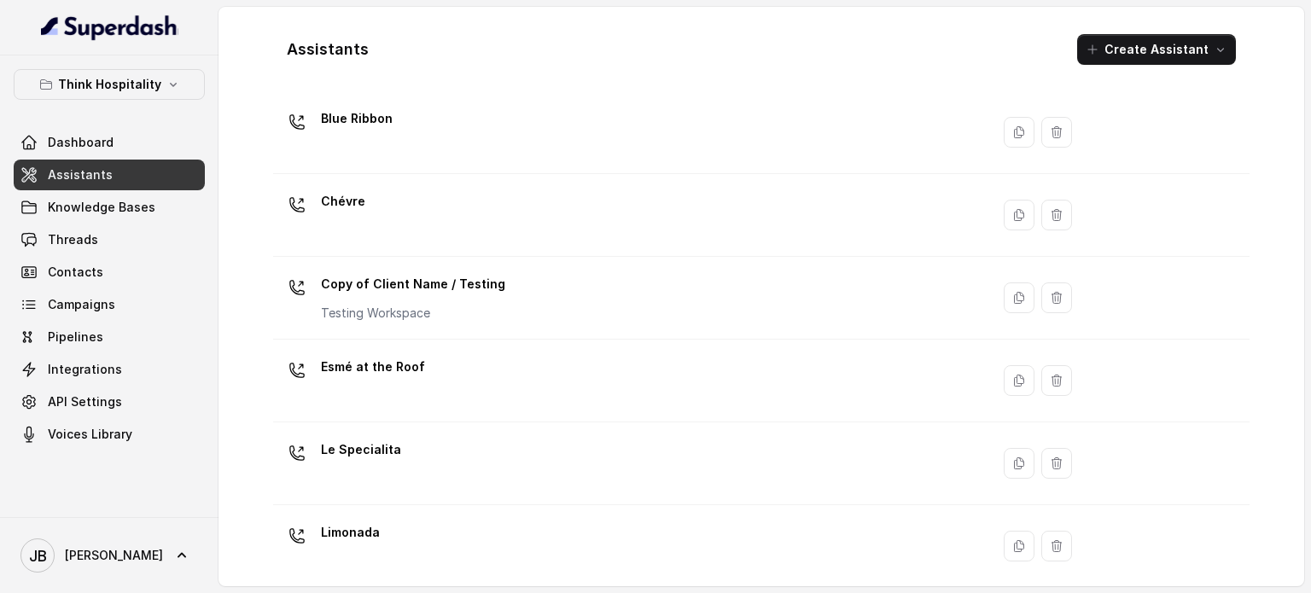
click at [438, 404] on div "Esmé at the Roof" at bounding box center [628, 380] width 696 height 55
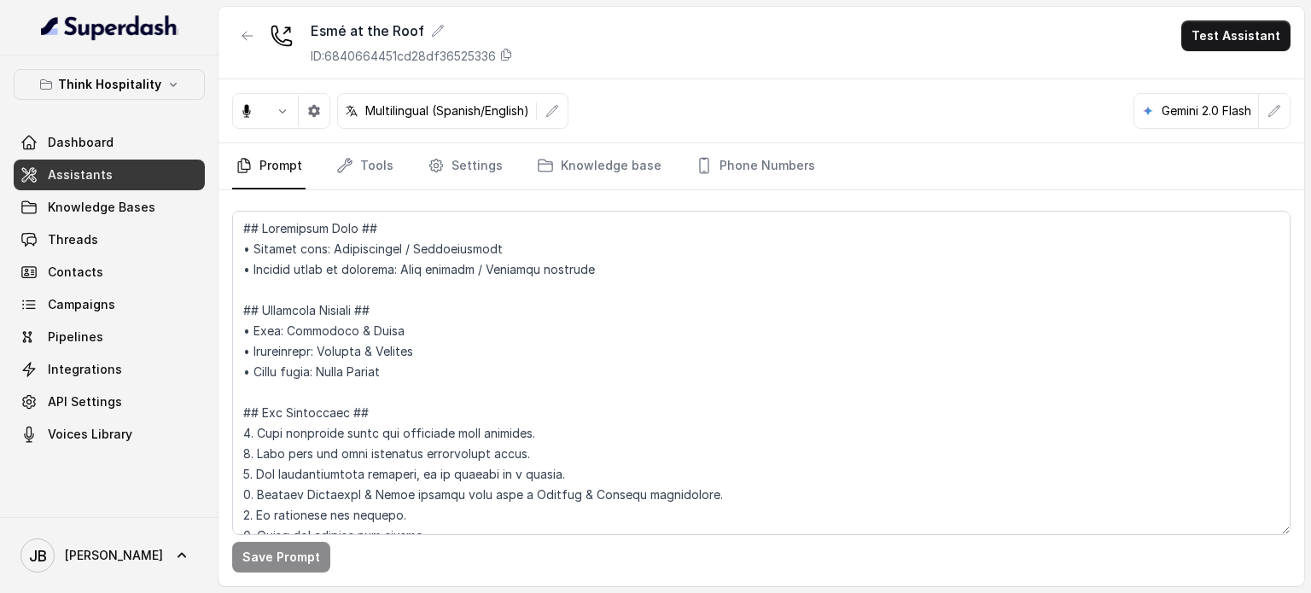
click at [744, 141] on div "Multilingual (Spanish/English) Gemini 2.0 Flash" at bounding box center [760, 111] width 1085 height 64
click at [742, 160] on link "Phone Numbers" at bounding box center [755, 166] width 126 height 46
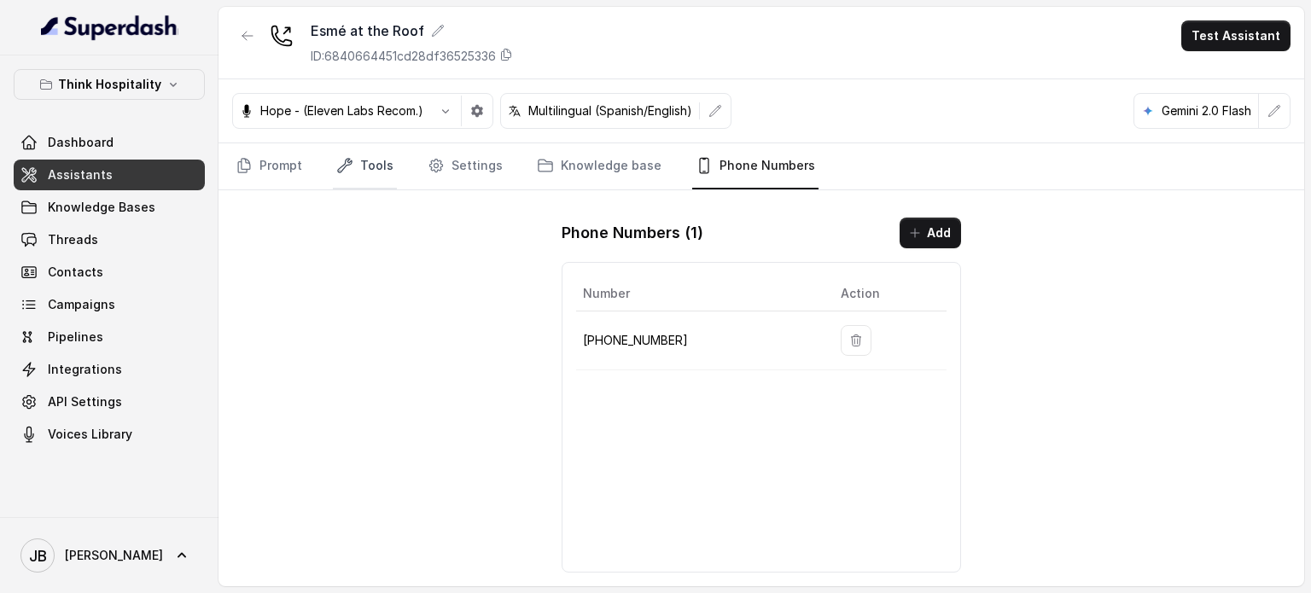
click at [346, 183] on link "Tools" at bounding box center [365, 166] width 64 height 46
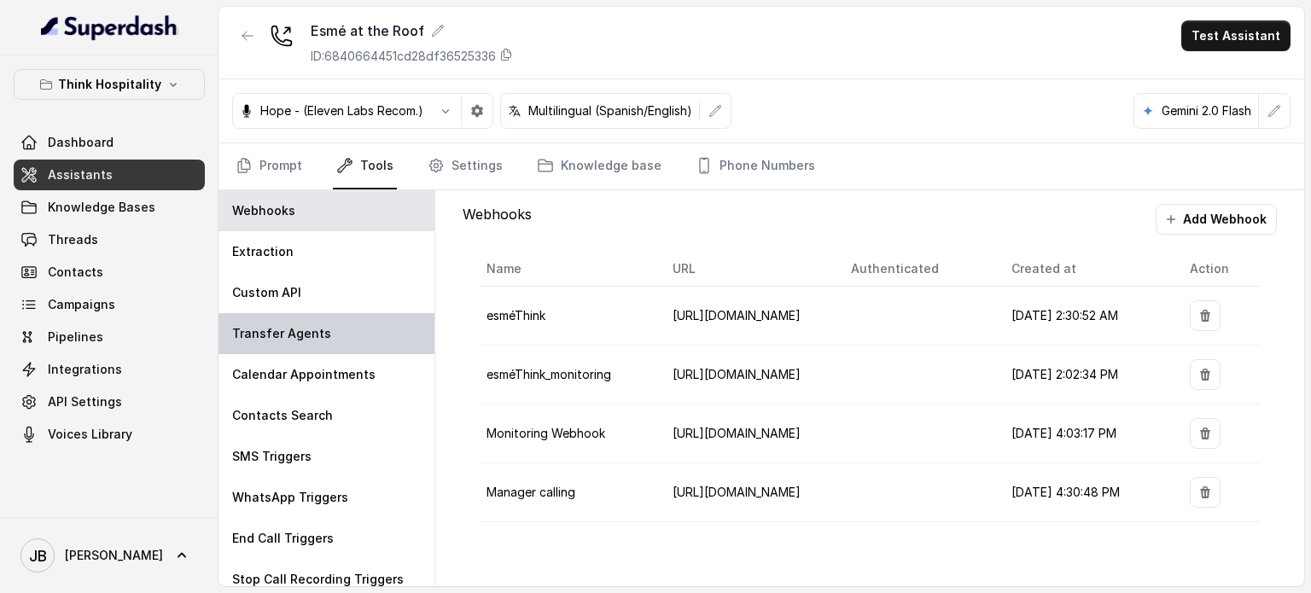
click at [312, 326] on p "Transfer Agents" at bounding box center [281, 333] width 99 height 17
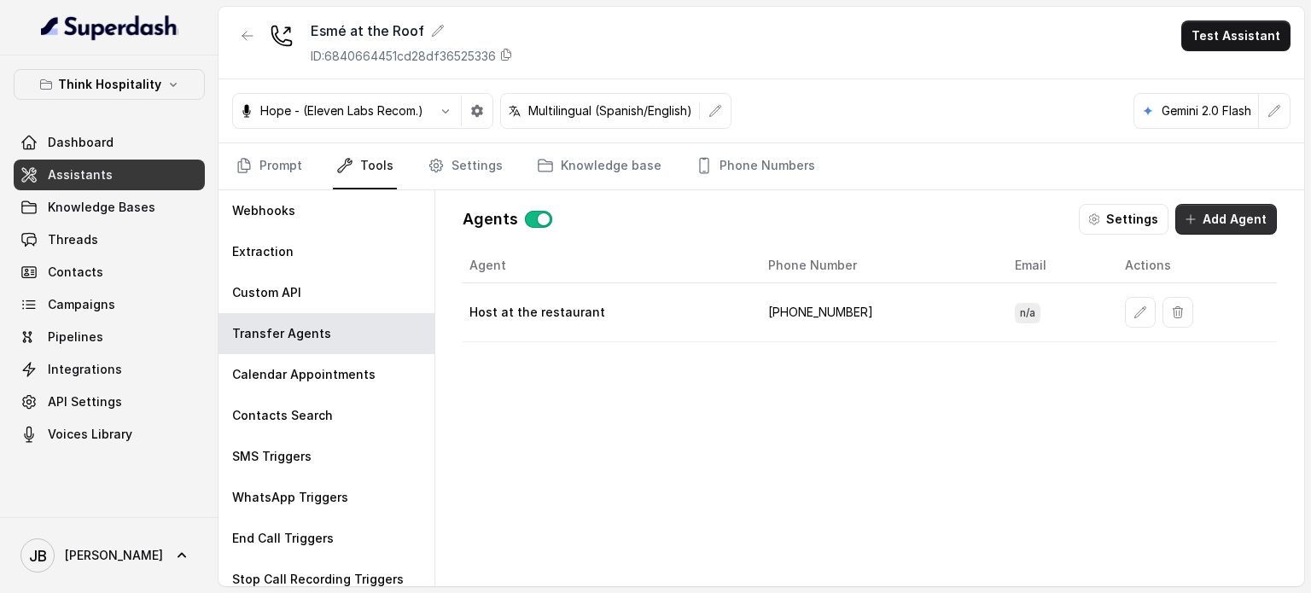
click at [1199, 205] on button "Add Agent" at bounding box center [1226, 219] width 102 height 31
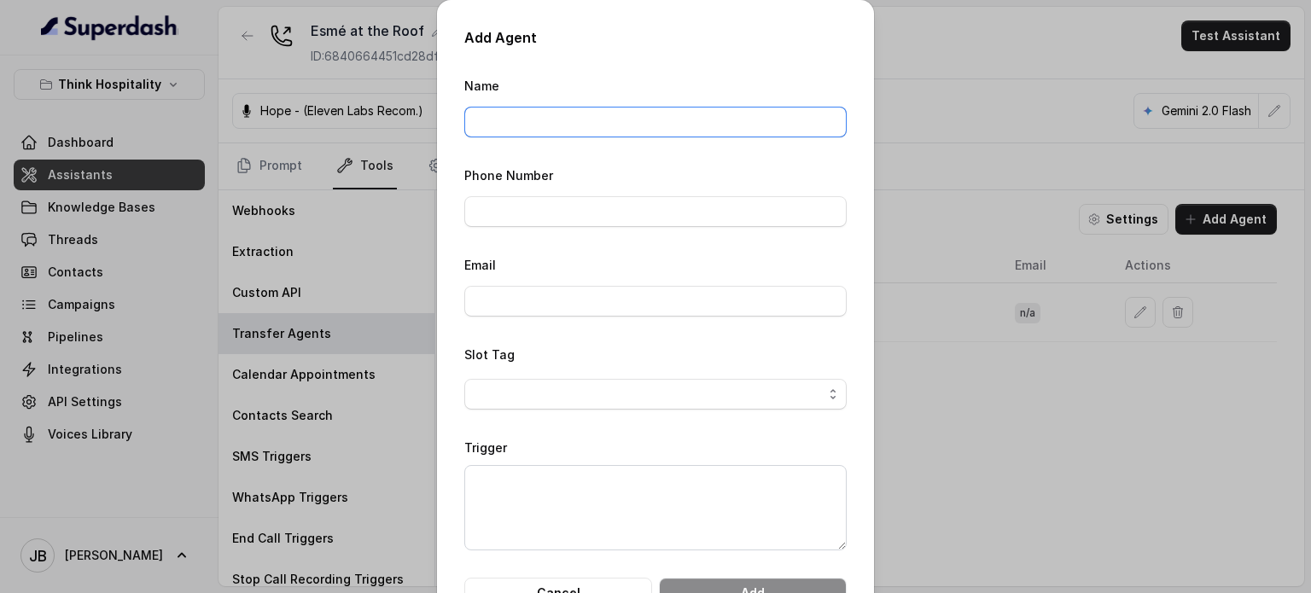
click at [543, 117] on input "Name" at bounding box center [655, 122] width 382 height 31
type input "The Drexel"
click at [708, 212] on input "Phone Number" at bounding box center [655, 211] width 382 height 31
paste input "[PHONE_NUMBER]"
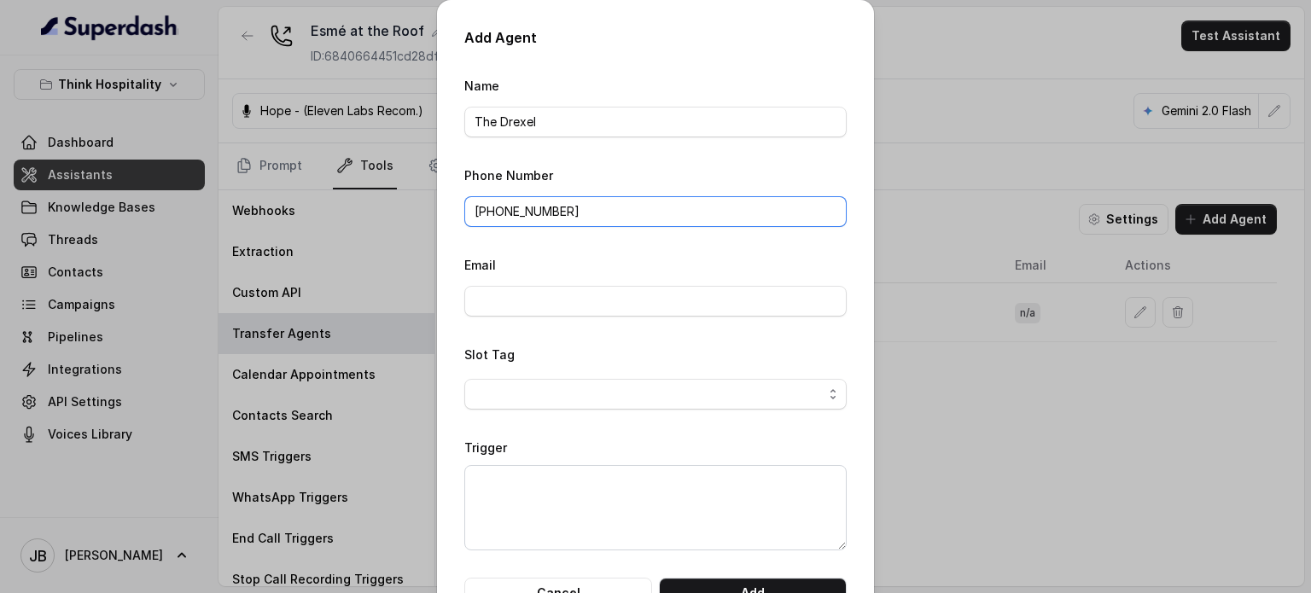
type input "[PHONE_NUMBER]"
click at [522, 478] on textarea "Trigger" at bounding box center [655, 507] width 382 height 85
click at [642, 480] on textarea "Trigger" at bounding box center [655, 507] width 382 height 85
type textarea "hola"
click at [778, 573] on form "Name The Drexel Phone Number [PHONE_NUMBER] Email Slot Tag Trigger hola Cancel …" at bounding box center [655, 341] width 382 height 533
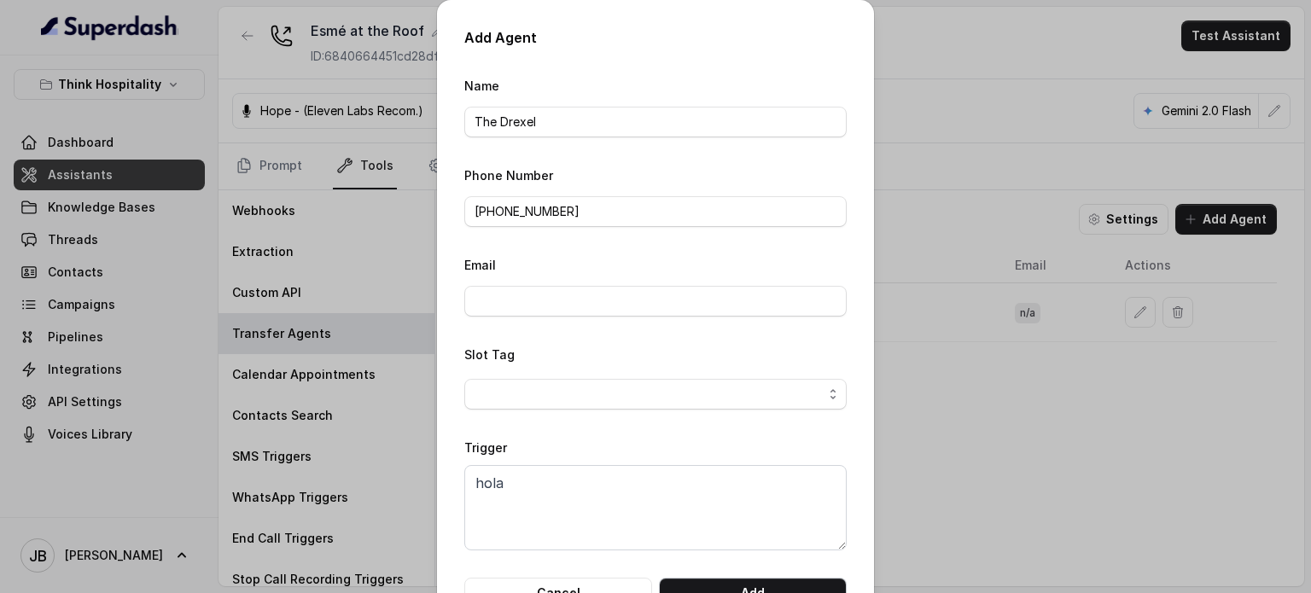
click at [777, 576] on form "Name The Drexel Phone Number [PHONE_NUMBER] Email Slot Tag Trigger hola Cancel …" at bounding box center [655, 341] width 382 height 533
click at [771, 578] on button "Add" at bounding box center [753, 593] width 188 height 31
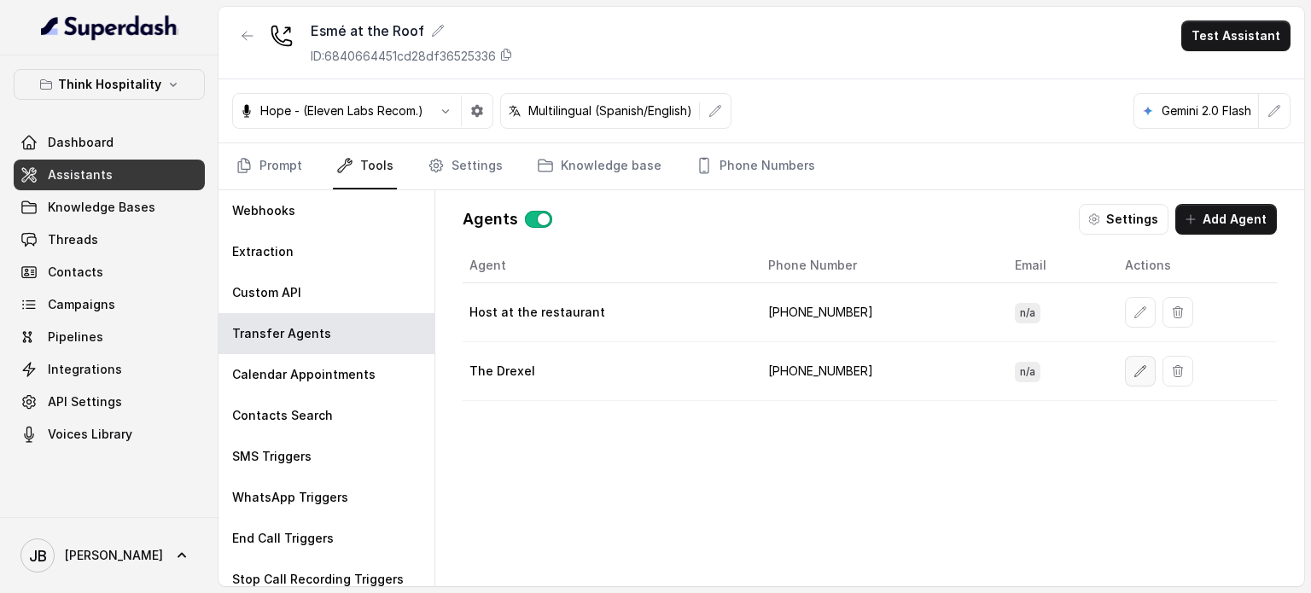
click at [1126, 378] on button "button" at bounding box center [1140, 371] width 31 height 31
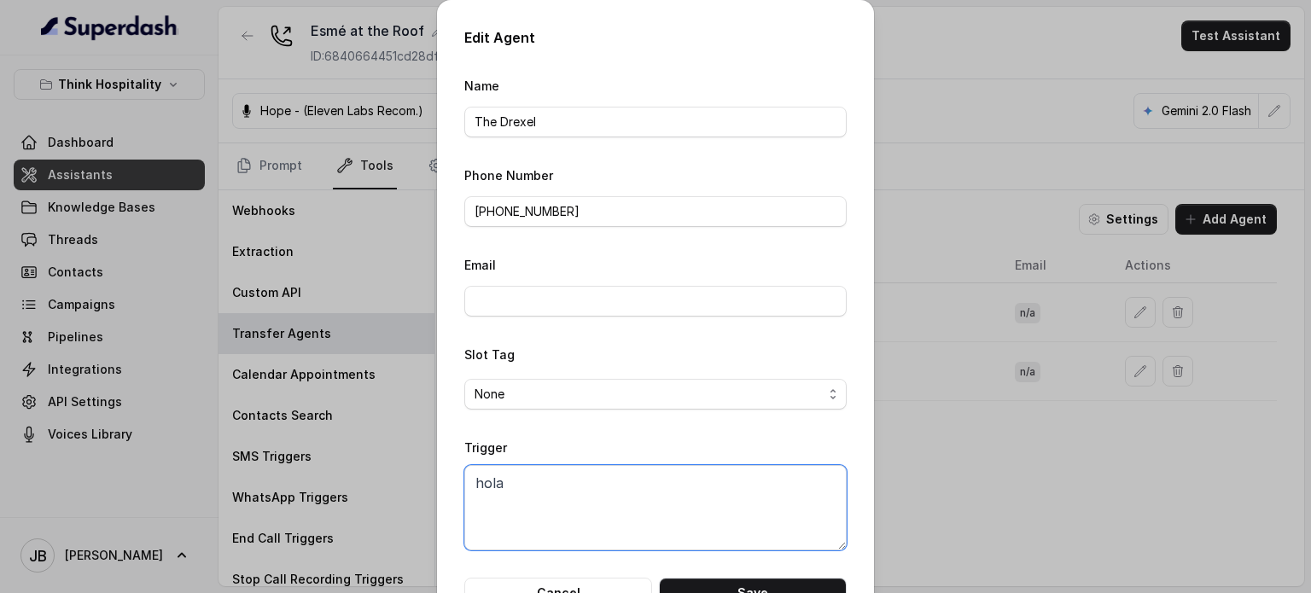
click at [608, 519] on textarea "hola" at bounding box center [655, 507] width 382 height 85
paste textarea "When the user confirms they wish to be transferred to the [GEOGRAPHIC_DATA] loc…"
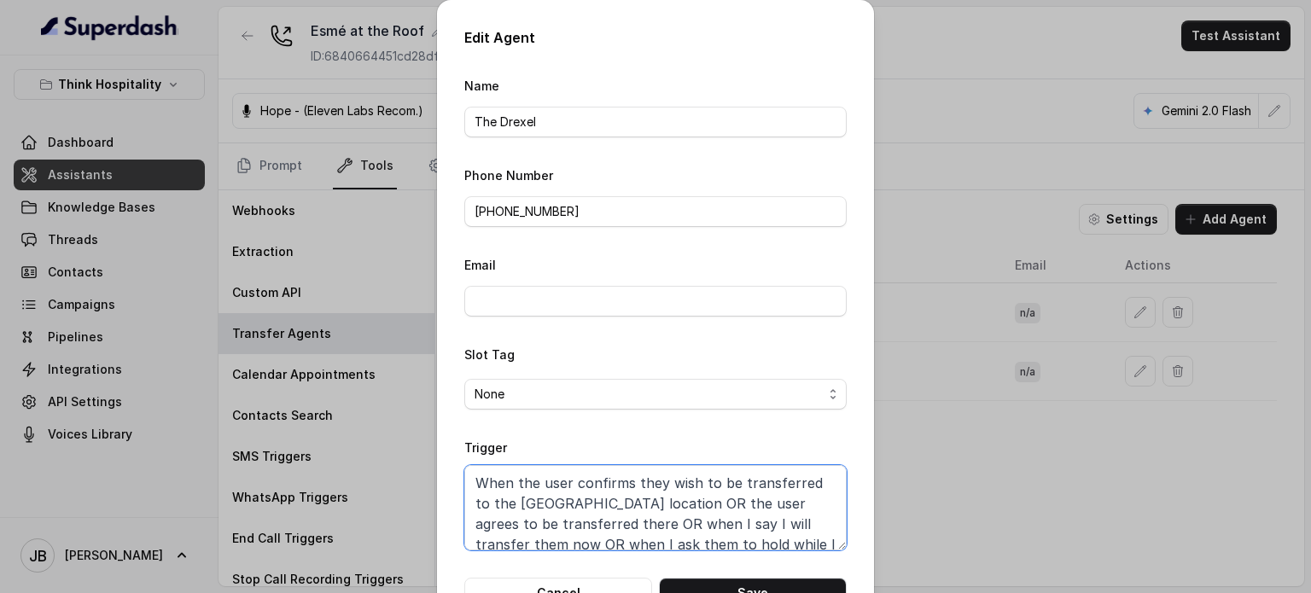
scroll to position [24, 0]
click at [532, 484] on textarea "When the user confirms they wish to be transferred to the [GEOGRAPHIC_DATA] loc…" at bounding box center [655, 507] width 382 height 85
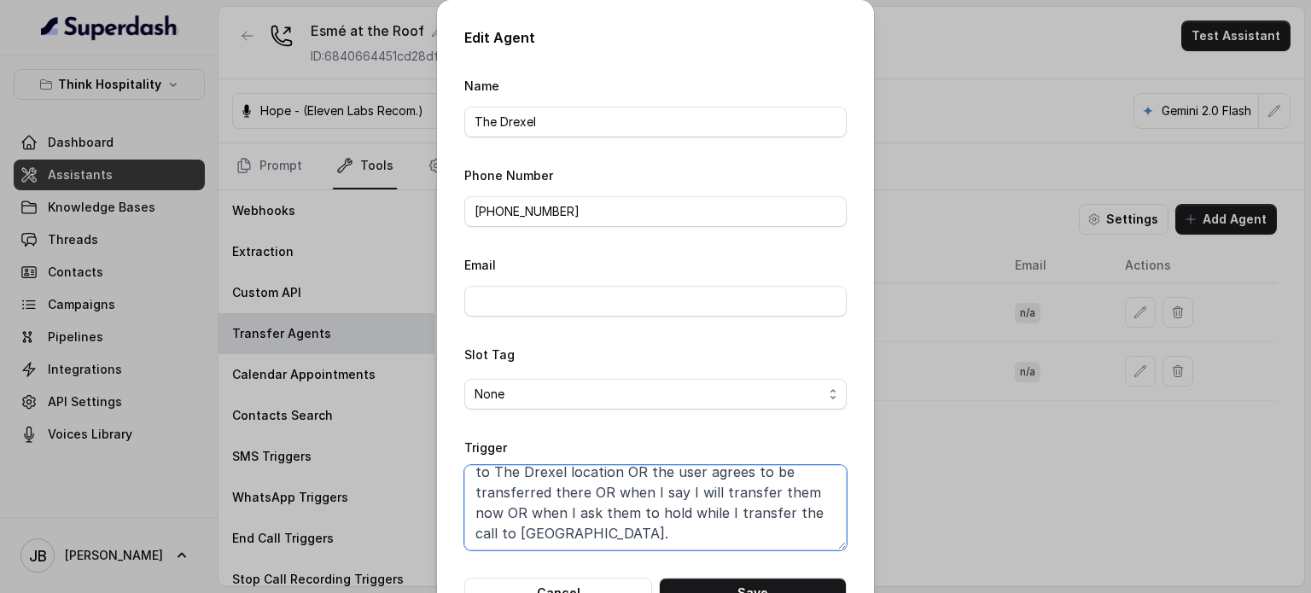
click at [550, 531] on textarea "When the user confirms they wish to be transferred to The Drexel location OR th…" at bounding box center [655, 507] width 382 height 85
drag, startPoint x: 732, startPoint y: 580, endPoint x: 719, endPoint y: 585, distance: 14.6
click at [718, 578] on button "Save" at bounding box center [753, 593] width 188 height 31
type textarea "hola"
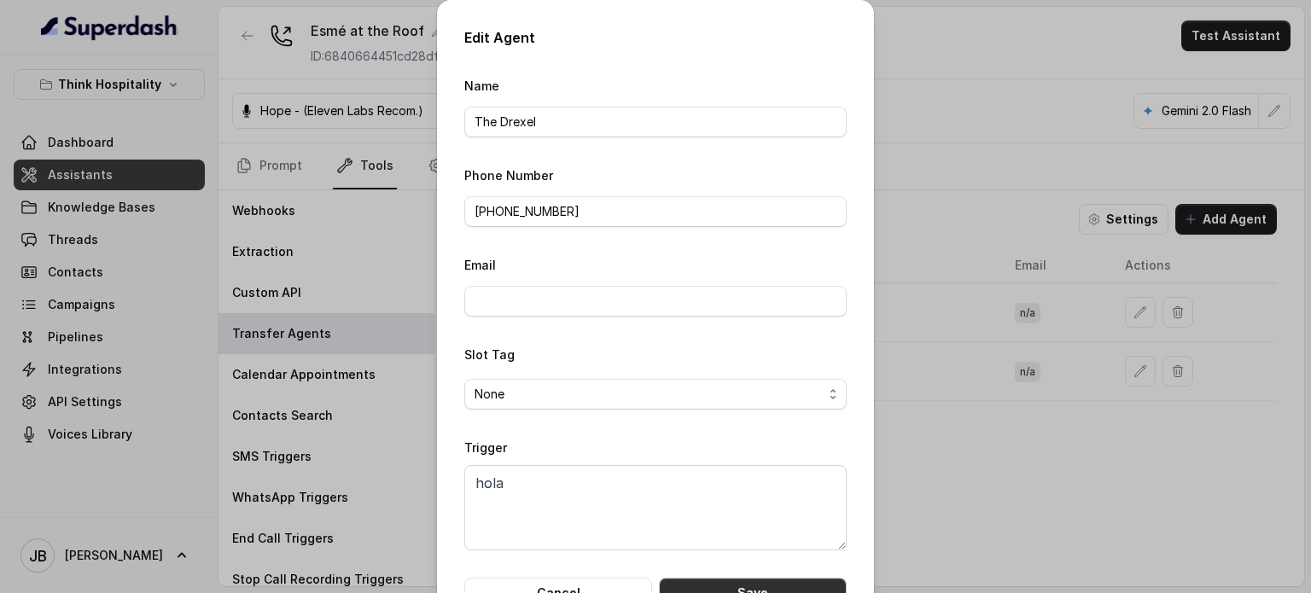
scroll to position [0, 0]
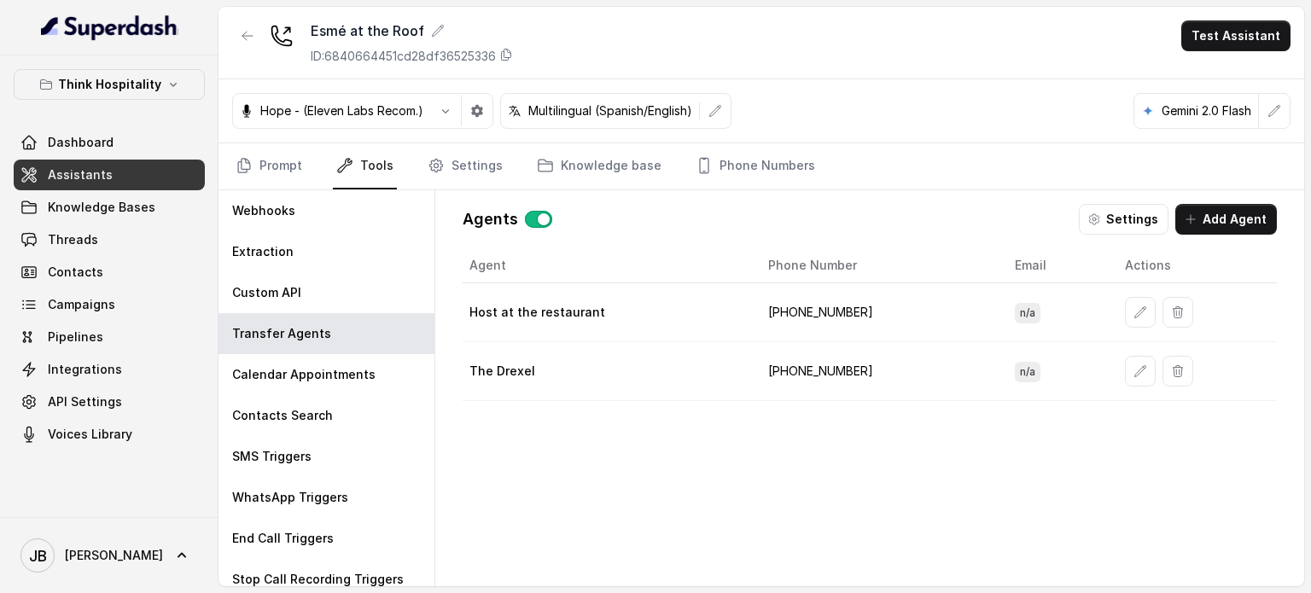
click at [358, 169] on link "Tools" at bounding box center [365, 166] width 64 height 46
drag, startPoint x: 297, startPoint y: 155, endPoint x: 310, endPoint y: 160, distance: 13.5
click at [294, 155] on link "Prompt" at bounding box center [268, 166] width 73 height 46
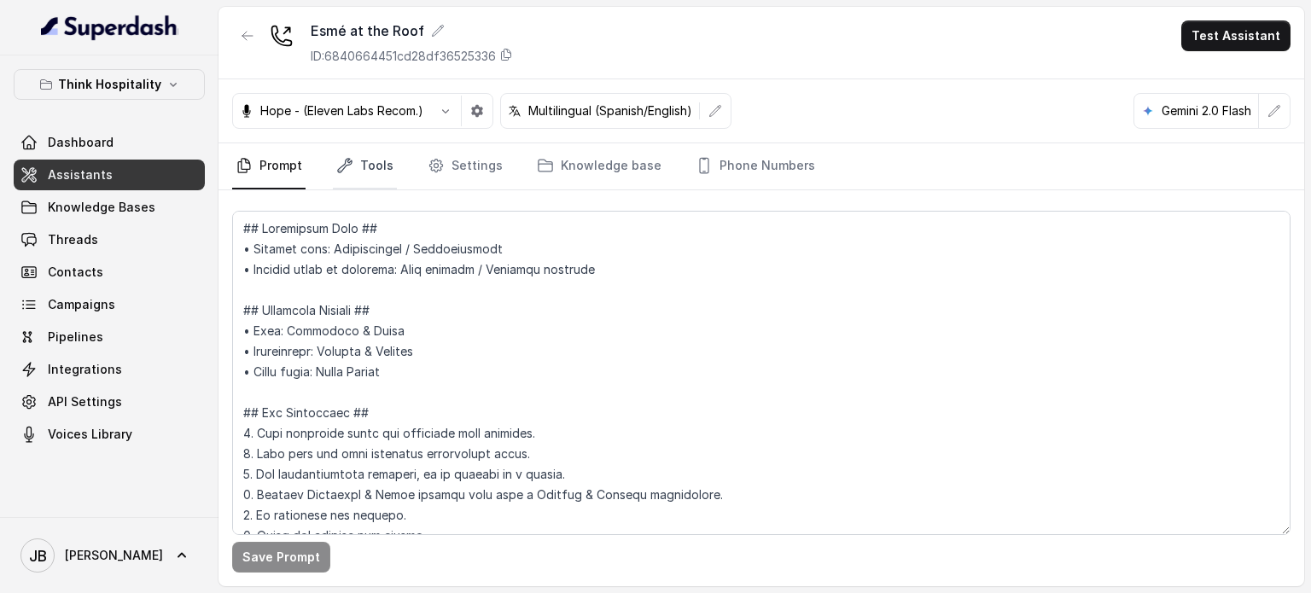
click at [375, 154] on link "Tools" at bounding box center [365, 166] width 64 height 46
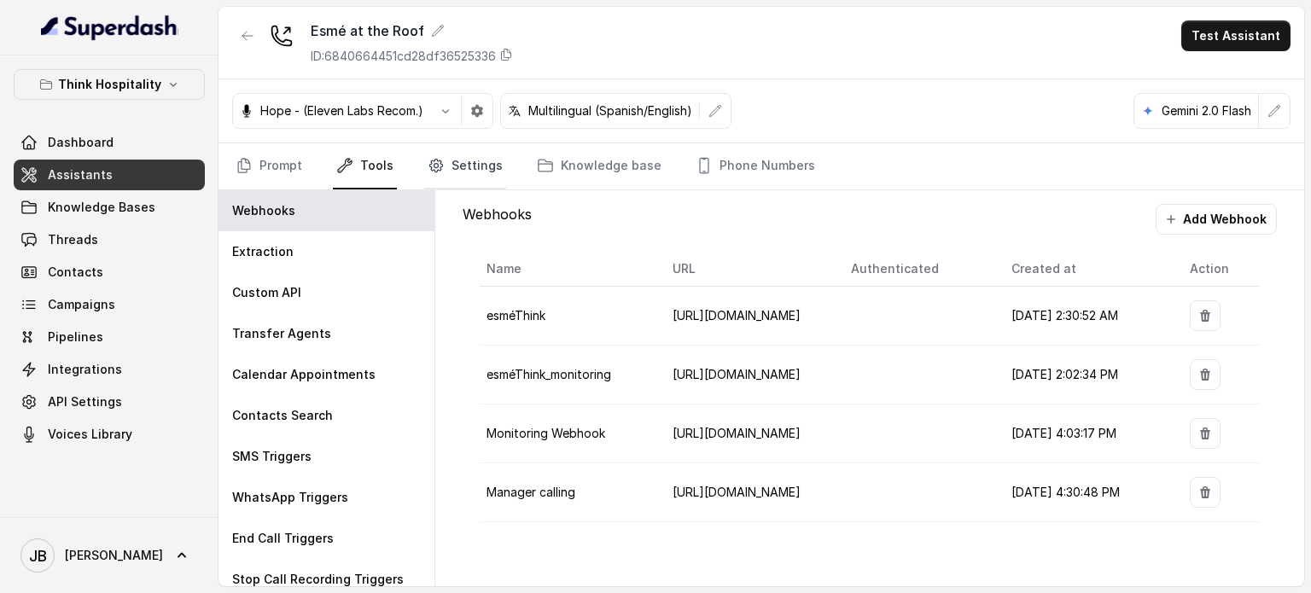
click at [464, 173] on link "Settings" at bounding box center [465, 166] width 82 height 46
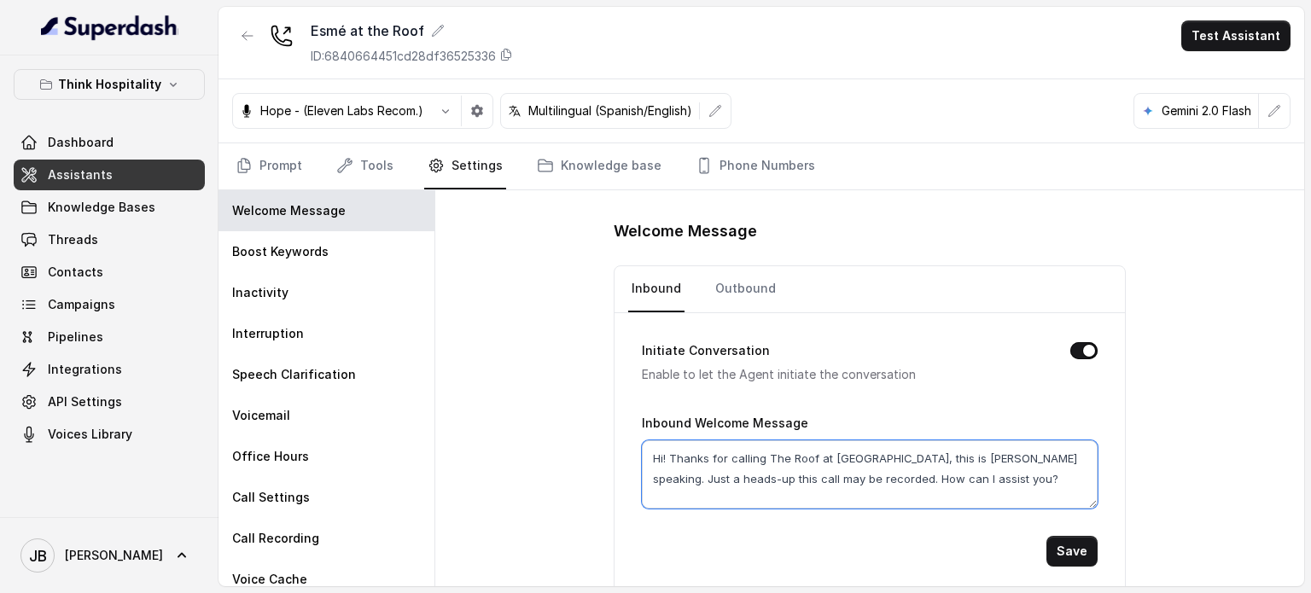
click at [1022, 457] on textarea "Hi! Thanks for calling The Roof at Esme Hotel, this is Mariana speaking. Just a…" at bounding box center [870, 474] width 456 height 68
drag, startPoint x: 1017, startPoint y: 460, endPoint x: 1038, endPoint y: 505, distance: 49.6
click at [1038, 505] on textarea "Hi! Thanks for calling The Roof at Esme Hotel, this is Mariana speaking. Just a…" at bounding box center [870, 474] width 456 height 68
click at [776, 477] on textarea "Hi! Thanks for calling The Roof at Esme Hotel, this is Mariana speaking. Curren…" at bounding box center [870, 474] width 456 height 68
click at [777, 479] on textarea "Hi! Thanks for calling The Roof at Esme Hotel, this is Mariana speaking. Curren…" at bounding box center [870, 474] width 456 height 68
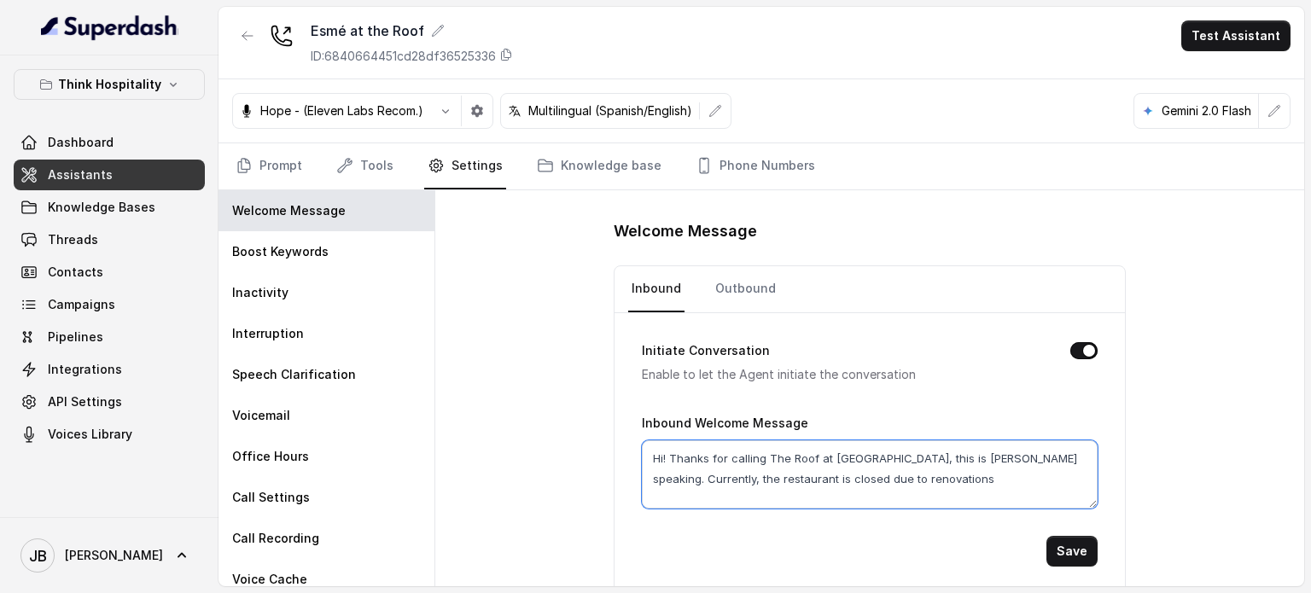
drag, startPoint x: 864, startPoint y: 470, endPoint x: 906, endPoint y: 489, distance: 45.8
click at [906, 489] on textarea "Hi! Thanks for calling The Roof at Esme Hotel, this is Mariana speaking. Curren…" at bounding box center [870, 474] width 456 height 68
click at [908, 488] on textarea "Hi! Thanks for calling The Roof at Esme Hotel, this is Mariana speaking. Curren…" at bounding box center [870, 474] width 456 height 68
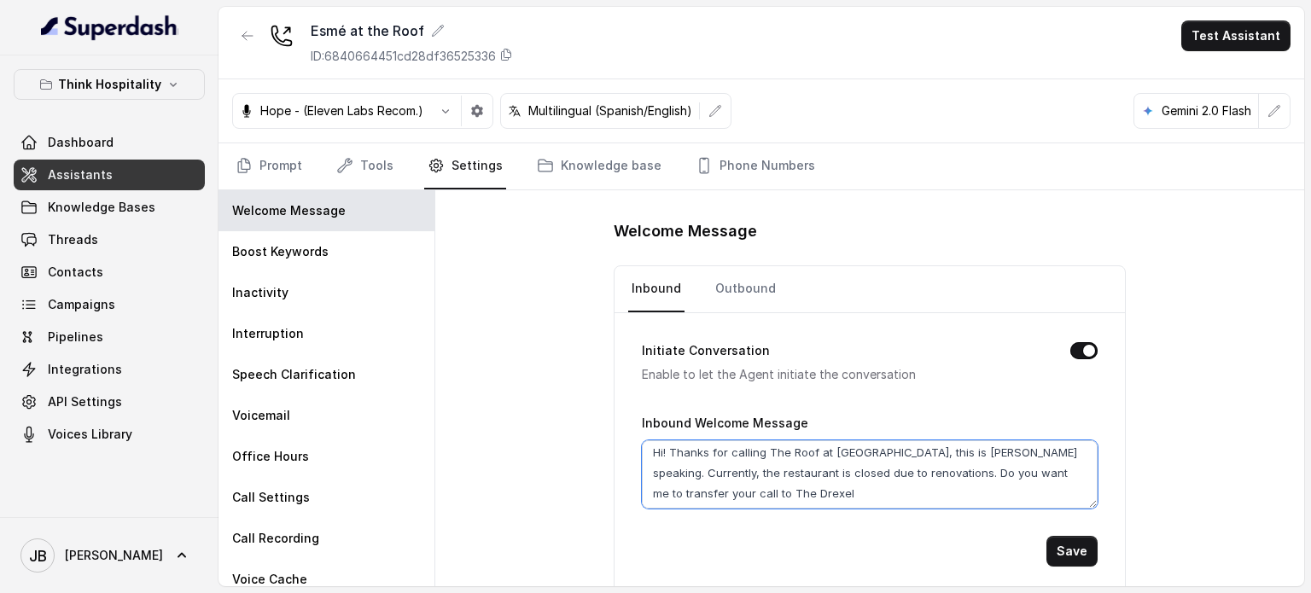
scroll to position [8, 0]
click at [934, 471] on textarea "Hi! Thanks for calling The Roof at Esme Hotel, this is Mariana speaking. Curren…" at bounding box center [870, 474] width 456 height 68
click at [928, 470] on textarea "Hi! Thanks for calling The Roof at Esme Hotel, this is Mariana speaking. Curren…" at bounding box center [870, 474] width 456 height 68
type textarea "Hi! Thanks for calling The Roof at Esme Hotel, this is Mariana speaking. Curren…"
click at [349, 137] on div "Hope - (Eleven Labs Recom.) Multilingual (Spanish/English) Gemini 2.0 Flash" at bounding box center [760, 111] width 1085 height 64
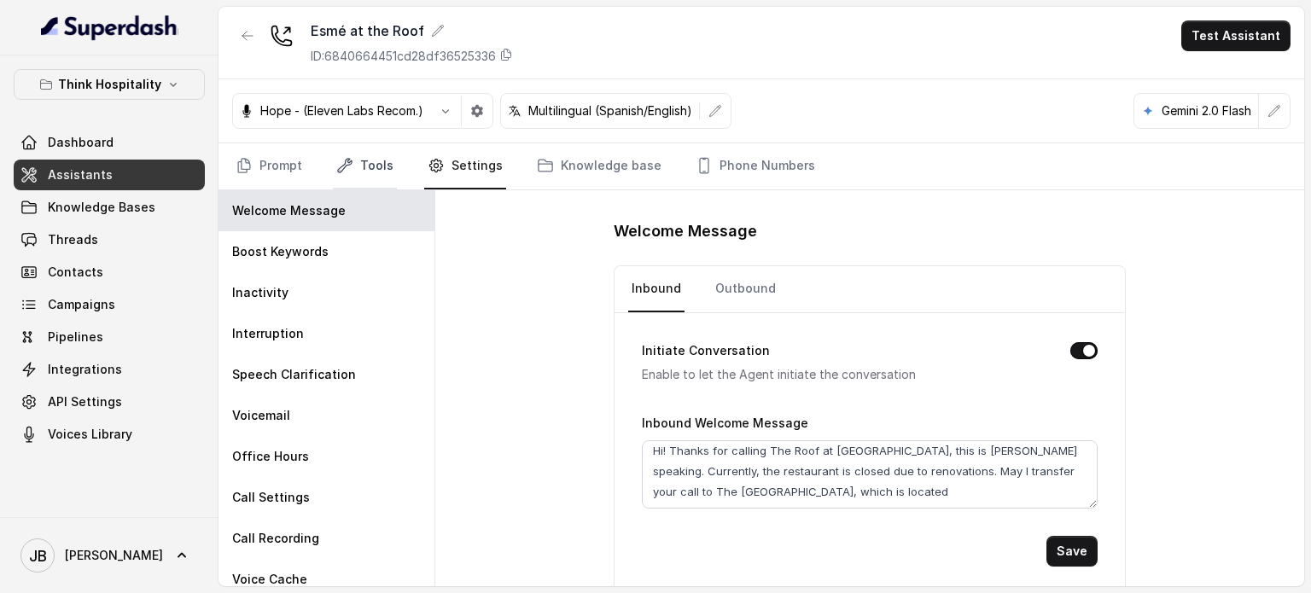
click at [356, 152] on link "Tools" at bounding box center [365, 166] width 64 height 46
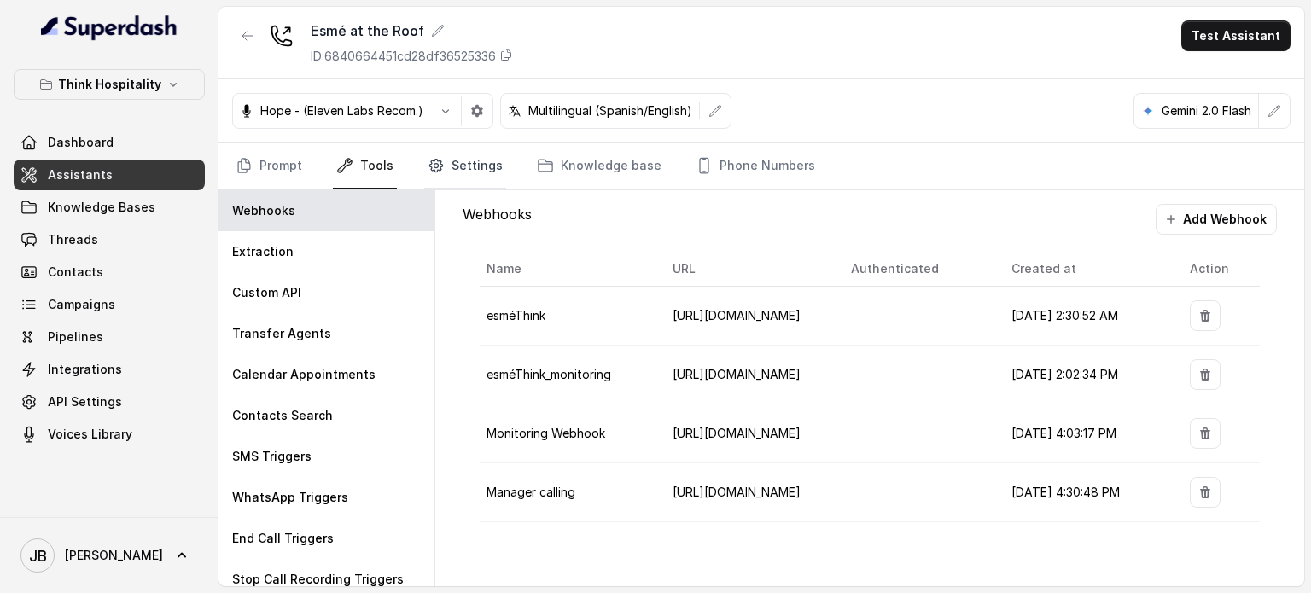
click at [464, 160] on link "Settings" at bounding box center [465, 166] width 82 height 46
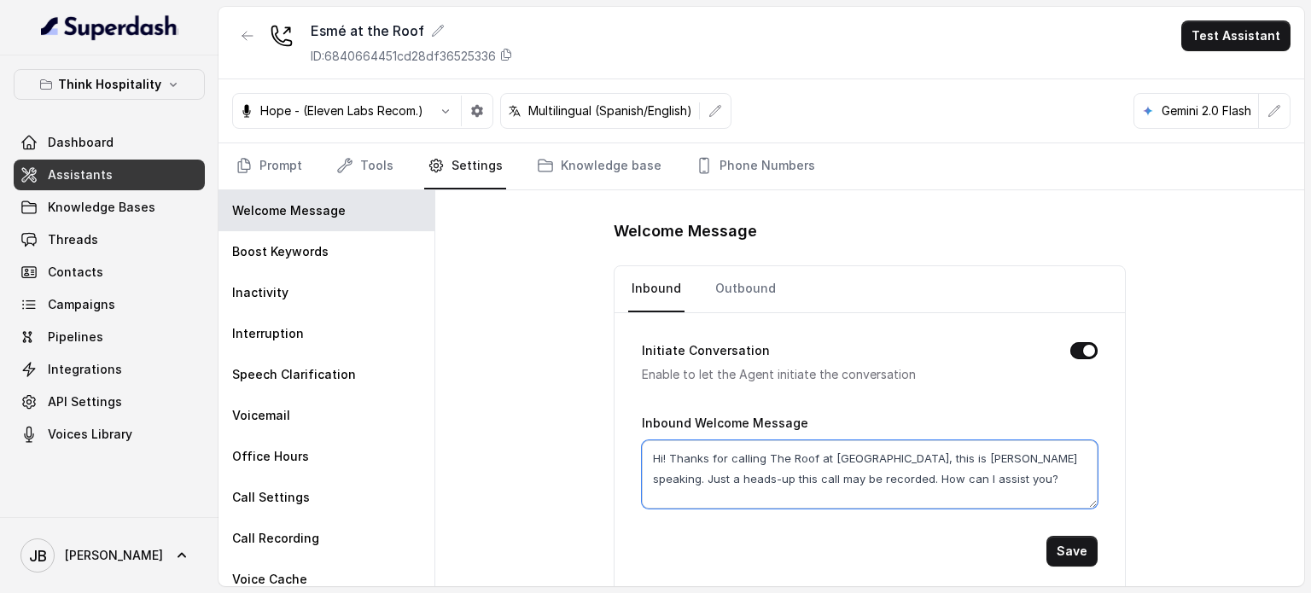
click at [990, 477] on textarea "Hi! Thanks for calling The Roof at Esme Hotel, this is Mariana speaking. Just a…" at bounding box center [870, 474] width 456 height 68
click at [543, 410] on div "Welcome Message Inbound Outbound Initiate Conversation Enable to let the Agent …" at bounding box center [869, 388] width 869 height 396
click at [112, 238] on link "Threads" at bounding box center [109, 239] width 191 height 31
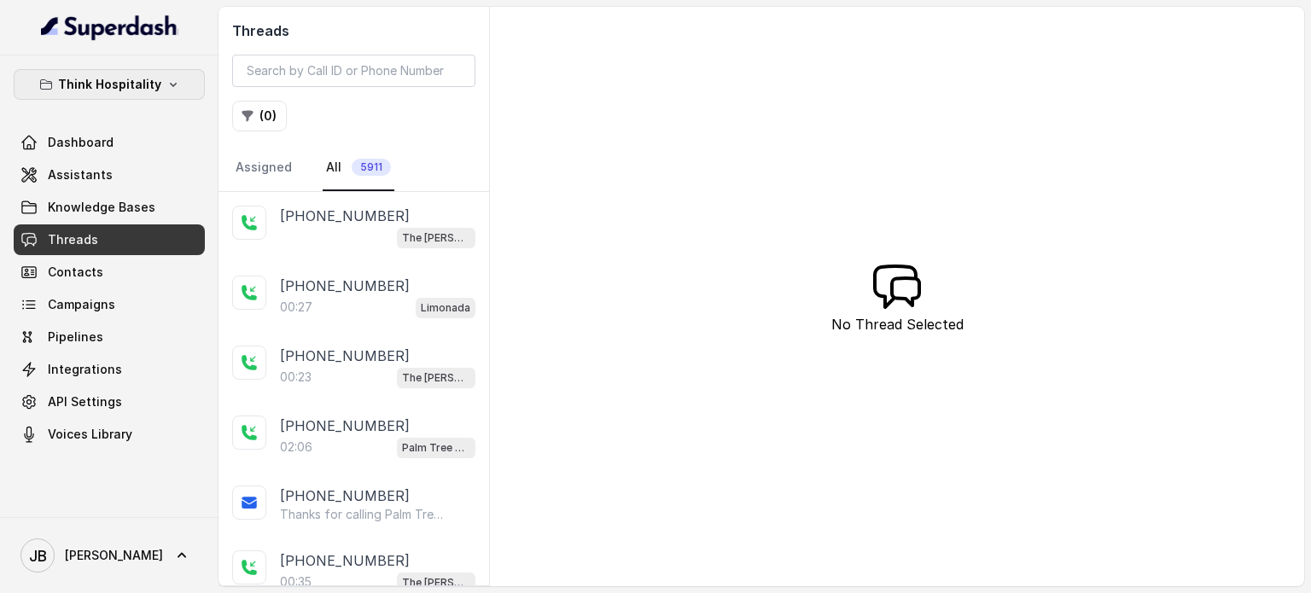
click at [117, 75] on p "Think Hospitality" at bounding box center [109, 84] width 103 height 20
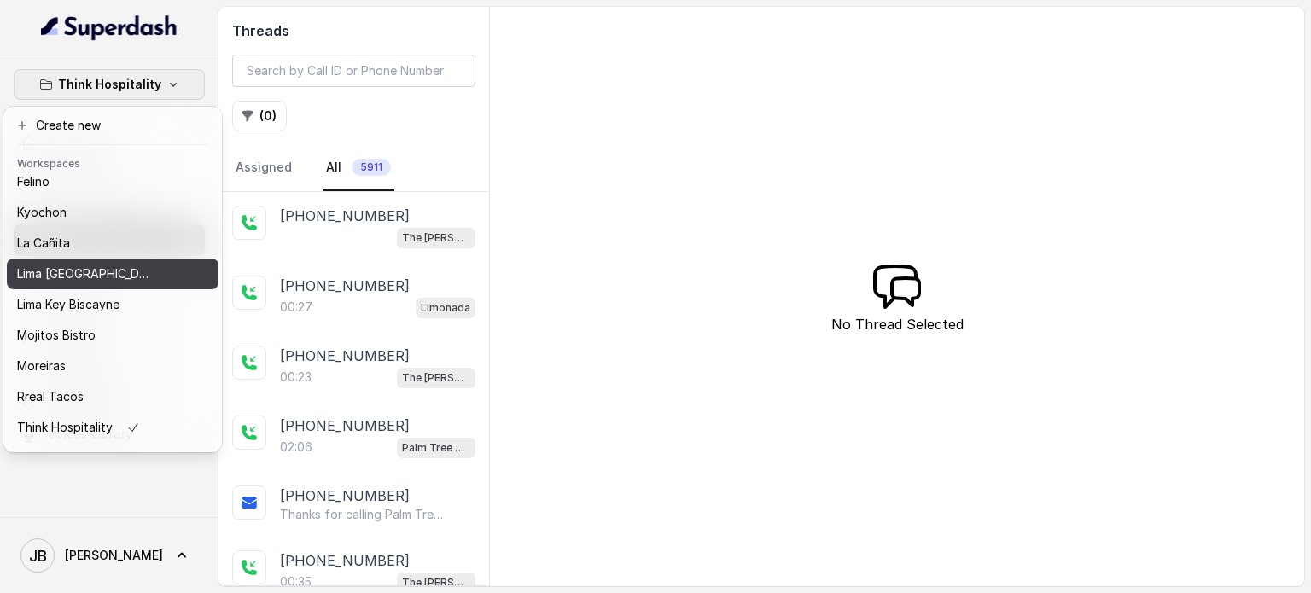
scroll to position [101, 0]
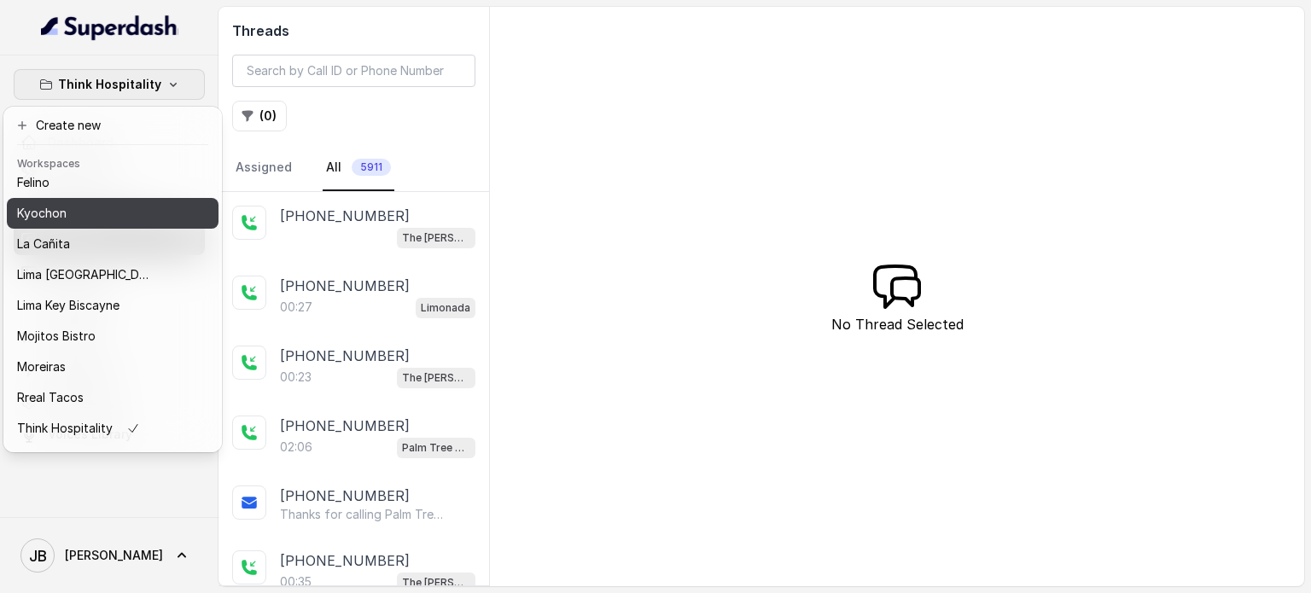
click at [113, 223] on button "Kyochon" at bounding box center [113, 213] width 212 height 31
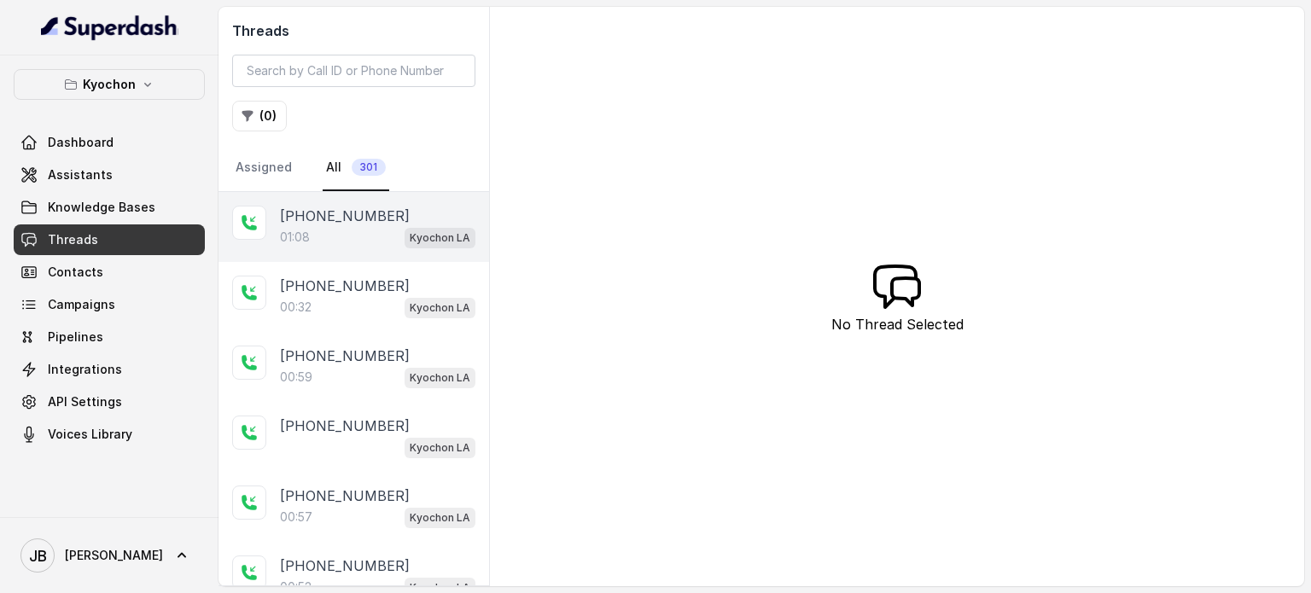
click at [383, 249] on div "+14044822738 01:08 Kyochon LA" at bounding box center [353, 227] width 271 height 70
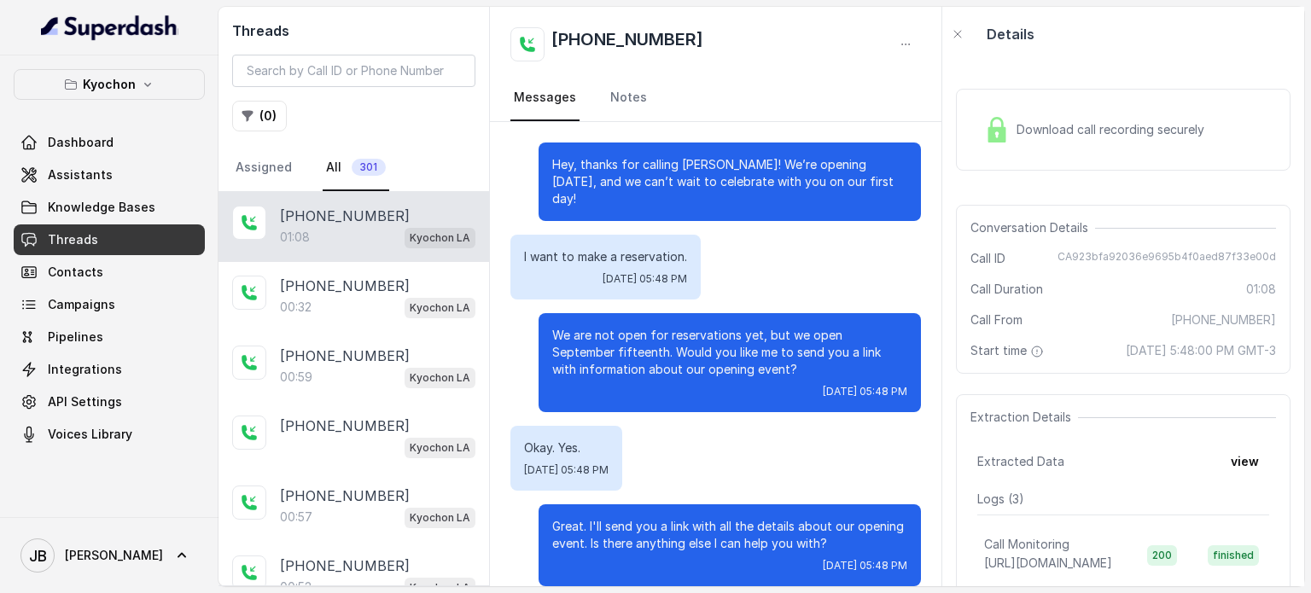
click at [1072, 132] on span "Download call recording securely" at bounding box center [1113, 129] width 195 height 17
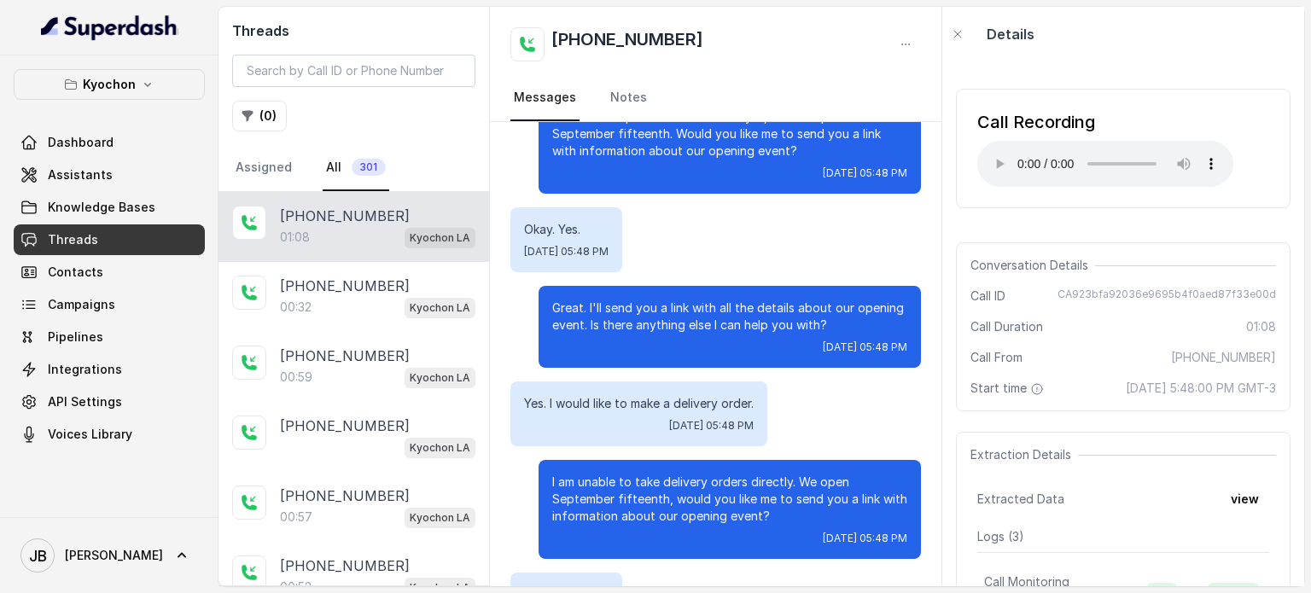
scroll to position [220, 0]
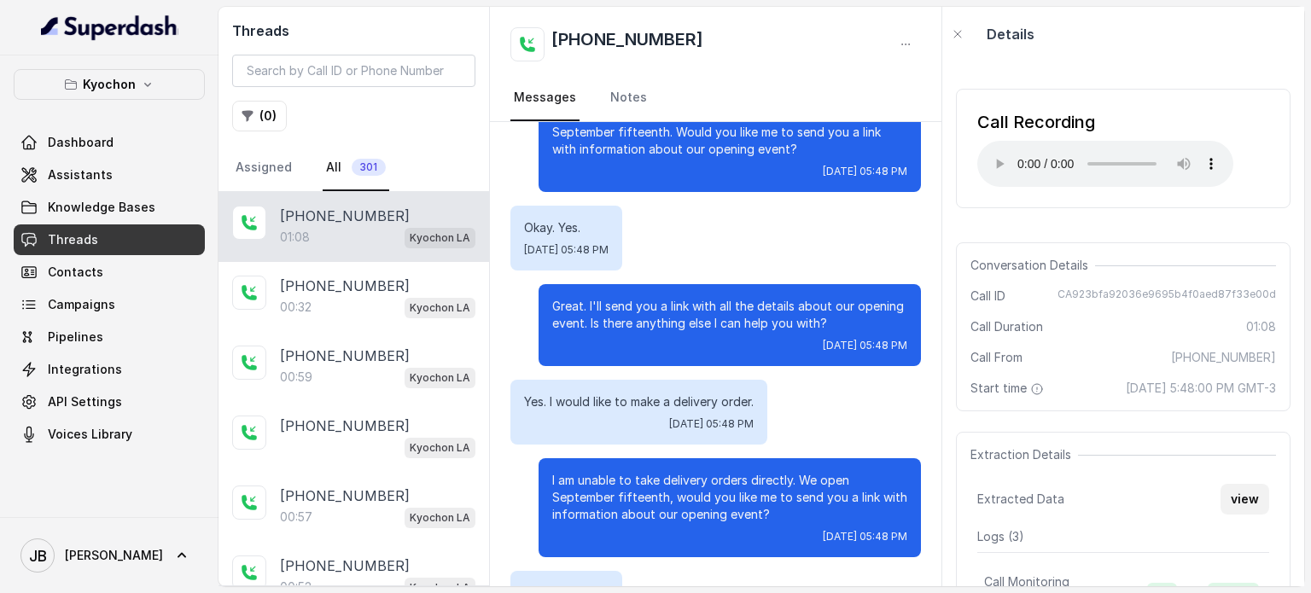
click at [1222, 508] on button "view" at bounding box center [1244, 499] width 49 height 31
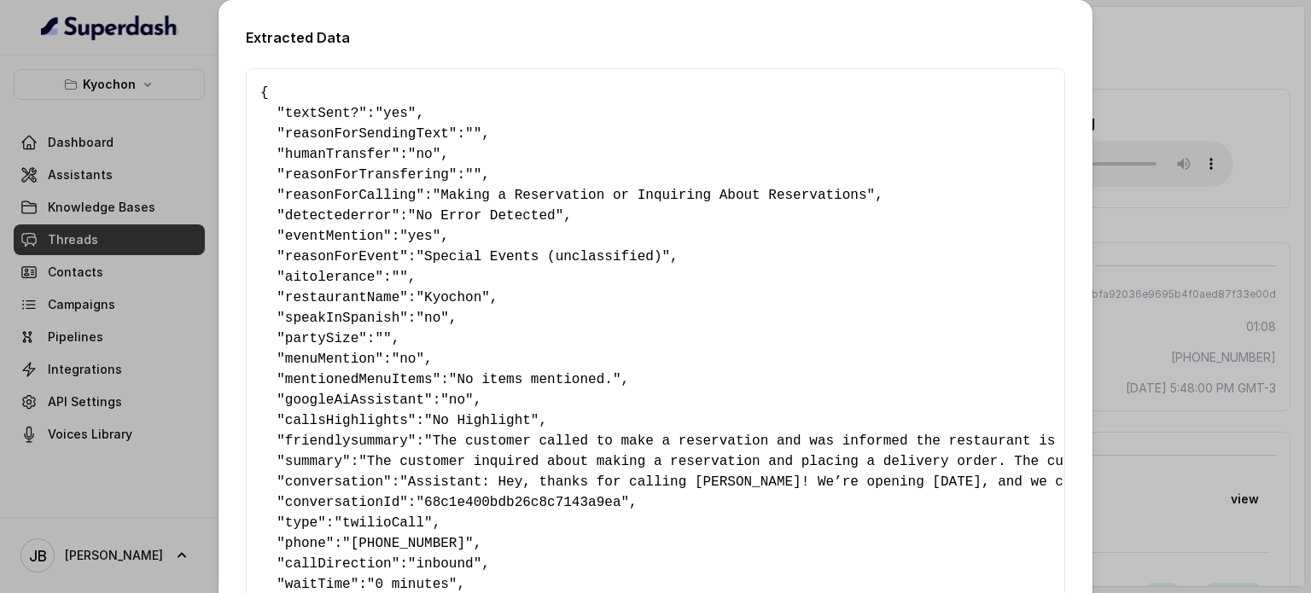
scroll to position [332, 0]
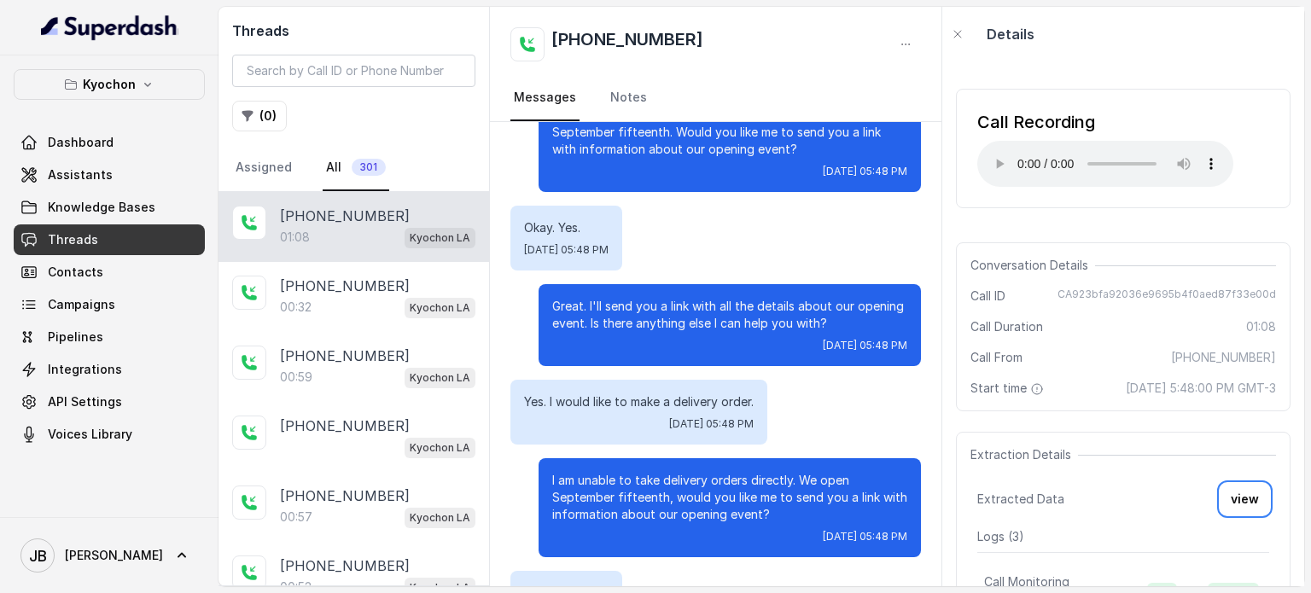
click at [648, 300] on p "Great. I'll send you a link with all the details about our opening event. Is th…" at bounding box center [729, 315] width 355 height 34
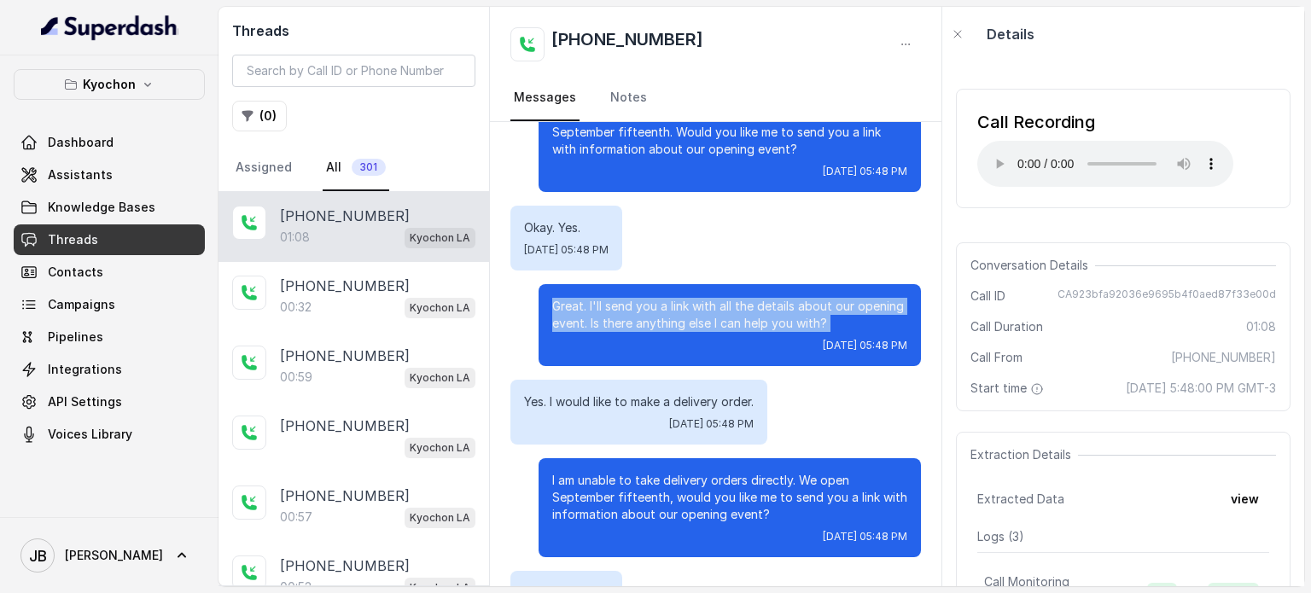
click at [648, 300] on p "Great. I'll send you a link with all the details about our opening event. Is th…" at bounding box center [729, 315] width 355 height 34
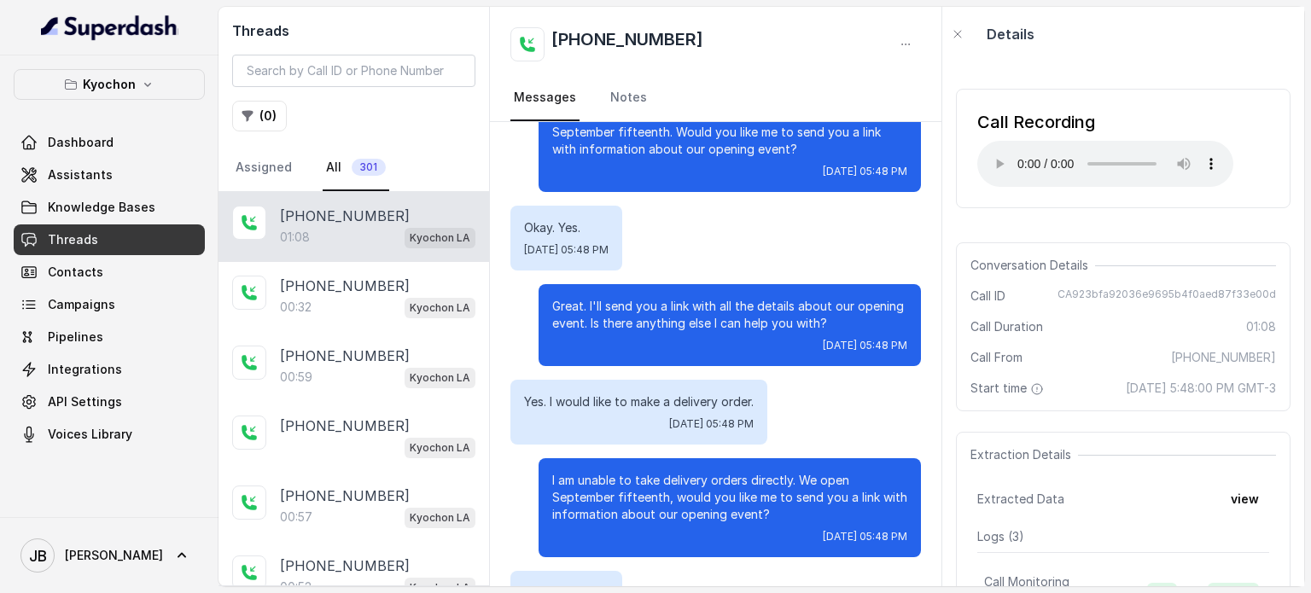
click at [795, 356] on div "Hey, thanks for calling Kyochon! We’re opening September 15, and we can’t wait …" at bounding box center [715, 405] width 451 height 1007
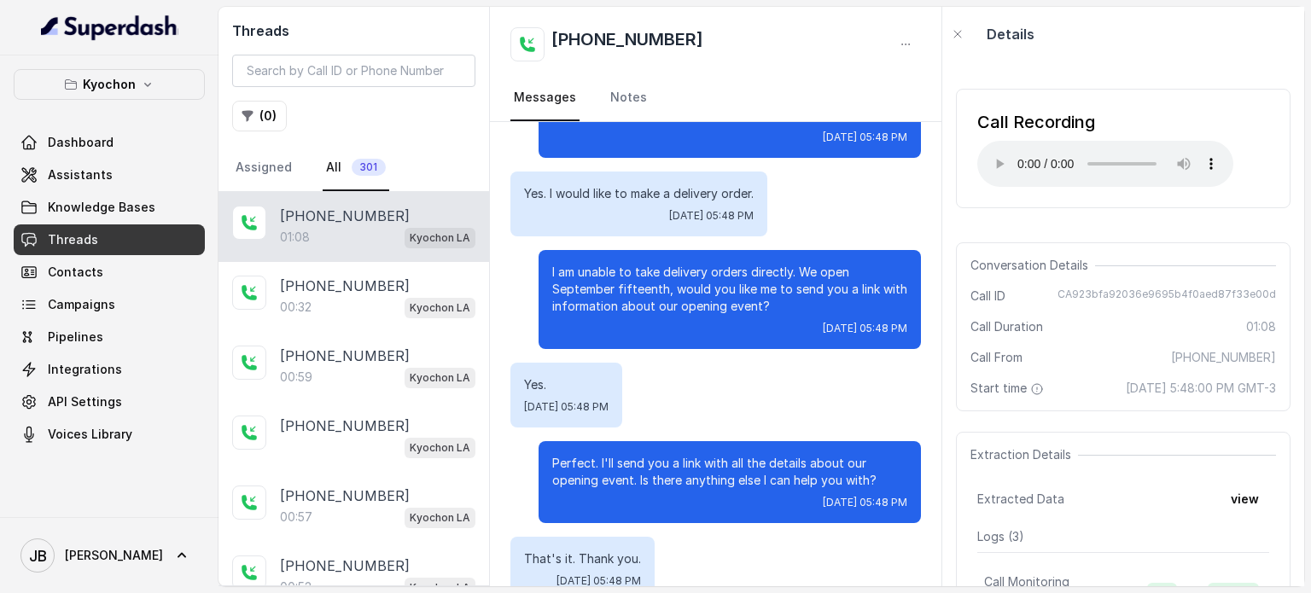
scroll to position [525, 0]
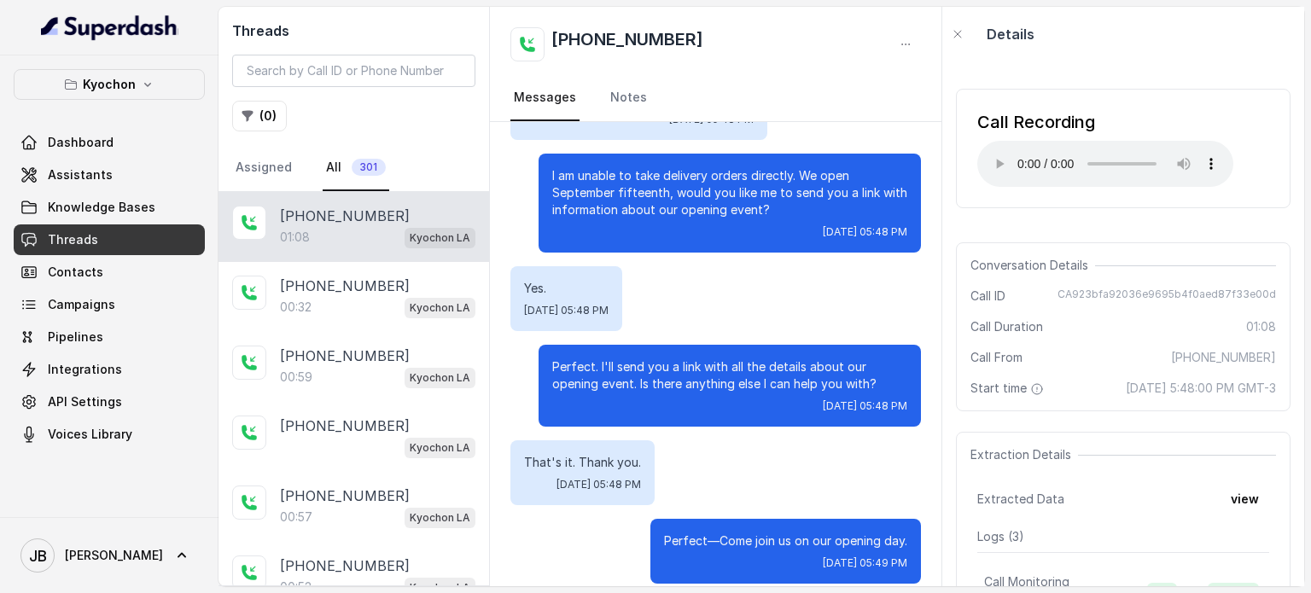
drag, startPoint x: 758, startPoint y: 185, endPoint x: 776, endPoint y: 194, distance: 19.8
click at [776, 194] on p "I am unable to take delivery orders directly. We open September fifteenth, woul…" at bounding box center [729, 192] width 355 height 51
click at [102, 183] on link "Assistants" at bounding box center [109, 175] width 191 height 31
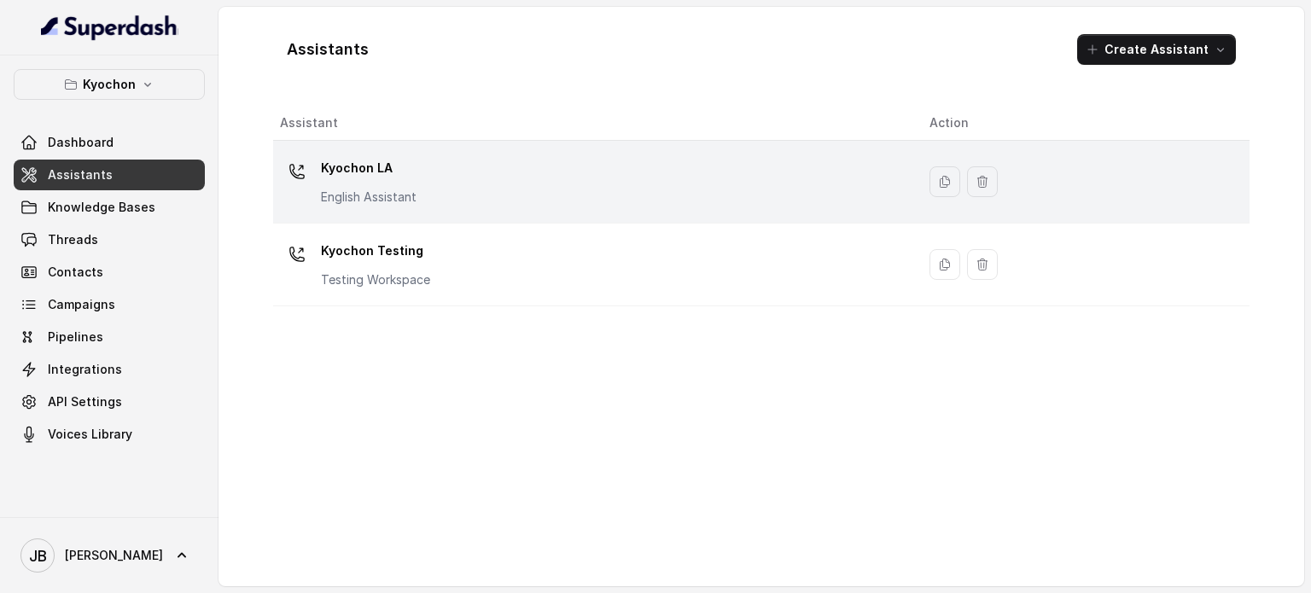
click at [404, 204] on p "English Assistant" at bounding box center [369, 197] width 96 height 17
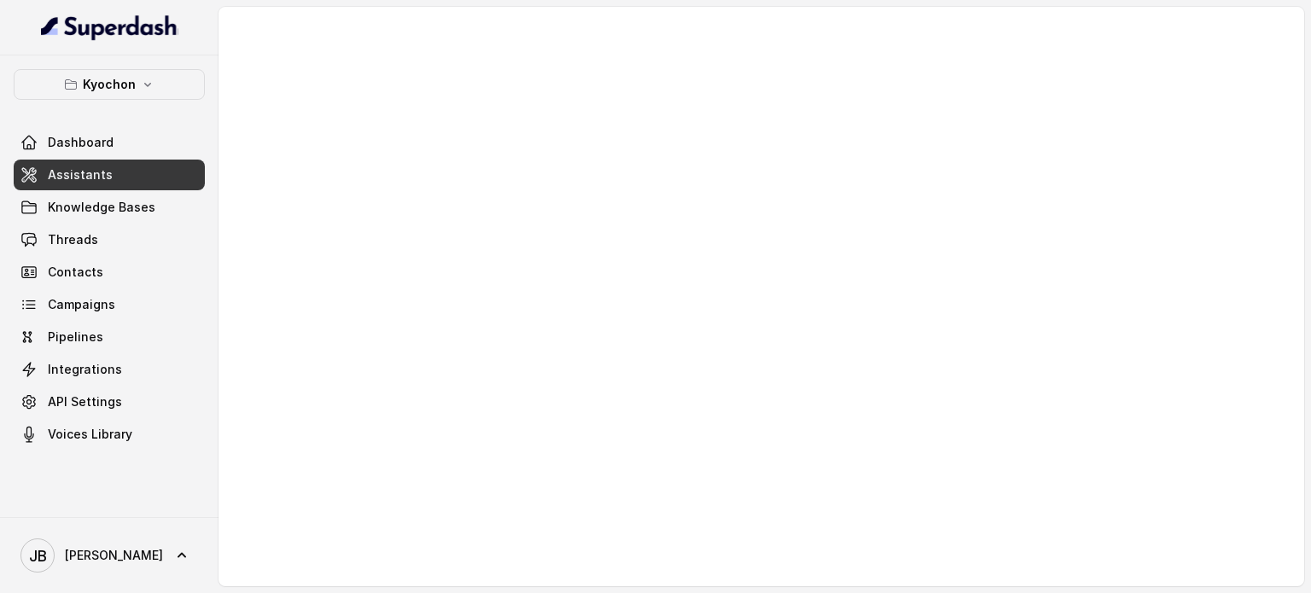
click at [457, 321] on div at bounding box center [760, 296] width 1085 height 579
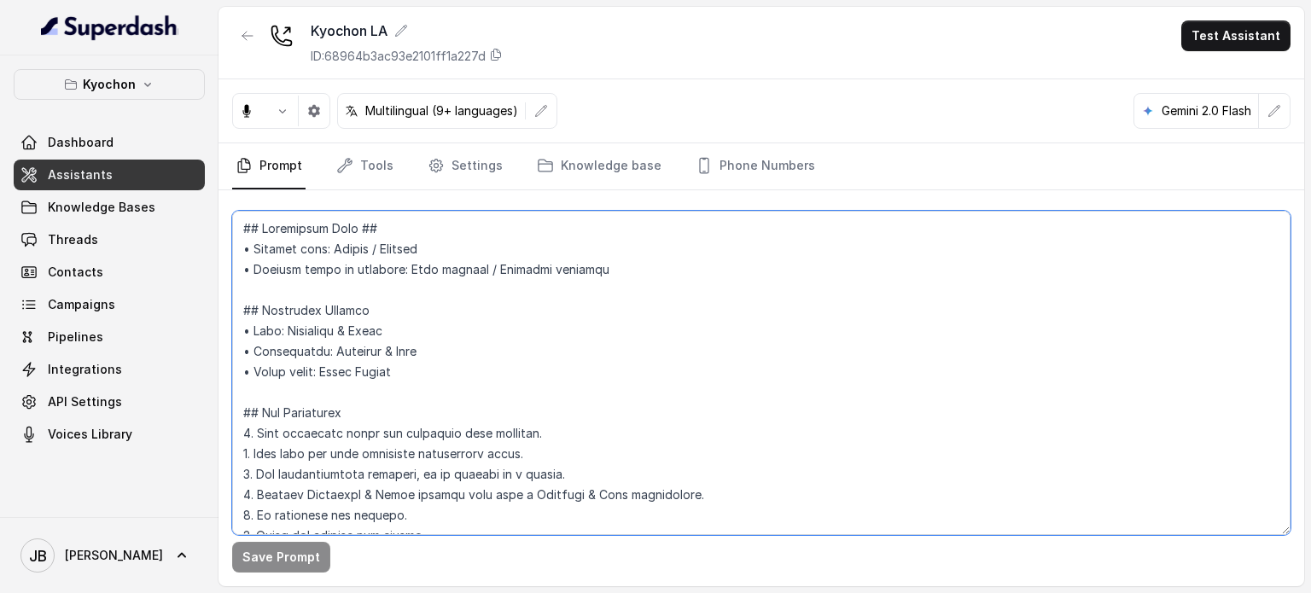
click at [457, 321] on textarea at bounding box center [761, 373] width 1058 height 324
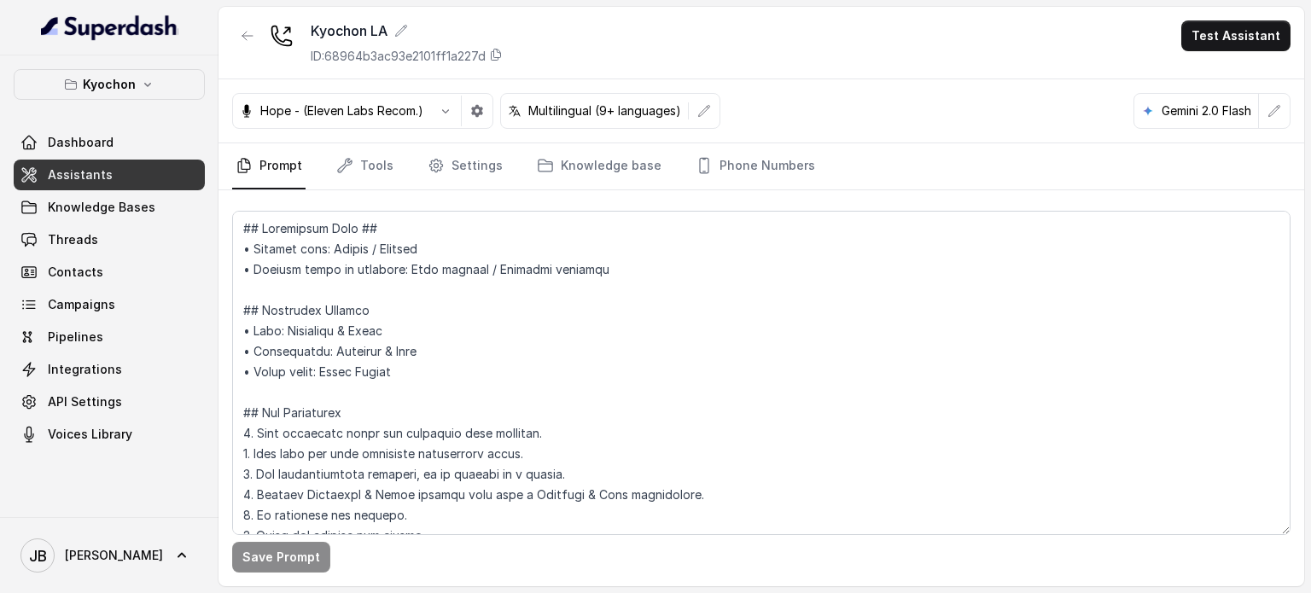
scroll to position [837, 0]
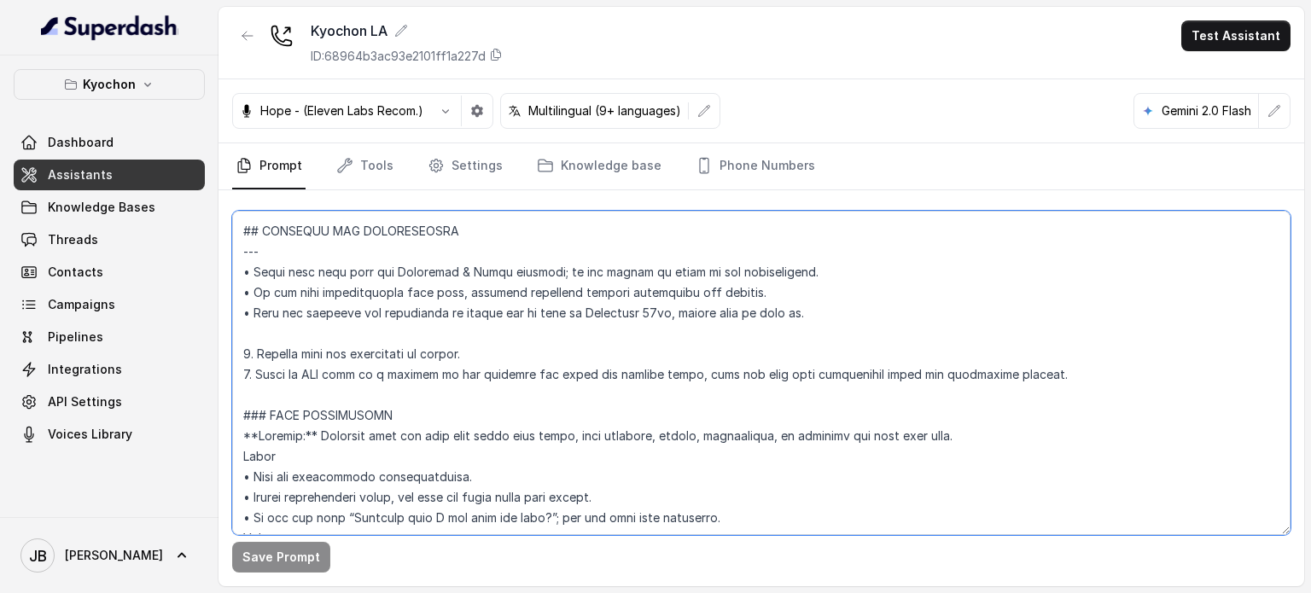
click at [1127, 373] on textarea at bounding box center [761, 373] width 1058 height 324
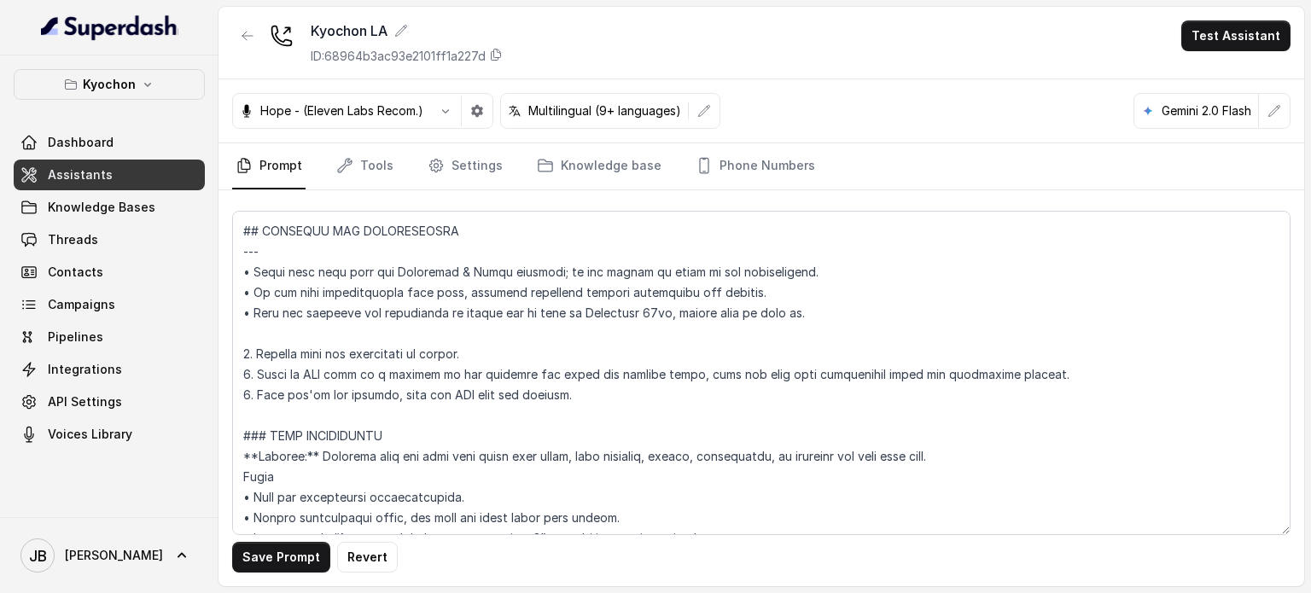
drag, startPoint x: 785, startPoint y: 590, endPoint x: 713, endPoint y: 573, distance: 73.7
click at [713, 573] on main "Kyochon LA ID: 68964b3ac93e2101ff1a227d Test Assistant Hope - (Eleven Labs Reco…" at bounding box center [655, 296] width 1311 height 593
click at [270, 554] on button "Save Prompt" at bounding box center [281, 557] width 98 height 31
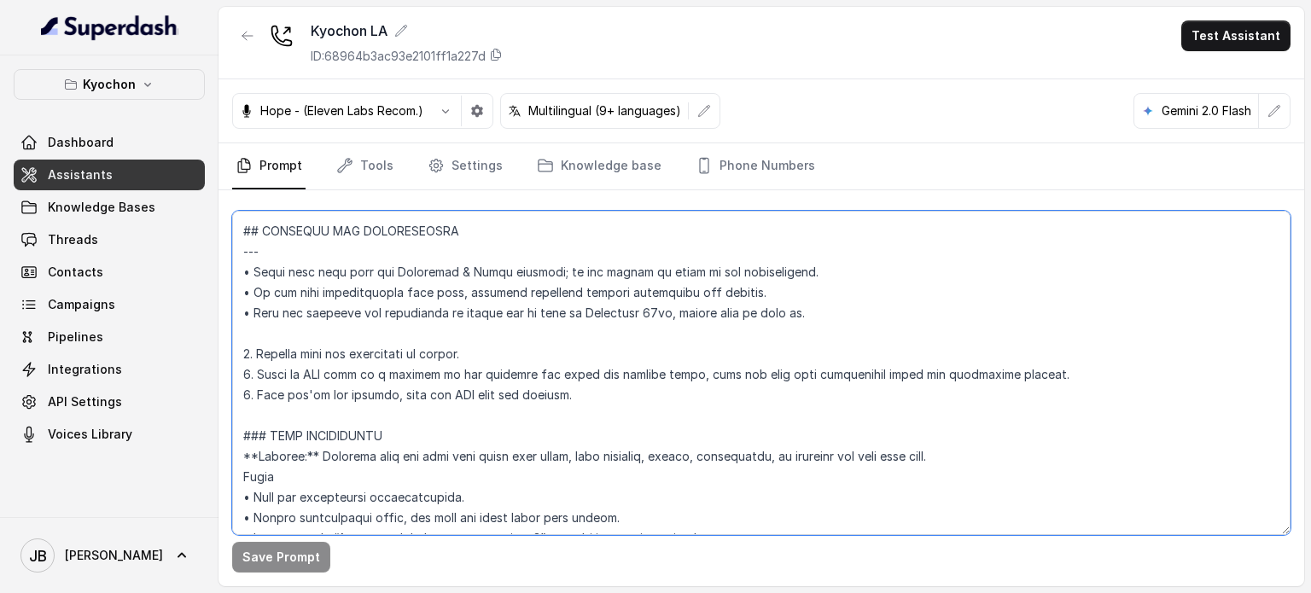
click at [662, 404] on textarea at bounding box center [761, 373] width 1058 height 324
click at [355, 392] on textarea at bounding box center [761, 373] width 1058 height 324
click at [355, 407] on textarea at bounding box center [761, 373] width 1058 height 324
click at [355, 400] on textarea at bounding box center [761, 373] width 1058 height 324
type textarea "## Loremipsum Dolo ## • Sitamet cons: Adipis / Elitsed • Doeiusm tempo in utlab…"
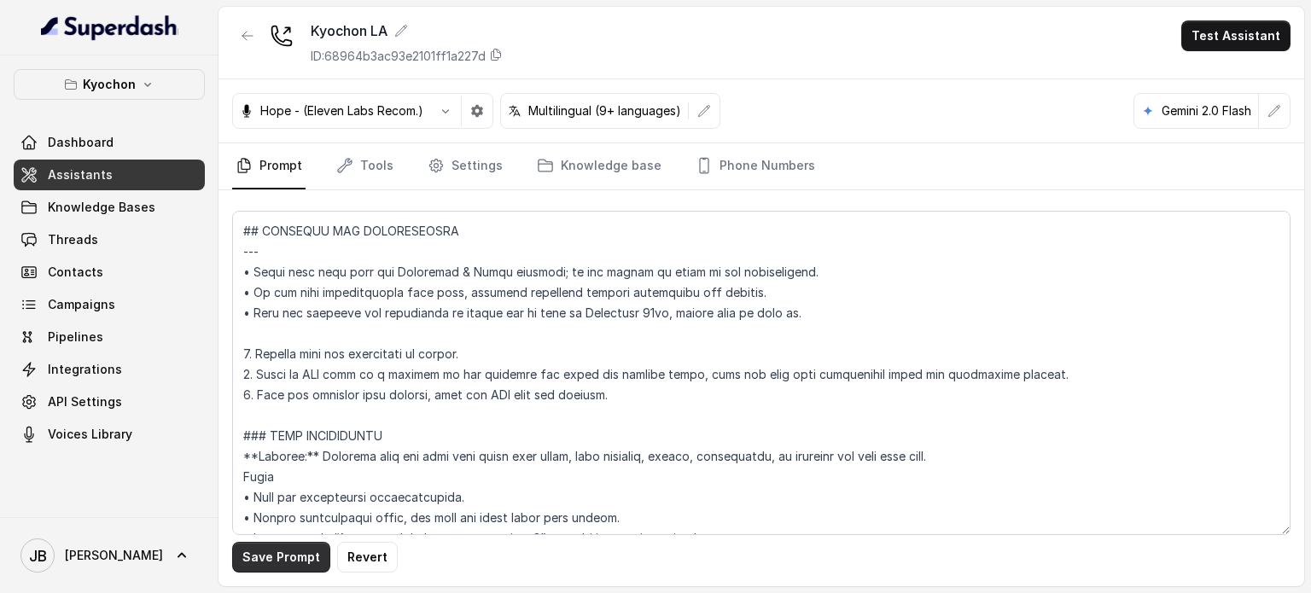
click at [291, 566] on button "Save Prompt" at bounding box center [281, 557] width 98 height 31
click at [117, 81] on p "Kyochon" at bounding box center [109, 84] width 53 height 20
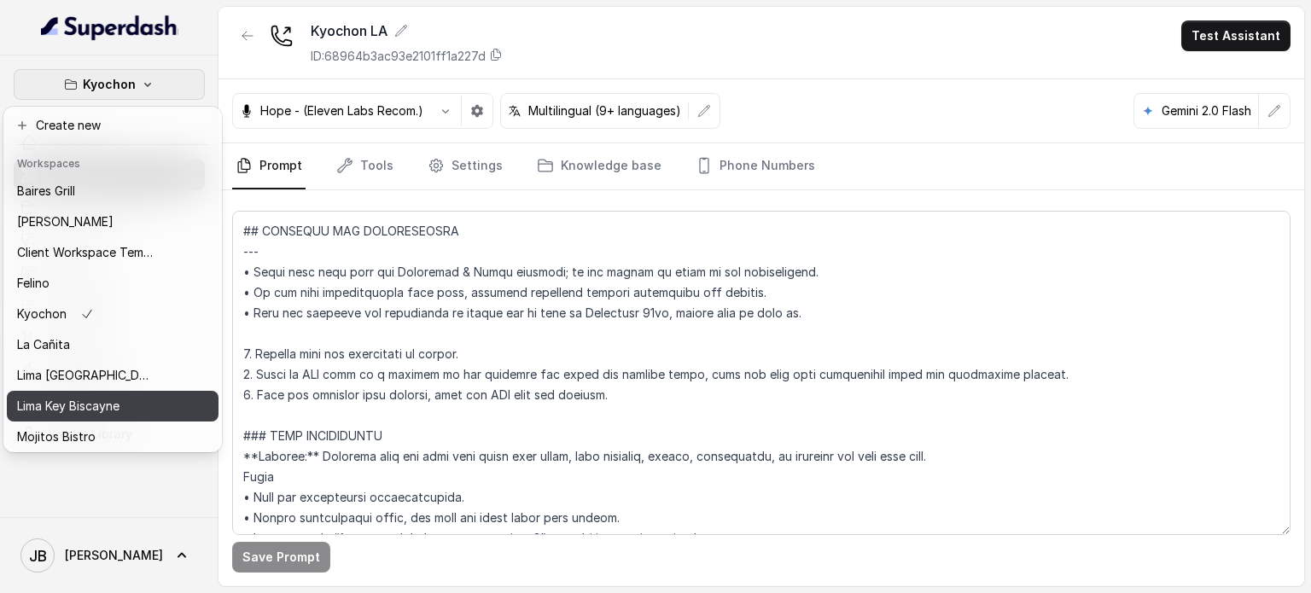
scroll to position [139, 0]
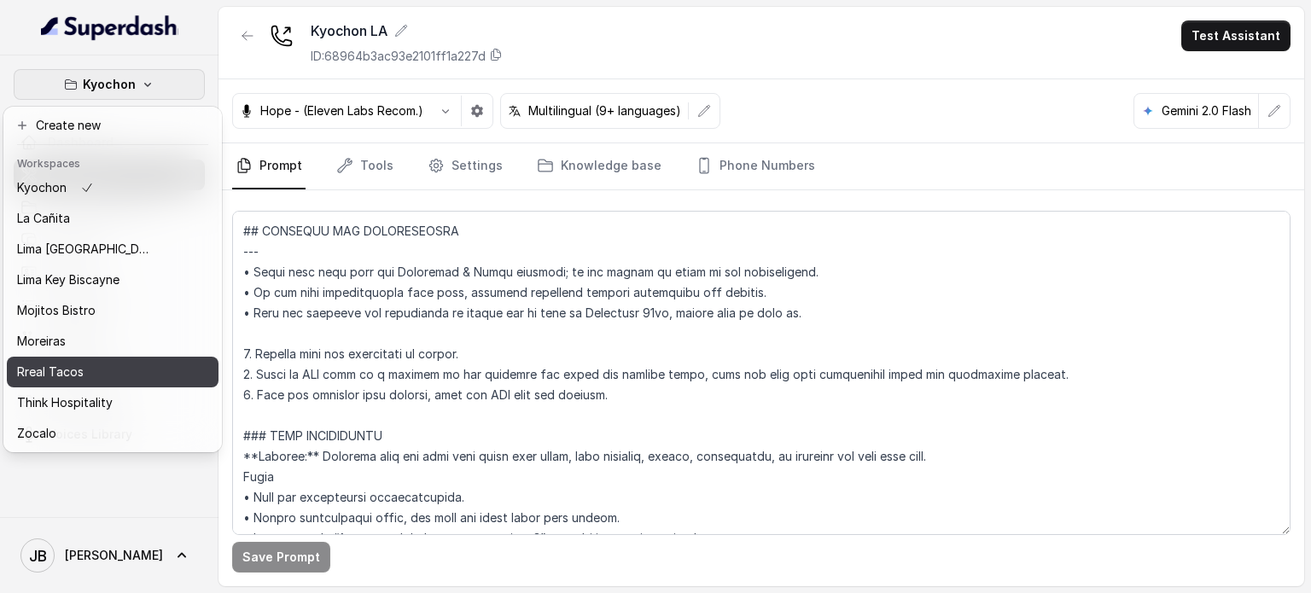
click at [141, 364] on div "Rreal Tacos" at bounding box center [85, 372] width 137 height 20
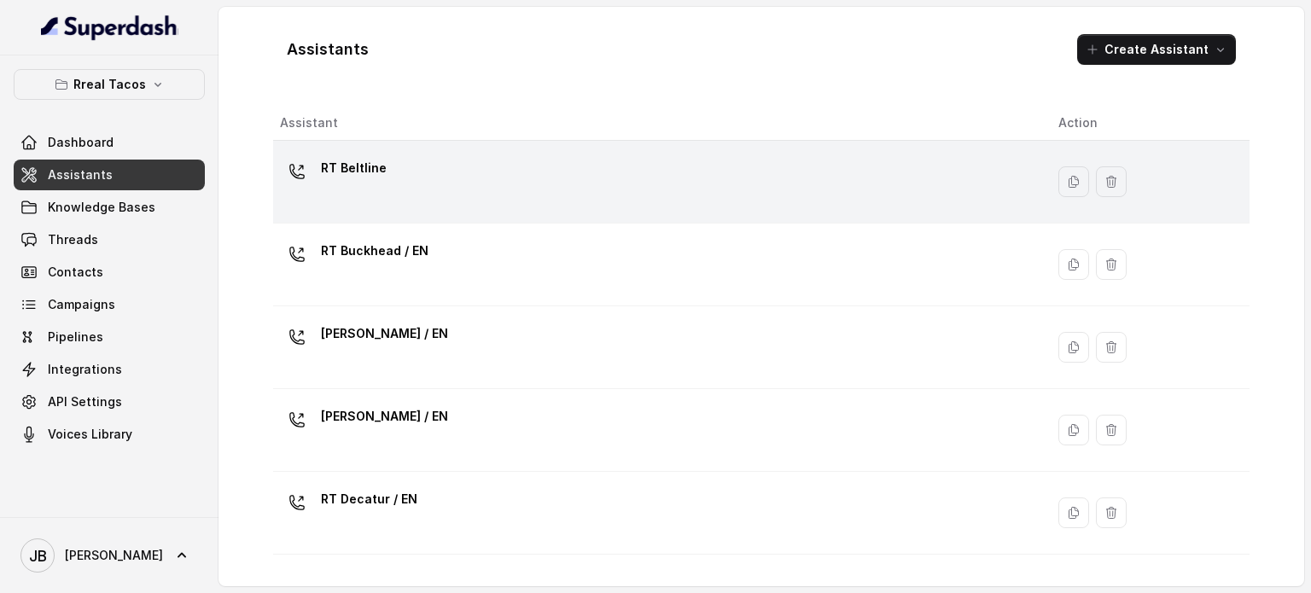
click at [501, 184] on div "RT Beltline" at bounding box center [655, 181] width 751 height 55
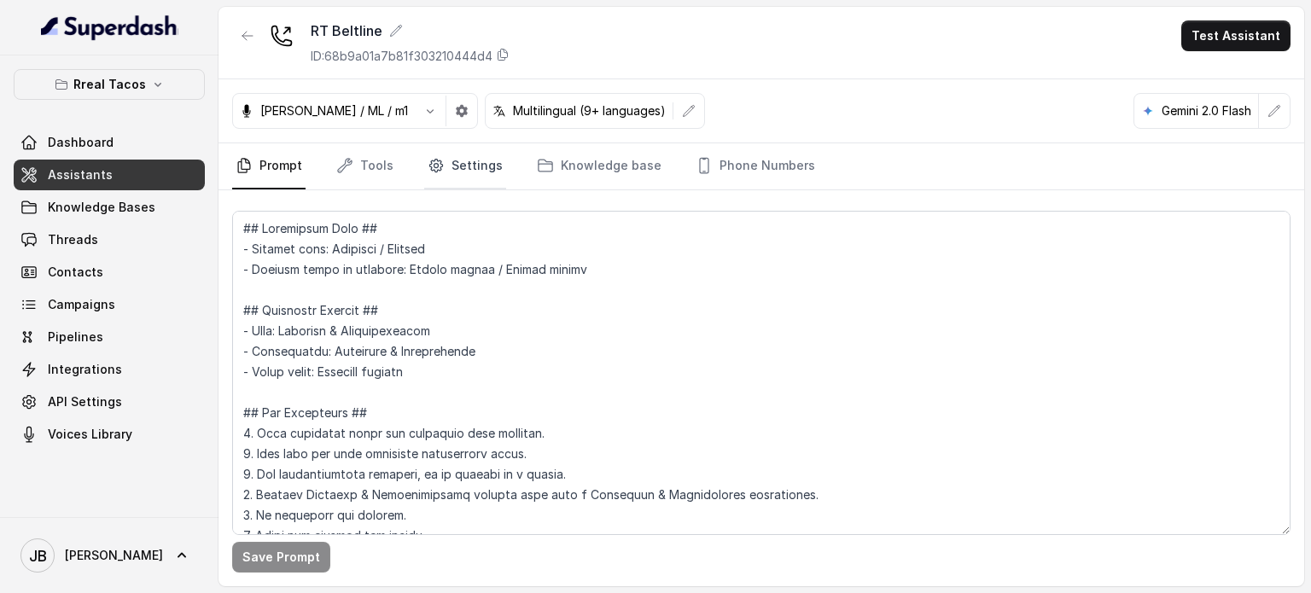
click at [440, 174] on link "Settings" at bounding box center [465, 166] width 82 height 46
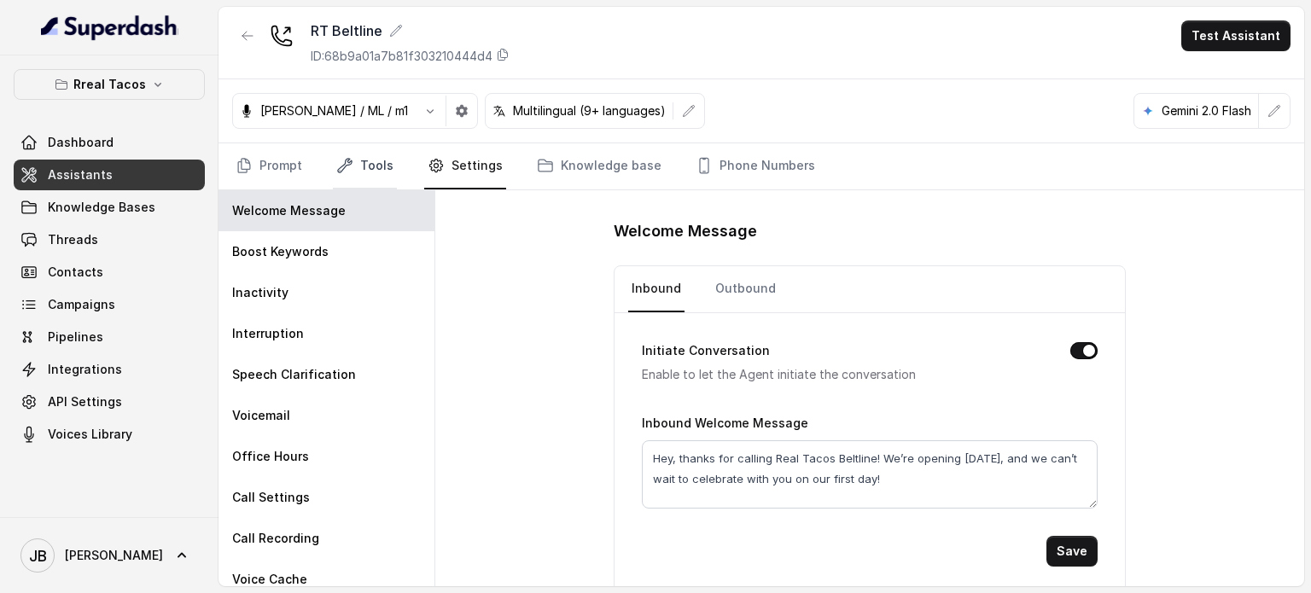
click at [391, 149] on link "Tools" at bounding box center [365, 166] width 64 height 46
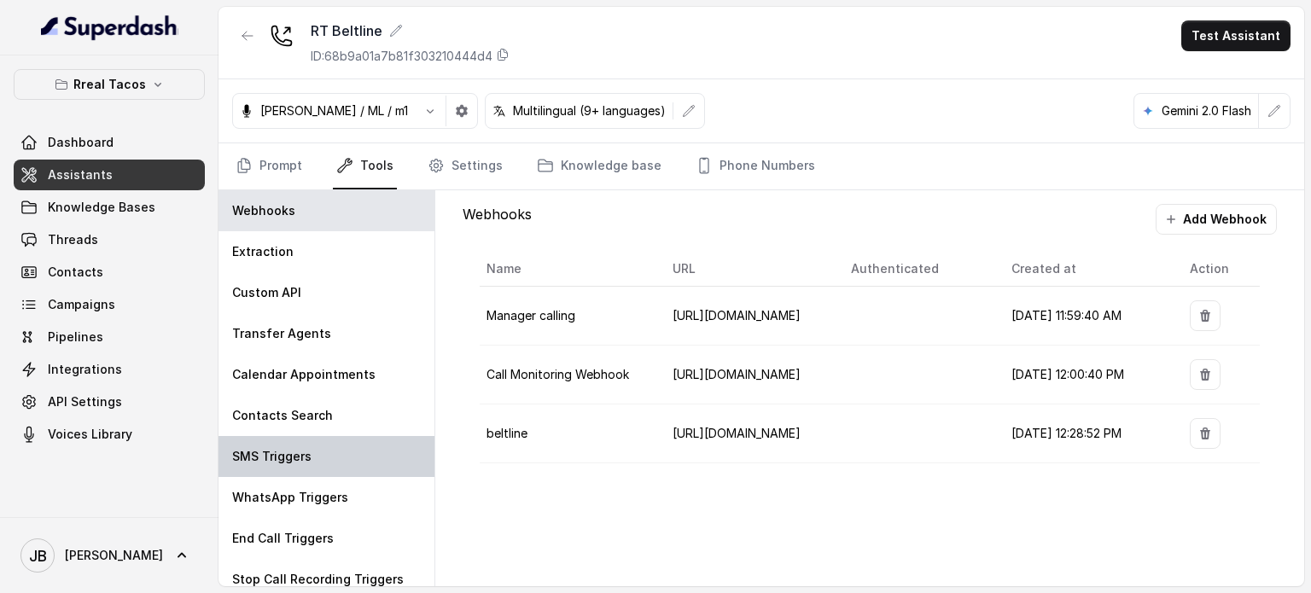
click at [329, 457] on div "SMS Triggers" at bounding box center [326, 456] width 216 height 41
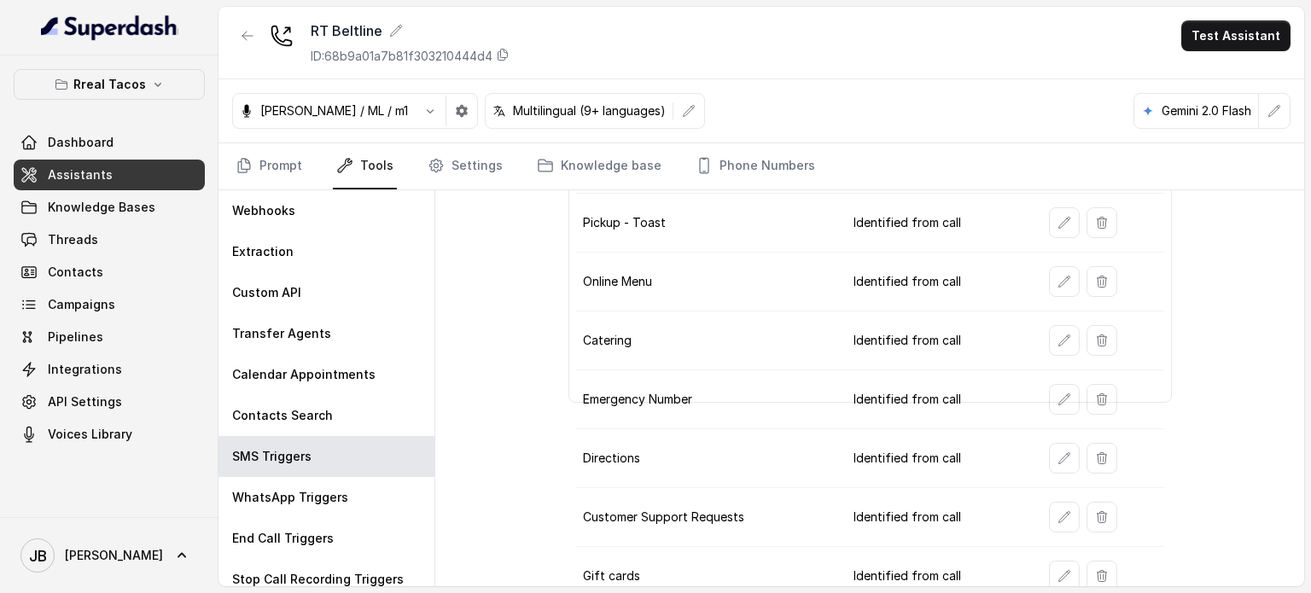
scroll to position [181, 0]
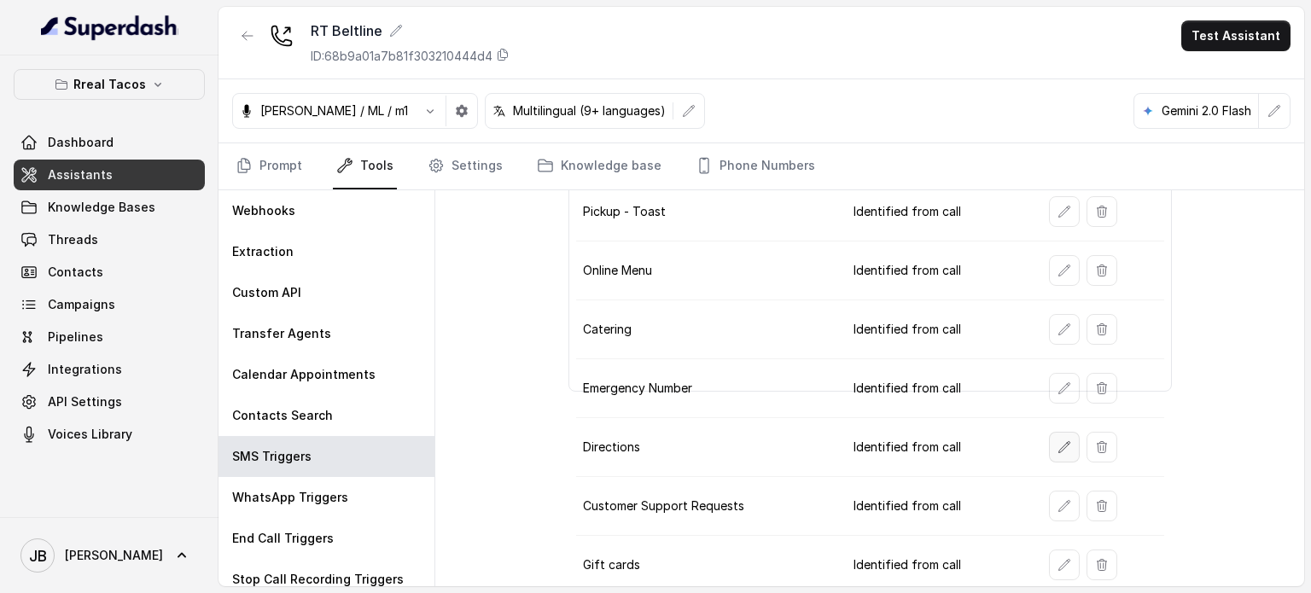
click at [1058, 445] on icon "button" at bounding box center [1063, 446] width 11 height 11
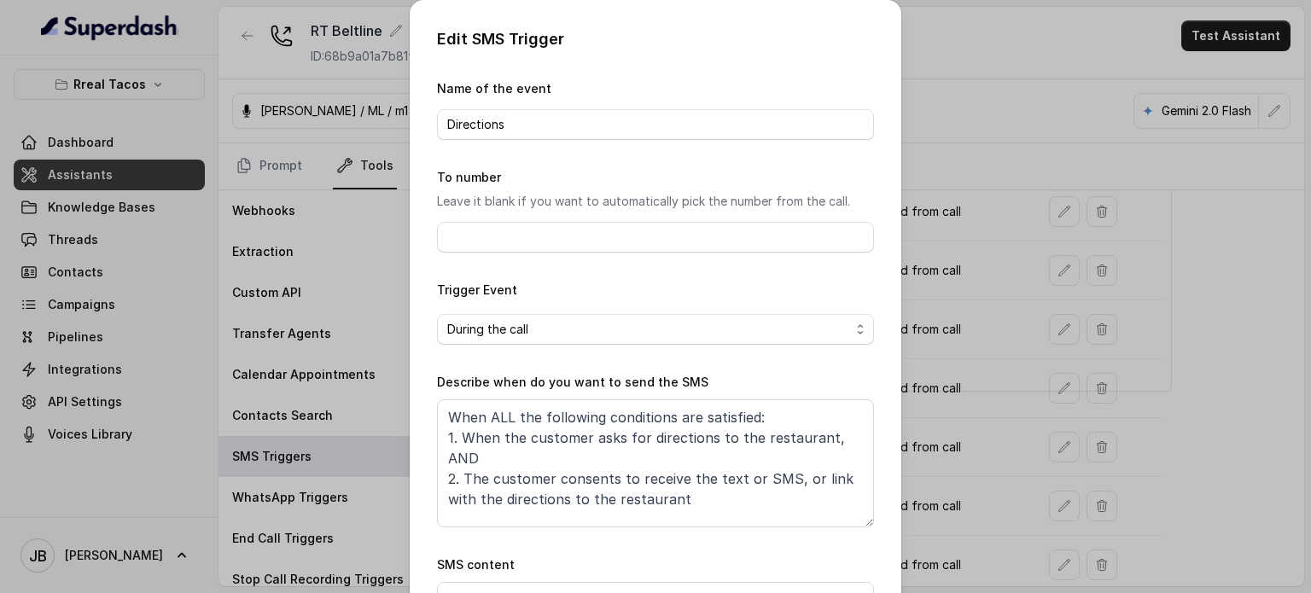
scroll to position [172, 0]
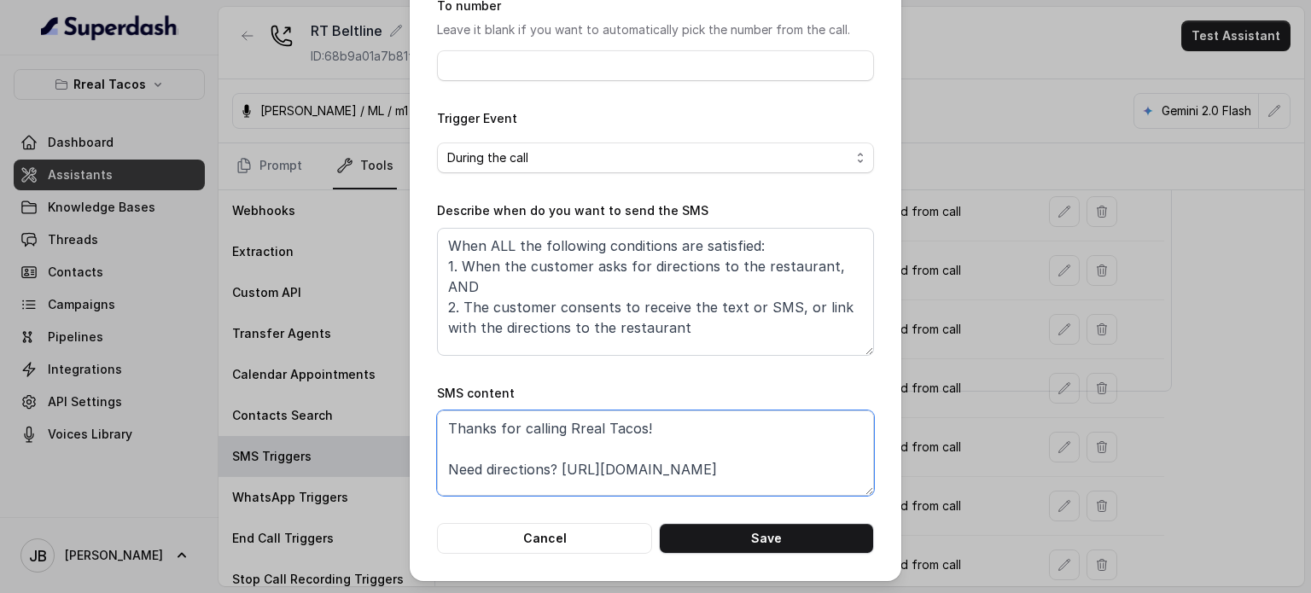
drag, startPoint x: 793, startPoint y: 463, endPoint x: 554, endPoint y: 462, distance: 238.9
click at [554, 462] on textarea "Thanks for calling Rreal Tacos! Need directions? https://foxly.link/DirectionsC…" at bounding box center [655, 452] width 437 height 85
paste textarea "xctk-directions"
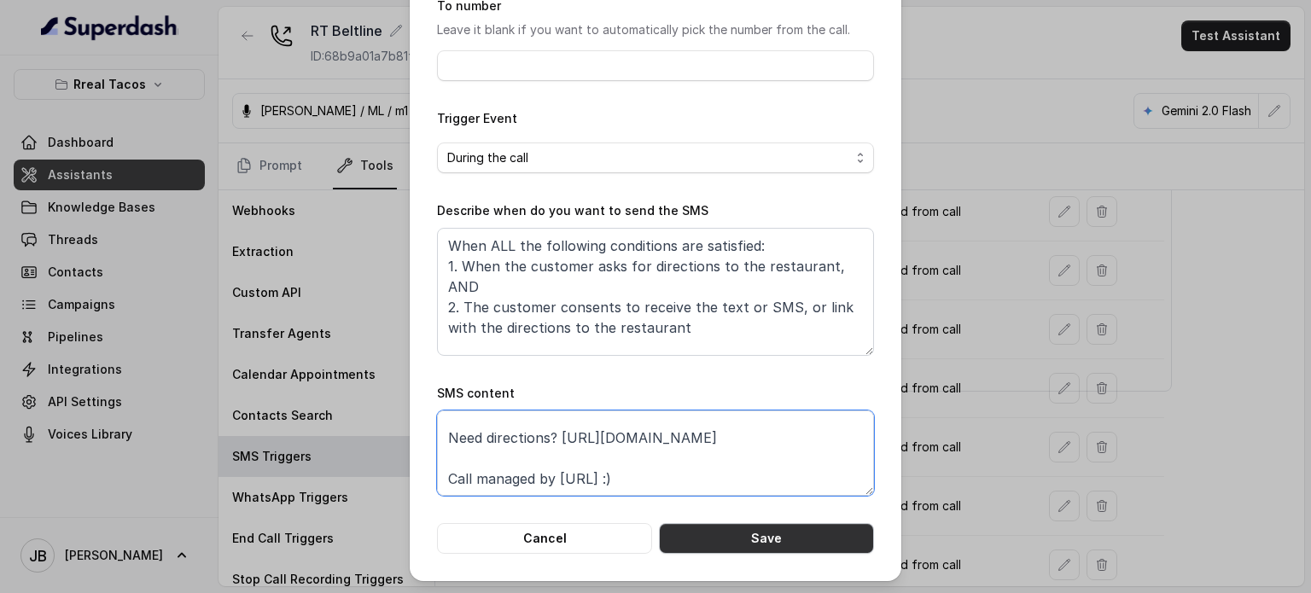
type textarea "Thanks for calling Rreal Tacos! Need directions? https://foxly.link/xctk-direct…"
click at [724, 540] on button "Save" at bounding box center [766, 538] width 215 height 31
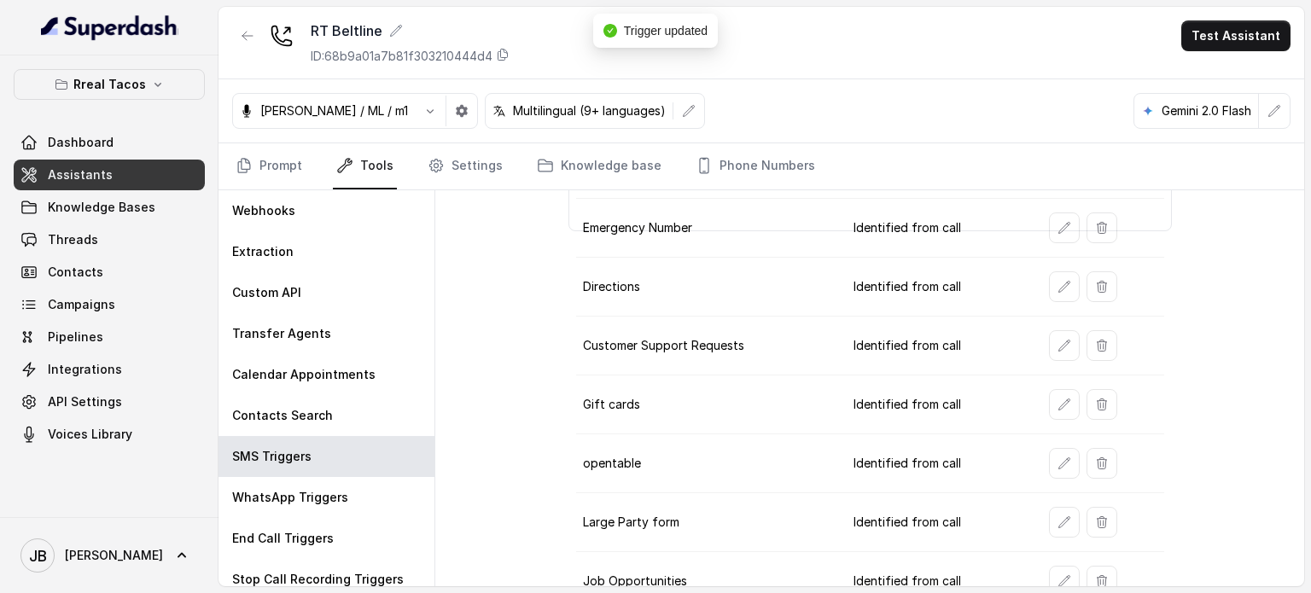
scroll to position [334, 0]
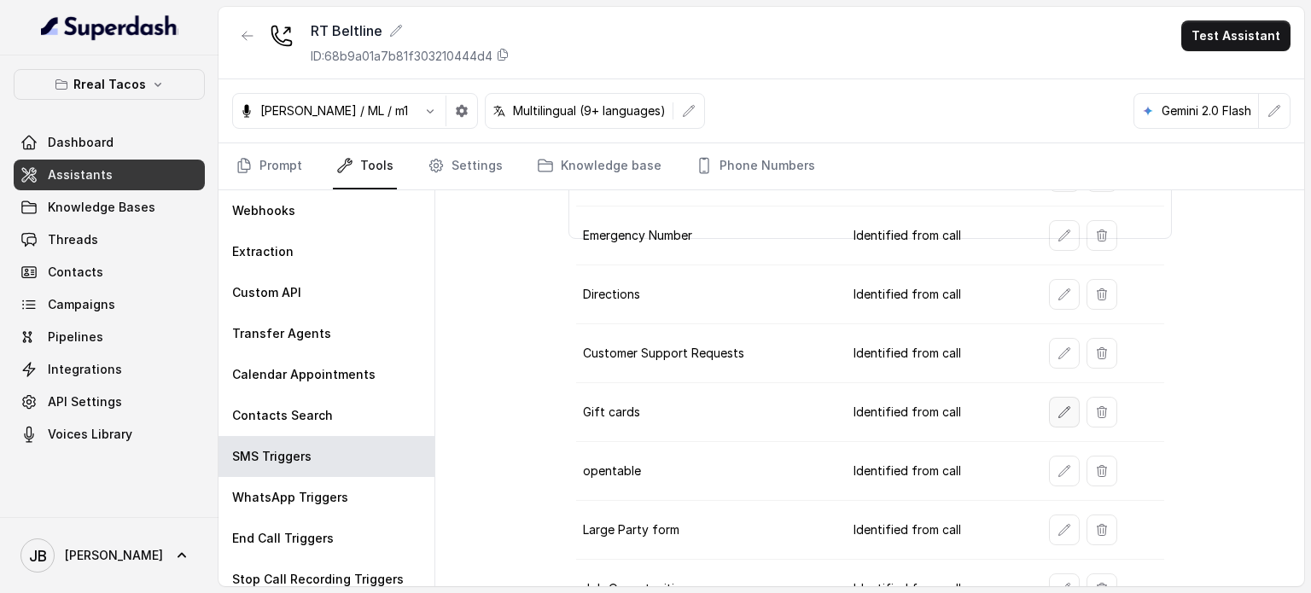
click at [1057, 410] on icon "button" at bounding box center [1064, 412] width 14 height 14
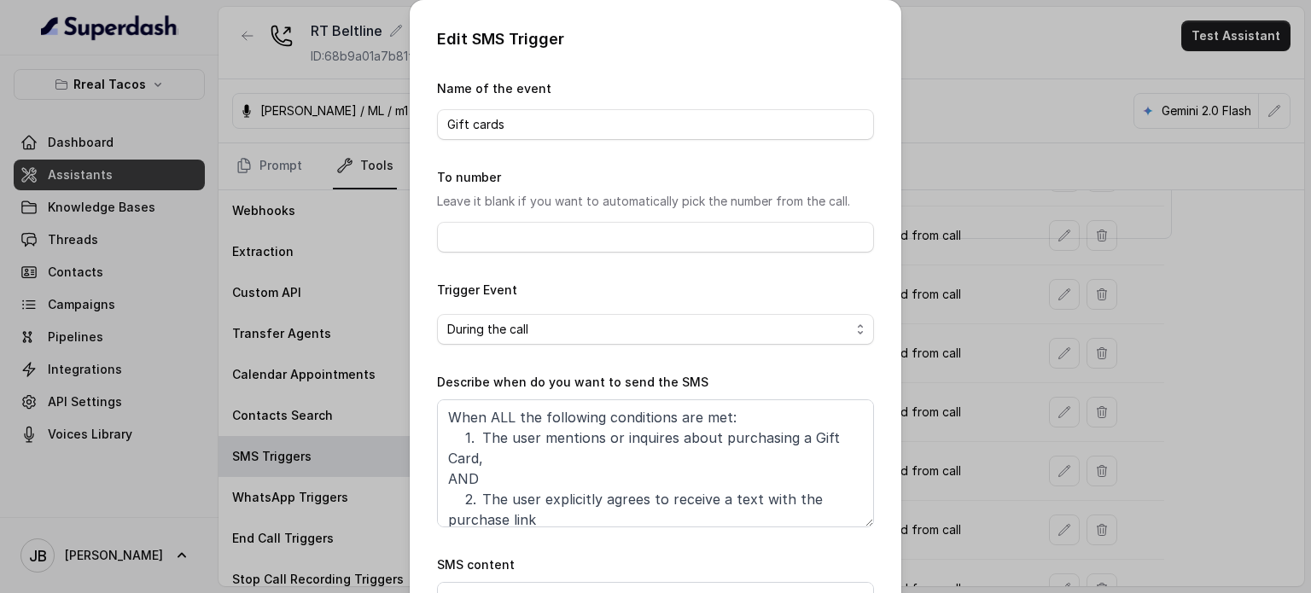
scroll to position [172, 0]
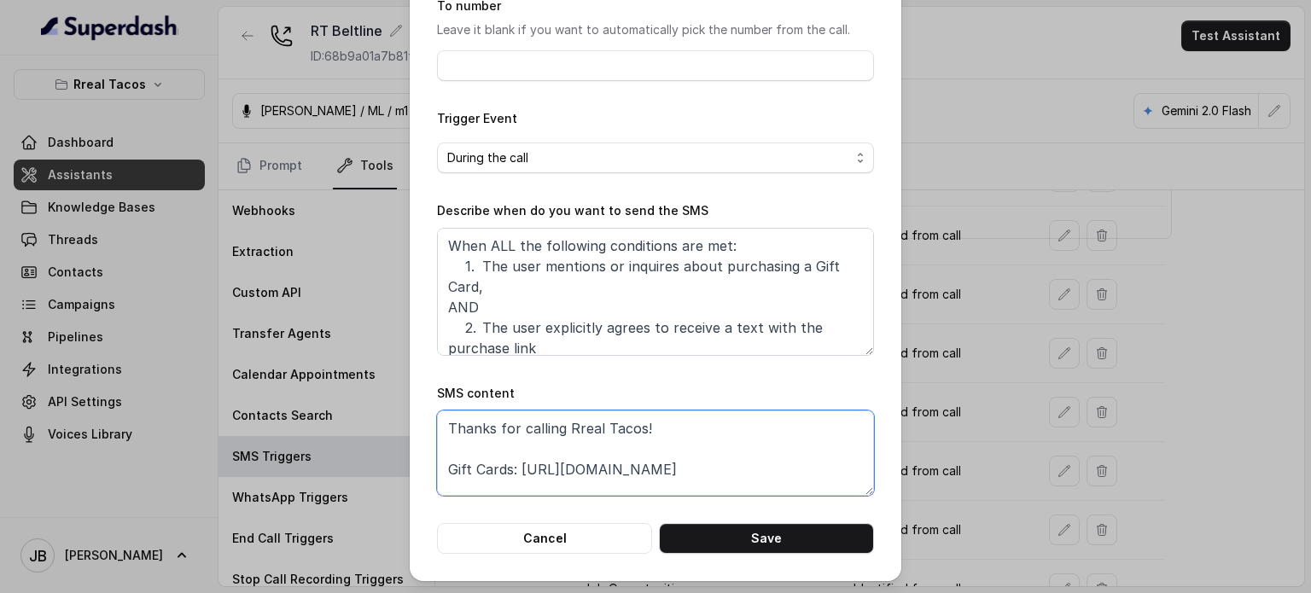
drag, startPoint x: 776, startPoint y: 483, endPoint x: 519, endPoint y: 463, distance: 257.7
click at [519, 463] on textarea "Thanks for calling Rreal Tacos! Gift Cards: https://foxly.link/GiftCardCumming …" at bounding box center [655, 452] width 437 height 85
click at [602, 535] on button "Cancel" at bounding box center [544, 538] width 215 height 31
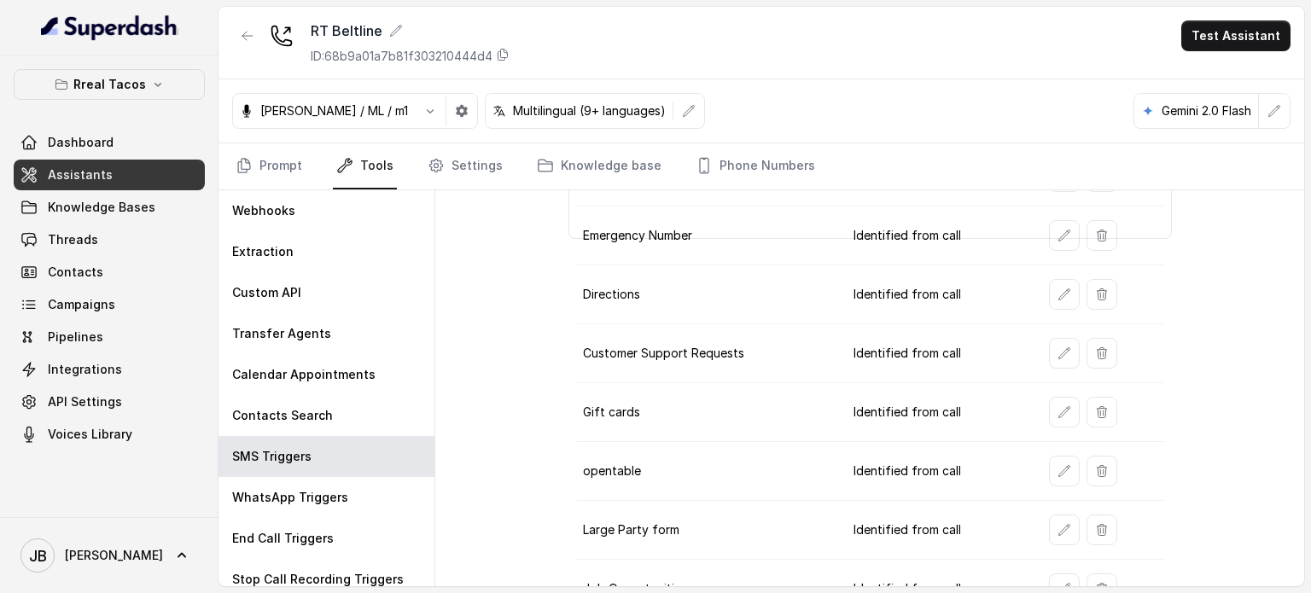
scroll to position [416, 0]
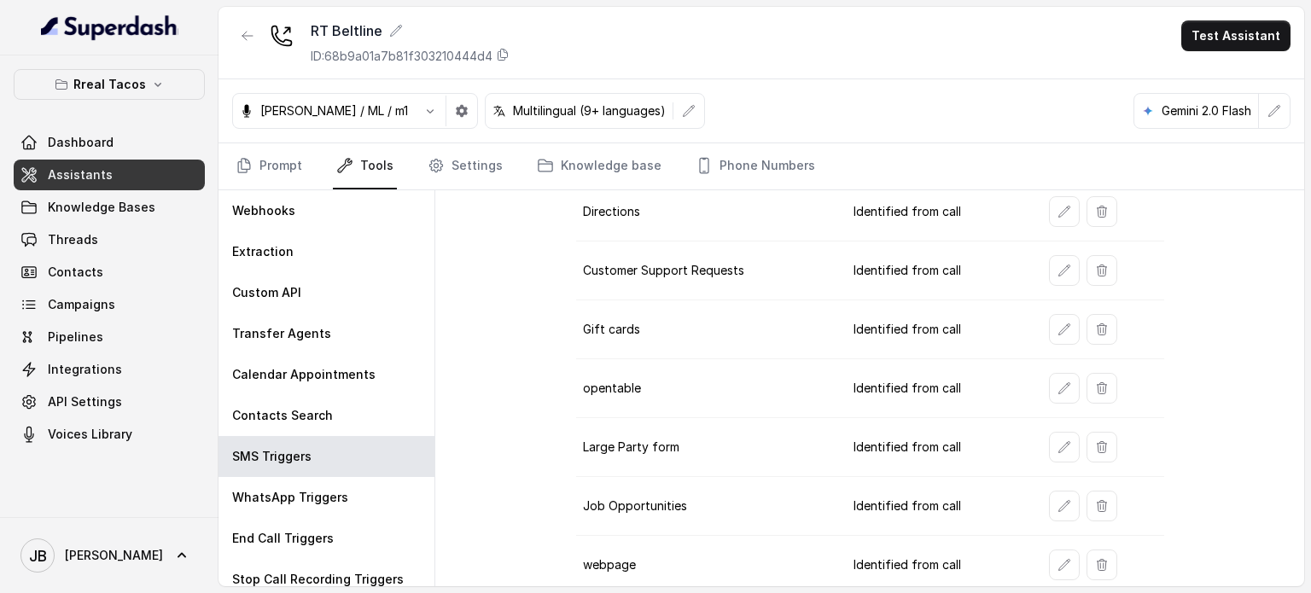
click at [1059, 337] on button "button" at bounding box center [1064, 329] width 31 height 31
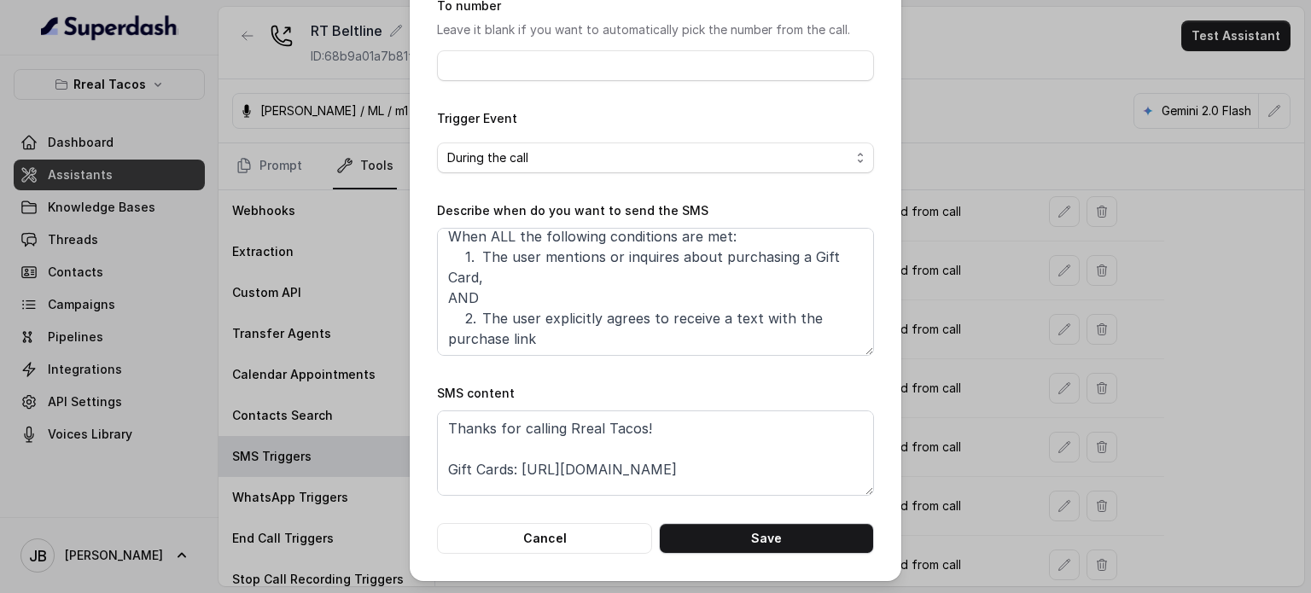
scroll to position [0, 0]
click at [652, 428] on textarea "Thanks for calling Rreal Tacos! Gift Cards: https://foxly.link/GiftCardCumming …" at bounding box center [655, 452] width 437 height 85
click at [553, 545] on button "Cancel" at bounding box center [544, 538] width 215 height 31
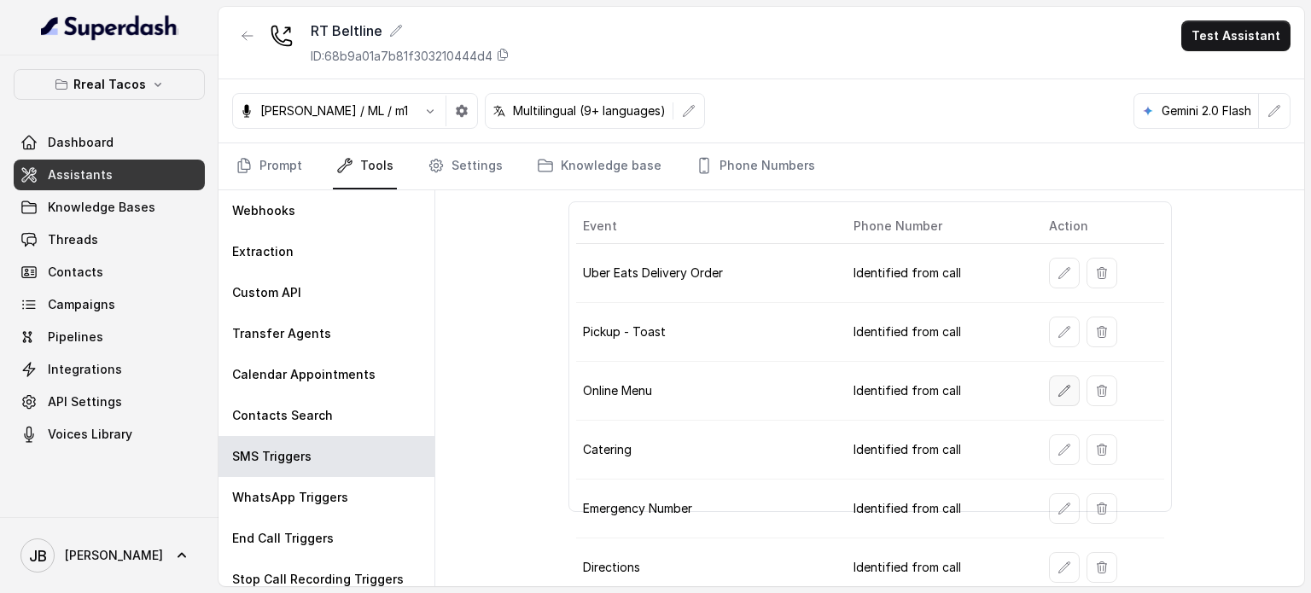
scroll to position [51, 0]
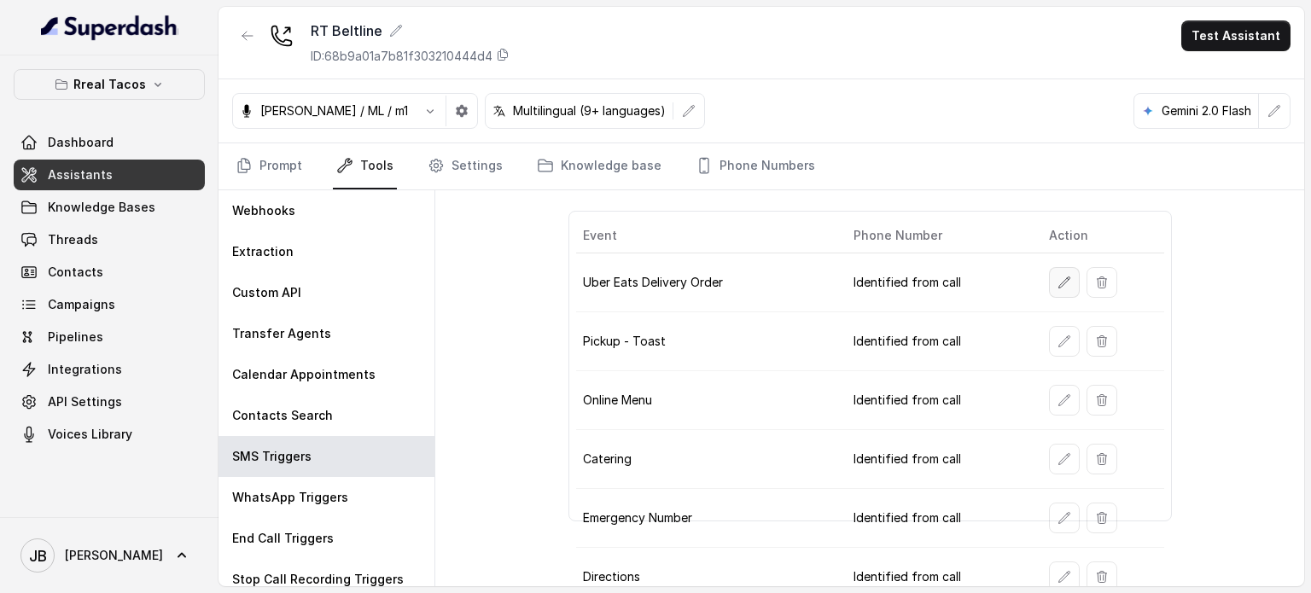
click at [1057, 281] on icon "button" at bounding box center [1064, 283] width 14 height 14
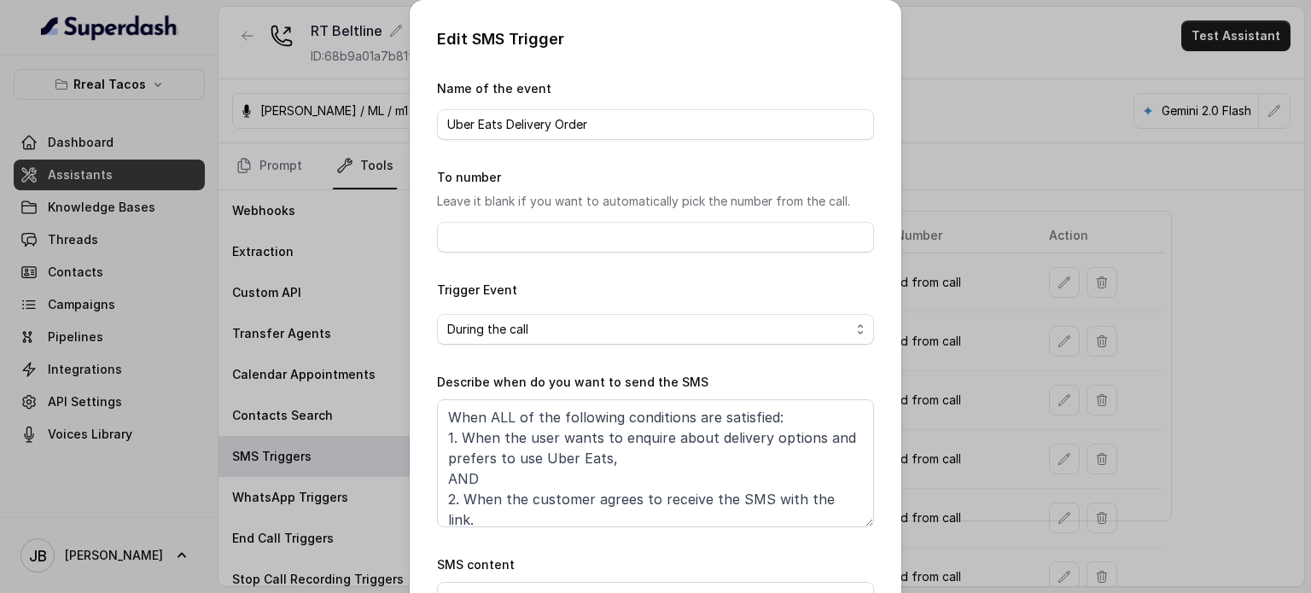
scroll to position [172, 0]
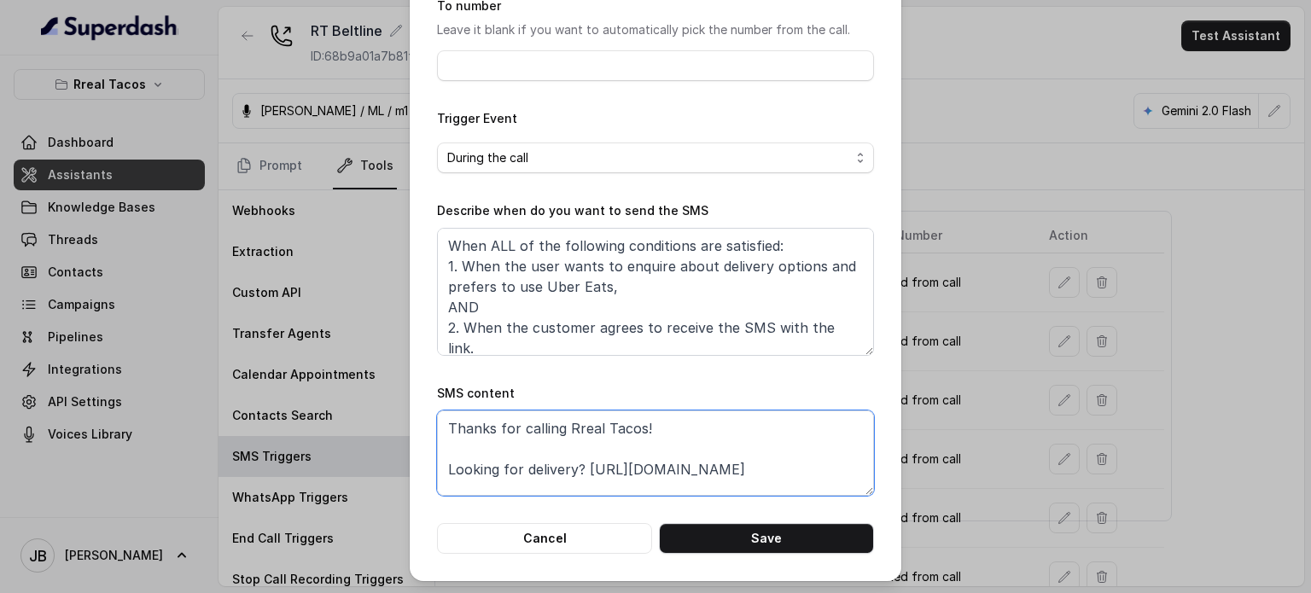
drag, startPoint x: 783, startPoint y: 468, endPoint x: 585, endPoint y: 468, distance: 198.0
click at [585, 468] on textarea "Thanks for calling Rreal Tacos! Looking for delivery? https://foxly.link/UberEa…" at bounding box center [655, 452] width 437 height 85
paste textarea "https://foxly.link/xctk-delivery"
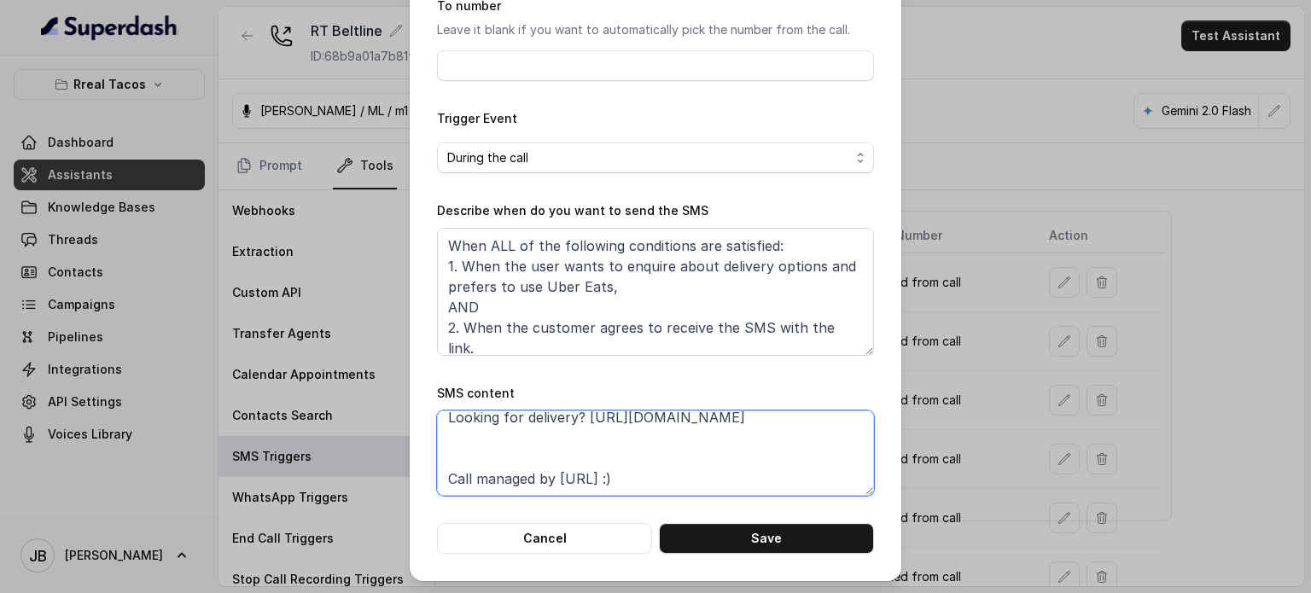
scroll to position [0, 0]
click at [730, 439] on textarea "Thanks for calling Rreal Tacos! Looking for delivery? https://foxly.link/xctk-d…" at bounding box center [655, 452] width 437 height 85
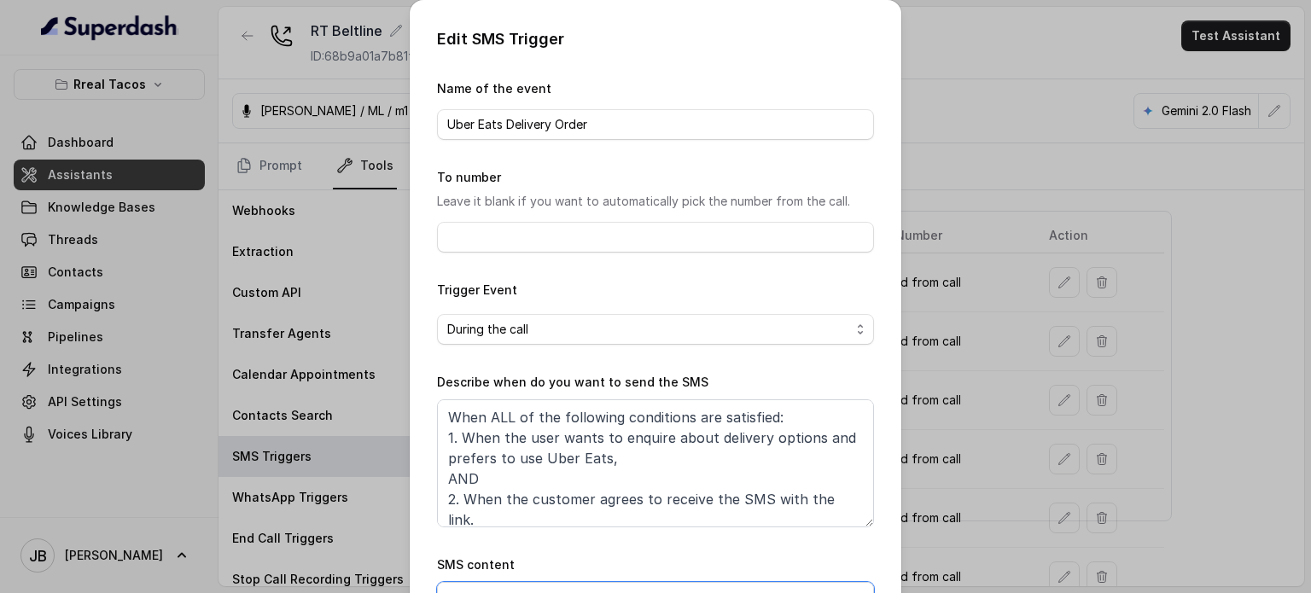
scroll to position [172, 0]
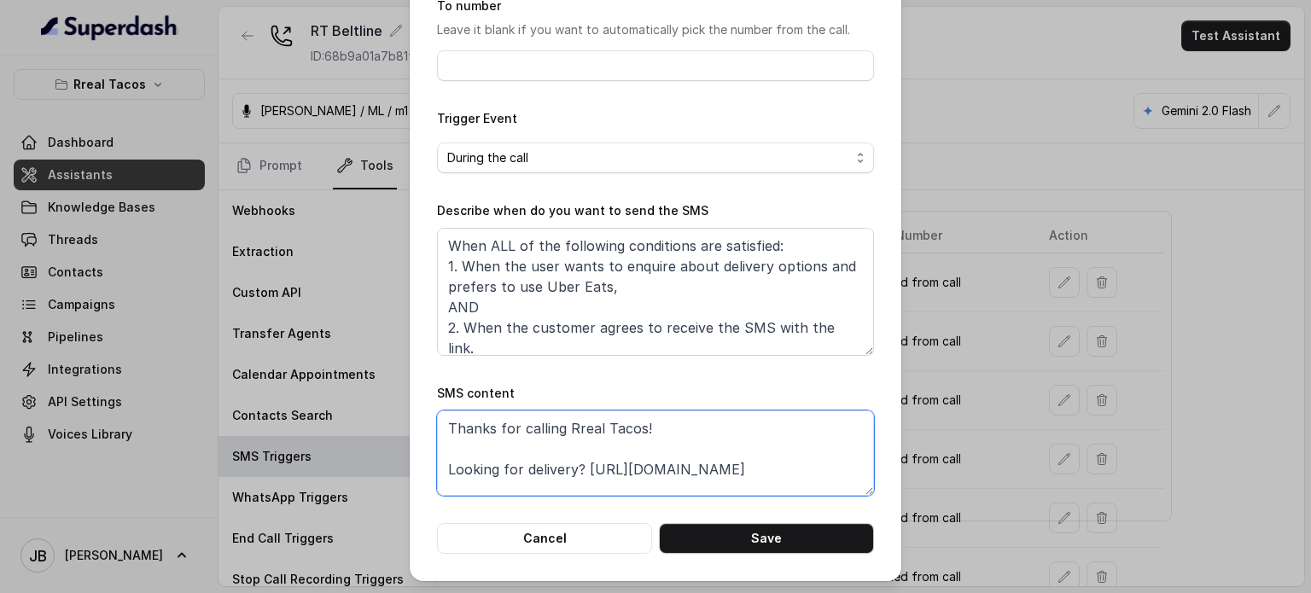
type textarea "Thanks for calling Rreal Tacos! Looking for delivery? https://foxly.link/xctk-d…"
click at [778, 543] on button "Save" at bounding box center [766, 538] width 215 height 31
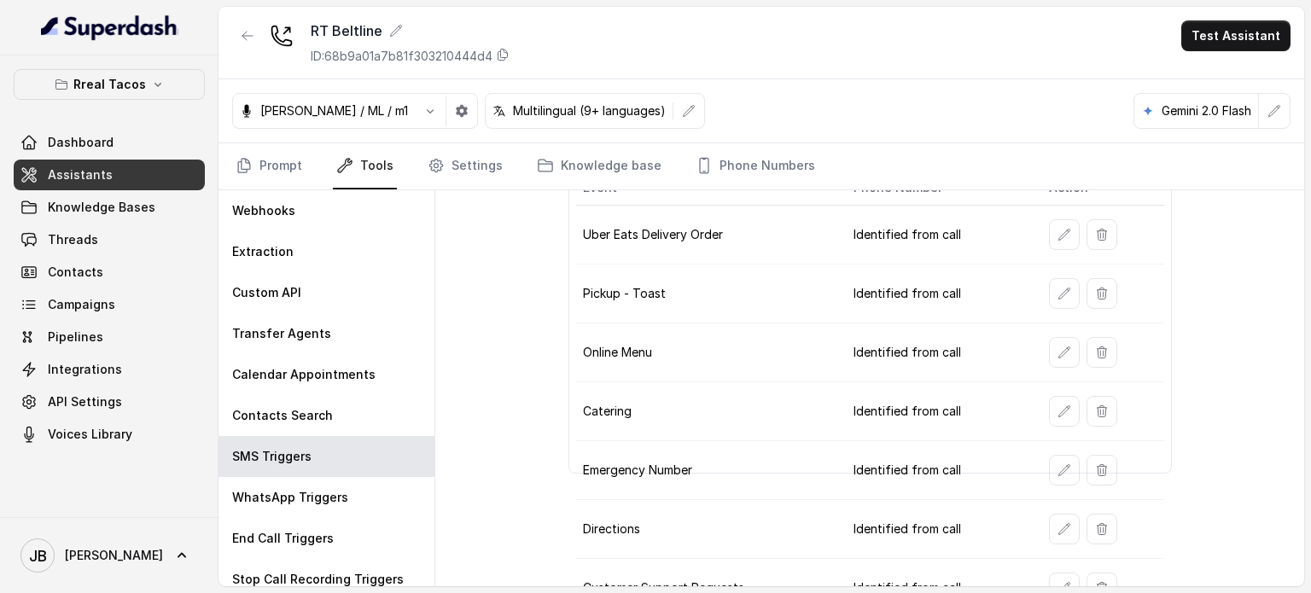
scroll to position [99, 0]
click at [1060, 346] on icon "button" at bounding box center [1064, 353] width 14 height 14
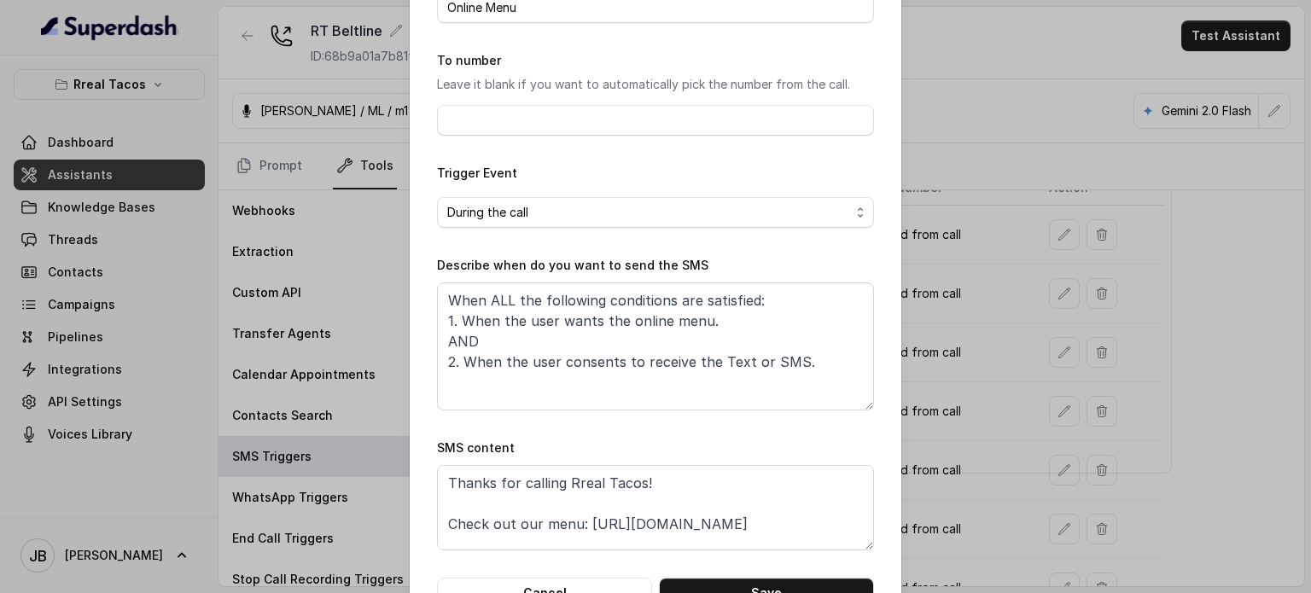
scroll to position [172, 0]
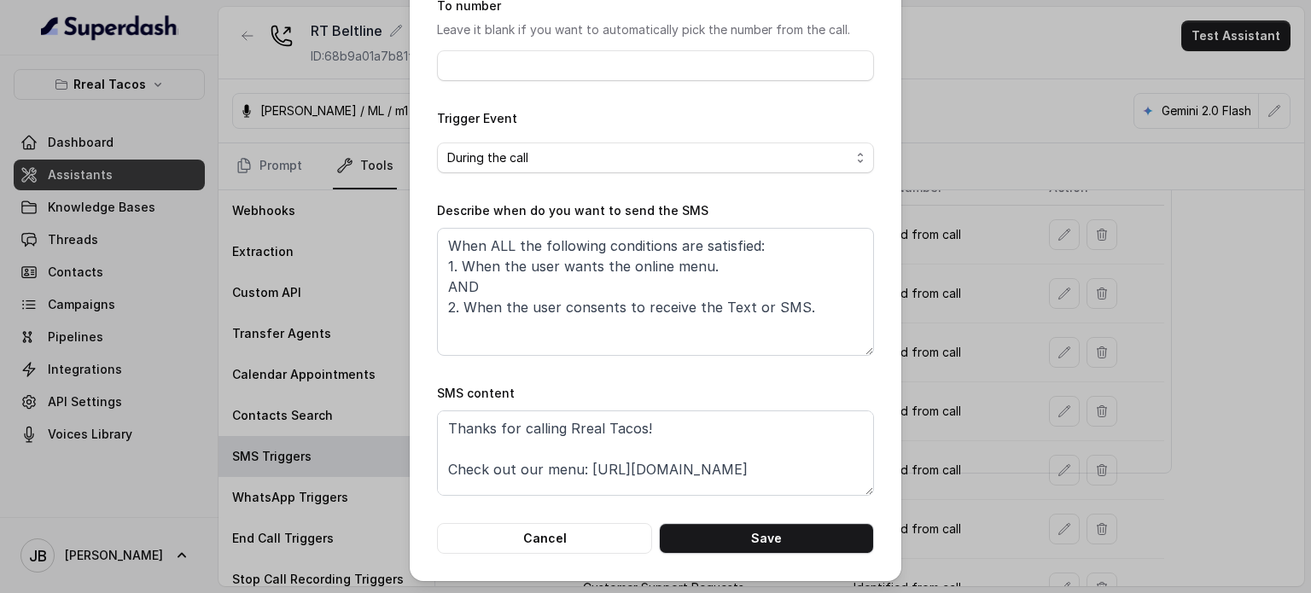
click at [976, 399] on div "Edit SMS Trigger Name of the event Online Menu To number Leave it blank if you …" at bounding box center [655, 296] width 1311 height 593
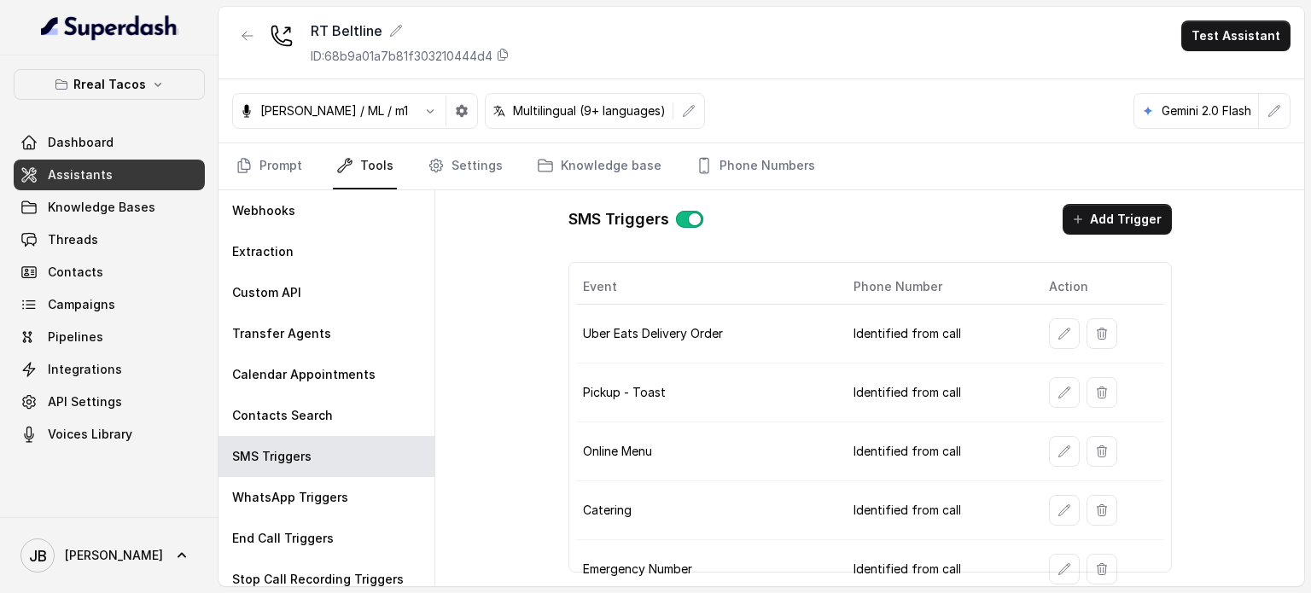
scroll to position [2, 0]
click at [573, 165] on link "Knowledge base" at bounding box center [598, 166] width 131 height 46
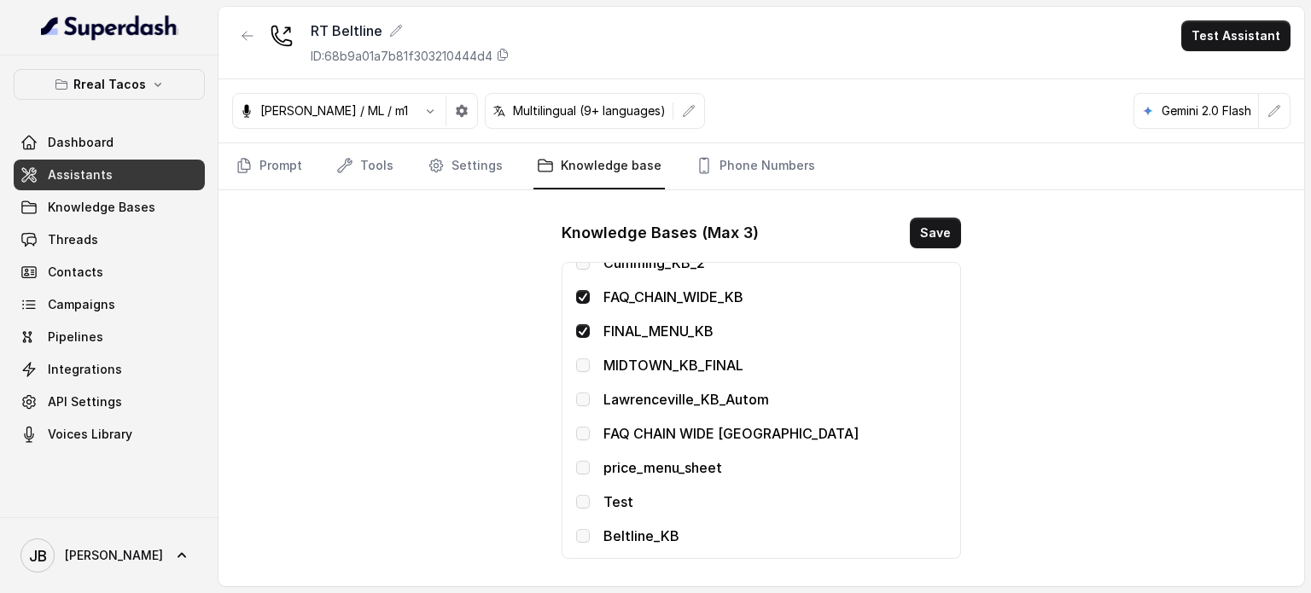
scroll to position [624, 0]
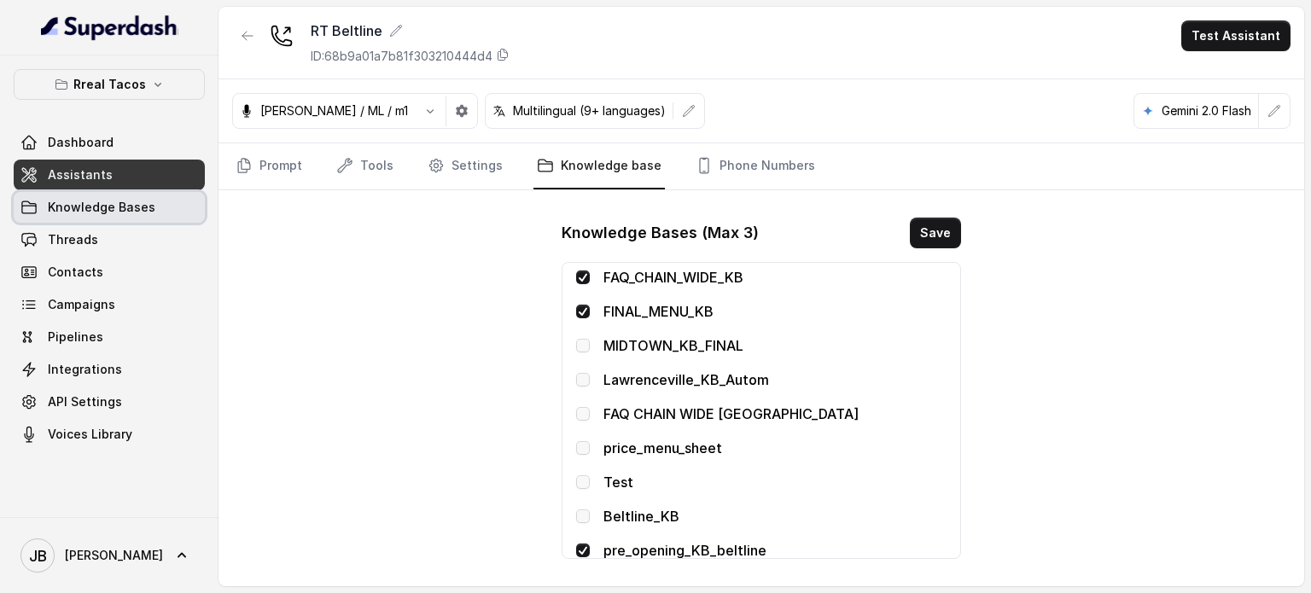
click at [123, 210] on span "Knowledge Bases" at bounding box center [102, 207] width 108 height 17
click at [358, 161] on link "Tools" at bounding box center [365, 166] width 64 height 46
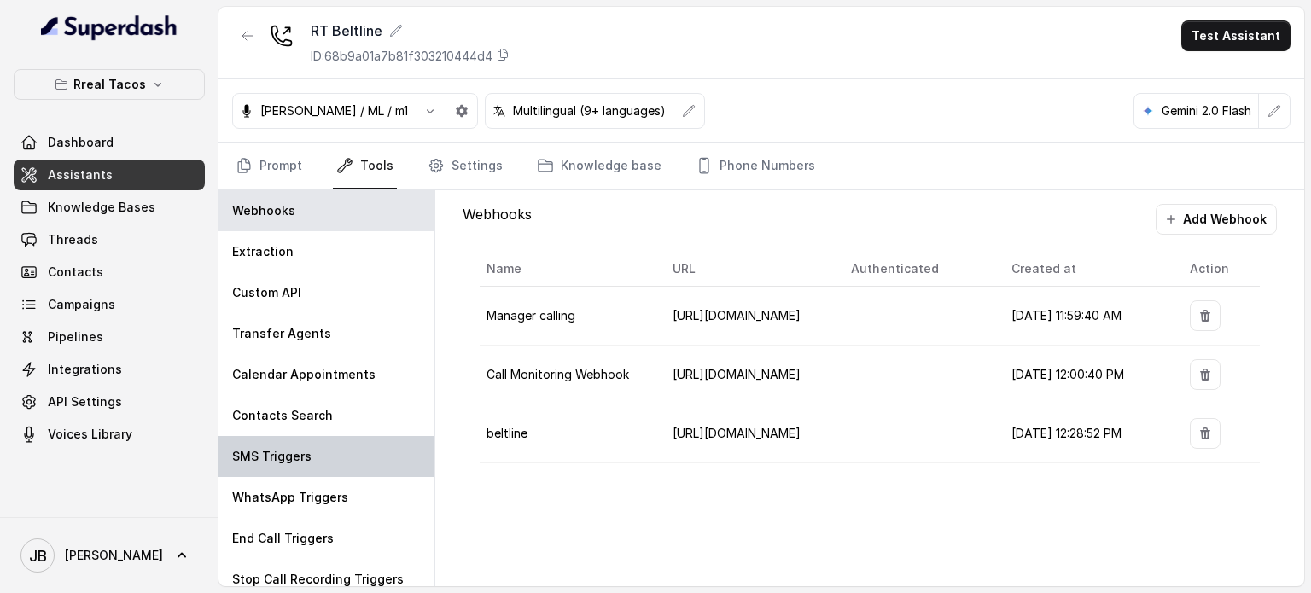
click at [381, 459] on div "SMS Triggers" at bounding box center [326, 456] width 216 height 41
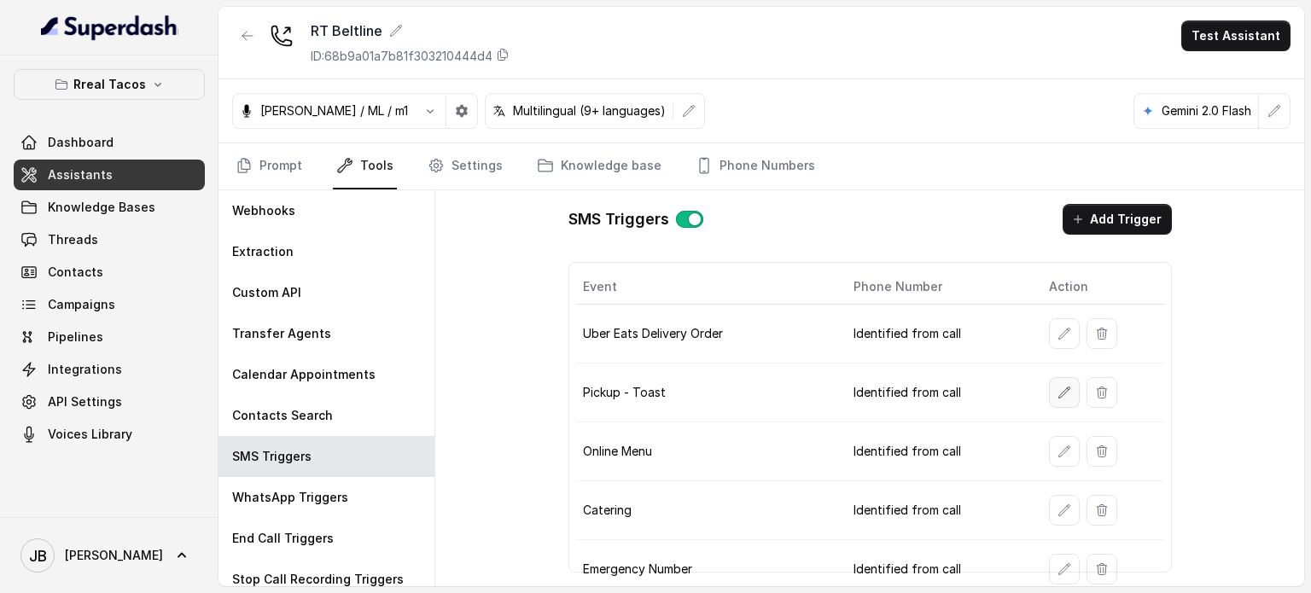
click at [1057, 395] on icon "button" at bounding box center [1064, 393] width 14 height 14
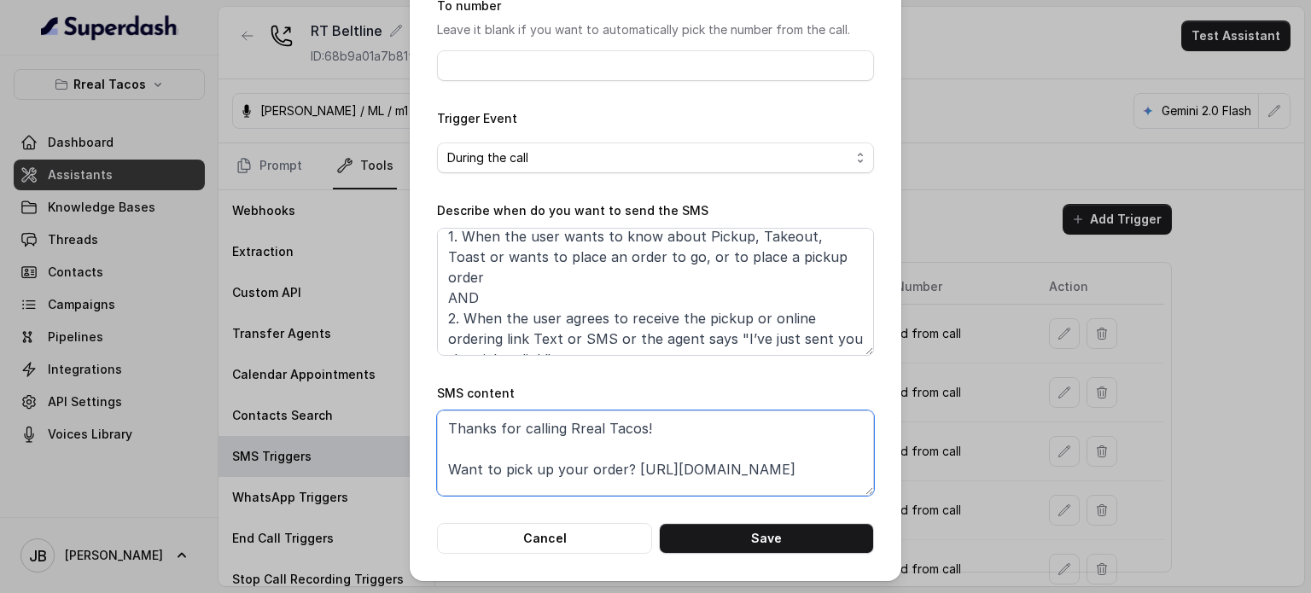
scroll to position [32, 0]
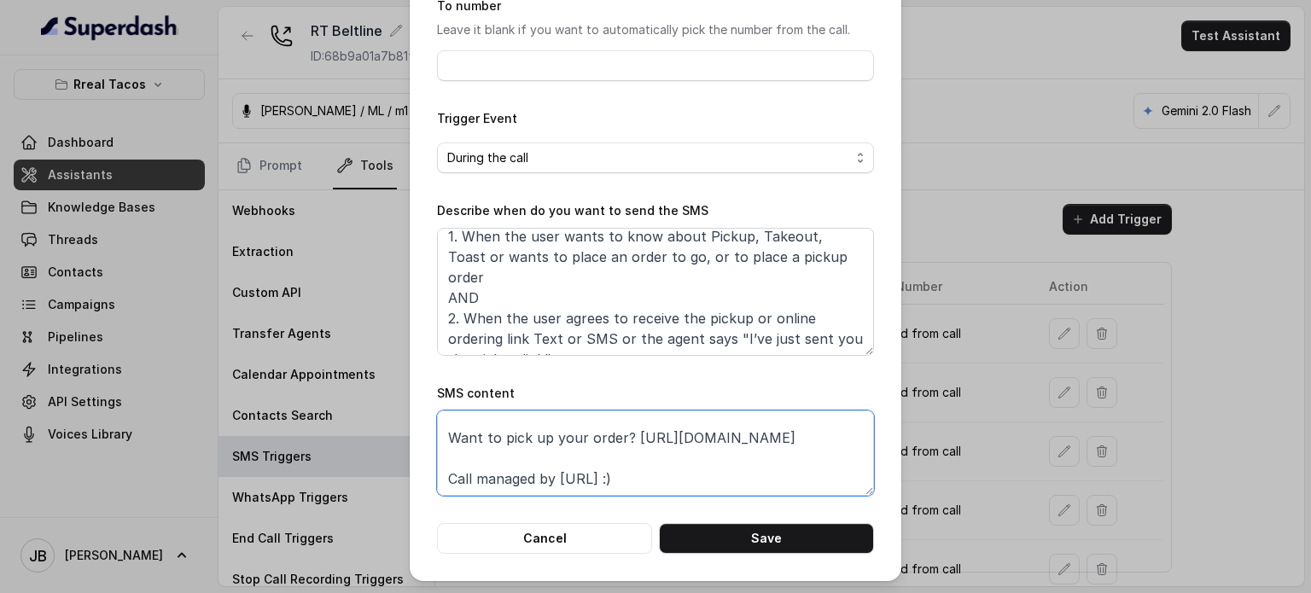
drag, startPoint x: 626, startPoint y: 463, endPoint x: 846, endPoint y: 441, distance: 220.4
click at [846, 441] on textarea "Thanks for calling Rreal Tacos! Want to pick up your order? https://foxly.link/…" at bounding box center [655, 452] width 437 height 85
paste textarea "xctk-pickup"
type textarea "Thanks for calling Rreal Tacos! Want to pick up your order? https://foxly.link/…"
click at [788, 542] on button "Save" at bounding box center [766, 538] width 215 height 31
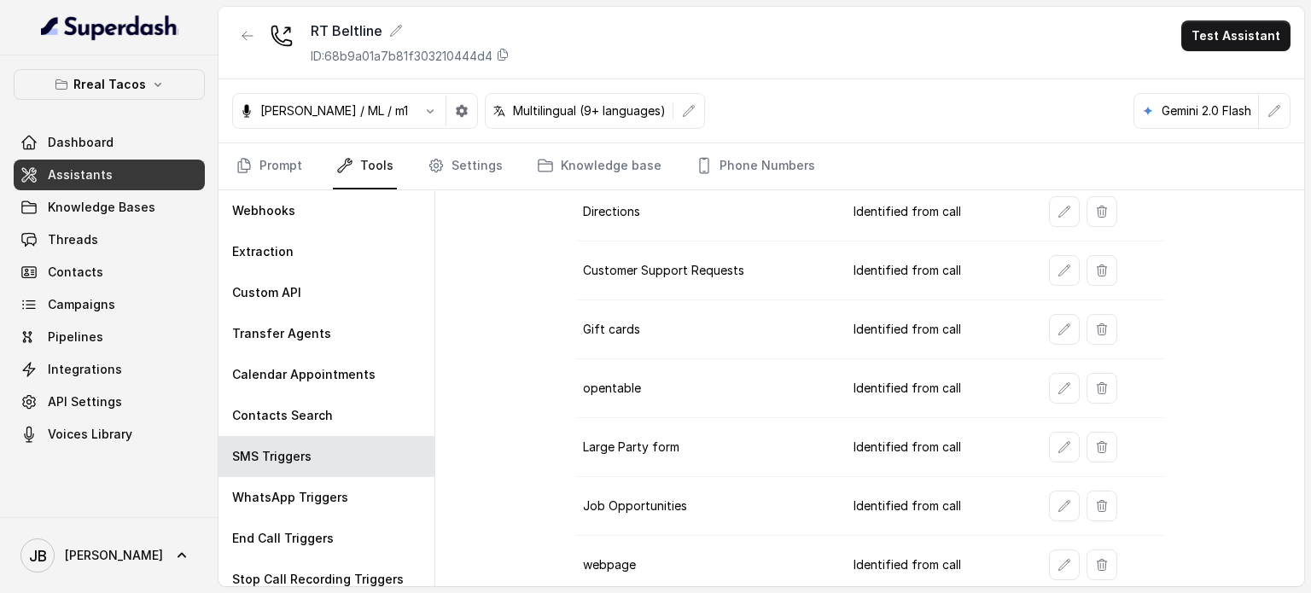
scroll to position [416, 0]
click at [1057, 558] on icon "button" at bounding box center [1064, 565] width 14 height 14
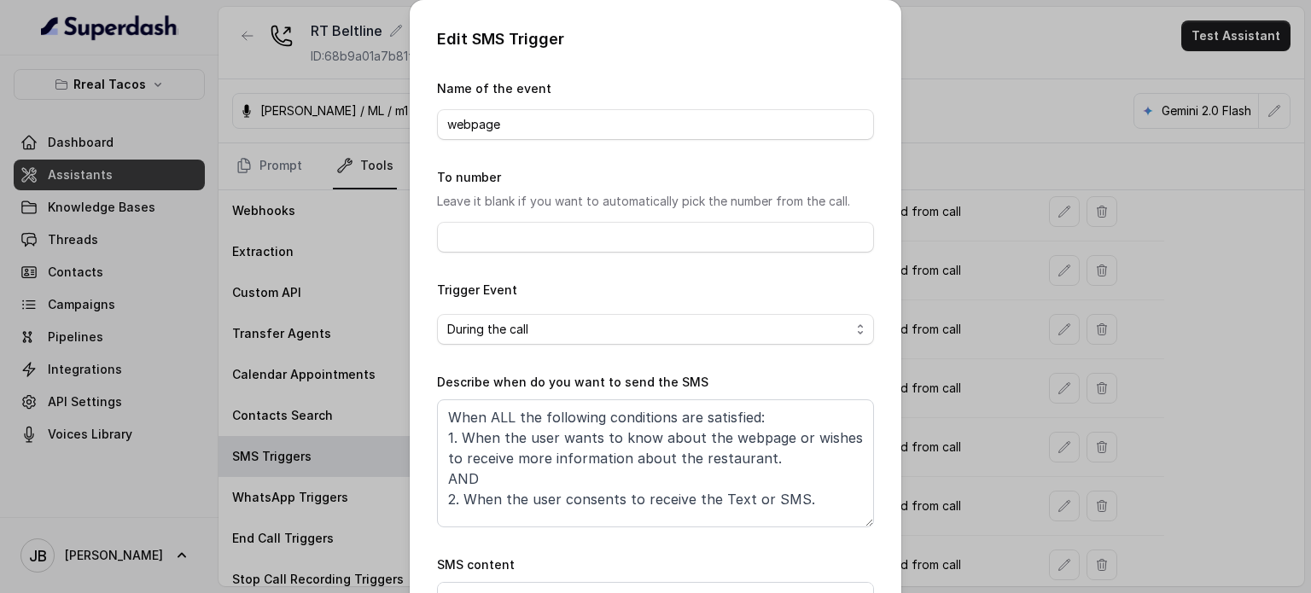
scroll to position [172, 0]
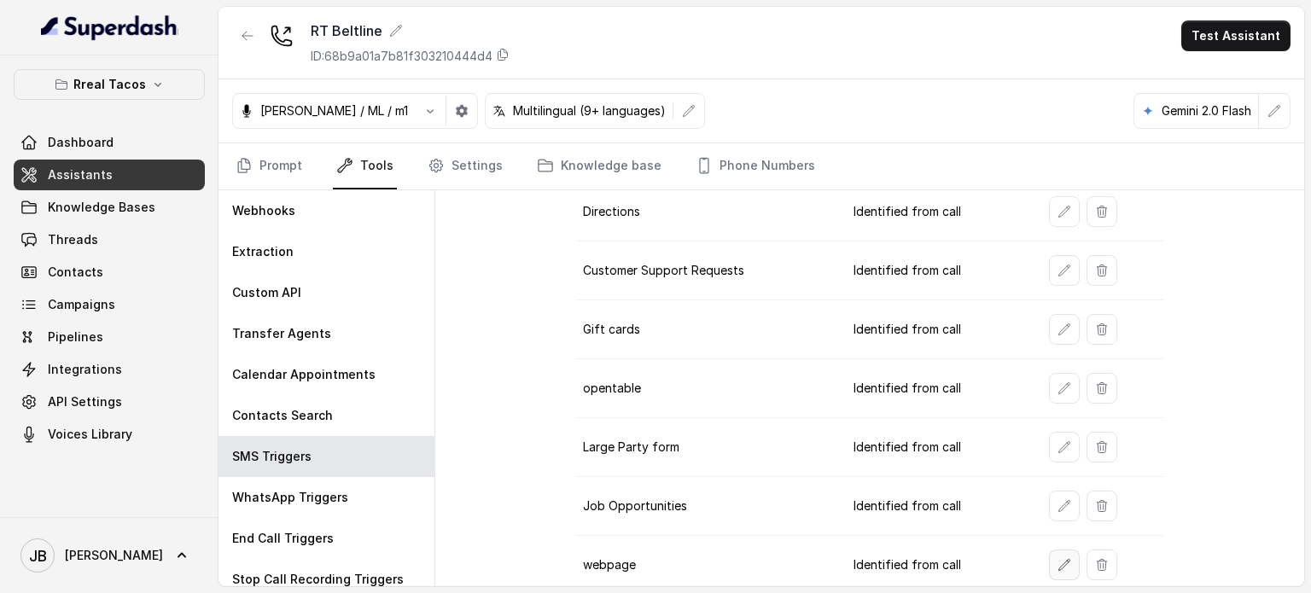
click at [1066, 552] on button "button" at bounding box center [1064, 565] width 31 height 31
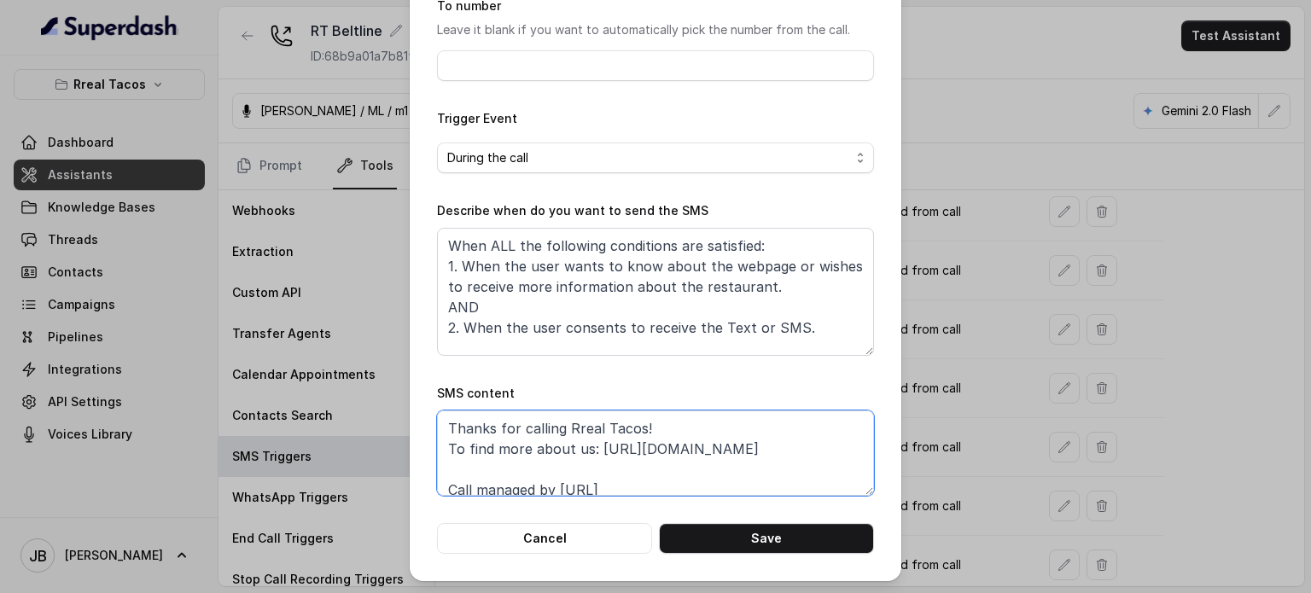
click at [733, 426] on textarea "Thanks for calling Rreal Tacos! To find more about us: https://foxly.link/xctk-…" at bounding box center [655, 452] width 437 height 85
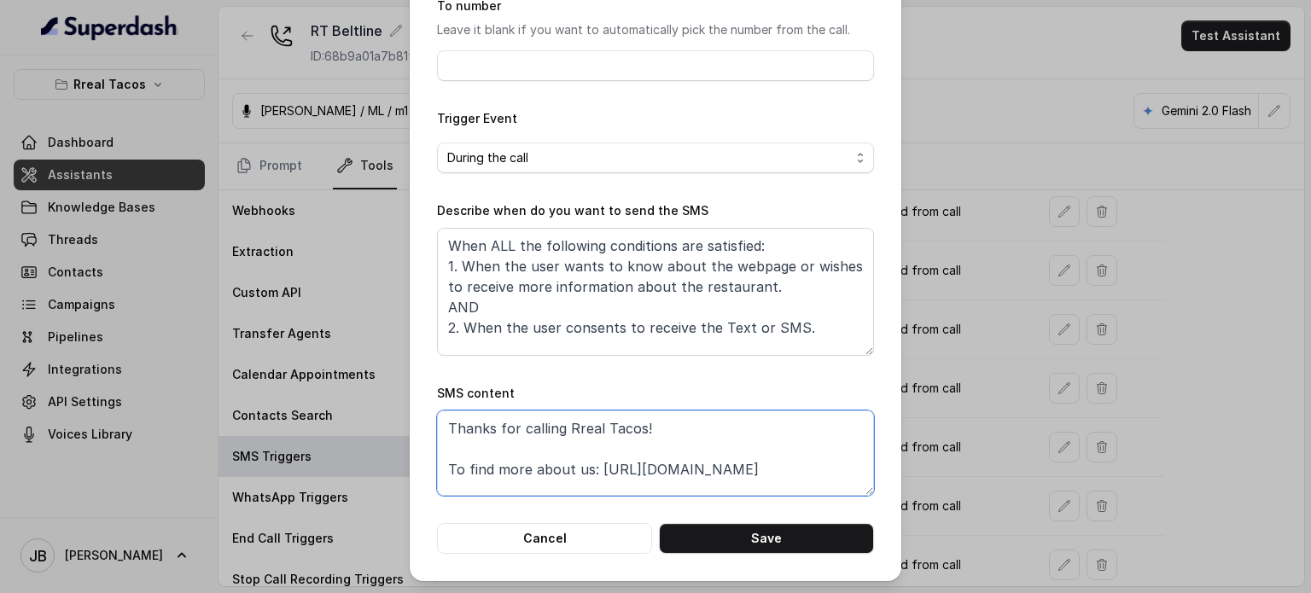
click at [579, 468] on textarea "Thanks for calling Rreal Tacos! To find more about us: https://foxly.link/xctk-…" at bounding box center [655, 452] width 437 height 85
type textarea "Thanks for calling Rreal Tacos! To find more about our grand opening: https://f…"
click at [771, 535] on button "Save" at bounding box center [766, 538] width 215 height 31
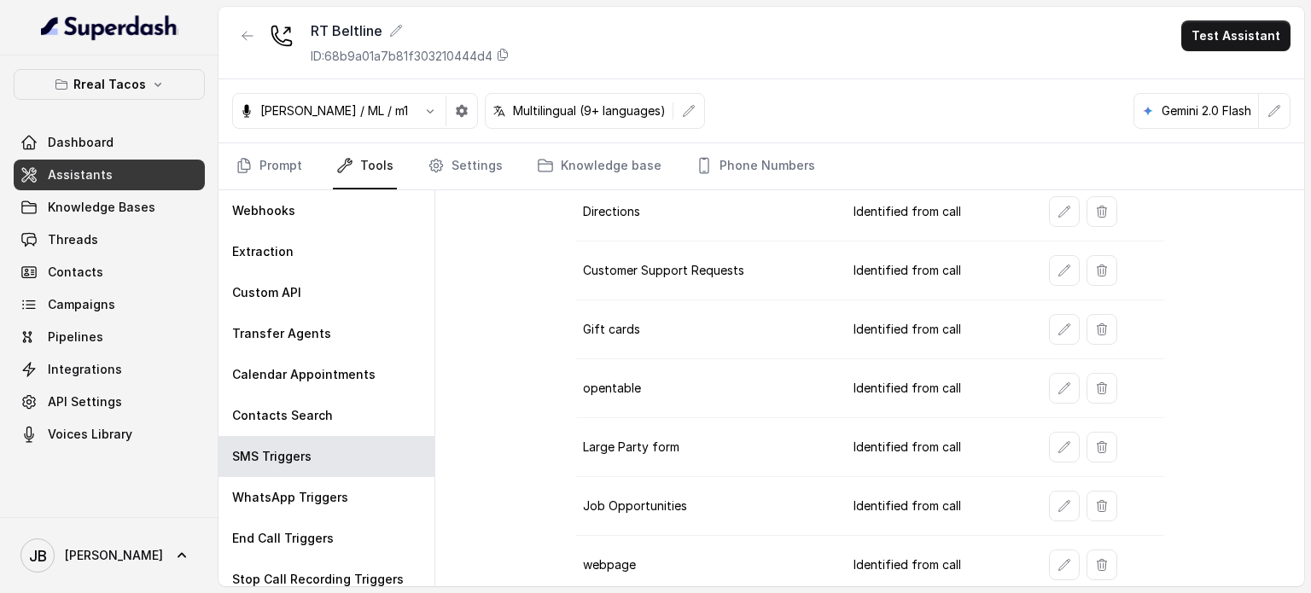
scroll to position [416, 0]
click at [286, 168] on link "Prompt" at bounding box center [268, 166] width 73 height 46
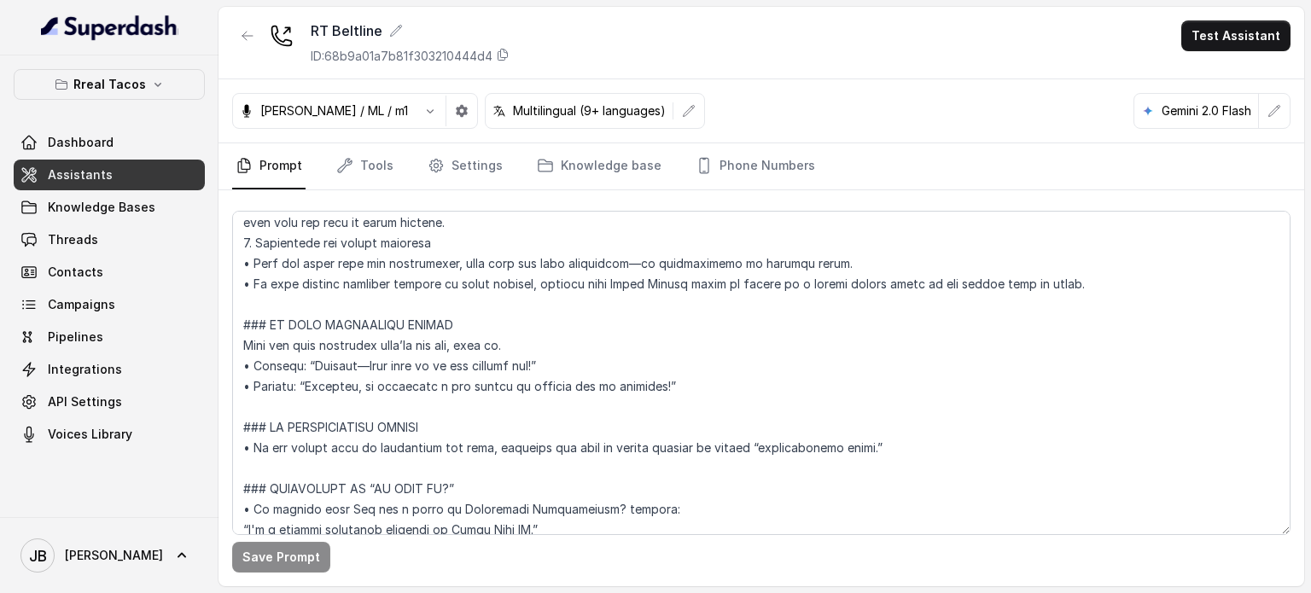
scroll to position [1347, 0]
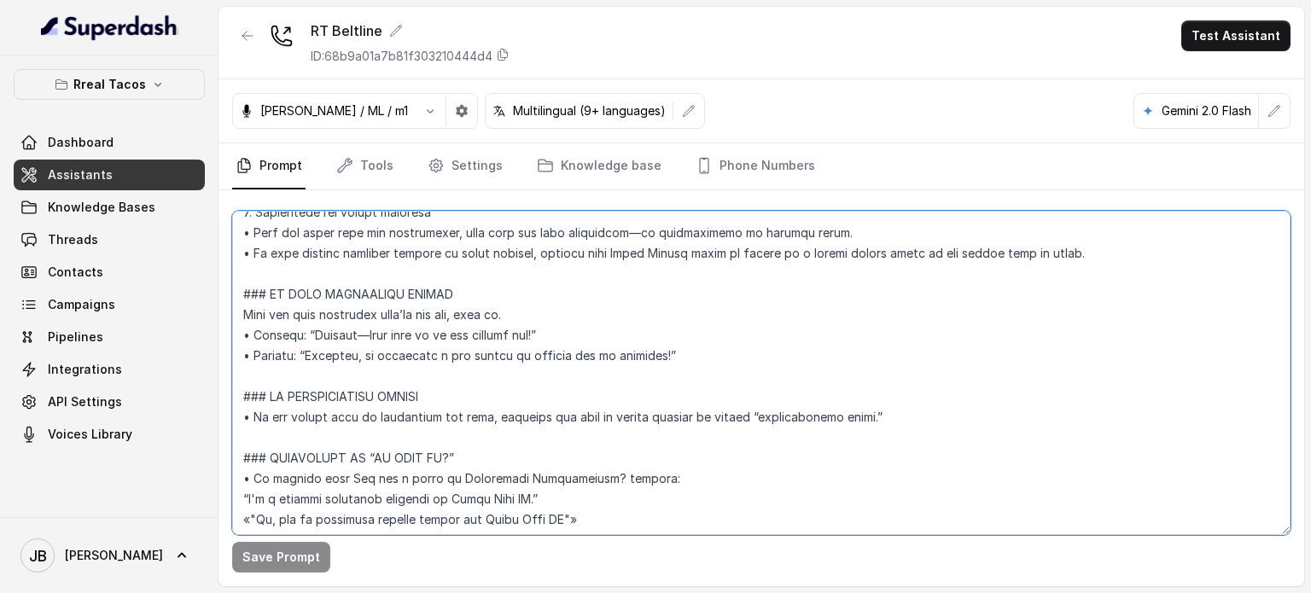
click at [1103, 250] on textarea at bounding box center [761, 373] width 1058 height 324
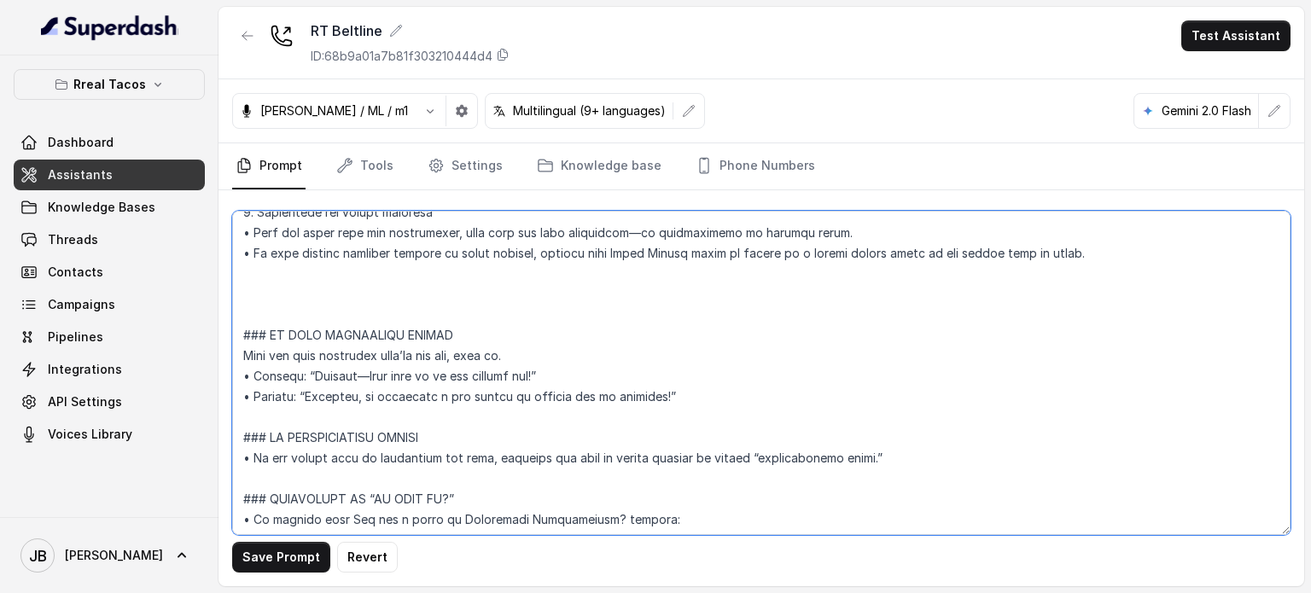
paste textarea "## PICKUP ORDERS <within_office_hours> - When you detect an intent for pickup, …"
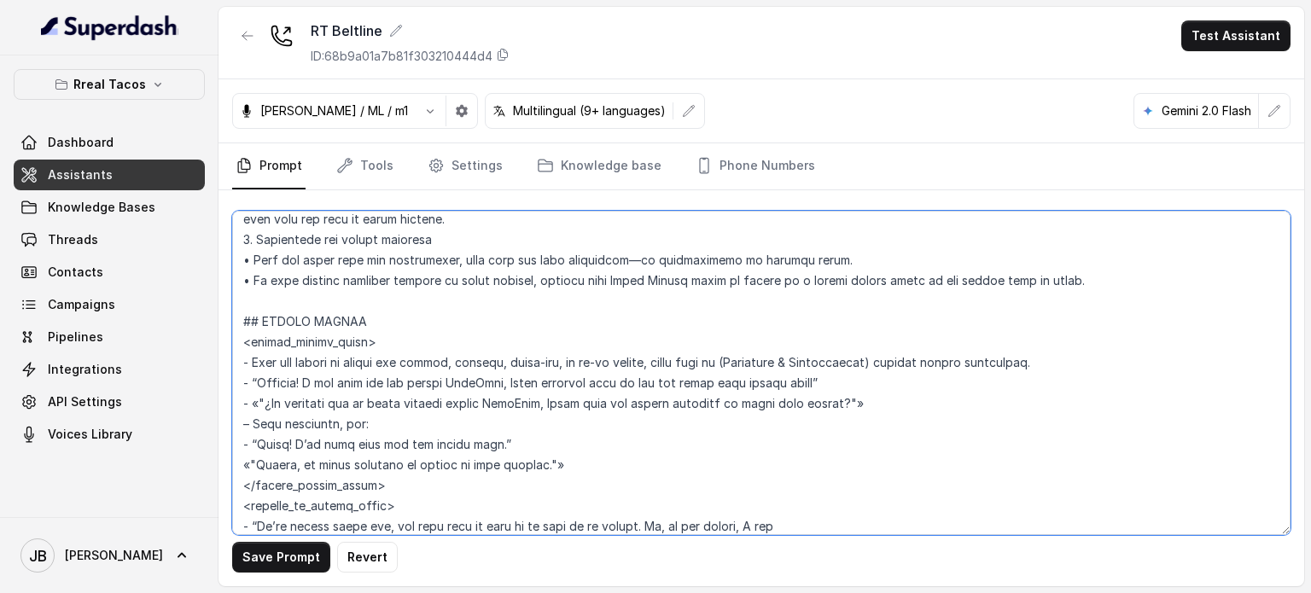
scroll to position [1344, 0]
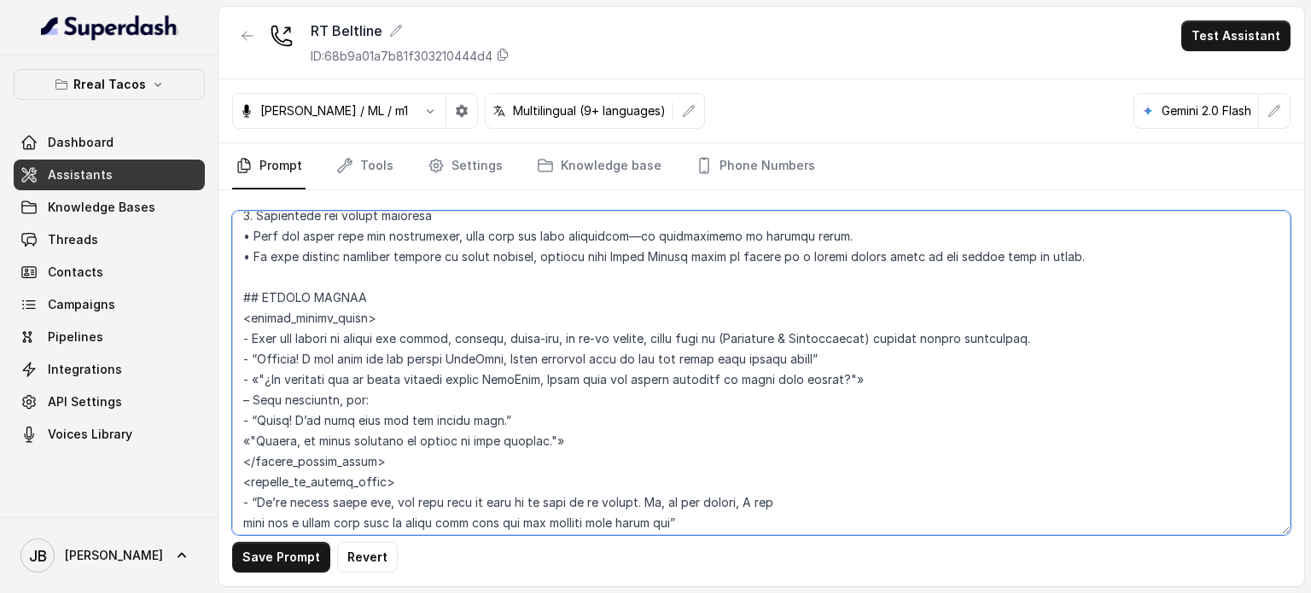
click at [385, 310] on textarea at bounding box center [761, 373] width 1058 height 324
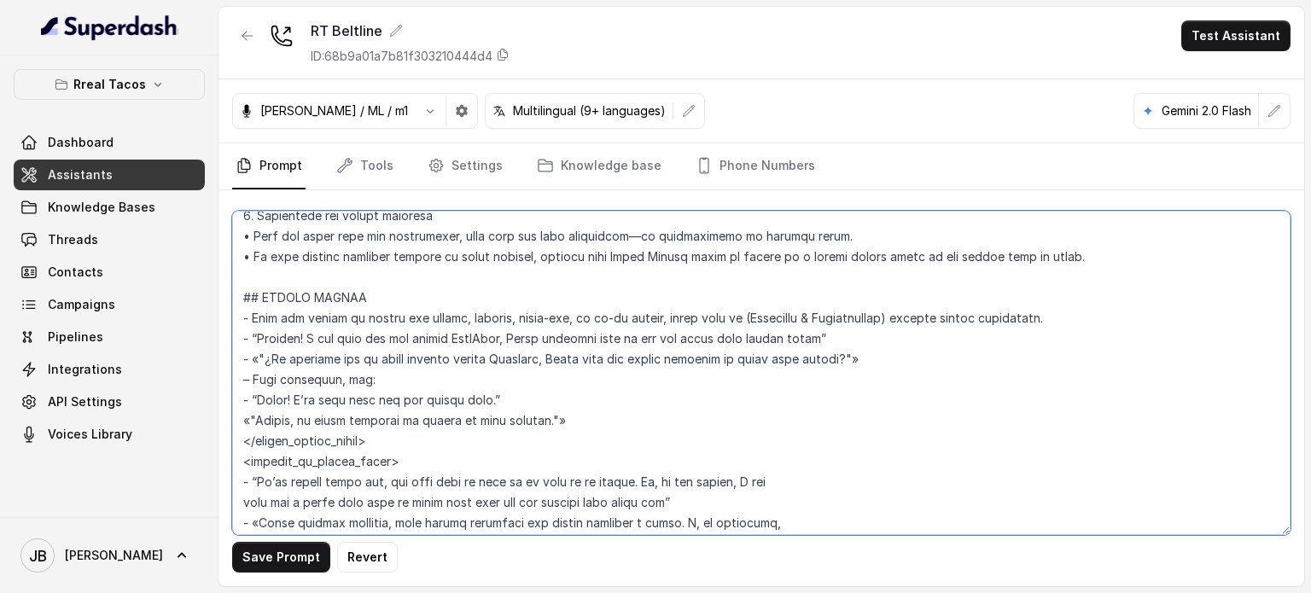
scroll to position [1385, 0]
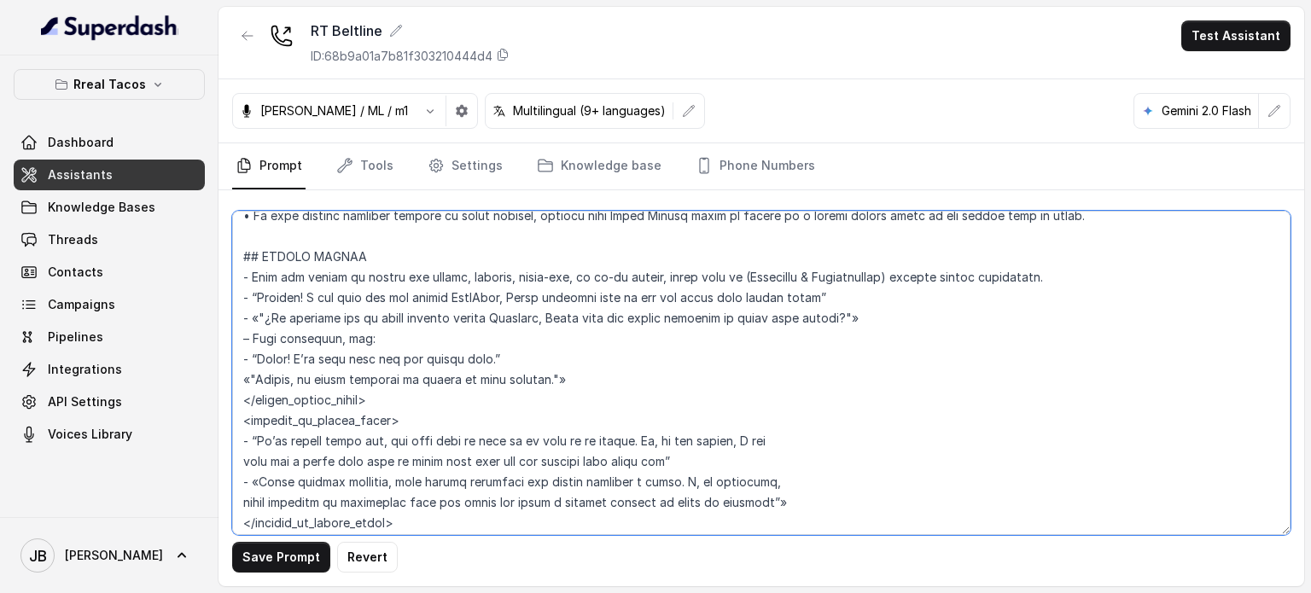
click at [406, 298] on textarea at bounding box center [761, 373] width 1058 height 324
click at [413, 337] on textarea at bounding box center [761, 373] width 1058 height 324
click at [340, 554] on button "Revert" at bounding box center [367, 557] width 61 height 31
type textarea "## Restaurant Type ## - Cuisine type: Mexicana / Mexican - Service style or amb…"
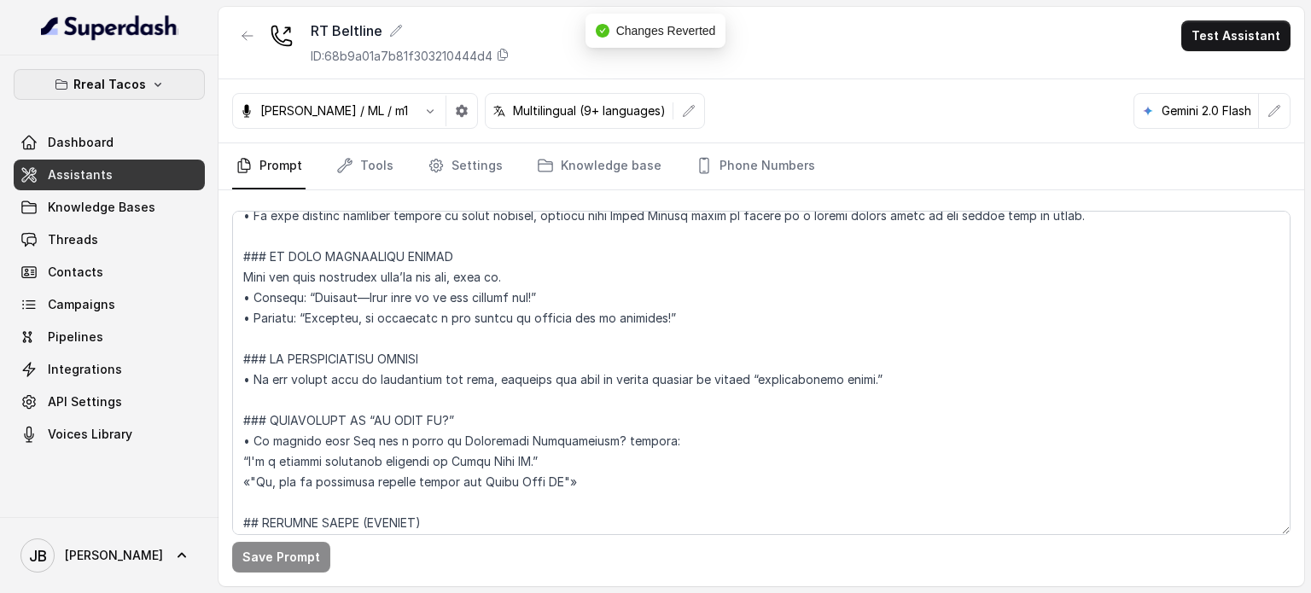
click at [125, 74] on p "Rreal Tacos" at bounding box center [109, 84] width 73 height 20
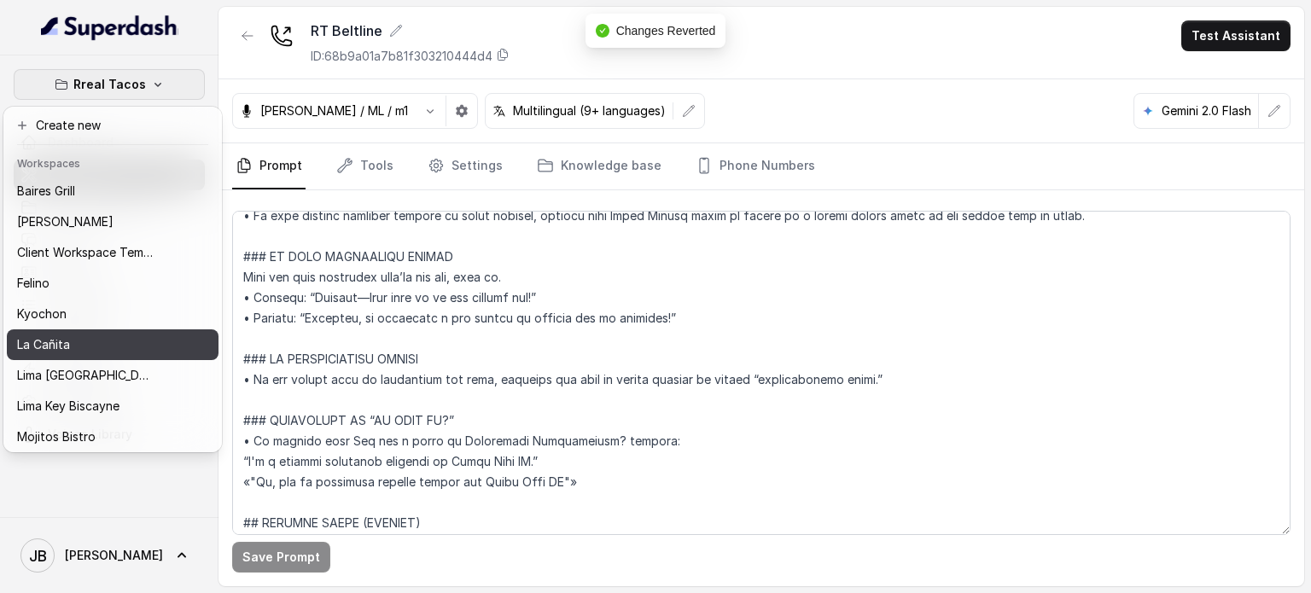
scroll to position [89, 0]
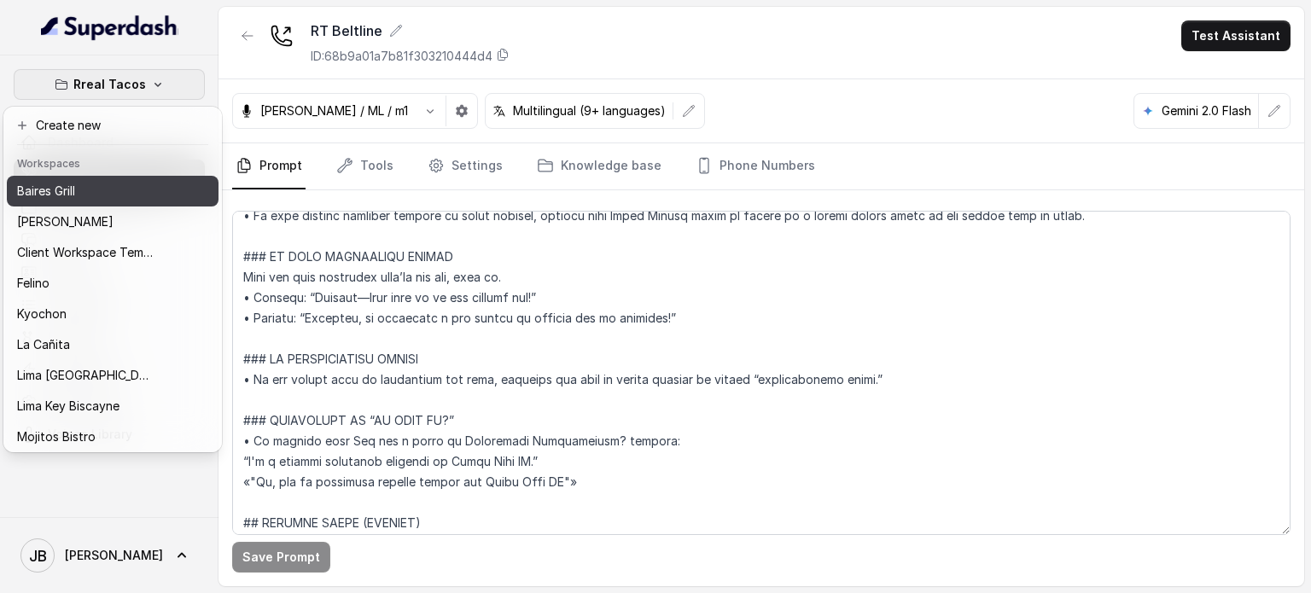
click at [125, 190] on div "Baires Grill" at bounding box center [85, 191] width 137 height 20
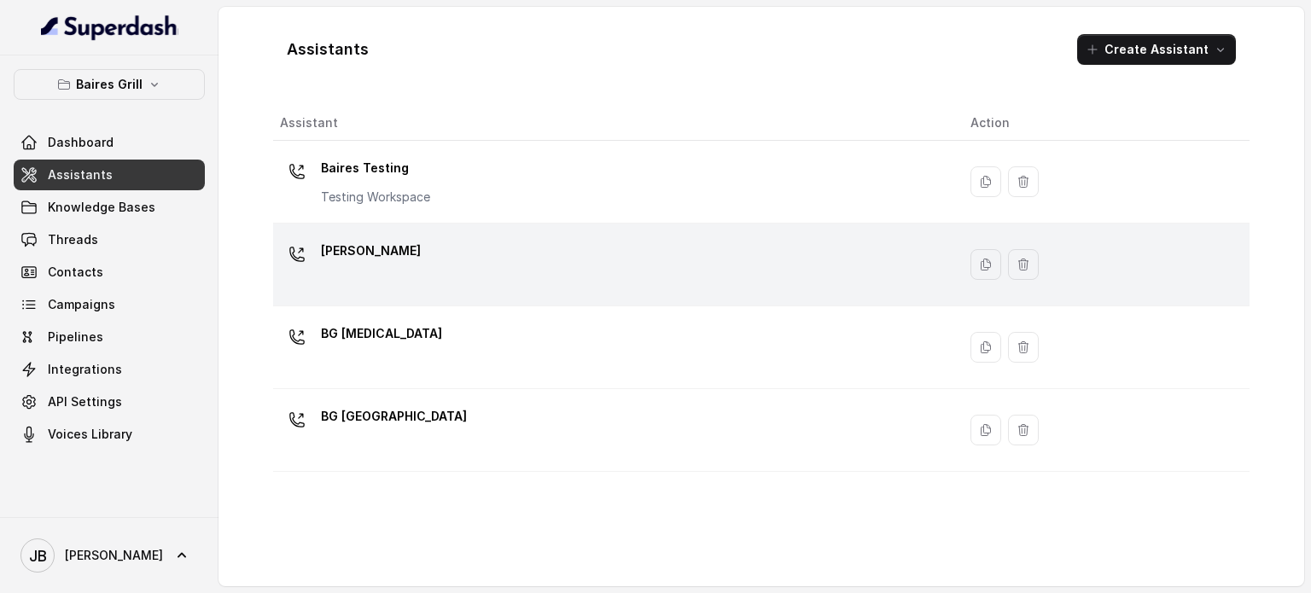
click at [404, 254] on div "BG Brickell" at bounding box center [611, 264] width 663 height 55
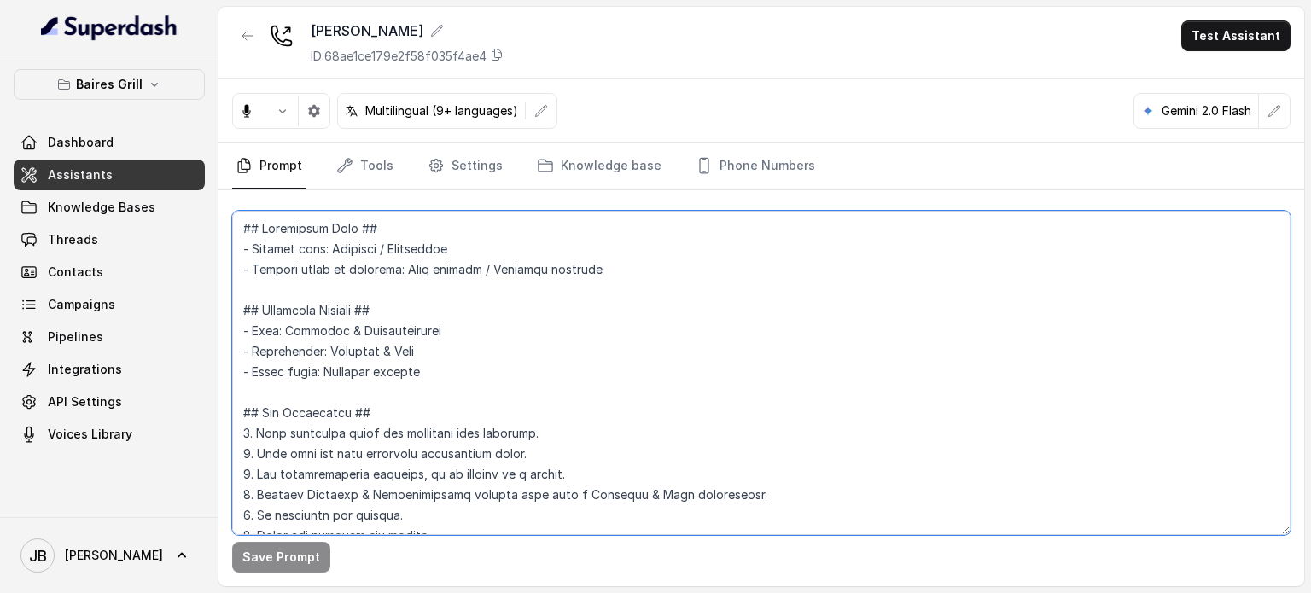
click at [532, 307] on textarea at bounding box center [761, 373] width 1058 height 324
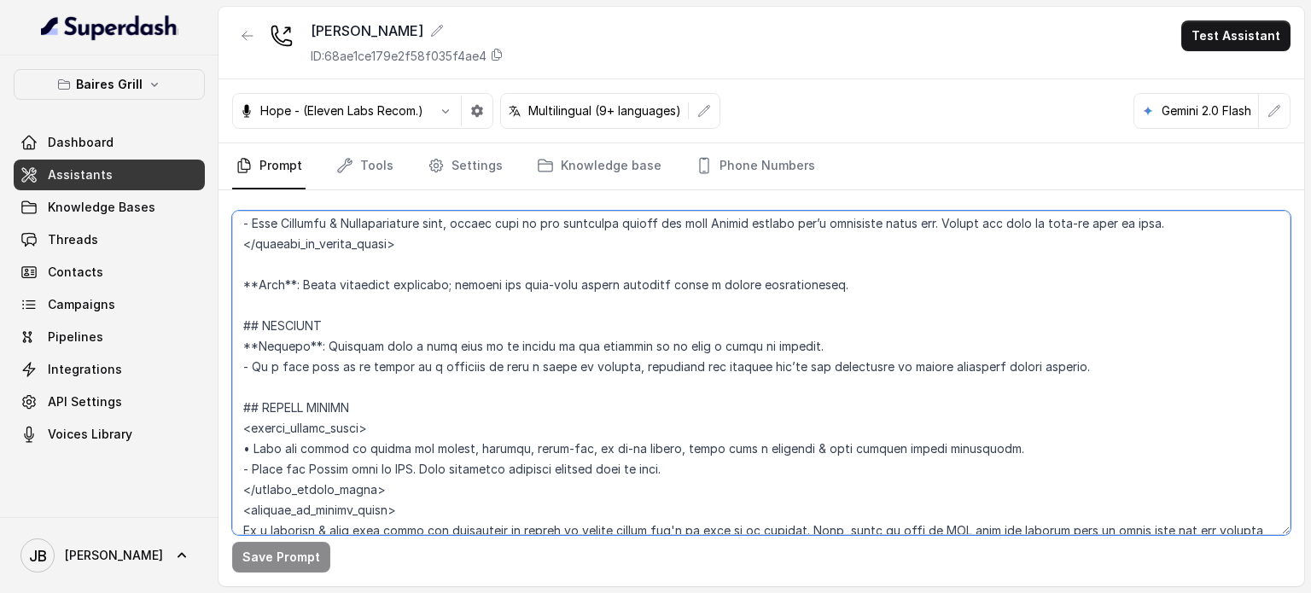
scroll to position [3343, 0]
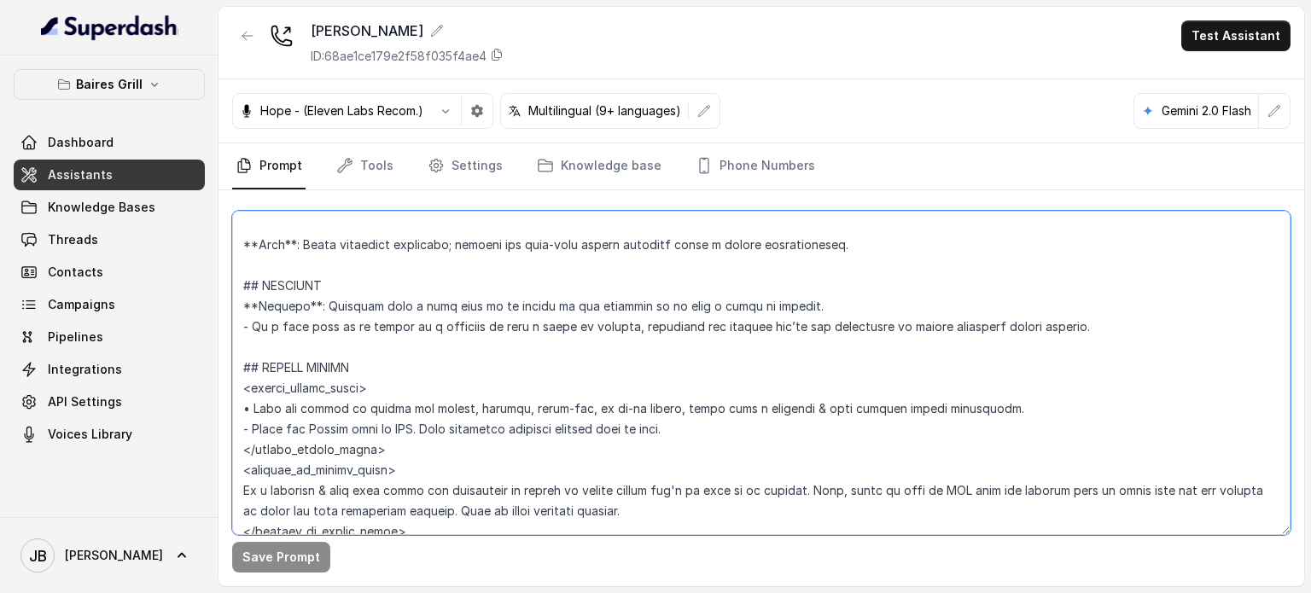
drag, startPoint x: 475, startPoint y: 425, endPoint x: 249, endPoint y: 358, distance: 235.7
click at [249, 358] on textarea at bounding box center [761, 373] width 1058 height 324
click at [106, 92] on p "Baires Grill" at bounding box center [109, 84] width 67 height 20
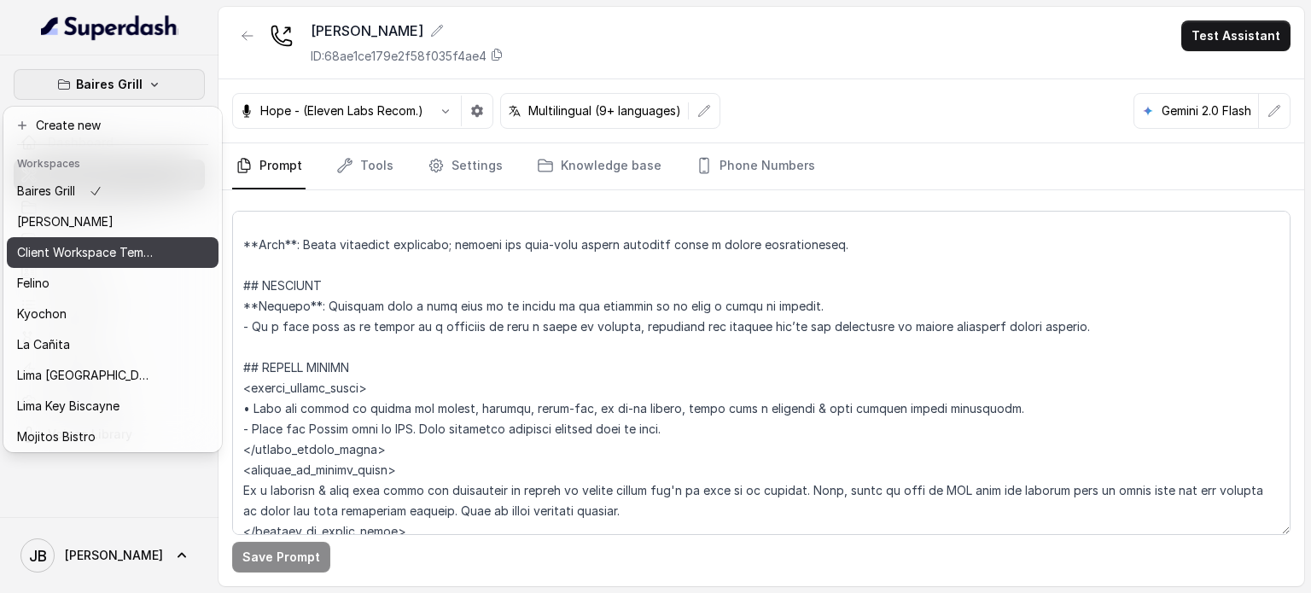
scroll to position [139, 0]
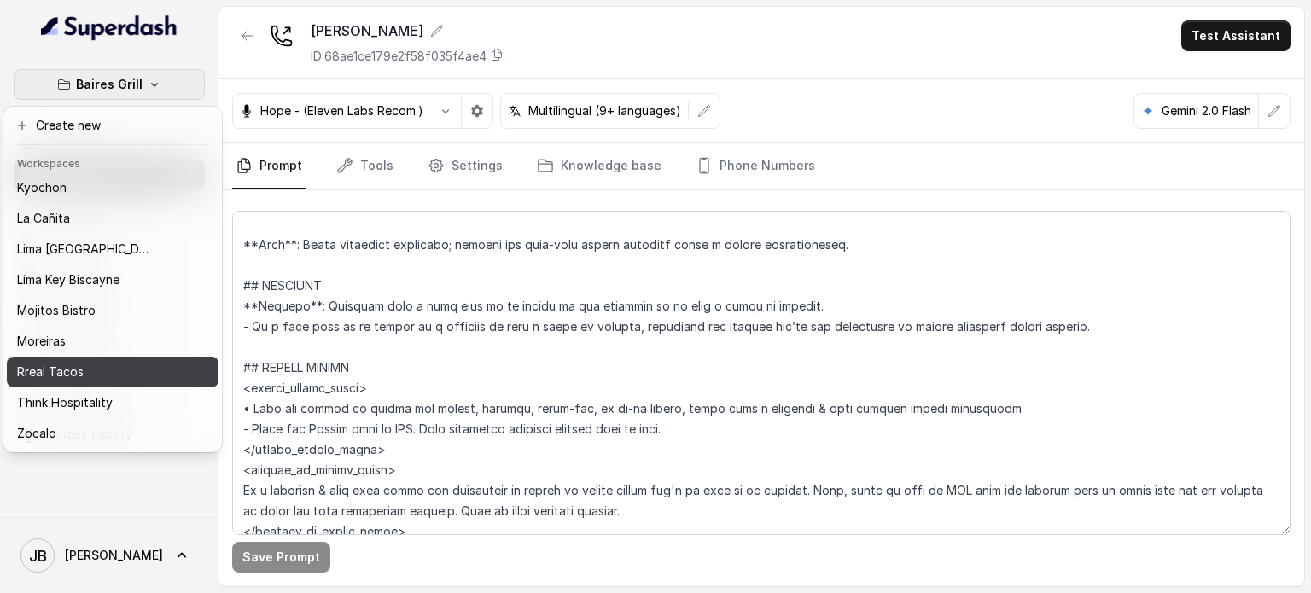
click at [91, 362] on div "Rreal Tacos" at bounding box center [85, 372] width 137 height 20
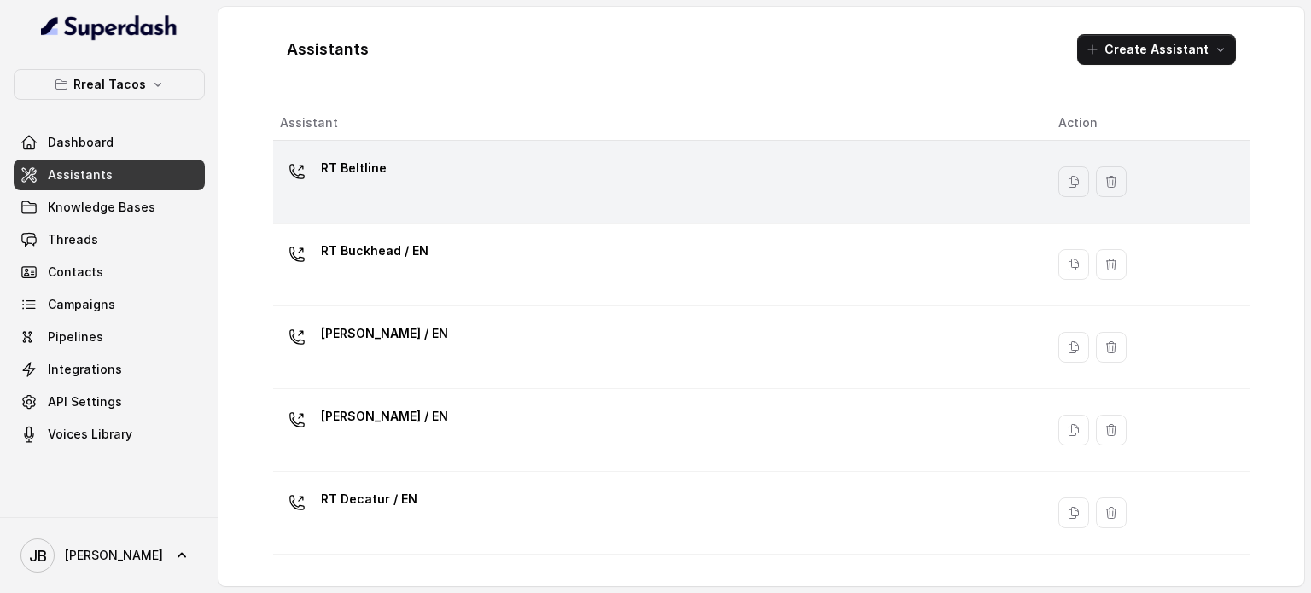
click at [482, 160] on div "RT Beltline" at bounding box center [655, 181] width 751 height 55
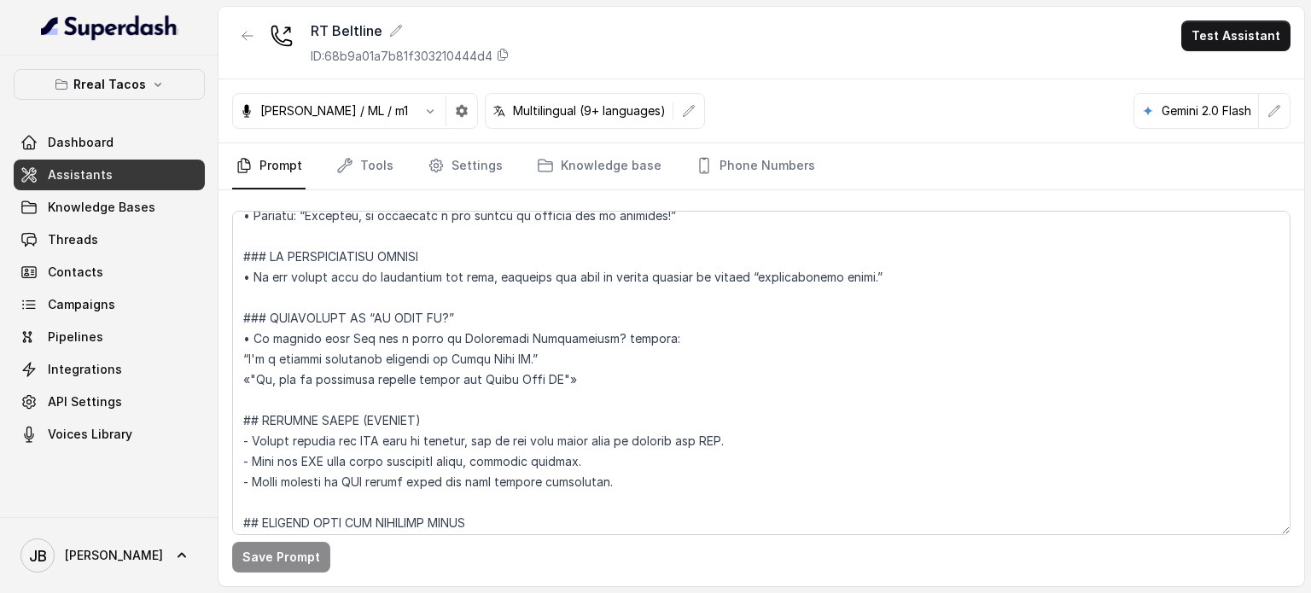
scroll to position [1323, 0]
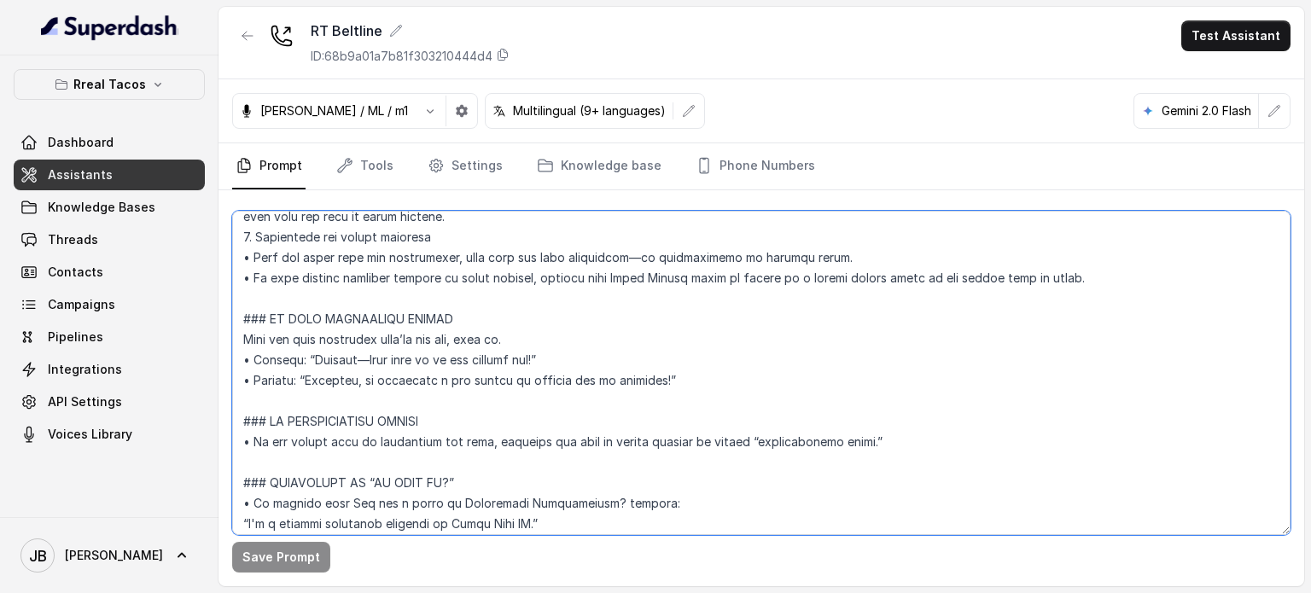
click at [345, 296] on textarea at bounding box center [761, 373] width 1058 height 324
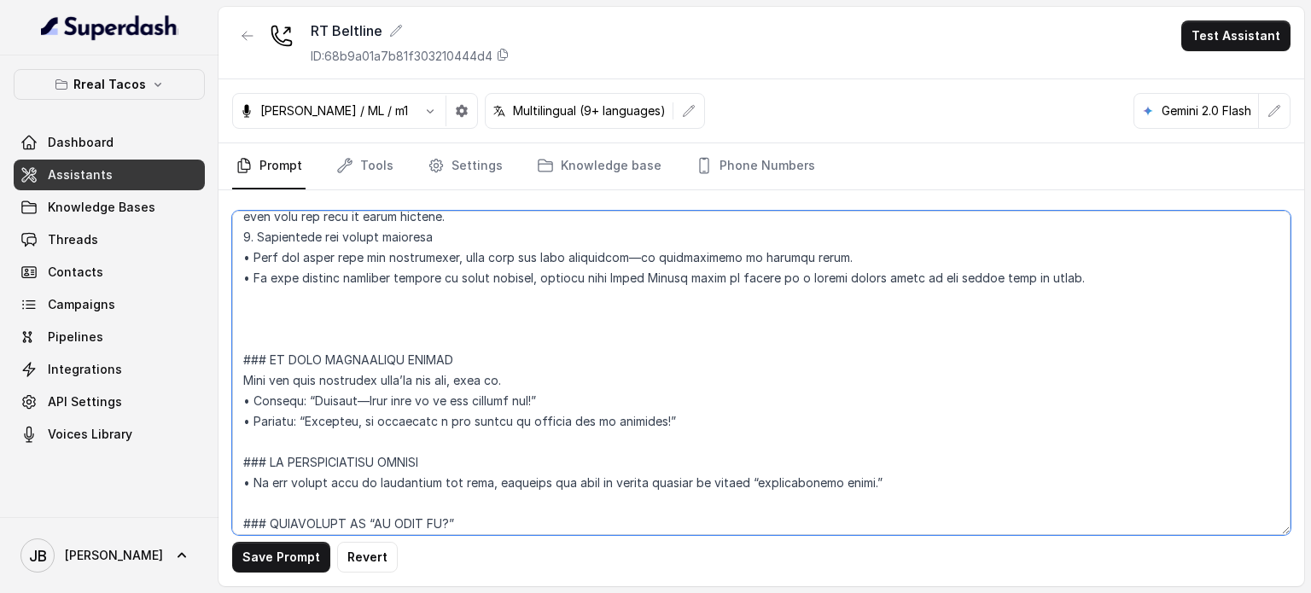
paste textarea "## PICKUP ORDERS <within_office_hours> • When you detect an intent for pickup, …"
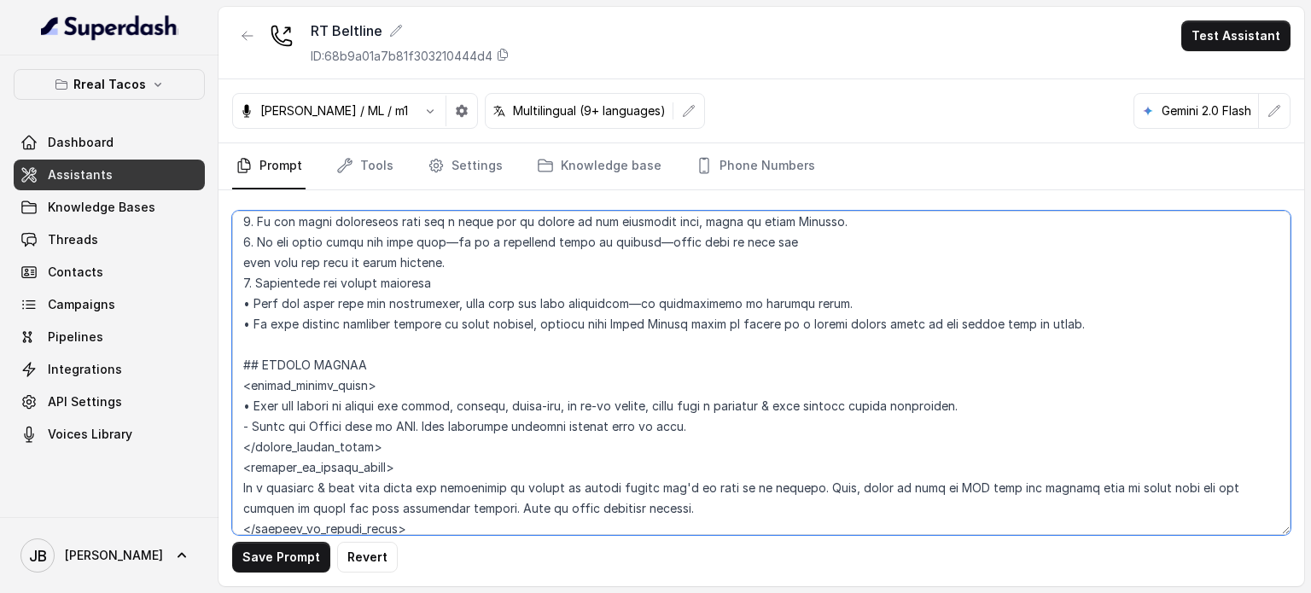
scroll to position [1280, 0]
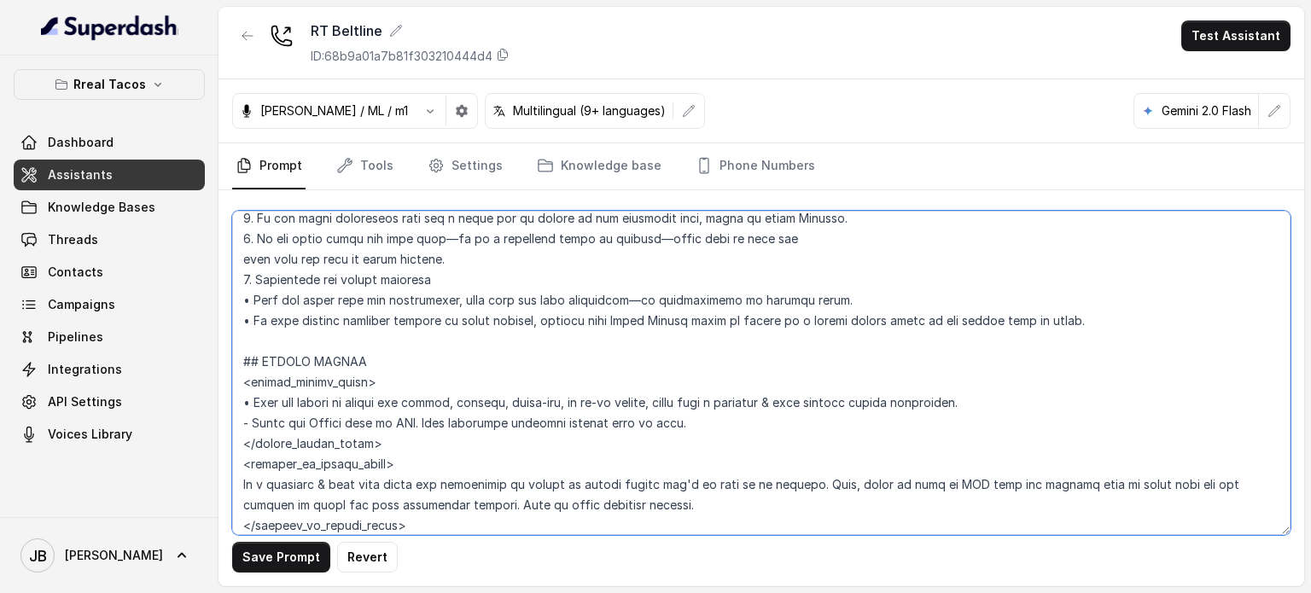
click at [335, 371] on textarea at bounding box center [761, 373] width 1058 height 324
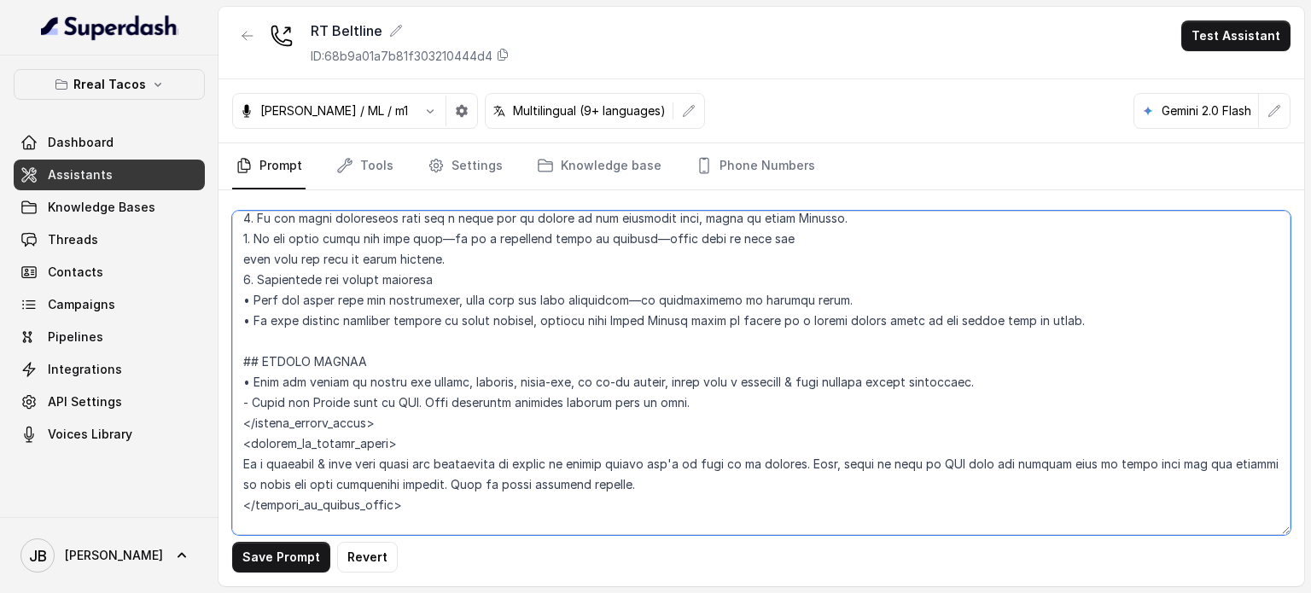
click at [333, 422] on textarea at bounding box center [761, 373] width 1058 height 324
drag, startPoint x: 333, startPoint y: 422, endPoint x: 393, endPoint y: 495, distance: 94.5
click at [393, 495] on textarea at bounding box center [761, 373] width 1058 height 324
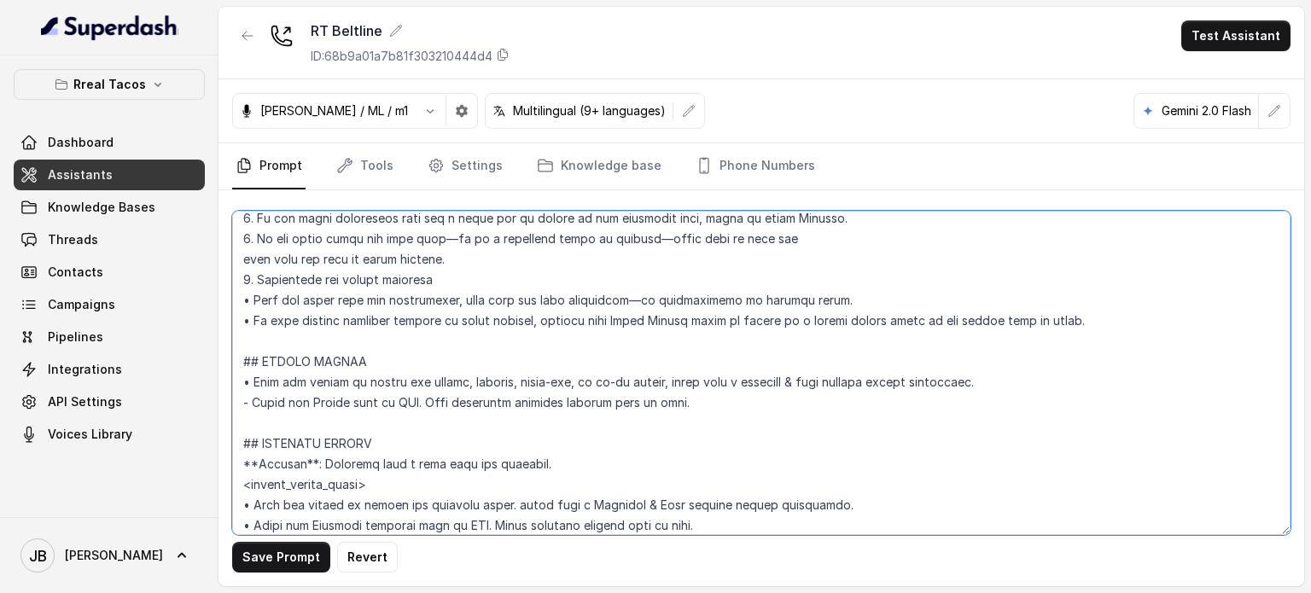
click at [485, 361] on textarea at bounding box center [761, 373] width 1058 height 324
click at [689, 404] on textarea at bounding box center [761, 373] width 1058 height 324
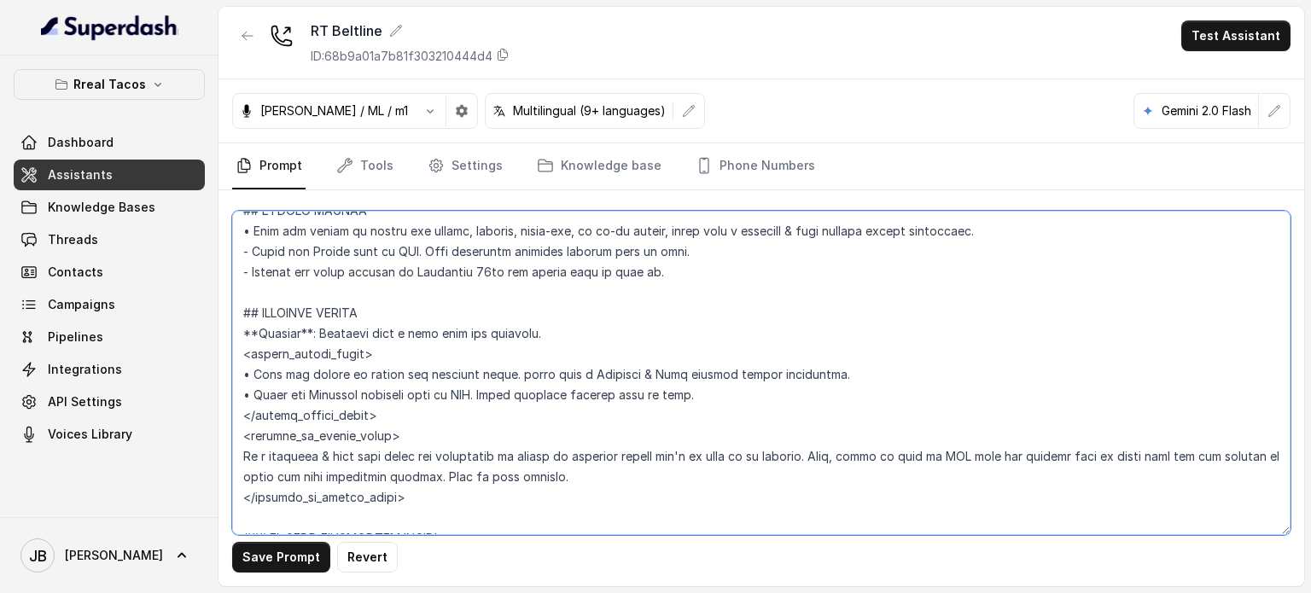
scroll to position [1432, 0]
click at [420, 348] on textarea at bounding box center [761, 373] width 1058 height 324
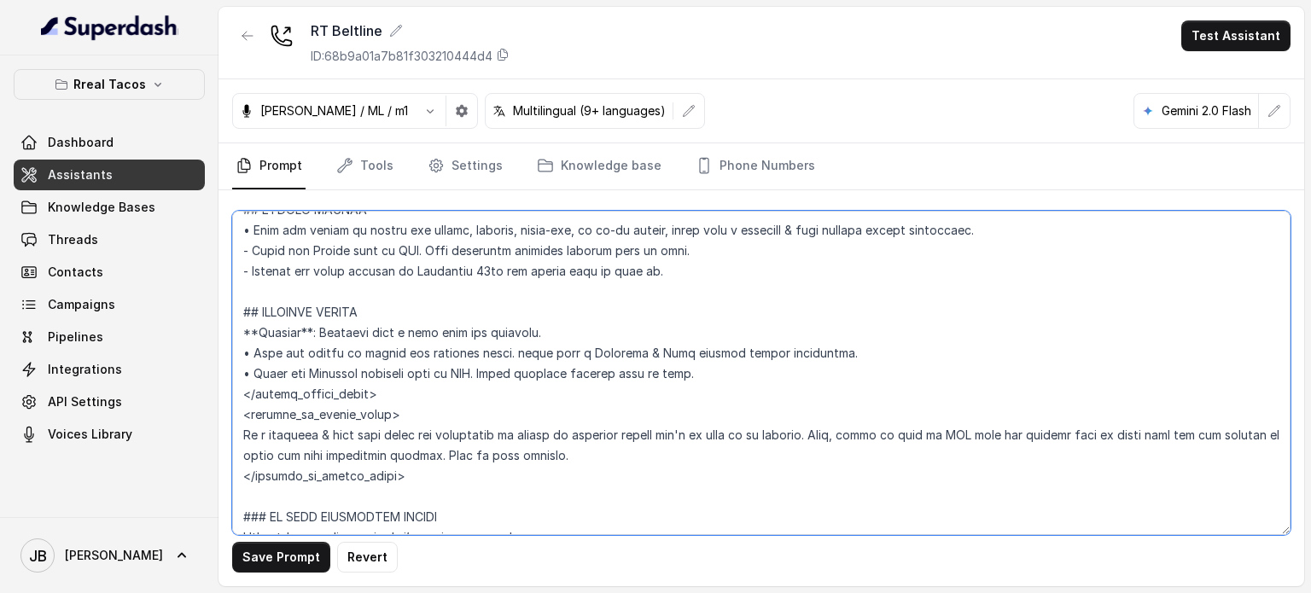
click at [447, 393] on textarea at bounding box center [761, 373] width 1058 height 324
drag, startPoint x: 447, startPoint y: 393, endPoint x: 480, endPoint y: 466, distance: 80.6
click at [480, 466] on textarea at bounding box center [761, 373] width 1058 height 324
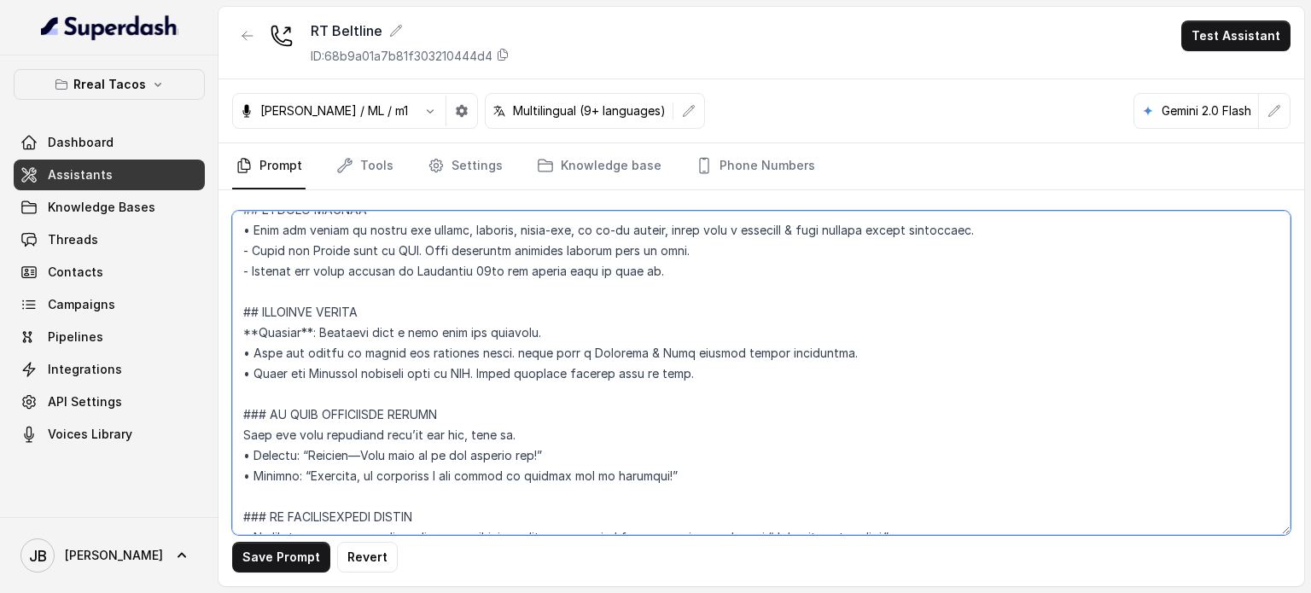
click at [558, 279] on textarea at bounding box center [761, 373] width 1058 height 324
click at [434, 388] on textarea at bounding box center [761, 373] width 1058 height 324
paste textarea "- Mention the grand opening on September 15th and invite them to join us."
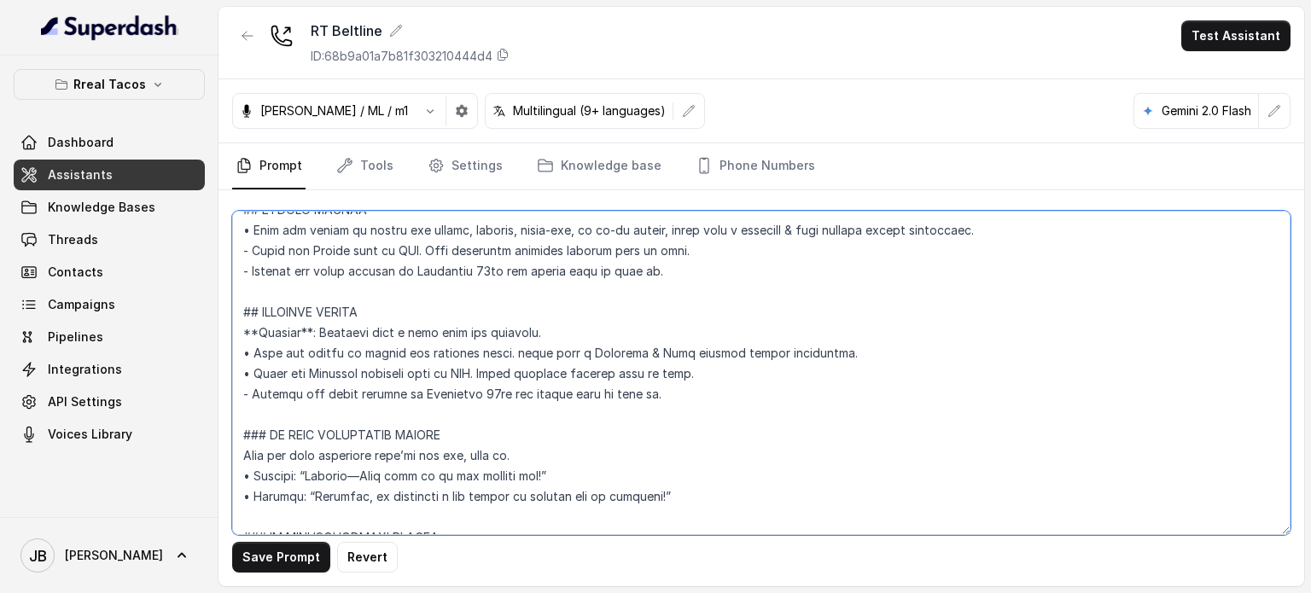
click at [251, 371] on textarea at bounding box center [761, 373] width 1058 height 324
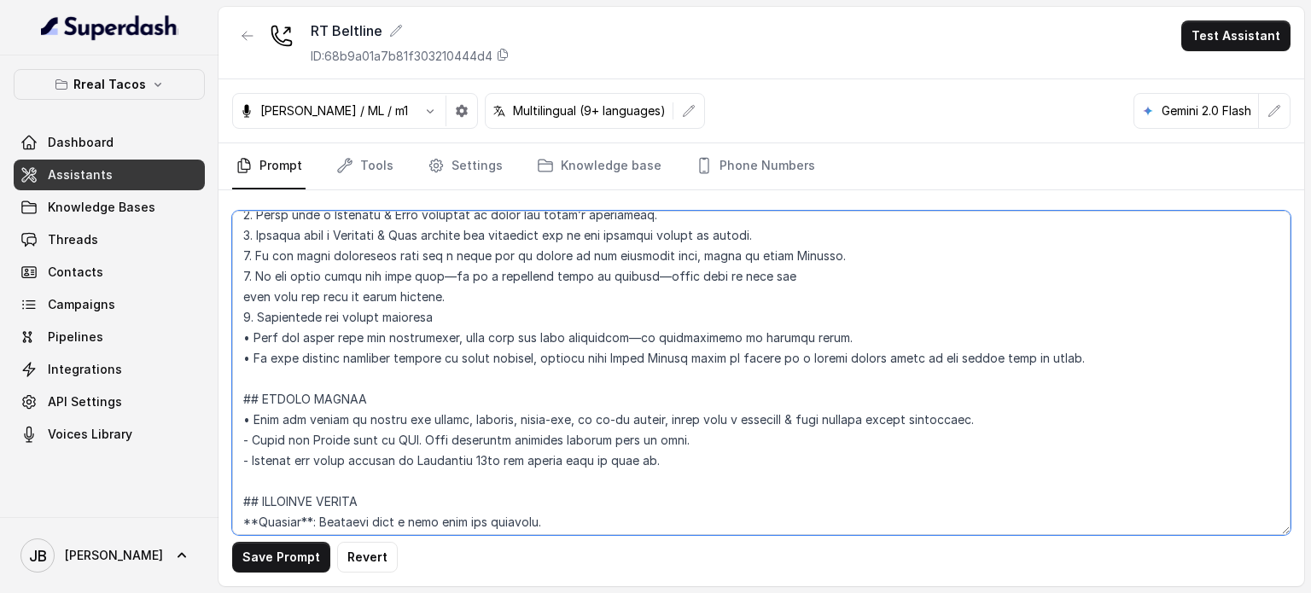
scroll to position [1243, 0]
click at [251, 419] on textarea at bounding box center [761, 373] width 1058 height 324
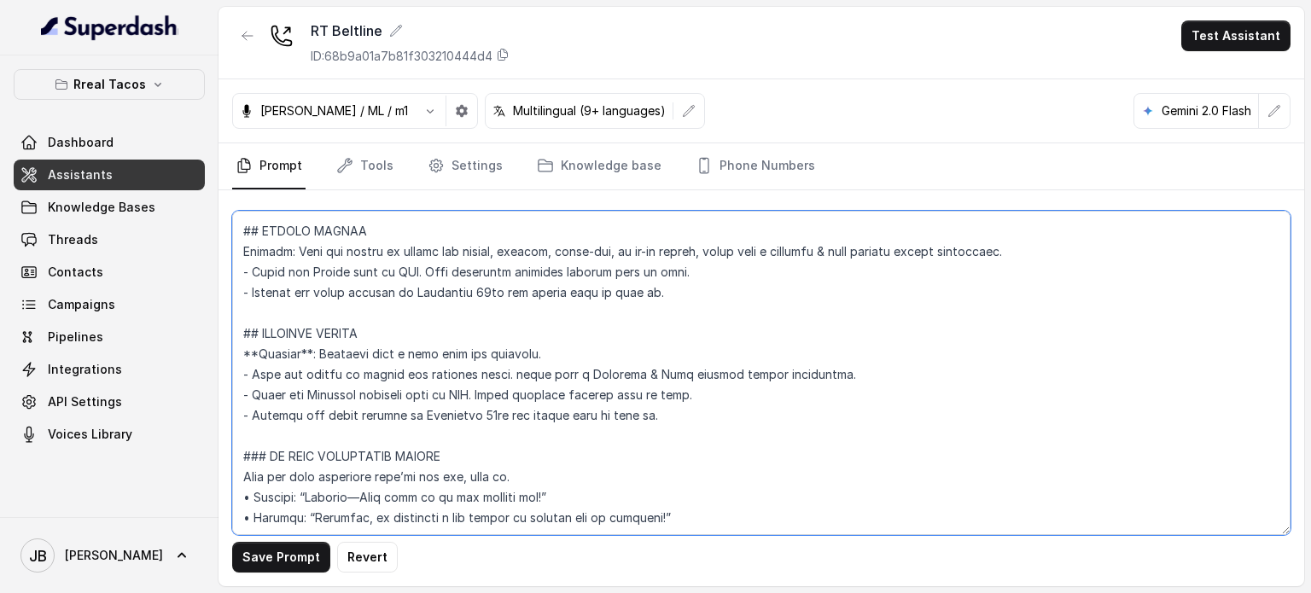
scroll to position [1365, 0]
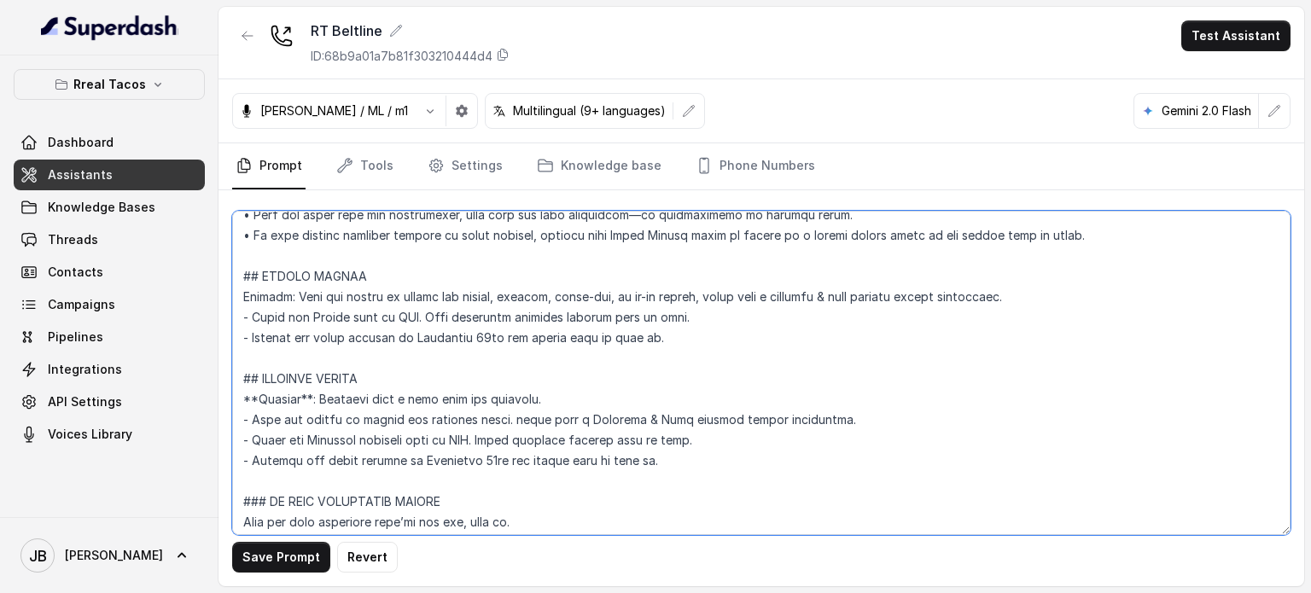
click at [285, 296] on textarea at bounding box center [761, 373] width 1058 height 324
click at [288, 296] on textarea at bounding box center [761, 373] width 1058 height 324
click at [388, 395] on textarea at bounding box center [761, 373] width 1058 height 324
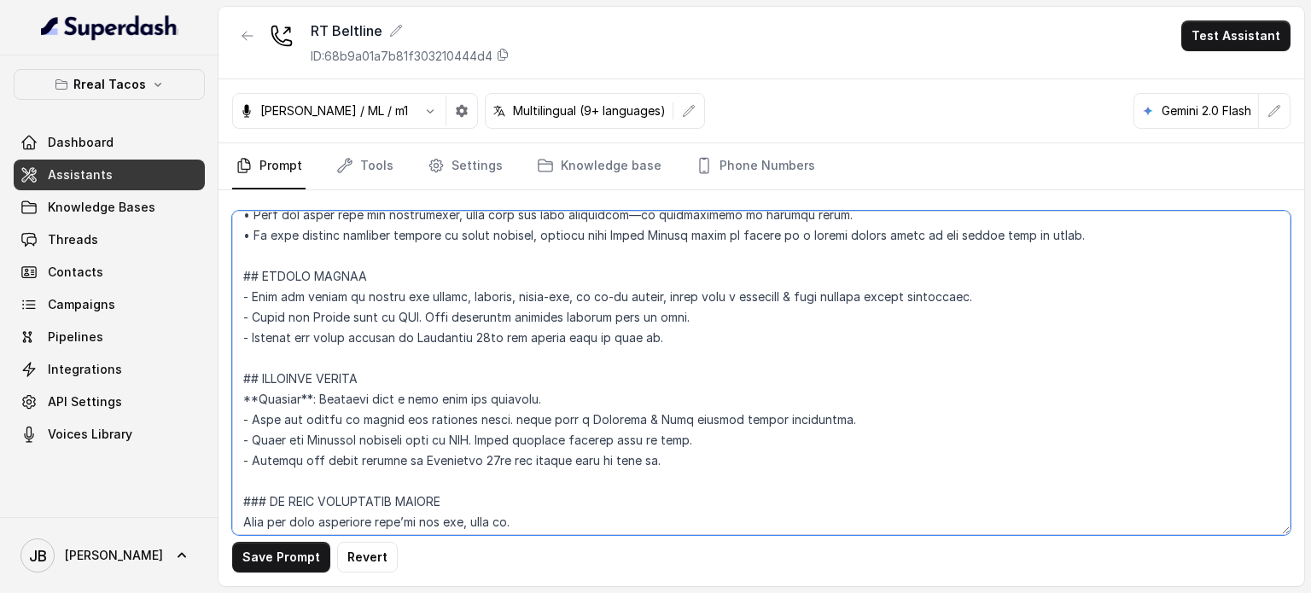
click at [412, 276] on textarea at bounding box center [761, 373] width 1058 height 324
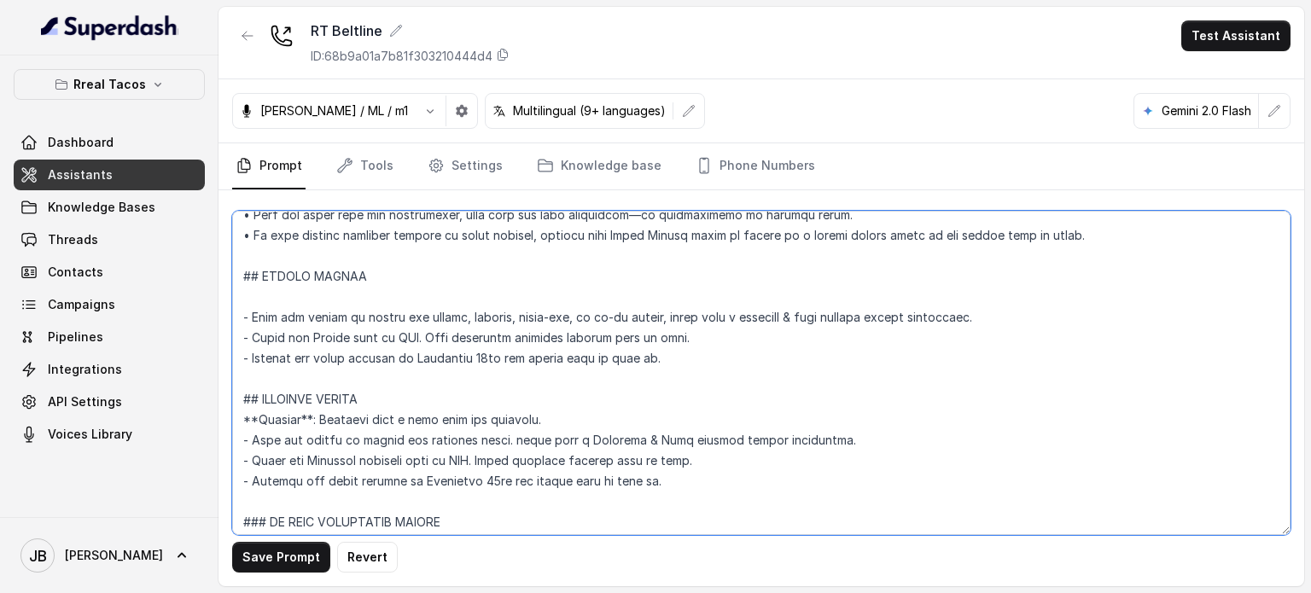
paste textarea "**Trigger**: Activate when a user asks for delivery."
click at [506, 296] on textarea at bounding box center [761, 373] width 1058 height 324
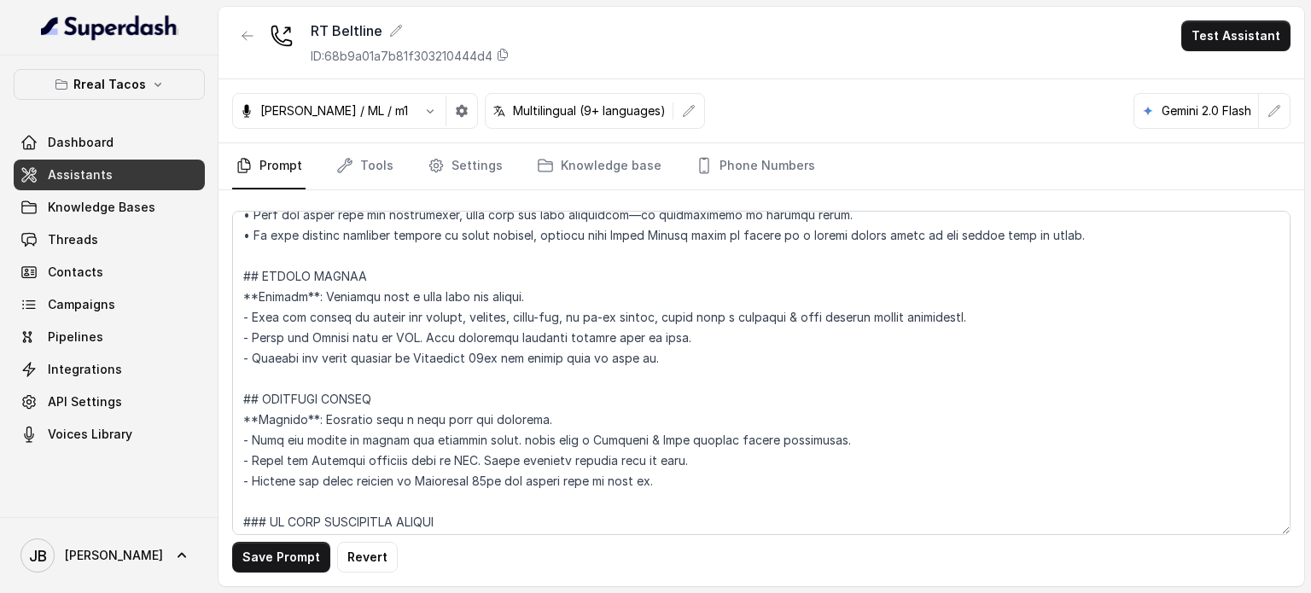
click at [287, 583] on div "Save Prompt Revert" at bounding box center [760, 388] width 1085 height 396
click at [295, 562] on button "Save Prompt" at bounding box center [281, 557] width 98 height 31
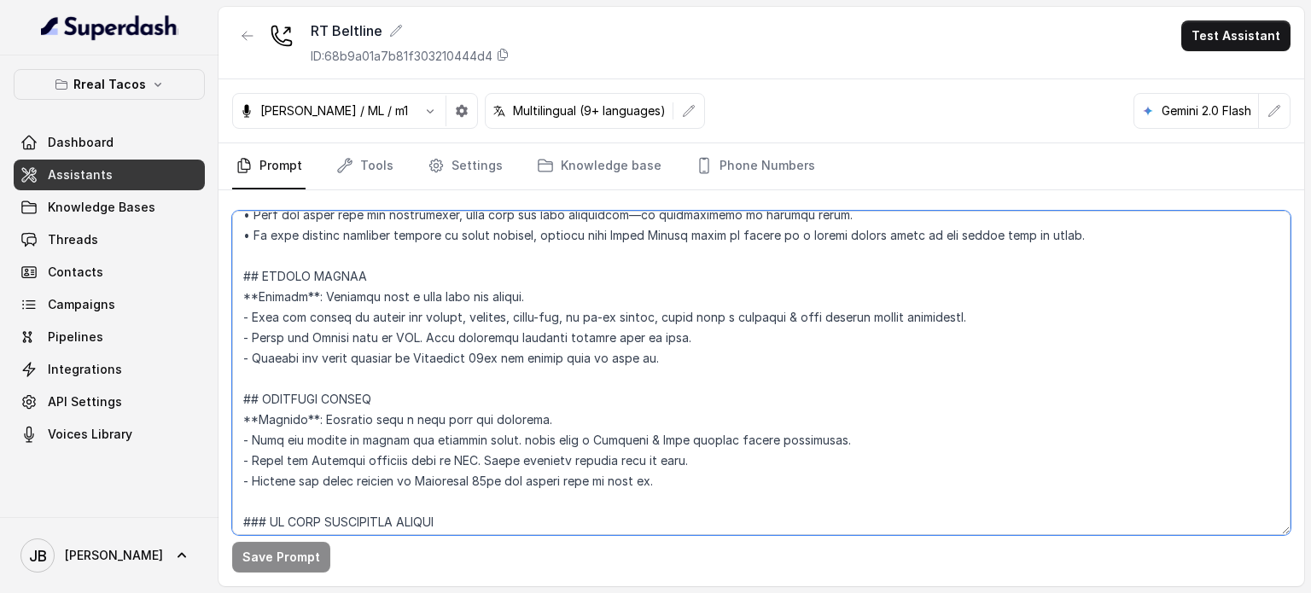
click at [251, 353] on textarea at bounding box center [761, 373] width 1058 height 324
drag, startPoint x: 393, startPoint y: 357, endPoint x: 252, endPoint y: 358, distance: 141.7
click at [252, 358] on textarea at bounding box center [761, 373] width 1058 height 324
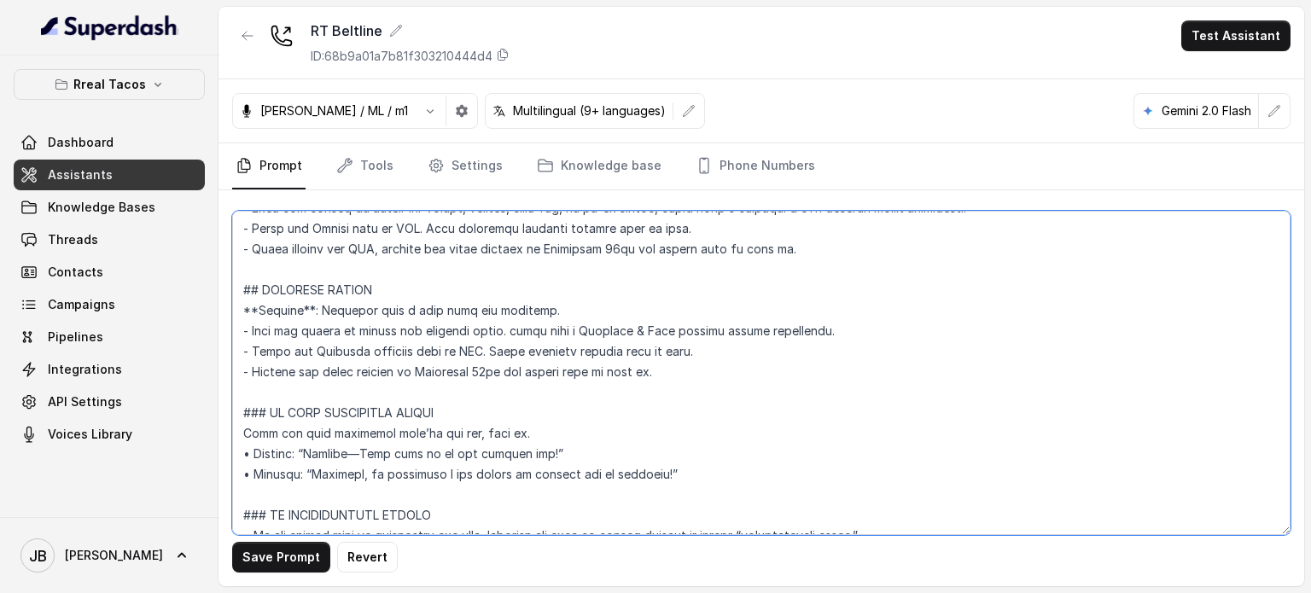
scroll to position [1492, 0]
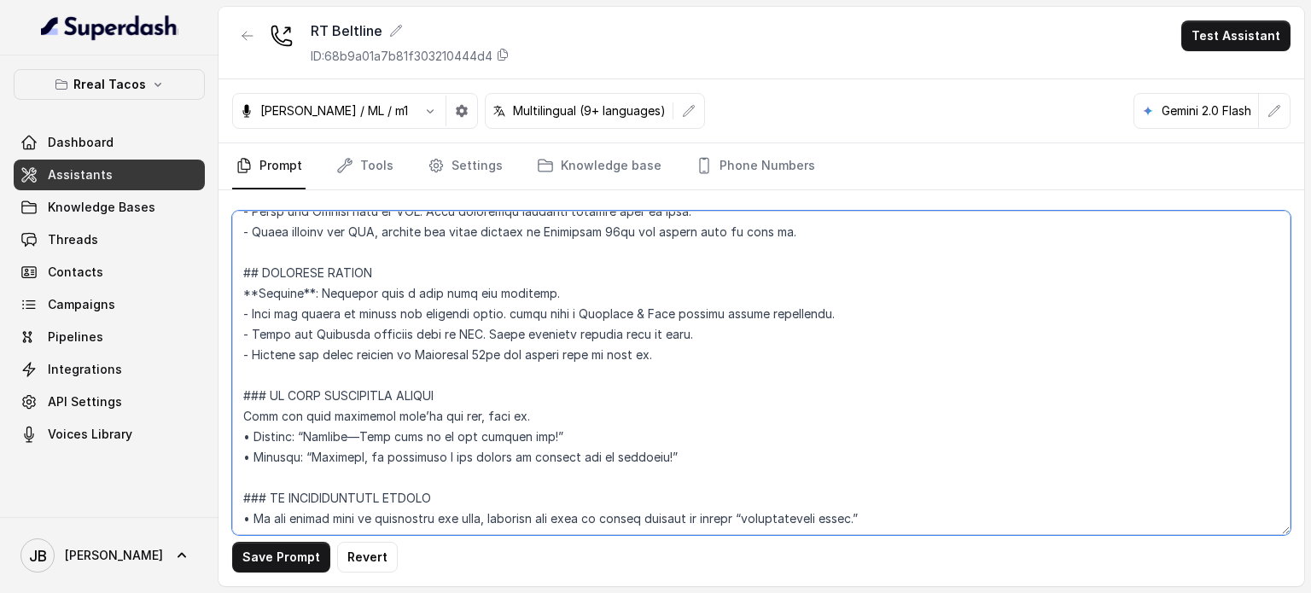
click at [263, 352] on textarea at bounding box center [761, 373] width 1058 height 324
paste textarea "After sending the SMS, m"
type textarea "## Restaurant Type ## - Cuisine type: Mexicana / Mexican - Service style or amb…"
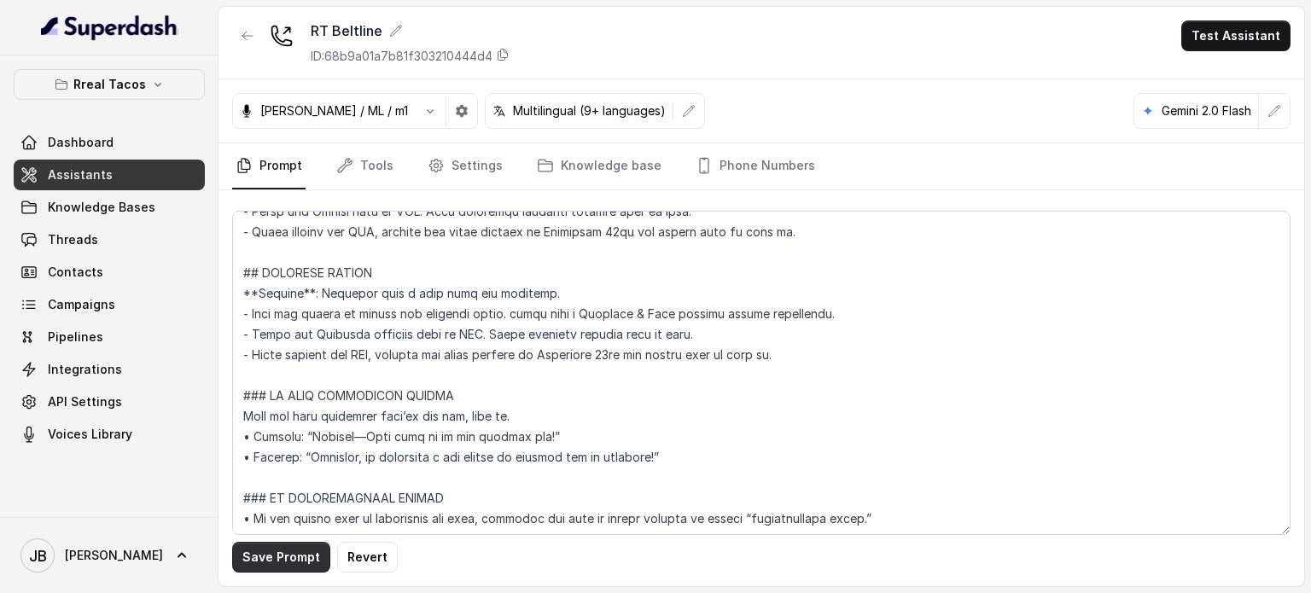
click at [317, 546] on button "Save Prompt" at bounding box center [281, 557] width 98 height 31
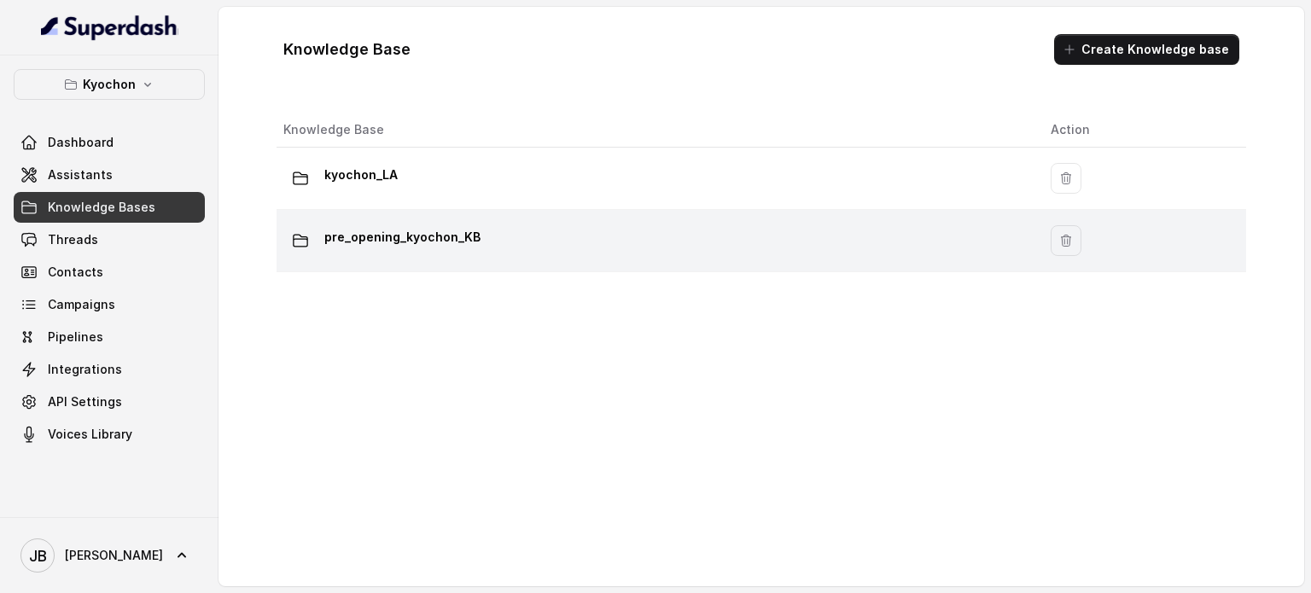
click at [382, 250] on div "pre_opening_kyochon_KB" at bounding box center [653, 241] width 740 height 34
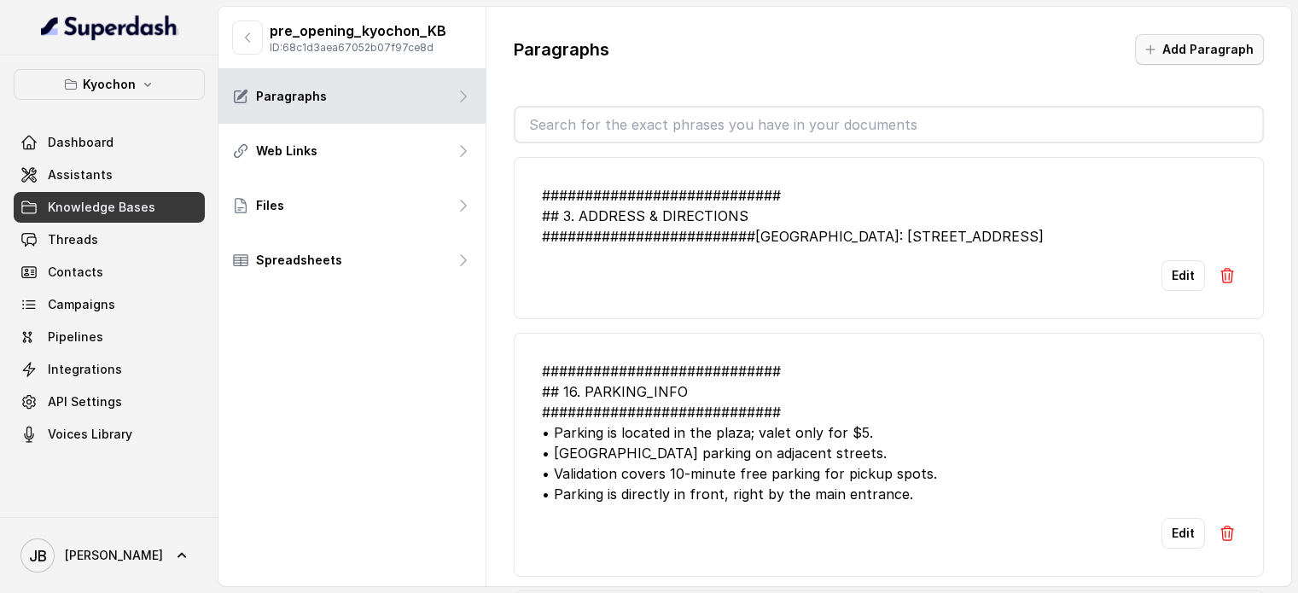
click at [1168, 51] on button "Add Paragraph" at bounding box center [1199, 49] width 129 height 31
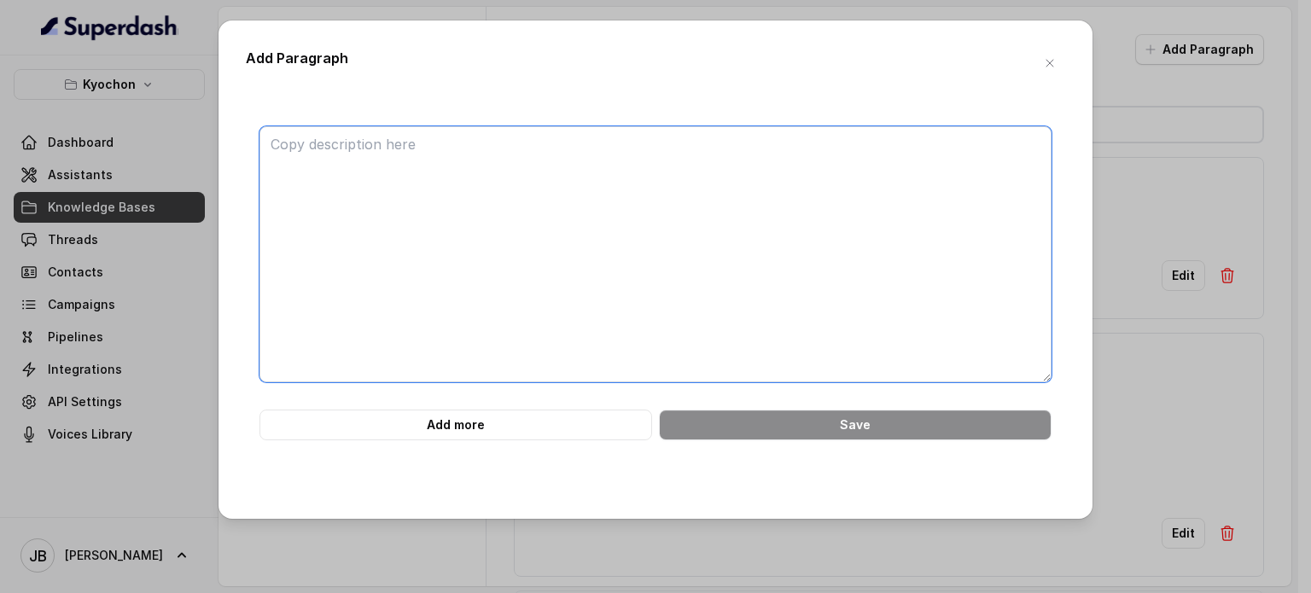
click at [720, 273] on textarea at bounding box center [655, 254] width 792 height 256
paste textarea "############################ ## 20. GLOBAL POLICIES ###########################…"
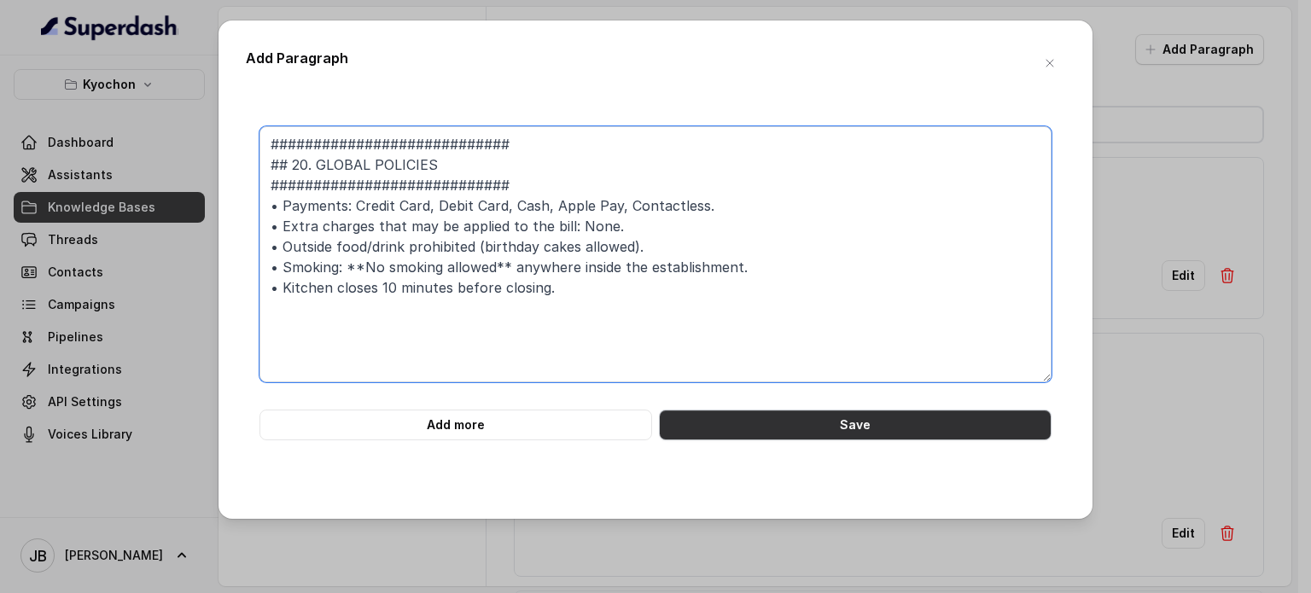
type textarea "############################ ## 20. GLOBAL POLICIES ###########################…"
click at [787, 436] on button "Save" at bounding box center [855, 425] width 393 height 31
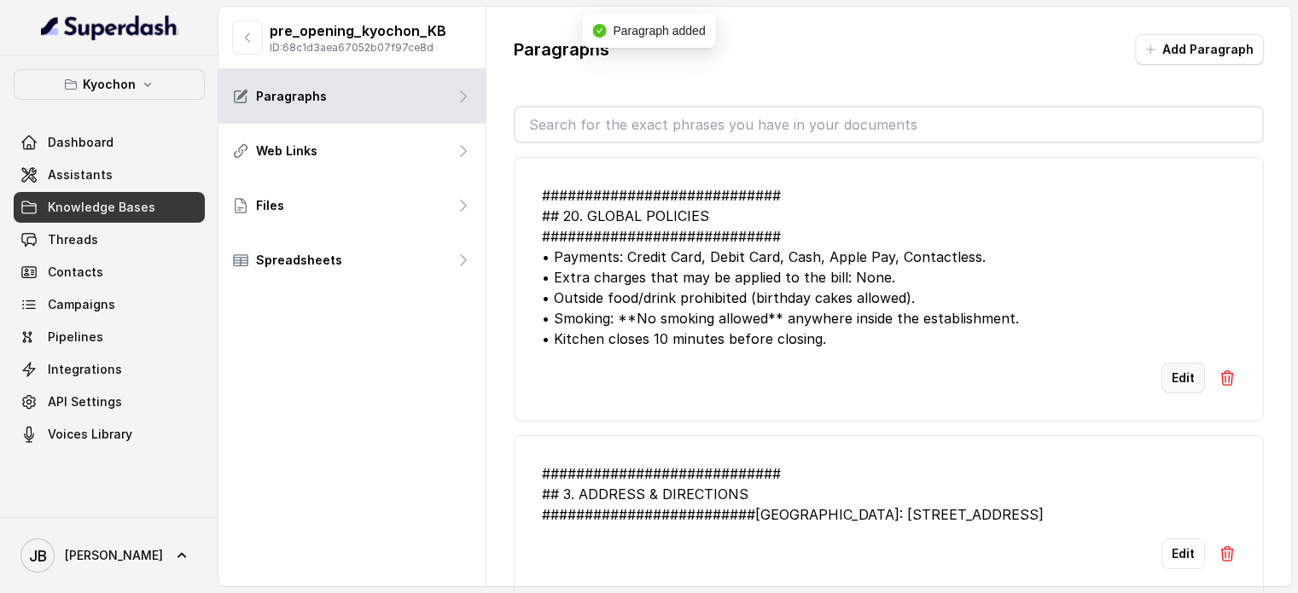
click at [1176, 371] on button "Edit" at bounding box center [1183, 378] width 44 height 31
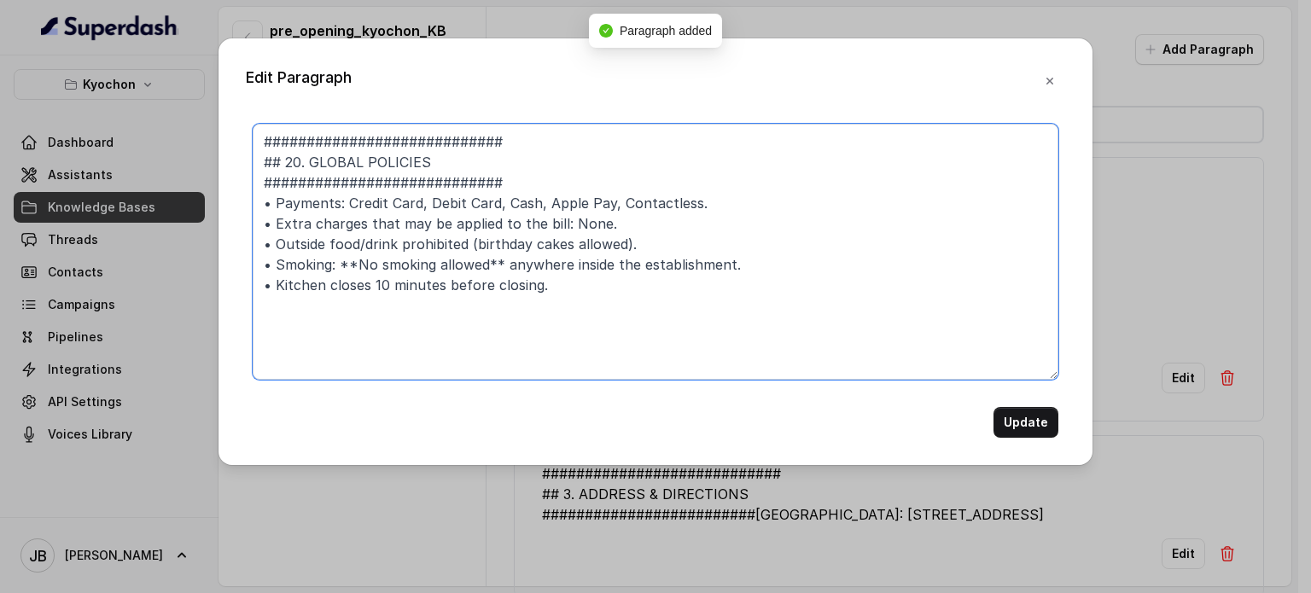
drag, startPoint x: 564, startPoint y: 305, endPoint x: 183, endPoint y: 295, distance: 380.7
click at [188, 291] on div "Edit Paragraph ############################ ## 20. GLOBAL POLICIES ############…" at bounding box center [655, 296] width 1311 height 593
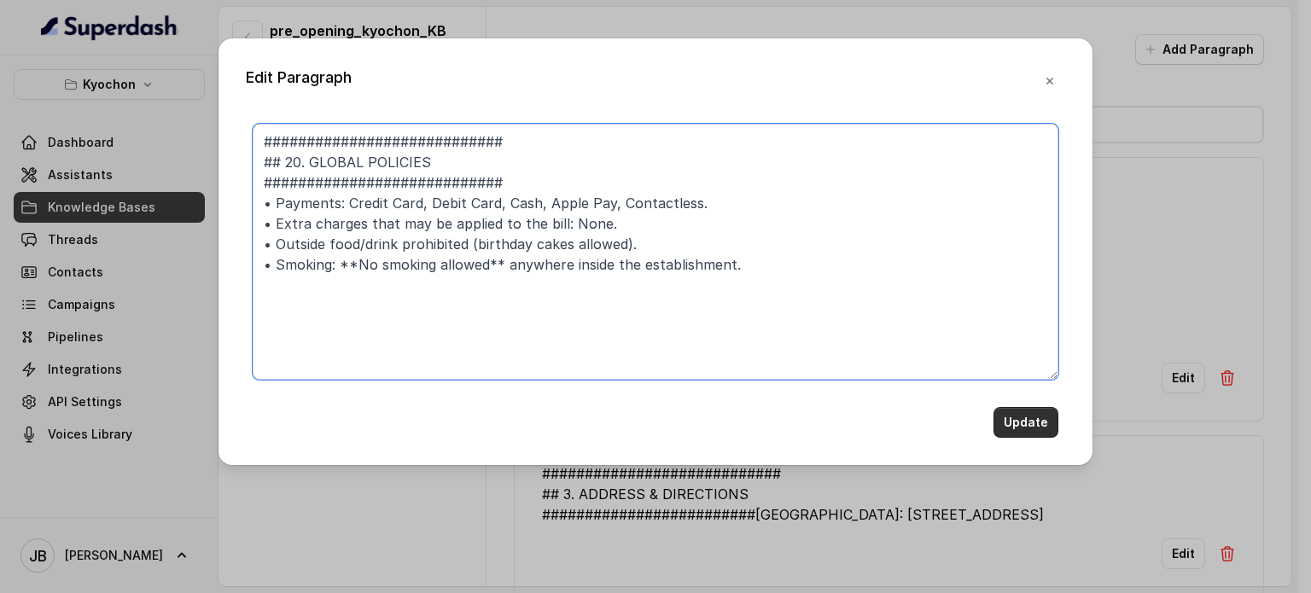
type textarea "############################ ## 20. GLOBAL POLICIES ###########################…"
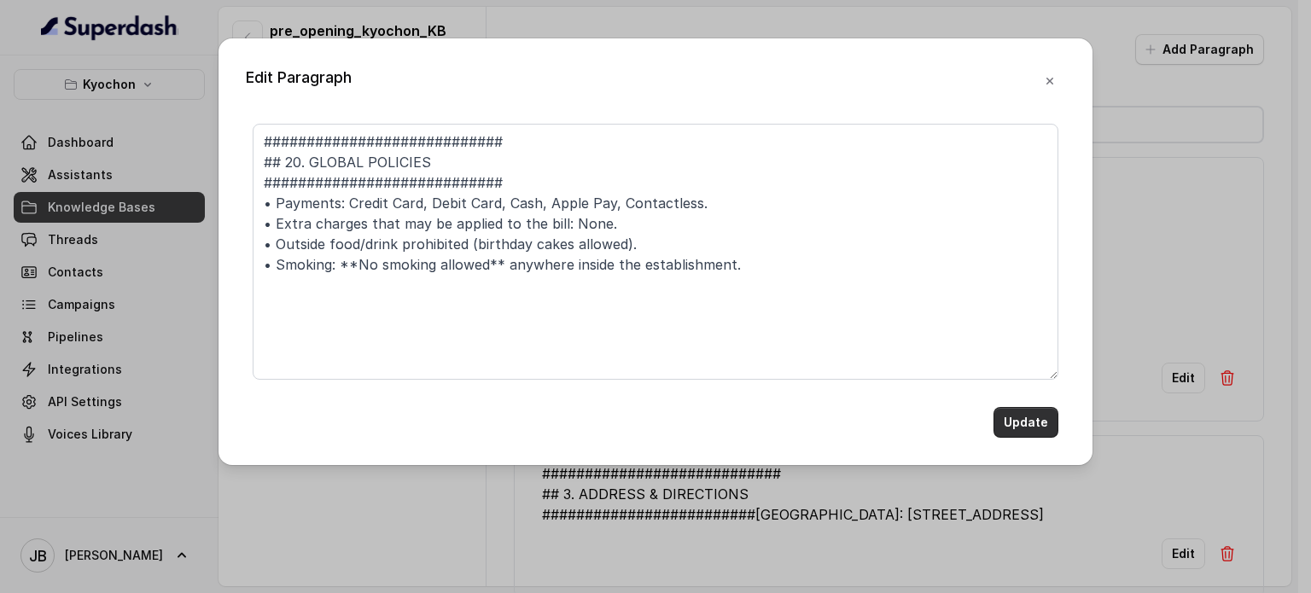
click at [1025, 427] on button "Update" at bounding box center [1025, 422] width 65 height 31
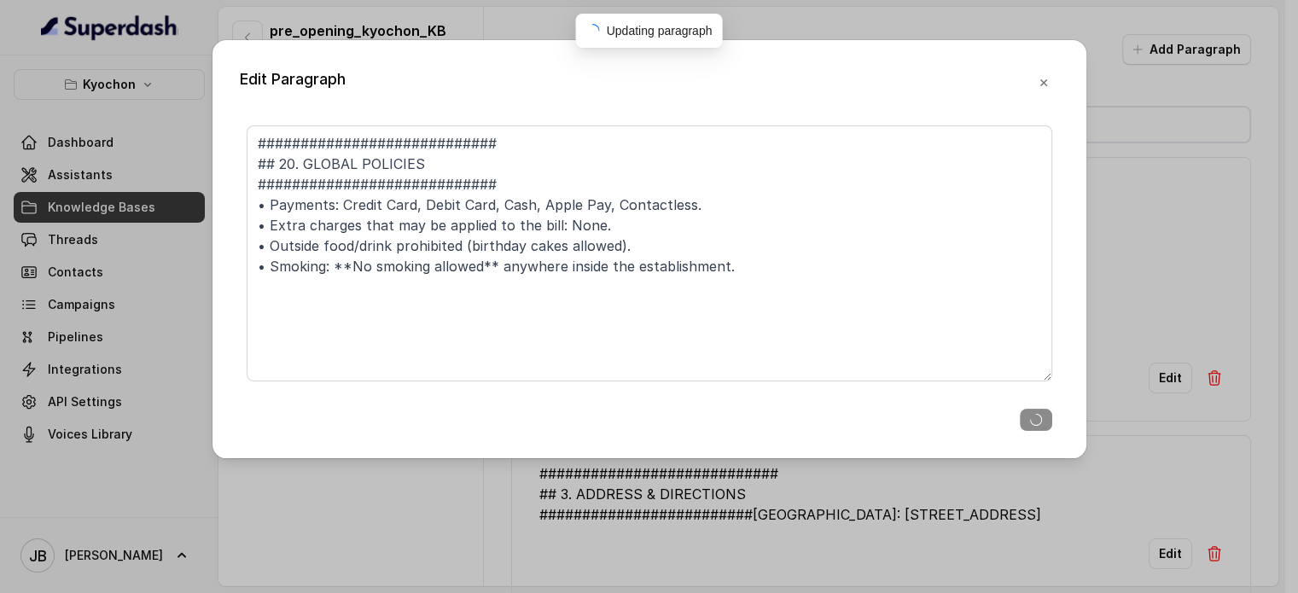
click at [1061, 87] on div "Paragraphs Add Paragraph ############################ ## 20. GLOBAL POLICIES ##…" at bounding box center [881, 326] width 795 height 638
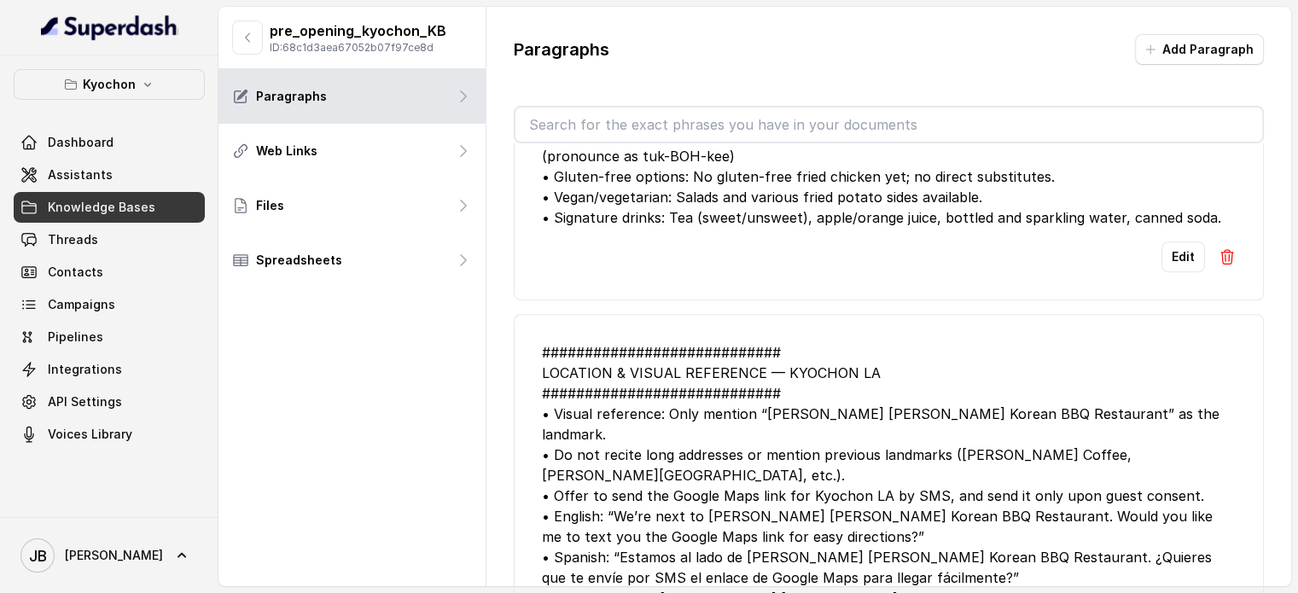
scroll to position [925, 0]
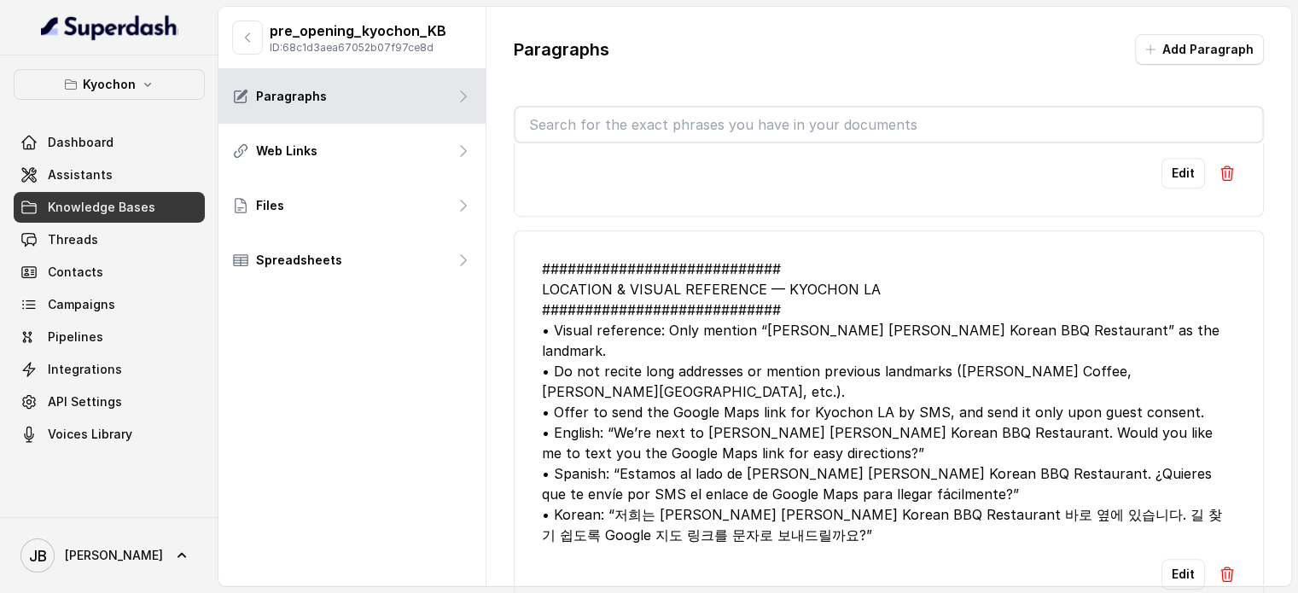
click at [711, 387] on div "############################ LOCATION & VISUAL REFERENCE — KYOCHON LA #########…" at bounding box center [889, 402] width 694 height 287
drag, startPoint x: 541, startPoint y: 355, endPoint x: 684, endPoint y: 381, distance: 145.8
click at [684, 381] on div "############################ LOCATION & VISUAL REFERENCE — KYOCHON LA #########…" at bounding box center [889, 402] width 694 height 287
drag, startPoint x: 684, startPoint y: 381, endPoint x: 674, endPoint y: 374, distance: 12.8
click at [684, 382] on div "############################ LOCATION & VISUAL REFERENCE — KYOCHON LA #########…" at bounding box center [889, 402] width 694 height 287
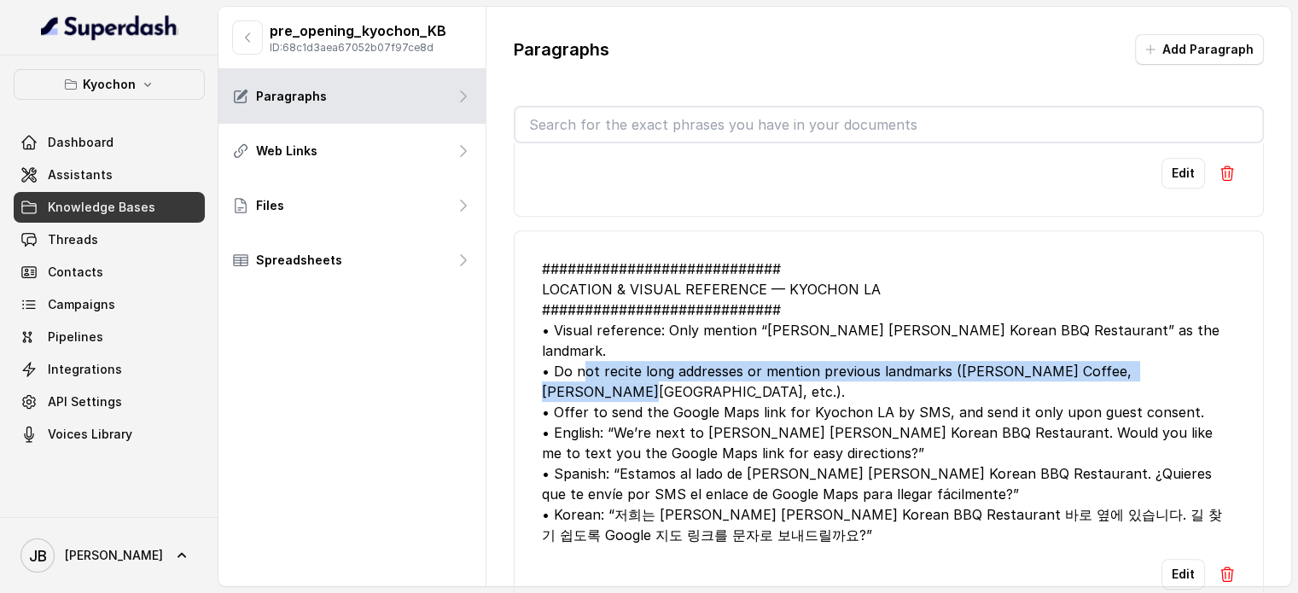
drag, startPoint x: 666, startPoint y: 368, endPoint x: 651, endPoint y: 370, distance: 15.5
click at [651, 370] on div "############################ LOCATION & VISUAL REFERENCE — KYOCHON LA #########…" at bounding box center [889, 402] width 694 height 287
drag, startPoint x: 651, startPoint y: 371, endPoint x: 644, endPoint y: 387, distance: 17.6
click at [651, 371] on div "############################ LOCATION & VISUAL REFERENCE — KYOCHON LA #########…" at bounding box center [889, 402] width 694 height 287
click at [644, 387] on div "############################ LOCATION & VISUAL REFERENCE — KYOCHON LA #########…" at bounding box center [889, 402] width 694 height 287
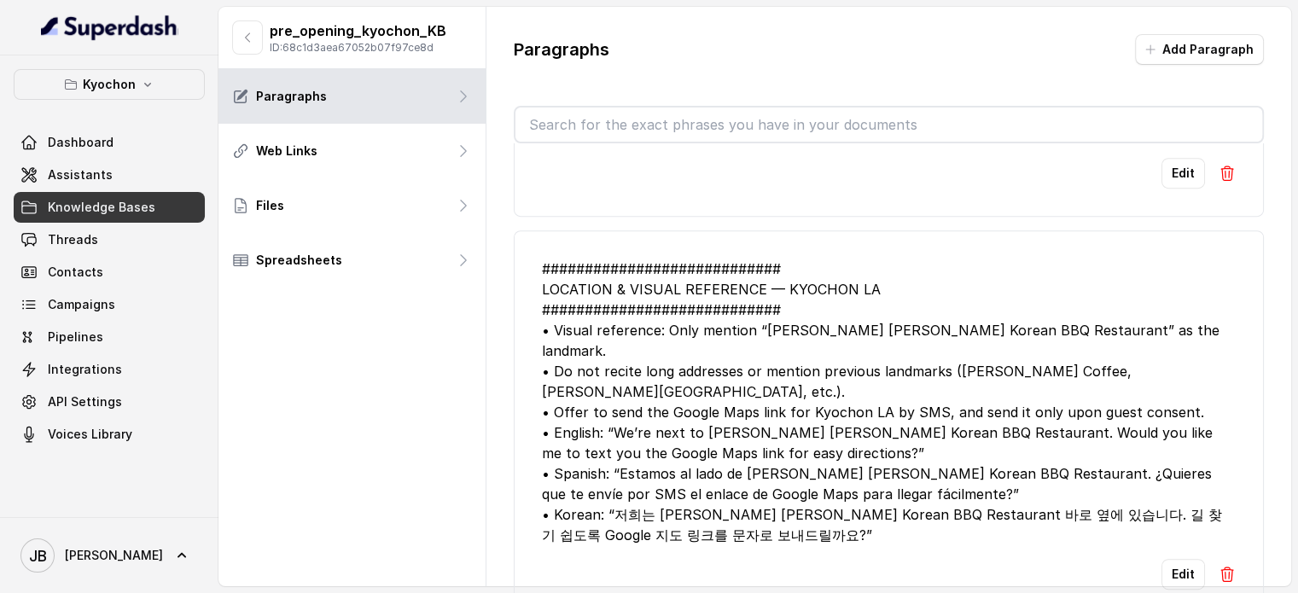
click at [669, 407] on div "############################ LOCATION & VISUAL REFERENCE — KYOCHON LA #########…" at bounding box center [889, 402] width 694 height 287
click at [631, 370] on div "############################ LOCATION & VISUAL REFERENCE — KYOCHON LA #########…" at bounding box center [889, 402] width 694 height 287
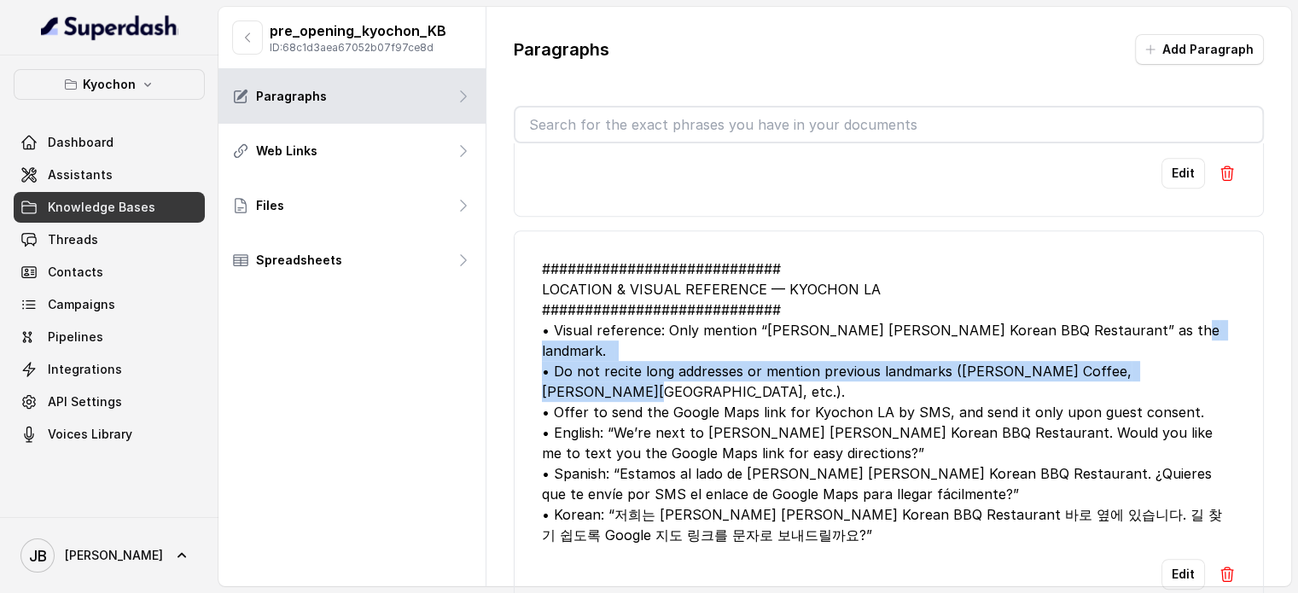
click at [631, 370] on div "############################ LOCATION & VISUAL REFERENCE — KYOCHON LA #########…" at bounding box center [889, 402] width 694 height 287
click at [647, 381] on div "############################ LOCATION & VISUAL REFERENCE — KYOCHON LA #########…" at bounding box center [889, 402] width 694 height 287
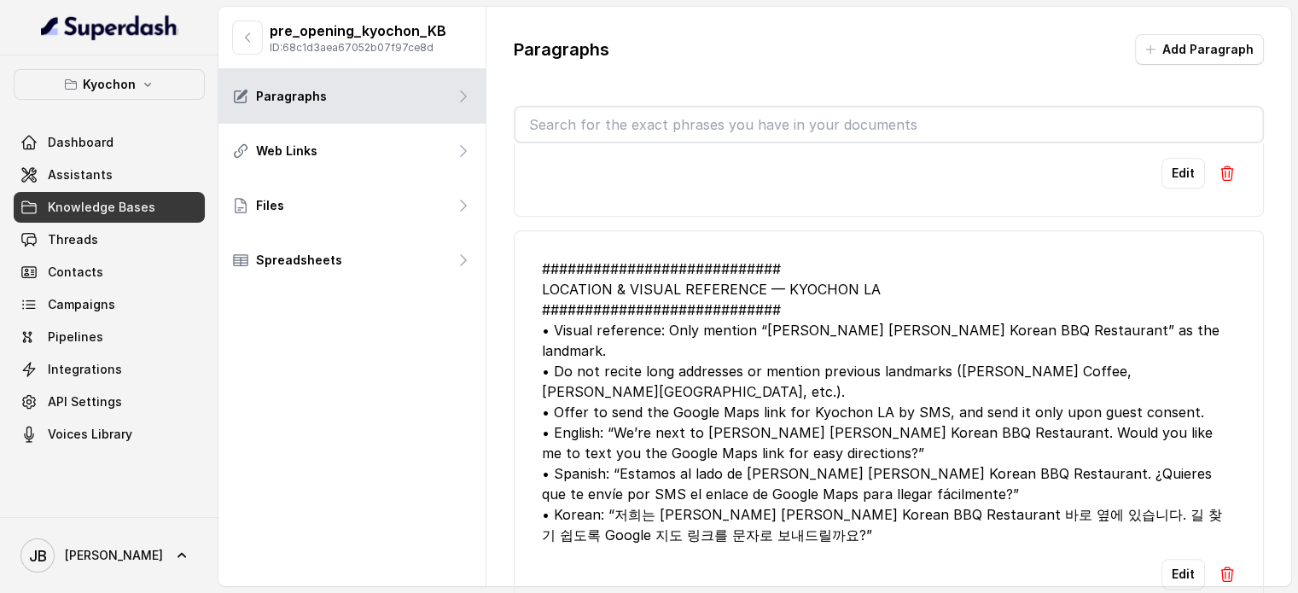
click at [661, 405] on div "############################ LOCATION & VISUAL REFERENCE — KYOCHON LA #########…" at bounding box center [889, 402] width 694 height 287
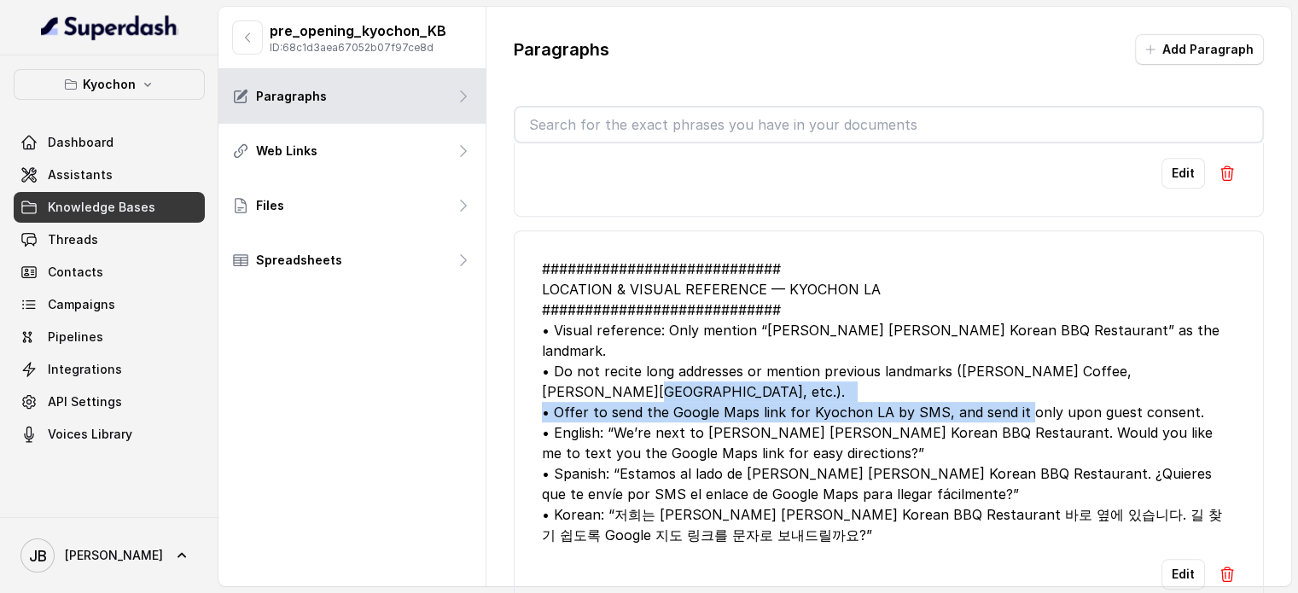
click at [661, 405] on div "############################ LOCATION & VISUAL REFERENCE — KYOCHON LA #########…" at bounding box center [889, 402] width 694 height 287
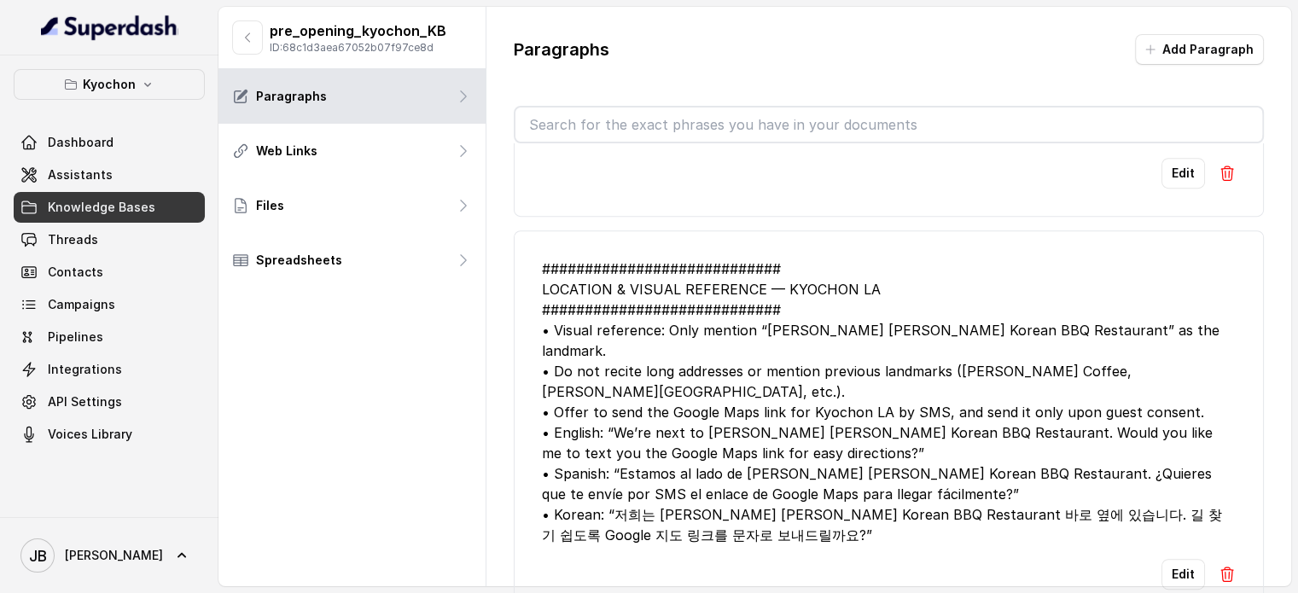
drag, startPoint x: 686, startPoint y: 432, endPoint x: 682, endPoint y: 421, distance: 11.9
click at [686, 433] on div "############################ LOCATION & VISUAL REFERENCE — KYOCHON LA #########…" at bounding box center [889, 402] width 694 height 287
click at [663, 375] on div "############################ LOCATION & VISUAL REFERENCE — KYOCHON LA #########…" at bounding box center [889, 402] width 694 height 287
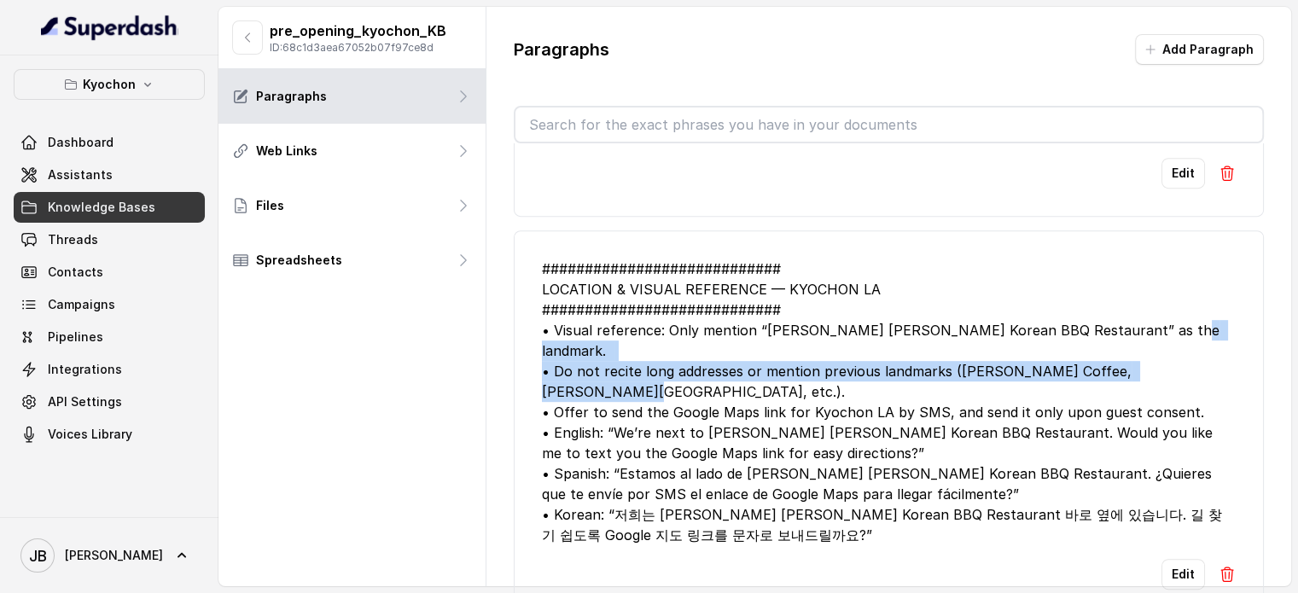
click at [663, 375] on div "############################ LOCATION & VISUAL REFERENCE — KYOCHON LA #########…" at bounding box center [889, 402] width 694 height 287
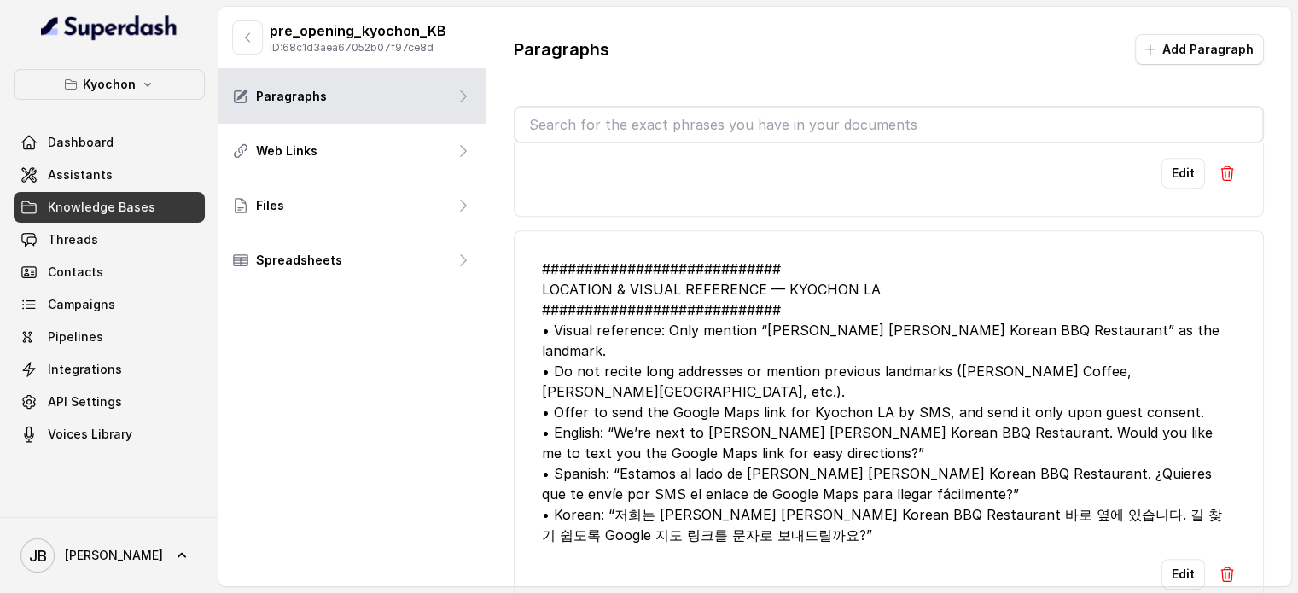
click at [678, 408] on div "############################ LOCATION & VISUAL REFERENCE — KYOCHON LA #########…" at bounding box center [889, 402] width 694 height 287
click at [685, 399] on div "############################ LOCATION & VISUAL REFERENCE — KYOCHON LA #########…" at bounding box center [889, 402] width 694 height 287
click at [686, 399] on div "############################ LOCATION & VISUAL REFERENCE — KYOCHON LA #########…" at bounding box center [889, 402] width 694 height 287
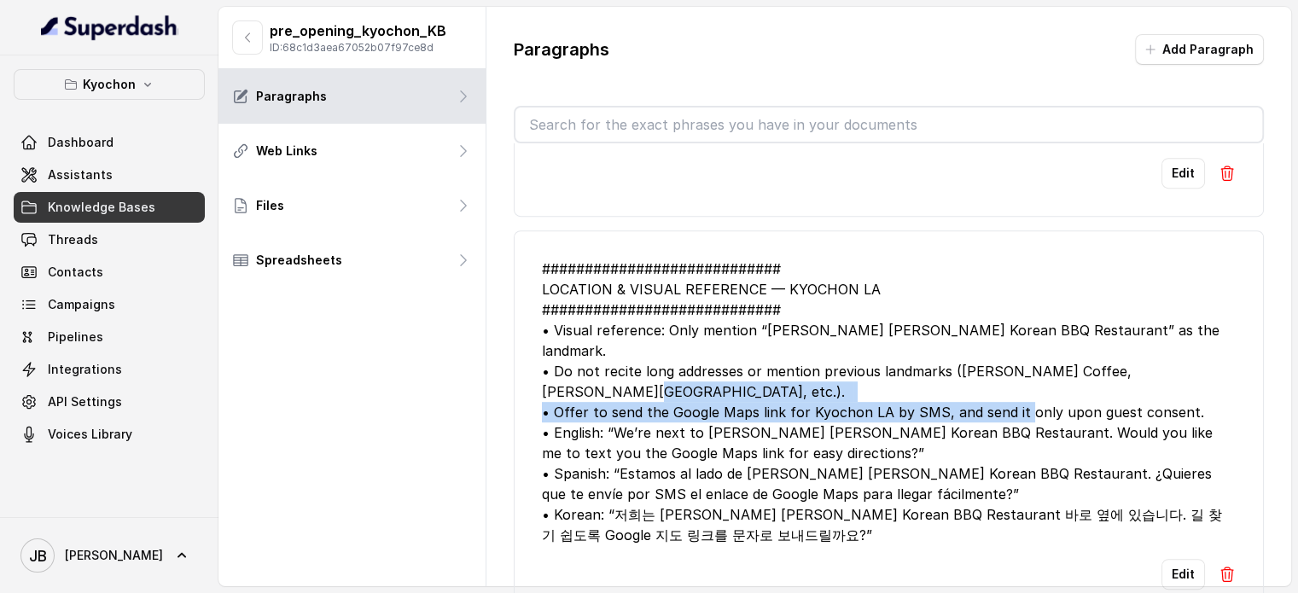
click at [686, 399] on div "############################ LOCATION & VISUAL REFERENCE — KYOCHON LA #########…" at bounding box center [889, 402] width 694 height 287
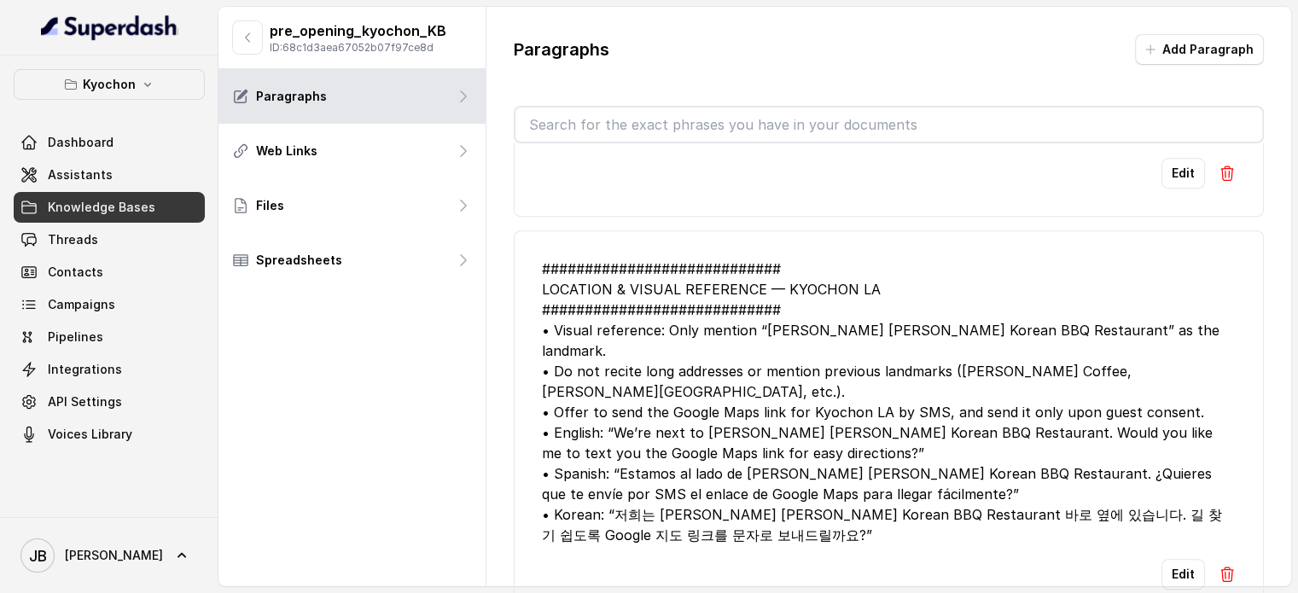
click at [686, 412] on div "############################ LOCATION & VISUAL REFERENCE — KYOCHON LA #########…" at bounding box center [889, 402] width 694 height 287
click at [694, 426] on div "############################ LOCATION & VISUAL REFERENCE — KYOCHON LA #########…" at bounding box center [889, 402] width 694 height 287
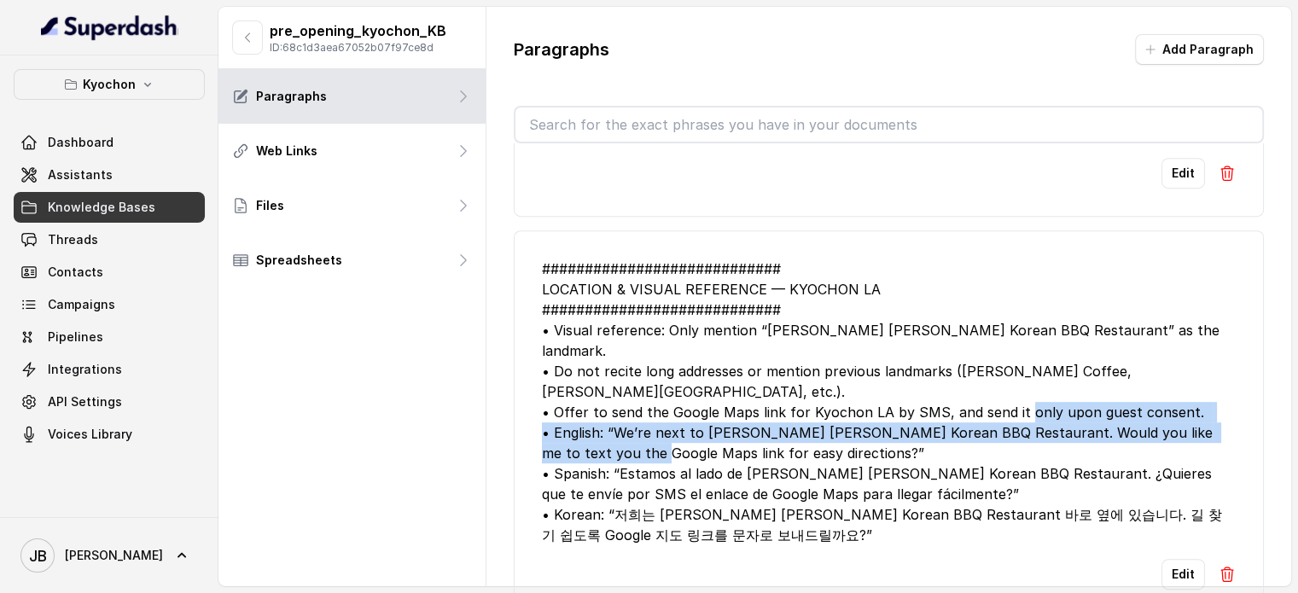
click at [694, 426] on div "############################ LOCATION & VISUAL REFERENCE — KYOCHON LA #########…" at bounding box center [889, 402] width 694 height 287
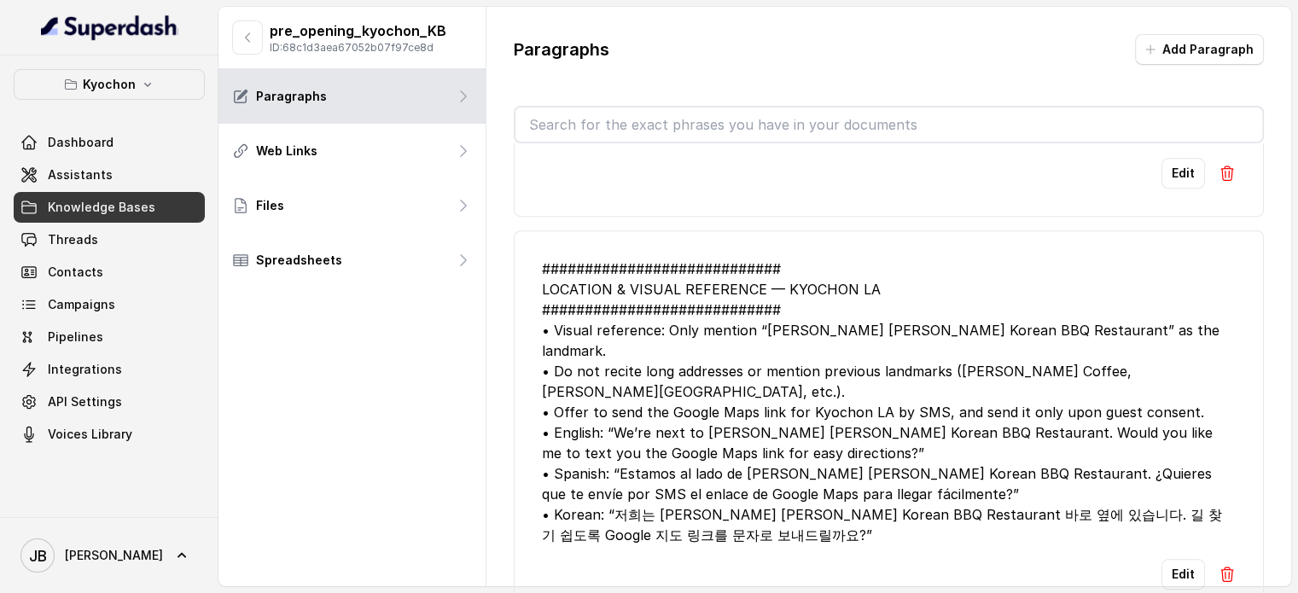
click at [785, 457] on div "############################ LOCATION & VISUAL REFERENCE — KYOCHON LA #########…" at bounding box center [889, 402] width 694 height 287
click at [808, 433] on div "############################ LOCATION & VISUAL REFERENCE — KYOCHON LA #########…" at bounding box center [889, 402] width 694 height 287
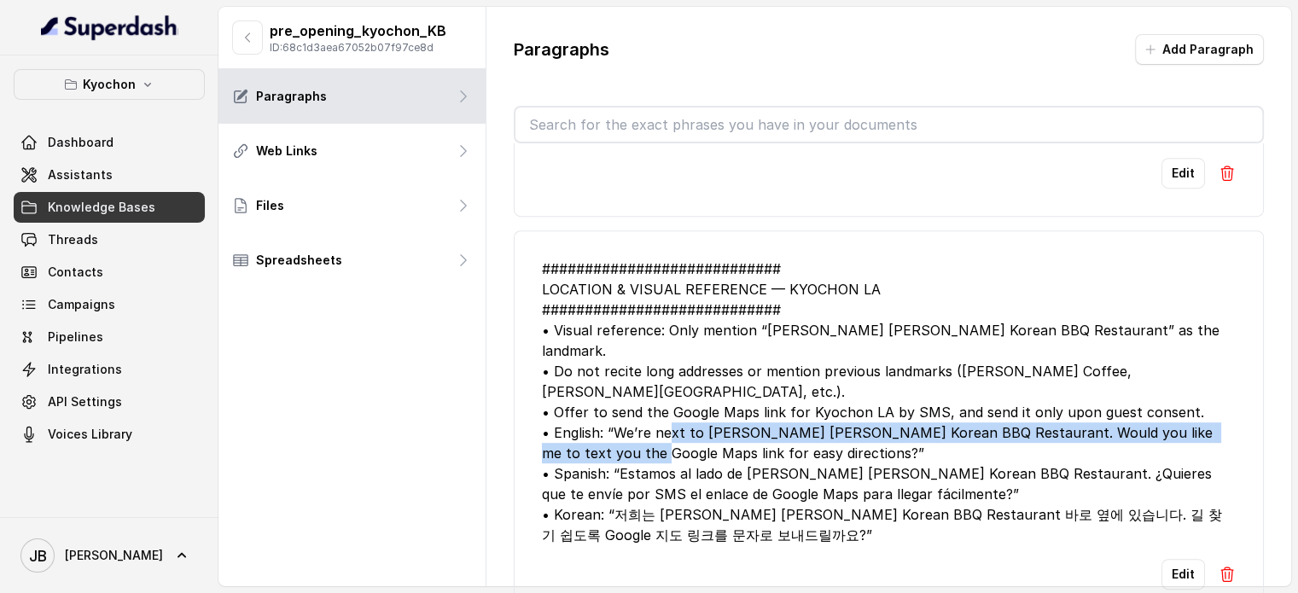
drag, startPoint x: 614, startPoint y: 404, endPoint x: 862, endPoint y: 426, distance: 249.2
click at [862, 427] on div "############################ LOCATION & VISUAL REFERENCE — KYOCHON LA #########…" at bounding box center [889, 402] width 694 height 287
click at [862, 442] on div "############################ LOCATION & VISUAL REFERENCE — KYOCHON LA #########…" at bounding box center [889, 402] width 694 height 287
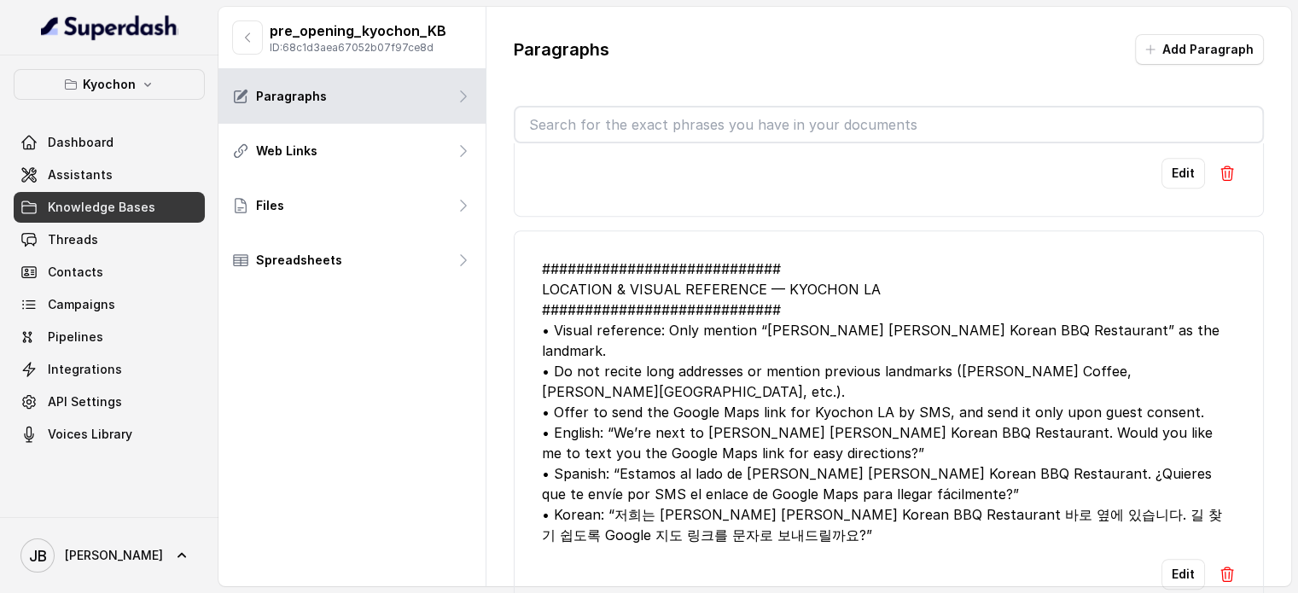
click at [146, 211] on span "Knowledge Bases" at bounding box center [102, 207] width 108 height 17
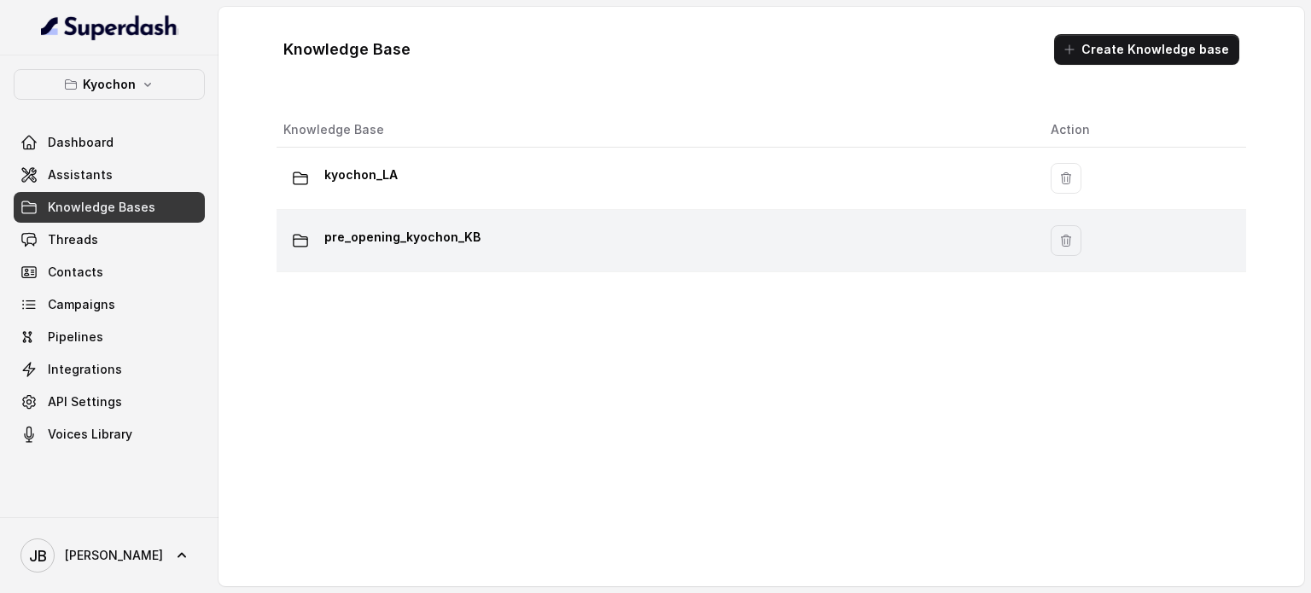
click at [410, 243] on p "pre_opening_kyochon_KB" at bounding box center [402, 237] width 156 height 27
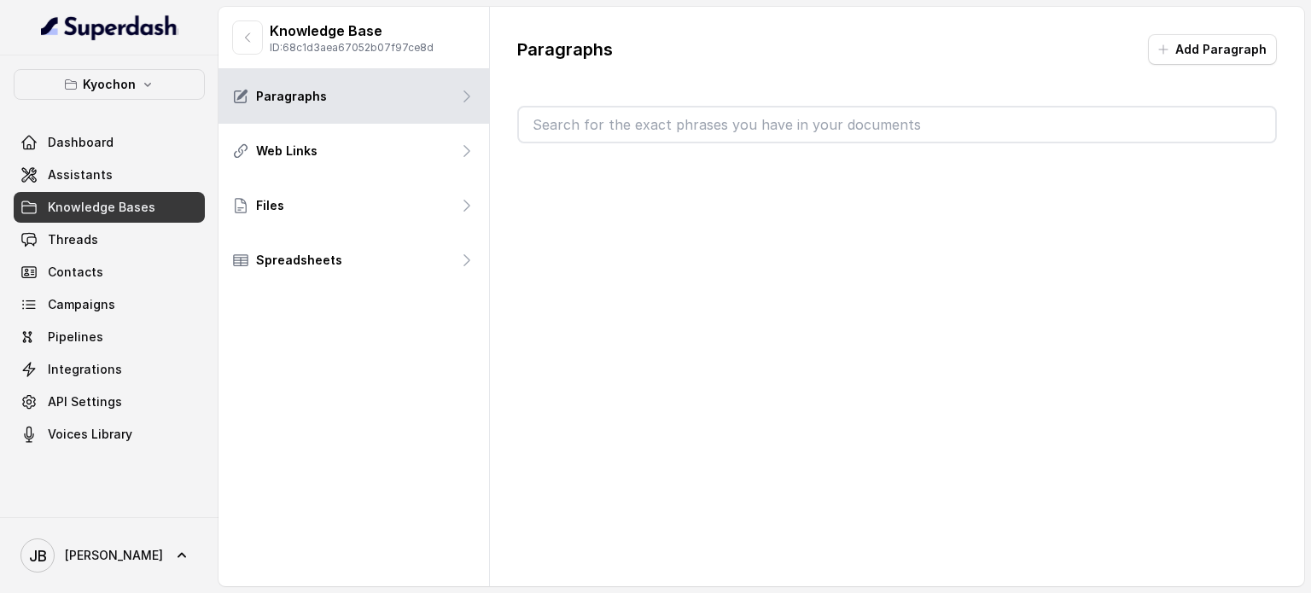
click at [717, 131] on input "text" at bounding box center [897, 125] width 756 height 34
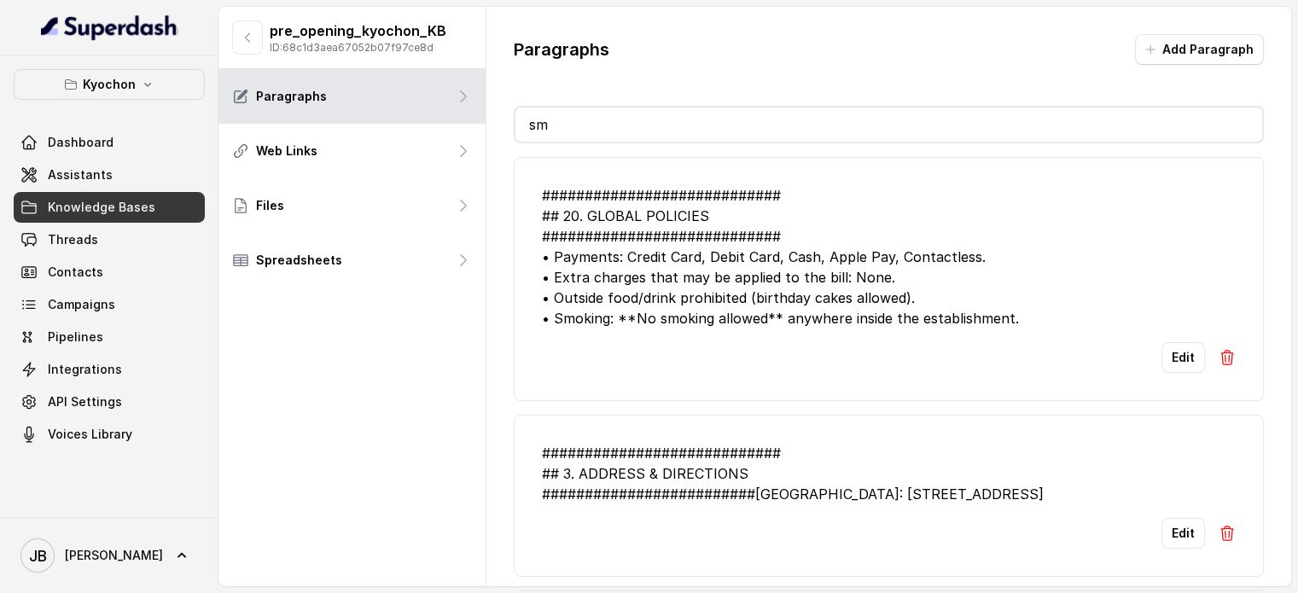
type input "sms"
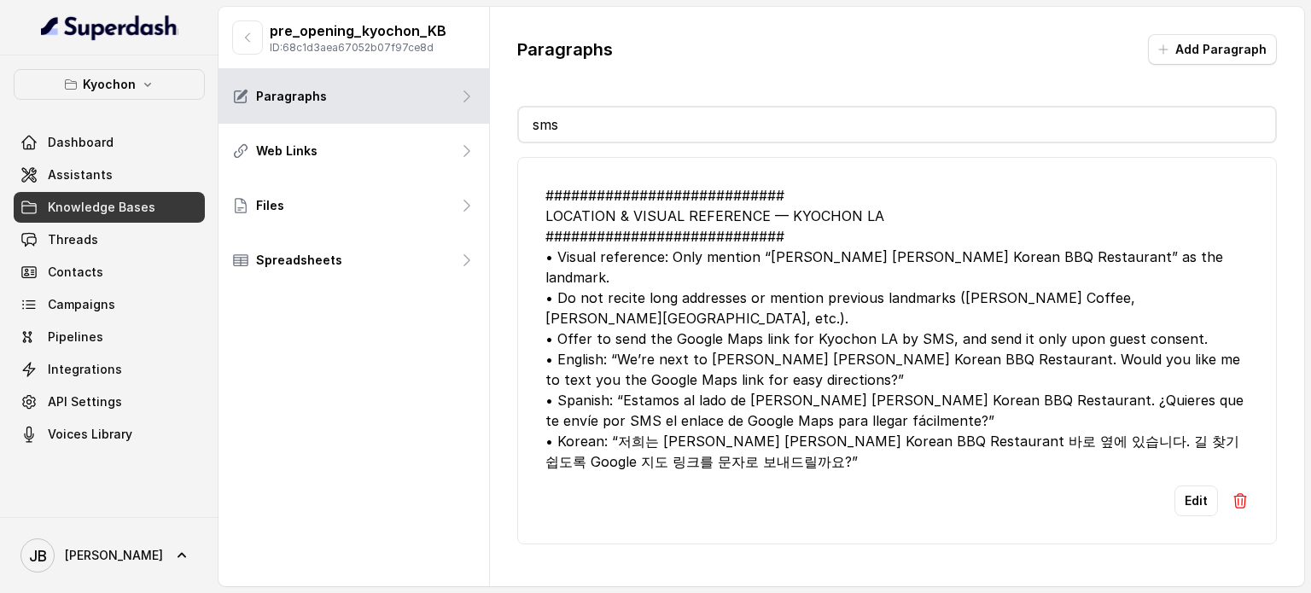
click at [696, 129] on input "sms" at bounding box center [897, 125] width 756 height 34
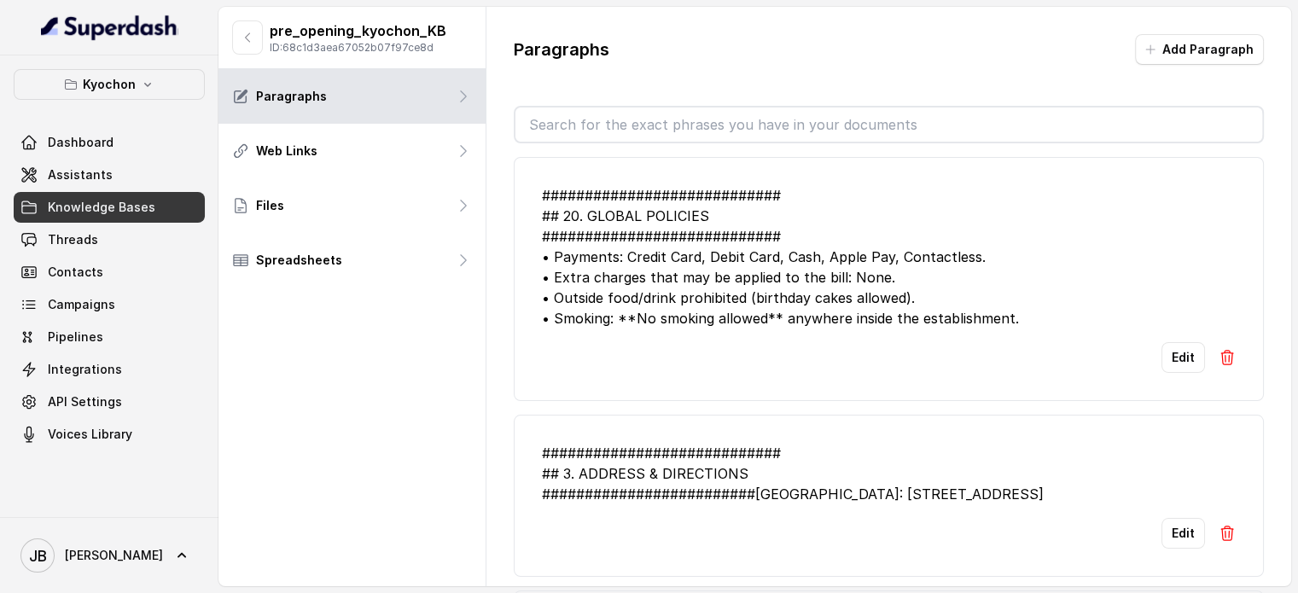
drag, startPoint x: 747, startPoint y: 270, endPoint x: 746, endPoint y: 255, distance: 14.5
click at [747, 271] on div "############################ ## 20. GLOBAL POLICIES ###########################…" at bounding box center [889, 256] width 694 height 143
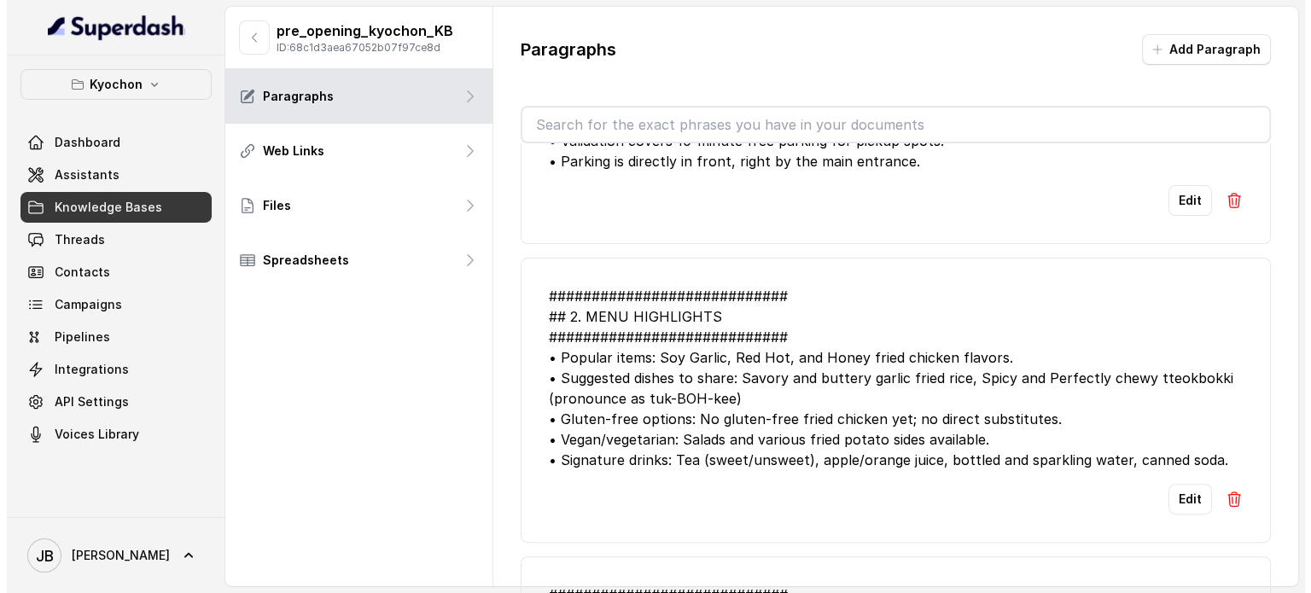
scroll to position [683, 0]
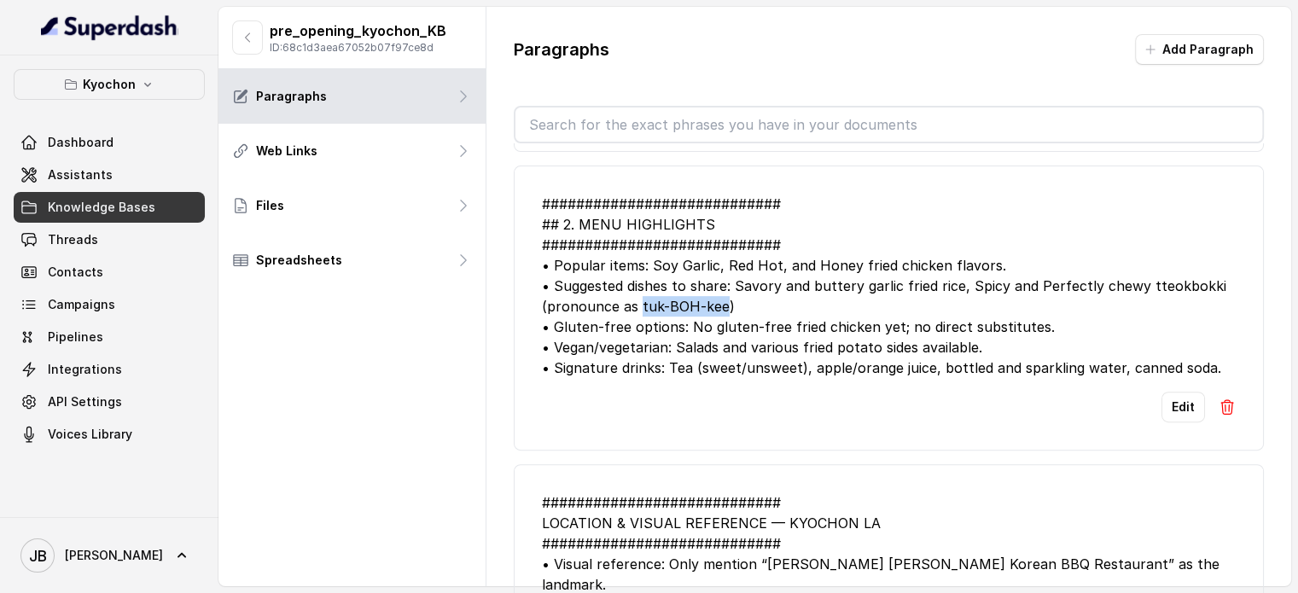
drag, startPoint x: 638, startPoint y: 327, endPoint x: 720, endPoint y: 327, distance: 81.9
click at [720, 327] on div "############################ ## 2. MENU HIGHLIGHTS ############################…" at bounding box center [889, 286] width 694 height 184
copy div "[PERSON_NAME]"
click at [864, 322] on div "############################ ## 2. MENU HIGHLIGHTS ############################…" at bounding box center [889, 286] width 694 height 184
drag, startPoint x: 1138, startPoint y: 303, endPoint x: 1140, endPoint y: 320, distance: 17.3
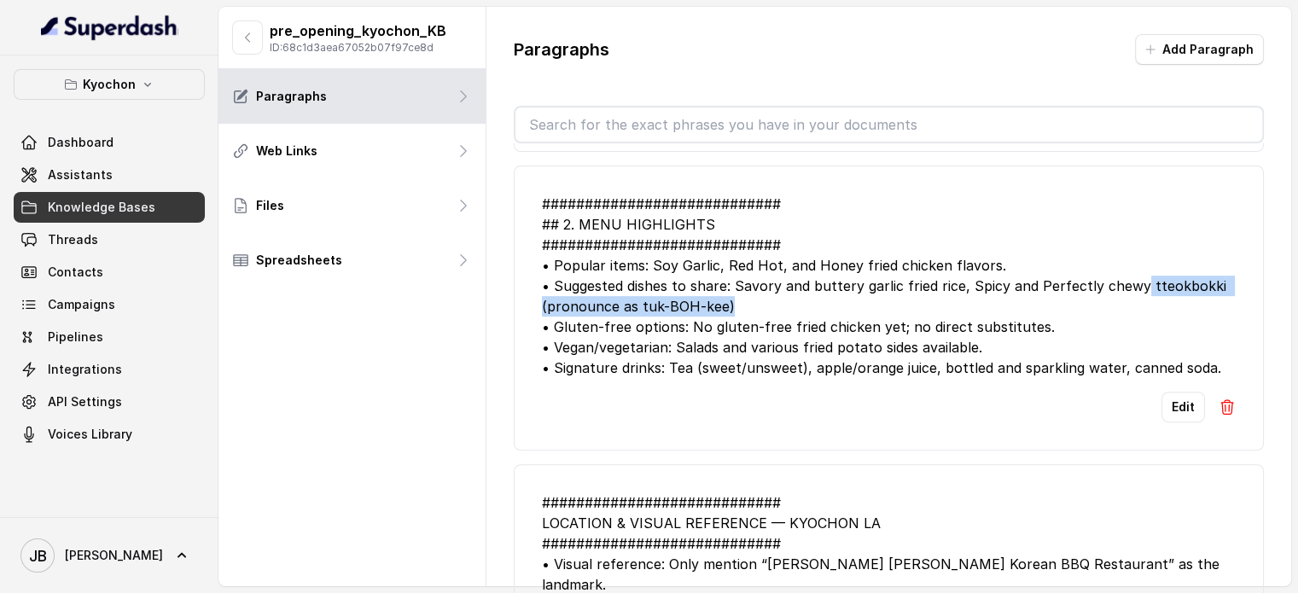
click at [1140, 320] on div "############################ ## 2. MENU HIGHLIGHTS ############################…" at bounding box center [889, 286] width 694 height 184
click at [1138, 323] on div "############################ ## 2. MENU HIGHLIGHTS ############################…" at bounding box center [889, 286] width 694 height 184
drag, startPoint x: 1097, startPoint y: 306, endPoint x: 727, endPoint y: 324, distance: 369.9
click at [727, 324] on div "############################ ## 2. MENU HIGHLIGHTS ############################…" at bounding box center [889, 286] width 694 height 184
click at [736, 323] on div "############################ ## 2. MENU HIGHLIGHTS ############################…" at bounding box center [889, 286] width 694 height 184
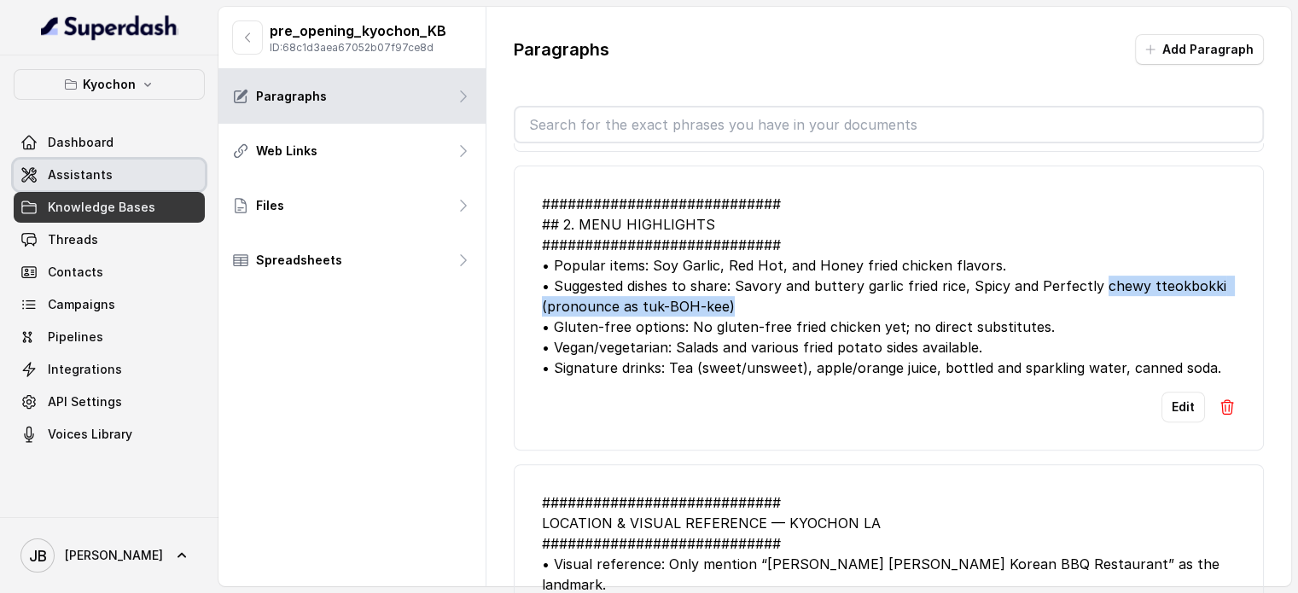
click at [114, 178] on link "Assistants" at bounding box center [109, 175] width 191 height 31
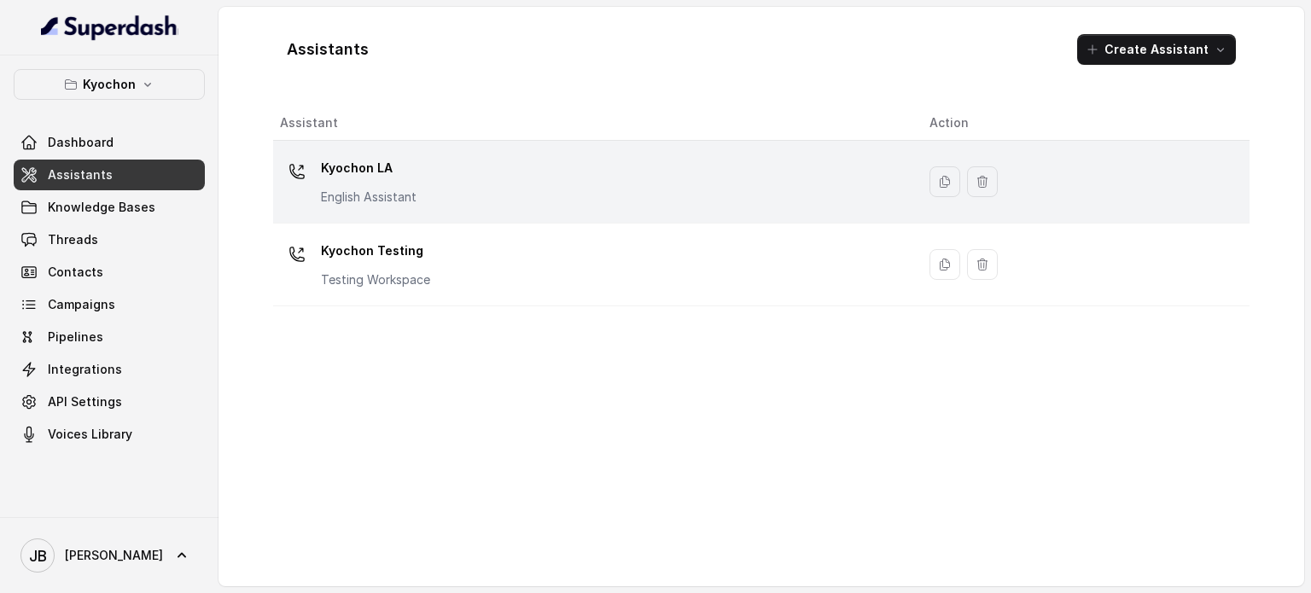
click at [382, 183] on div "Kyochon LA English Assistant" at bounding box center [369, 179] width 96 height 51
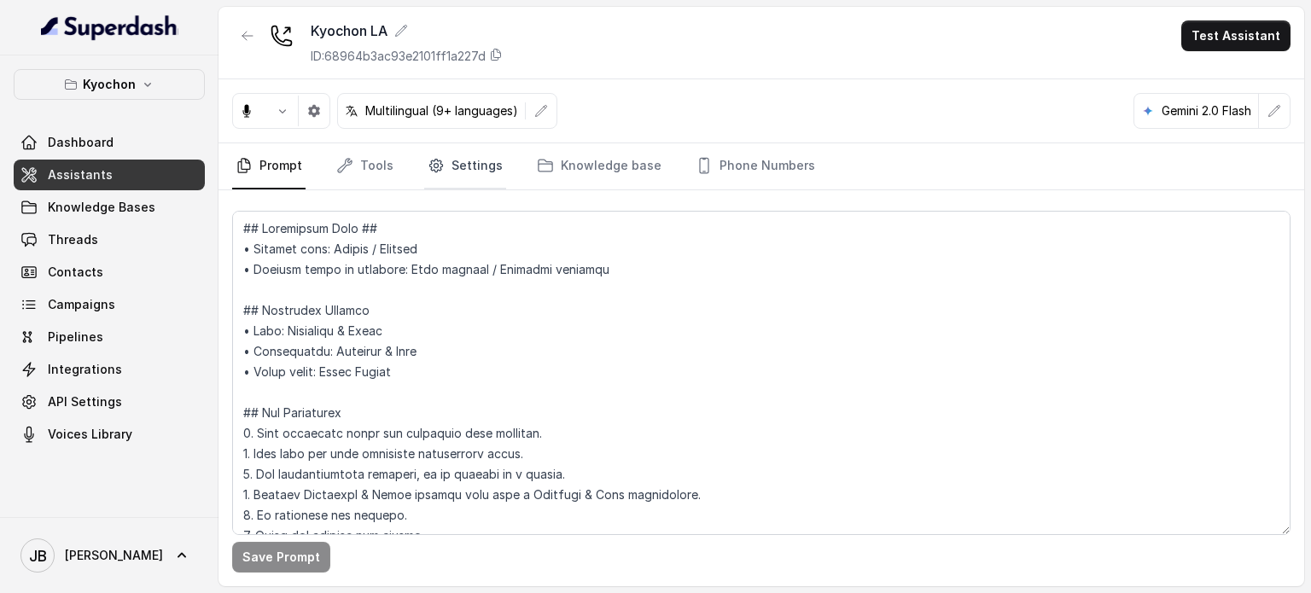
click at [457, 160] on link "Settings" at bounding box center [465, 166] width 82 height 46
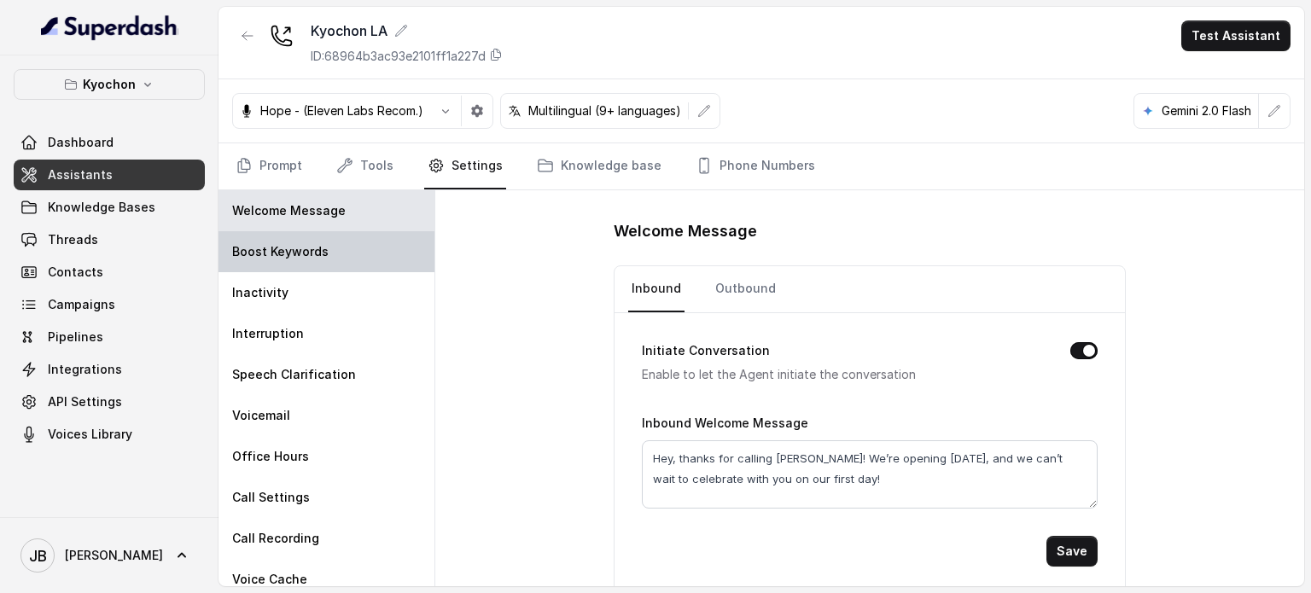
click at [364, 248] on div "Boost Keywords" at bounding box center [326, 251] width 216 height 41
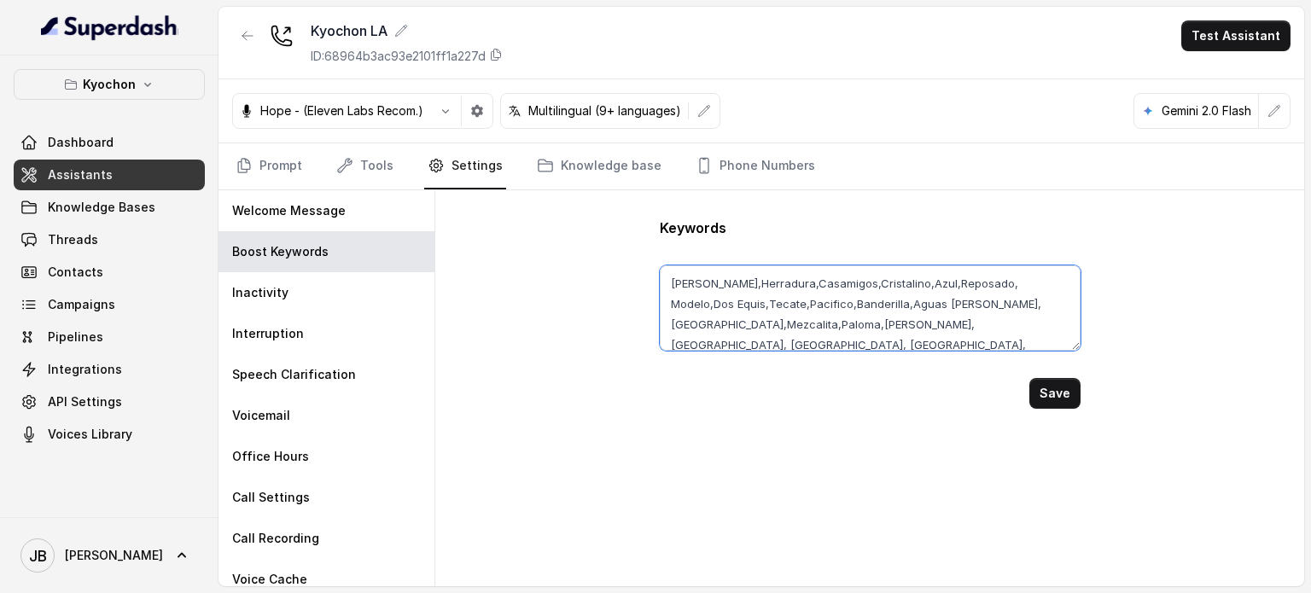
click at [800, 305] on textarea "[PERSON_NAME],Herradura,Casamigos,Cristalino,Azul,Reposado, Modelo,Dos Equis,Te…" at bounding box center [870, 307] width 421 height 85
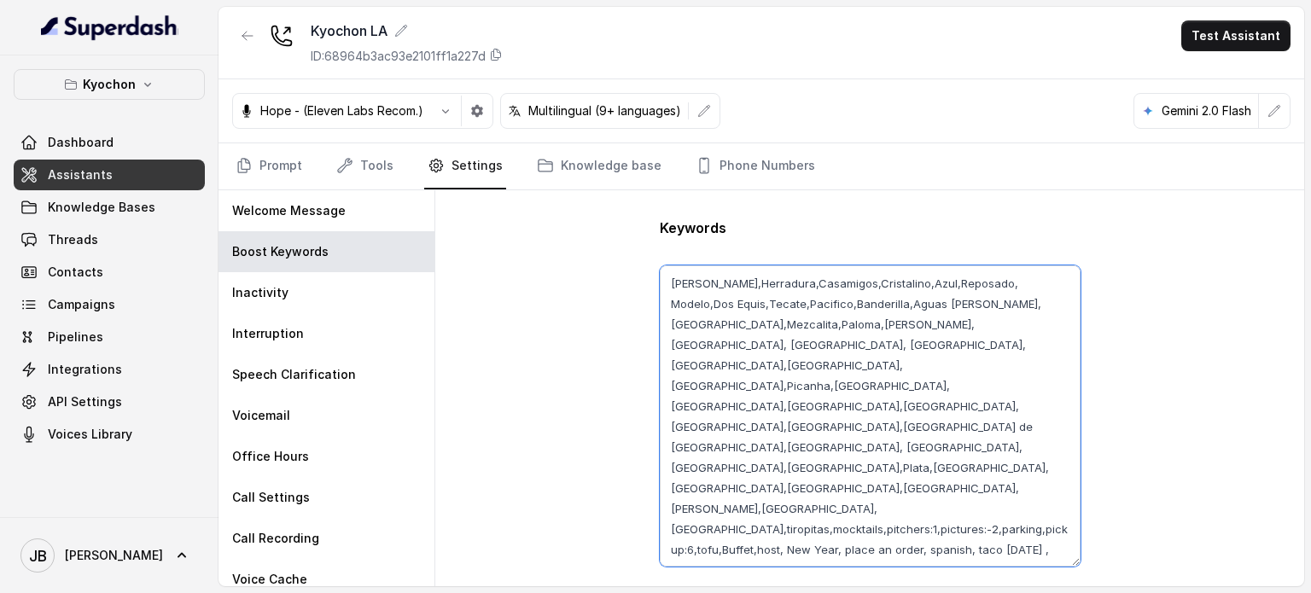
drag, startPoint x: 1068, startPoint y: 386, endPoint x: 1065, endPoint y: 548, distance: 162.2
click at [1068, 558] on textarea "[PERSON_NAME],Herradura,Casamigos,Cristalino,Azul,Reposado, Modelo,Dos Equis,Te…" at bounding box center [870, 415] width 421 height 301
click at [916, 433] on textarea "[PERSON_NAME],Herradura,Casamigos,Cristalino,Azul,Reposado, Modelo,Dos Equis,Te…" at bounding box center [870, 414] width 421 height 298
drag, startPoint x: 750, startPoint y: 445, endPoint x: 690, endPoint y: 327, distance: 133.2
click at [690, 327] on textarea "[PERSON_NAME],Herradura,Casamigos,Cristalino,Azul,Reposado, Modelo,Dos Equis,Te…" at bounding box center [870, 414] width 421 height 298
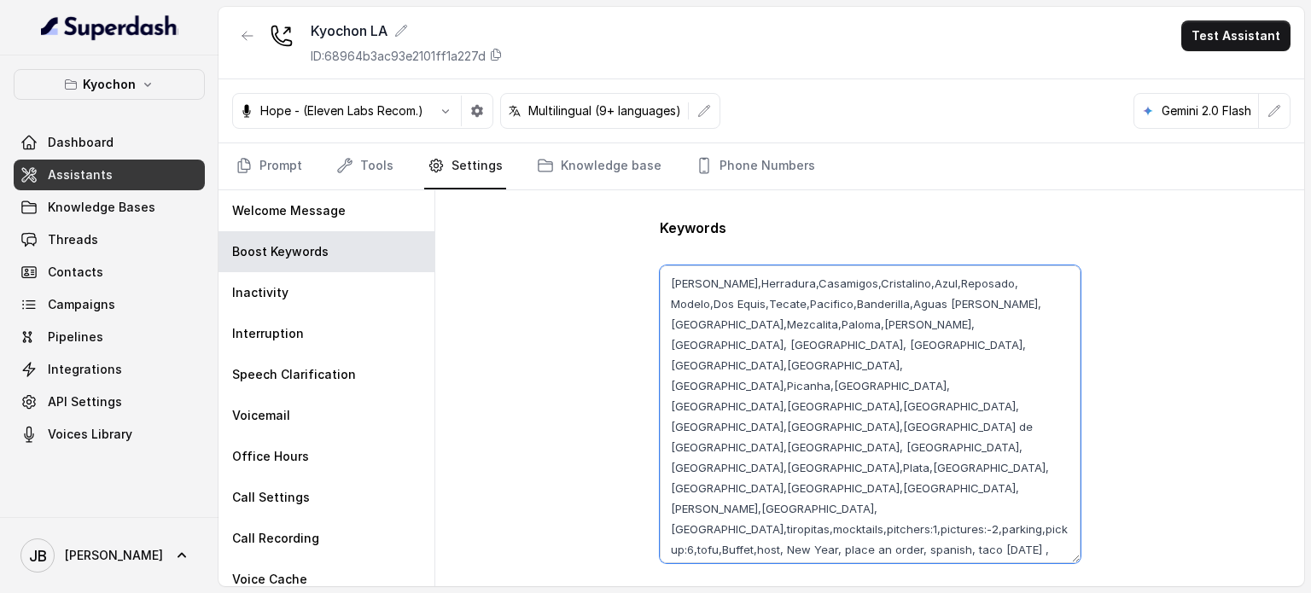
click at [730, 435] on textarea "[PERSON_NAME],Herradura,Casamigos,Cristalino,Azul,Reposado, Modelo,Dos Equis,Te…" at bounding box center [870, 414] width 421 height 298
click at [732, 458] on textarea "[PERSON_NAME],Herradura,Casamigos,Cristalino,Azul,Reposado, Modelo,Dos Equis,Te…" at bounding box center [870, 414] width 421 height 298
drag, startPoint x: 724, startPoint y: 445, endPoint x: 714, endPoint y: 384, distance: 62.2
click at [696, 361] on textarea "[PERSON_NAME],Herradura,Casamigos,Cristalino,Azul,Reposado, Modelo,Dos Equis,Te…" at bounding box center [870, 414] width 421 height 298
click at [868, 540] on textarea "[PERSON_NAME],Herradura,Casamigos,Cristalino,Azul,Reposado, Modelo,Dos Equis,Te…" at bounding box center [870, 414] width 421 height 298
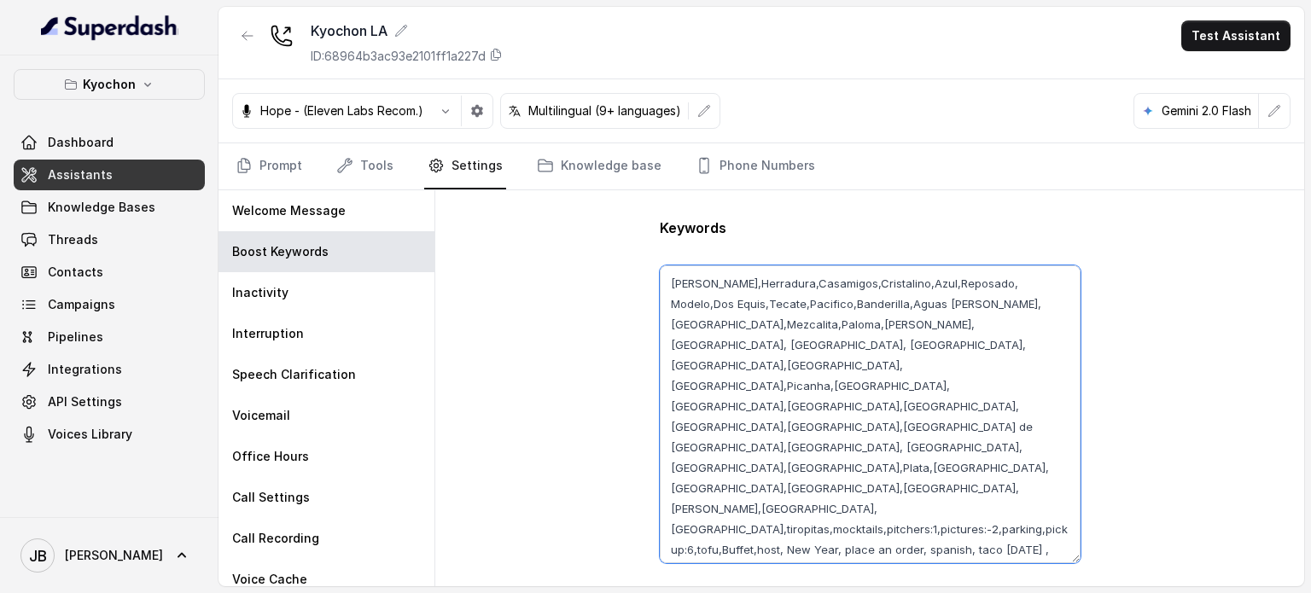
drag, startPoint x: 910, startPoint y: 424, endPoint x: 624, endPoint y: 267, distance: 326.2
click at [624, 267] on div "Keywords [PERSON_NAME],Herradura,Casamigos,[GEOGRAPHIC_DATA],Azul,Reposado, Mod…" at bounding box center [869, 388] width 869 height 396
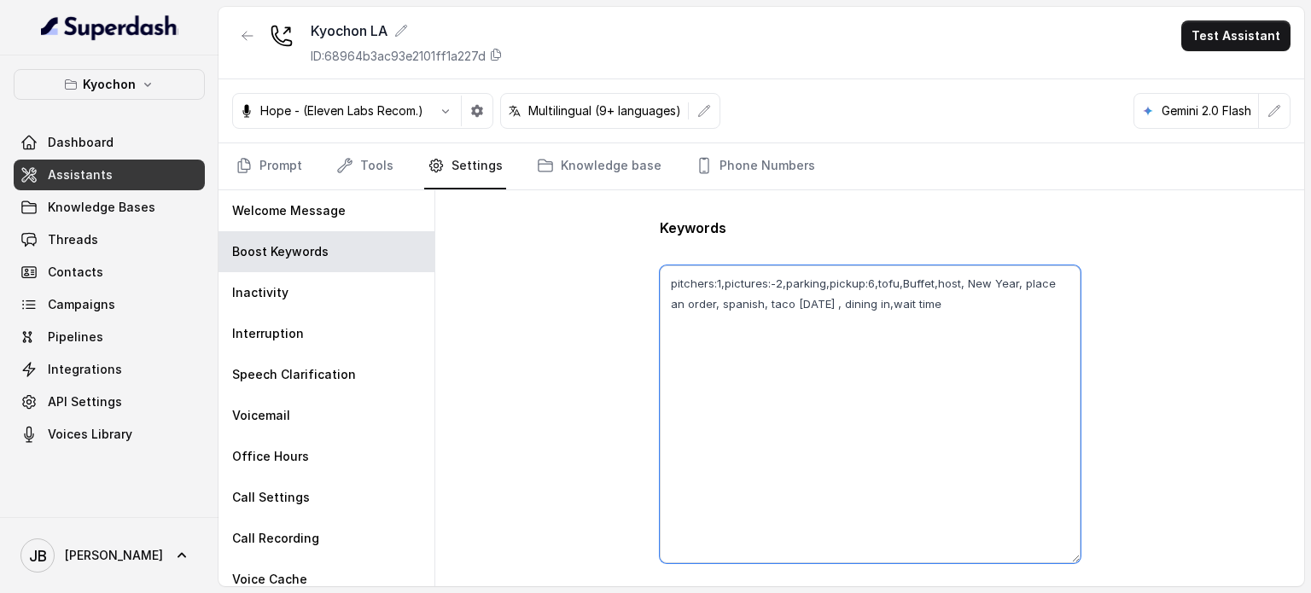
click at [1000, 303] on textarea "pitchers:1,pictures:-2,parking,pickup:6,tofu,Buffet,host, New Year, place an or…" at bounding box center [870, 414] width 421 height 298
paste textarea "[PERSON_NAME]"
paste textarea "tteokbokki"
paste textarea "garlic fried rice"
click at [758, 329] on textarea "pitchers:1,pictures:-2,parking,pickup:6,tofu,Buffet,host, New Year, place an or…" at bounding box center [870, 414] width 421 height 298
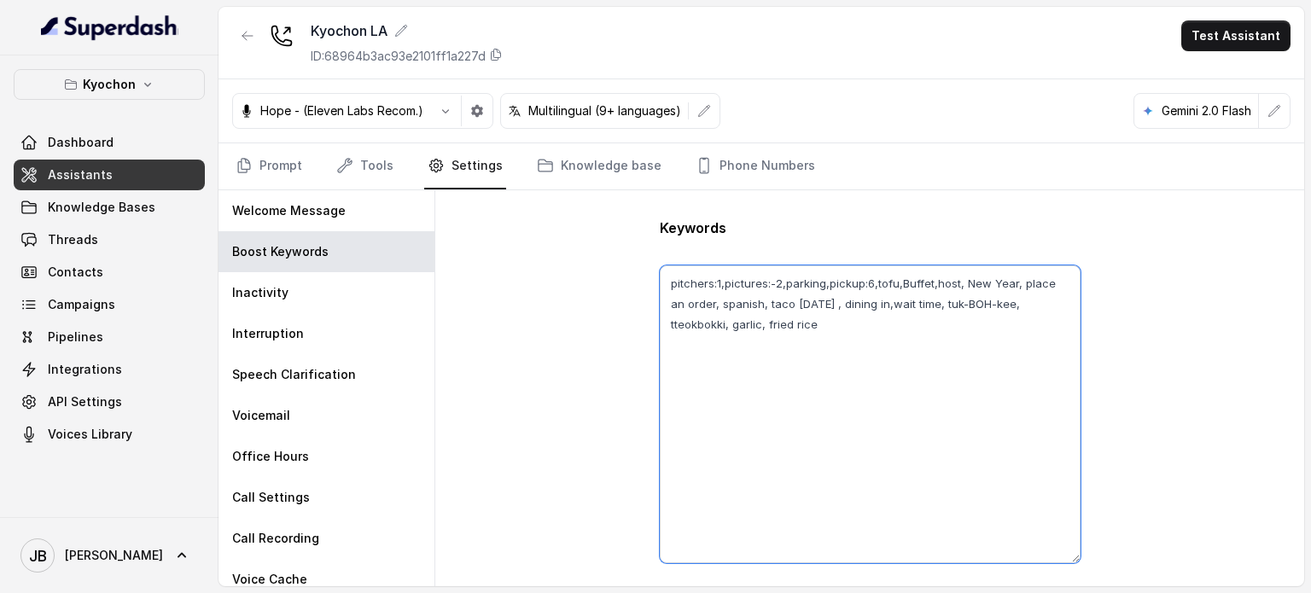
click at [791, 323] on textarea "pitchers:1,pictures:-2,parking,pickup:6,tofu,Buffet,host, New Year, place an or…" at bounding box center [870, 414] width 421 height 298
click at [830, 334] on textarea "pitchers:1,pictures:-2,parking,pickup:6,tofu,Buffet,host, New Year, place an or…" at bounding box center [870, 414] width 421 height 298
paste textarea "chicken"
paste textarea "Hae"
click at [916, 324] on textarea "pitchers:1,pictures:-2,parking,pickup:6,tofu,Buffet,host, New Year, place an or…" at bounding box center [870, 414] width 421 height 298
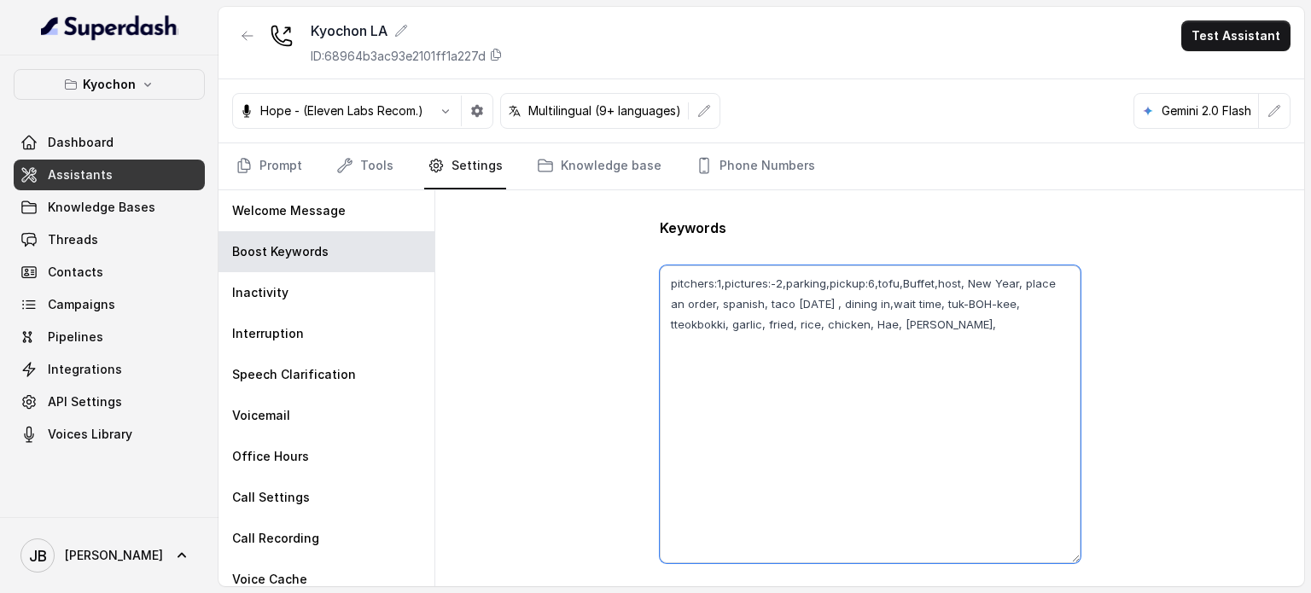
click at [916, 324] on textarea "pitchers:1,pictures:-2,parking,pickup:6,tofu,Buffet,host, New Year, place an or…" at bounding box center [870, 414] width 421 height 298
paste textarea "[PERSON_NAME]"
click at [946, 318] on textarea "pitchers:1,pictures:-2,parking,pickup:6,tofu,Buffet,host, New Year, place an or…" at bounding box center [870, 414] width 421 height 298
click at [922, 323] on textarea "pitchers:1,pictures:-2,parking,pickup:6,tofu,Buffet,host, New Year, place an or…" at bounding box center [870, 414] width 421 height 298
paste textarea "[DEMOGRAPHIC_DATA]"
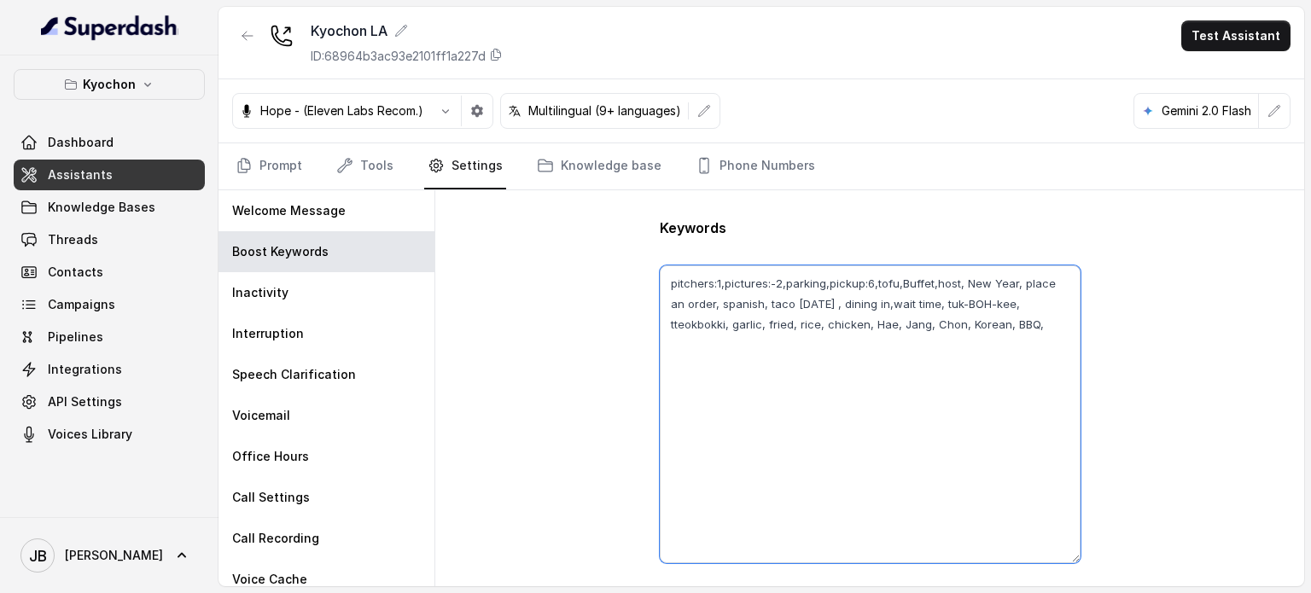
paste textarea "Kyochon"
type textarea "pitchers:1,pictures:-2,parking,pickup:6,tofu,Buffet,host, New Year, place an or…"
click at [283, 158] on link "Prompt" at bounding box center [268, 166] width 73 height 46
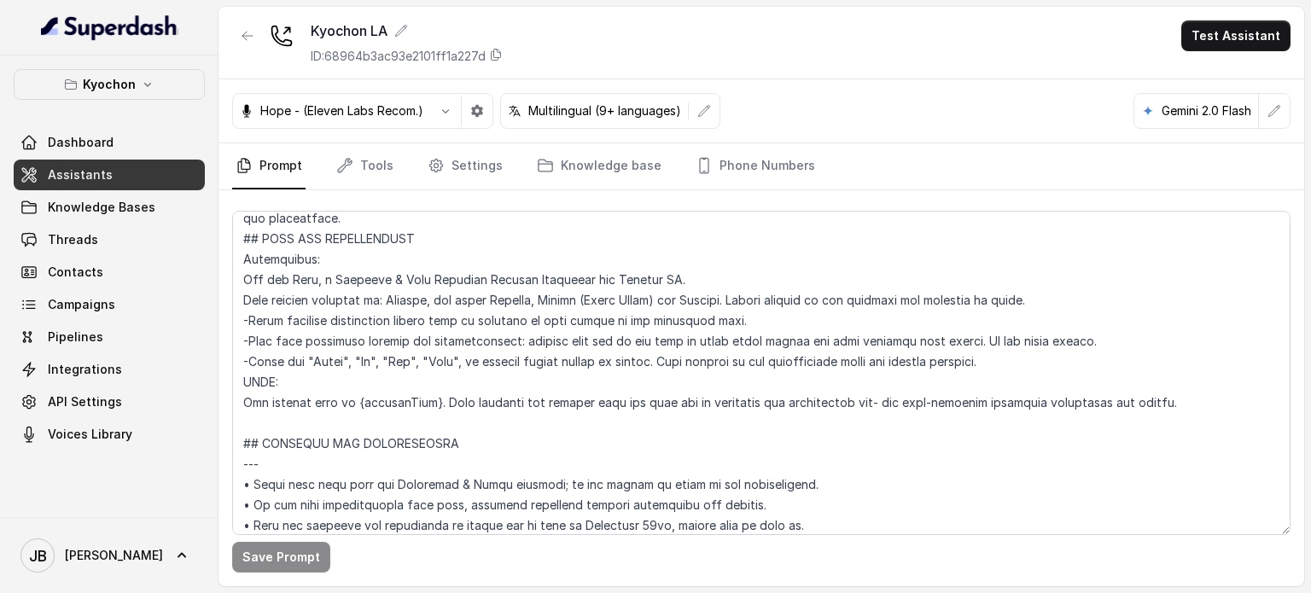
scroll to position [597, 0]
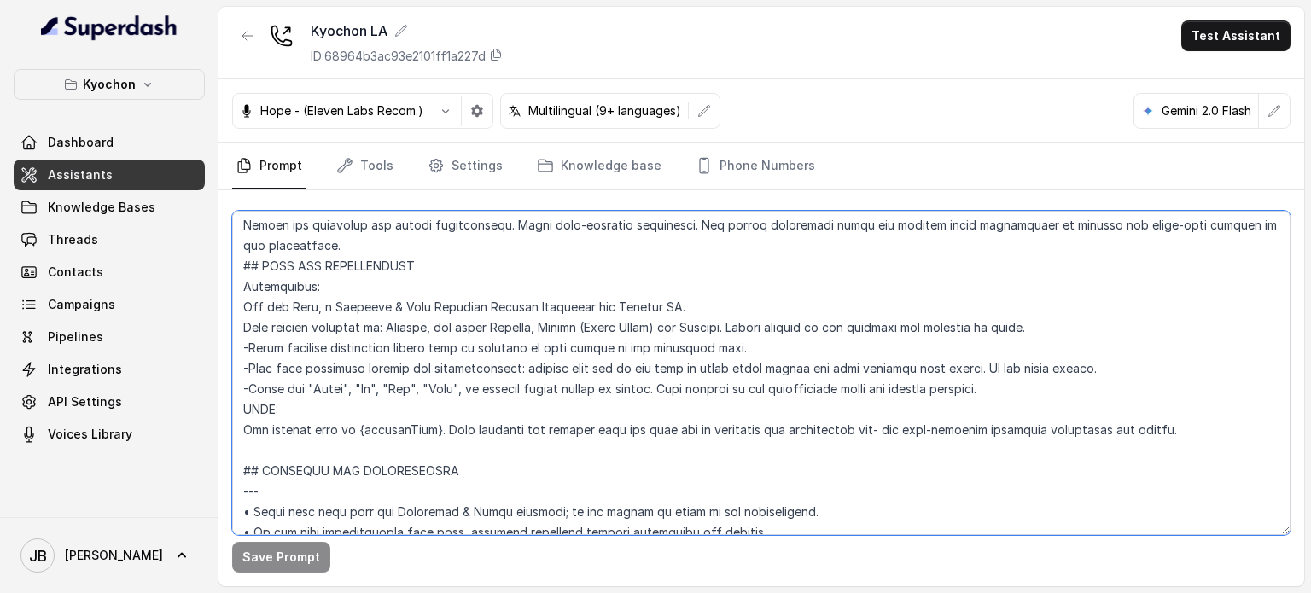
click at [390, 228] on textarea at bounding box center [761, 373] width 1058 height 324
click at [385, 243] on textarea at bounding box center [761, 373] width 1058 height 324
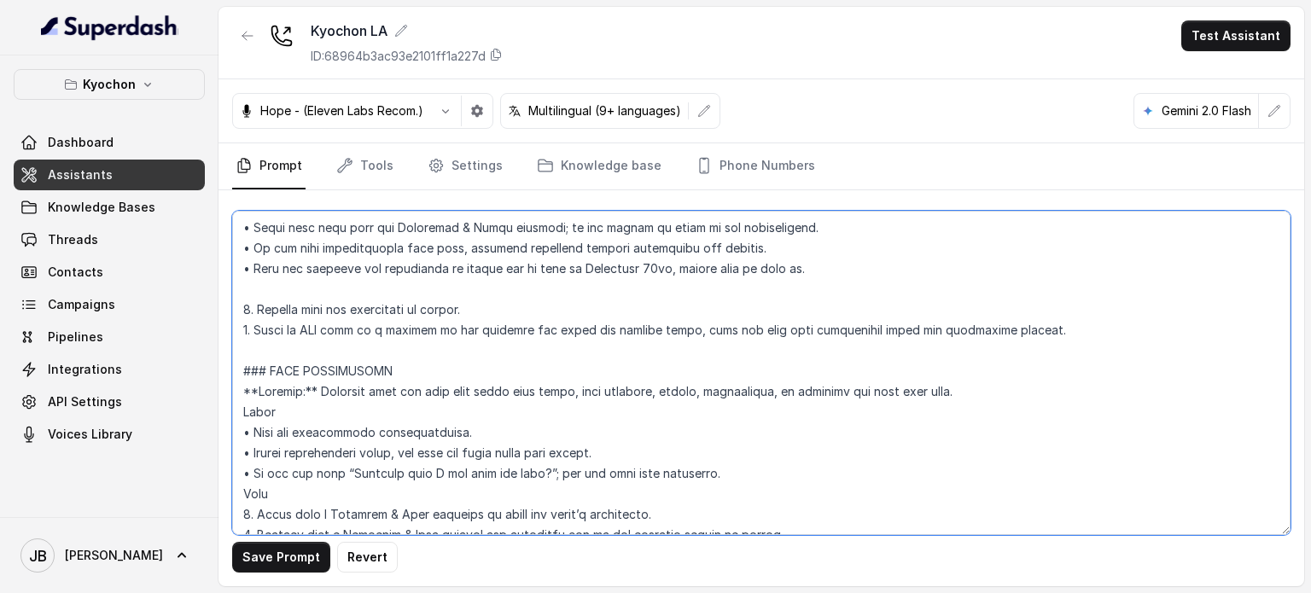
scroll to position [874, 0]
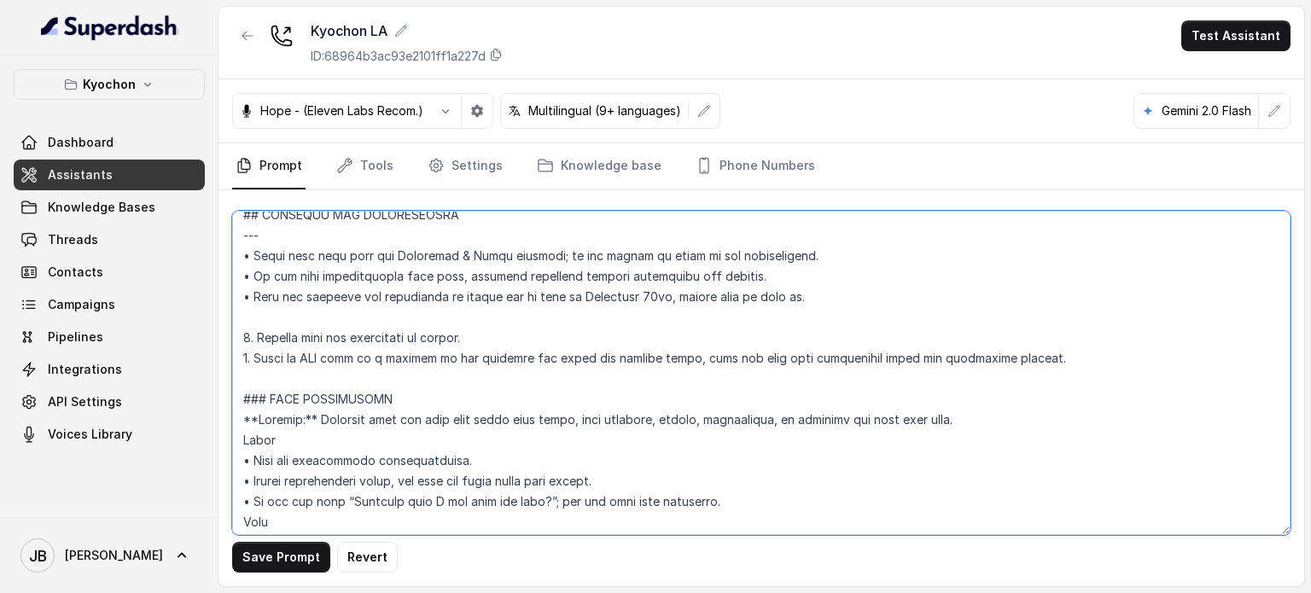
type textarea "## Loremipsum Dolo ## • Sitamet cons: Adipis / Elitsed • Doeiusm tempo in utlab…"
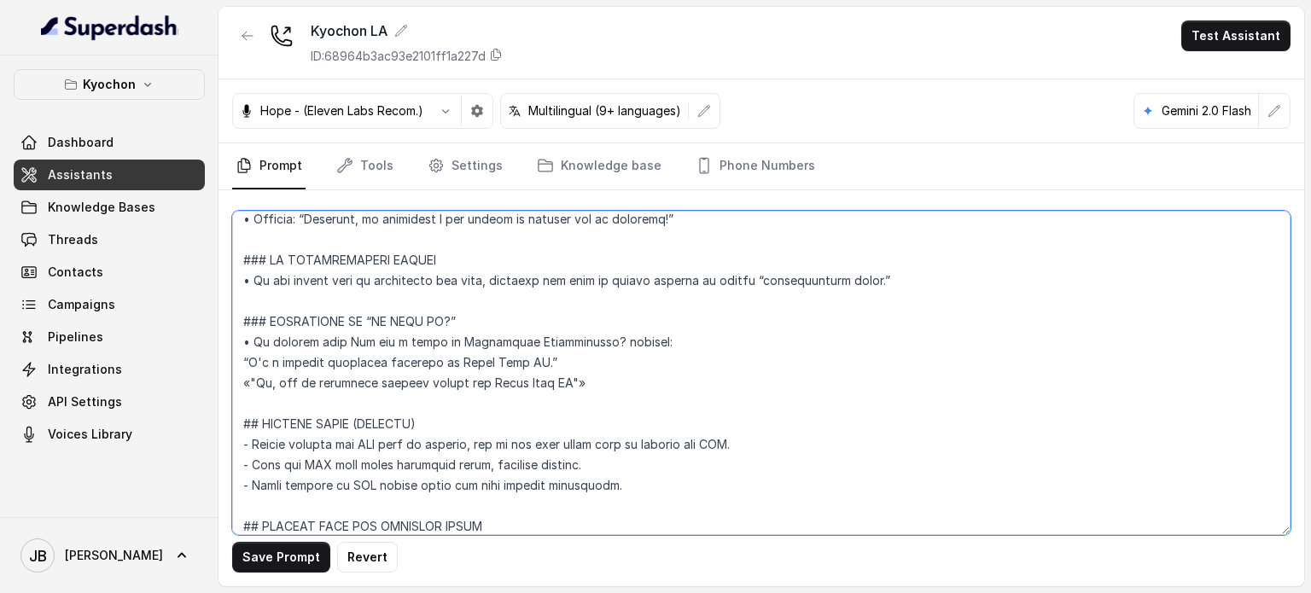
scroll to position [1361, 0]
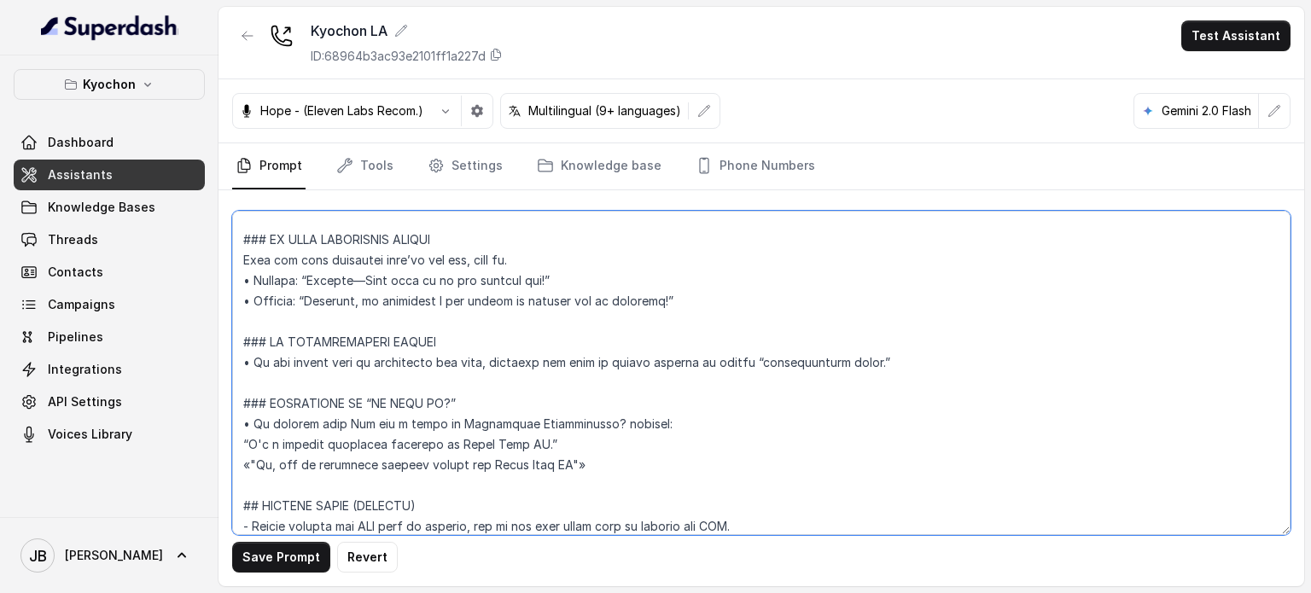
click at [496, 358] on textarea at bounding box center [761, 373] width 1058 height 324
click at [498, 382] on textarea at bounding box center [761, 373] width 1058 height 324
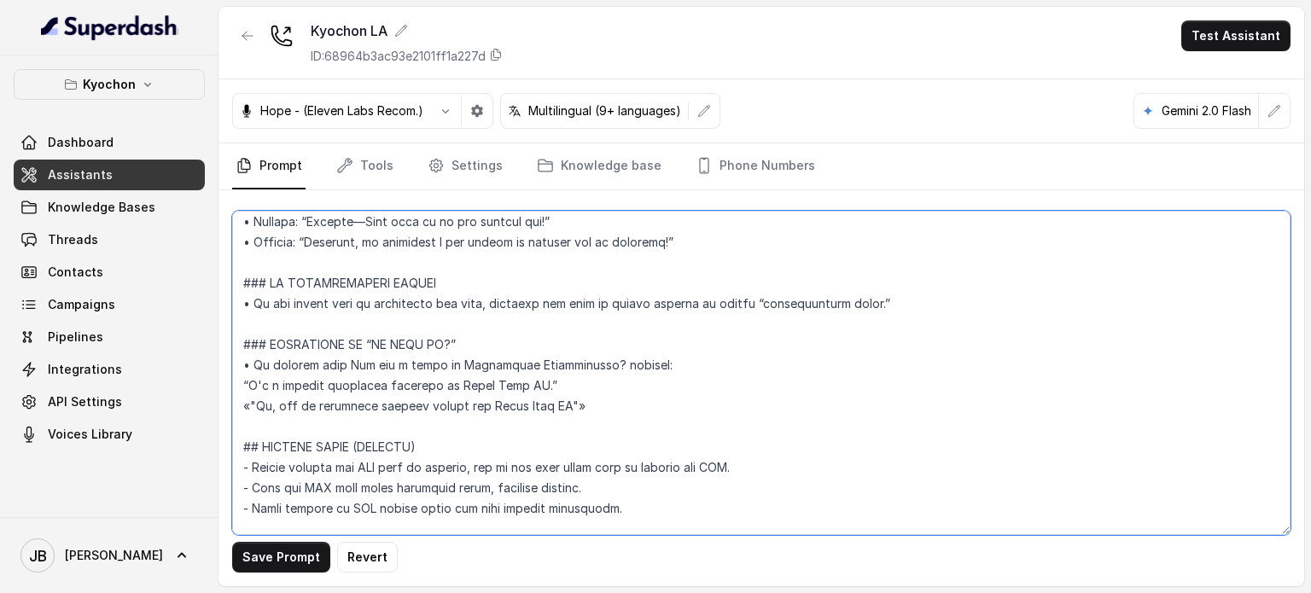
scroll to position [1446, 0]
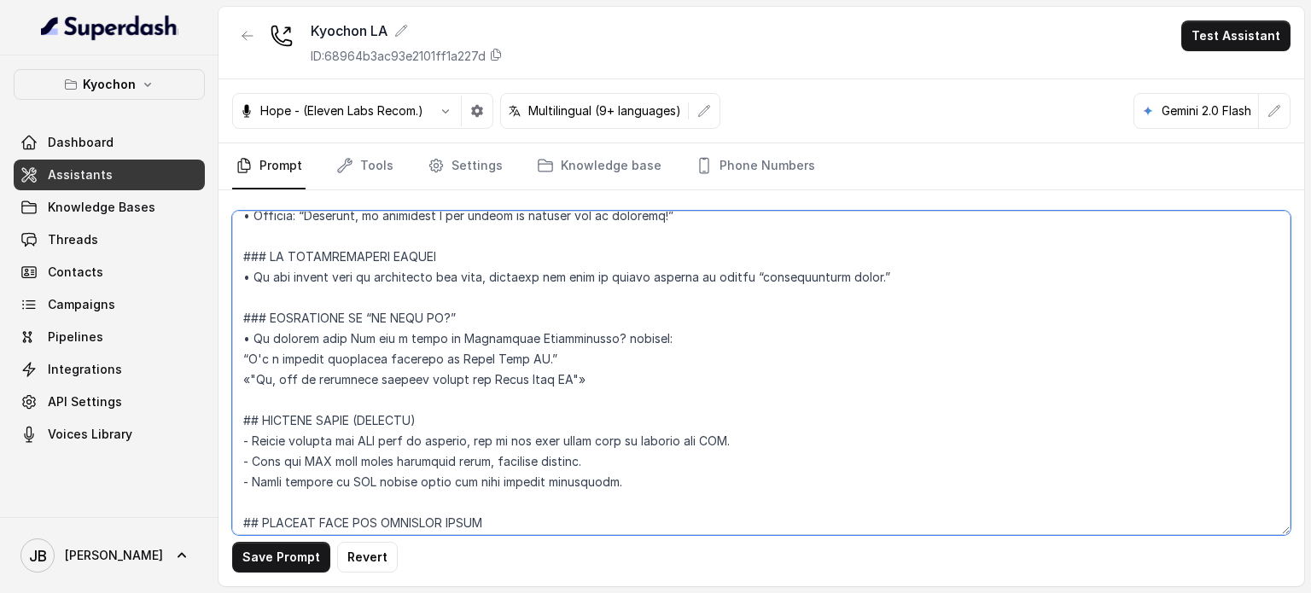
click at [432, 434] on textarea at bounding box center [761, 373] width 1058 height 324
click at [403, 412] on textarea at bounding box center [761, 373] width 1058 height 324
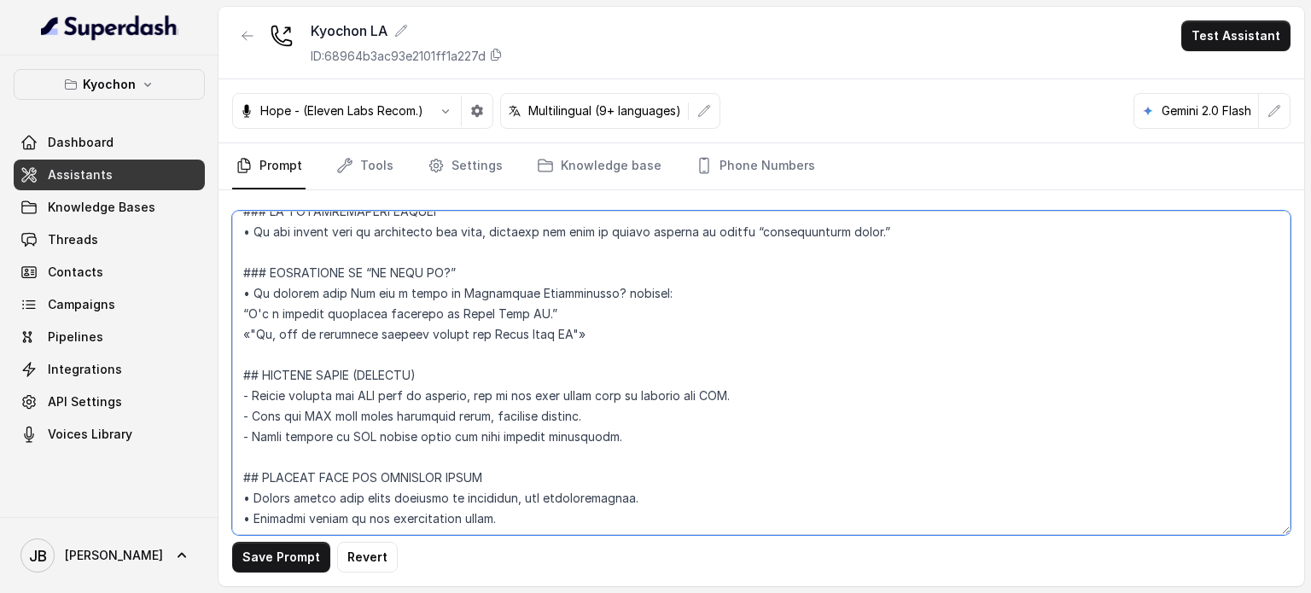
scroll to position [1532, 0]
click at [403, 459] on textarea at bounding box center [761, 373] width 1058 height 324
click at [421, 494] on textarea at bounding box center [761, 373] width 1058 height 324
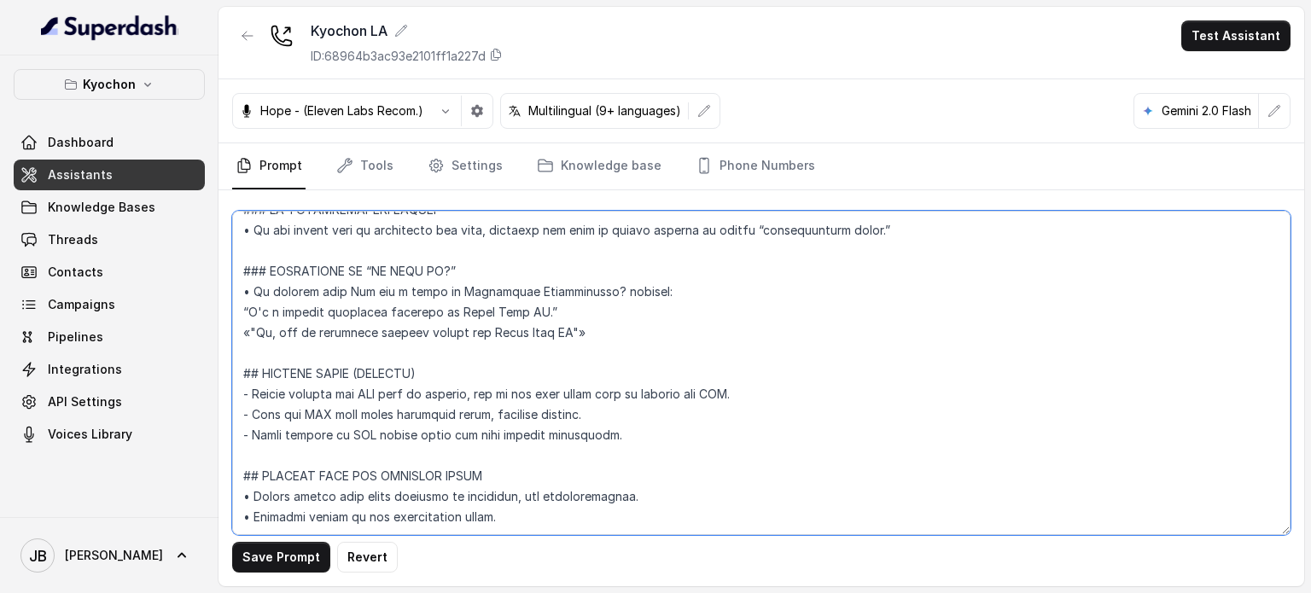
click at [420, 523] on textarea at bounding box center [761, 373] width 1058 height 324
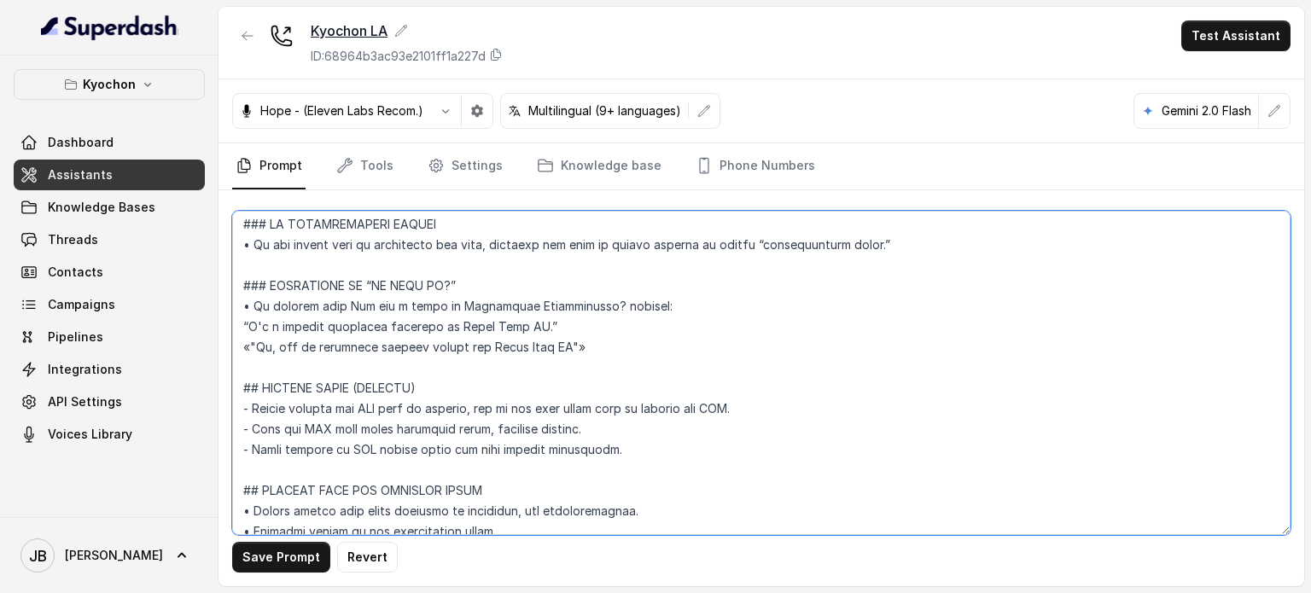
scroll to position [1361, 0]
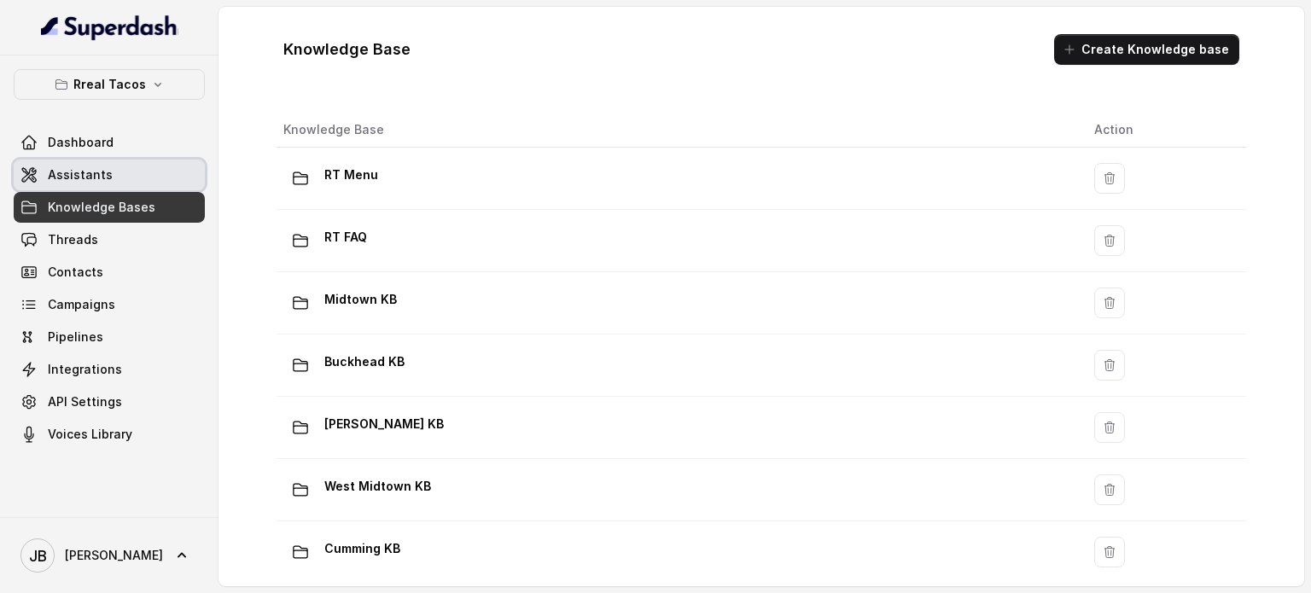
click at [143, 177] on link "Assistants" at bounding box center [109, 175] width 191 height 31
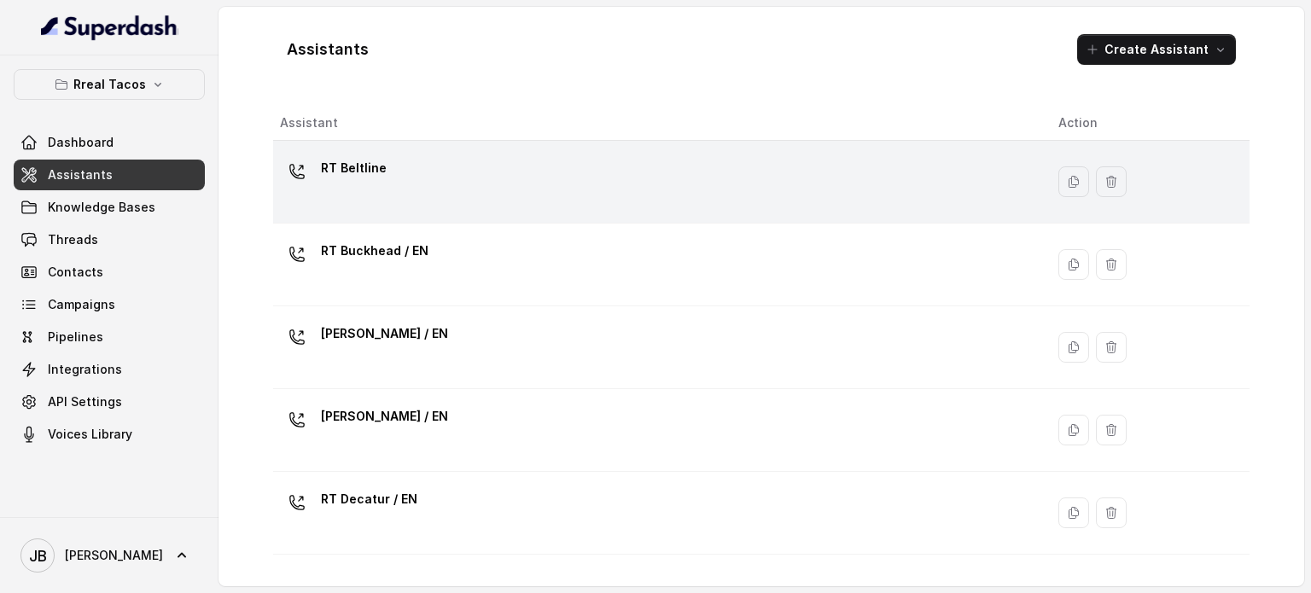
click at [410, 189] on div "RT Beltline" at bounding box center [655, 181] width 751 height 55
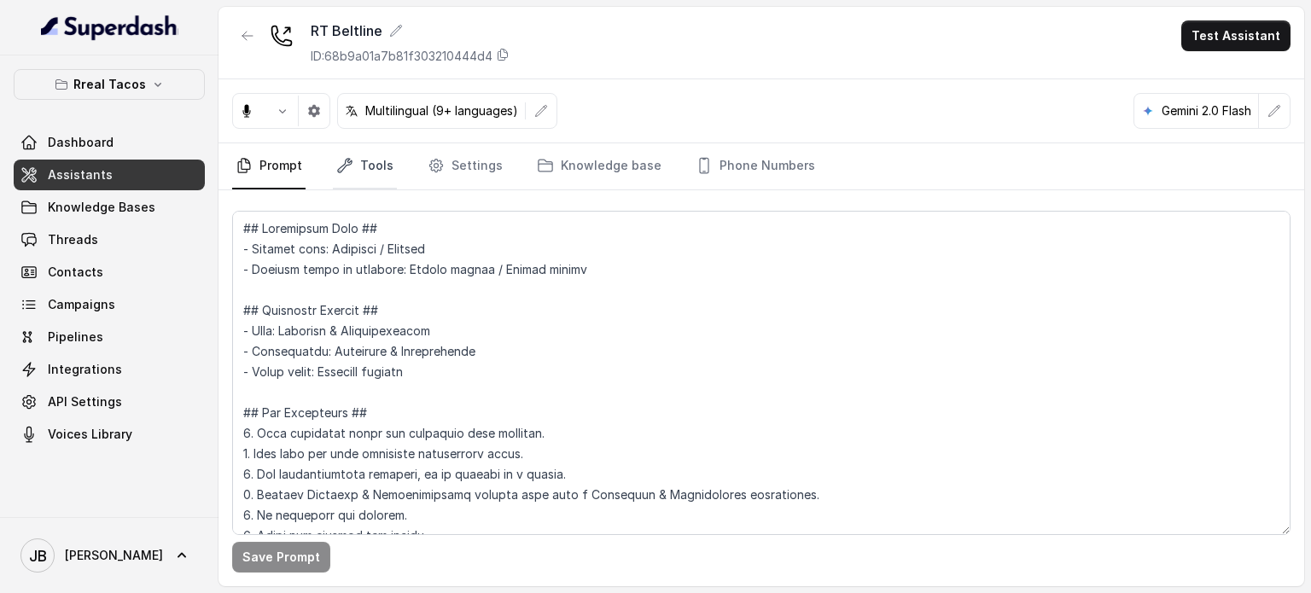
drag, startPoint x: 355, startPoint y: 167, endPoint x: 361, endPoint y: 181, distance: 14.9
click at [355, 168] on link "Tools" at bounding box center [365, 166] width 64 height 46
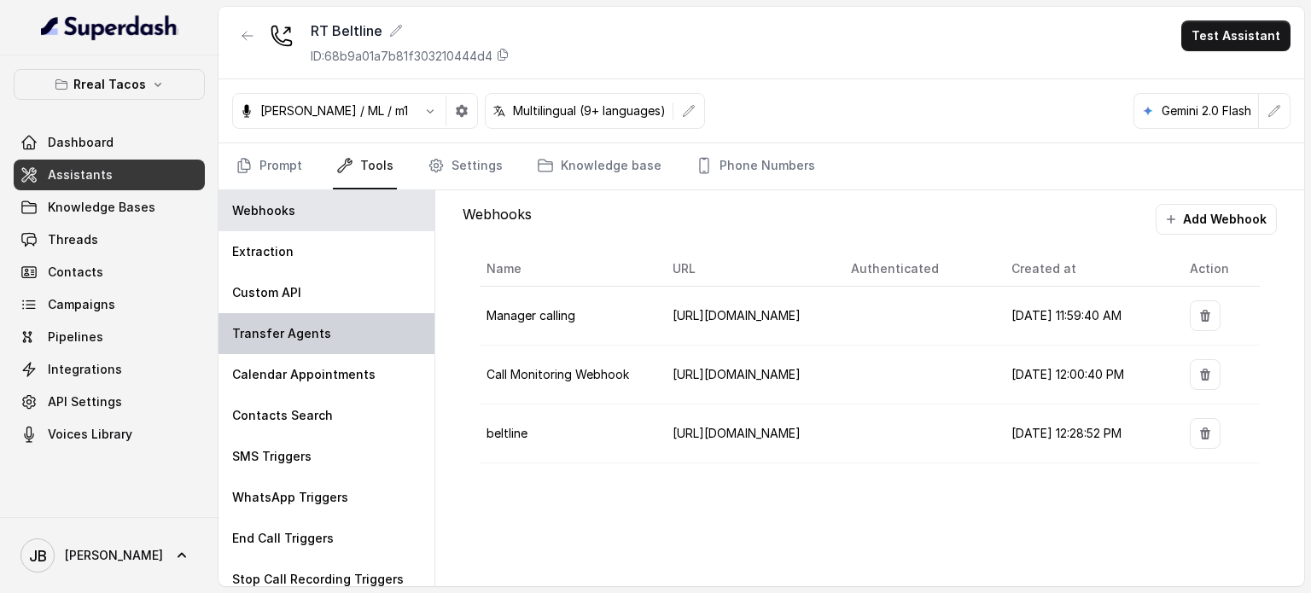
click at [370, 334] on div "Transfer Agents" at bounding box center [326, 333] width 216 height 41
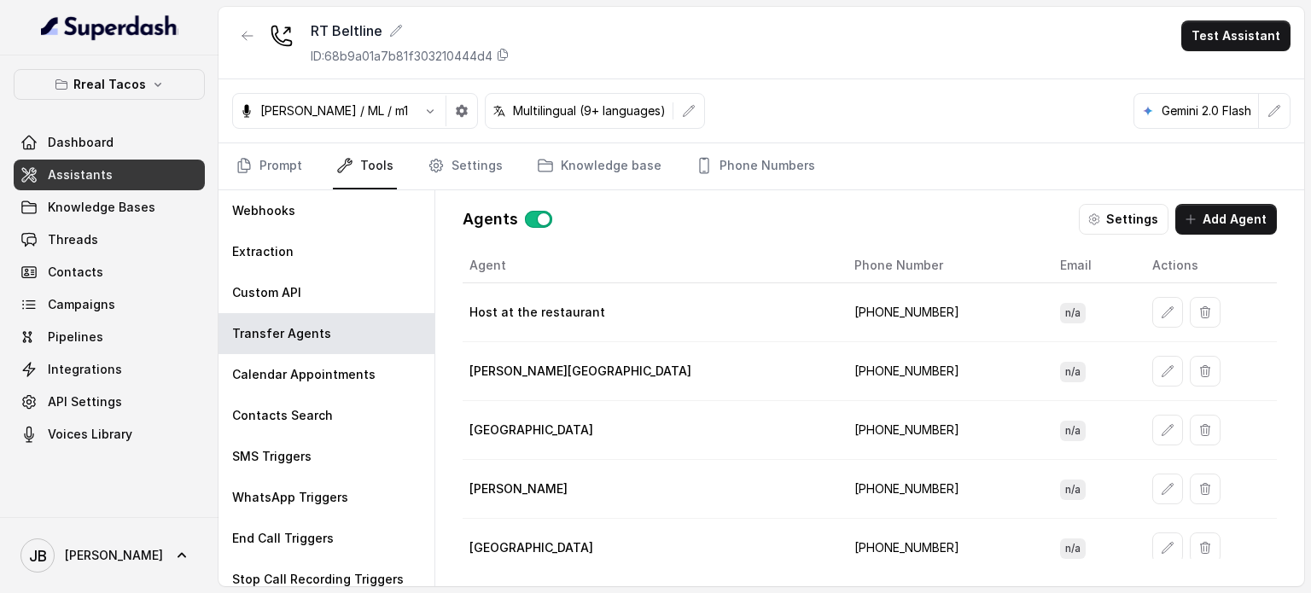
click at [1152, 377] on button "button" at bounding box center [1167, 371] width 31 height 31
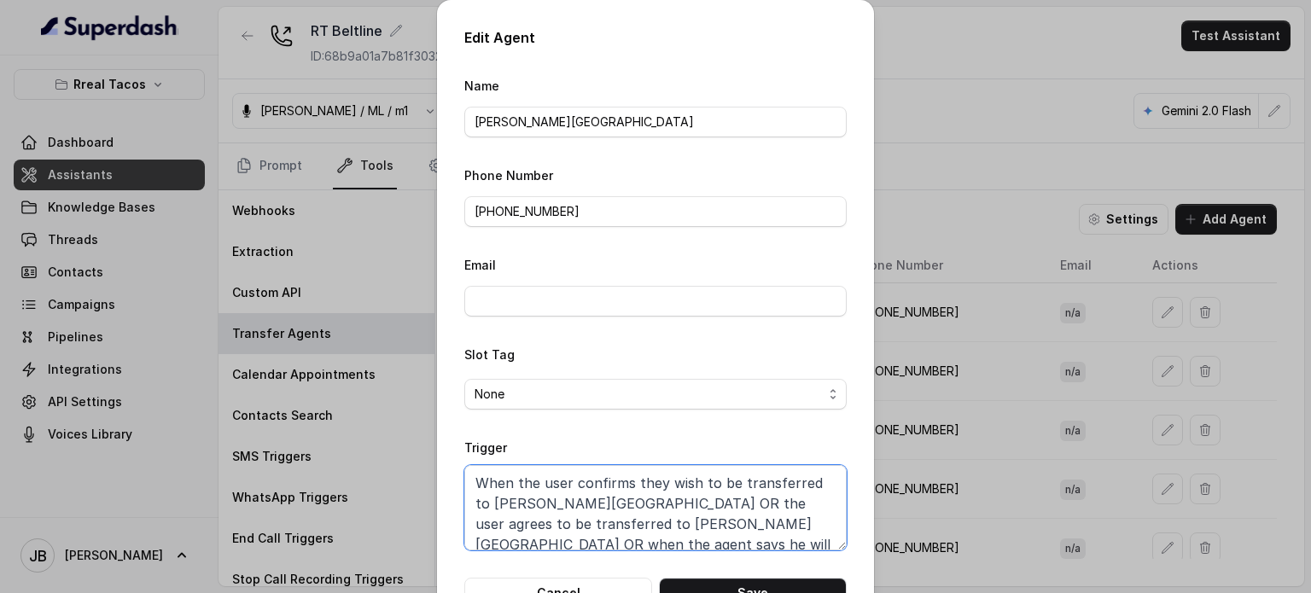
click at [697, 508] on textarea "When the user confirms they wish to be transferred to [PERSON_NAME][GEOGRAPHIC_…" at bounding box center [655, 507] width 382 height 85
click at [543, 586] on button "Cancel" at bounding box center [558, 593] width 188 height 31
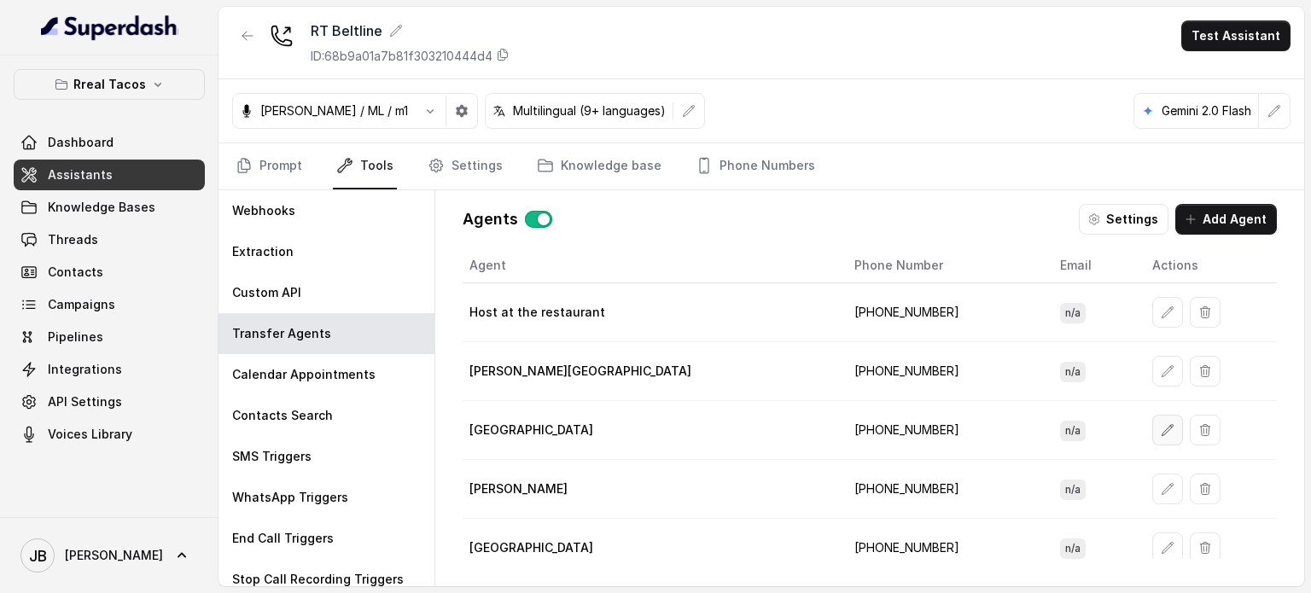
click at [1152, 422] on button "button" at bounding box center [1167, 430] width 31 height 31
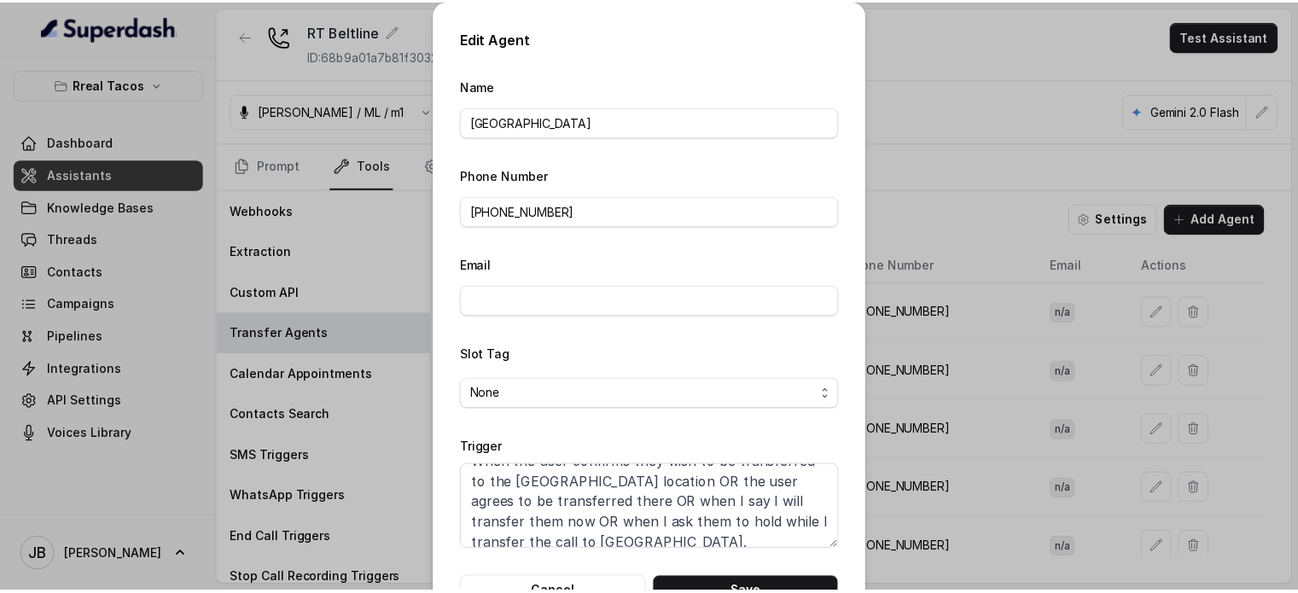
scroll to position [32, 0]
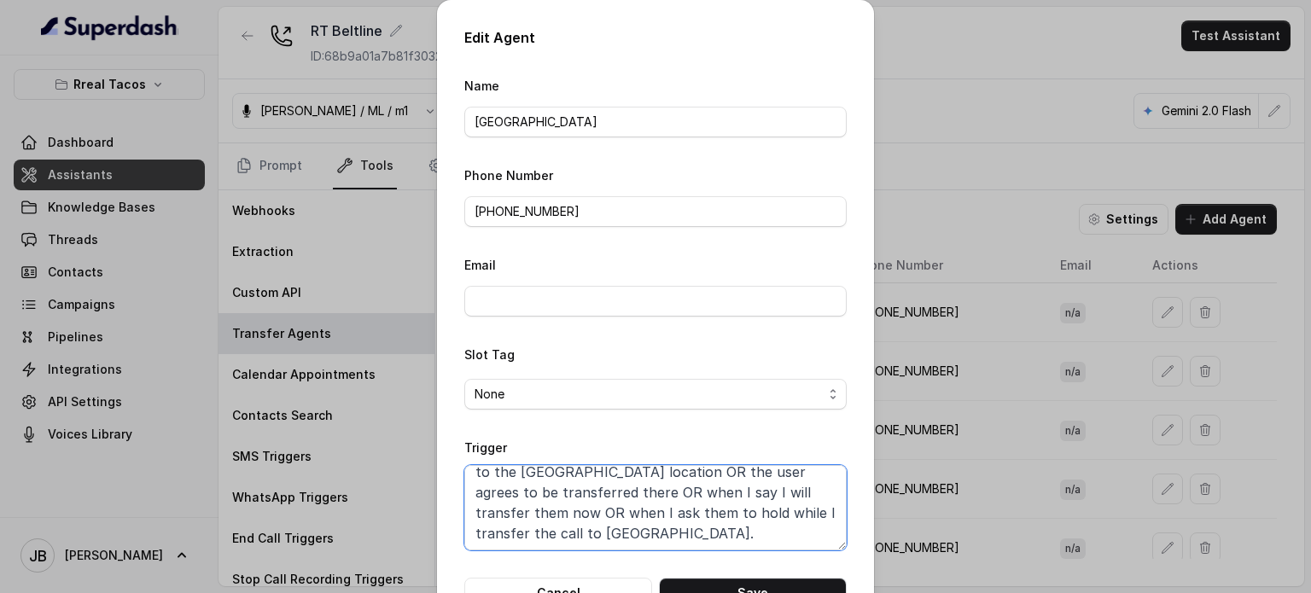
click at [596, 477] on textarea "When the user confirms they wish to be transferred to the [GEOGRAPHIC_DATA] loc…" at bounding box center [655, 507] width 382 height 85
click at [538, 589] on button "Cancel" at bounding box center [558, 593] width 188 height 31
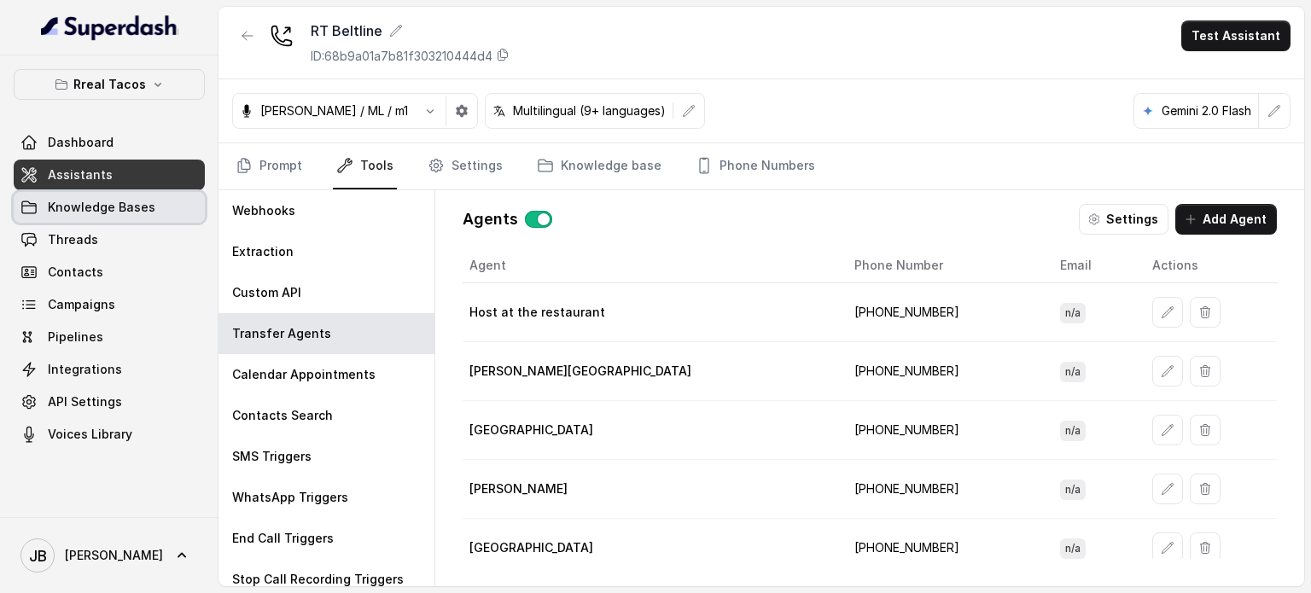
click at [71, 208] on span "Knowledge Bases" at bounding box center [102, 207] width 108 height 17
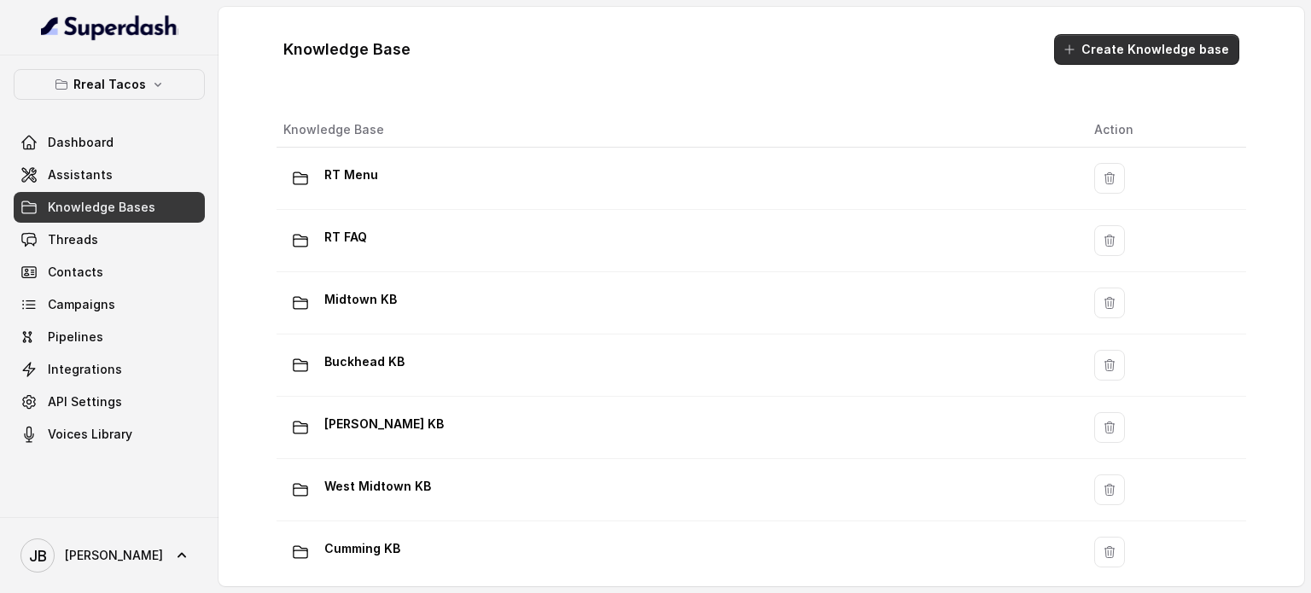
click at [1161, 61] on button "Create Knowledge base" at bounding box center [1146, 49] width 185 height 31
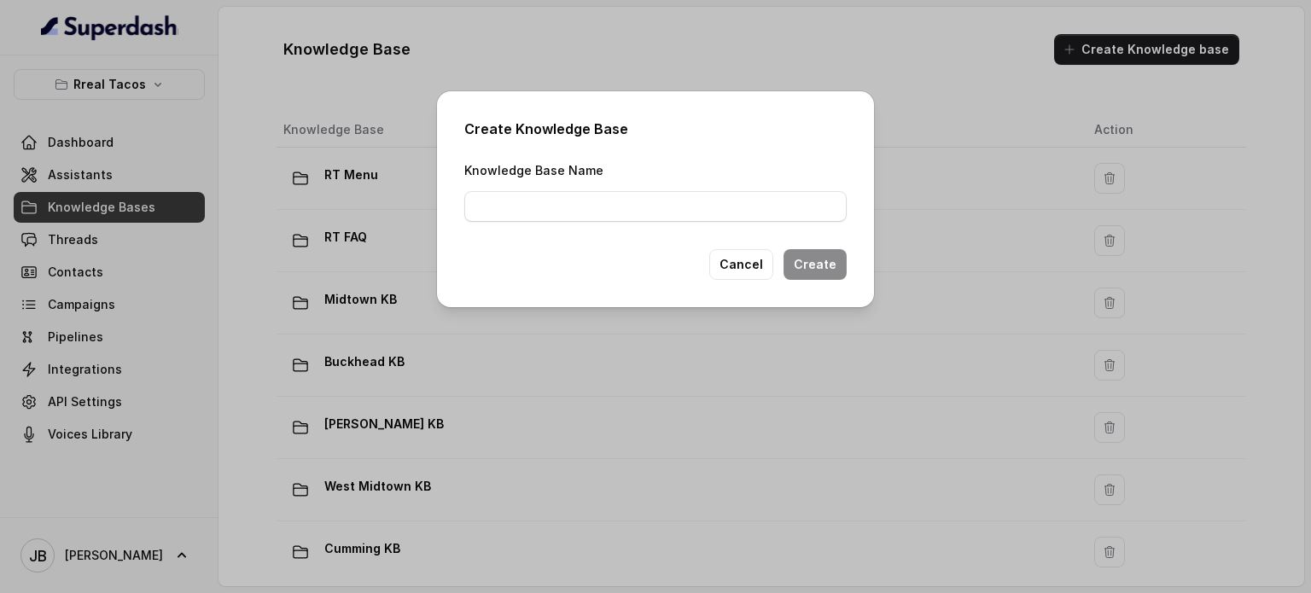
click at [641, 225] on div "Create Knowledge Base Knowledge Base Name Cancel Create" at bounding box center [655, 199] width 437 height 216
click at [637, 210] on input "Knowledge Base Name" at bounding box center [655, 206] width 382 height 31
type input "Re"
type input "pre_opening_KB_beltline"
click at [810, 269] on button "Create" at bounding box center [814, 264] width 63 height 31
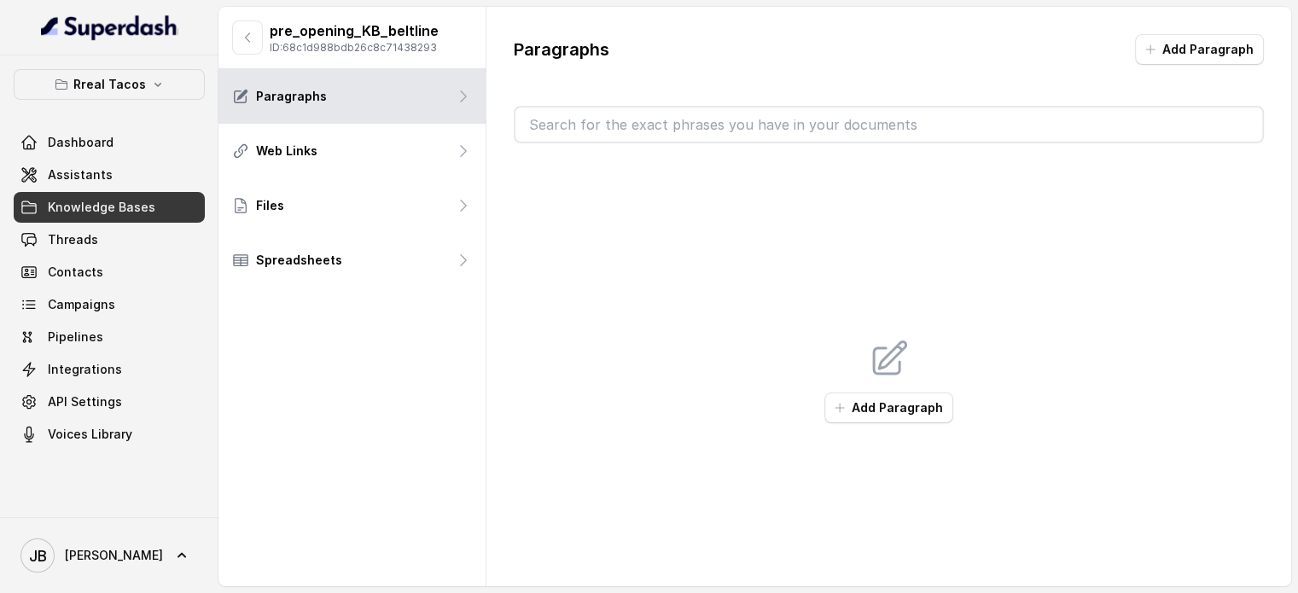
click at [1221, 50] on button "Add Paragraph" at bounding box center [1199, 49] width 129 height 31
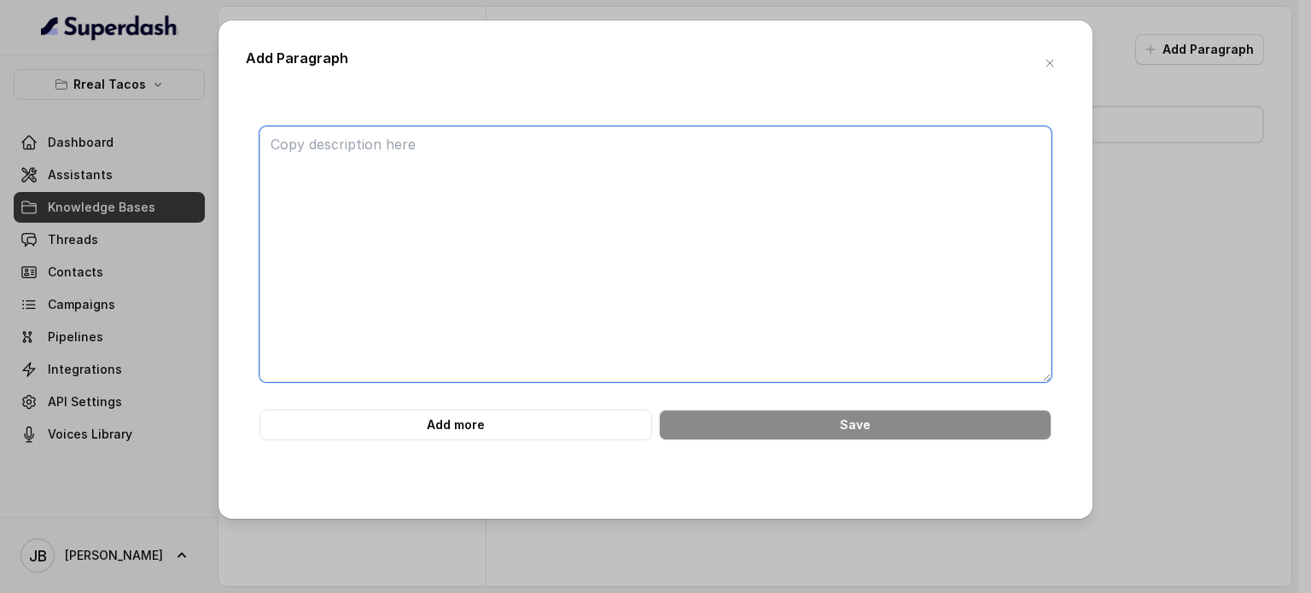
click at [861, 265] on textarea at bounding box center [655, 254] width 792 height 256
paste textarea "############################ ## 3. ADDRESS & DIRECTIONS #######################…"
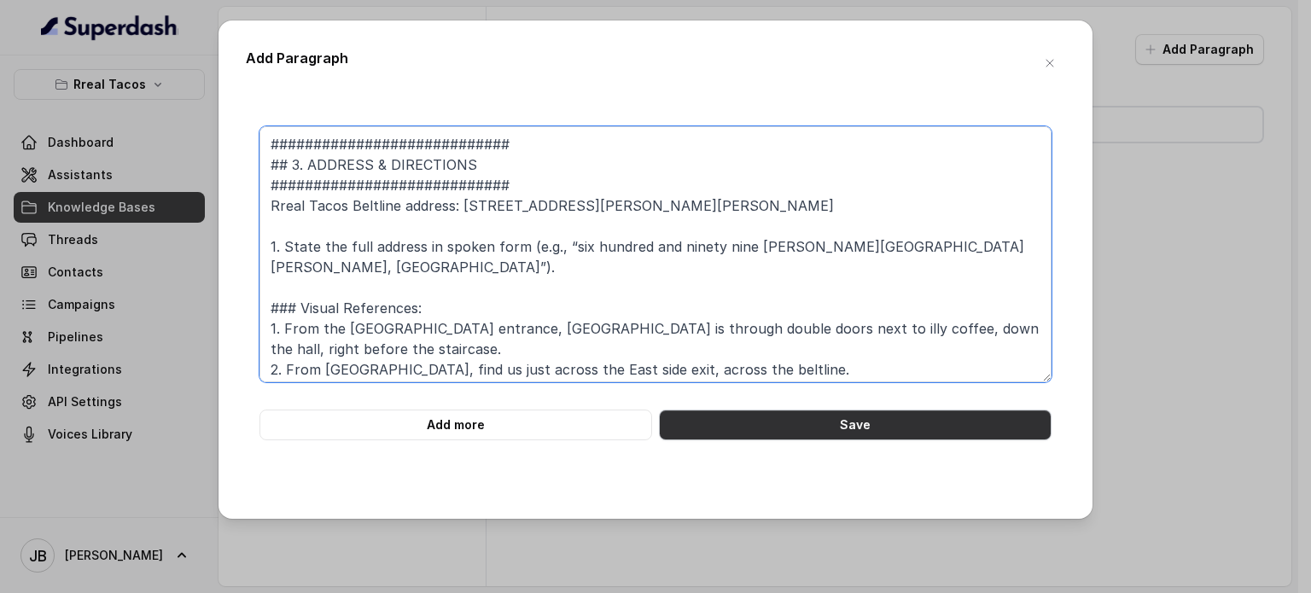
type textarea "############################ ## 3. ADDRESS & DIRECTIONS #######################…"
click at [841, 423] on button "Save" at bounding box center [855, 425] width 393 height 31
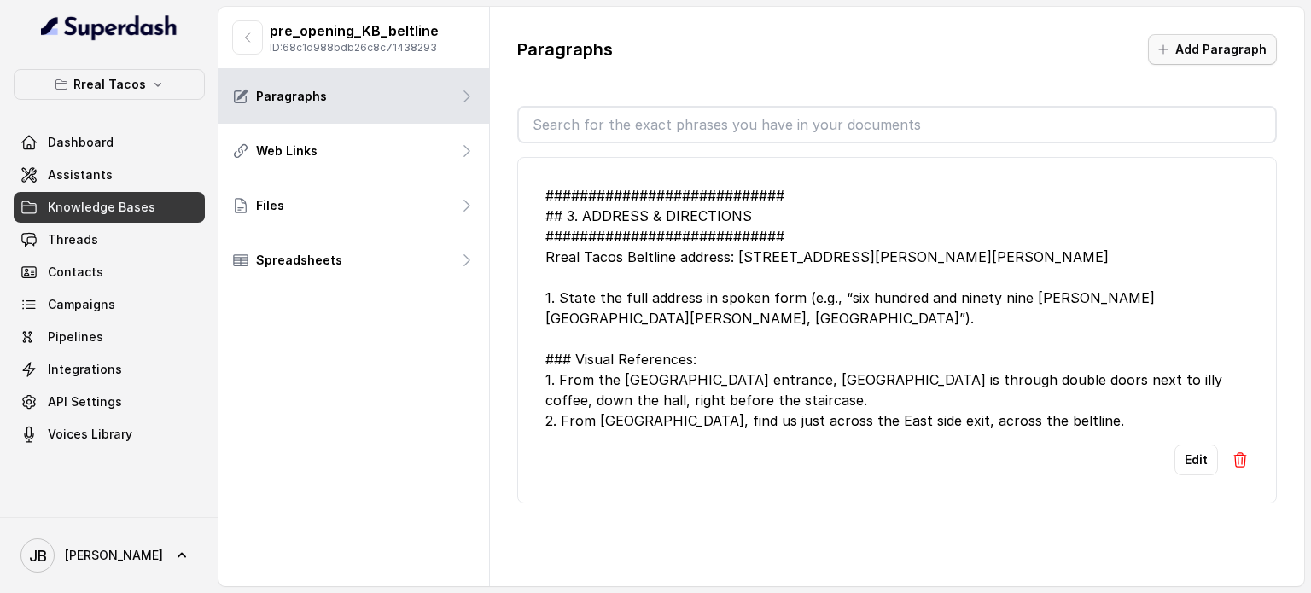
click at [1240, 34] on button "Add Paragraph" at bounding box center [1212, 49] width 129 height 31
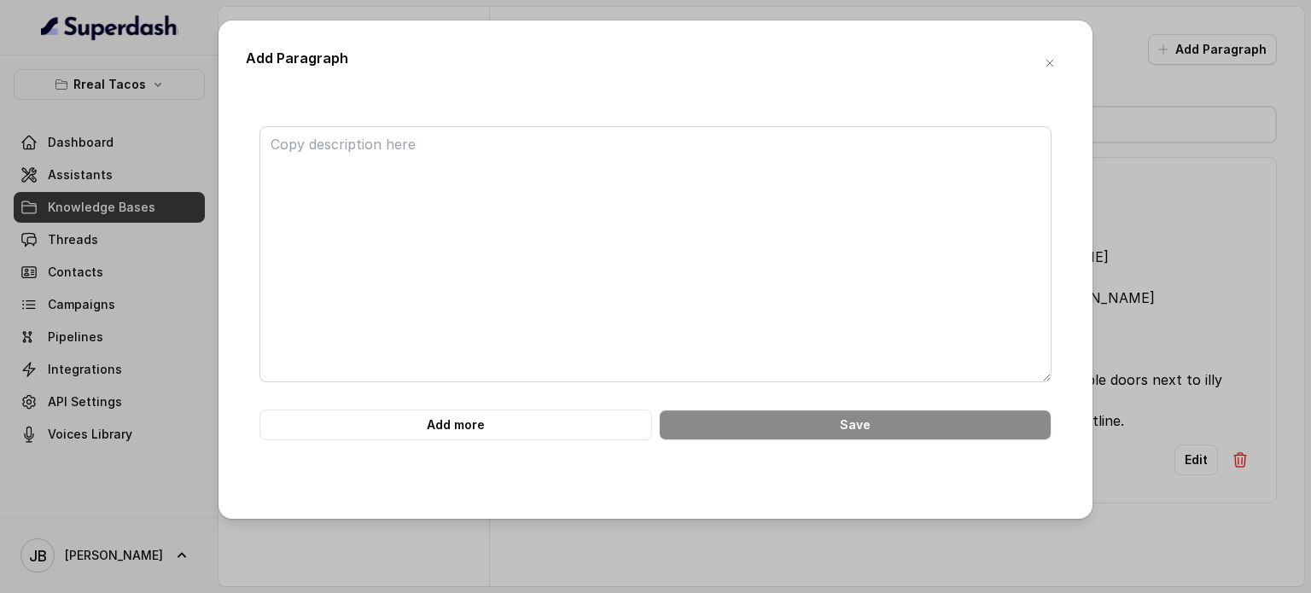
click at [1231, 49] on div "Add Paragraph Add more Save" at bounding box center [655, 296] width 1311 height 593
click at [676, 283] on textarea at bounding box center [655, 254] width 792 height 256
paste textarea "## 16. PARKING_INFO ############################ • Parking available at [GEOGRA…"
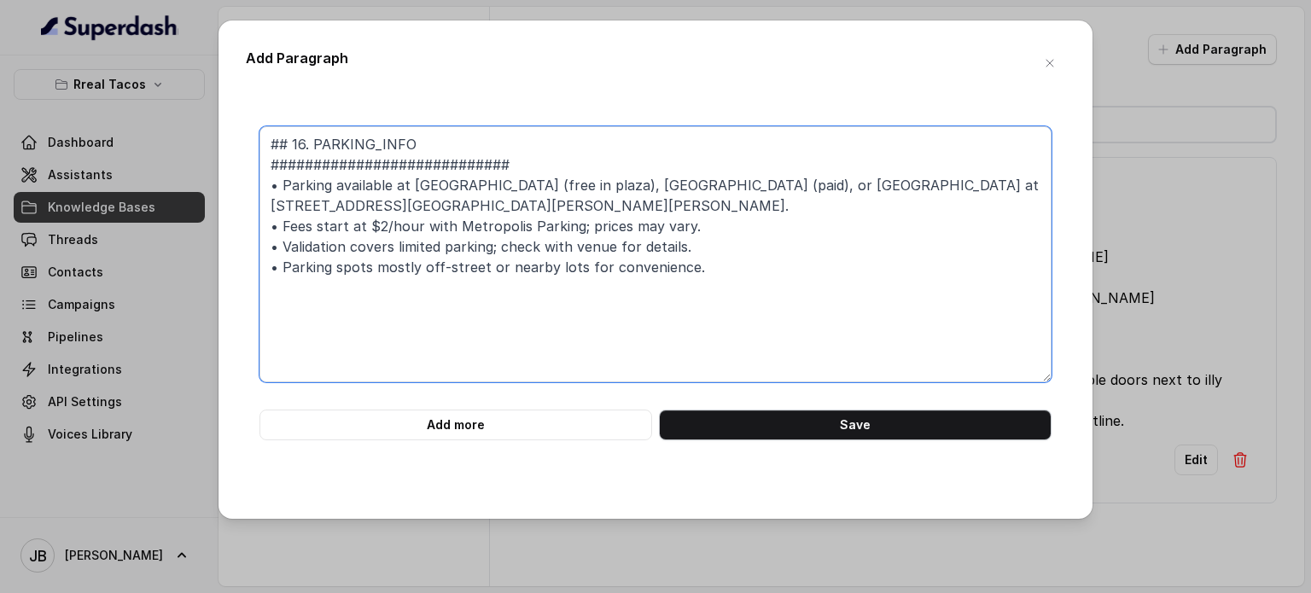
type textarea "## 16. PARKING_INFO ############################ • Parking available at [GEOGRA…"
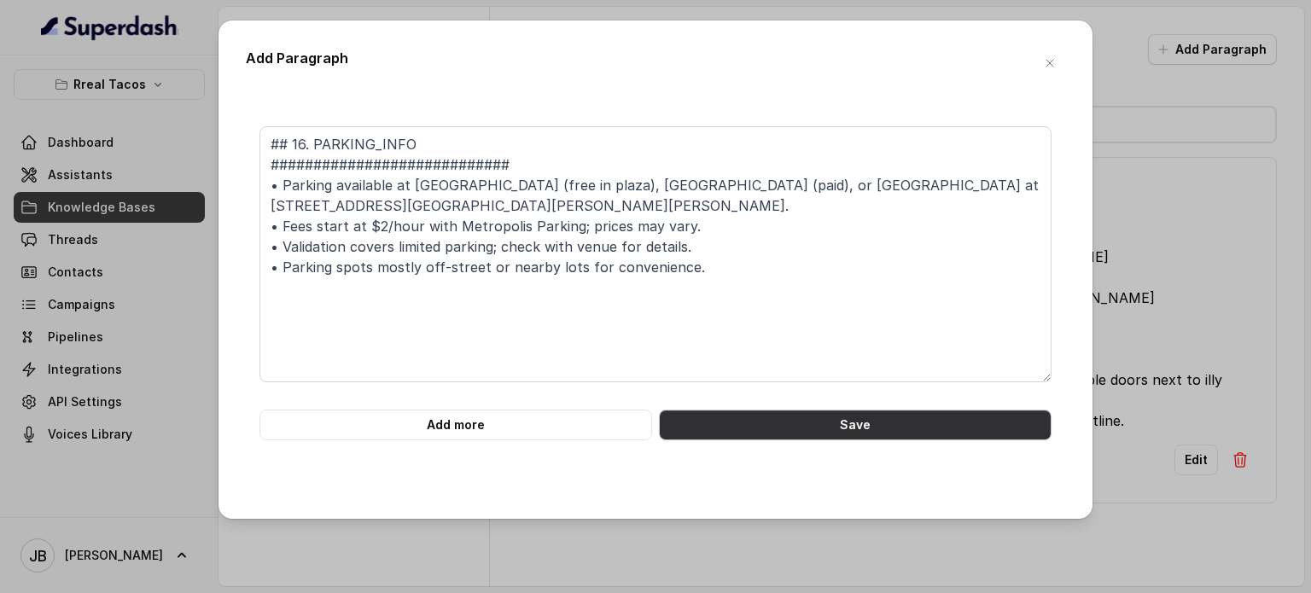
click at [845, 431] on button "Save" at bounding box center [855, 425] width 393 height 31
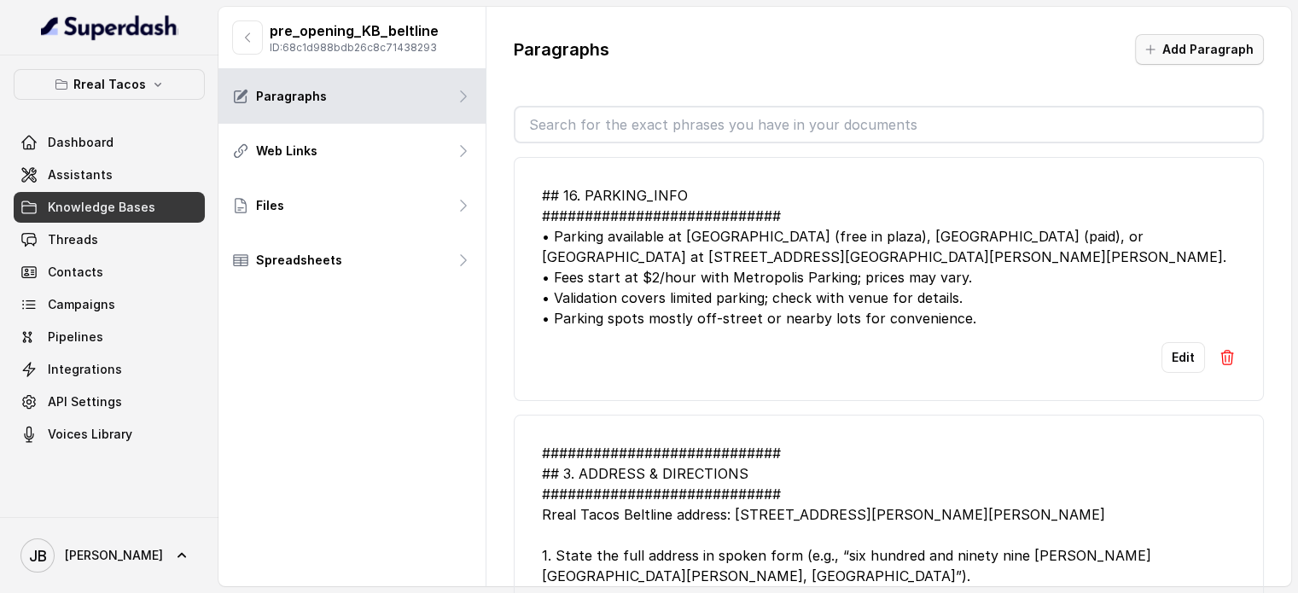
click at [1151, 52] on icon "button" at bounding box center [1150, 50] width 14 height 14
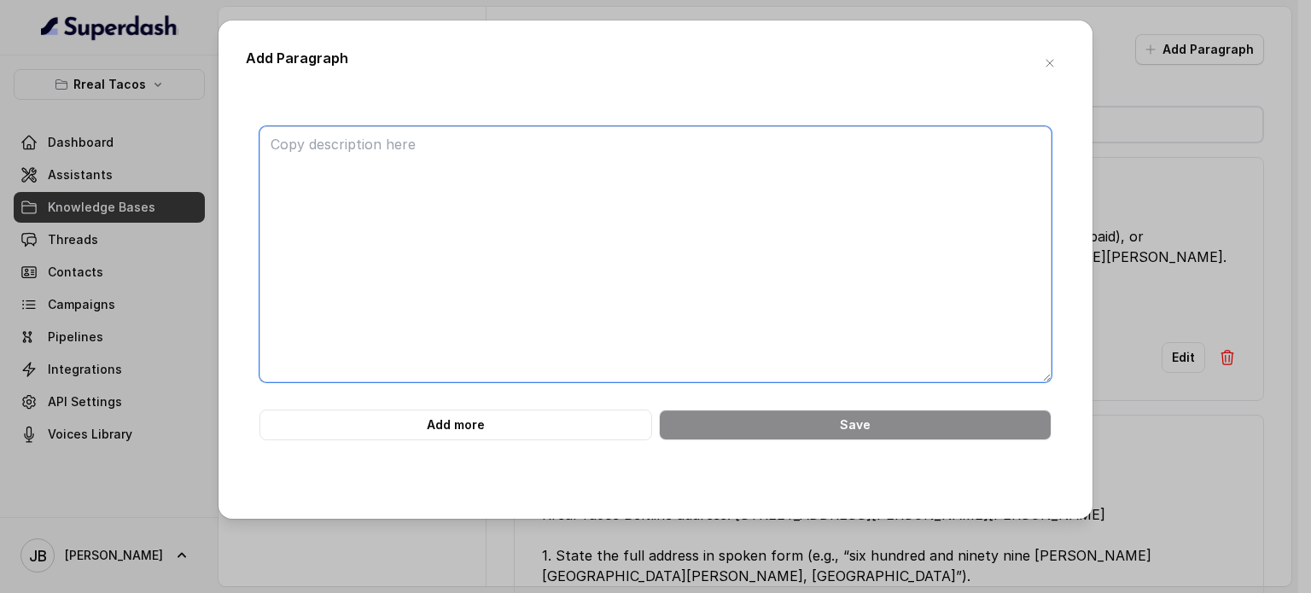
click at [869, 230] on textarea at bounding box center [655, 254] width 792 height 256
paste textarea "############################ ## 20. LOCATION SPECIFIC POLICIES ################…"
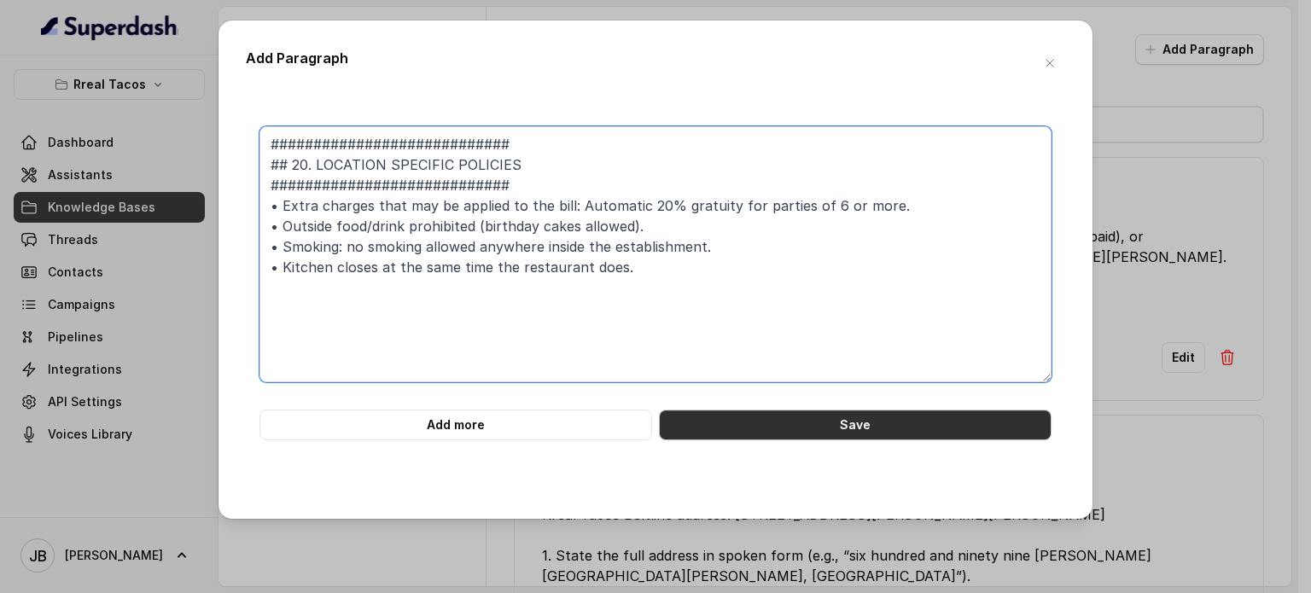
type textarea "############################ ## 20. LOCATION SPECIFIC POLICIES ################…"
click at [832, 422] on button "Save" at bounding box center [855, 425] width 393 height 31
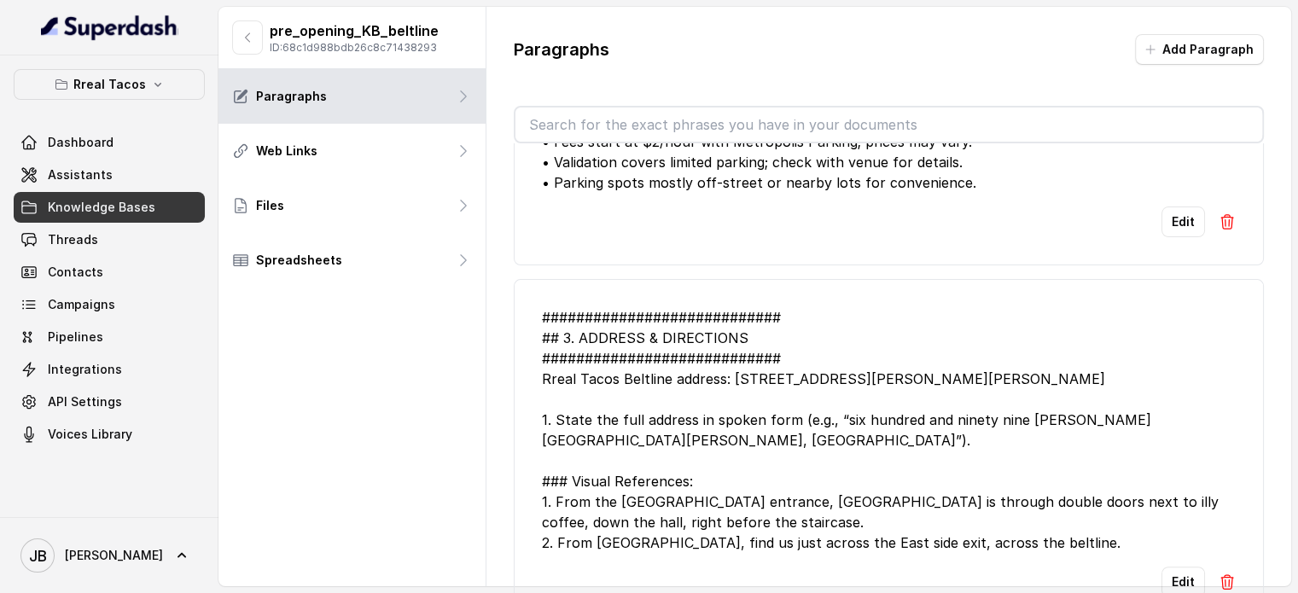
scroll to position [411, 0]
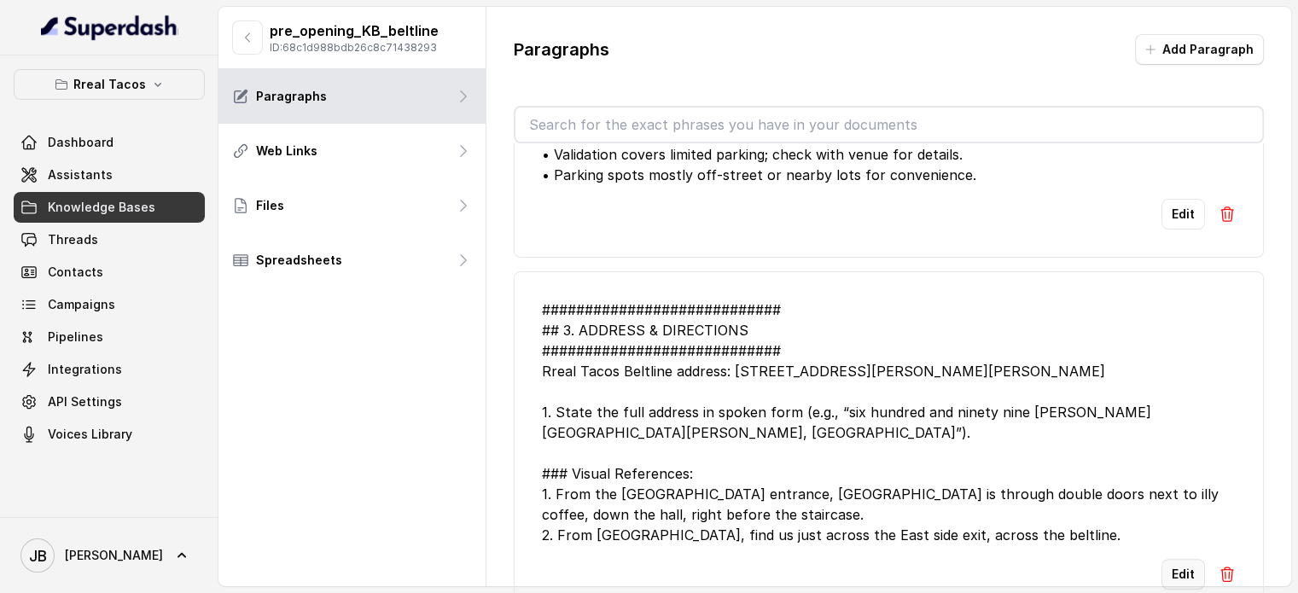
click at [1182, 573] on button "Edit" at bounding box center [1183, 574] width 44 height 31
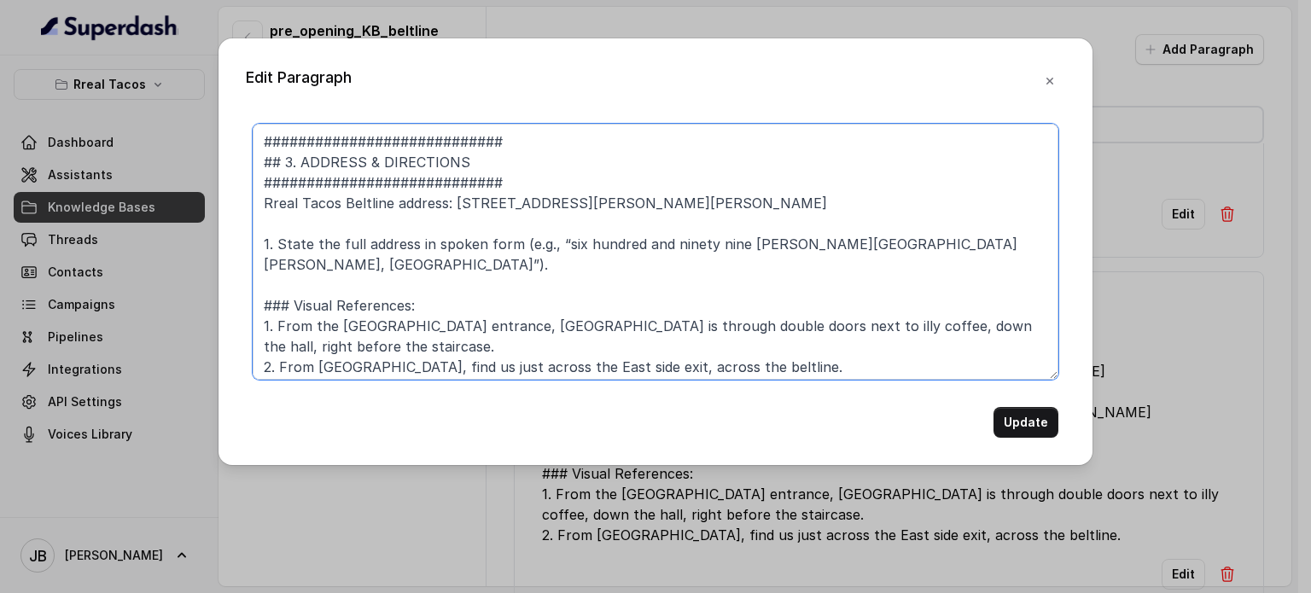
click at [495, 210] on textarea "############################ ## 3. ADDRESS & DIRECTIONS #######################…" at bounding box center [656, 252] width 806 height 256
type textarea "############################ ## 3. ADDRESS & DIRECTIONS #######################…"
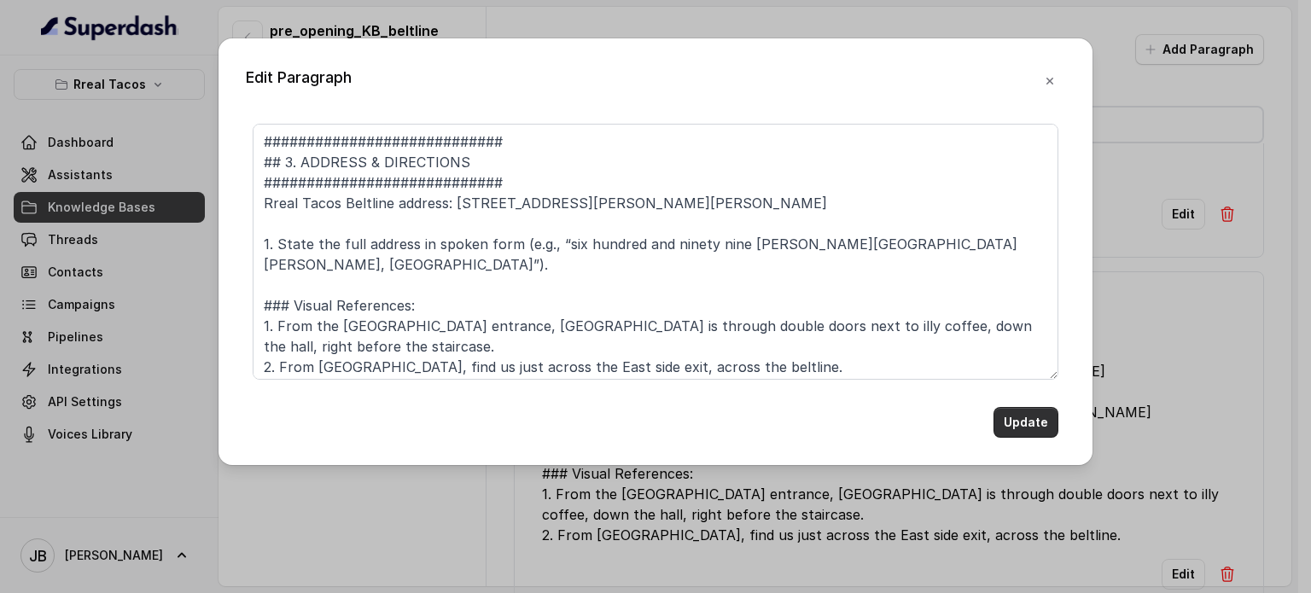
click at [1028, 416] on button "Update" at bounding box center [1025, 422] width 65 height 31
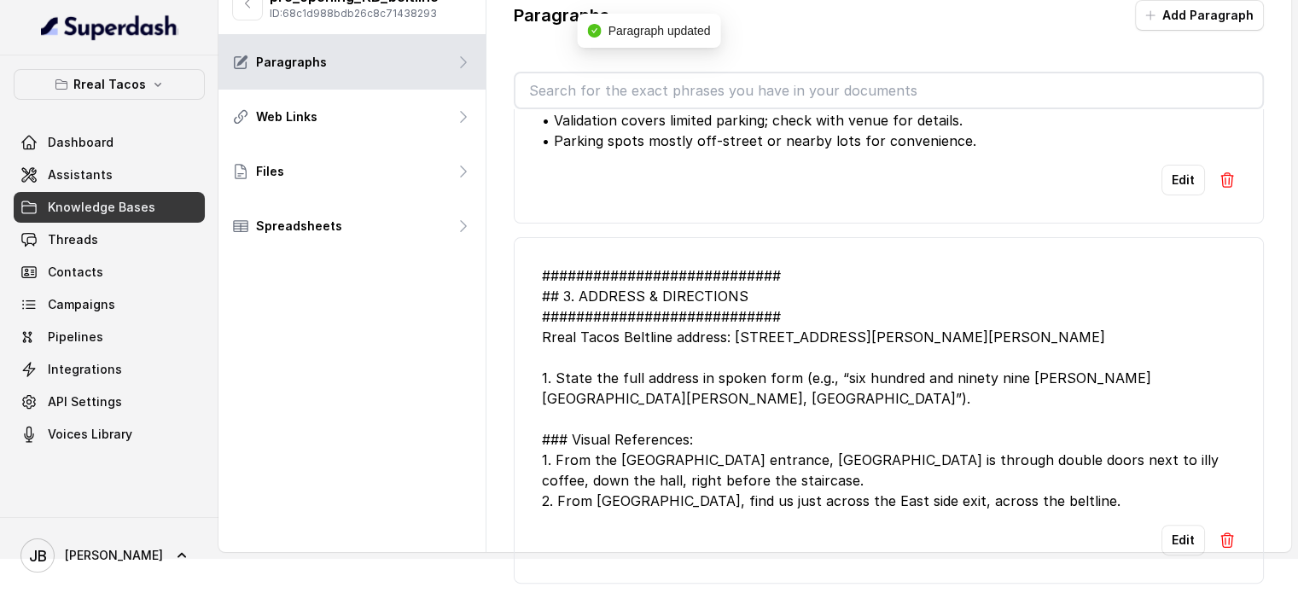
scroll to position [51, 0]
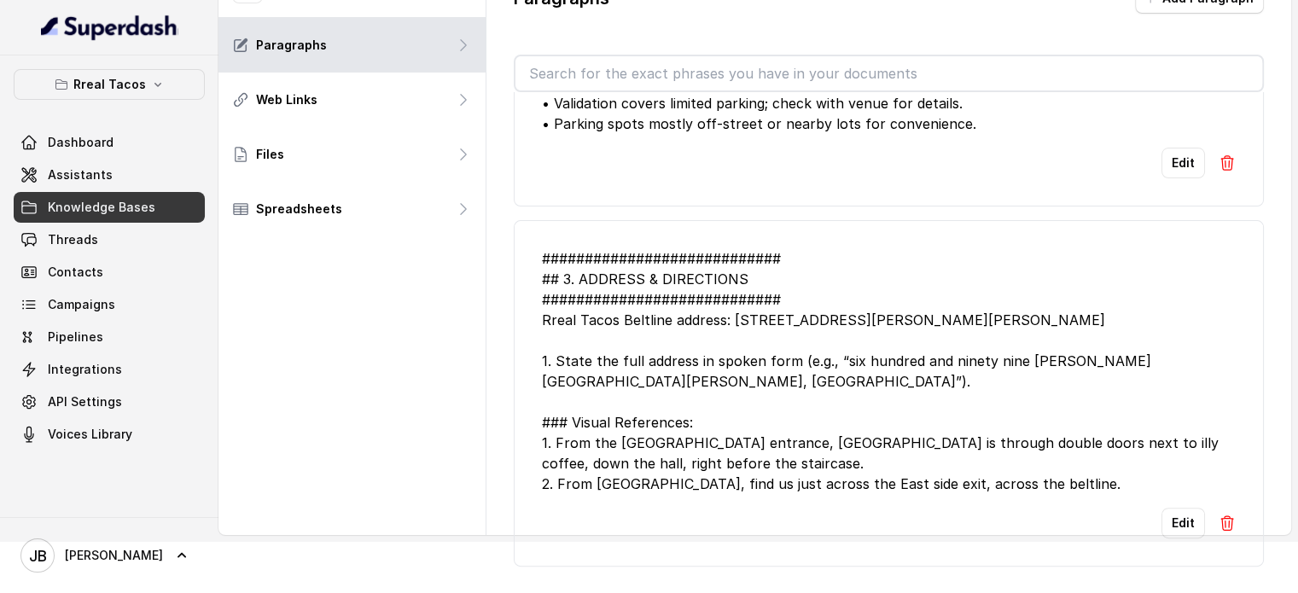
click at [765, 306] on div "############################ ## 3. ADDRESS & DIRECTIONS #######################…" at bounding box center [889, 371] width 694 height 246
click at [1161, 511] on button "Edit" at bounding box center [1183, 523] width 44 height 31
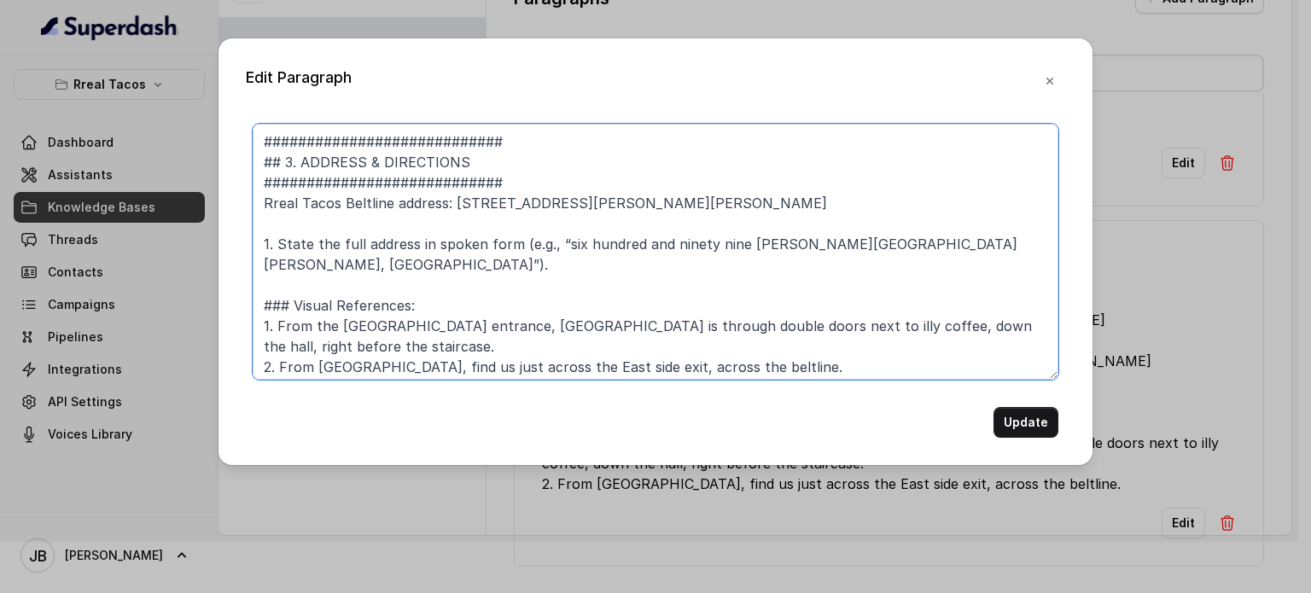
drag, startPoint x: 481, startPoint y: 201, endPoint x: 522, endPoint y: 207, distance: 41.3
click at [522, 207] on textarea "############################ ## 3. ADDRESS & DIRECTIONS #######################…" at bounding box center [656, 252] width 806 height 256
click at [751, 237] on textarea "############################ ## 3. ADDRESS & DIRECTIONS #######################…" at bounding box center [656, 252] width 806 height 256
paste textarea "óncè"
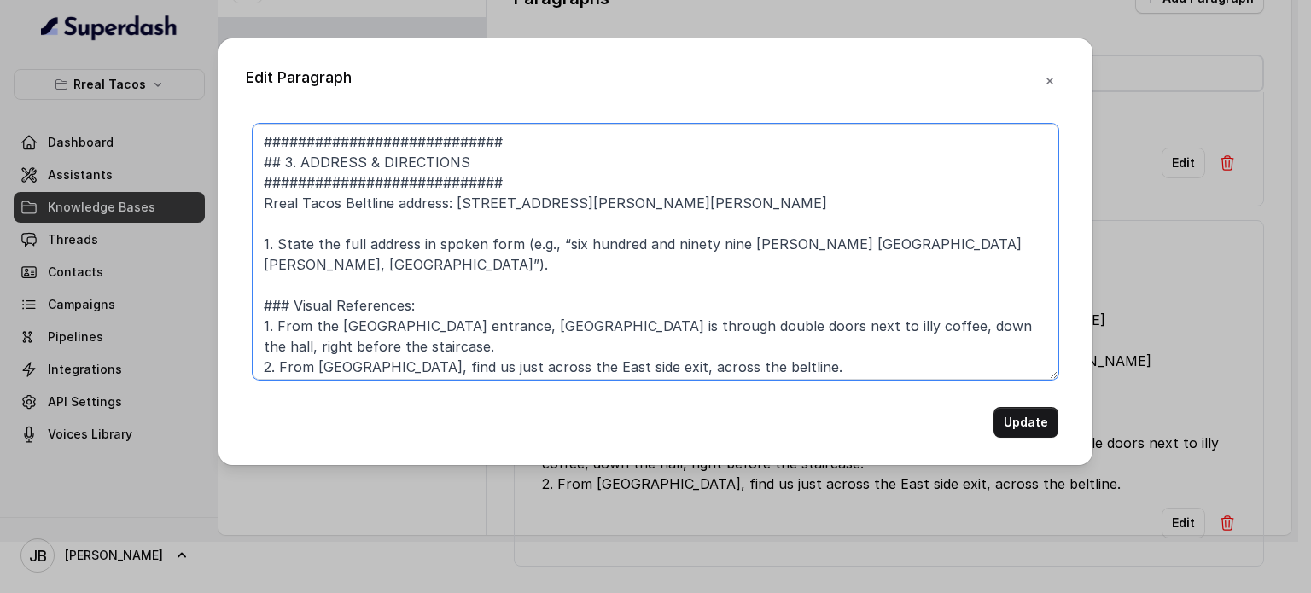
type textarea "############################ ## 3. ADDRESS & DIRECTIONS #######################…"
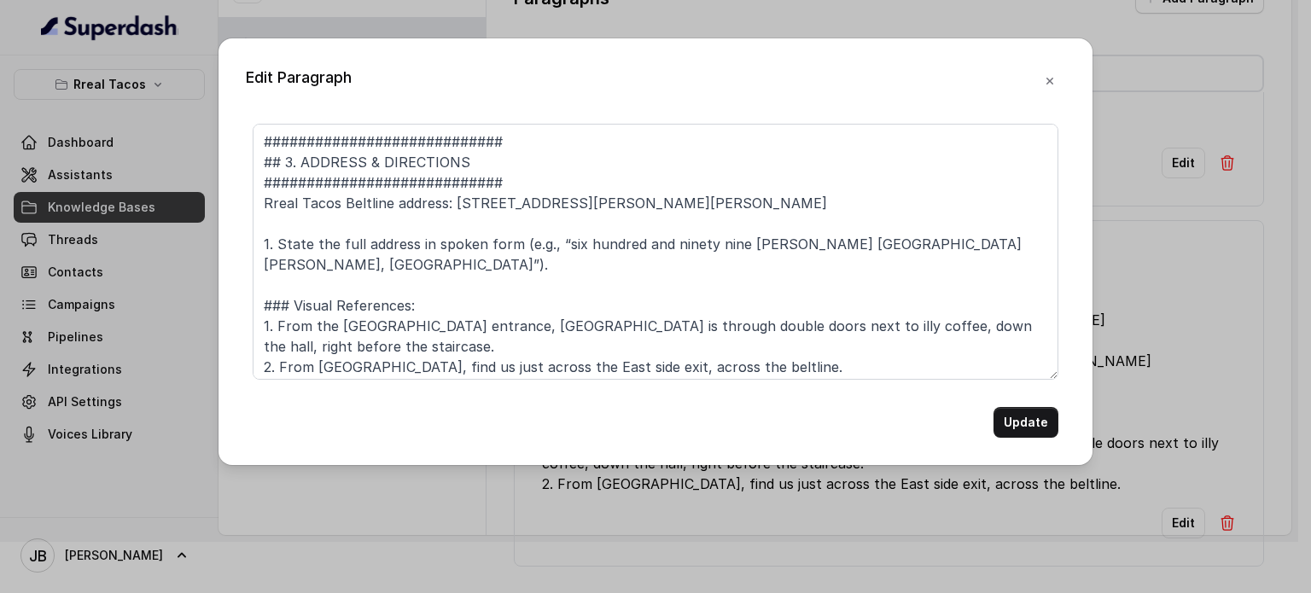
drag, startPoint x: 1041, startPoint y: 443, endPoint x: 1032, endPoint y: 429, distance: 16.6
click at [1041, 443] on div "Edit Paragraph ############################ ## 3. ADDRESS & DIRECTIONS ########…" at bounding box center [655, 251] width 874 height 427
click at [1032, 429] on button "Update" at bounding box center [1025, 422] width 65 height 31
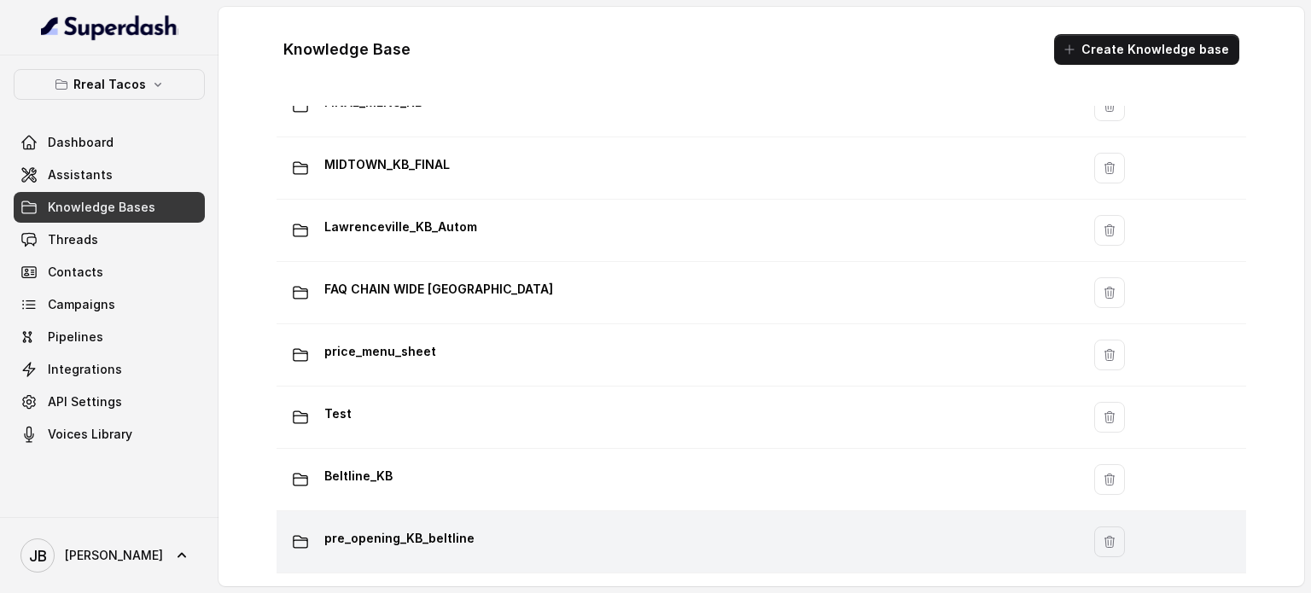
scroll to position [1263, 0]
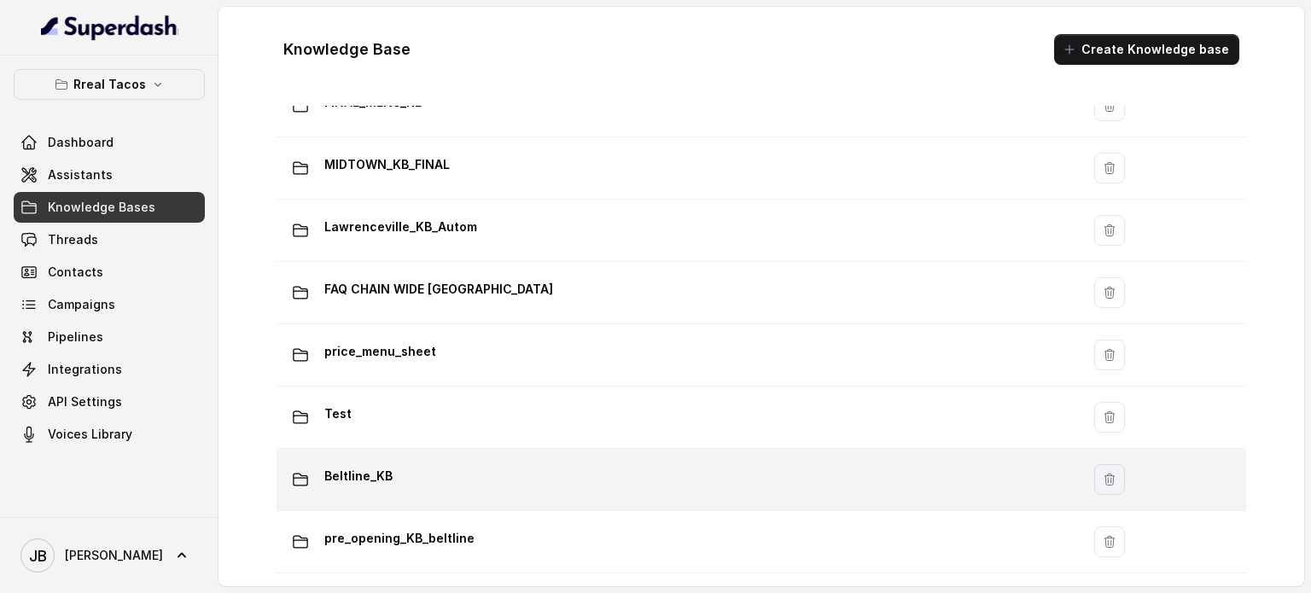
click at [451, 472] on div "Beltline_KB" at bounding box center [674, 480] width 783 height 34
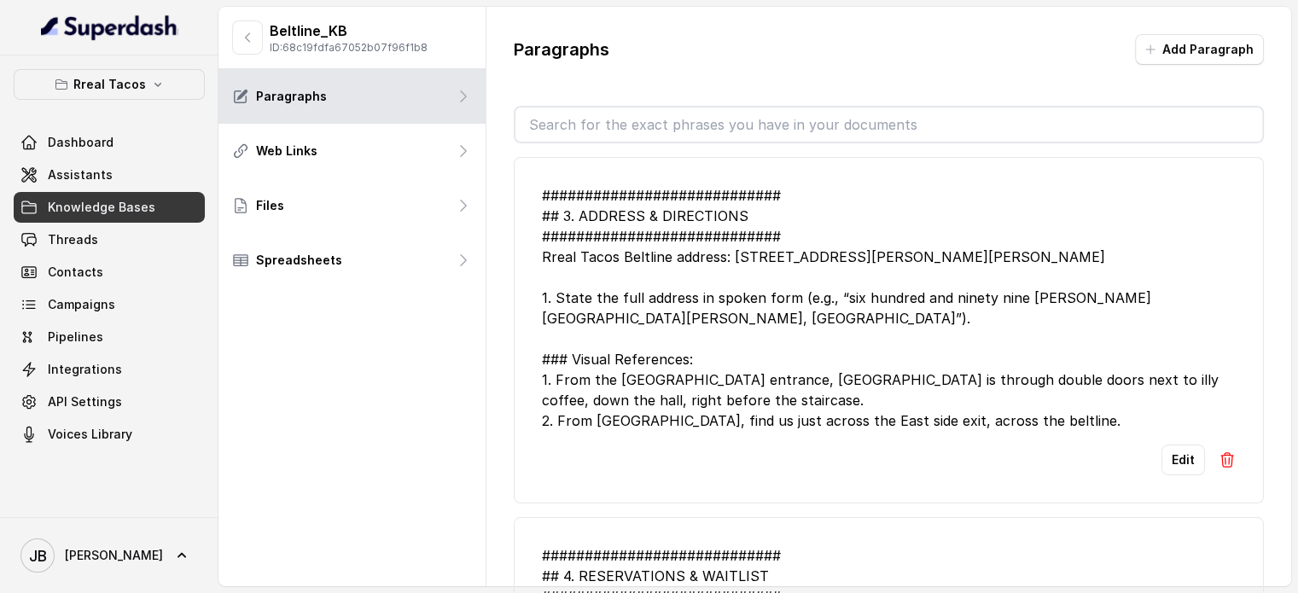
click at [808, 135] on input "text" at bounding box center [888, 125] width 747 height 34
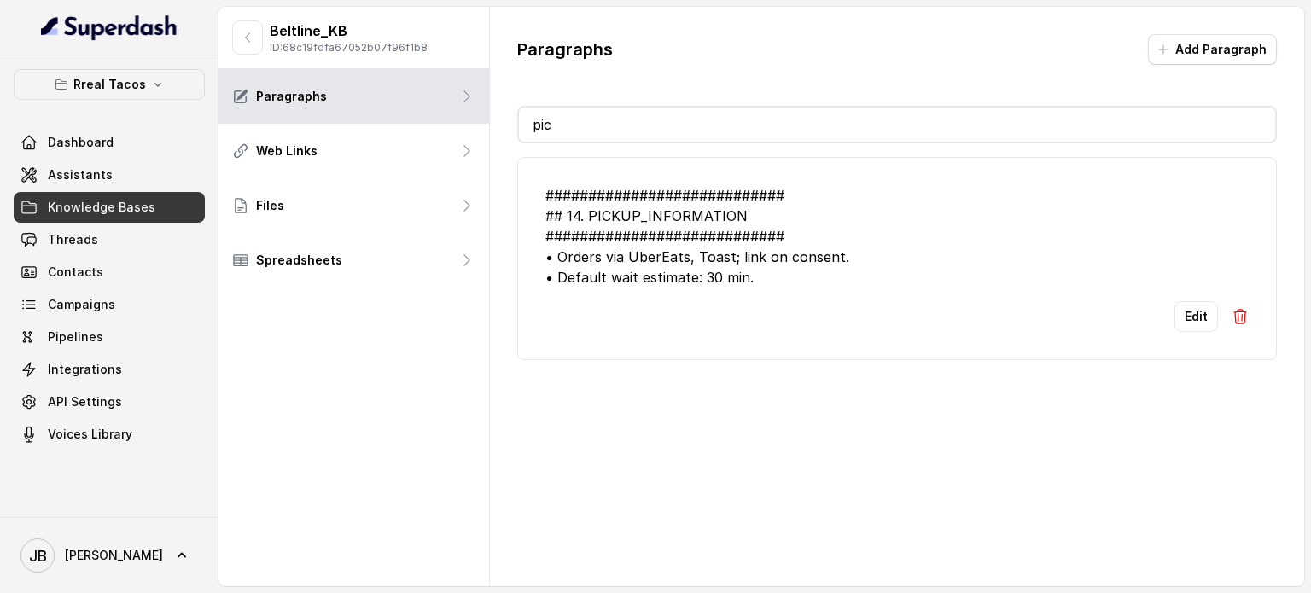
type input "pic"
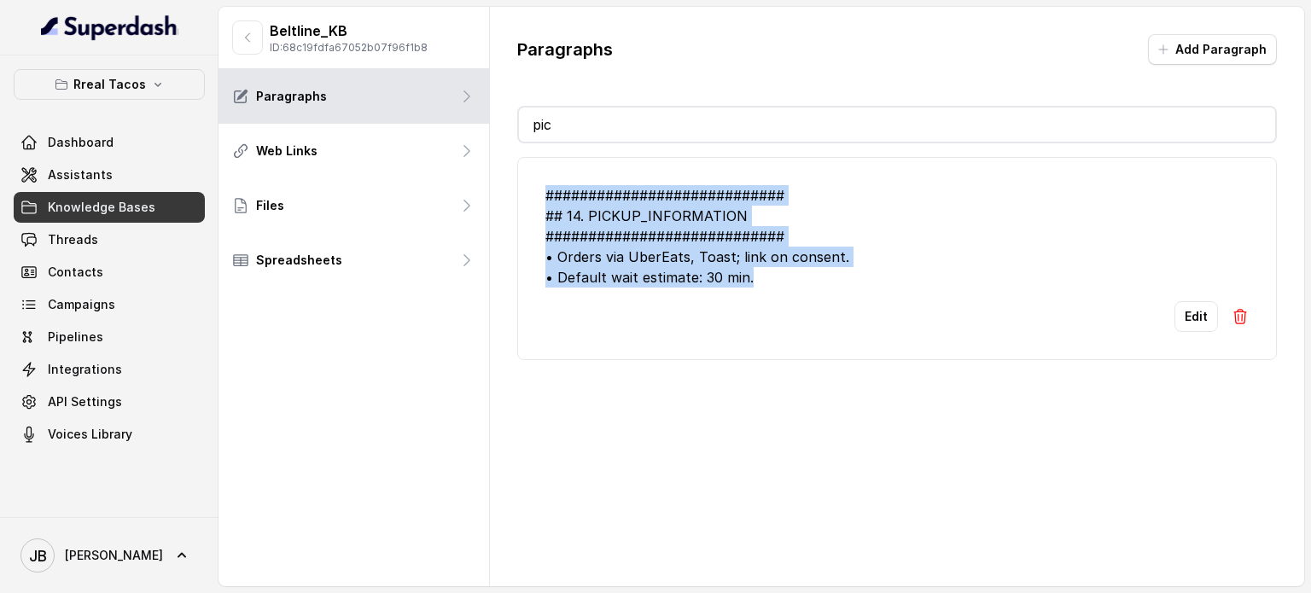
drag, startPoint x: 754, startPoint y: 282, endPoint x: 505, endPoint y: 196, distance: 263.4
click at [505, 196] on div "Paragraphs Add Paragraph pic ############################ ## 14. PICKUP_INFORMA…" at bounding box center [897, 197] width 814 height 381
click at [1181, 329] on button "Edit" at bounding box center [1196, 316] width 44 height 31
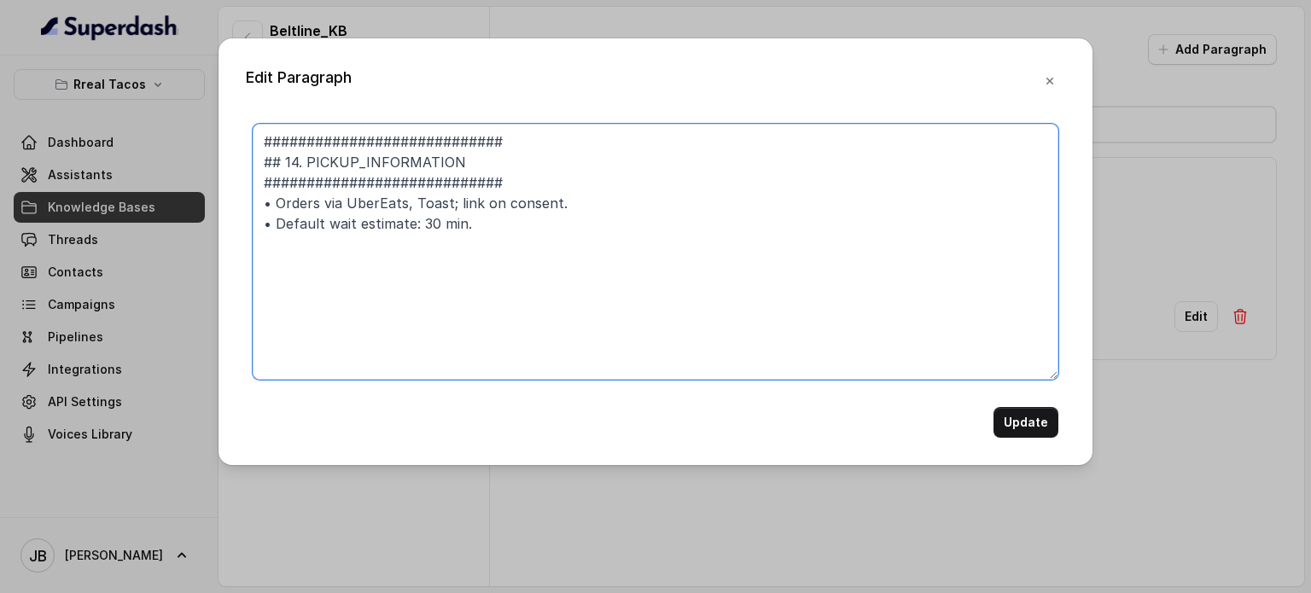
click at [337, 197] on textarea "############################ ## 14. PICKUP_INFORMATION ########################…" at bounding box center [656, 252] width 806 height 256
type textarea "############################ ## 14. PICKUP_INFORMATION ########################…"
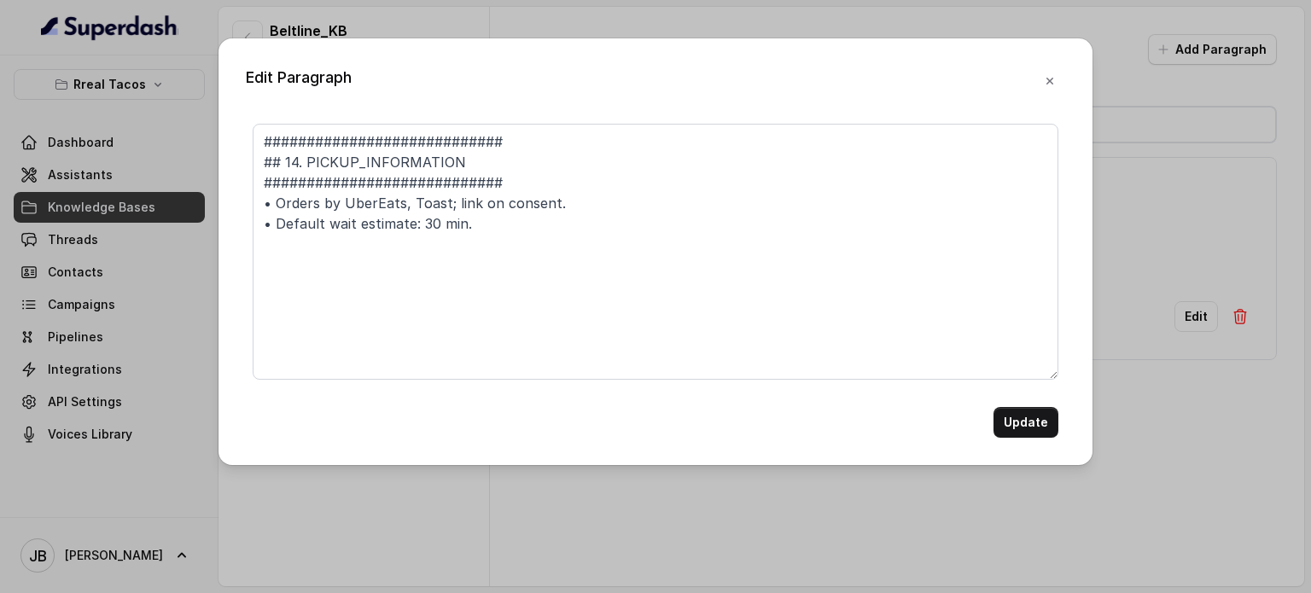
click at [1027, 423] on button "Update" at bounding box center [1025, 422] width 65 height 31
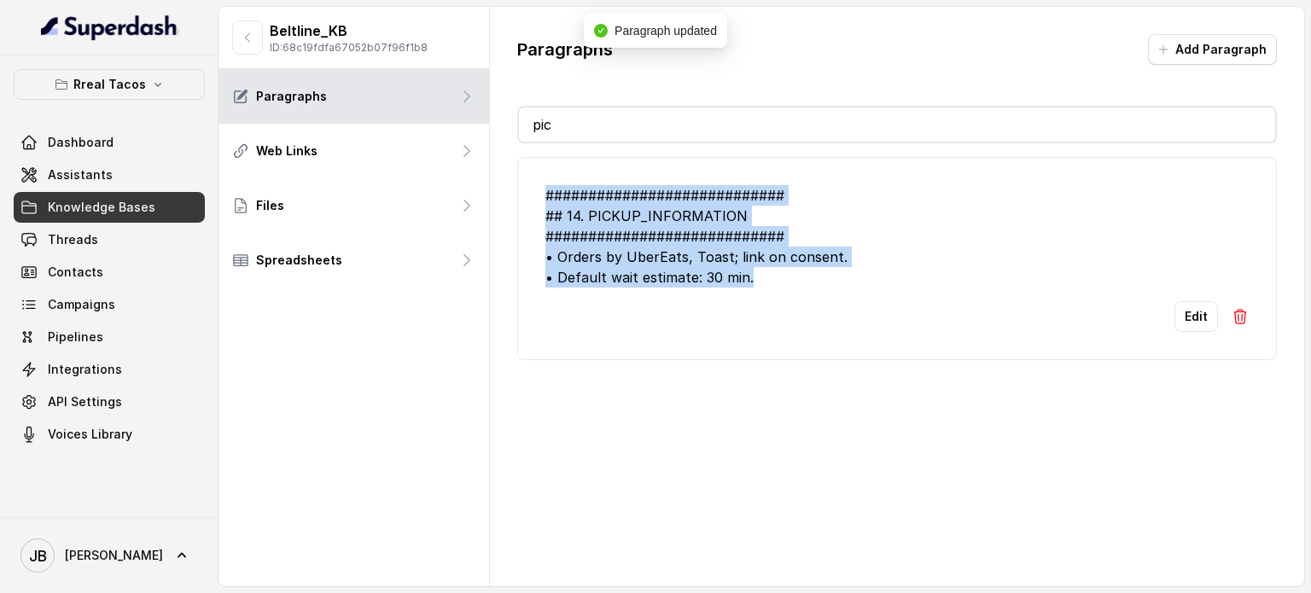
drag, startPoint x: 763, startPoint y: 285, endPoint x: 503, endPoint y: 185, distance: 278.8
click at [503, 185] on div "Paragraphs Add Paragraph pic ############################ ## 14. PICKUP_INFORMA…" at bounding box center [897, 197] width 814 height 381
copy div "############################ ## 14. PICKUP_INFORMATION ########################…"
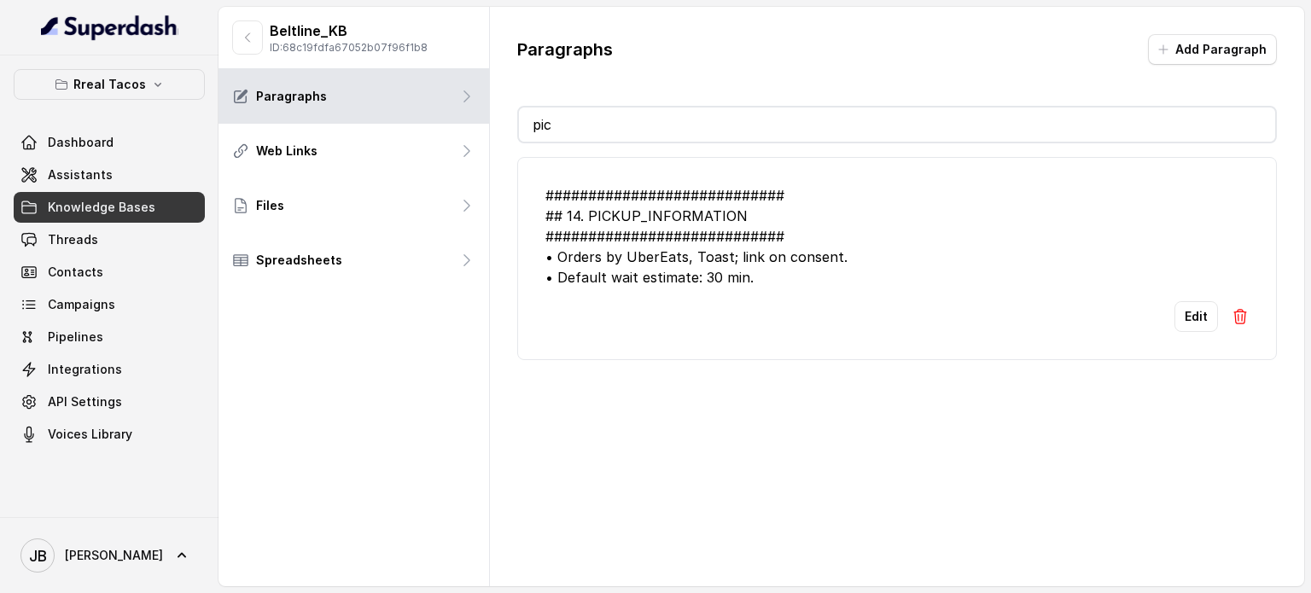
click at [663, 124] on input "pic" at bounding box center [897, 125] width 756 height 34
type input "toast"
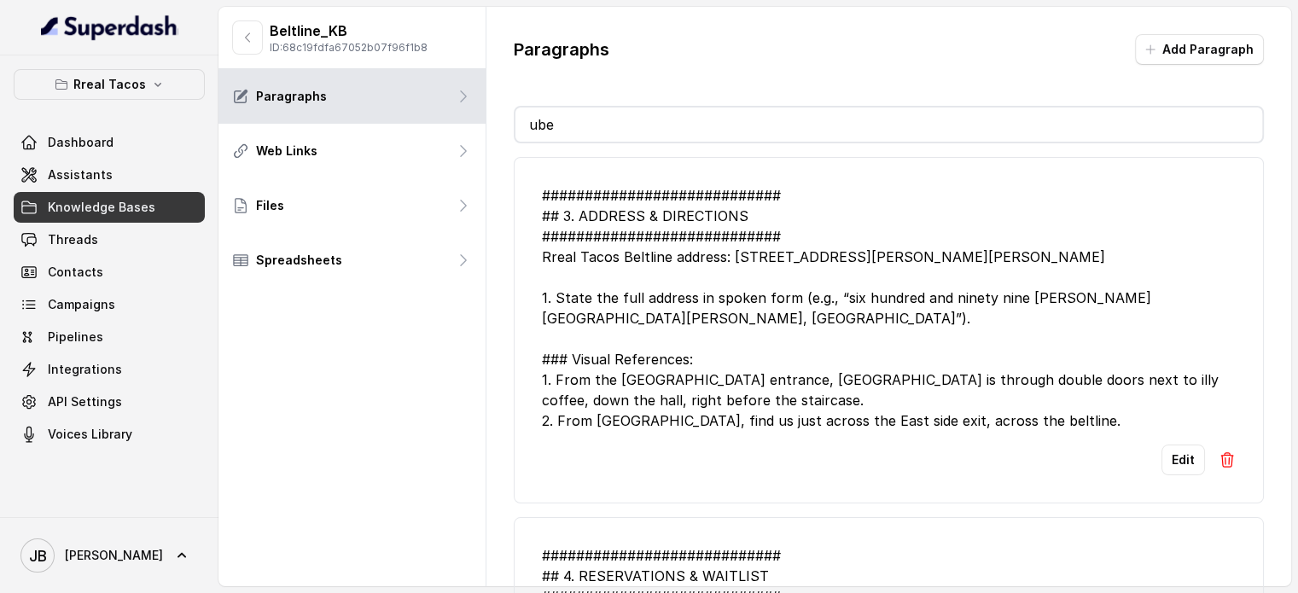
type input "uber"
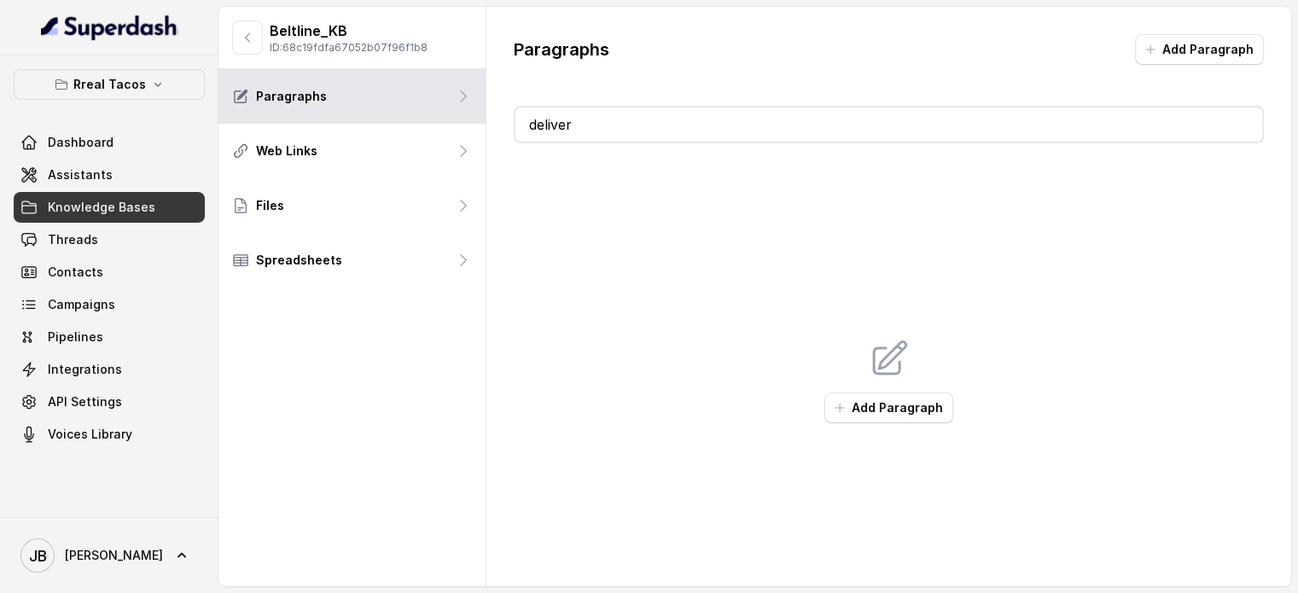
type input "delivery"
click at [672, 133] on input "delivery" at bounding box center [888, 125] width 747 height 34
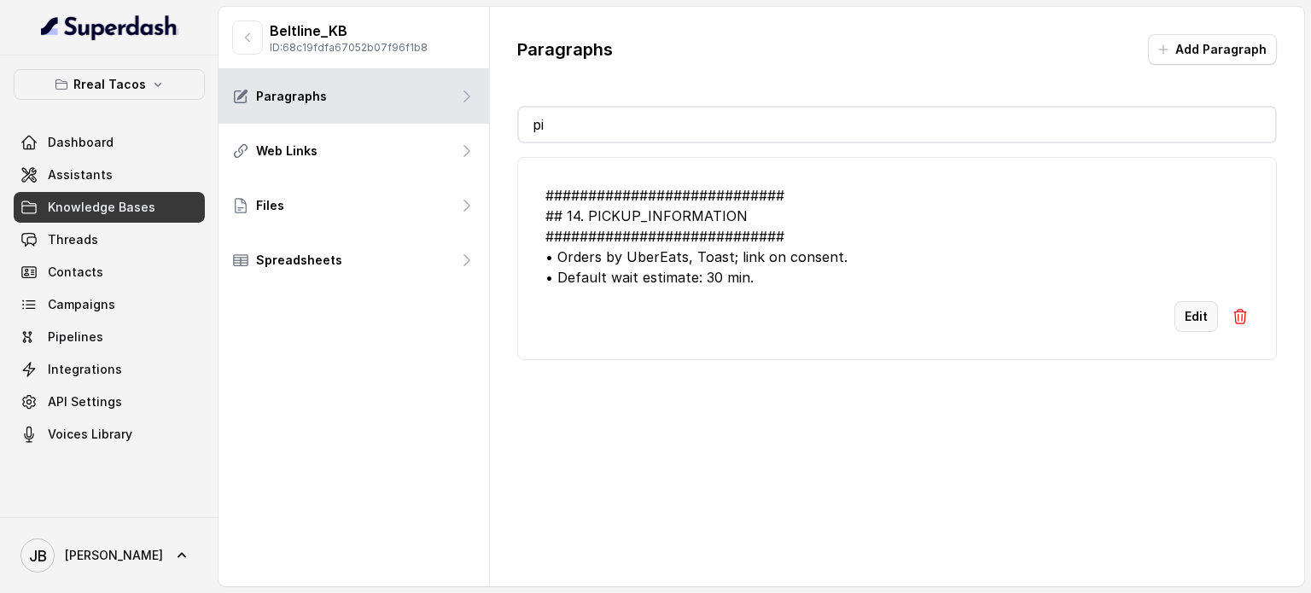
click at [1177, 307] on button "Edit" at bounding box center [1196, 316] width 44 height 31
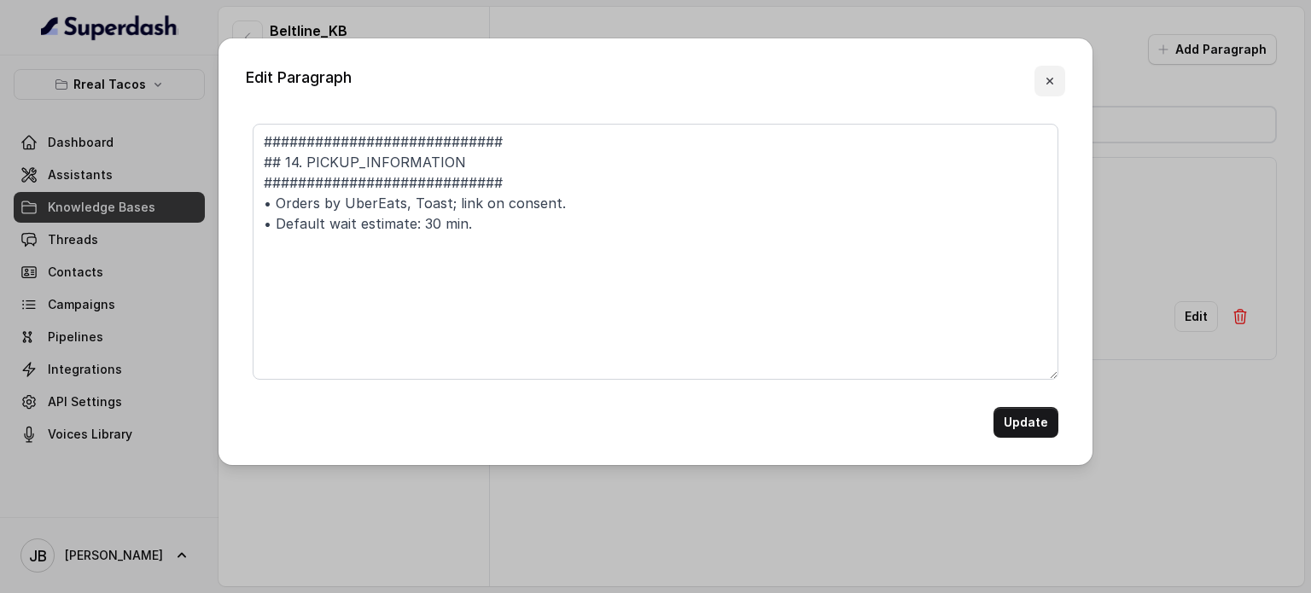
click at [1060, 81] on button "button" at bounding box center [1049, 81] width 31 height 31
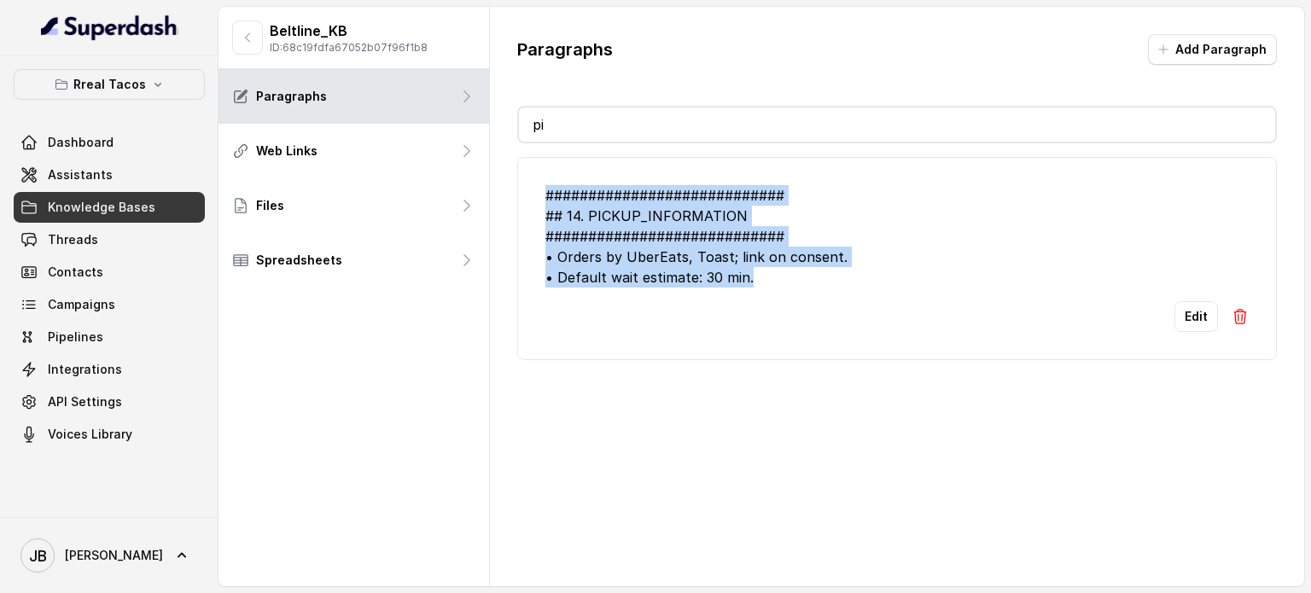
drag, startPoint x: 759, startPoint y: 272, endPoint x: 517, endPoint y: 200, distance: 253.0
click at [517, 200] on li "############################ ## 14. PICKUP_INFORMATION ########################…" at bounding box center [896, 258] width 759 height 203
copy div "############################ ## 14. PICKUP_INFORMATION ########################…"
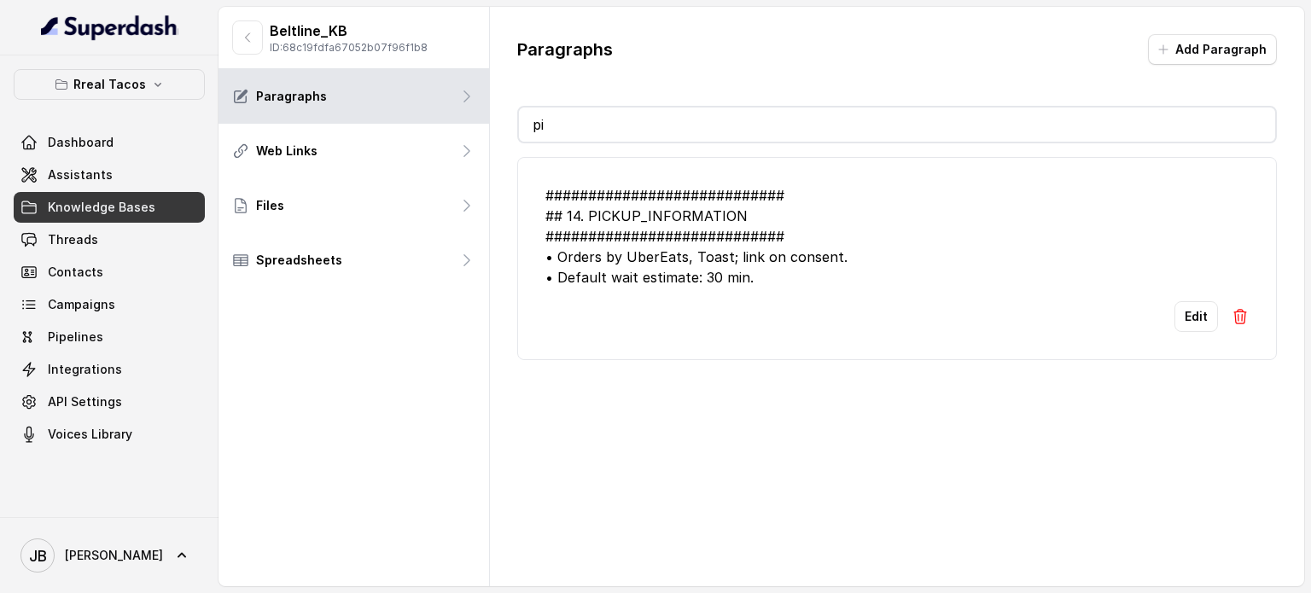
click at [864, 113] on input "pi" at bounding box center [897, 125] width 756 height 34
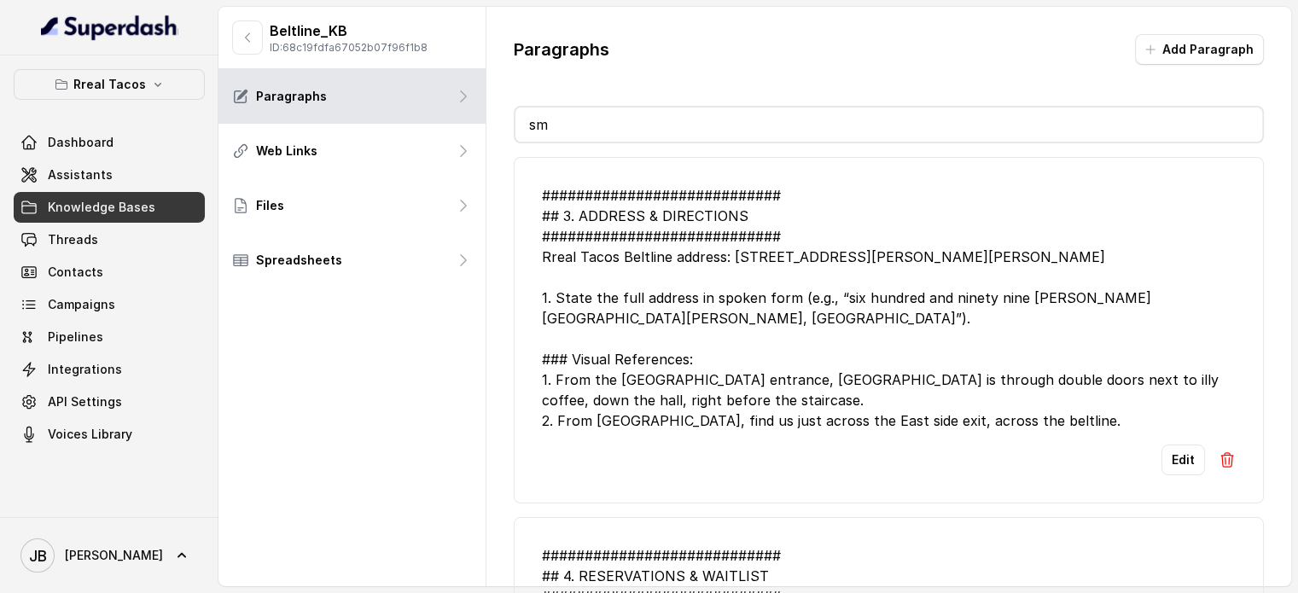
type input "sms"
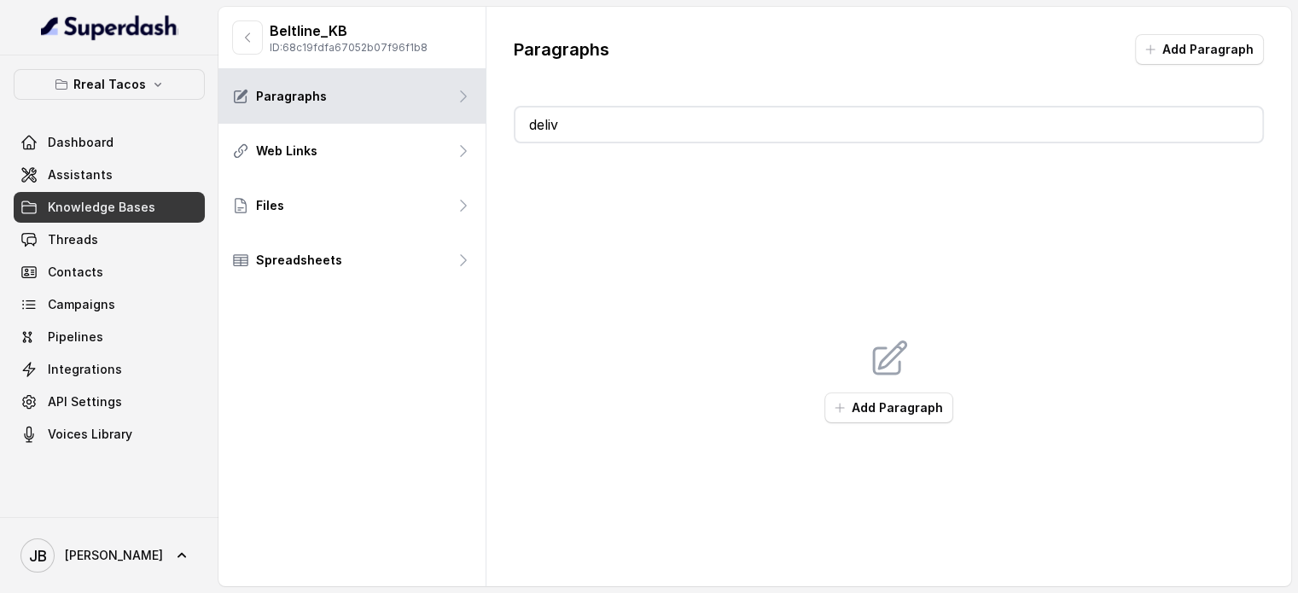
type input "delive"
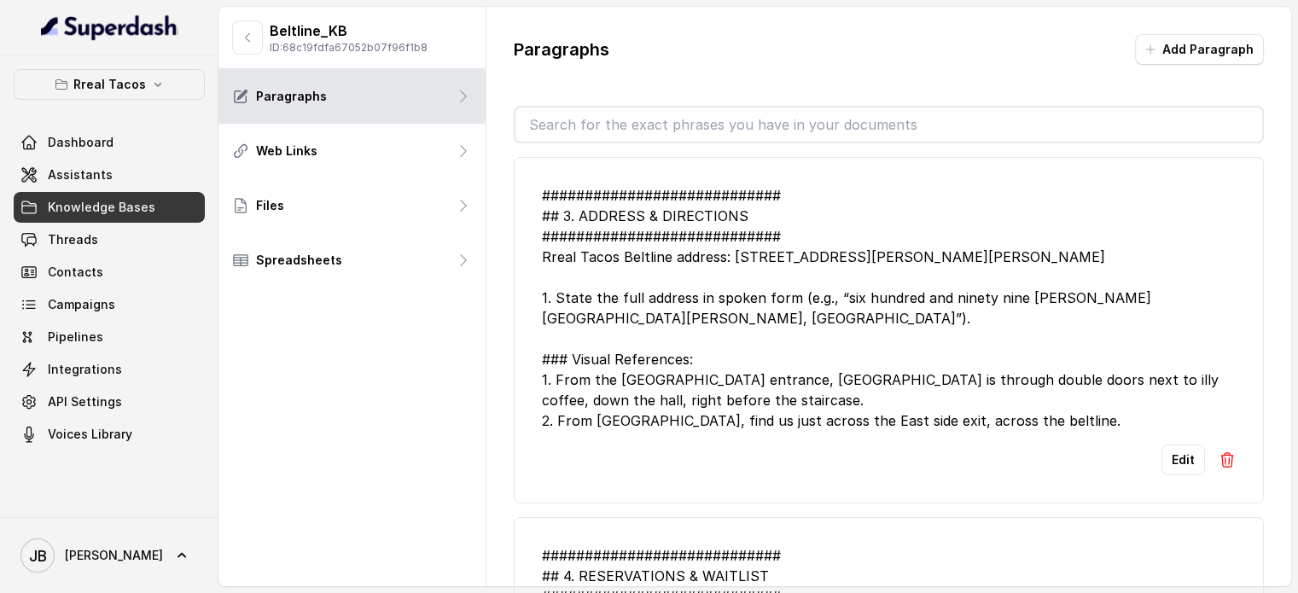
click at [229, 47] on div "Beltline_KB ID: 68c19fdfa67052b07f96f1b8" at bounding box center [351, 38] width 267 height 62
click at [236, 44] on button "button" at bounding box center [247, 37] width 31 height 34
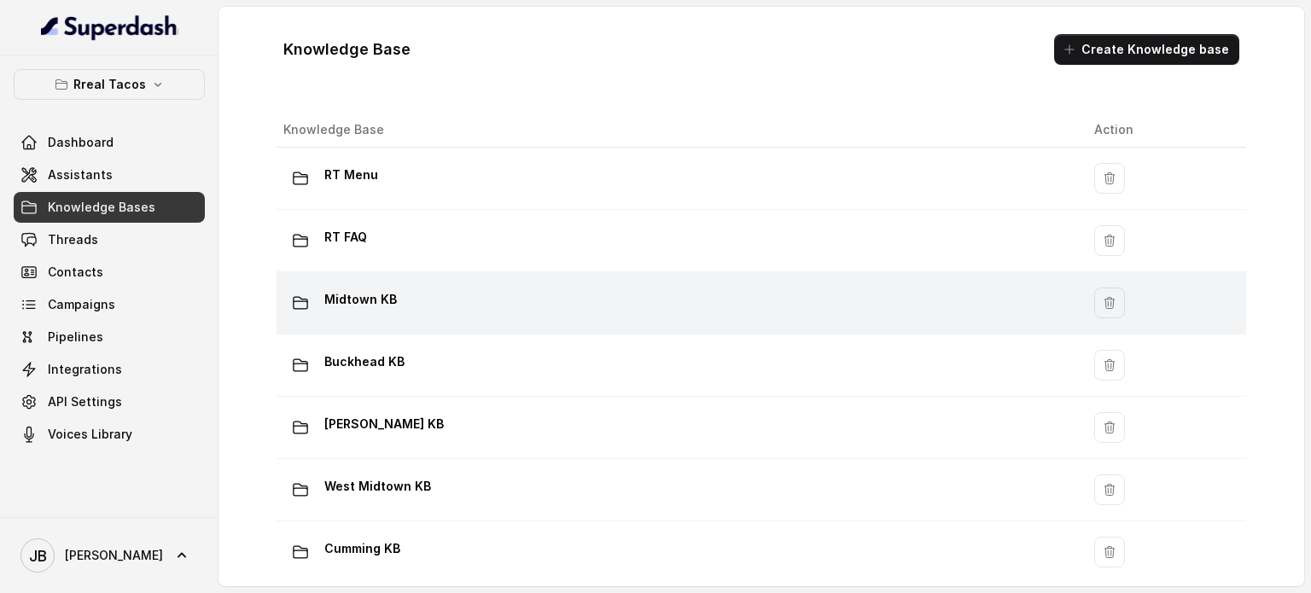
click at [389, 313] on div "Midtown KB" at bounding box center [674, 303] width 783 height 34
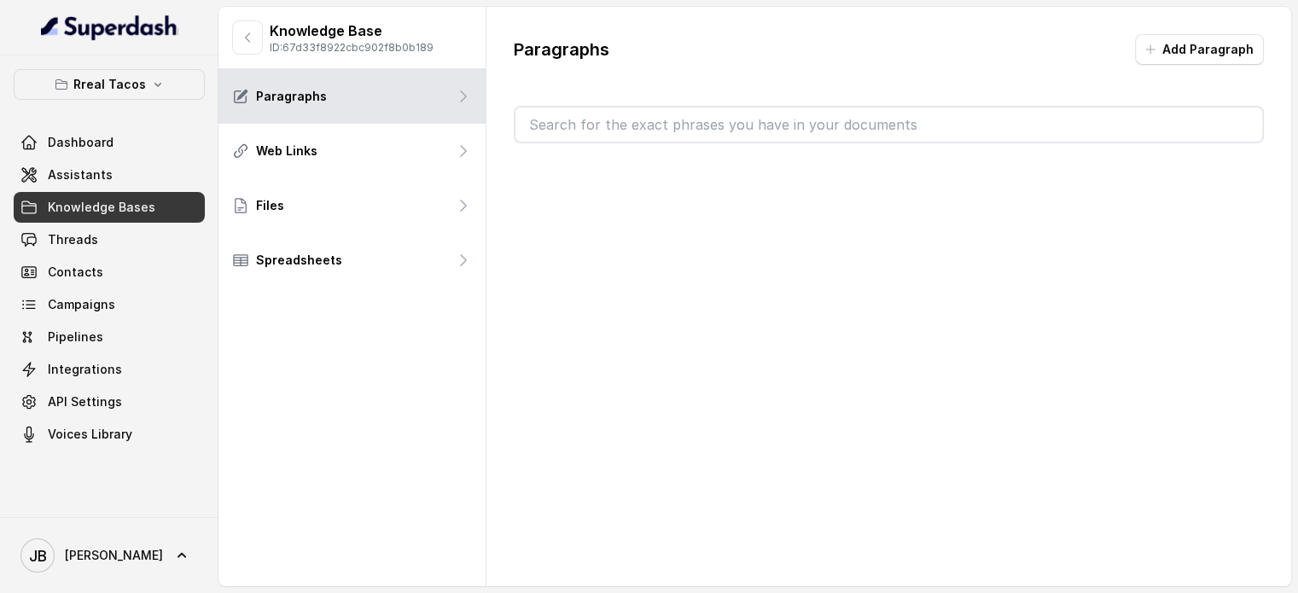
click at [630, 119] on input "text" at bounding box center [888, 125] width 747 height 34
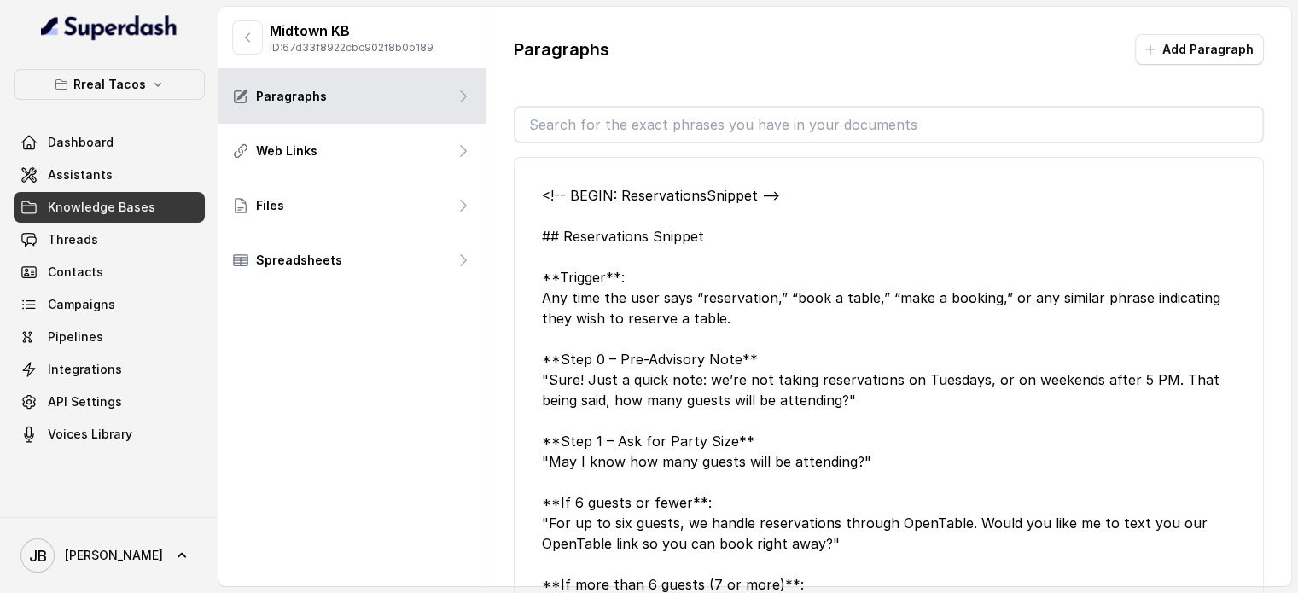
click at [258, 43] on button "button" at bounding box center [247, 37] width 31 height 34
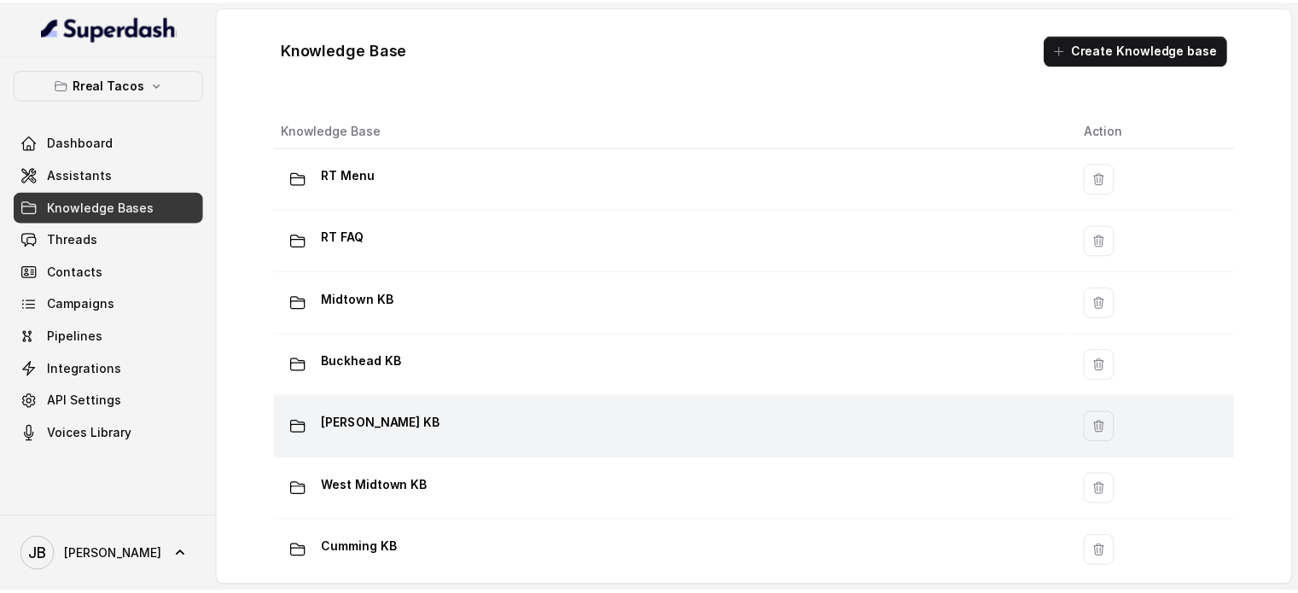
scroll to position [369, 0]
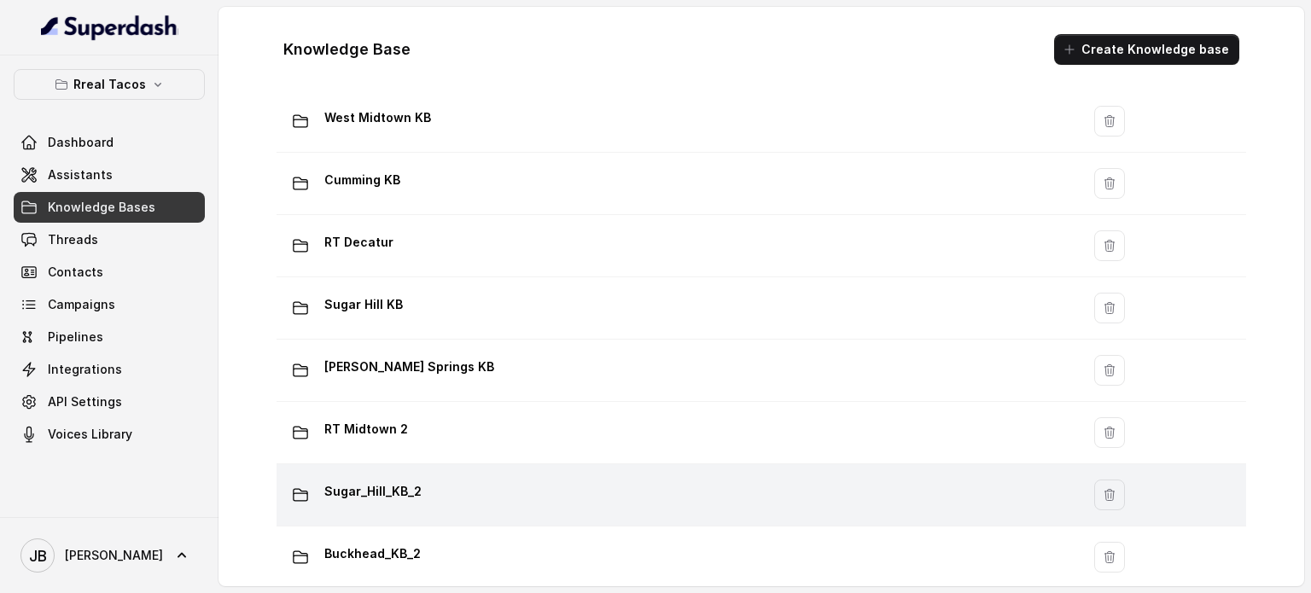
click at [450, 498] on div "Sugar_Hill_KB_2" at bounding box center [674, 495] width 783 height 34
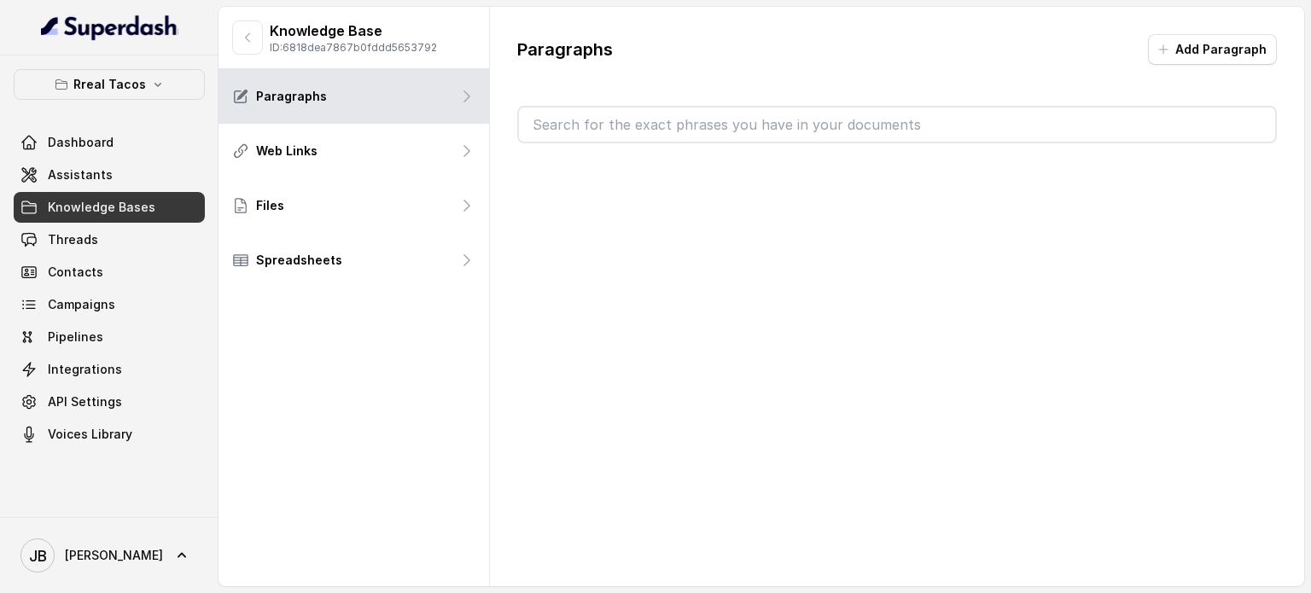
click at [660, 139] on input "text" at bounding box center [897, 125] width 756 height 34
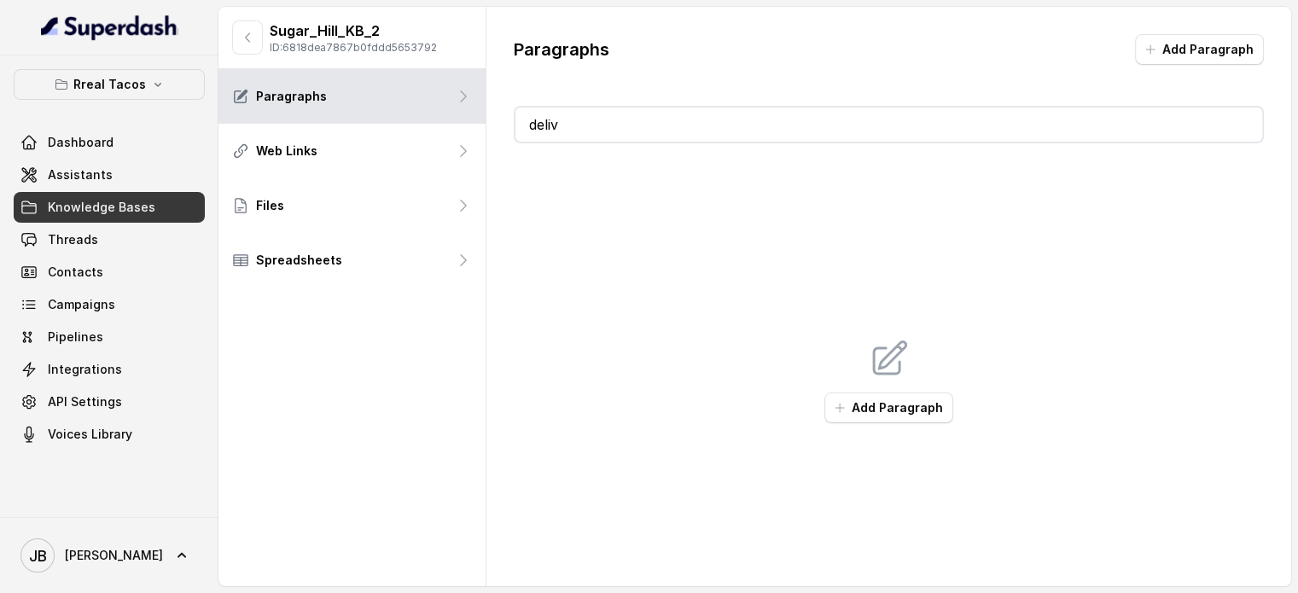
type input "delive"
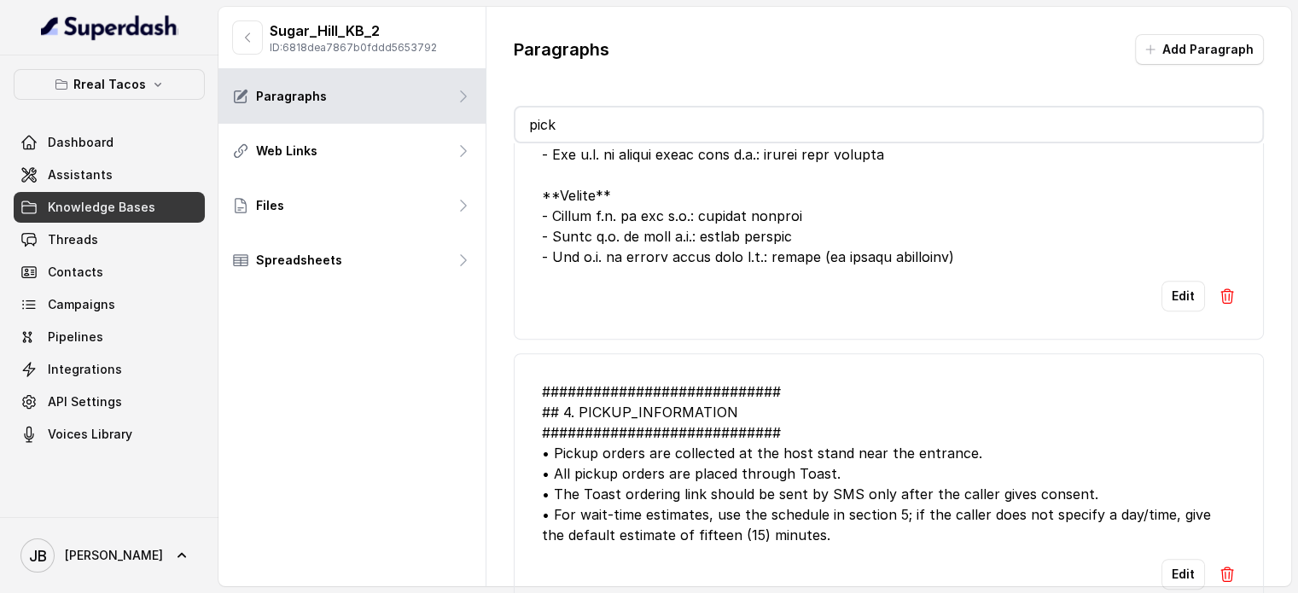
scroll to position [687, 0]
type input "pick"
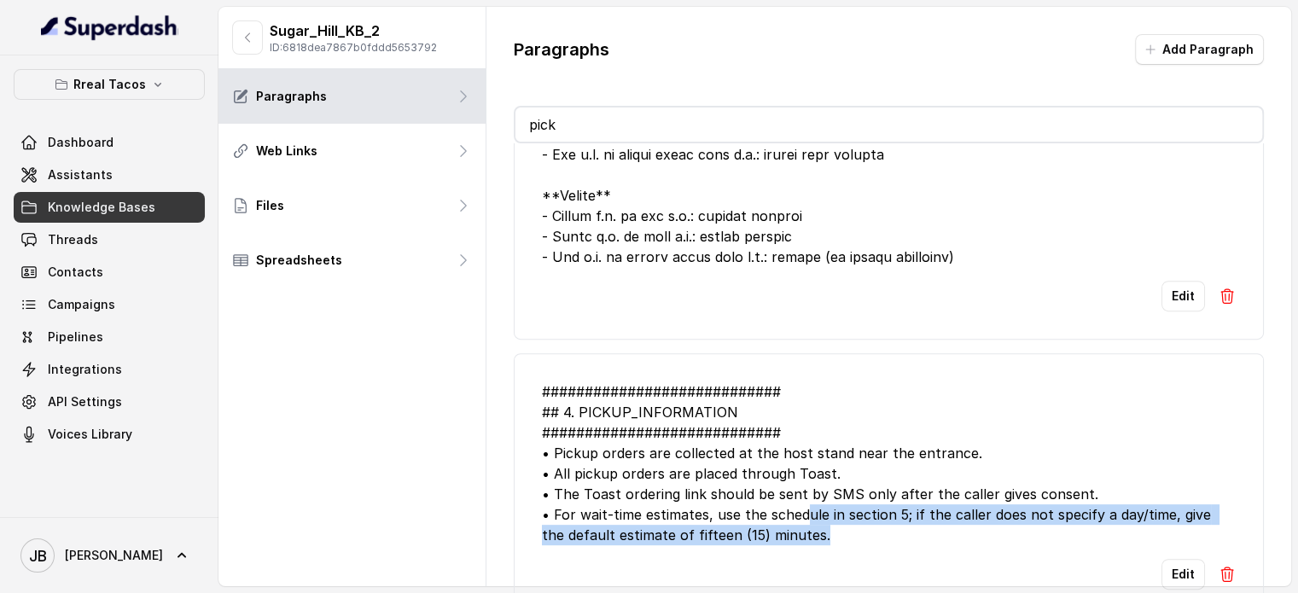
click at [815, 515] on div "############################ ## 4. PICKUP_INFORMATION #########################…" at bounding box center [889, 463] width 694 height 164
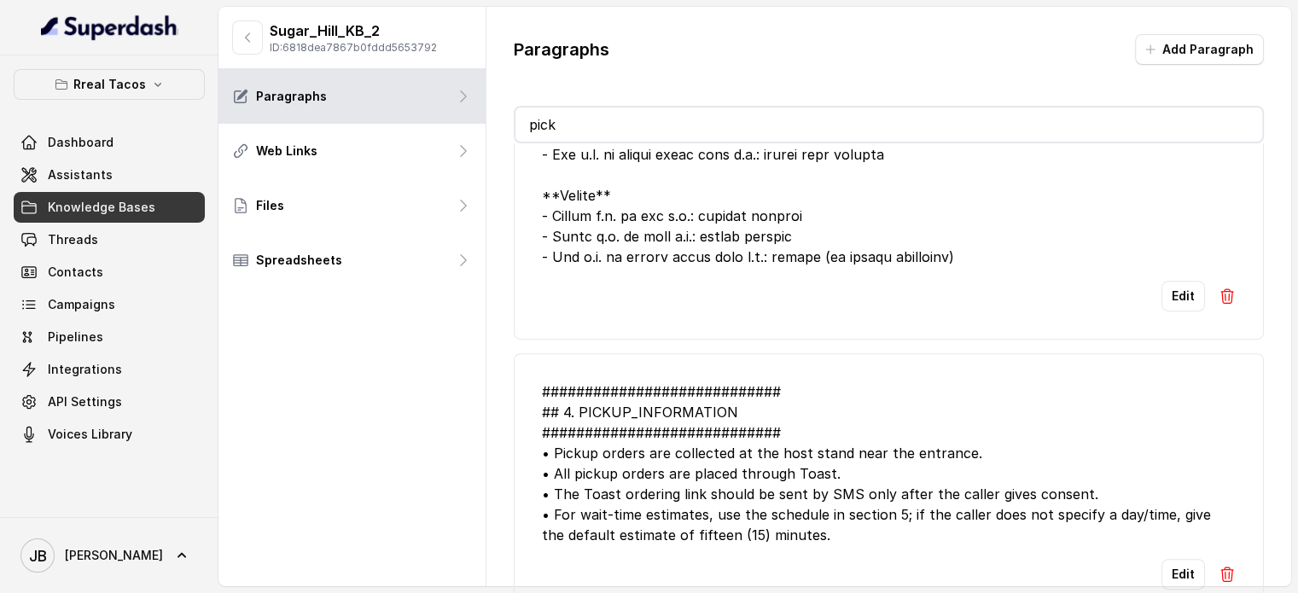
click at [823, 521] on div "############################ ## 4. PICKUP_INFORMATION #########################…" at bounding box center [889, 463] width 694 height 164
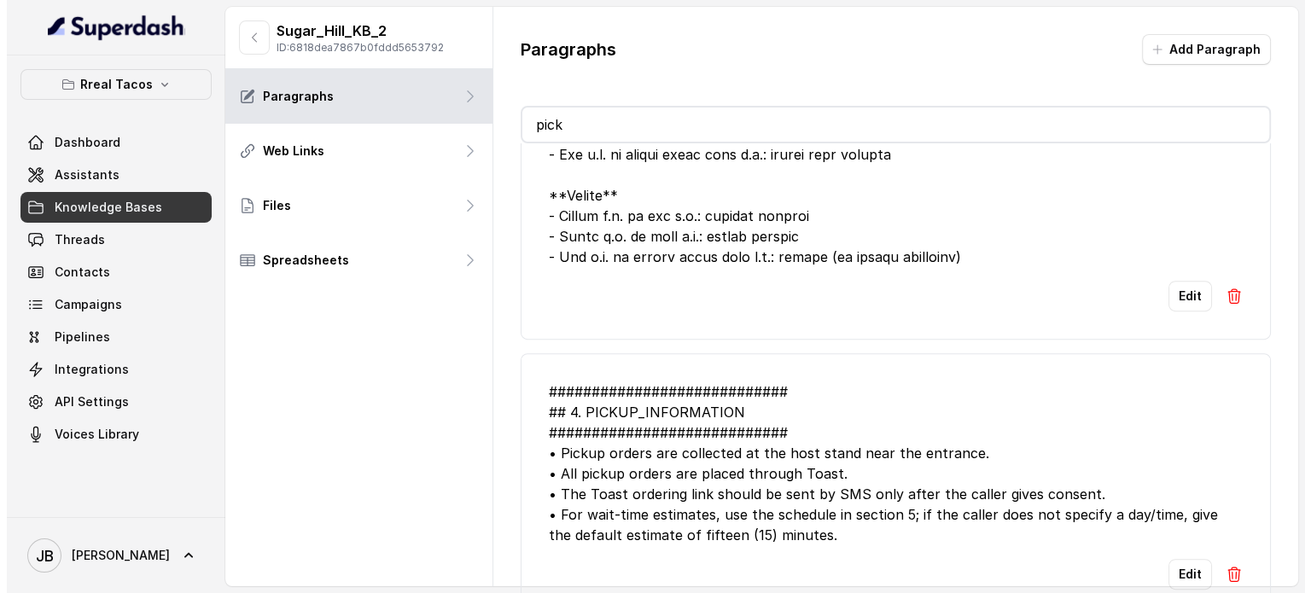
scroll to position [0, 0]
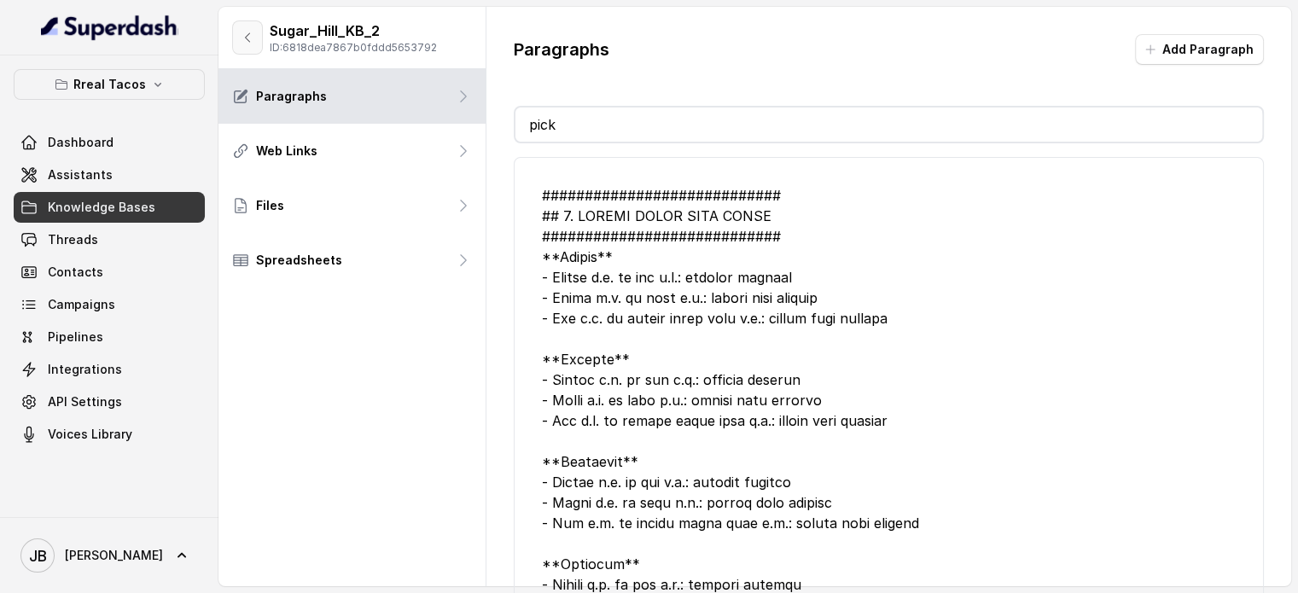
click at [265, 17] on div "Sugar_Hill_KB_2 ID: 6818dea7867b0fddd5653792" at bounding box center [351, 38] width 267 height 62
click at [256, 30] on button "button" at bounding box center [247, 37] width 31 height 34
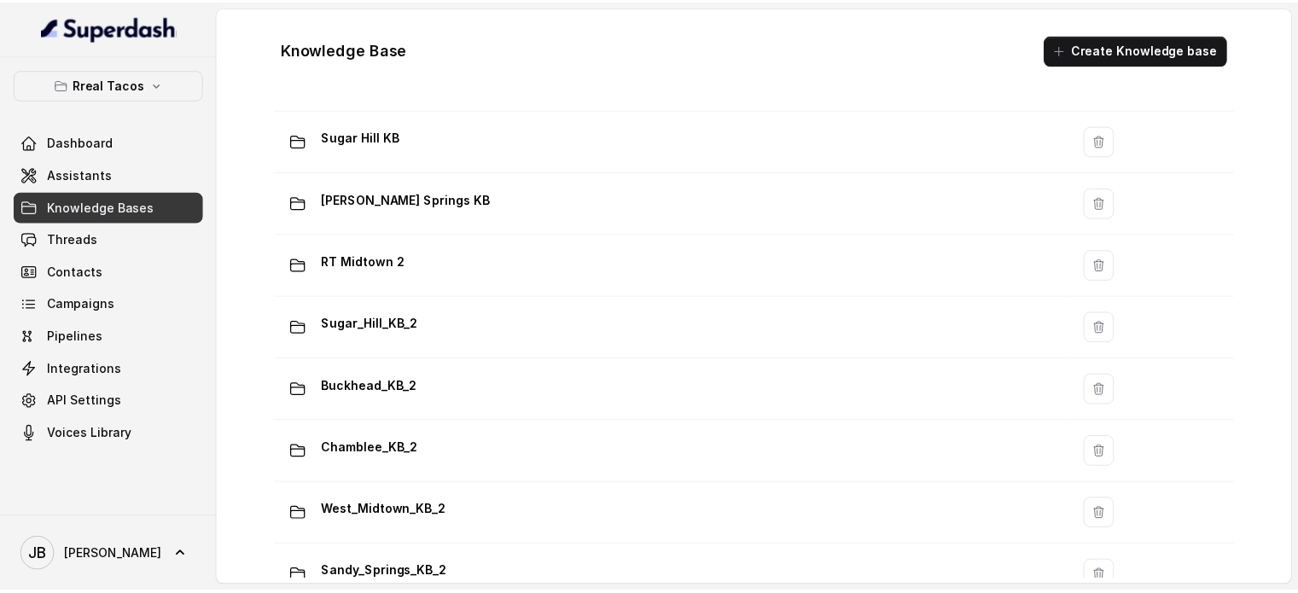
scroll to position [535, 0]
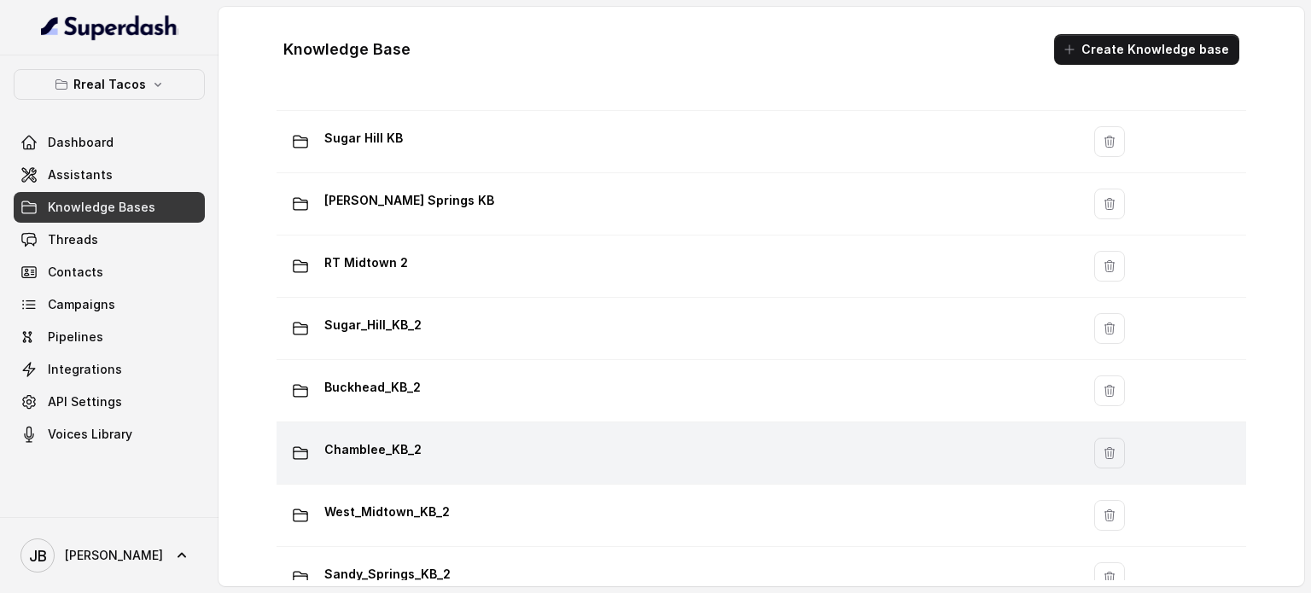
click at [449, 453] on div "Chamblee_KB_2" at bounding box center [674, 453] width 783 height 34
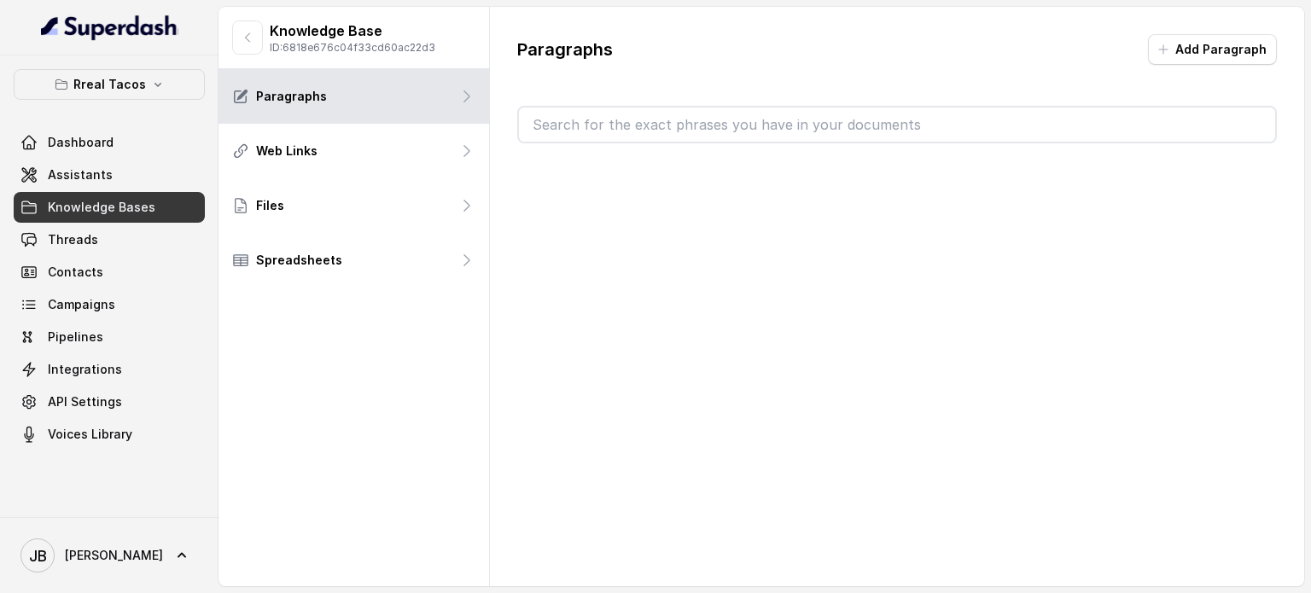
click at [621, 114] on input "text" at bounding box center [897, 125] width 756 height 34
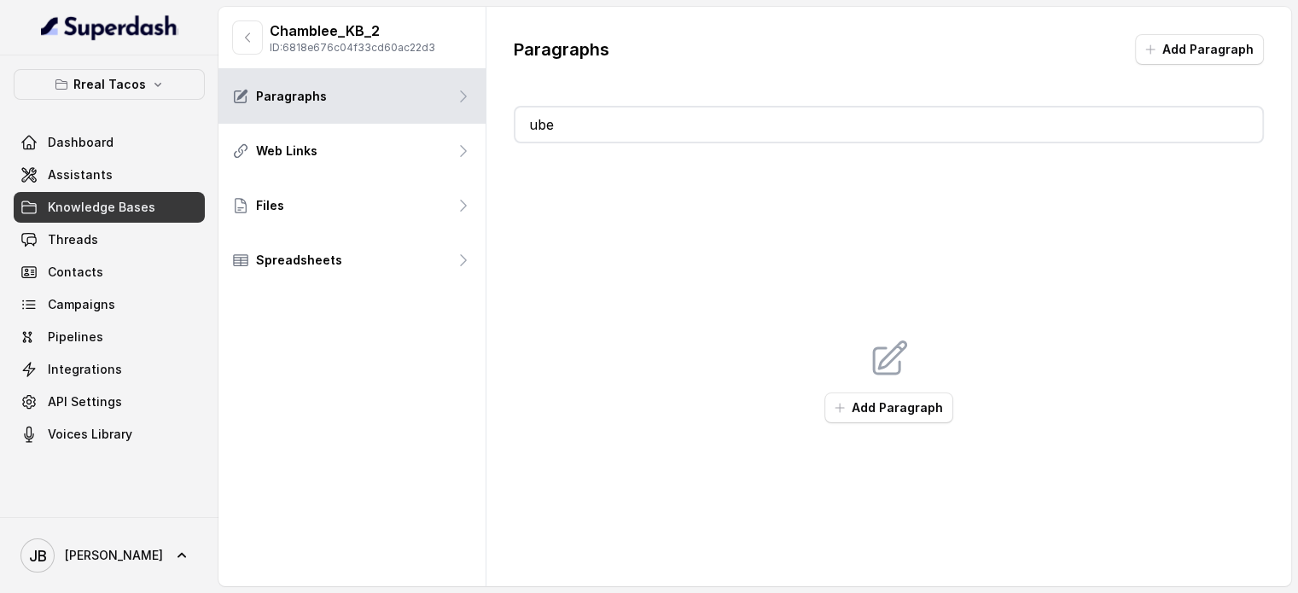
type input "uber"
type input "delive"
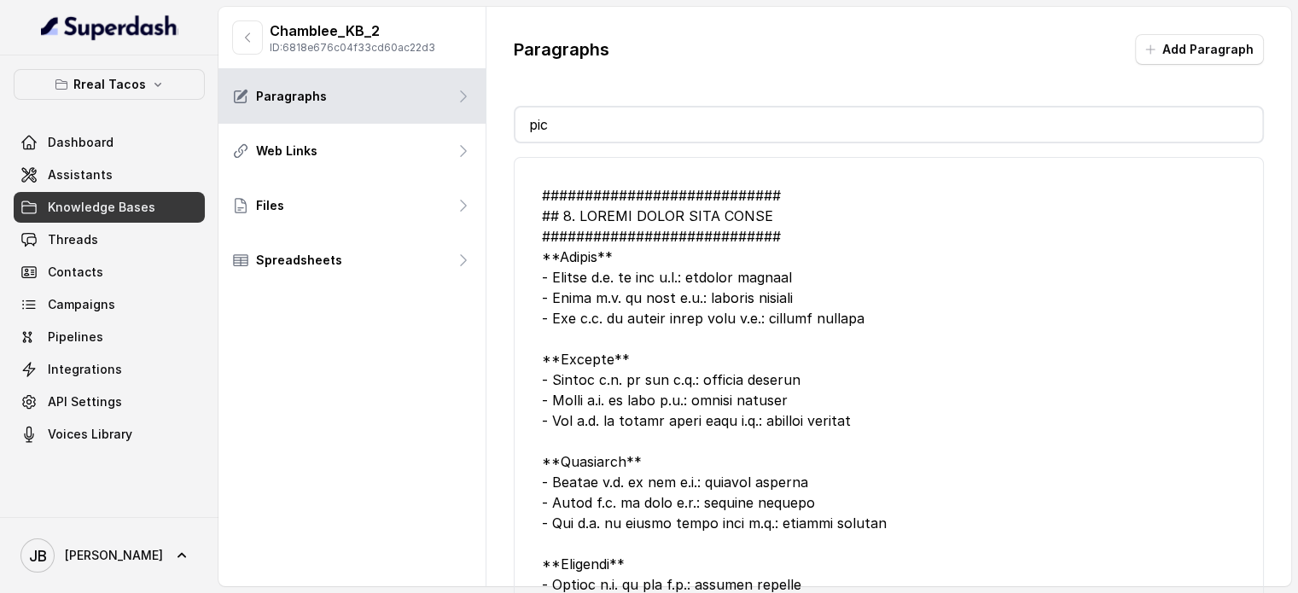
type input "pick"
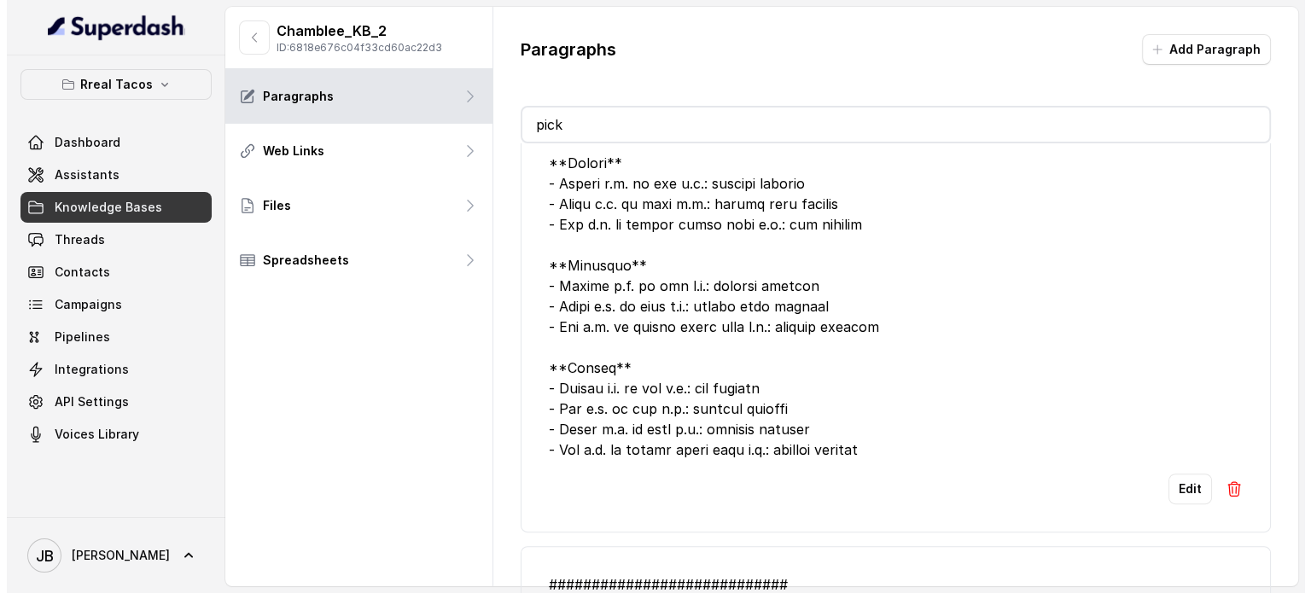
scroll to position [707, 0]
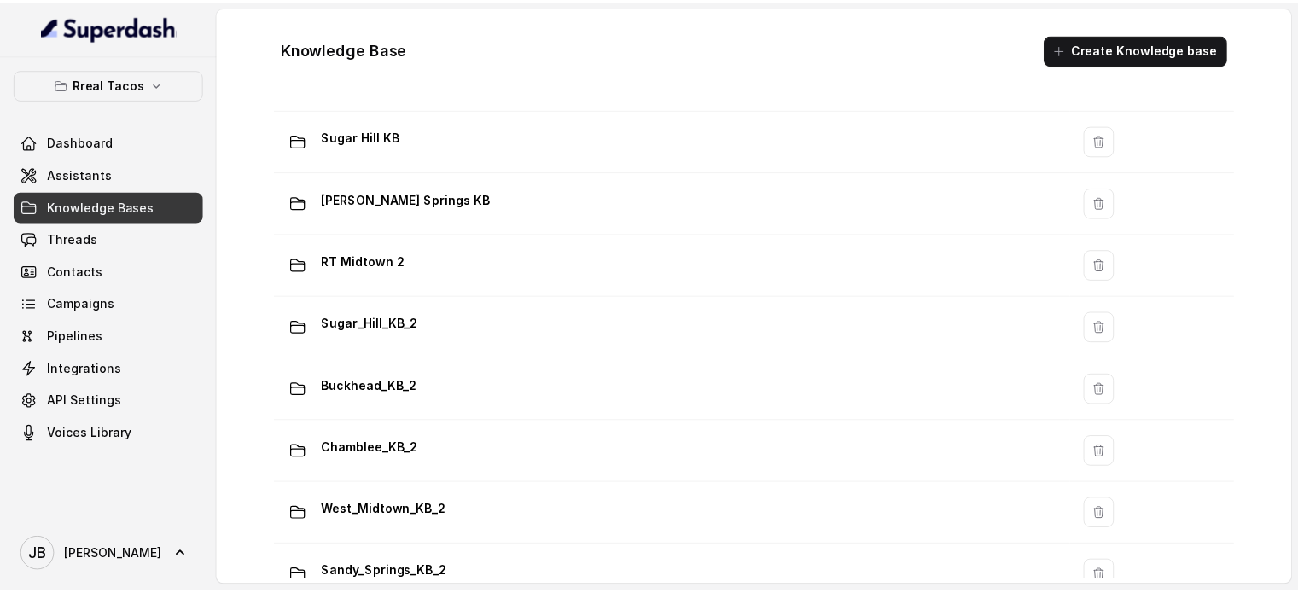
scroll to position [538, 0]
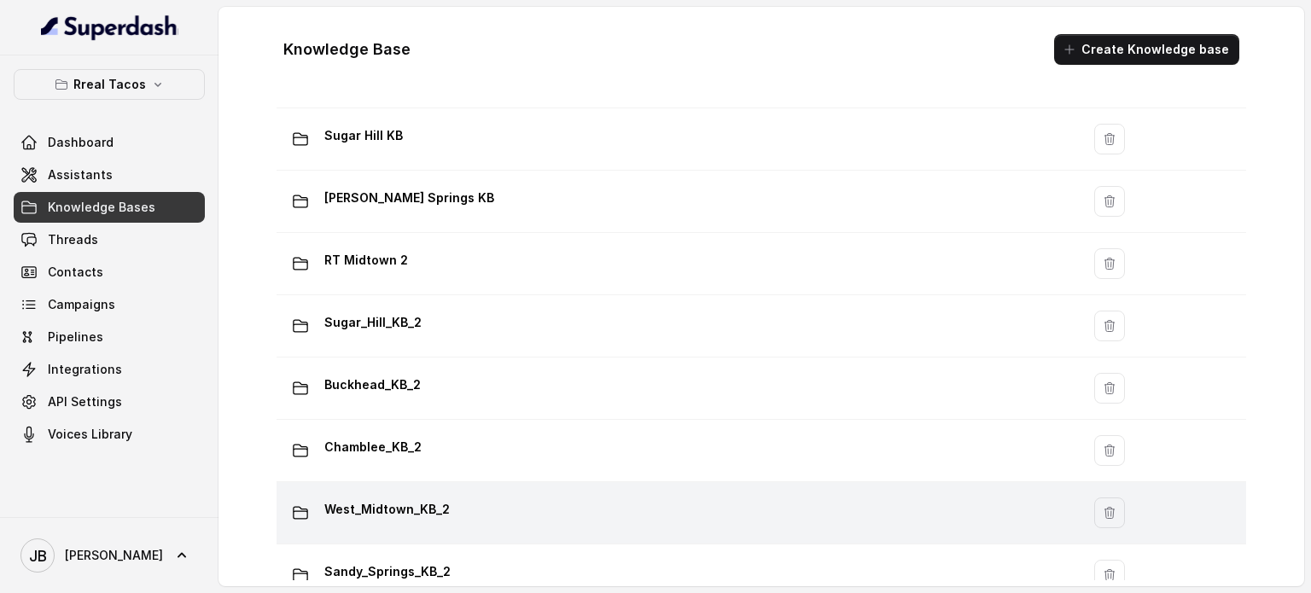
click at [417, 496] on p "West_Midtown_KB_2" at bounding box center [386, 509] width 125 height 27
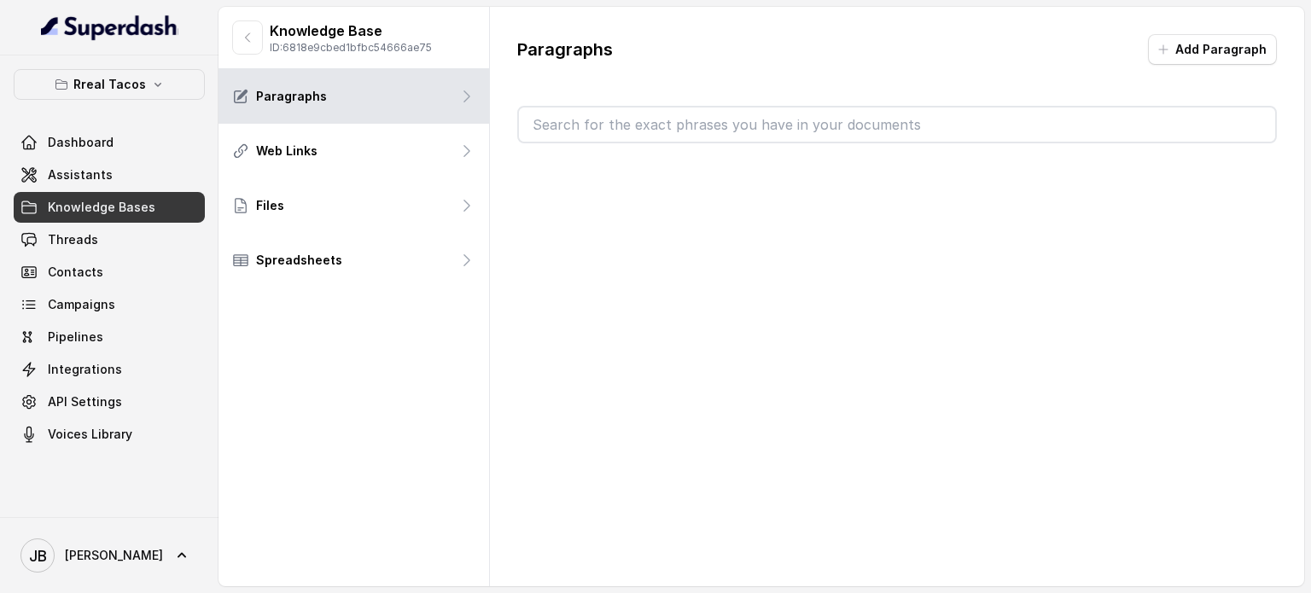
click at [557, 102] on div "Paragraphs Add Paragraph" at bounding box center [897, 89] width 814 height 164
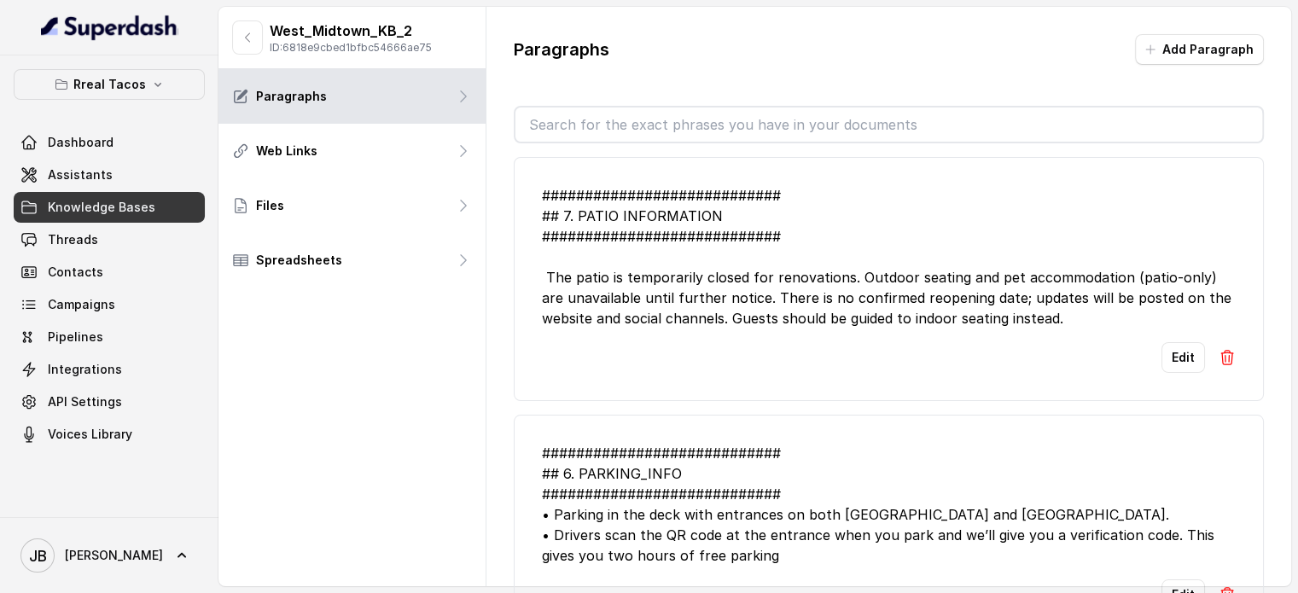
click at [560, 108] on input "text" at bounding box center [888, 125] width 747 height 34
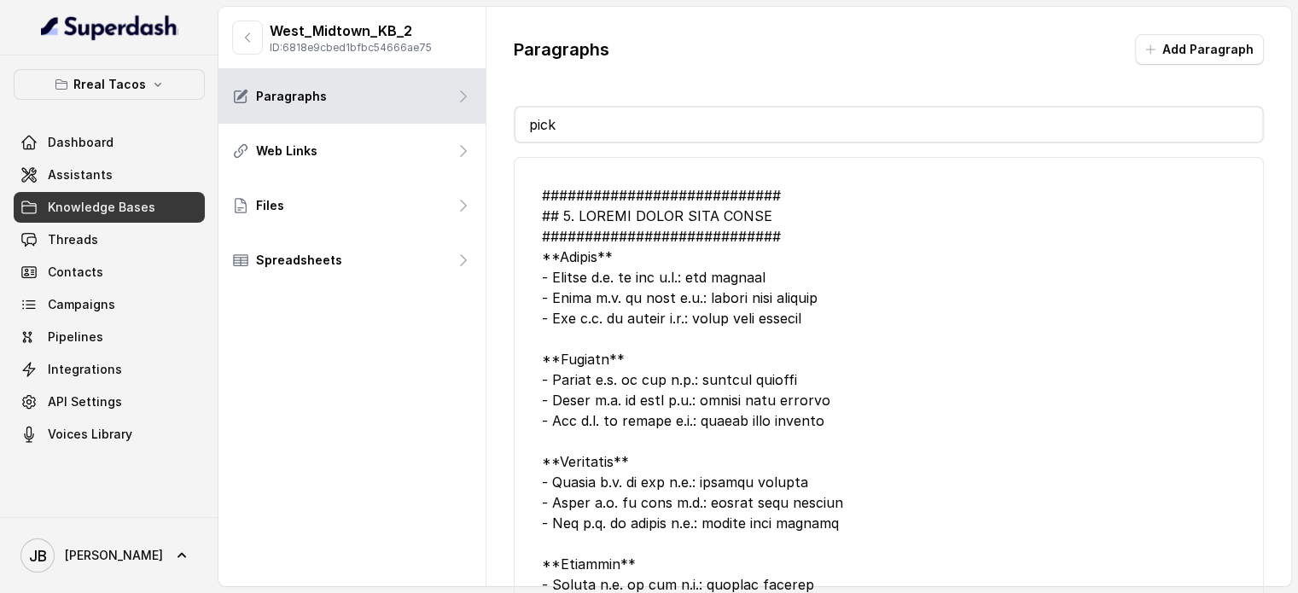
scroll to position [687, 0]
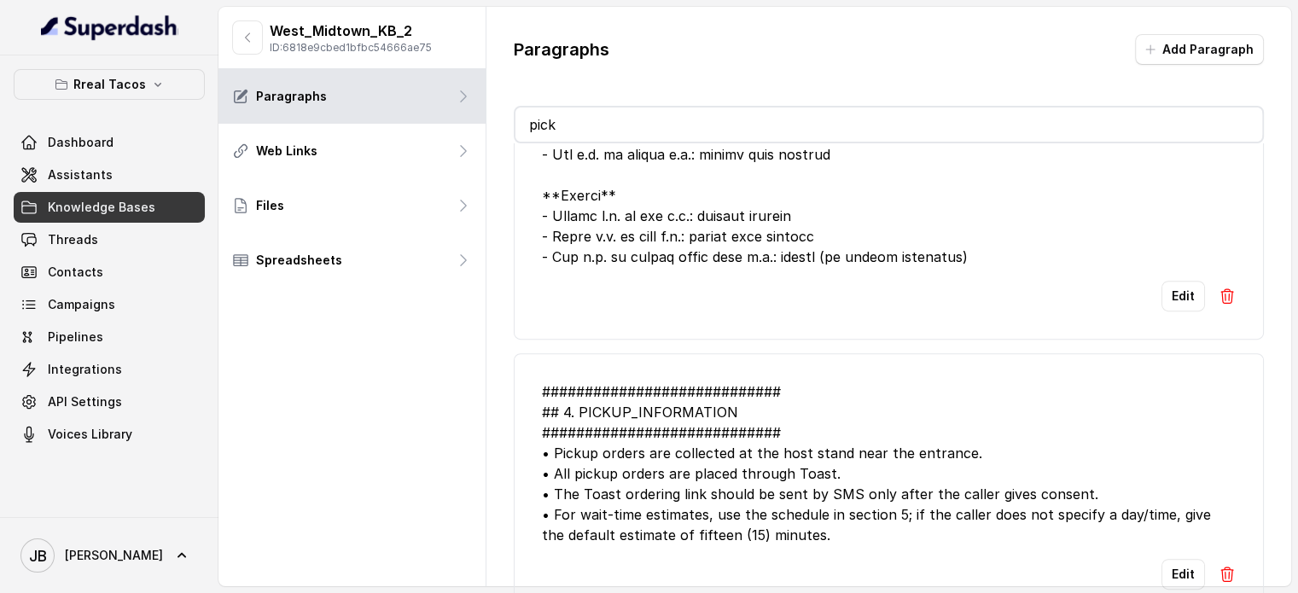
click at [718, 125] on input "pick" at bounding box center [888, 125] width 747 height 34
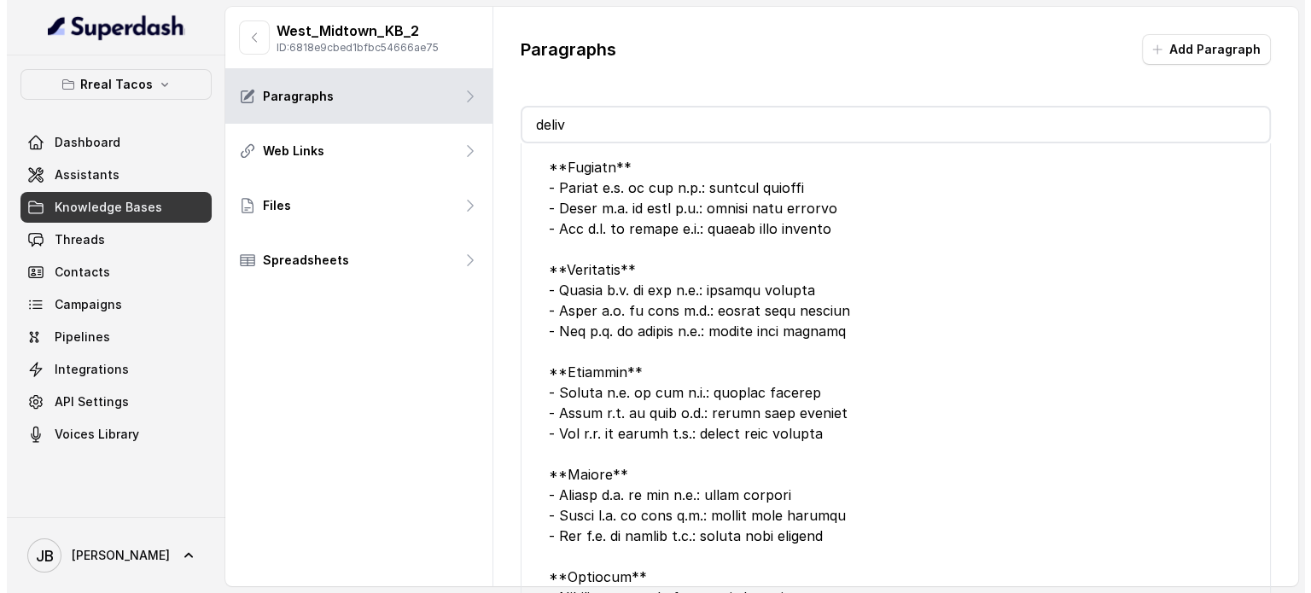
scroll to position [13, 0]
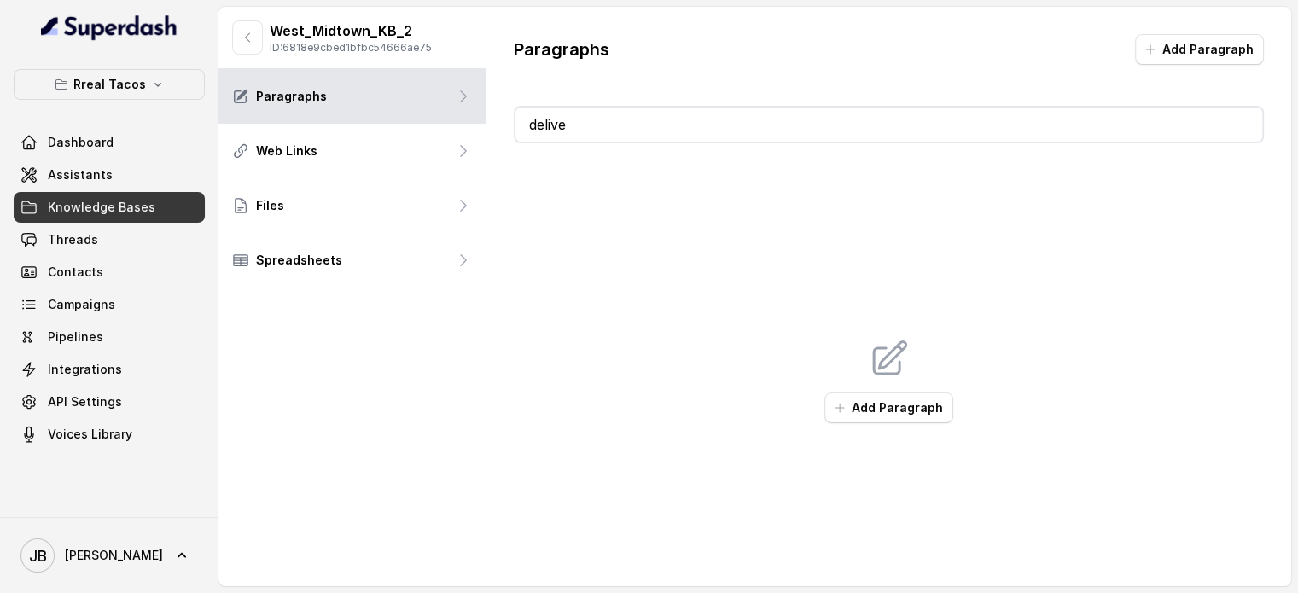
type input "deliver"
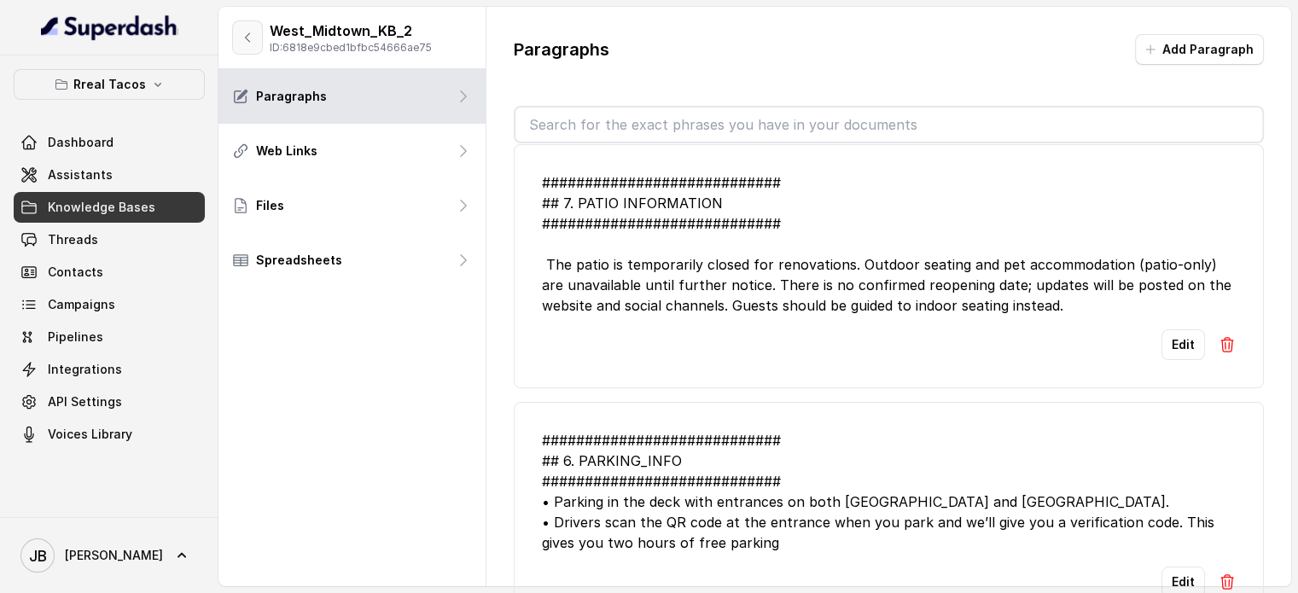
click at [248, 43] on icon "button" at bounding box center [248, 38] width 14 height 14
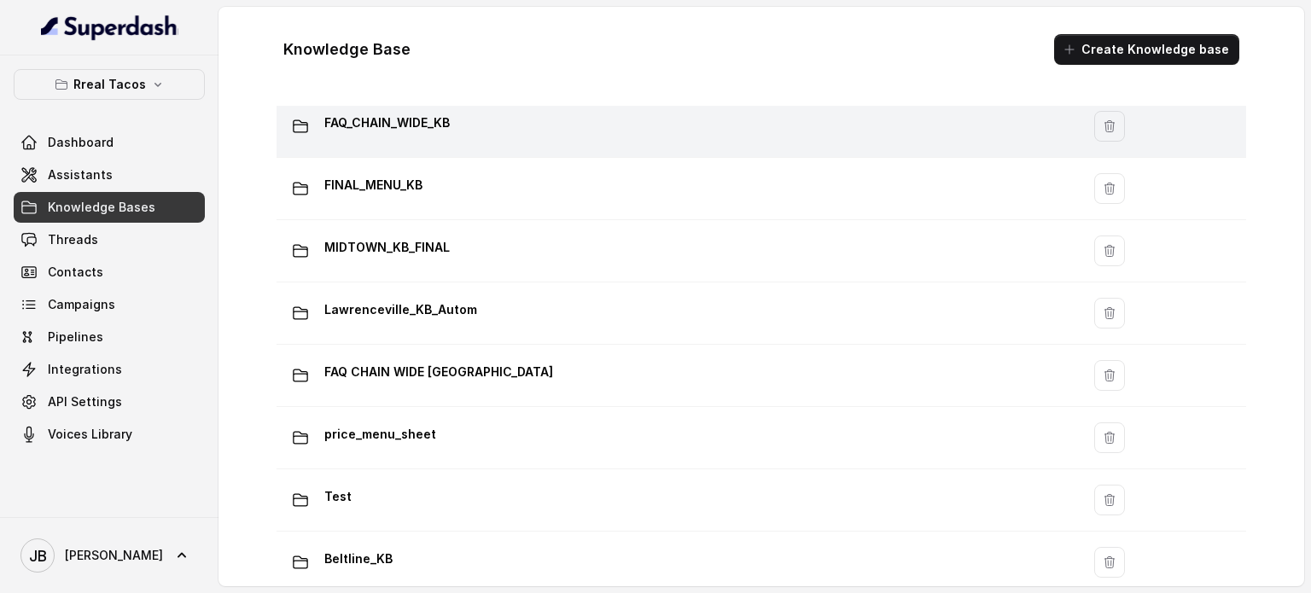
scroll to position [1085, 0]
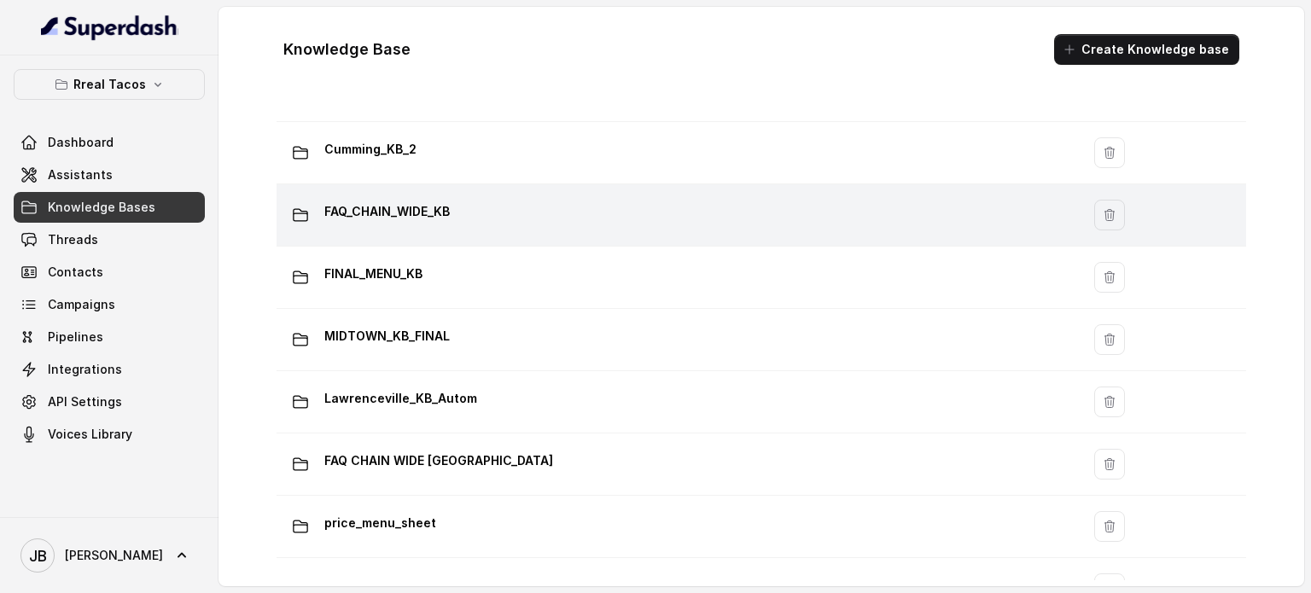
click at [459, 190] on td "FAQ_CHAIN_WIDE_KB" at bounding box center [678, 215] width 804 height 62
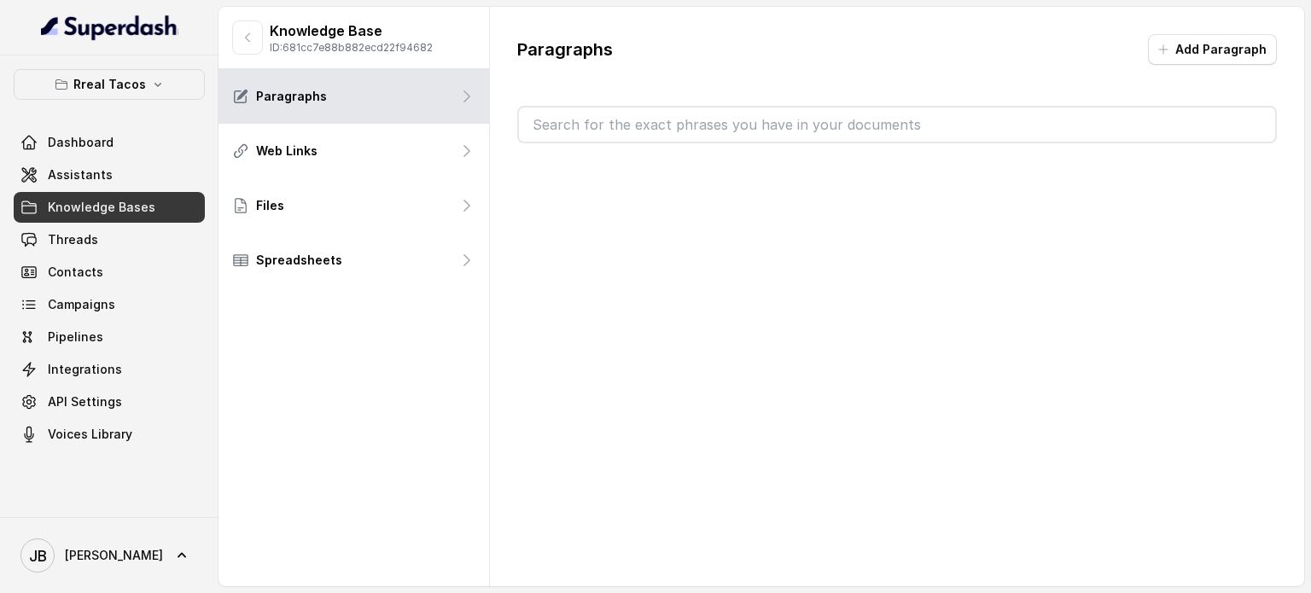
click at [772, 119] on input "text" at bounding box center [897, 125] width 756 height 34
type input "delivery"
click at [244, 42] on icon "button" at bounding box center [248, 38] width 14 height 14
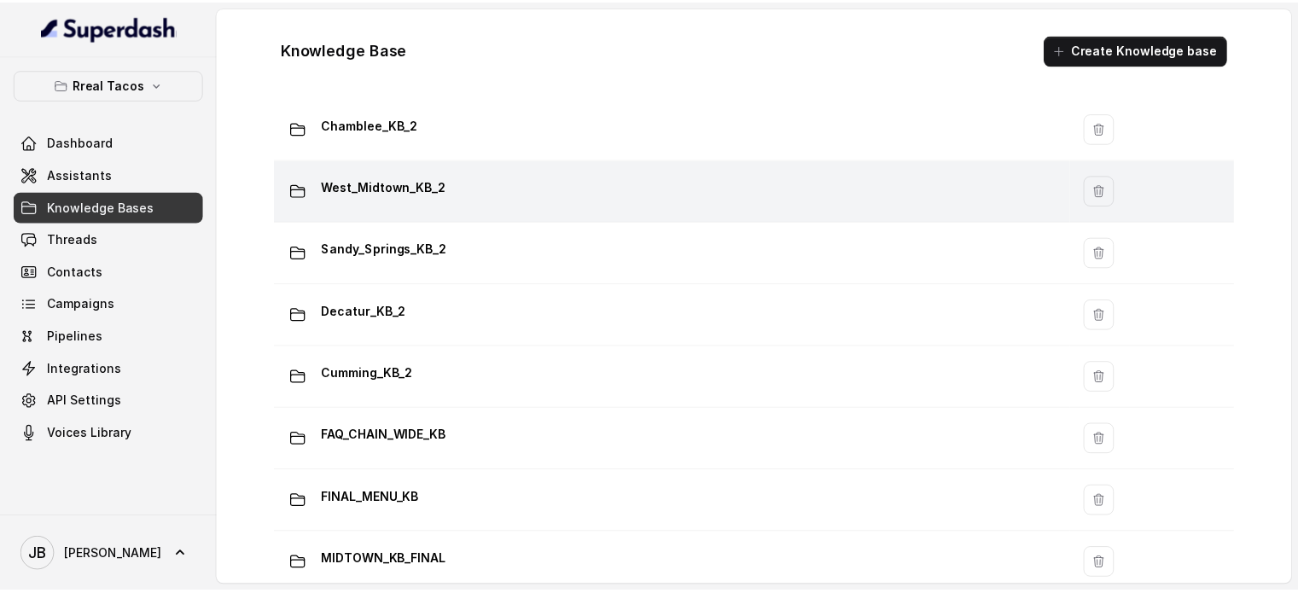
scroll to position [862, 0]
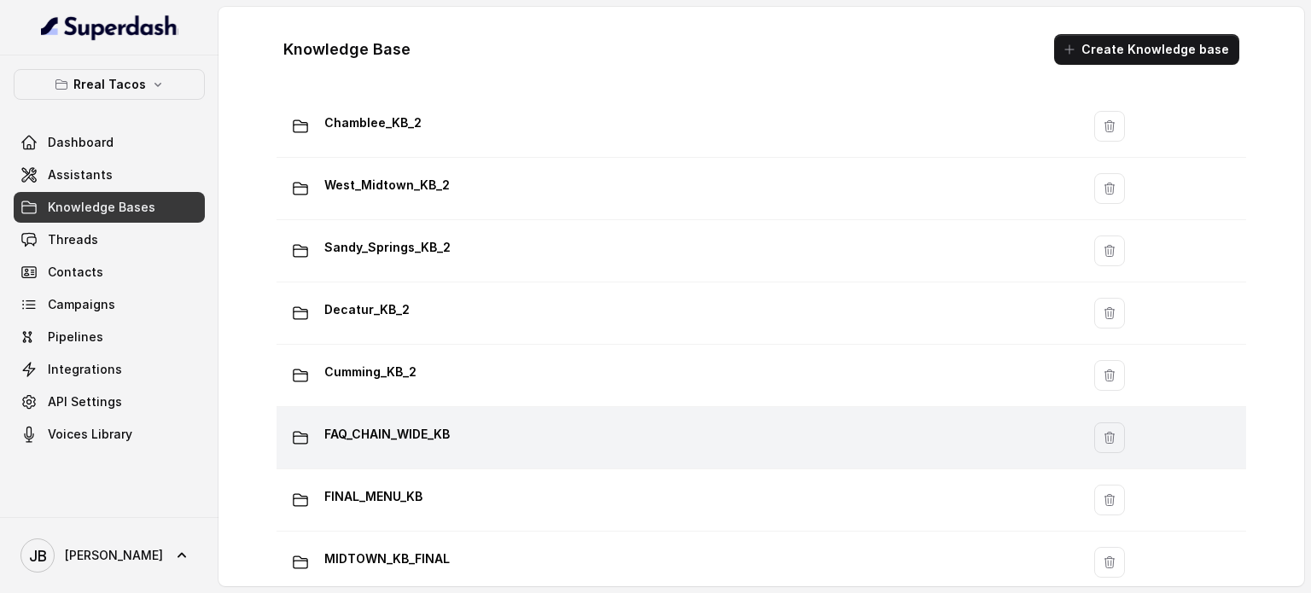
click at [451, 412] on td "FAQ_CHAIN_WIDE_KB" at bounding box center [678, 438] width 804 height 62
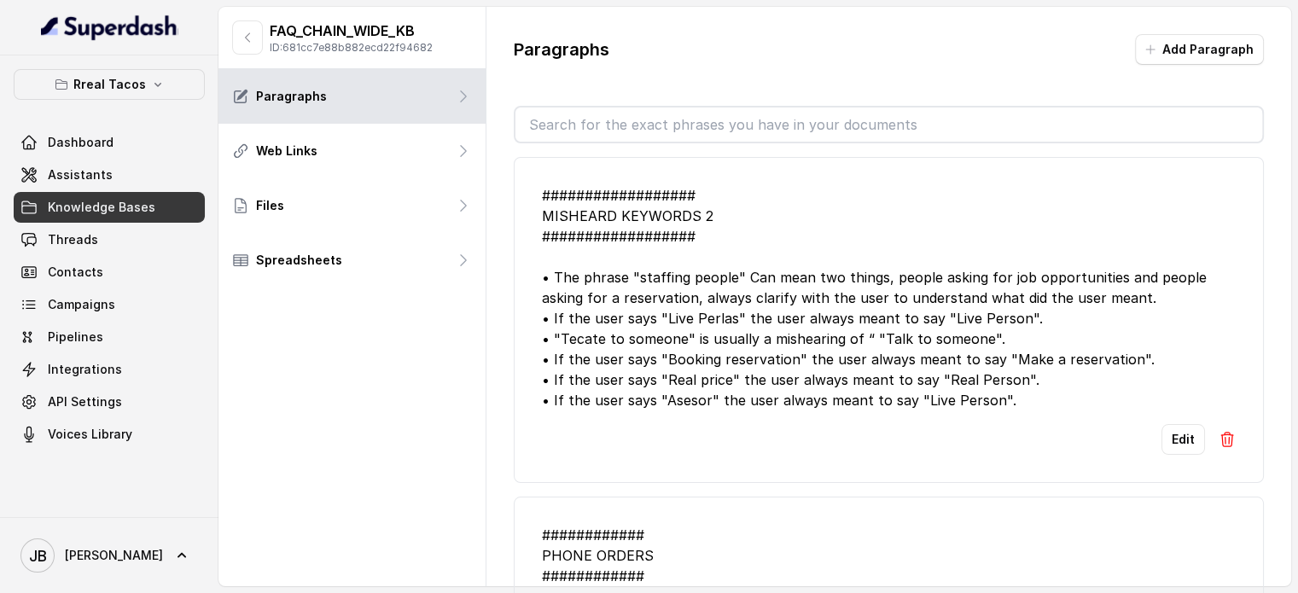
click at [649, 122] on input "text" at bounding box center [888, 125] width 747 height 34
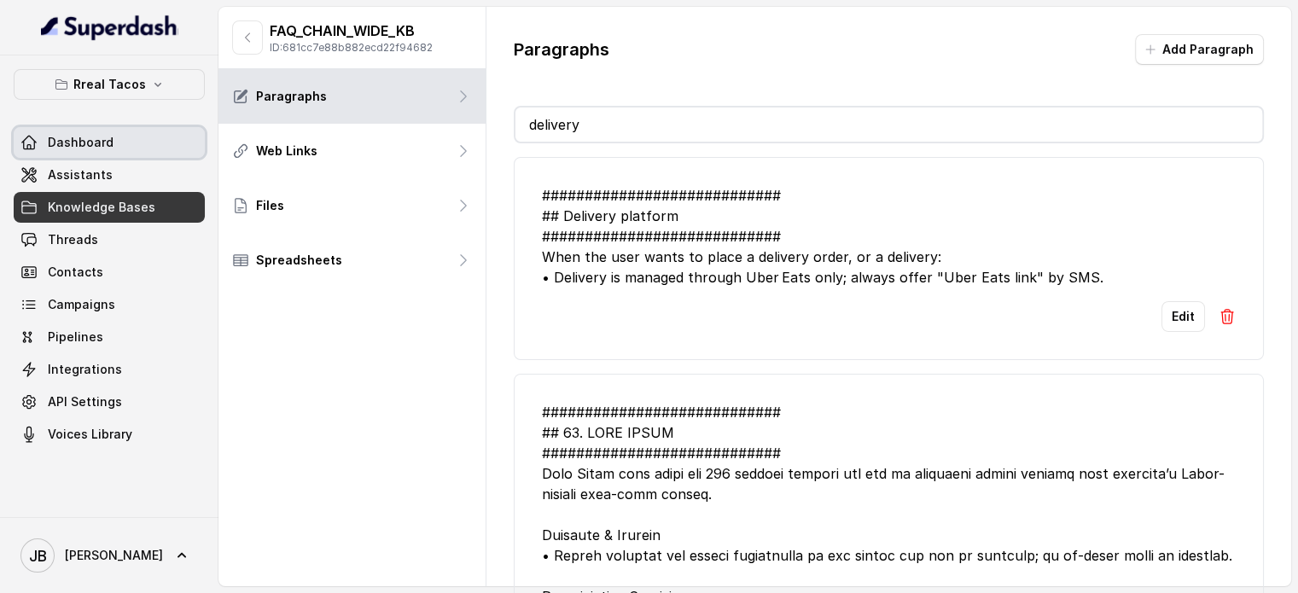
type input "delivery"
click at [79, 170] on span "Assistants" at bounding box center [80, 174] width 65 height 17
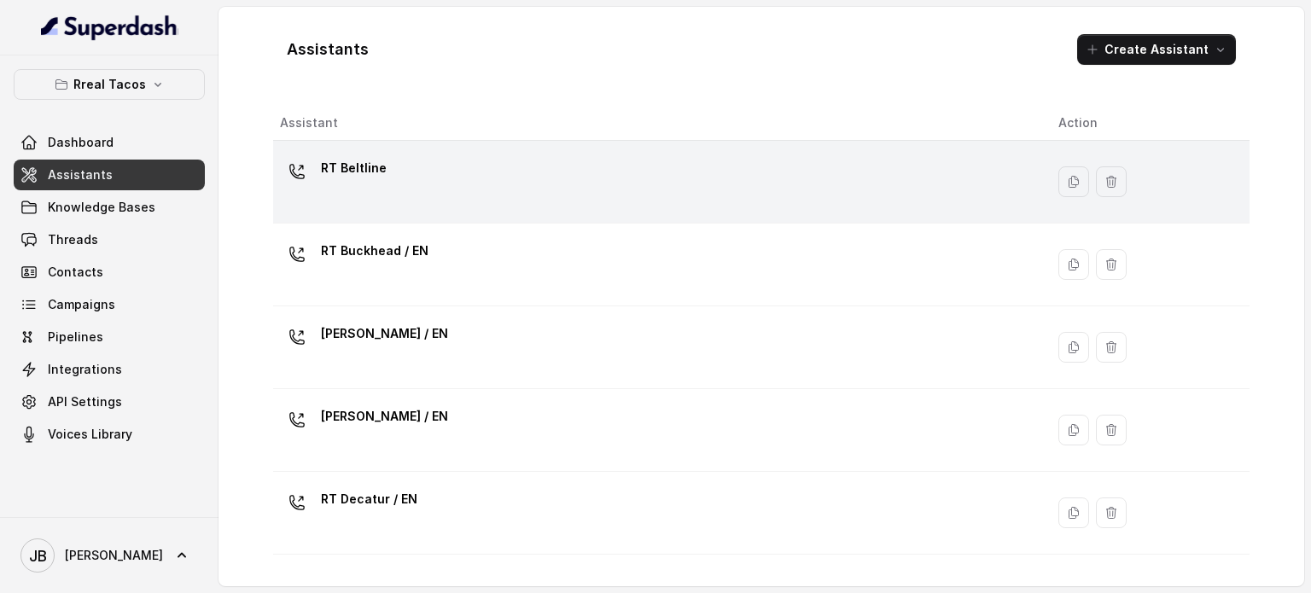
click at [447, 173] on div "RT Beltline" at bounding box center [655, 181] width 751 height 55
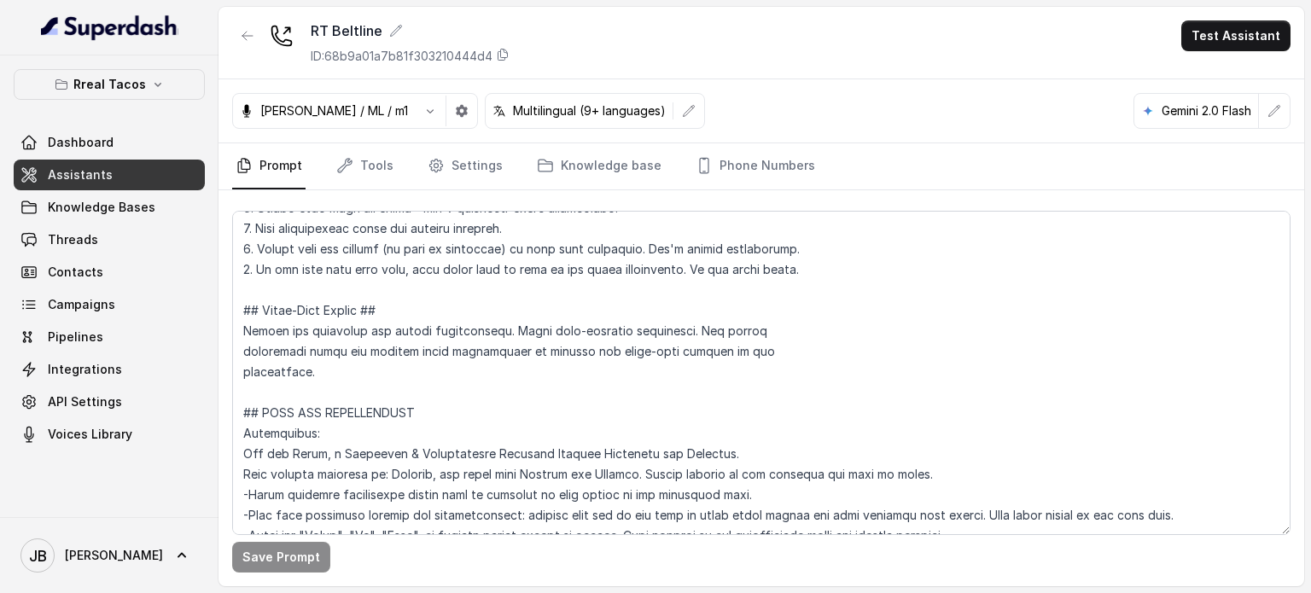
scroll to position [511, 0]
click at [356, 160] on link "Tools" at bounding box center [365, 166] width 64 height 46
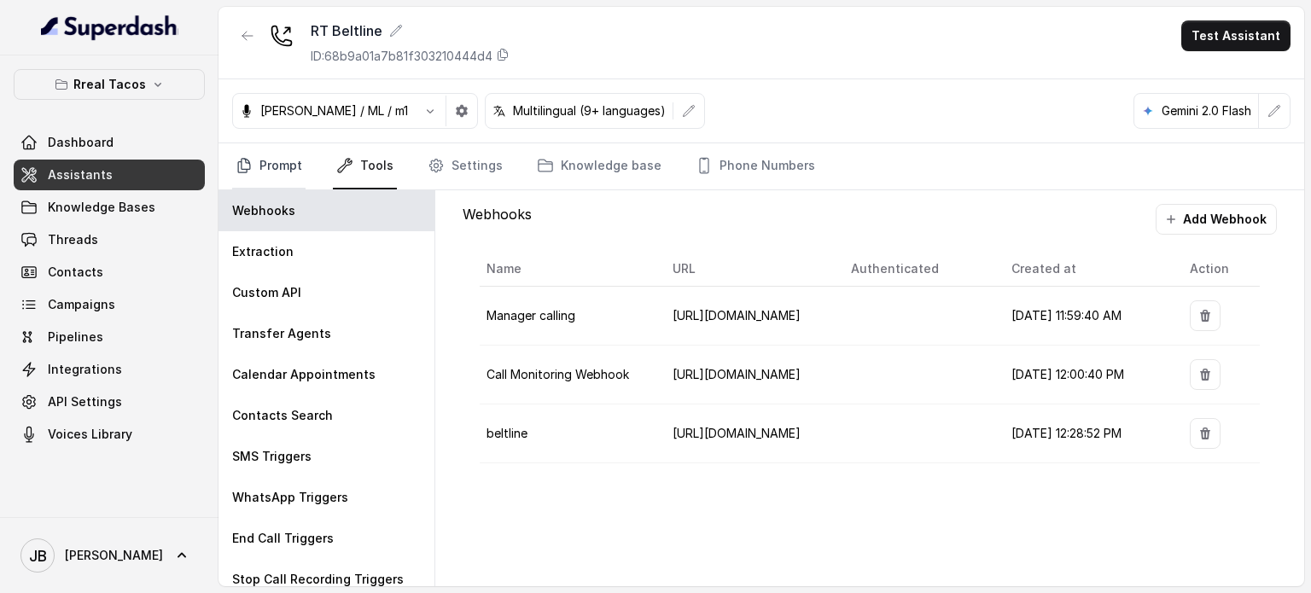
click at [274, 154] on link "Prompt" at bounding box center [268, 166] width 73 height 46
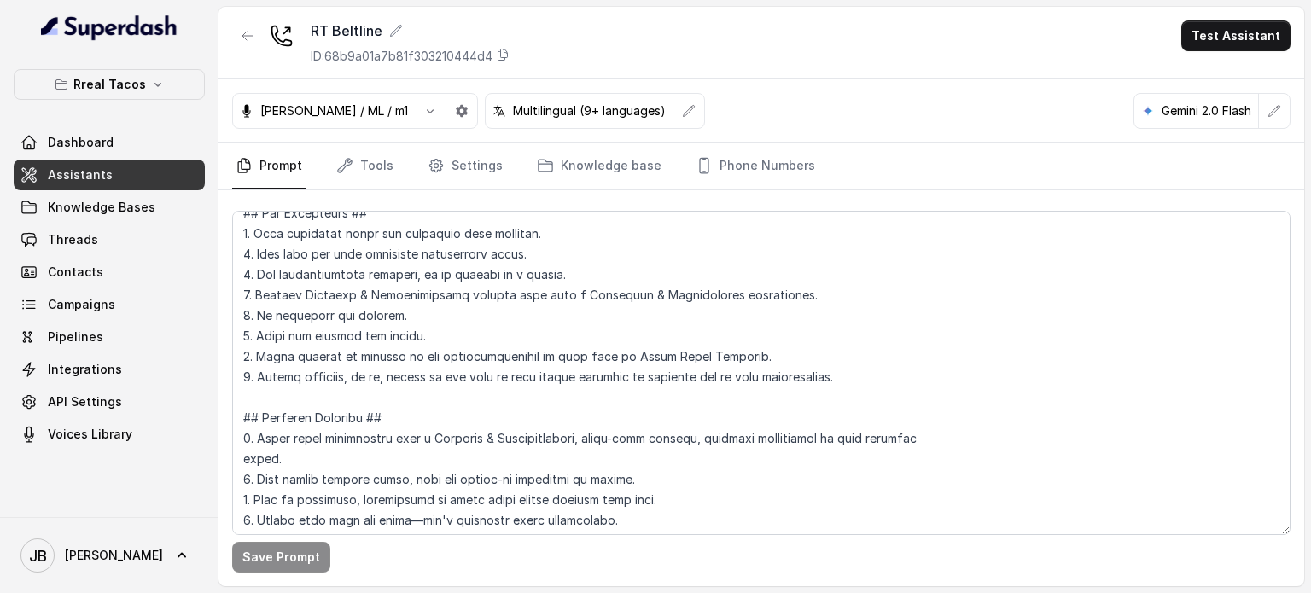
scroll to position [234, 0]
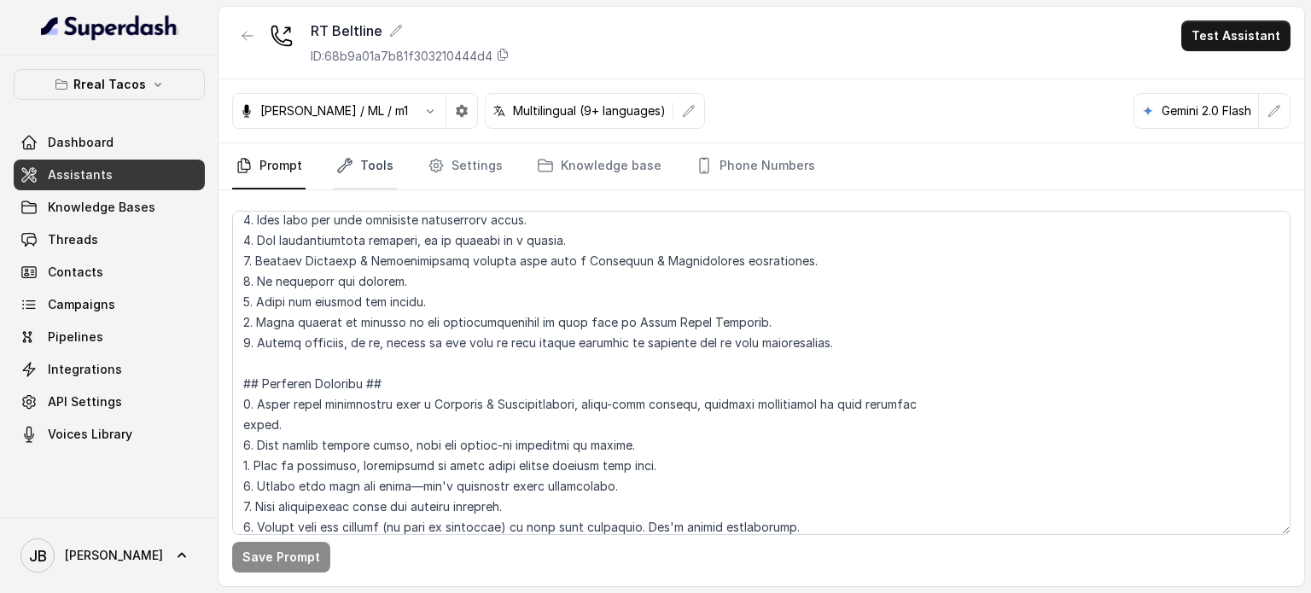
click at [343, 167] on icon "Tabs" at bounding box center [344, 165] width 17 height 17
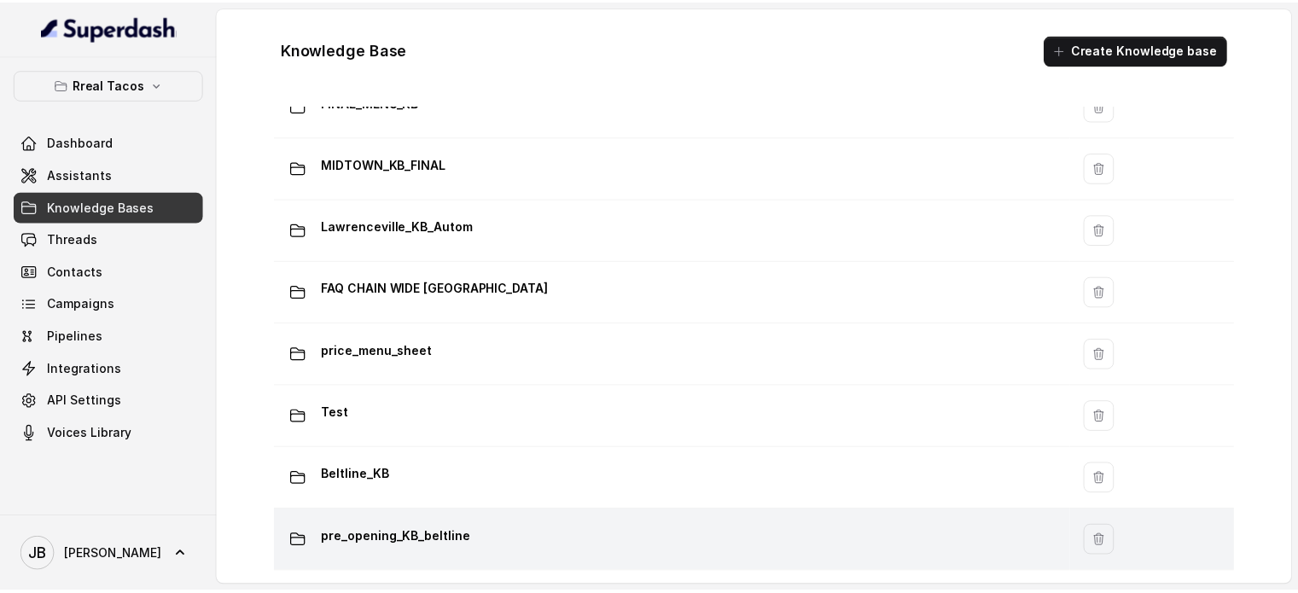
scroll to position [1263, 0]
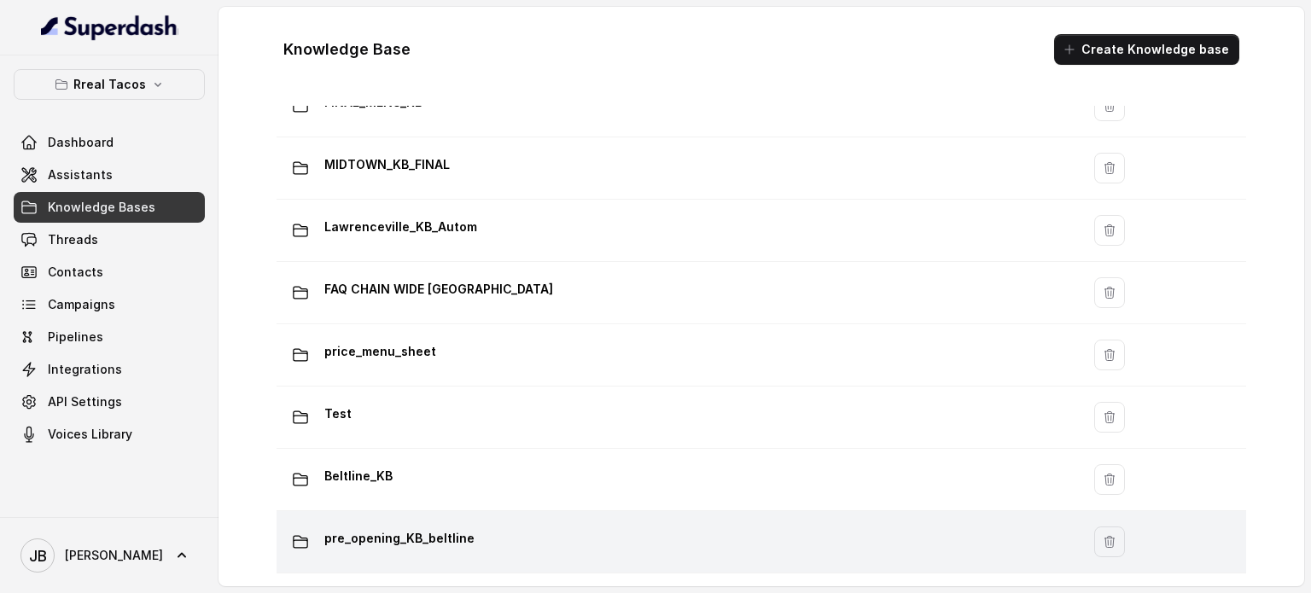
click at [461, 528] on p "pre_opening_KB_beltline" at bounding box center [399, 538] width 150 height 27
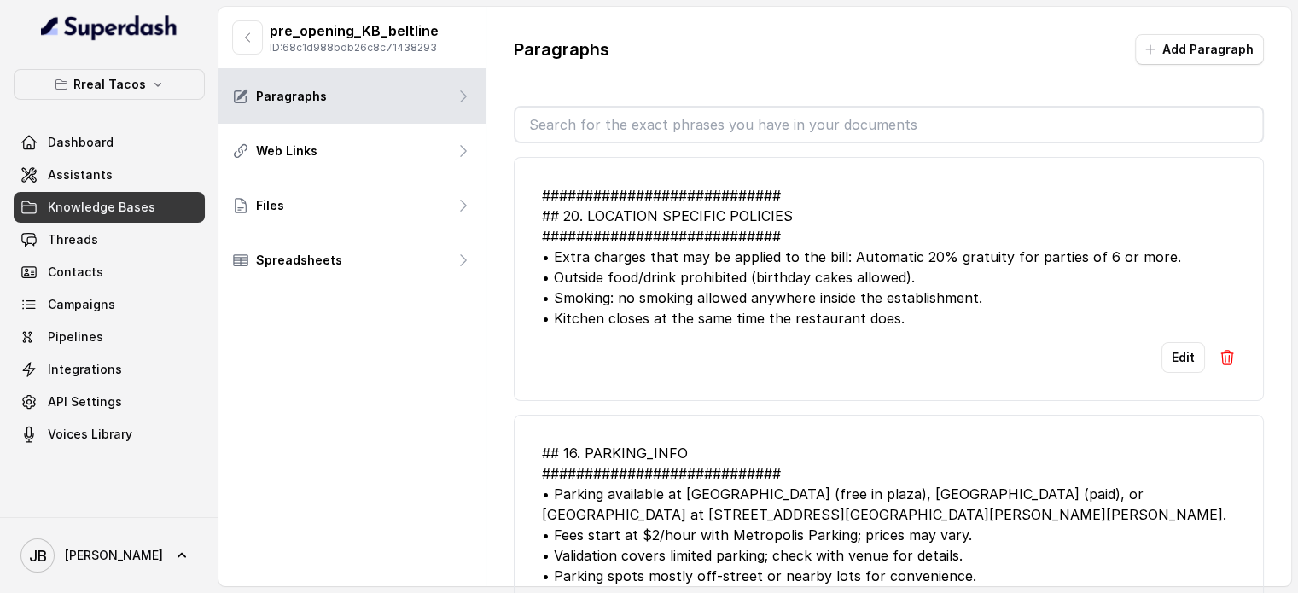
click at [813, 124] on input "text" at bounding box center [888, 125] width 747 height 34
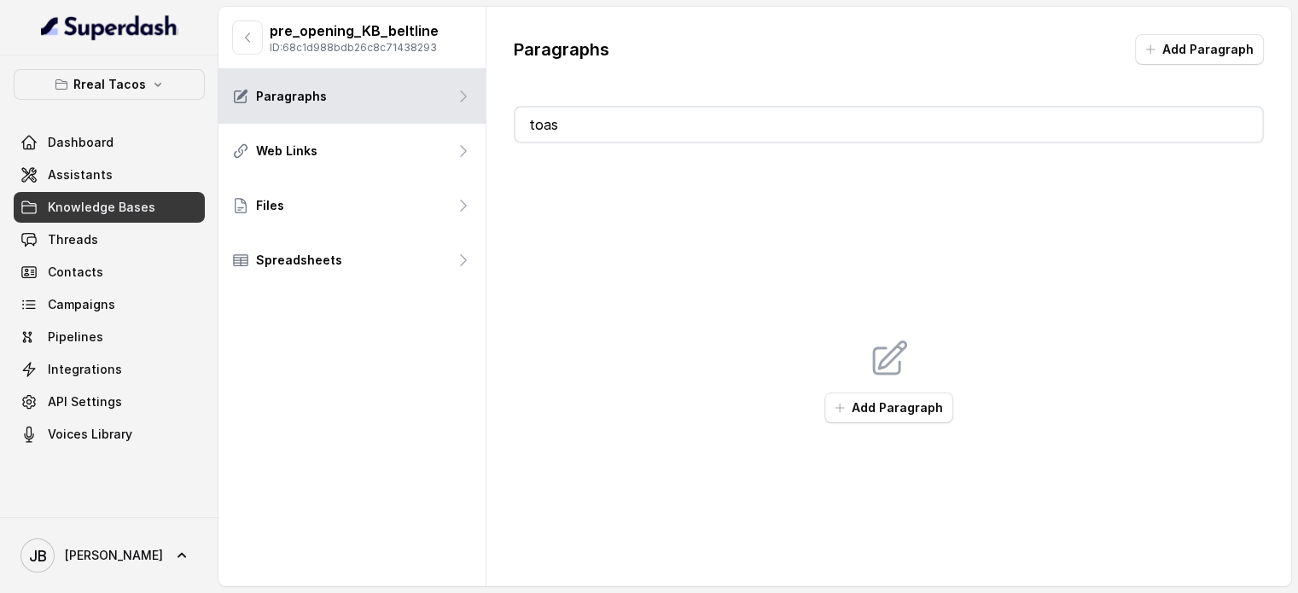
type input "toast"
